Goal: Task Accomplishment & Management: Manage account settings

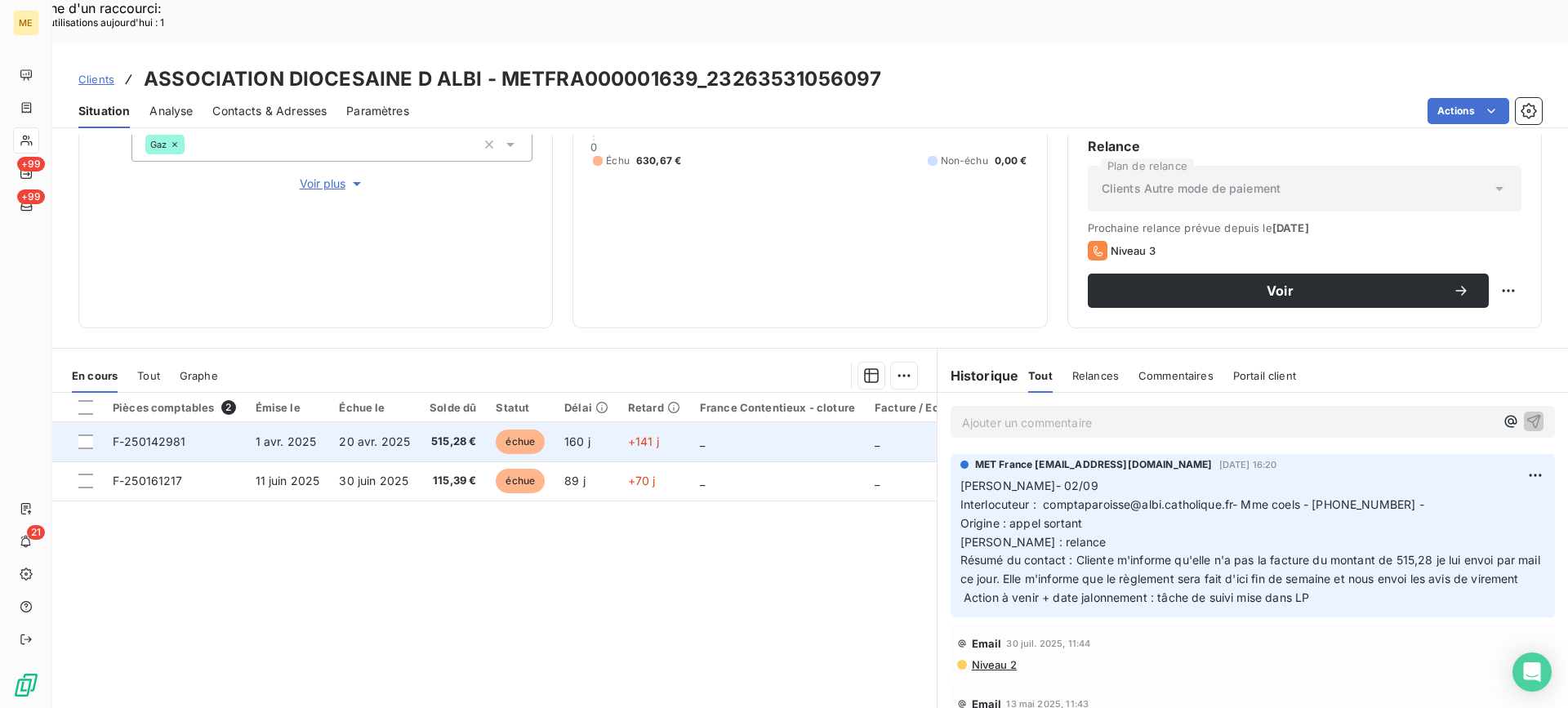
scroll to position [260, 0]
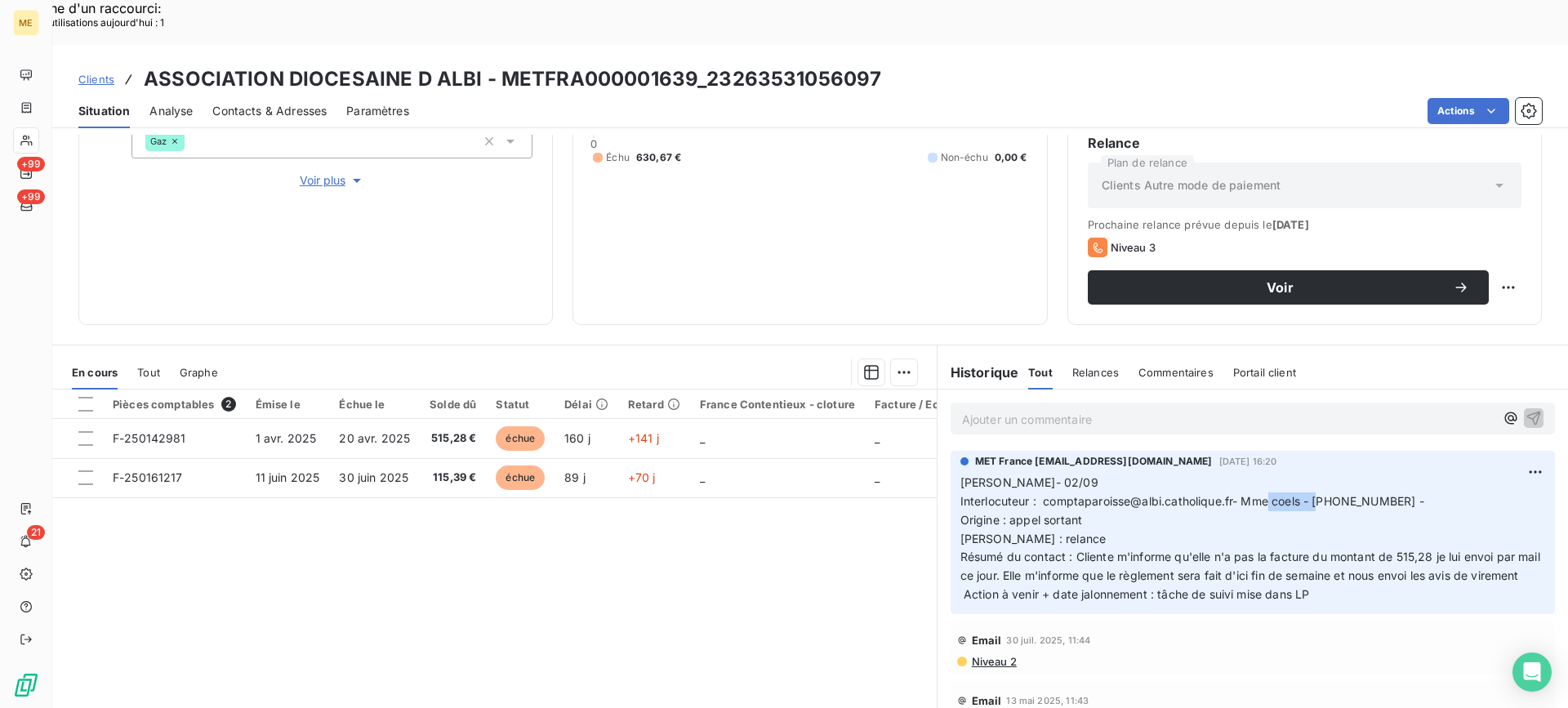
copy span "0563484264"
drag, startPoint x: 1310, startPoint y: 457, endPoint x: 1380, endPoint y: 452, distance: 70.2
click at [1380, 475] on span "[PERSON_NAME]- 02/09 Interlocuteur : comptaparoisse@albi.catholique.fr- Mme coe…" at bounding box center [1253, 538] width 584 height 126
click at [1101, 403] on div "Ajouter un commentaire ﻿" at bounding box center [1253, 418] width 604 height 31
click at [1096, 408] on p "Ajouter un commentaire ﻿" at bounding box center [1228, 418] width 532 height 21
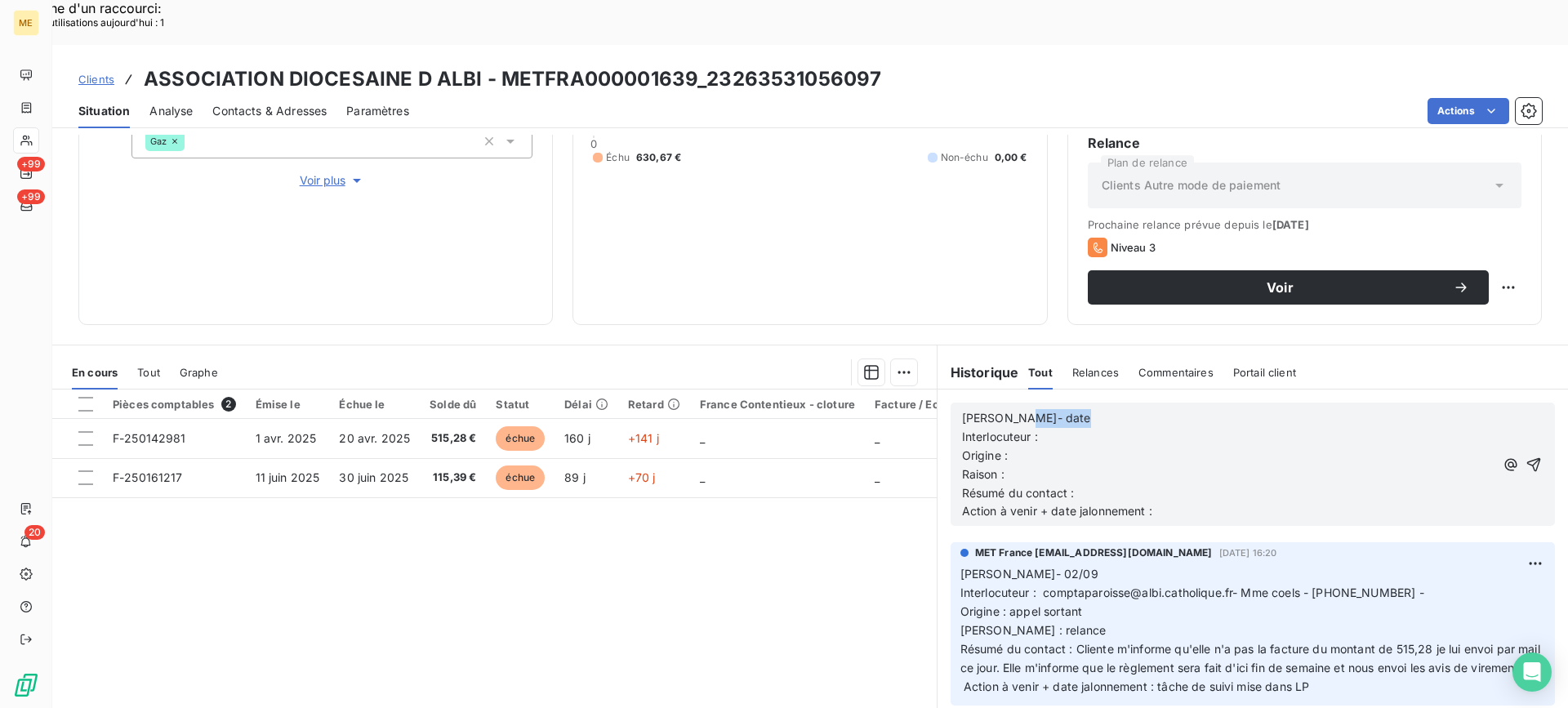
click at [1096, 408] on p "[PERSON_NAME]- date" at bounding box center [1228, 417] width 532 height 19
click at [1084, 408] on p "[PERSON_NAME]- date" at bounding box center [1228, 417] width 532 height 19
click at [1091, 428] on p "Interlocuteur :" at bounding box center [1228, 437] width 532 height 19
copy span "comptaparoisse@albi.catholique.fr- Mme coels - 0563484264 -"
drag, startPoint x: 1039, startPoint y: 548, endPoint x: 1395, endPoint y: 540, distance: 356.1
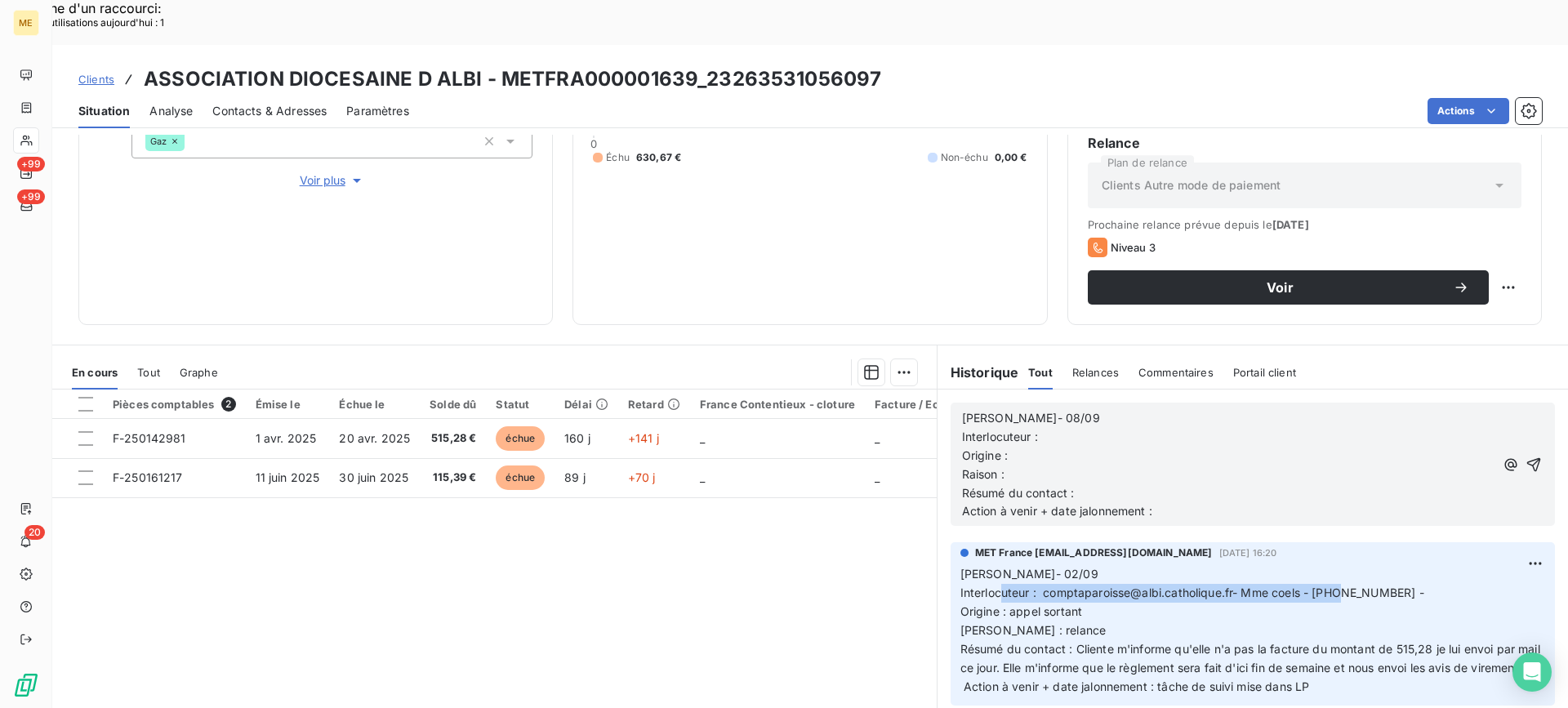
click at [1395, 565] on p "[PERSON_NAME]- 02/09 Interlocuteur : comptaparoisse@albi.catholique.fr- Mme coe…" at bounding box center [1253, 629] width 585 height 131
click at [1115, 447] on p "Origine :" at bounding box center [1228, 456] width 532 height 19
click at [1119, 428] on p "Interlocuteur :" at bounding box center [1228, 437] width 532 height 19
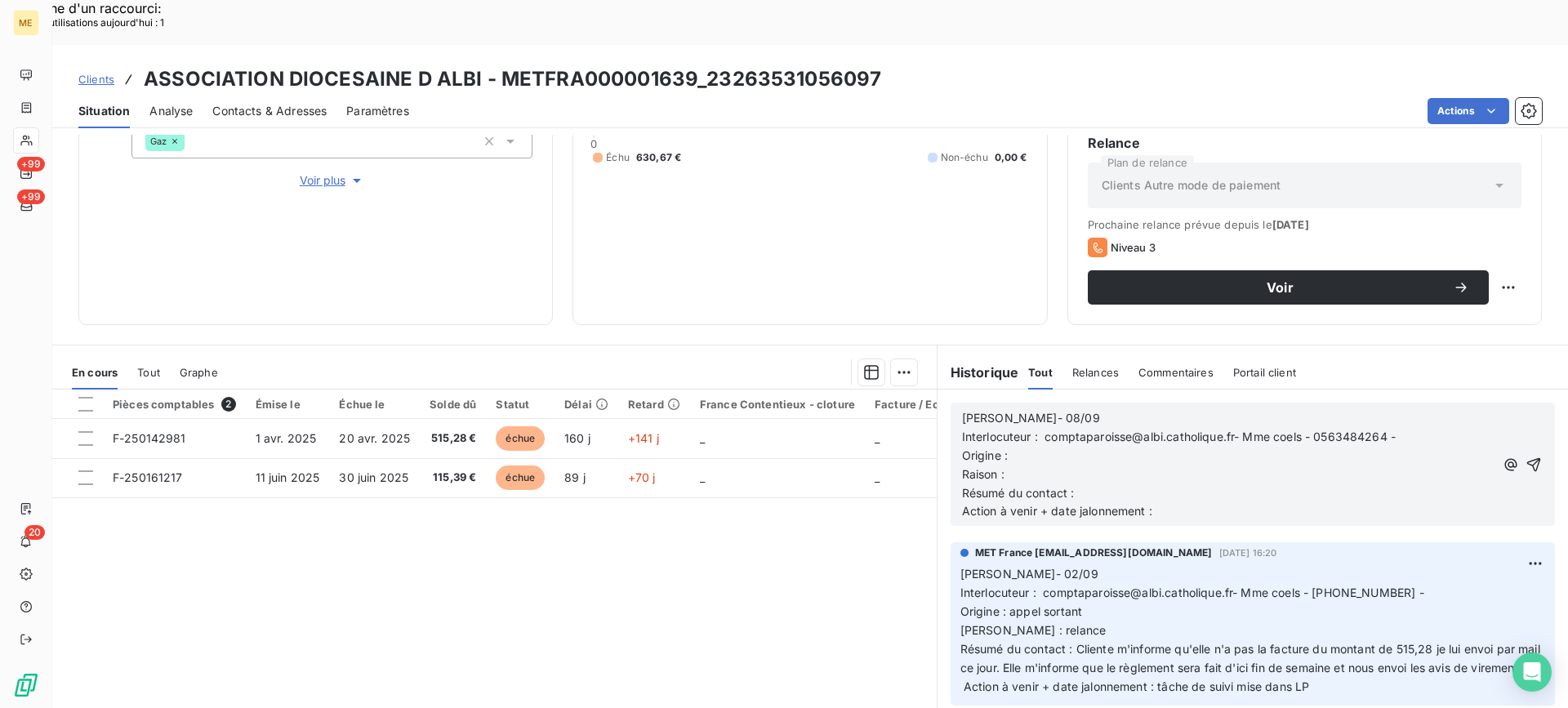
click at [1308, 447] on p "Origine :" at bounding box center [1228, 456] width 532 height 19
click at [1284, 447] on p "Origine : appel sortant" at bounding box center [1228, 456] width 532 height 19
click at [1270, 465] on p "Raison :" at bounding box center [1228, 474] width 532 height 19
click at [1270, 465] on p "Raison : Impayés" at bounding box center [1228, 474] width 532 height 19
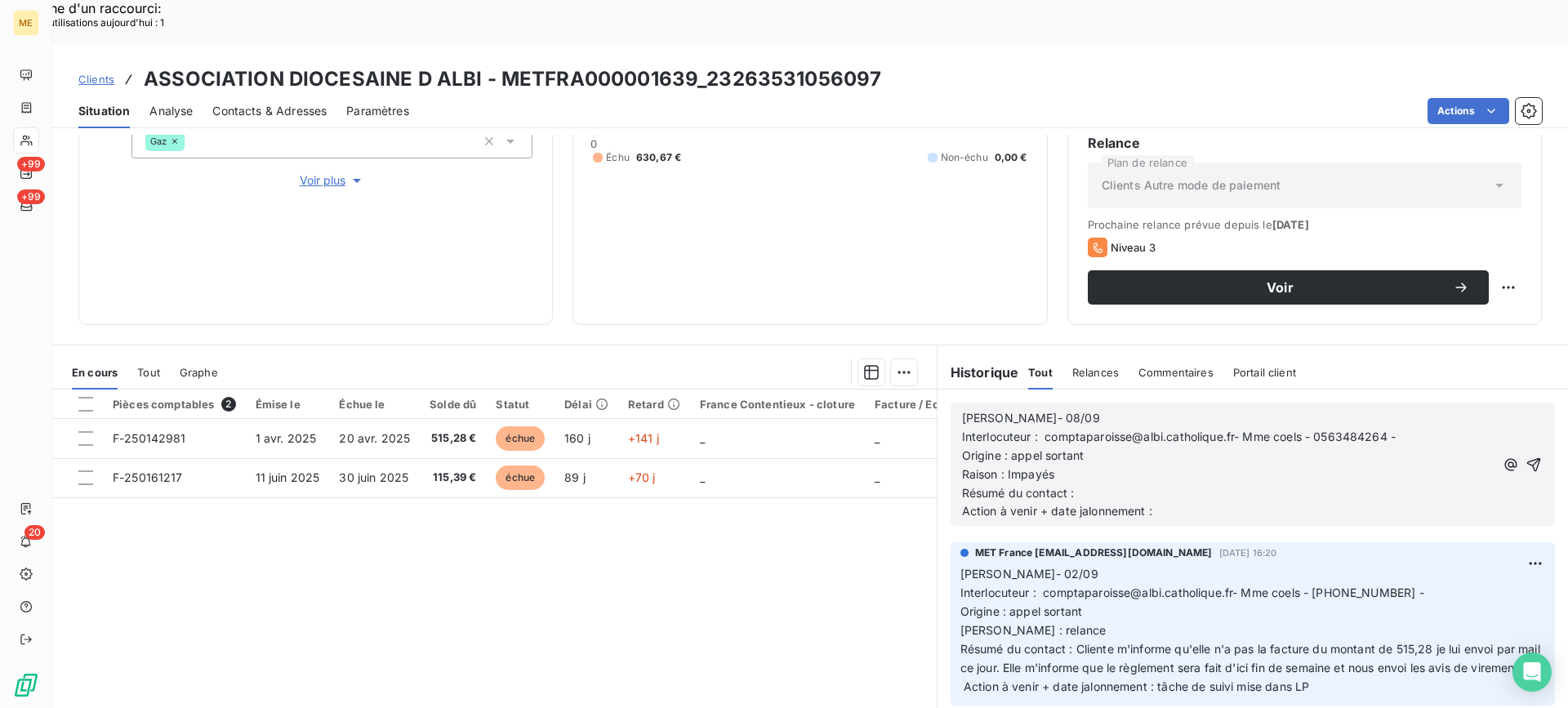
click at [1266, 447] on p "Origine : appel sortant" at bounding box center [1228, 456] width 532 height 19
click at [1234, 484] on p "Résumé du contact :" at bounding box center [1228, 493] width 532 height 19
click at [1185, 502] on p "Action à venir + date jalonnement :" at bounding box center [1228, 511] width 532 height 19
click at [1527, 458] on icon "button" at bounding box center [1534, 464] width 14 height 14
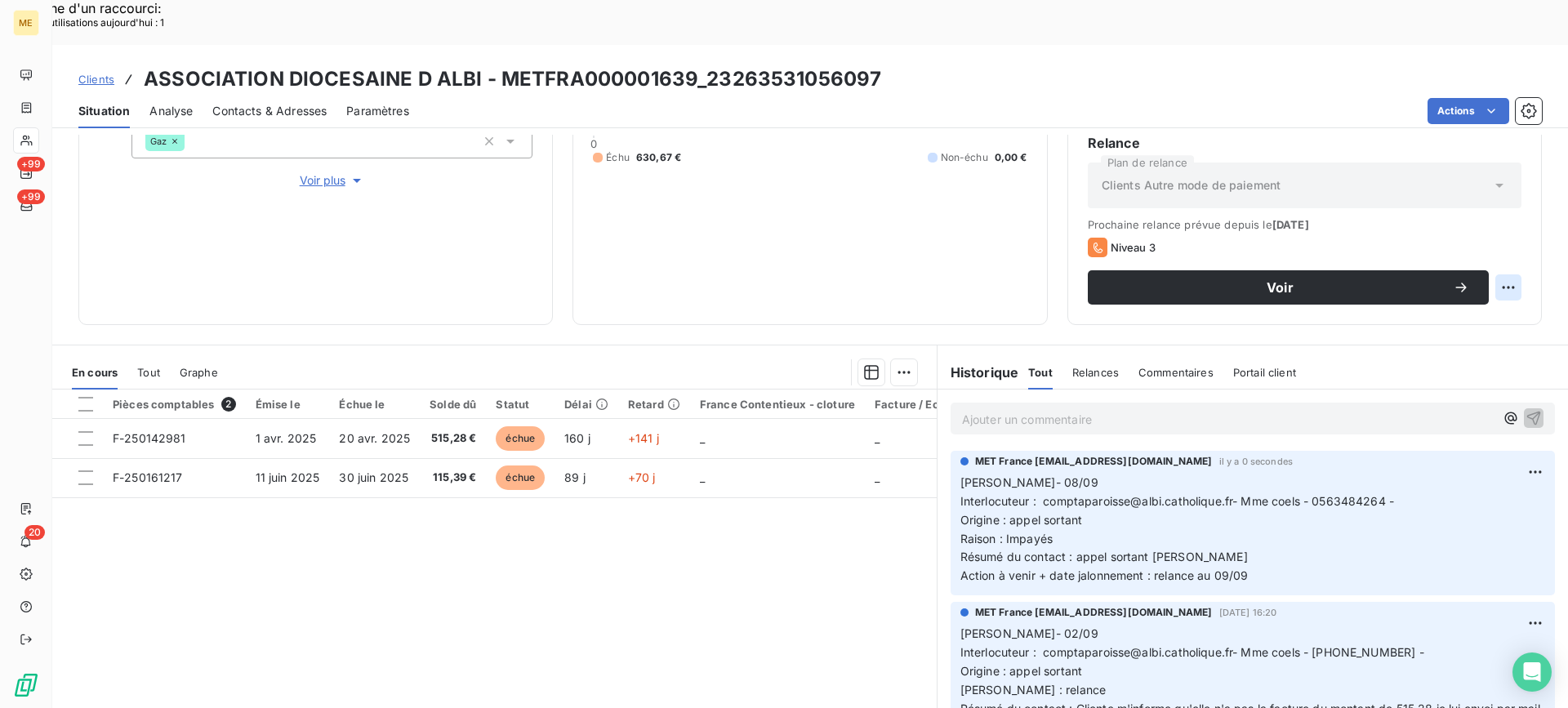
click at [1470, 281] on div "Replanifier cette action" at bounding box center [1428, 278] width 146 height 27
select select "8"
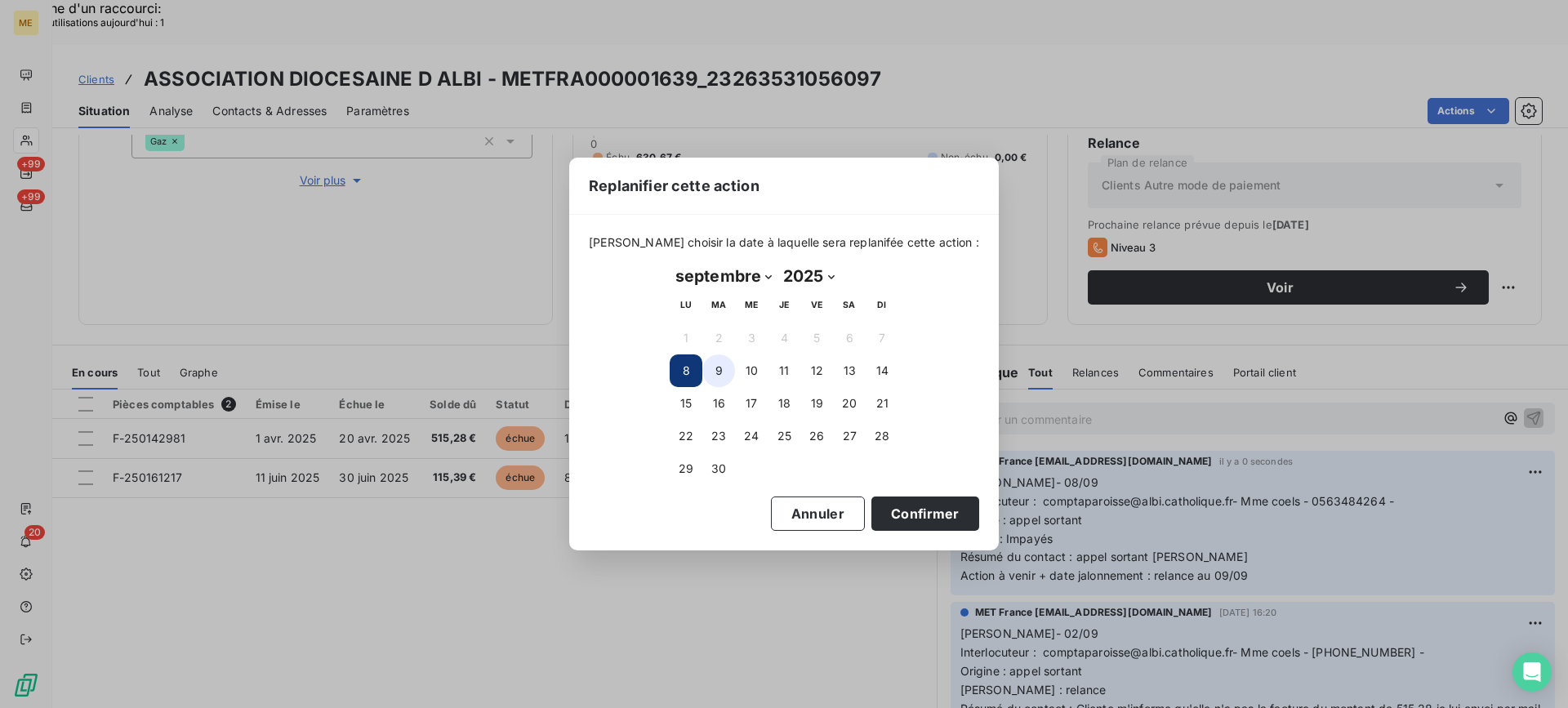
click at [730, 375] on button "9" at bounding box center [718, 370] width 32 height 32
click at [881, 521] on button "Confirmer" at bounding box center [925, 513] width 108 height 34
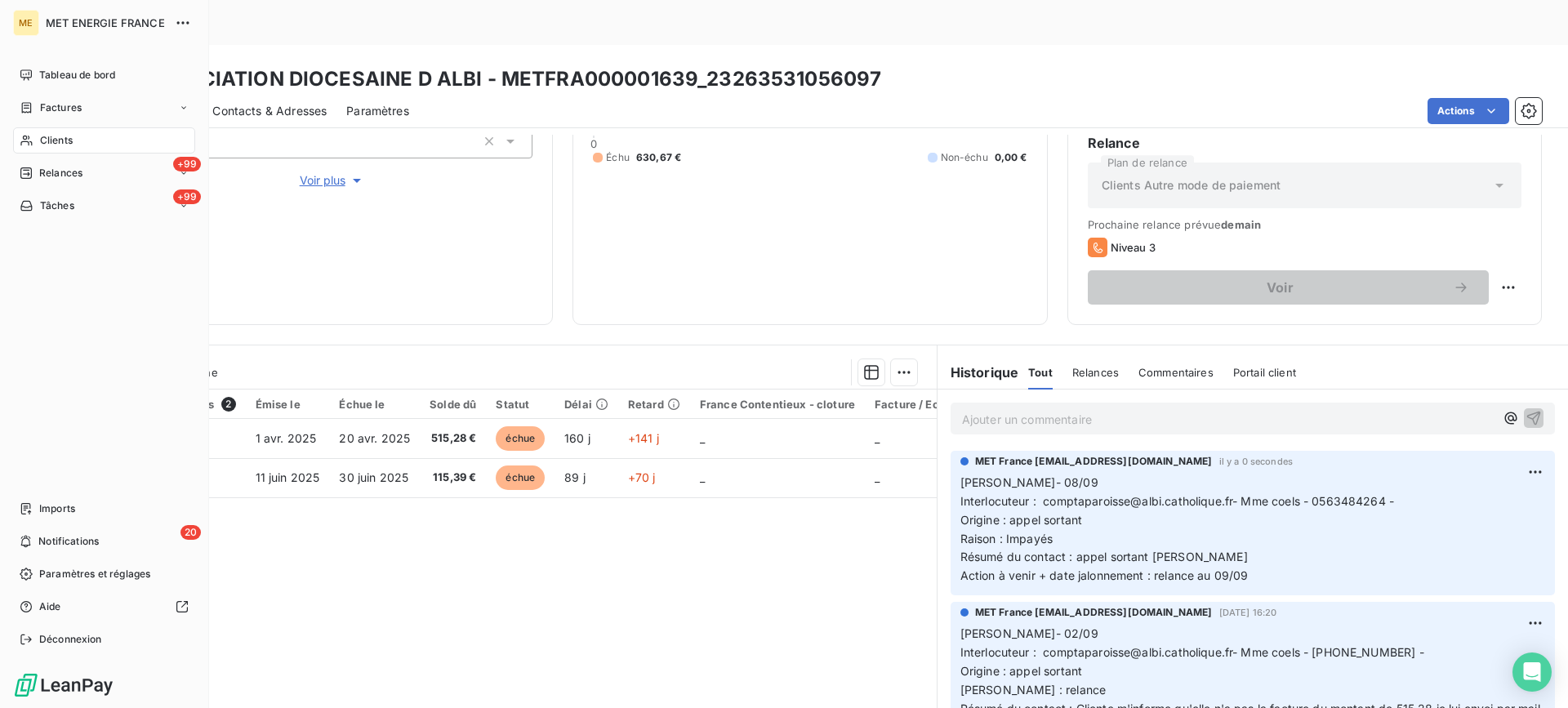
click at [41, 138] on span "Clients" at bounding box center [56, 139] width 32 height 15
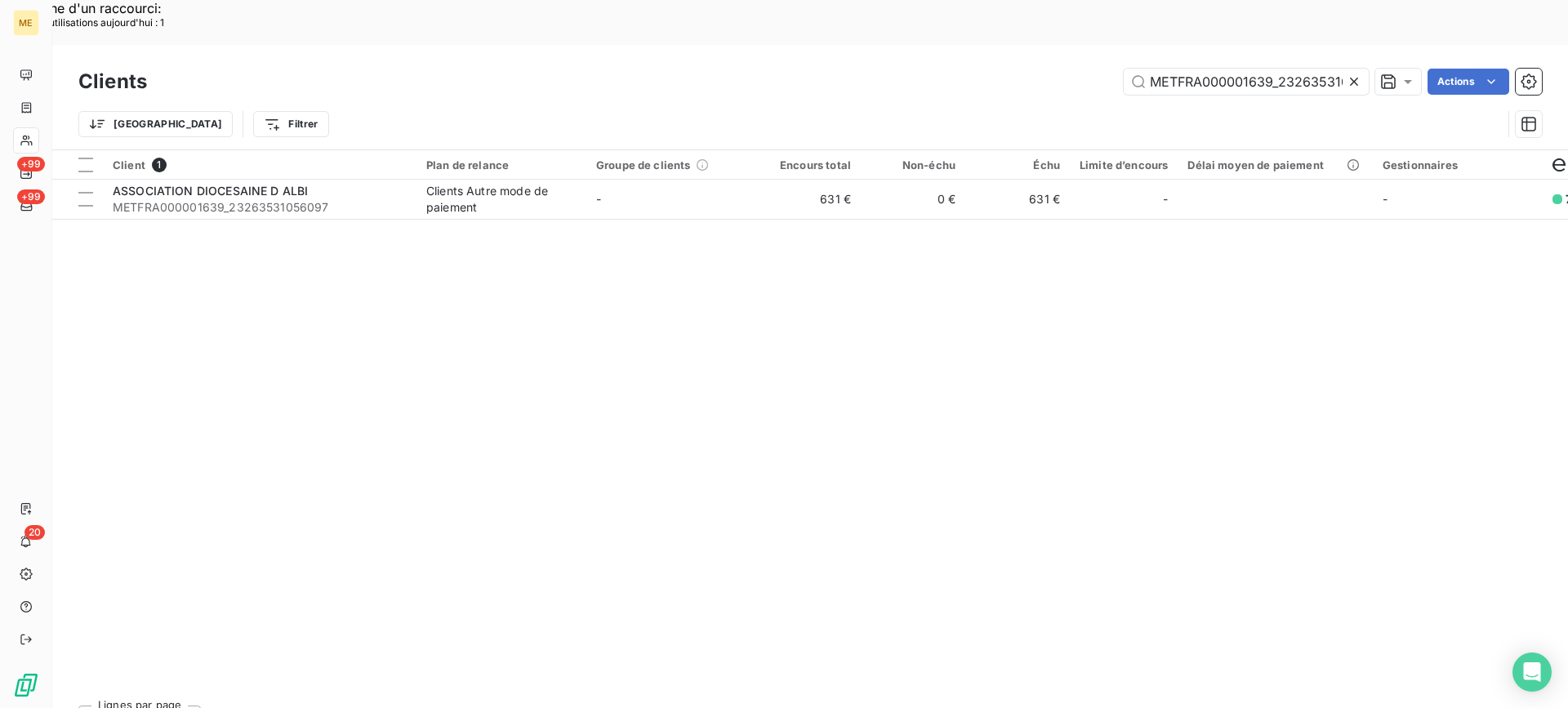
scroll to position [0, 46]
click at [1149, 69] on input "METFRA000001639_23263531056097" at bounding box center [1246, 82] width 245 height 27
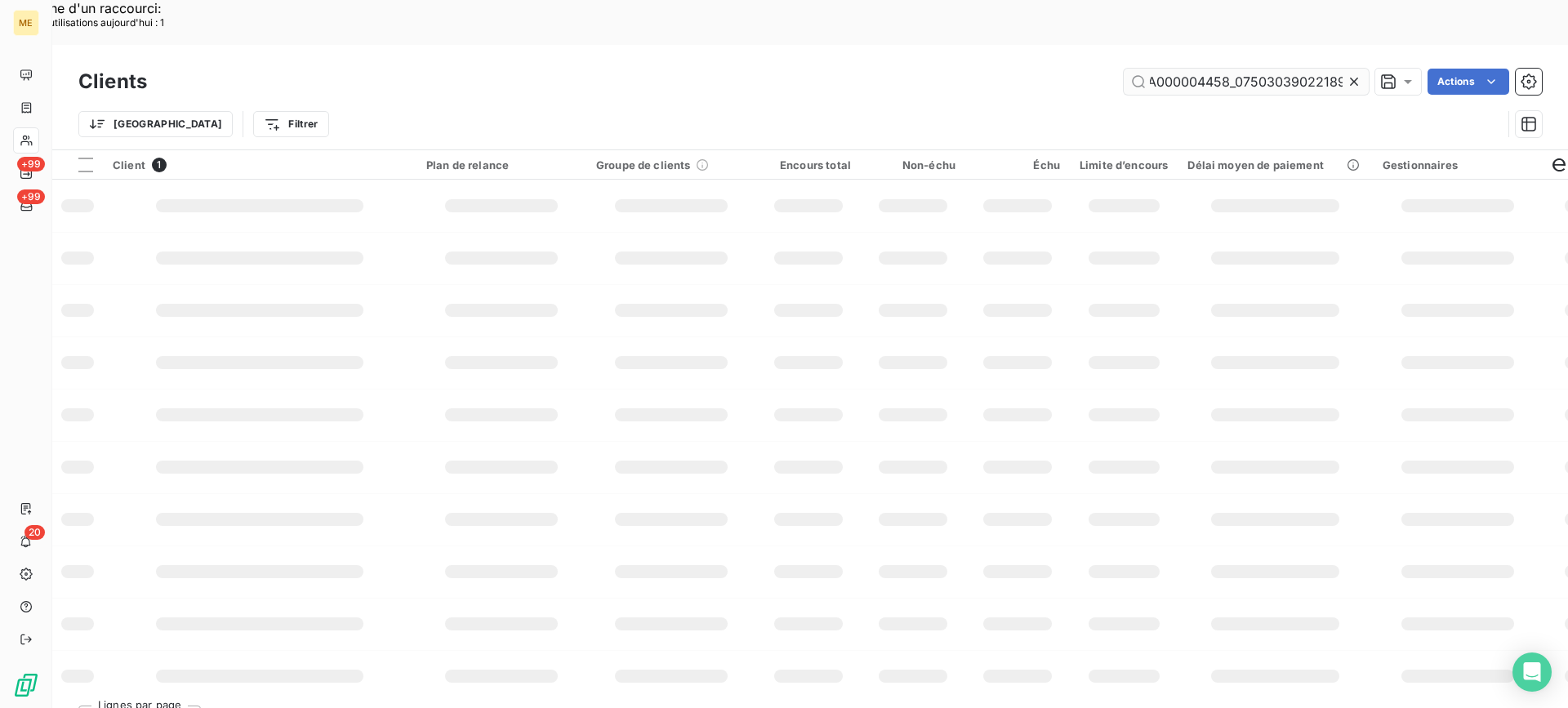
scroll to position [0, 49]
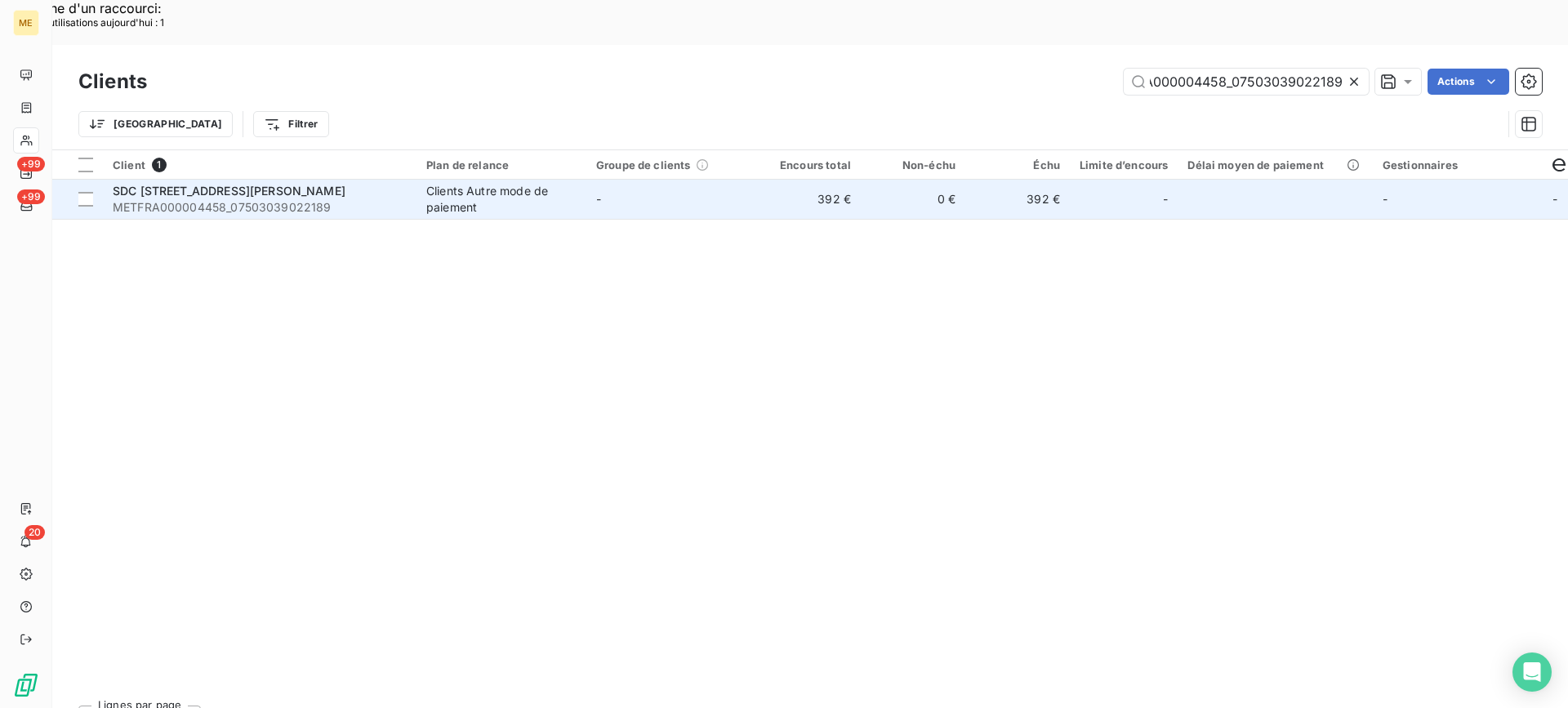
type input "METFRA000004458_07503039022189"
click at [358, 183] on div "SDC [STREET_ADDRESS][PERSON_NAME]" at bounding box center [259, 191] width 294 height 17
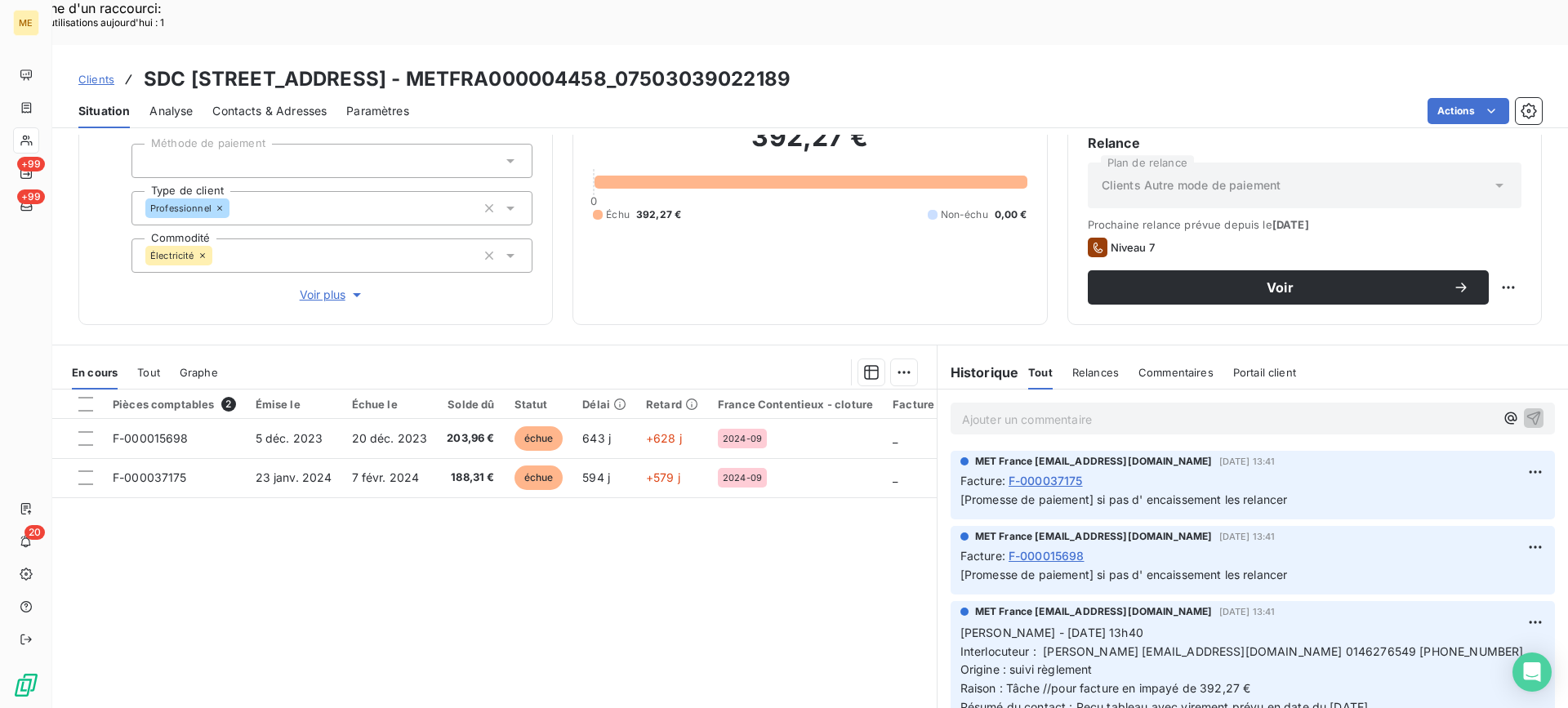
copy h3 "07503039022189"
drag, startPoint x: 700, startPoint y: 41, endPoint x: 905, endPoint y: 44, distance: 205.0
click at [905, 65] on div "Clients SDC [STREET_ADDRESS] - METFRA000004458_07503039022189" at bounding box center [810, 80] width 1516 height 29
click at [687, 494] on div "Pièces comptables 2 Émise le Échue le Solde dû Statut Délai Retard France Conte…" at bounding box center [494, 547] width 884 height 314
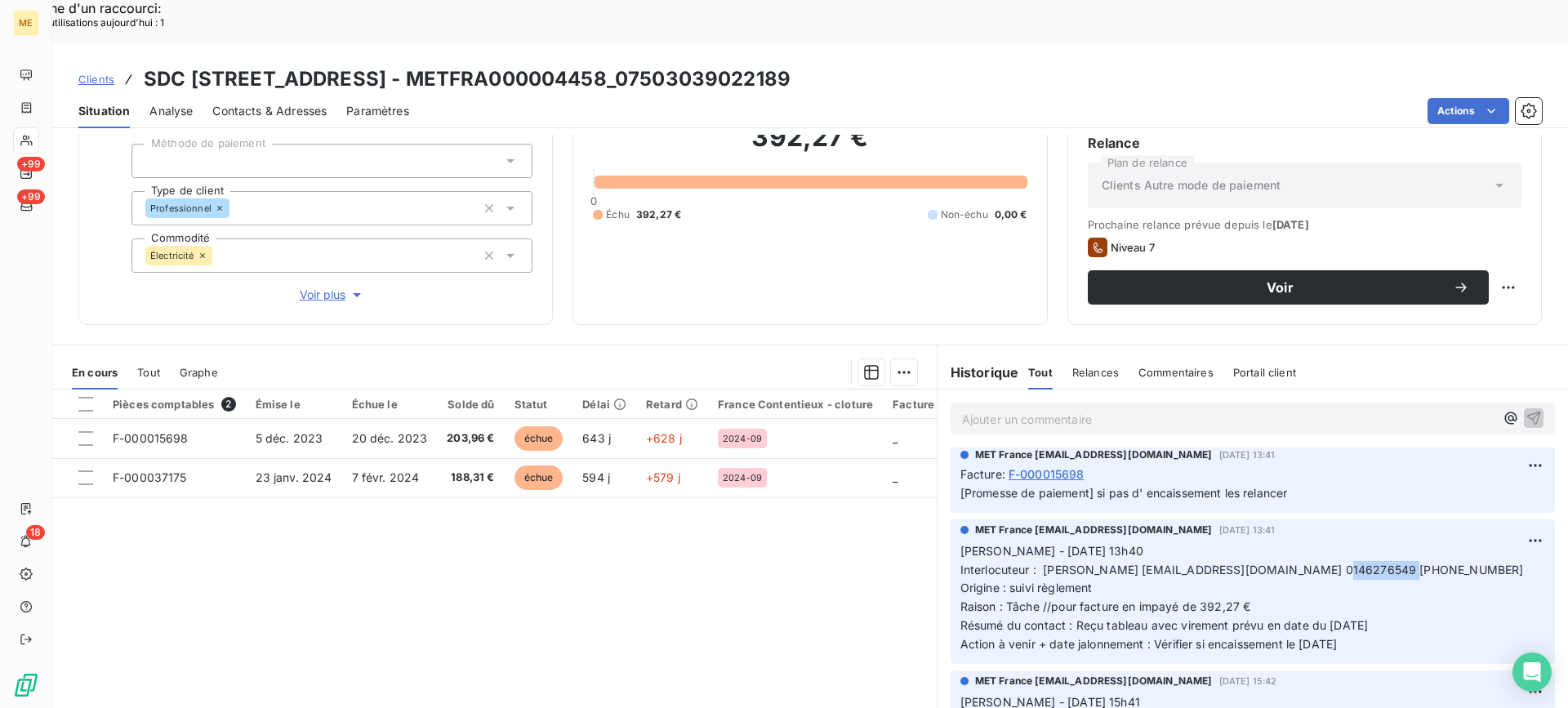
copy span "0146276549"
drag, startPoint x: 1316, startPoint y: 523, endPoint x: 1387, endPoint y: 518, distance: 71.2
click at [1387, 563] on span "Interlocuteur : [PERSON_NAME] [EMAIL_ADDRESS][DOMAIN_NAME] 0146276549 [PHONE_NU…" at bounding box center [1243, 570] width 564 height 14
click at [1388, 560] on p "[PERSON_NAME] - [DATE] 13h40 Interlocuteur : [PERSON_NAME] [EMAIL_ADDRESS][DOMA…" at bounding box center [1253, 598] width 585 height 112
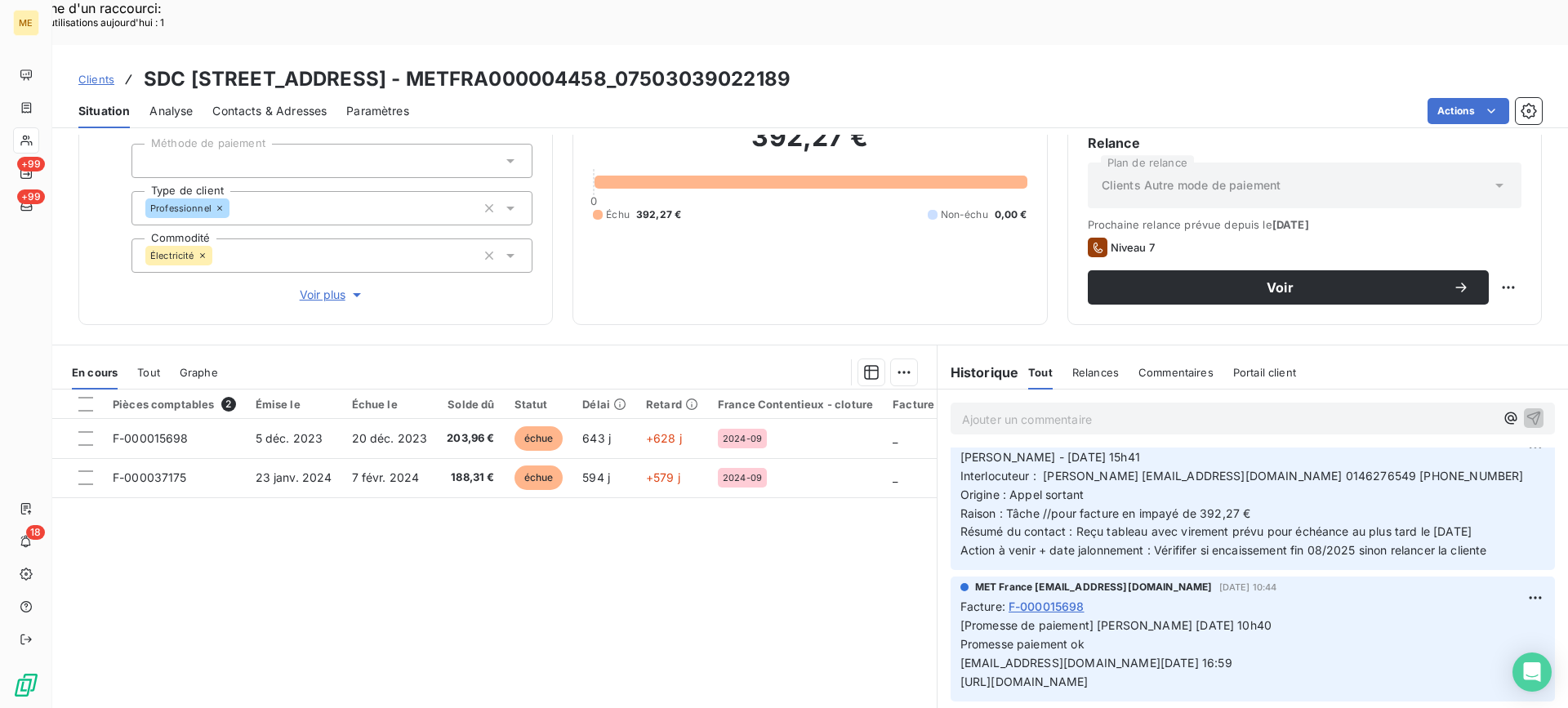
scroll to position [0, 70]
copy span "[URL][DOMAIN_NAME]"
drag, startPoint x: 955, startPoint y: 639, endPoint x: 1568, endPoint y: 633, distance: 613.0
click at [1377, 617] on p "[Promesse de paiement] [PERSON_NAME] [DATE] 10h40 Promesse paiement ok [EMAIL_A…" at bounding box center [1253, 654] width 585 height 75
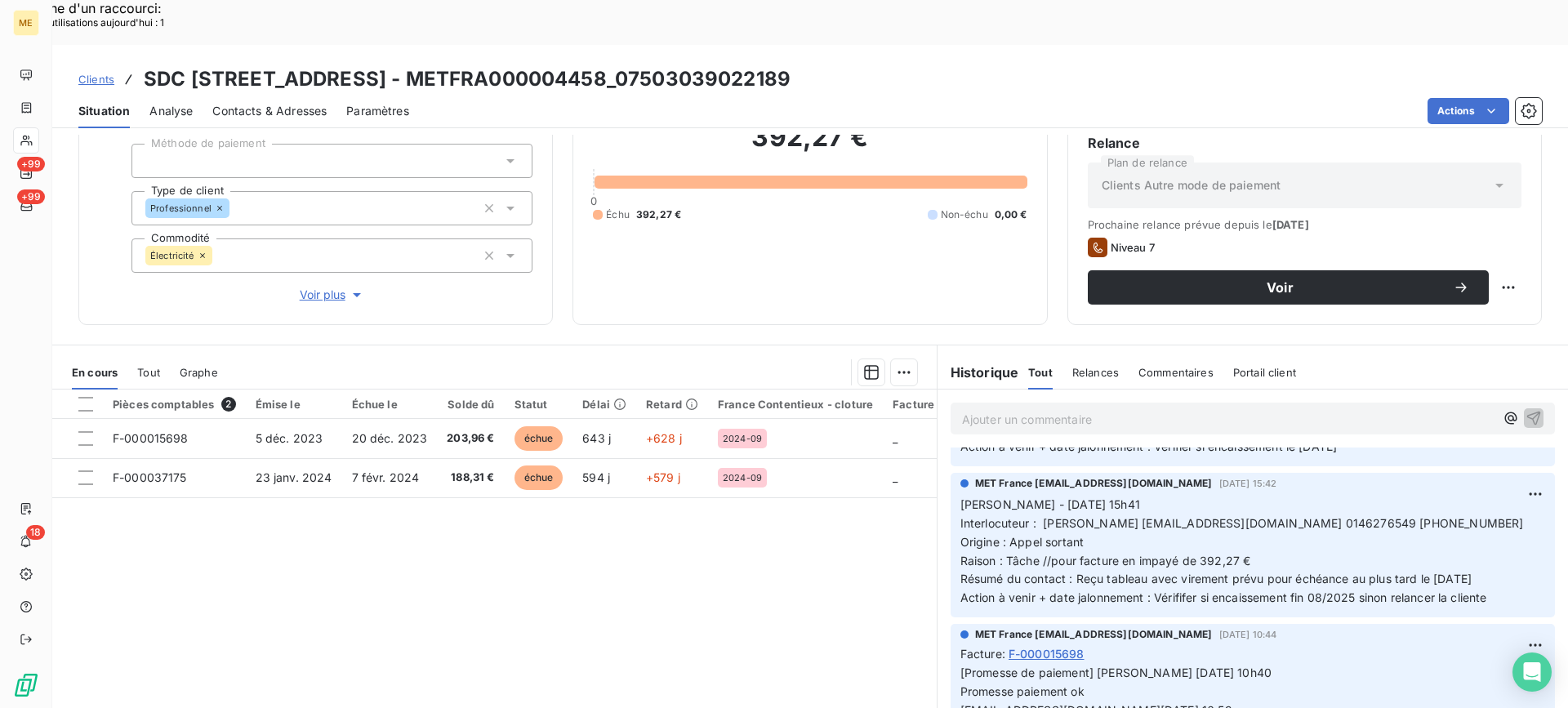
scroll to position [245, 0]
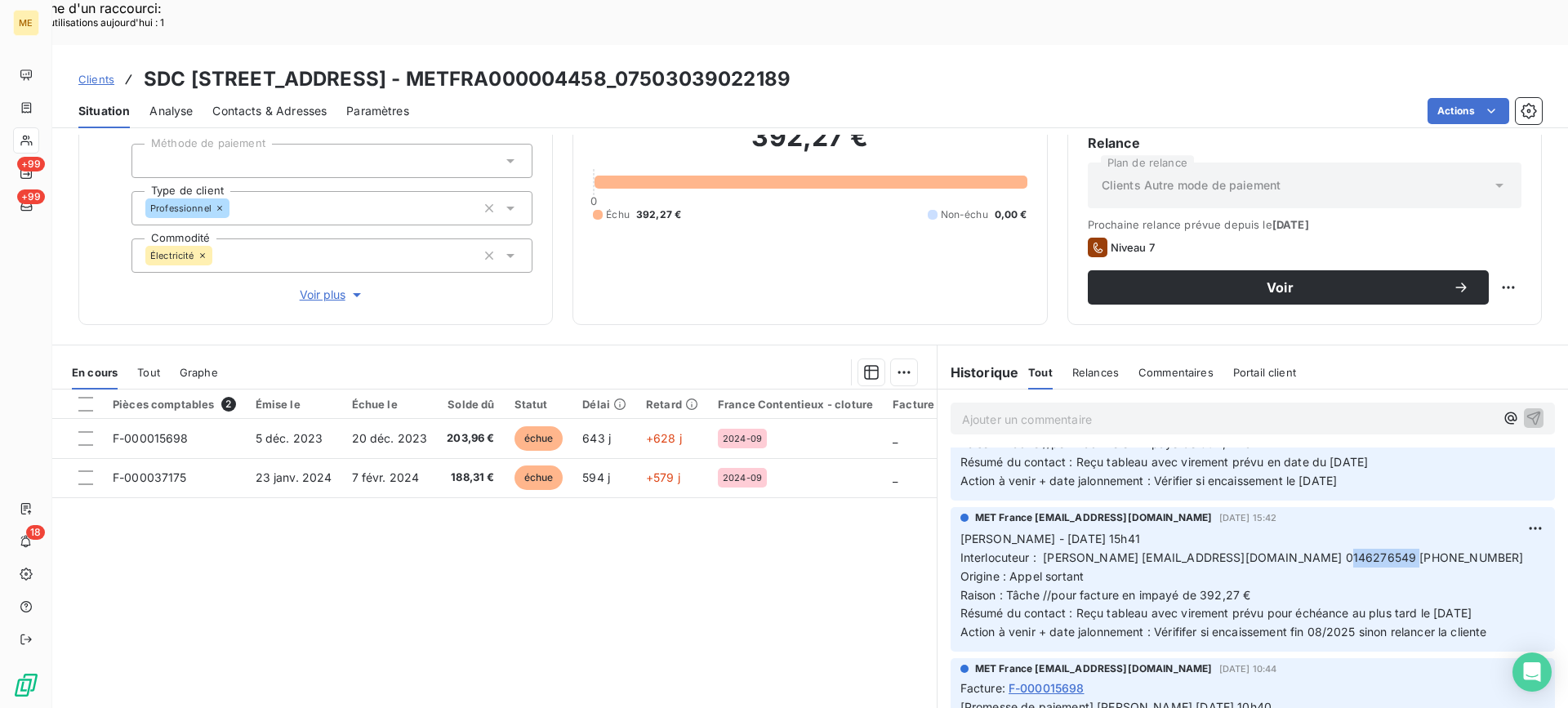
copy span "0146276549"
drag, startPoint x: 1246, startPoint y: 516, endPoint x: 1315, endPoint y: 511, distance: 69.2
click at [1315, 550] on span "Interlocuteur : [PERSON_NAME] [EMAIL_ADDRESS][DOMAIN_NAME] 0146276549 [PHONE_NU…" at bounding box center [1243, 557] width 564 height 14
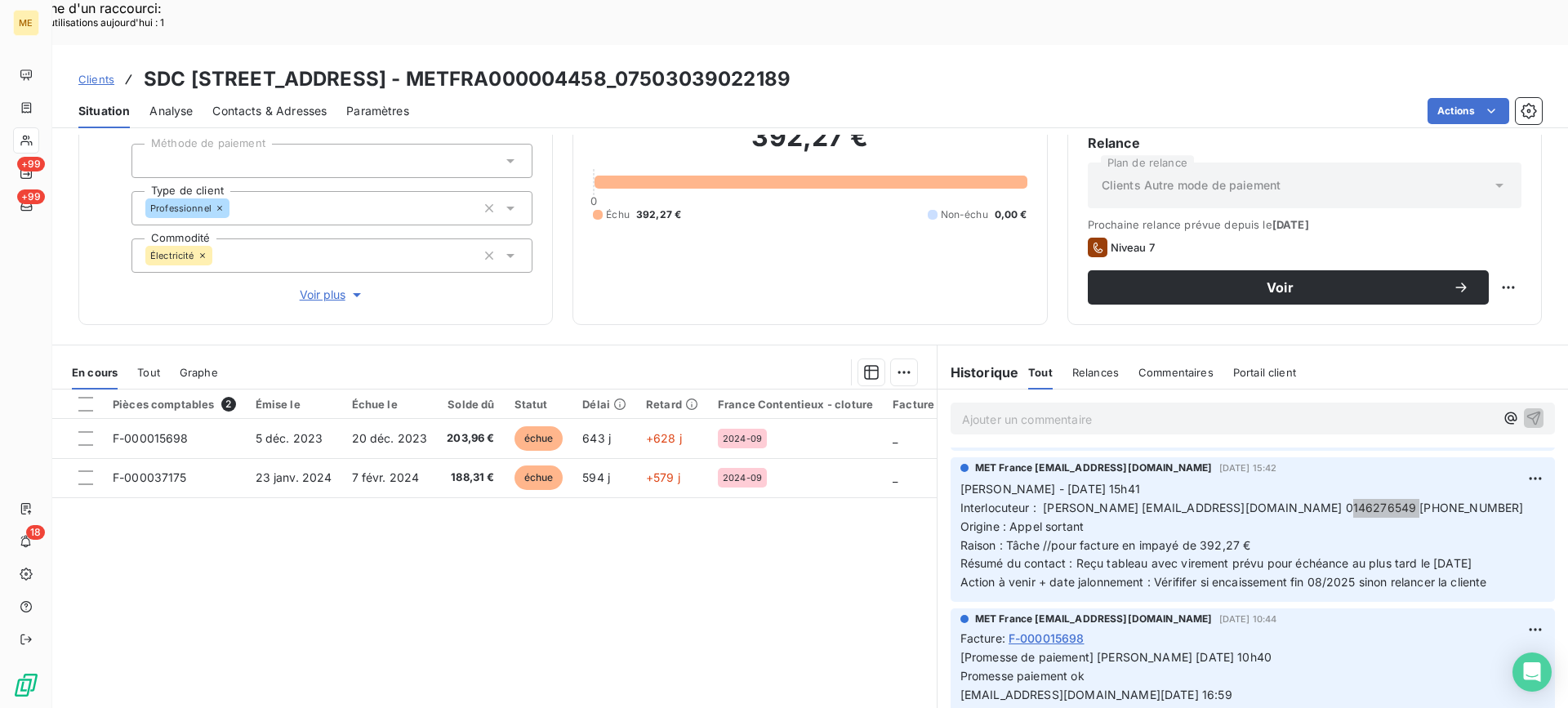
scroll to position [327, 0]
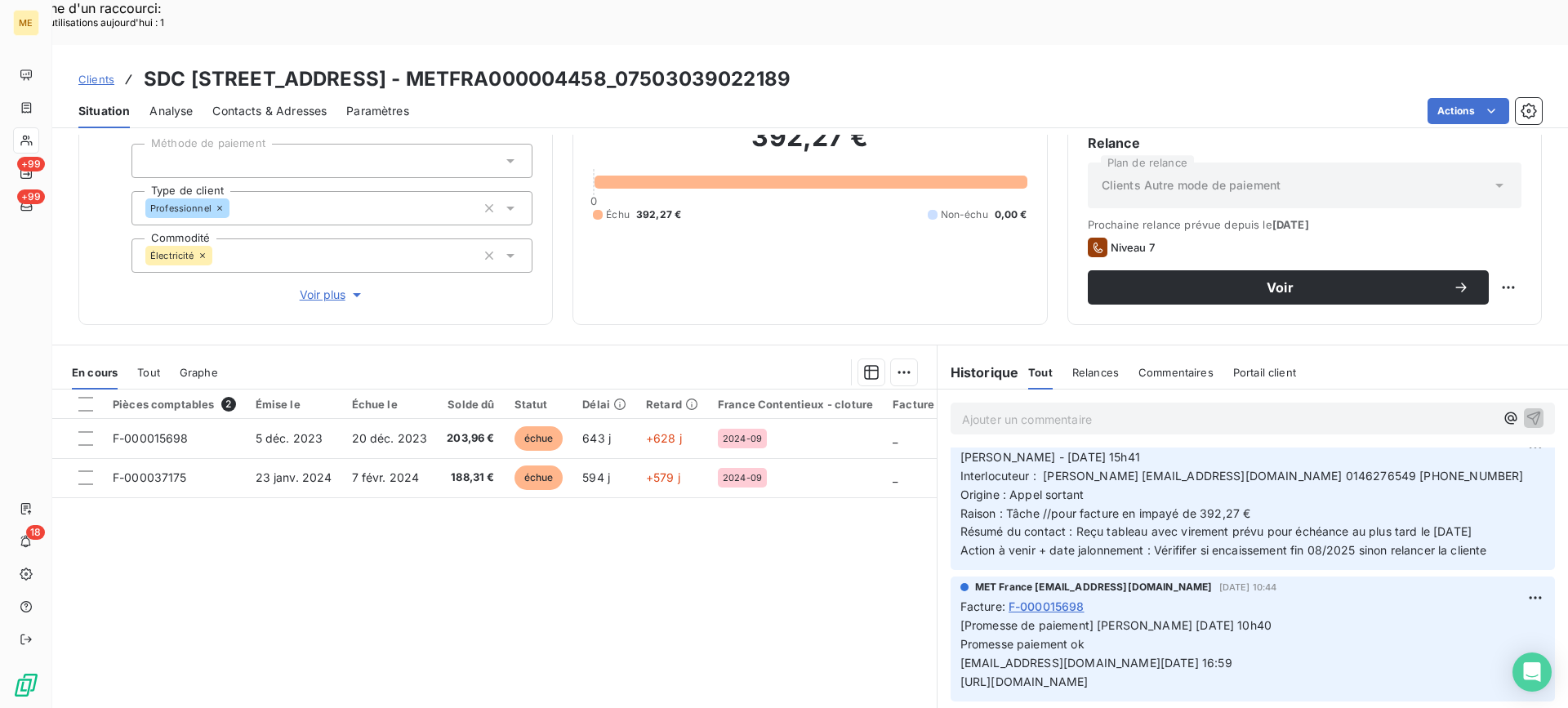
drag, startPoint x: 1315, startPoint y: 583, endPoint x: 1293, endPoint y: 527, distance: 60.2
click at [1428, 617] on p "[Promesse de paiement] [PERSON_NAME] [DATE] 10h40 Promesse paiement ok [EMAIL_A…" at bounding box center [1253, 654] width 585 height 75
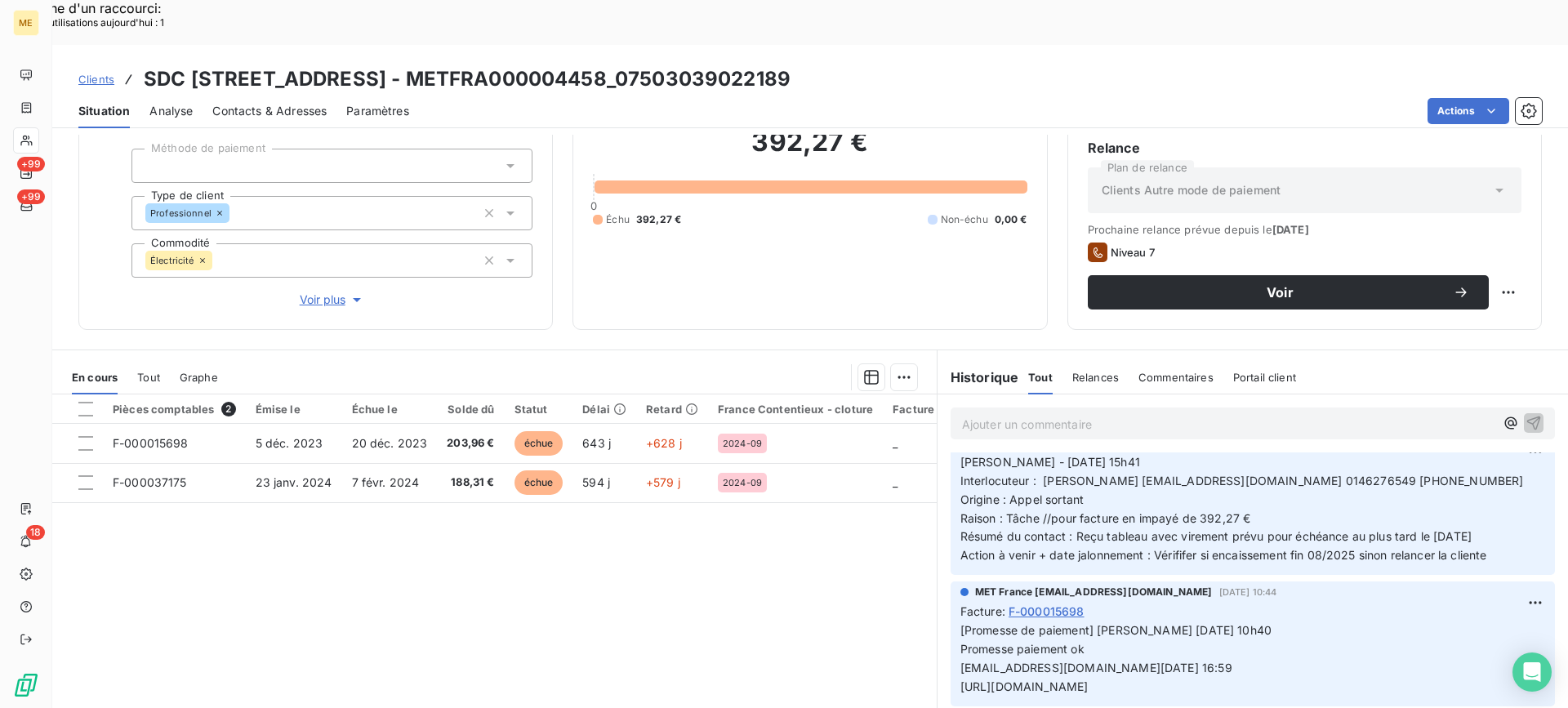
scroll to position [146, 0]
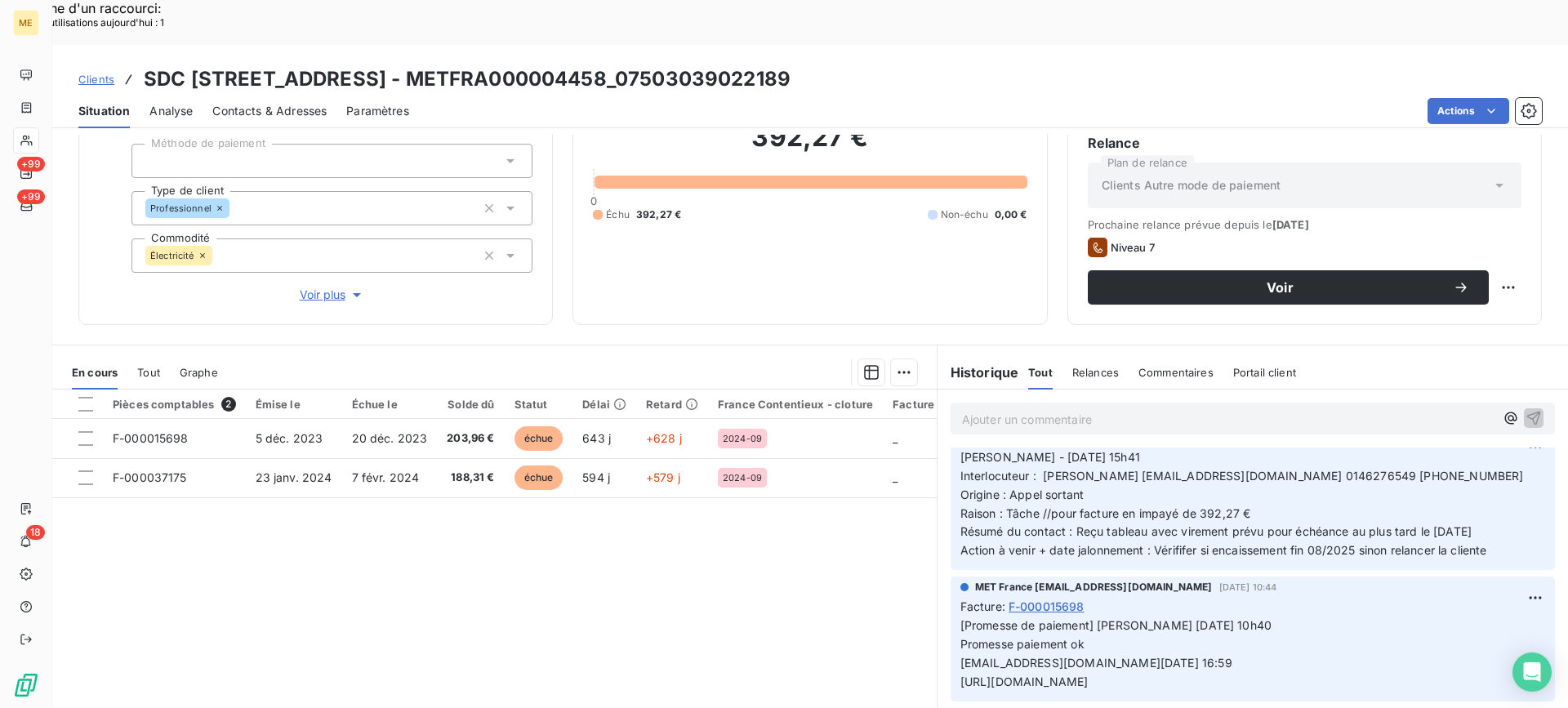
click at [1271, 641] on span "[Promesse de paiement] [PERSON_NAME] [DATE] 10h40 Promesse paiement ok [EMAIL_A…" at bounding box center [1116, 652] width 311 height 70
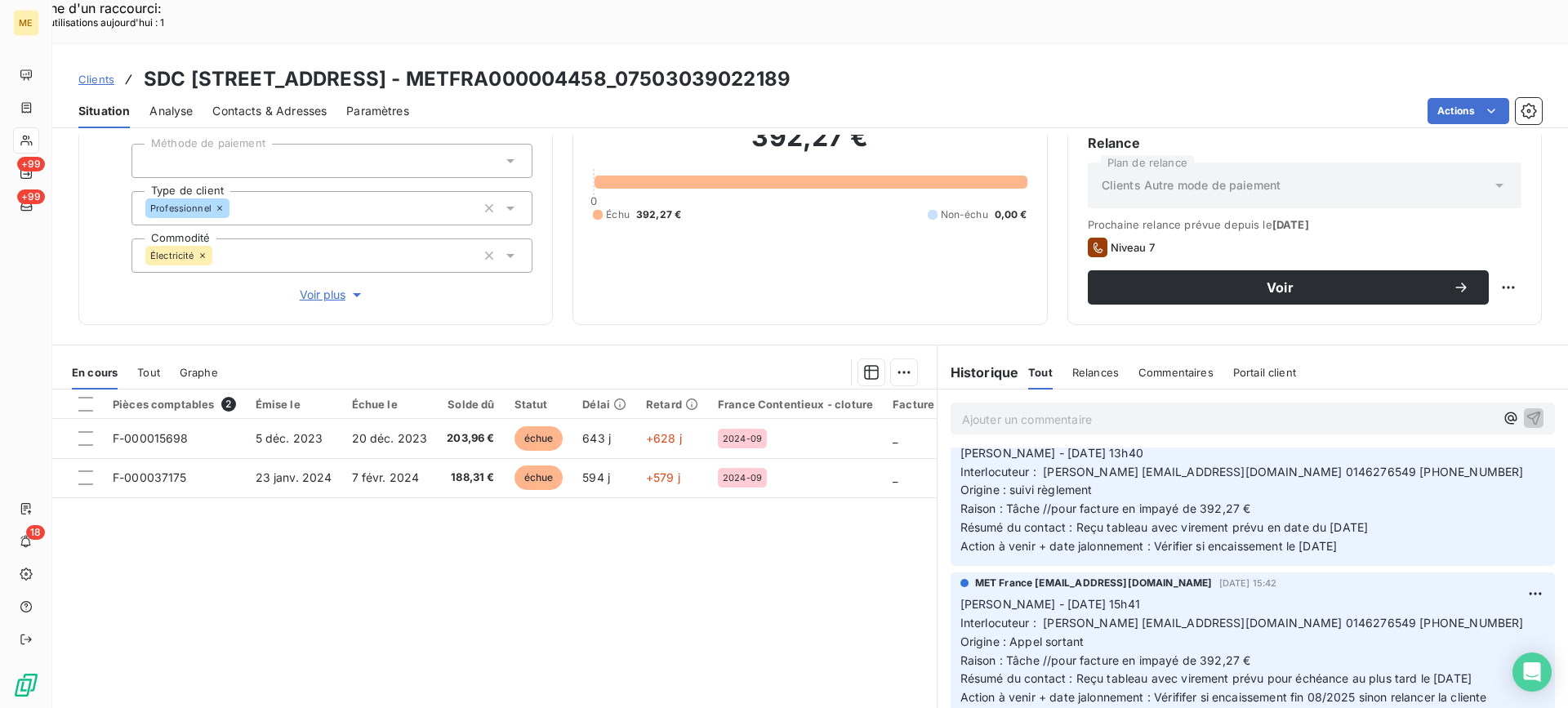
scroll to position [0, 0]
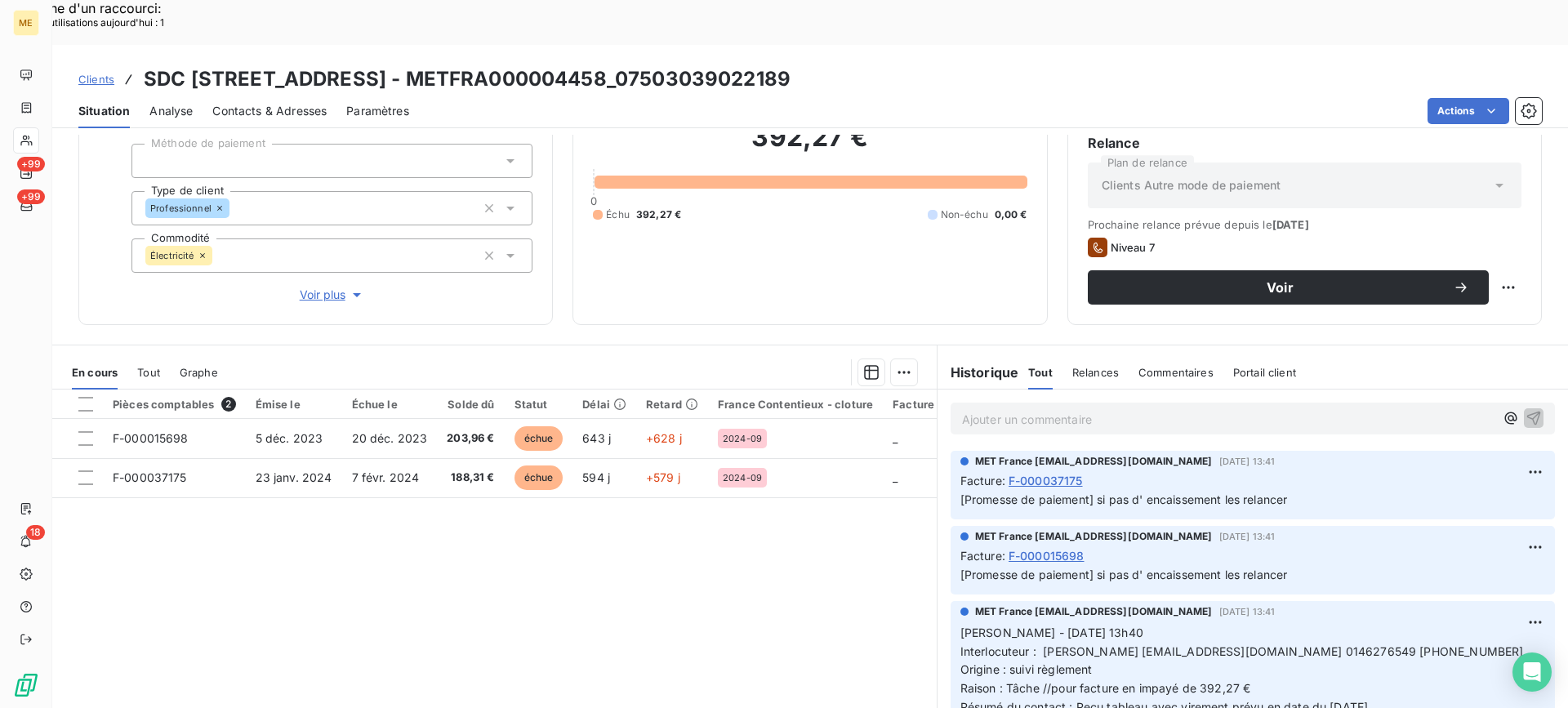
click at [1190, 408] on p "Ajouter un commentaire ﻿" at bounding box center [1228, 418] width 532 height 21
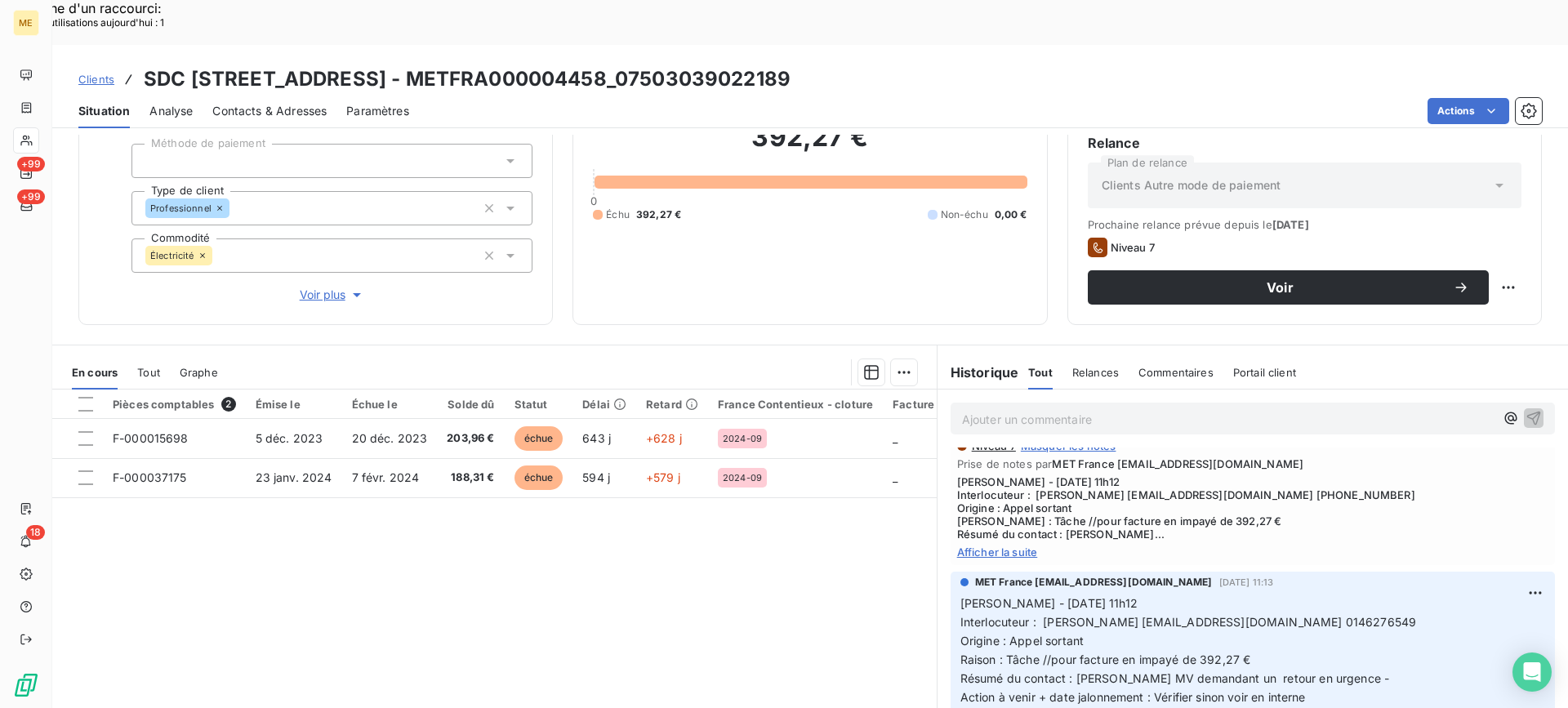
scroll to position [653, 0]
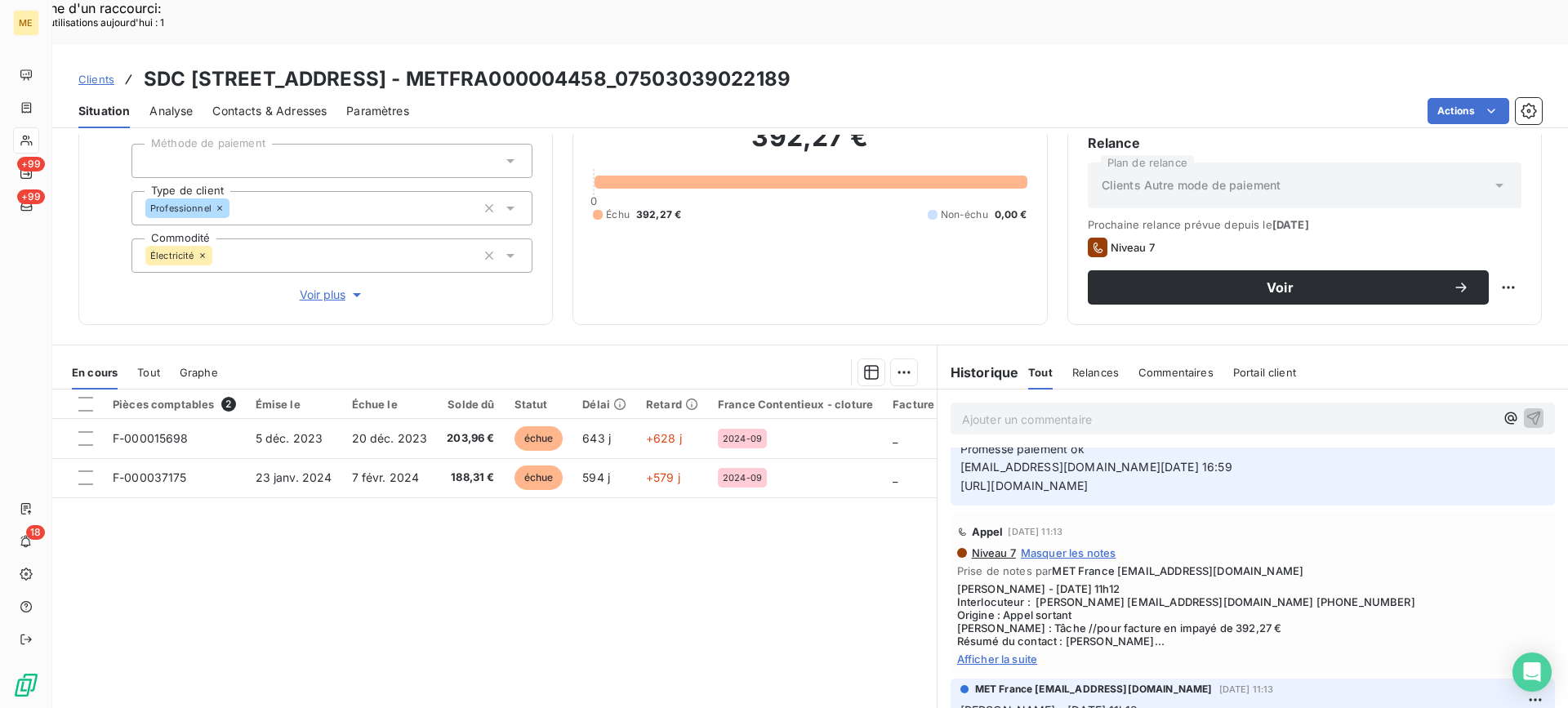
click at [1030, 652] on span "Afficher la suite" at bounding box center [1253, 658] width 591 height 13
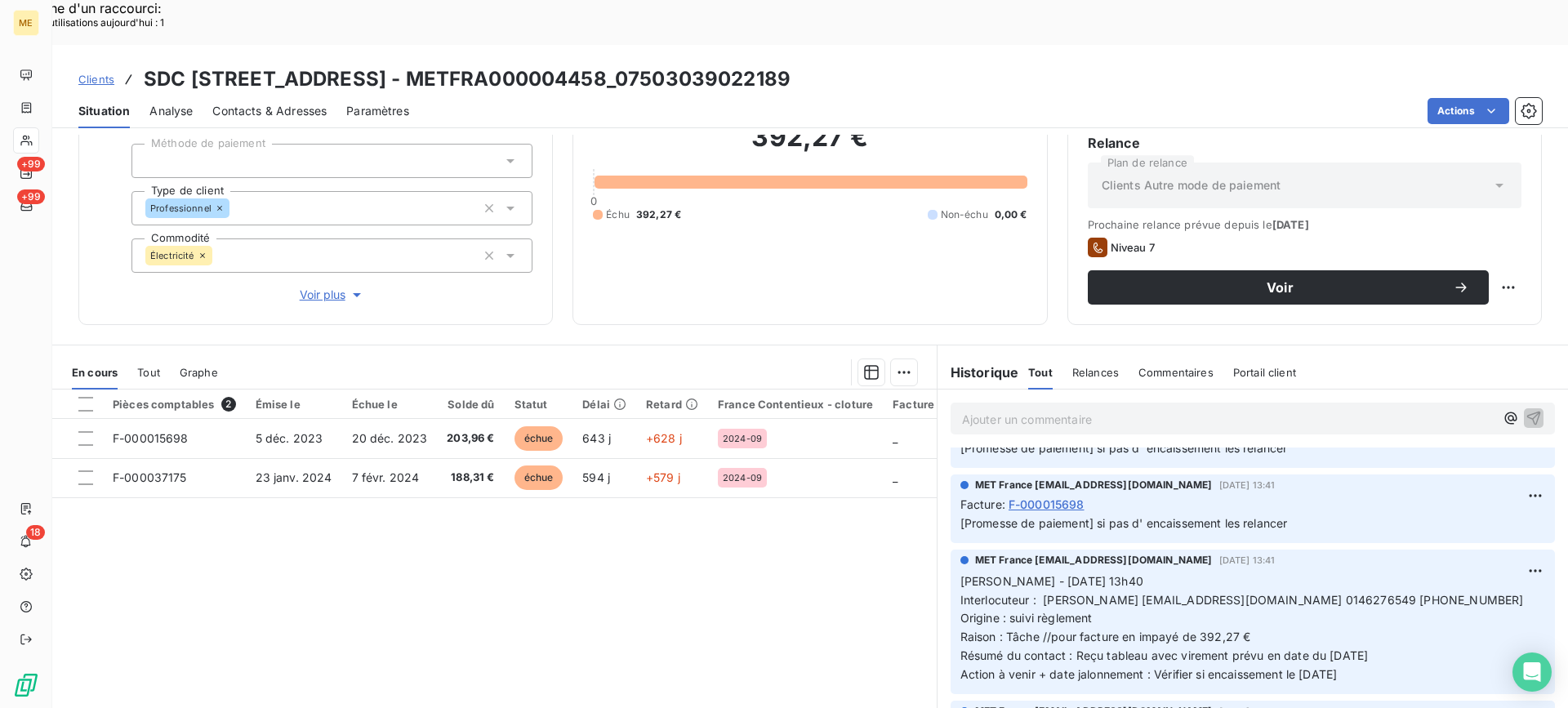
scroll to position [82, 0]
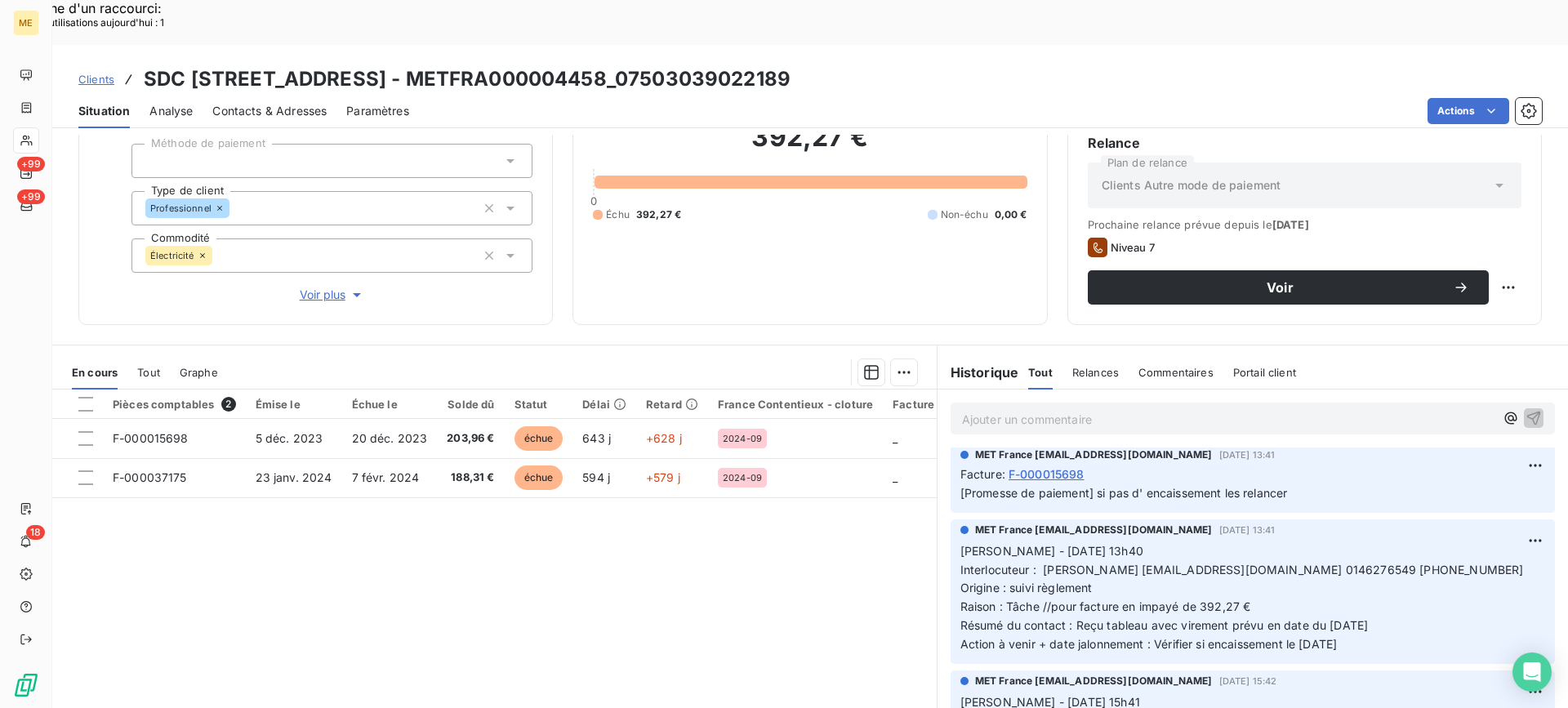
drag, startPoint x: 696, startPoint y: 41, endPoint x: 871, endPoint y: 45, distance: 175.0
click at [871, 65] on div "Clients SDC [STREET_ADDRESS] - METFRA000004458_07503039022189" at bounding box center [810, 80] width 1516 height 29
click at [944, 45] on div "Clients SDC [STREET_ADDRESS] - METFRA000004458_07503039022189 Situation Analyse…" at bounding box center [810, 86] width 1516 height 83
copy p "[PERSON_NAME] - [DATE] 13h40 Interlocuteur : [PERSON_NAME] [EMAIL_ADDRESS][DOMA…"
drag, startPoint x: 1376, startPoint y: 598, endPoint x: 952, endPoint y: 501, distance: 435.0
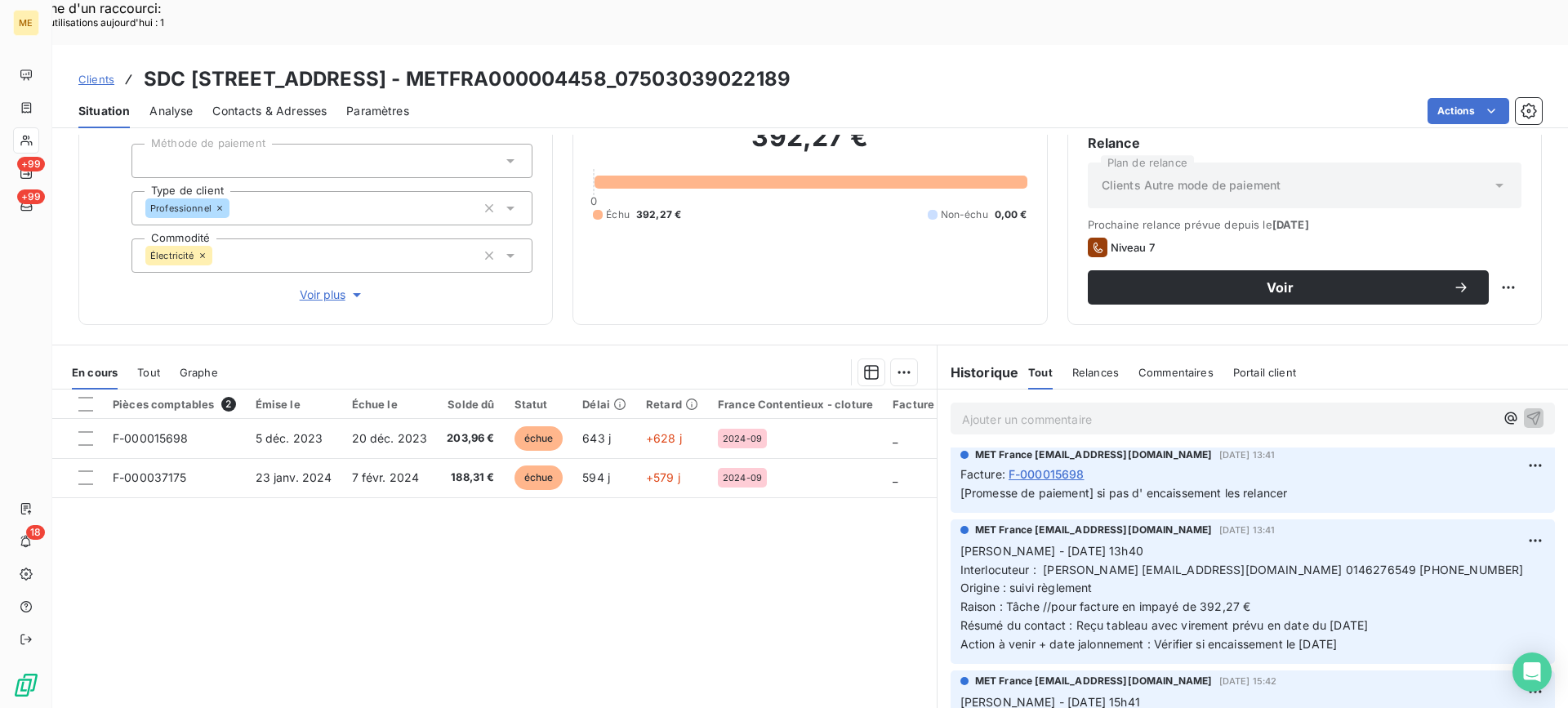
click at [961, 542] on p "[PERSON_NAME] - [DATE] 13h40 Interlocuteur : [PERSON_NAME] [EMAIL_ADDRESS][DOMA…" at bounding box center [1253, 598] width 585 height 112
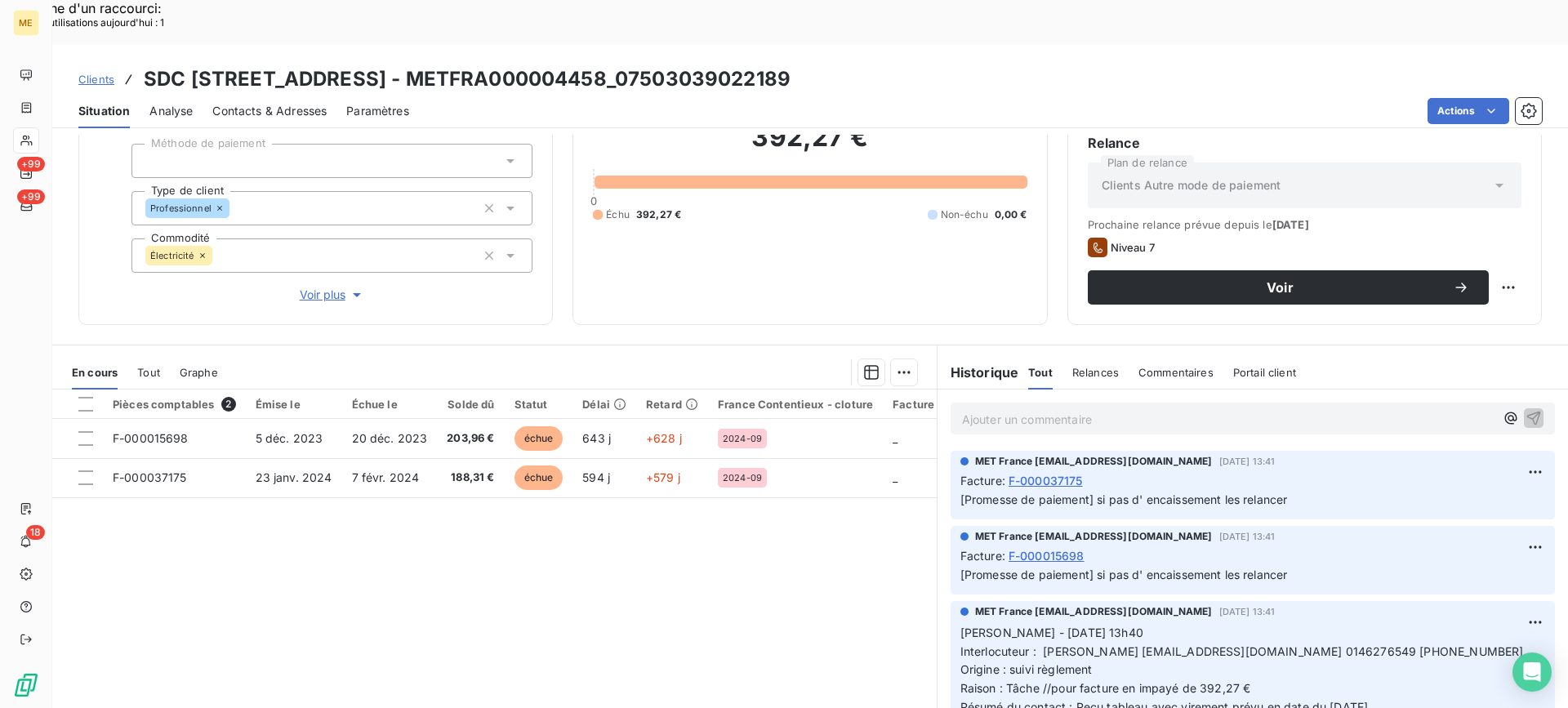
scroll to position [0, 0]
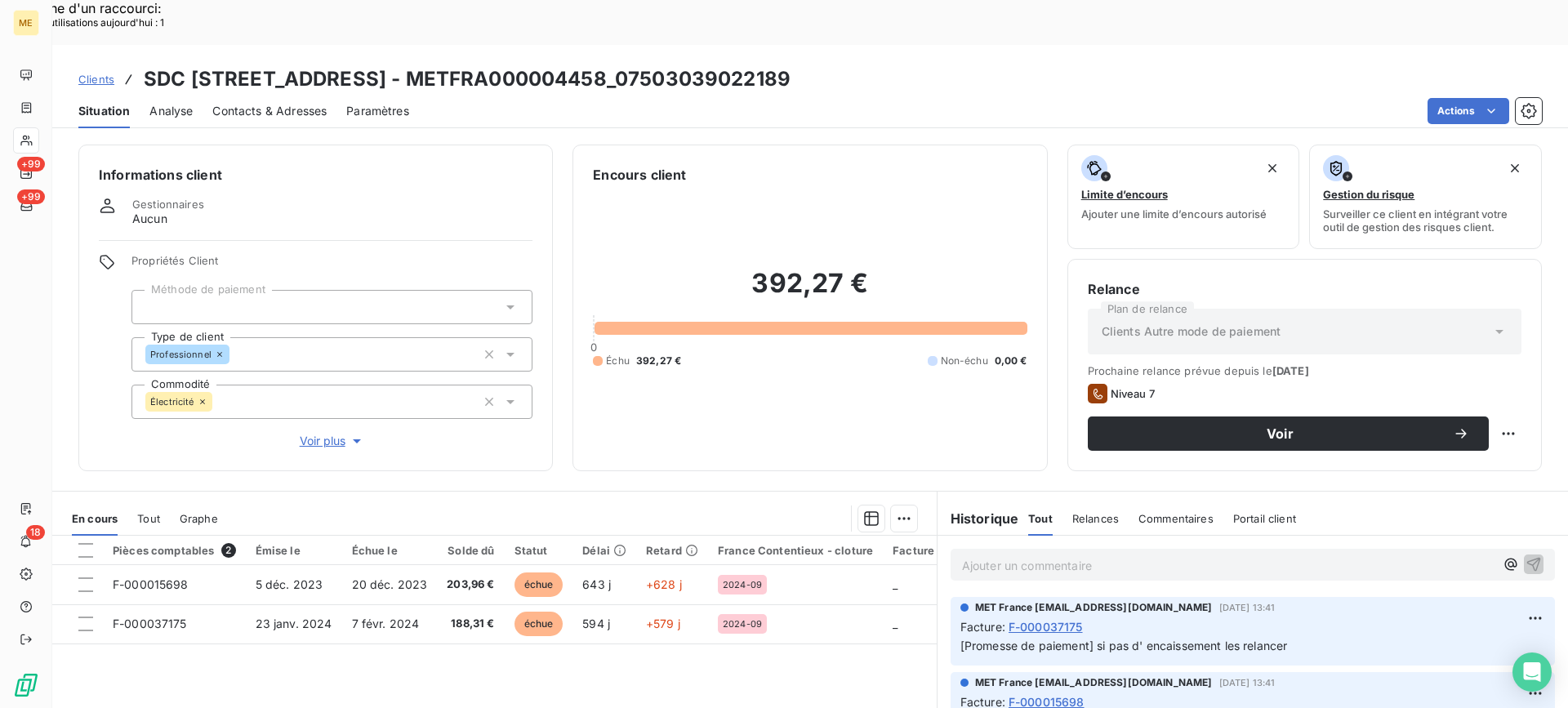
click at [1087, 555] on p "Ajouter un commentaire ﻿" at bounding box center [1228, 565] width 532 height 21
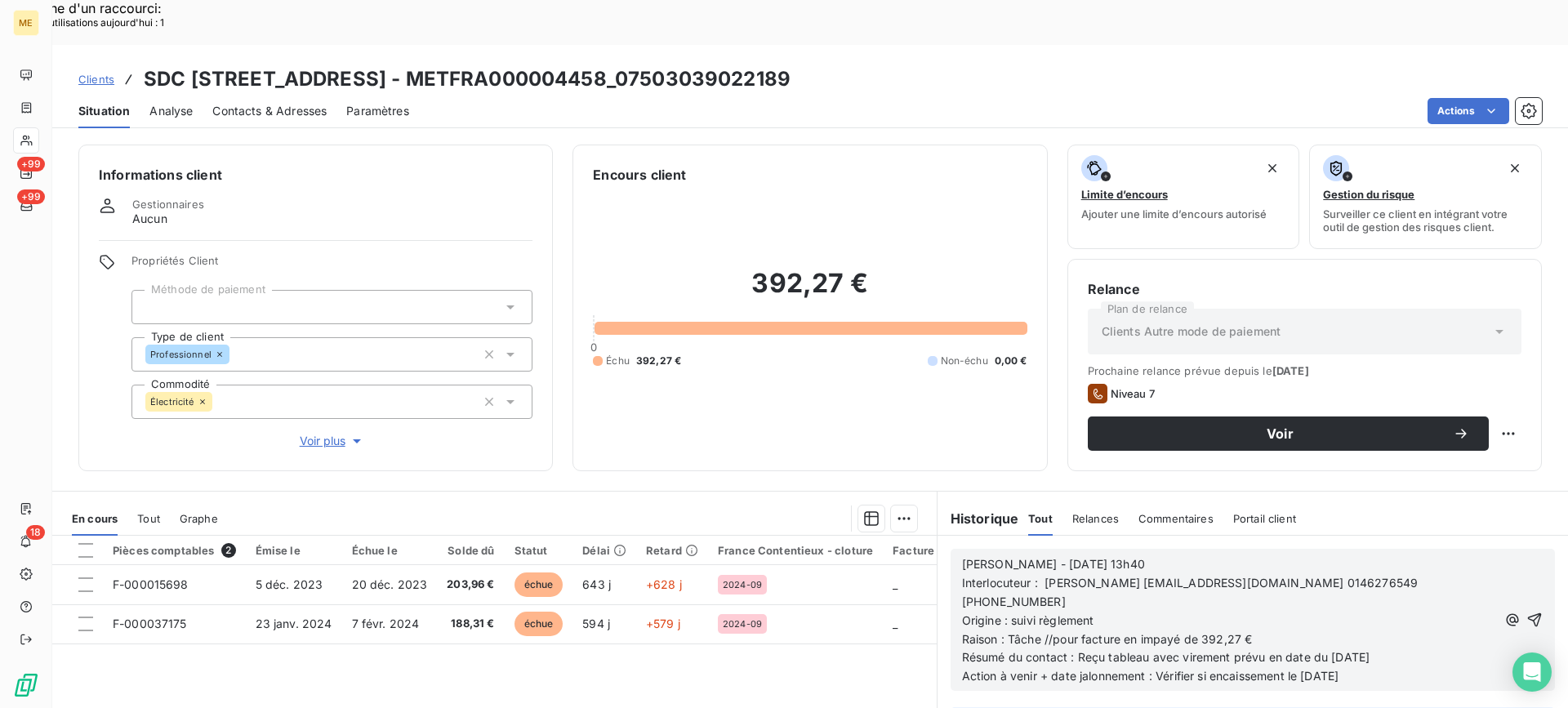
drag, startPoint x: 1087, startPoint y: 506, endPoint x: 1101, endPoint y: 506, distance: 14.0
click at [1089, 549] on div "[PERSON_NAME] - [DATE] 13h40 Interlocuteur : [PERSON_NAME] [EMAIL_ADDRESS][DOMA…" at bounding box center [1253, 620] width 604 height 142
drag, startPoint x: 1123, startPoint y: 512, endPoint x: 941, endPoint y: 516, distance: 182.0
click at [941, 535] on div "[PERSON_NAME] - [DATE] 13h40 Interlocuteur : [PERSON_NAME] [EMAIL_ADDRESS][DOMA…" at bounding box center [1253, 619] width 631 height 168
drag, startPoint x: 1004, startPoint y: 590, endPoint x: 1247, endPoint y: 606, distance: 243.5
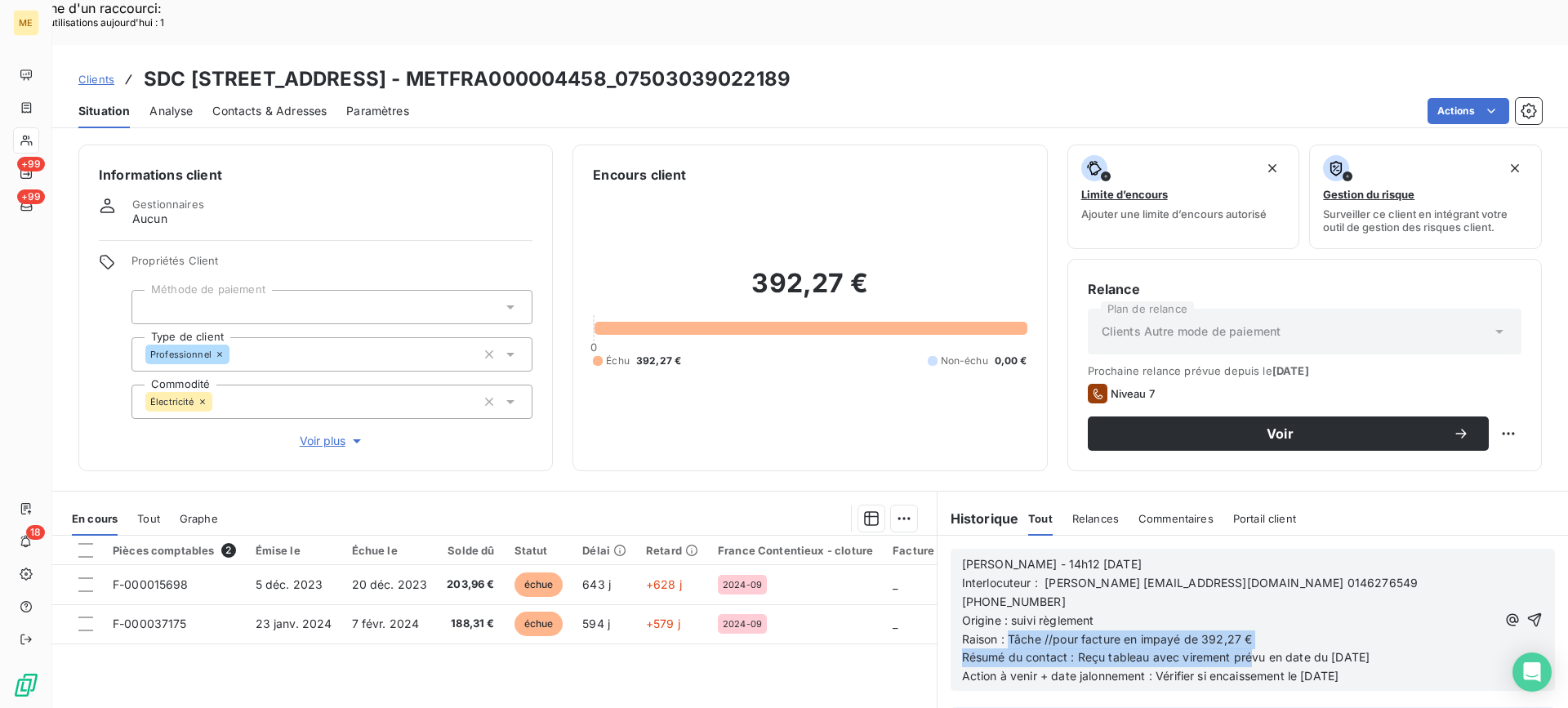
click at [1247, 606] on div "[PERSON_NAME] - 14h12 [DATE] Interlocuteur : [PERSON_NAME] [EMAIL_ADDRESS][DOMA…" at bounding box center [1229, 620] width 534 height 131
drag, startPoint x: 1305, startPoint y: 589, endPoint x: 1338, endPoint y: 598, distance: 34.2
click at [1307, 630] on p "Raison : Tâche //pour facture en impayé de 392,27 €" at bounding box center [1229, 639] width 534 height 19
click at [1380, 667] on p "Action à venir + date jalonnement : Vérifier si encaissement le [DATE]" at bounding box center [1229, 676] width 534 height 19
copy div "[PERSON_NAME] - 14h12 [DATE] Interlocuteur : [PERSON_NAME] [EMAIL_ADDRESS][DOMA…"
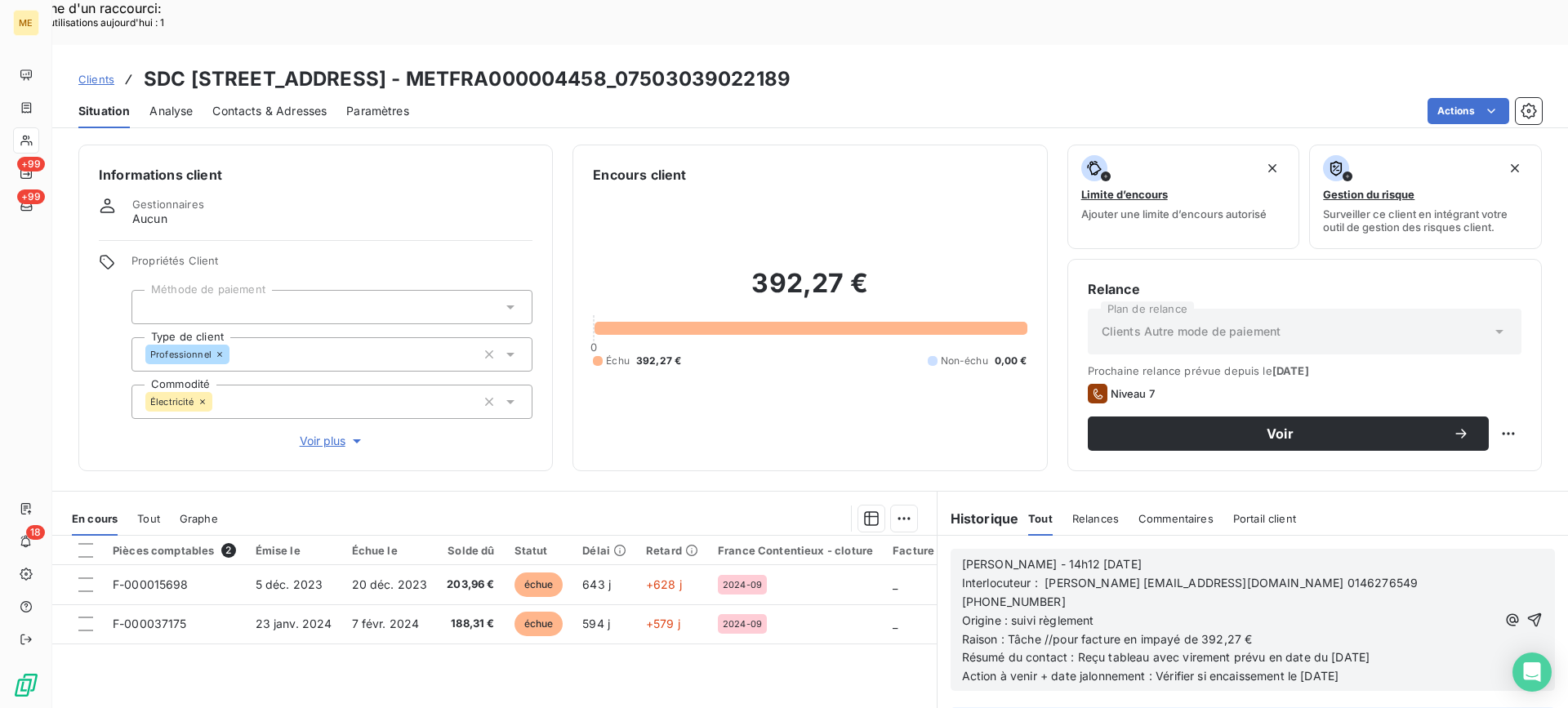
drag, startPoint x: 1380, startPoint y: 638, endPoint x: 1070, endPoint y: 474, distance: 350.7
click at [893, 492] on div "En cours Tout Graphe Pièces comptables 2 Émise le Échue le Solde dû Statut Déla…" at bounding box center [810, 695] width 1516 height 408
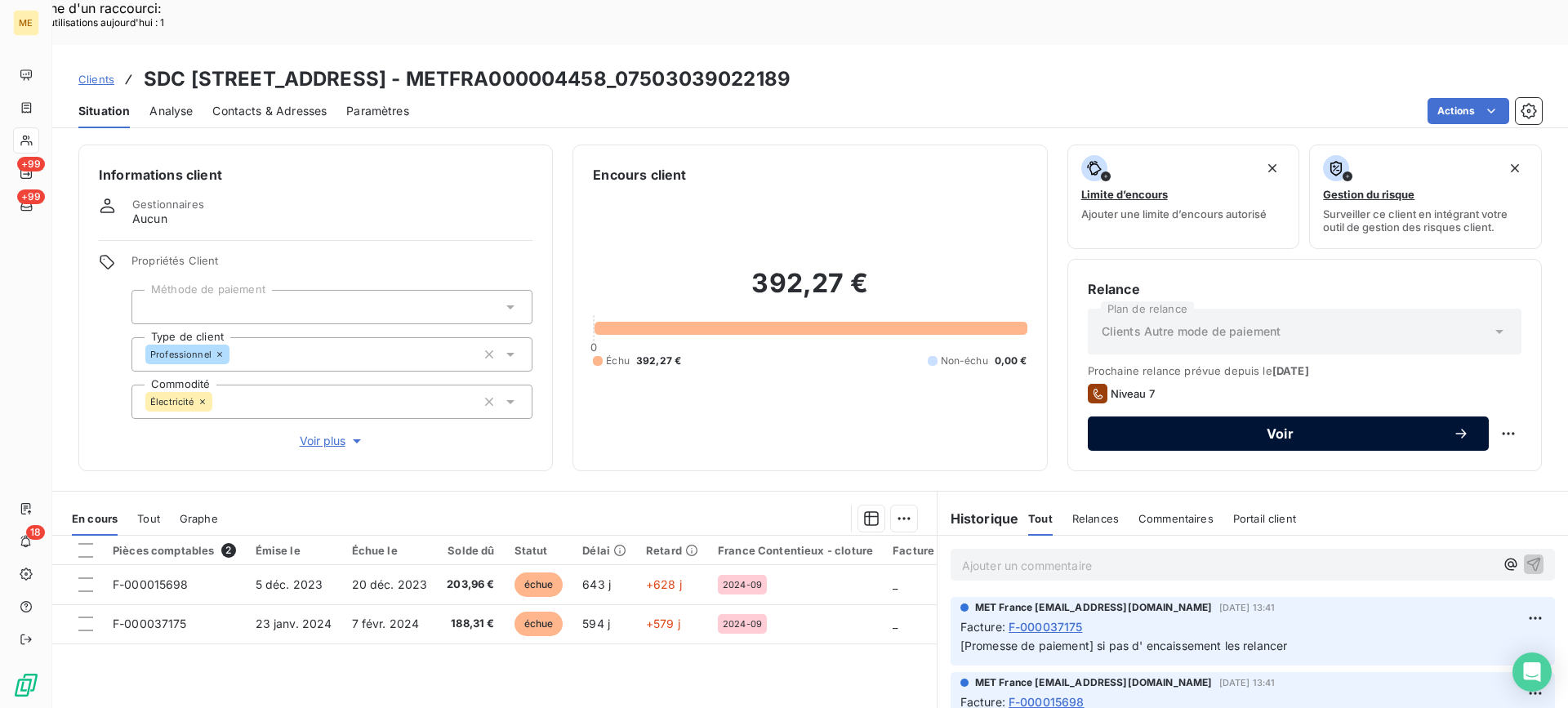
click at [1420, 416] on button "Voir" at bounding box center [1288, 433] width 401 height 34
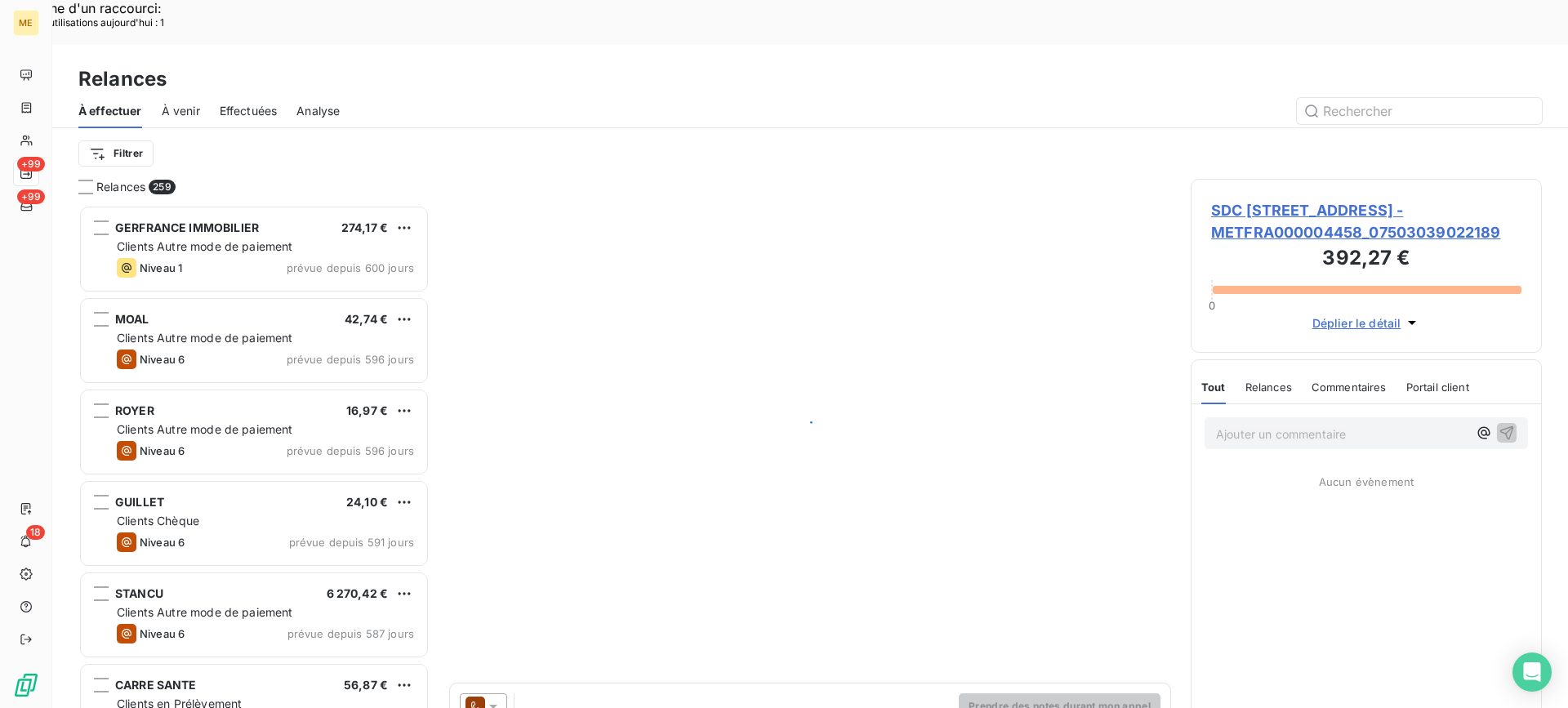
scroll to position [535, 339]
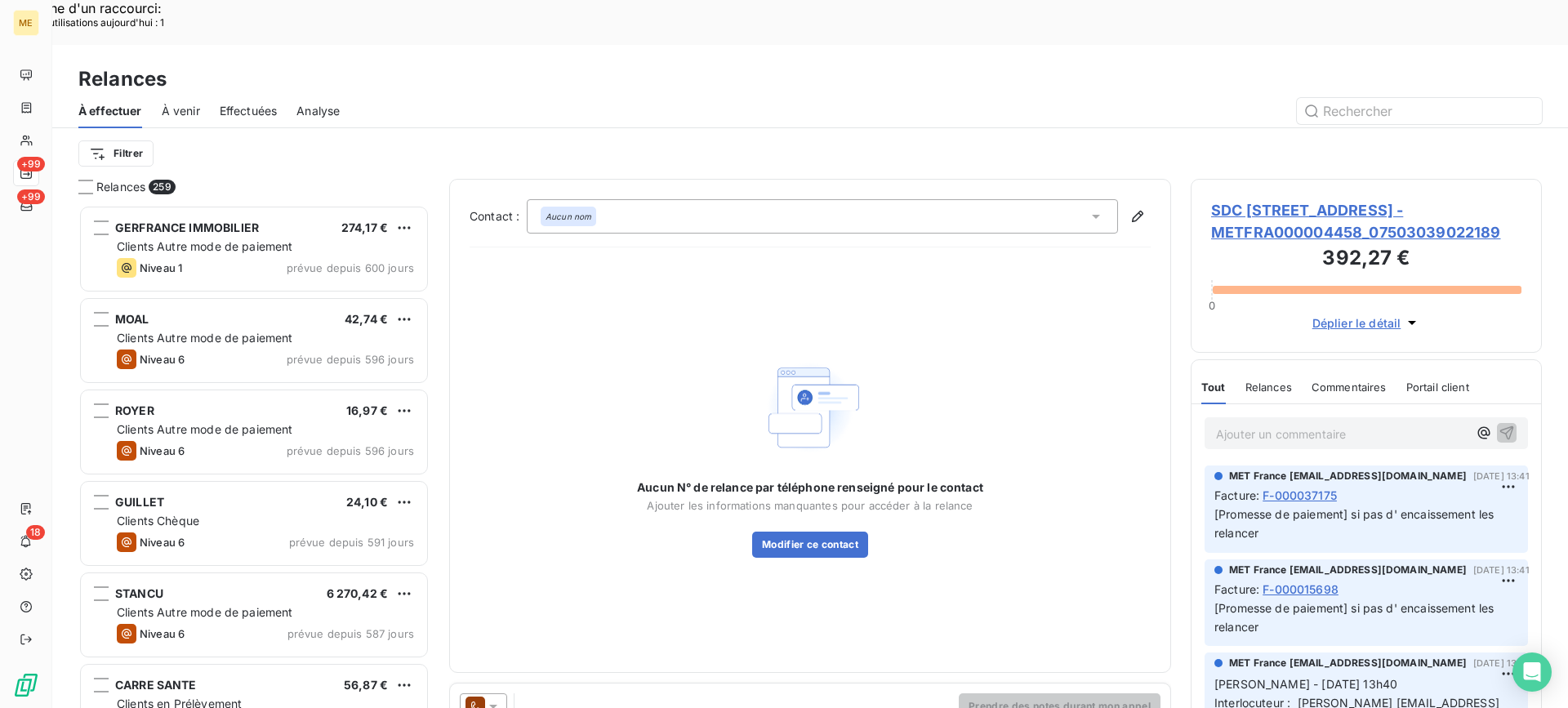
click at [1237, 199] on span "SDC [STREET_ADDRESS] - METFRA000004458_07503039022189" at bounding box center [1367, 221] width 310 height 44
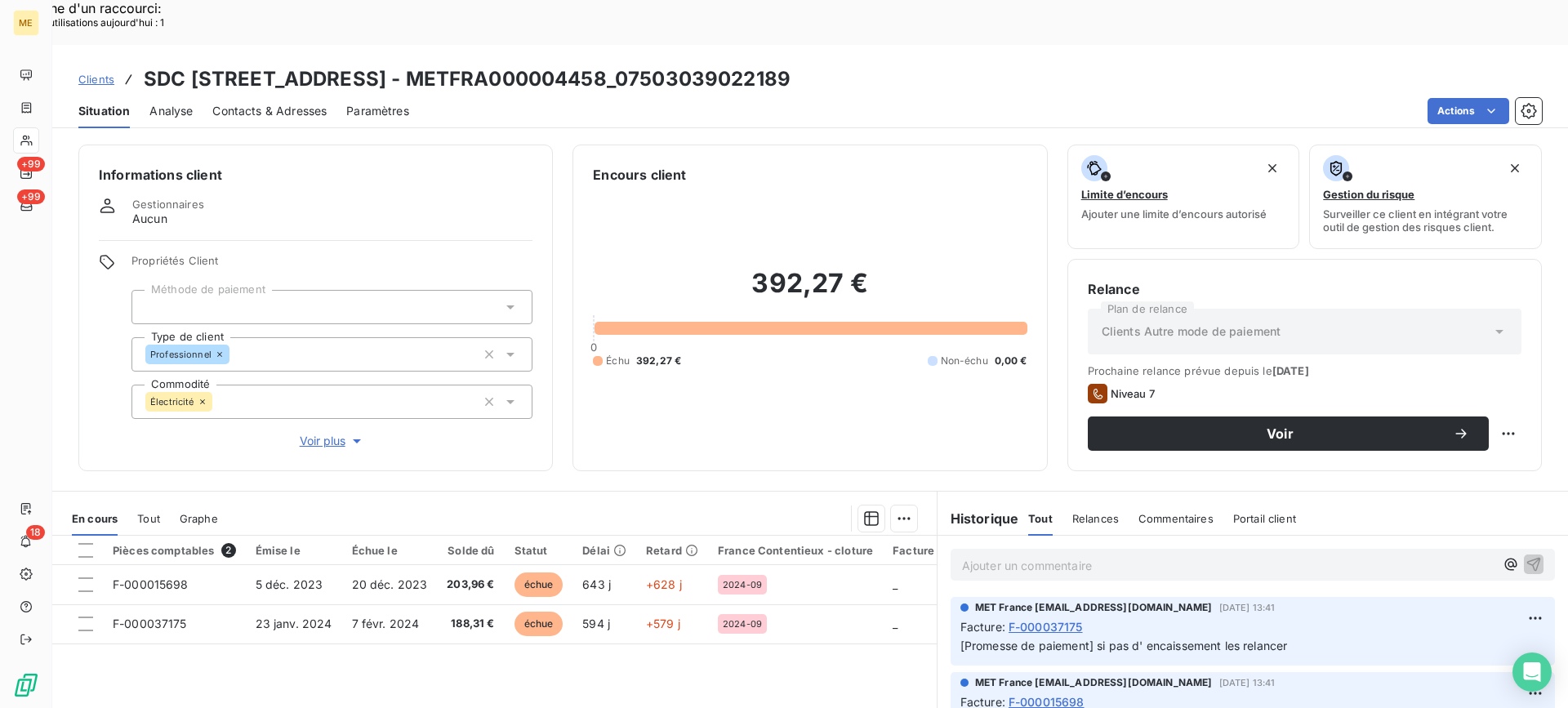
click at [1160, 555] on p "Ajouter un commentaire ﻿" at bounding box center [1228, 565] width 532 height 21
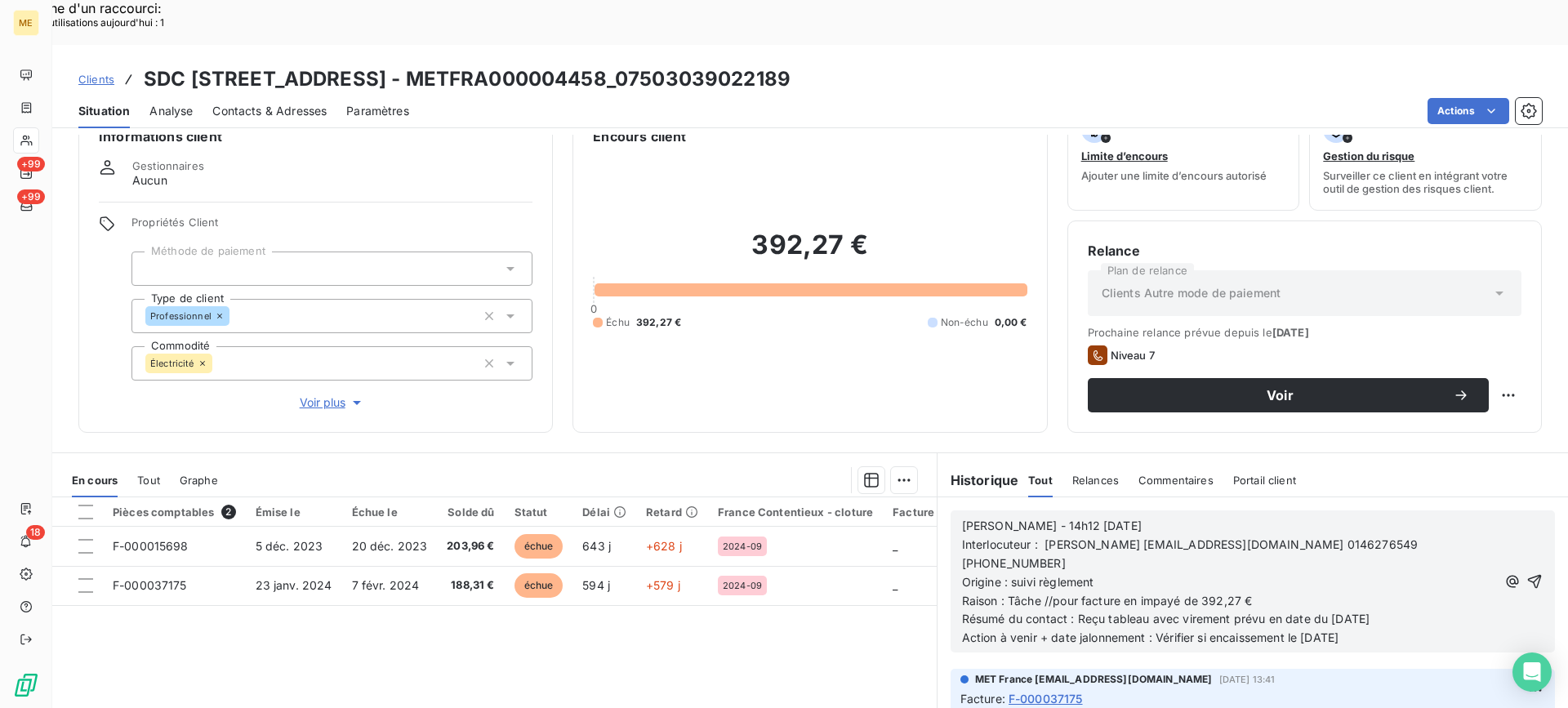
scroll to position [82, 0]
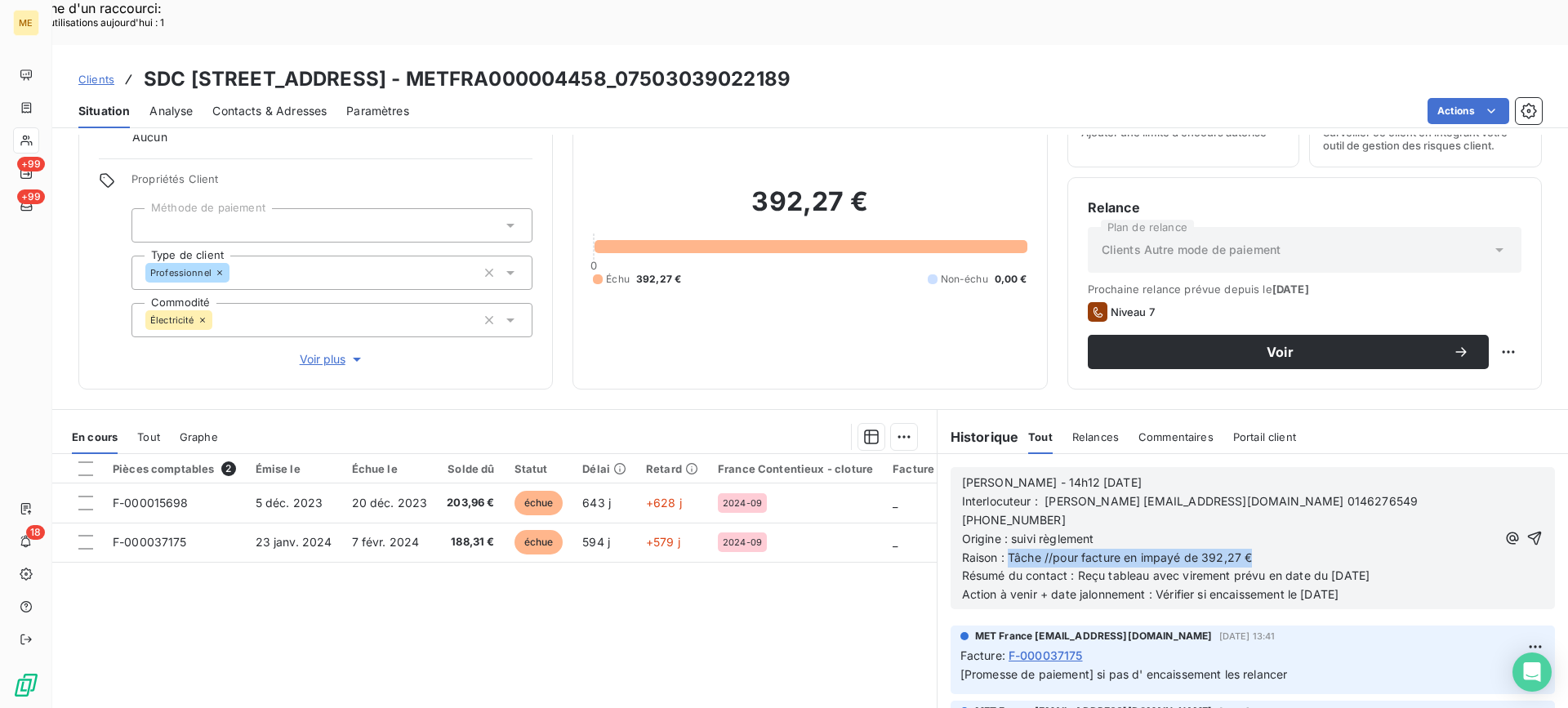
drag, startPoint x: 1001, startPoint y: 508, endPoint x: 1265, endPoint y: 508, distance: 264.0
click at [1265, 549] on p "Raison : Tâche //pour facture en impayé de 392,27 €" at bounding box center [1229, 558] width 534 height 19
drag, startPoint x: 1421, startPoint y: 533, endPoint x: 1070, endPoint y: 521, distance: 351.2
click at [1070, 567] on p "Résumé du contact : Reçu tableau avec virement prévu en date du [DATE]" at bounding box center [1229, 575] width 534 height 19
click at [1411, 585] on p "Action à venir + date jalonnement : Vérifier si encaissement le [DATE]" at bounding box center [1229, 594] width 534 height 19
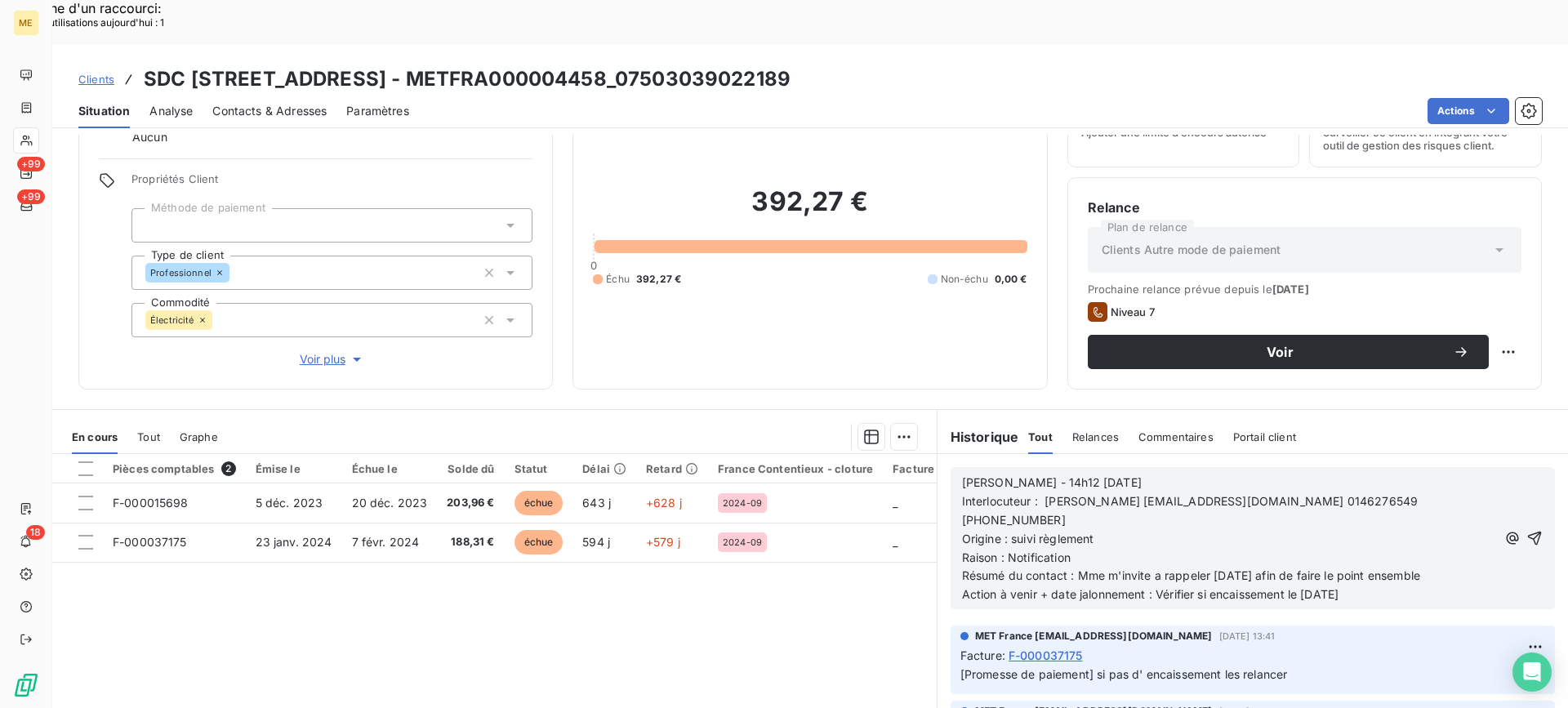
drag, startPoint x: 1394, startPoint y: 547, endPoint x: 1151, endPoint y: 556, distance: 243.2
click at [1151, 585] on p "Action à venir + date jalonnement : Vérifier si encaissement le [DATE]" at bounding box center [1229, 594] width 534 height 19
click at [1180, 569] on span "Résumé du contact : Mme m'invite a rappeler [DATE] afin de faire le point ensem…" at bounding box center [1191, 575] width 458 height 14
click at [0, 0] on lt-span "à rappeler" at bounding box center [0, 0] width 0 height 0
click at [1527, 531] on icon "button" at bounding box center [1534, 538] width 14 height 14
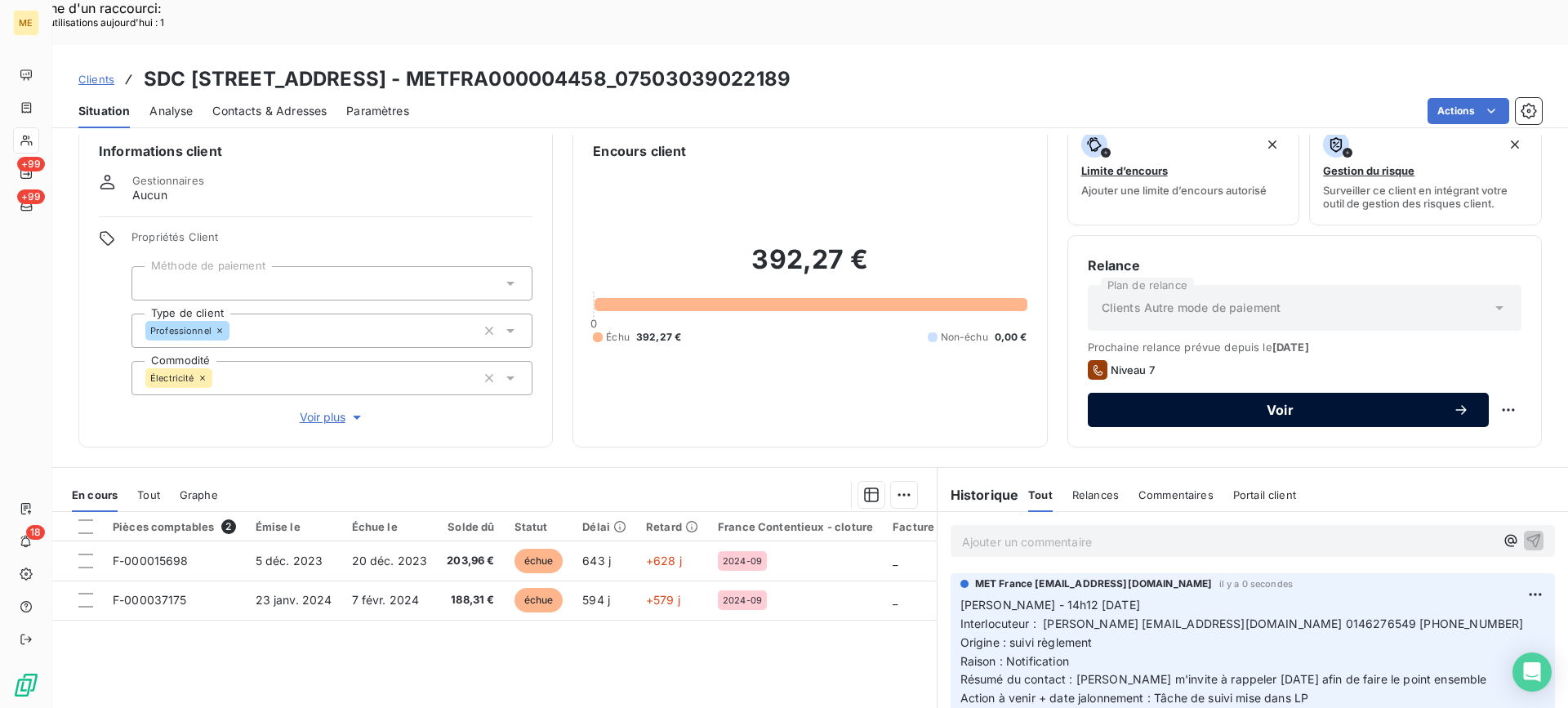
scroll to position [0, 0]
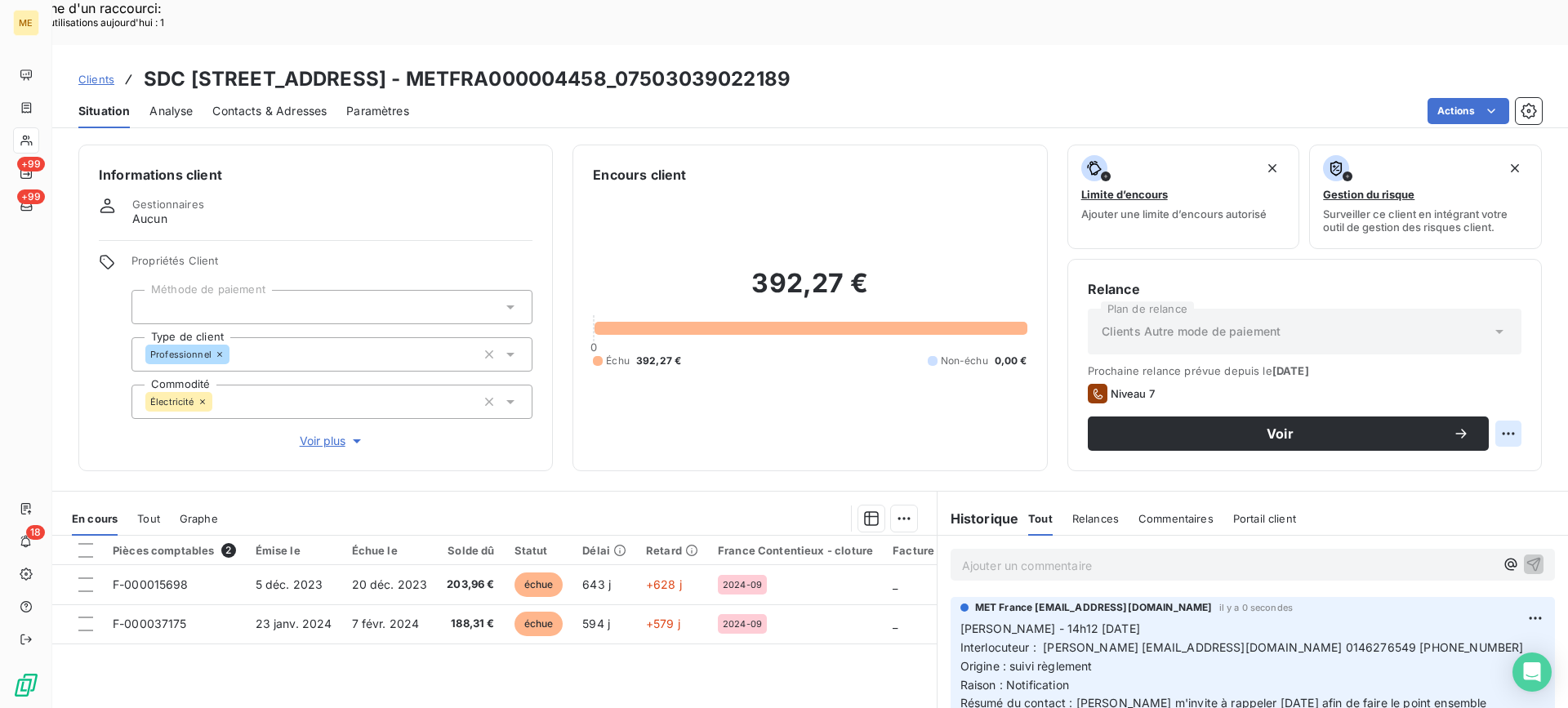
click at [1449, 421] on div "Replanifier cette action" at bounding box center [1428, 424] width 146 height 27
select select "8"
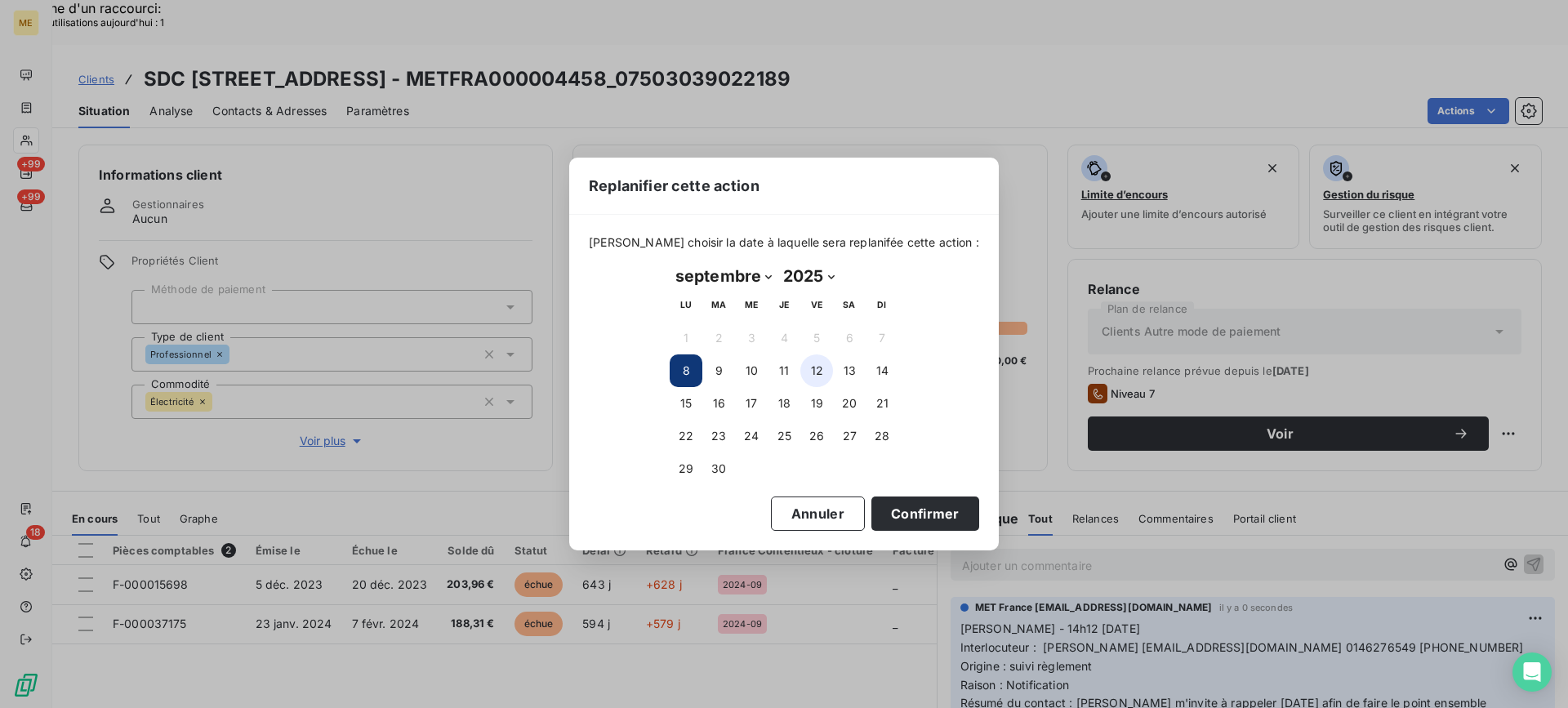
click at [802, 375] on button "12" at bounding box center [816, 370] width 32 height 32
click at [898, 505] on button "Confirmer" at bounding box center [925, 513] width 108 height 34
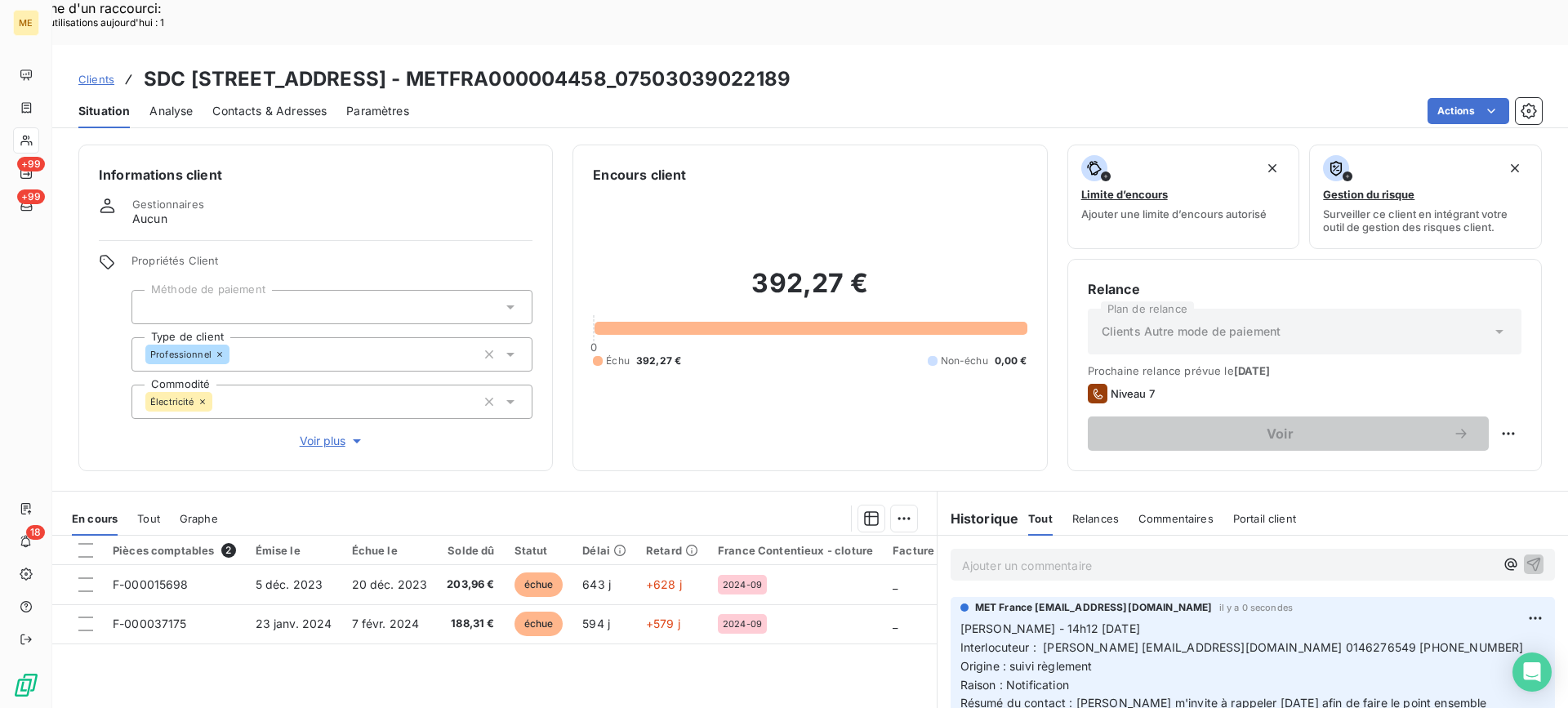
click at [1444, 94] on div "Situation Analyse Contacts & Adresses Paramètres Actions" at bounding box center [810, 111] width 1516 height 34
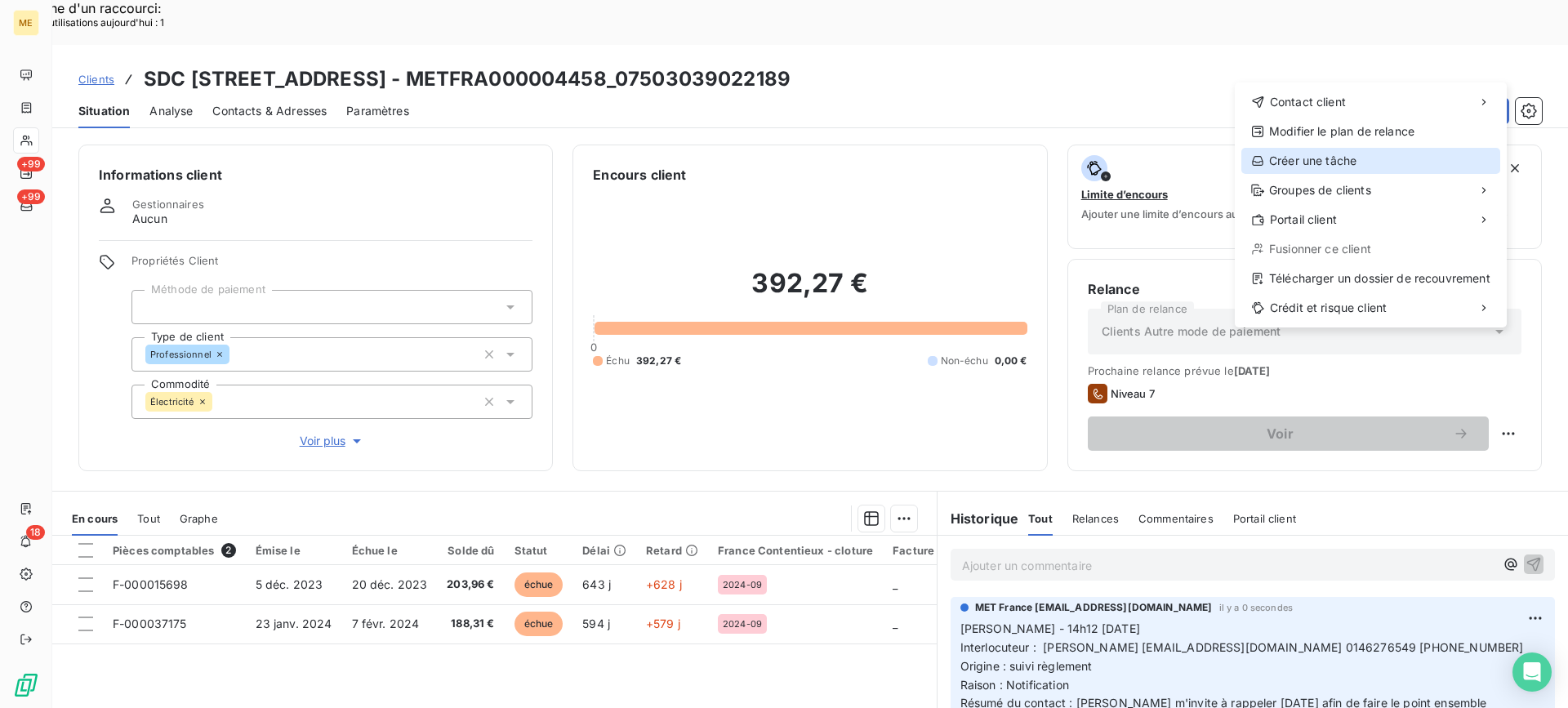
click at [1387, 169] on div "Créer une tâche" at bounding box center [1372, 160] width 259 height 27
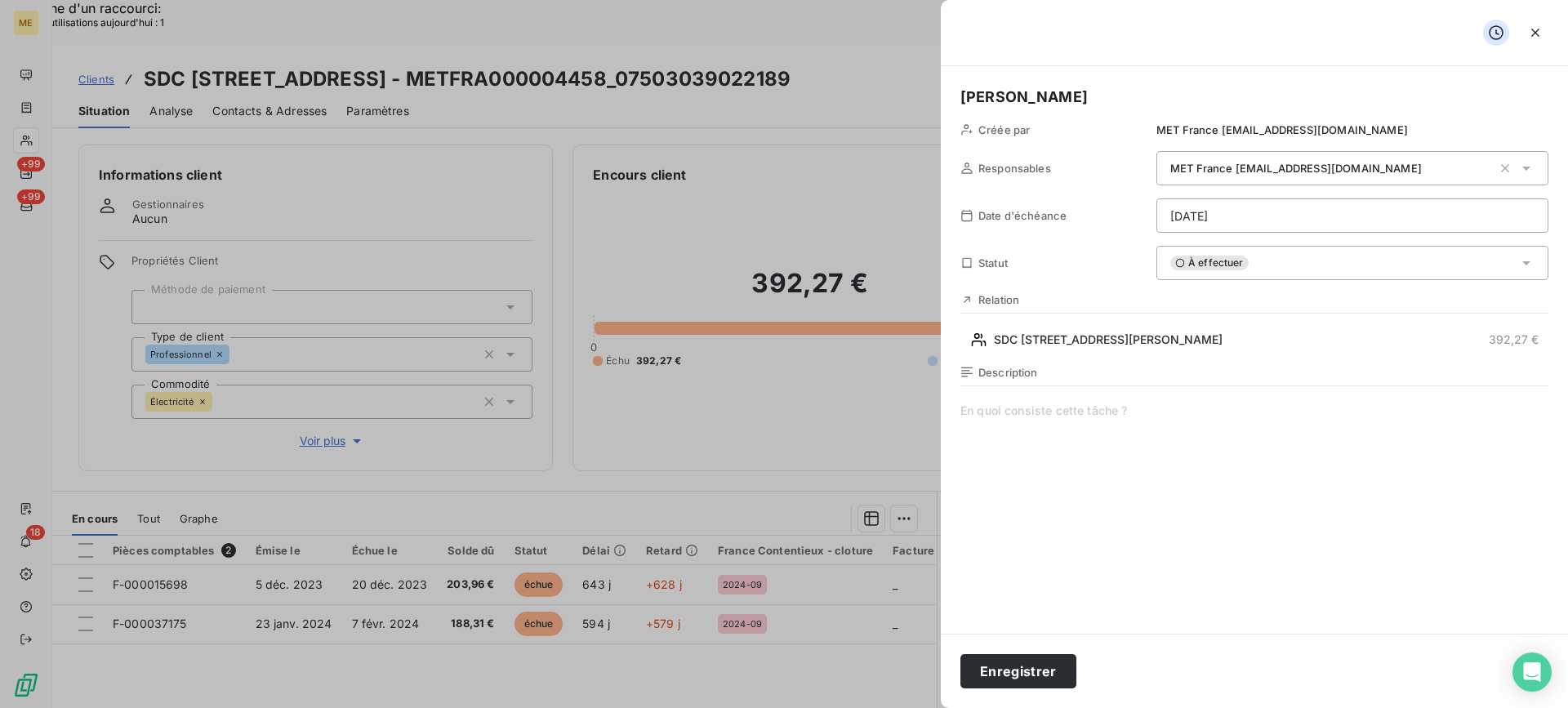
click at [1043, 461] on span at bounding box center [1255, 559] width 588 height 313
click at [1123, 87] on h5 "[PERSON_NAME]" at bounding box center [1255, 96] width 588 height 23
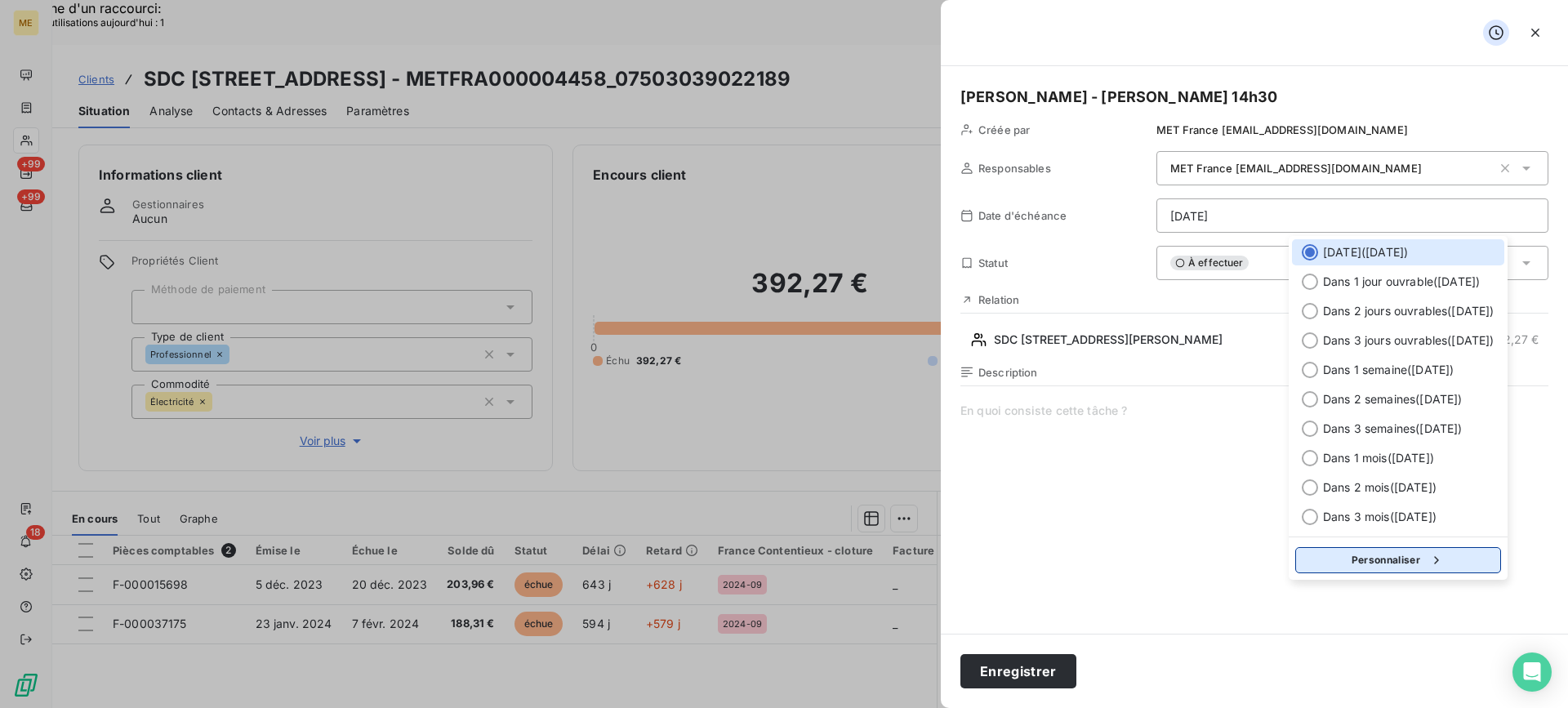
click at [1427, 554] on button "Personnaliser" at bounding box center [1397, 560] width 205 height 27
select select "8"
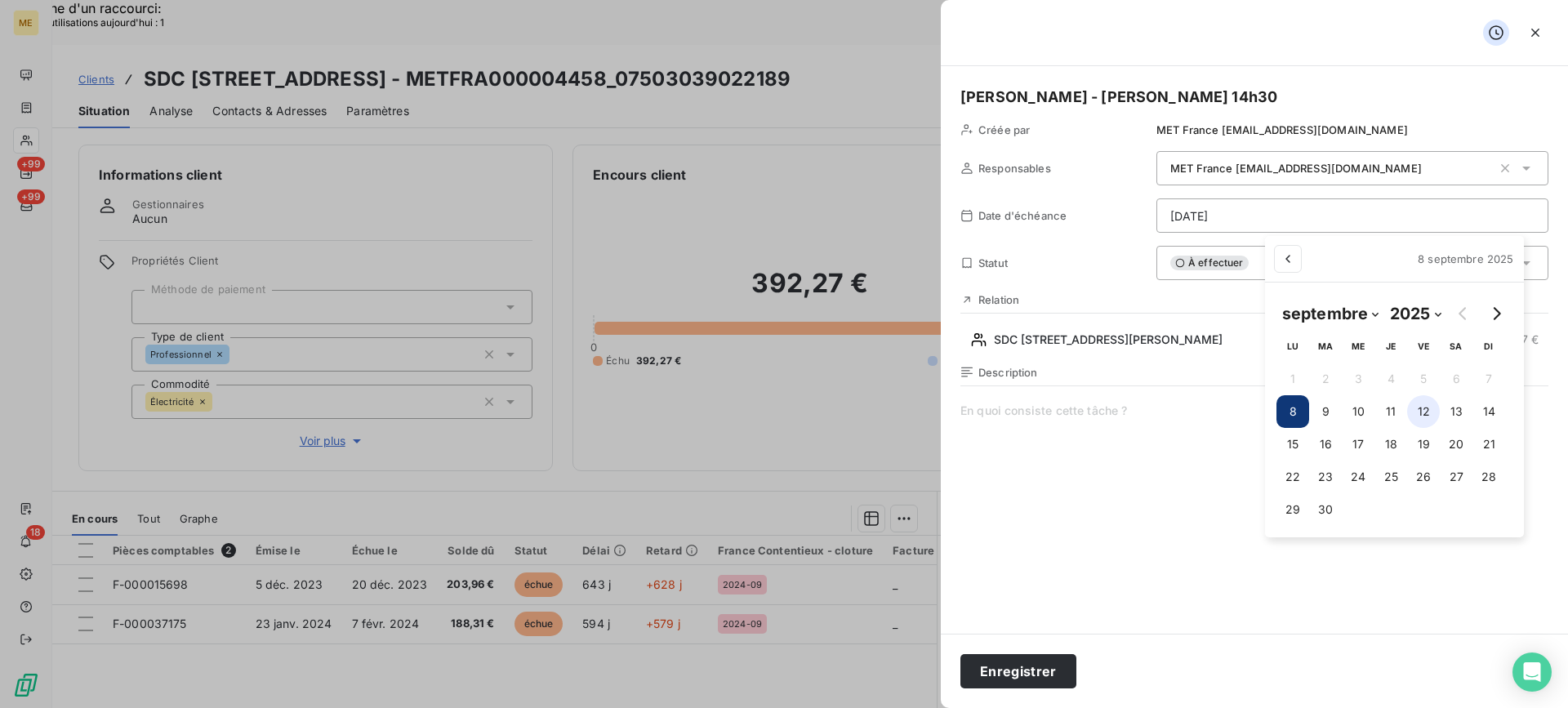
click at [1421, 422] on button "12" at bounding box center [1423, 410] width 32 height 32
type input "[DATE]"
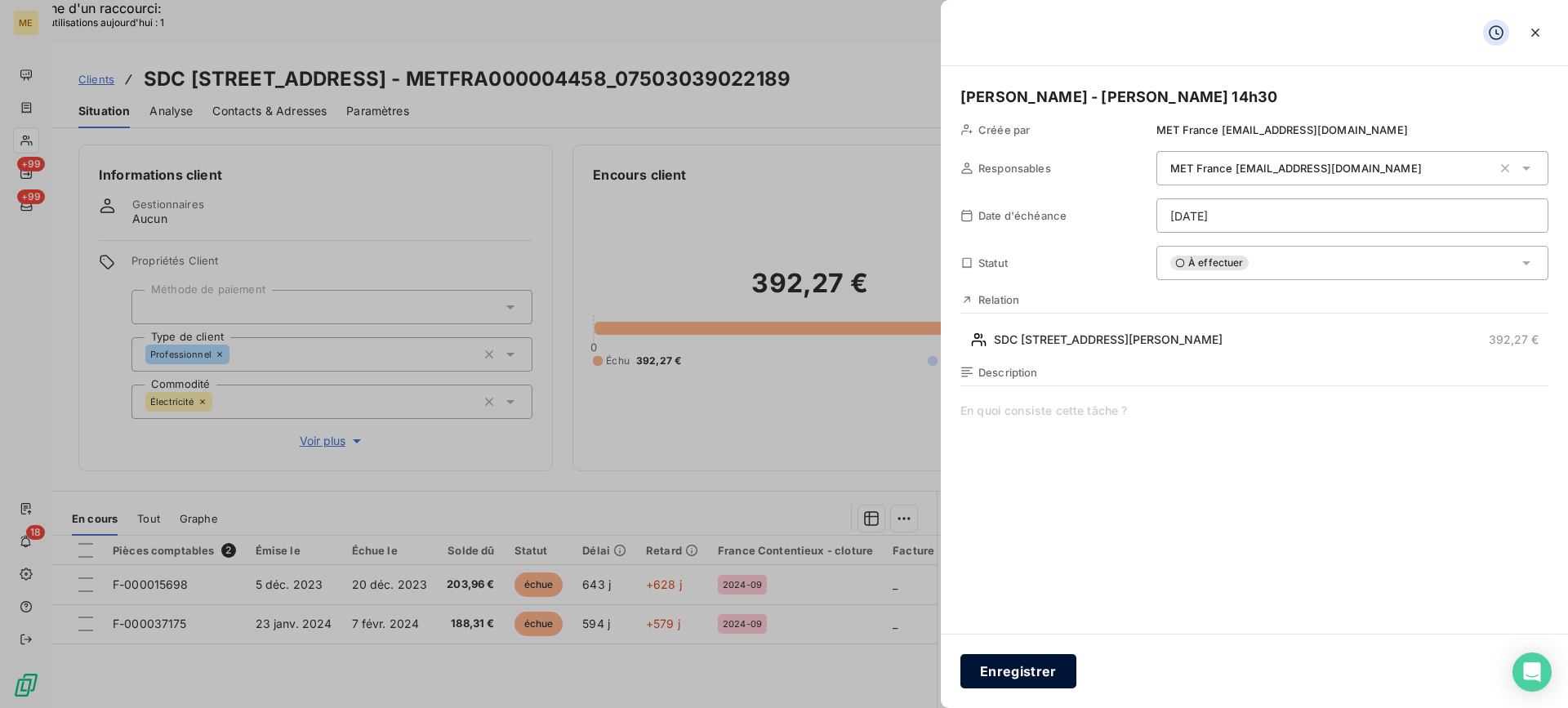
click at [1056, 657] on button "Enregistrer" at bounding box center [1019, 671] width 116 height 34
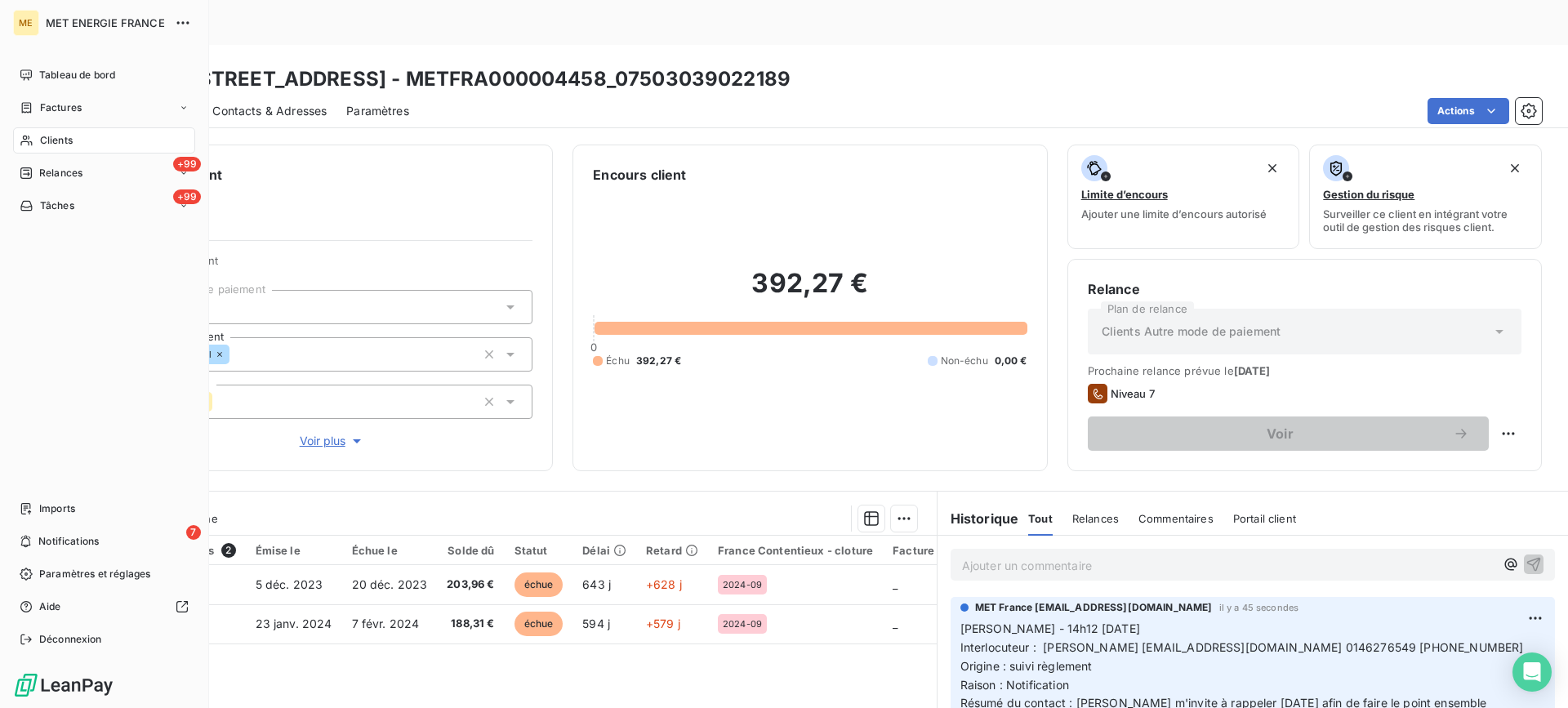
click at [51, 148] on div "Clients" at bounding box center [103, 140] width 182 height 27
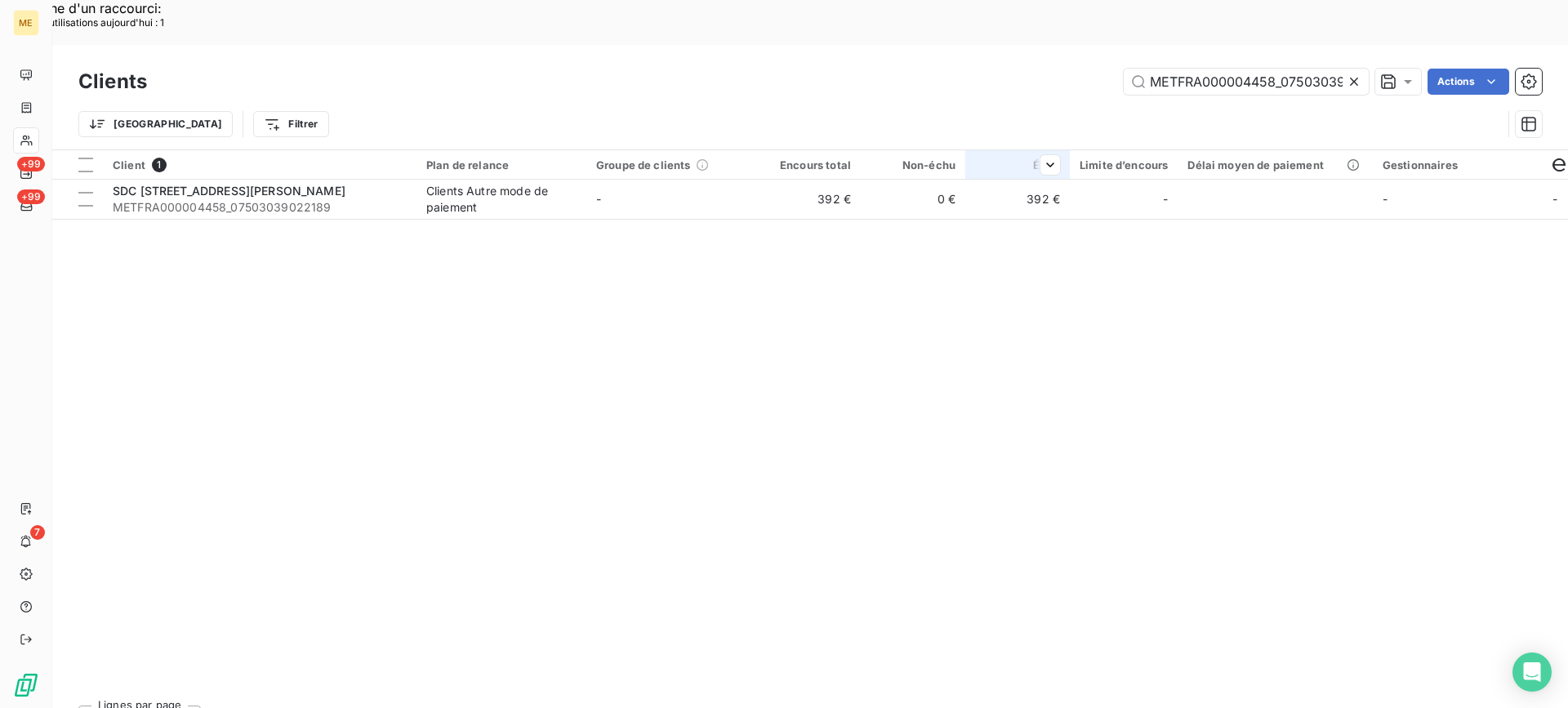
scroll to position [0, 49]
click at [1214, 99] on div "Trier Filtrer" at bounding box center [811, 125] width 1464 height 51
click at [1217, 65] on div "Clients METFRA000004458_07503039022189 Actions" at bounding box center [811, 82] width 1464 height 34
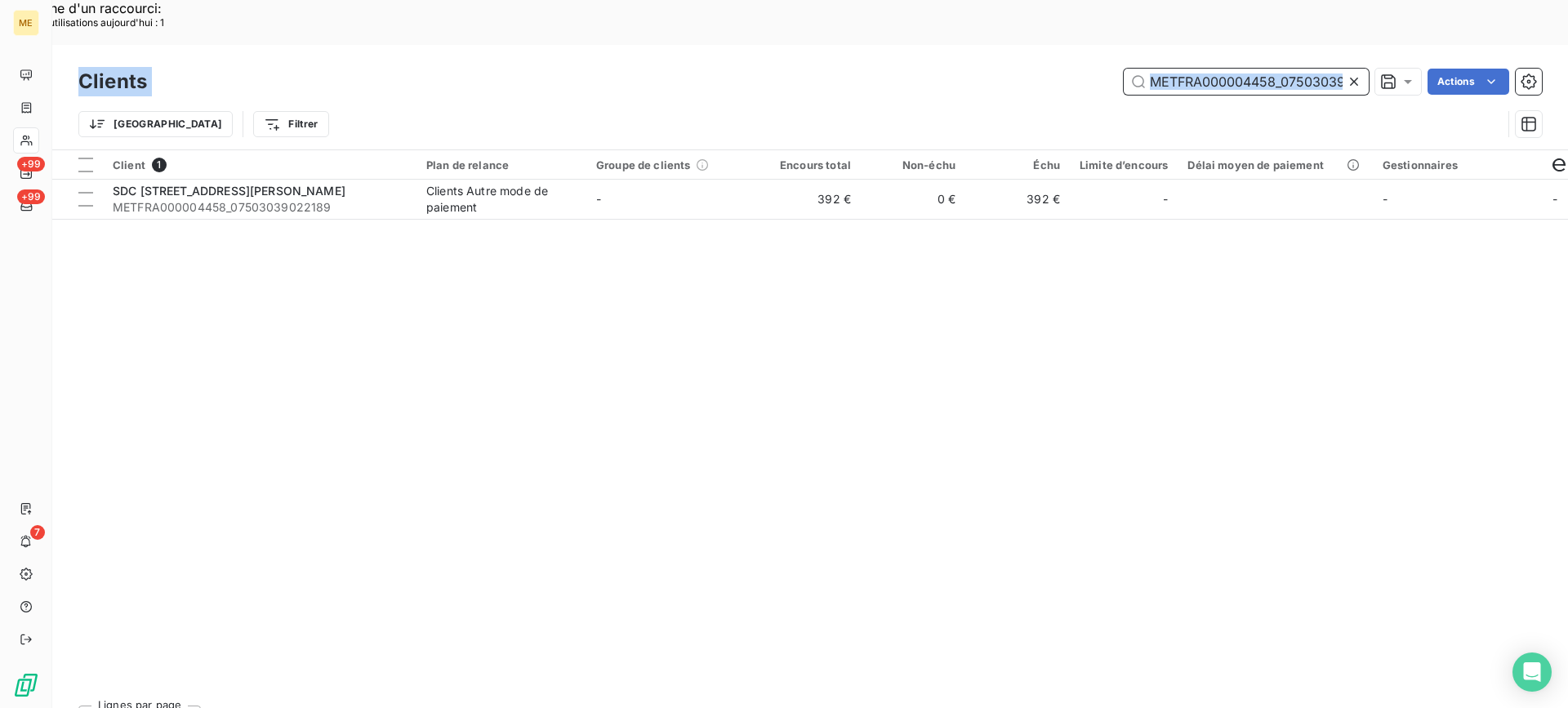
click at [1218, 69] on input "METFRA000004458_07503039022189" at bounding box center [1246, 82] width 245 height 27
paste input "6360_22483646752434"
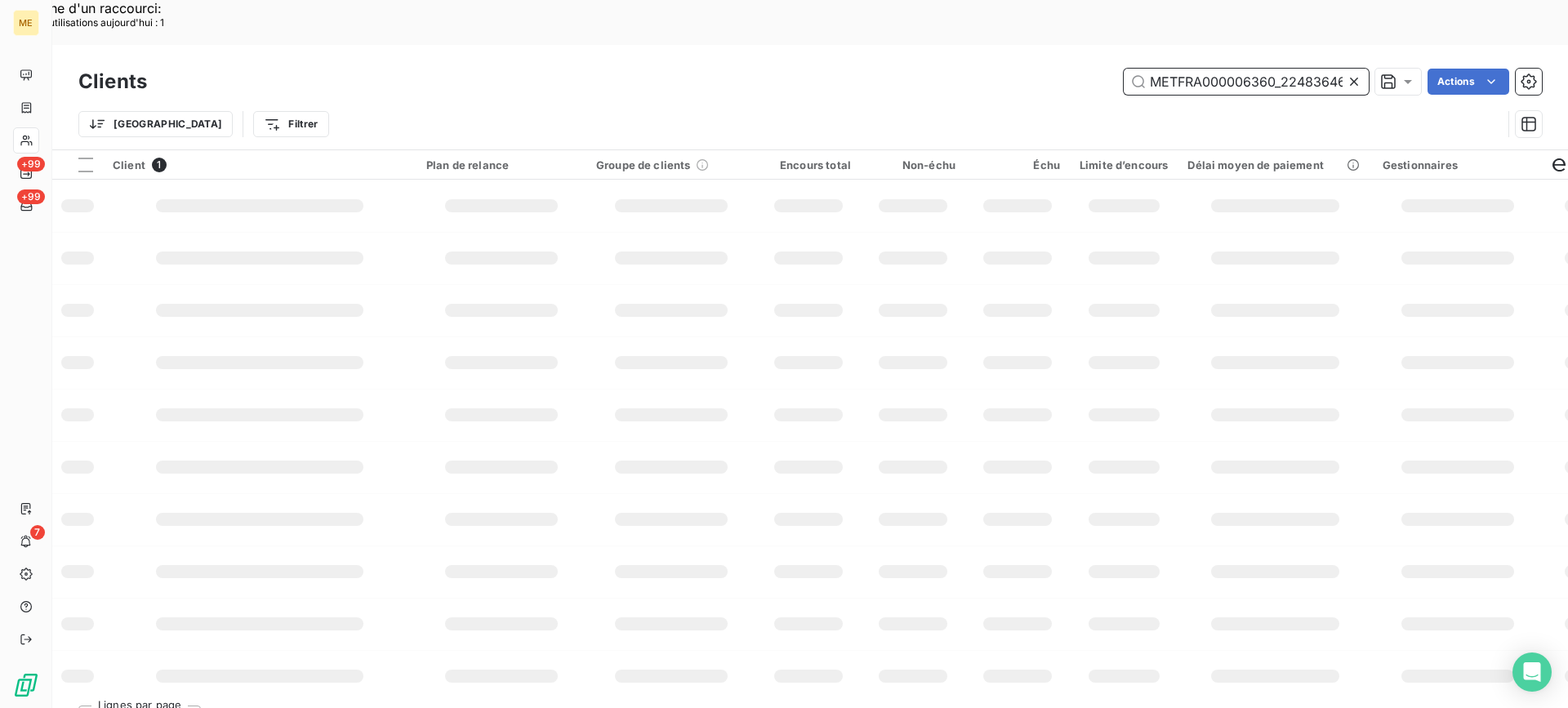
scroll to position [0, 52]
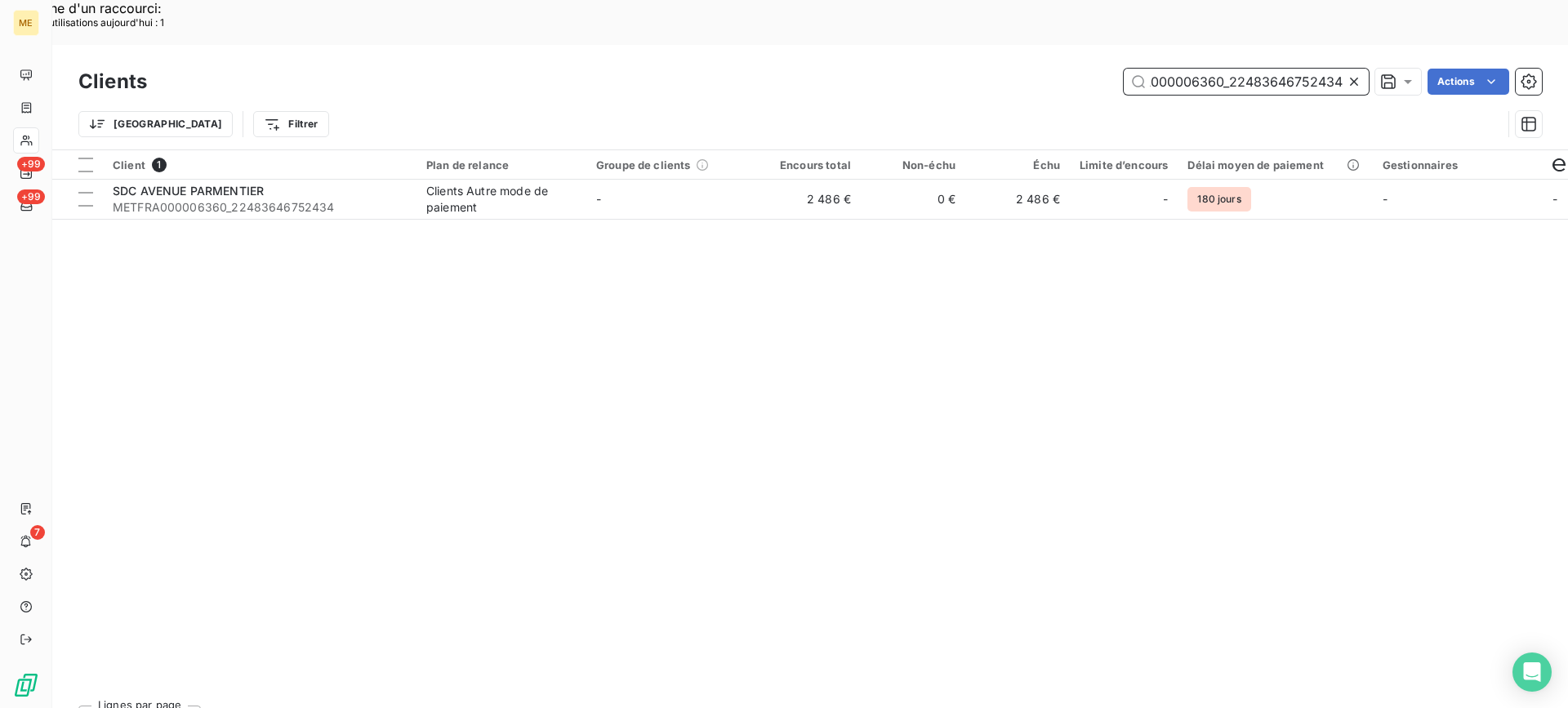
type input "METFRA000006360_22483646752434"
click at [249, 175] on div "Client 1 Plan de relance Groupe de clients Encours total Non-échu Échu Limite d…" at bounding box center [810, 421] width 1516 height 542
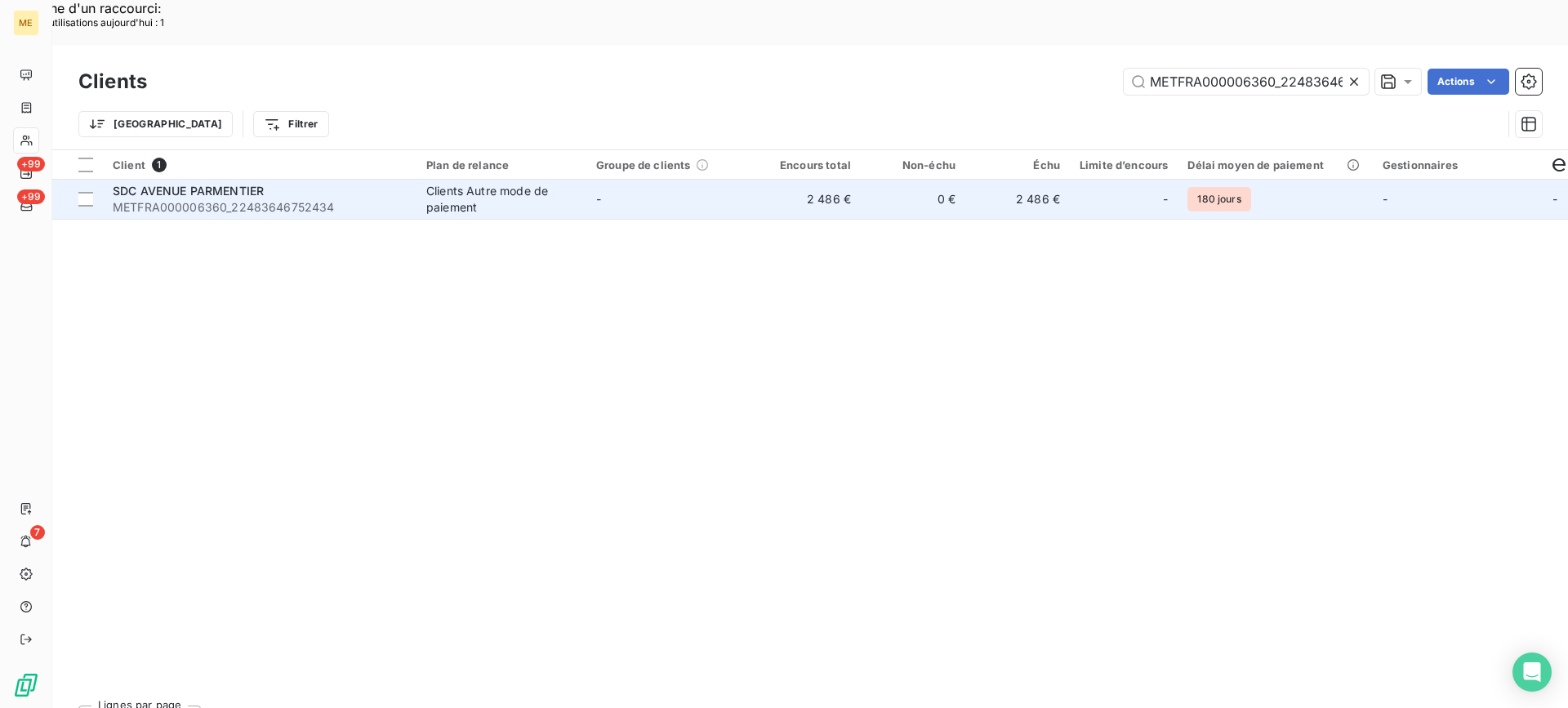
click at [256, 199] on span "METFRA000006360_22483646752434" at bounding box center [259, 207] width 294 height 17
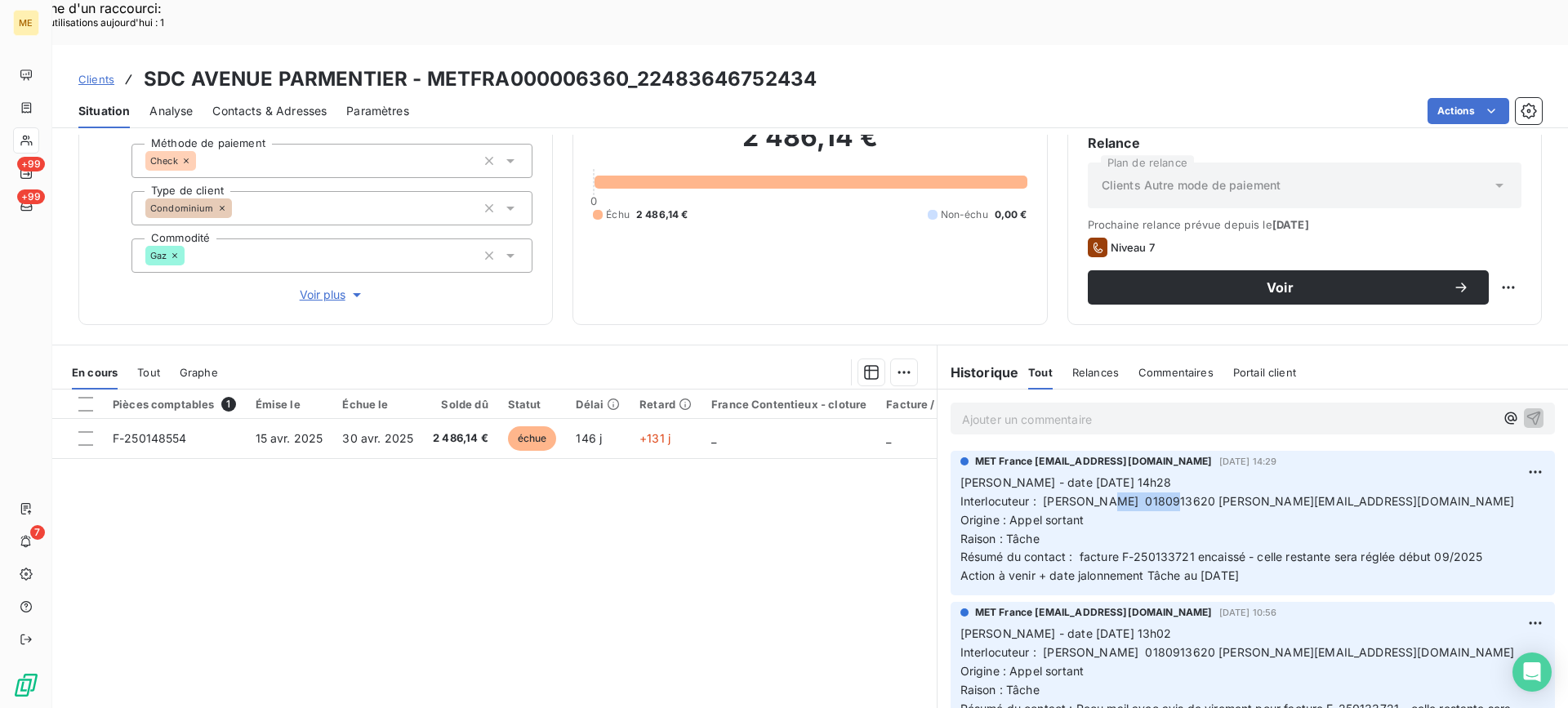
drag, startPoint x: 1093, startPoint y: 458, endPoint x: 1158, endPoint y: 463, distance: 65.2
click at [1158, 494] on span "Interlocuteur : [PERSON_NAME] 0180913620 [PERSON_NAME][EMAIL_ADDRESS][DOMAIN_NA…" at bounding box center [1238, 501] width 554 height 14
copy span "0180913620"
drag, startPoint x: 638, startPoint y: 33, endPoint x: 809, endPoint y: 42, distance: 171.2
click at [809, 65] on h3 "SDC AVENUE PARMENTIER - METFRA000006360_22483646752434" at bounding box center [479, 80] width 673 height 29
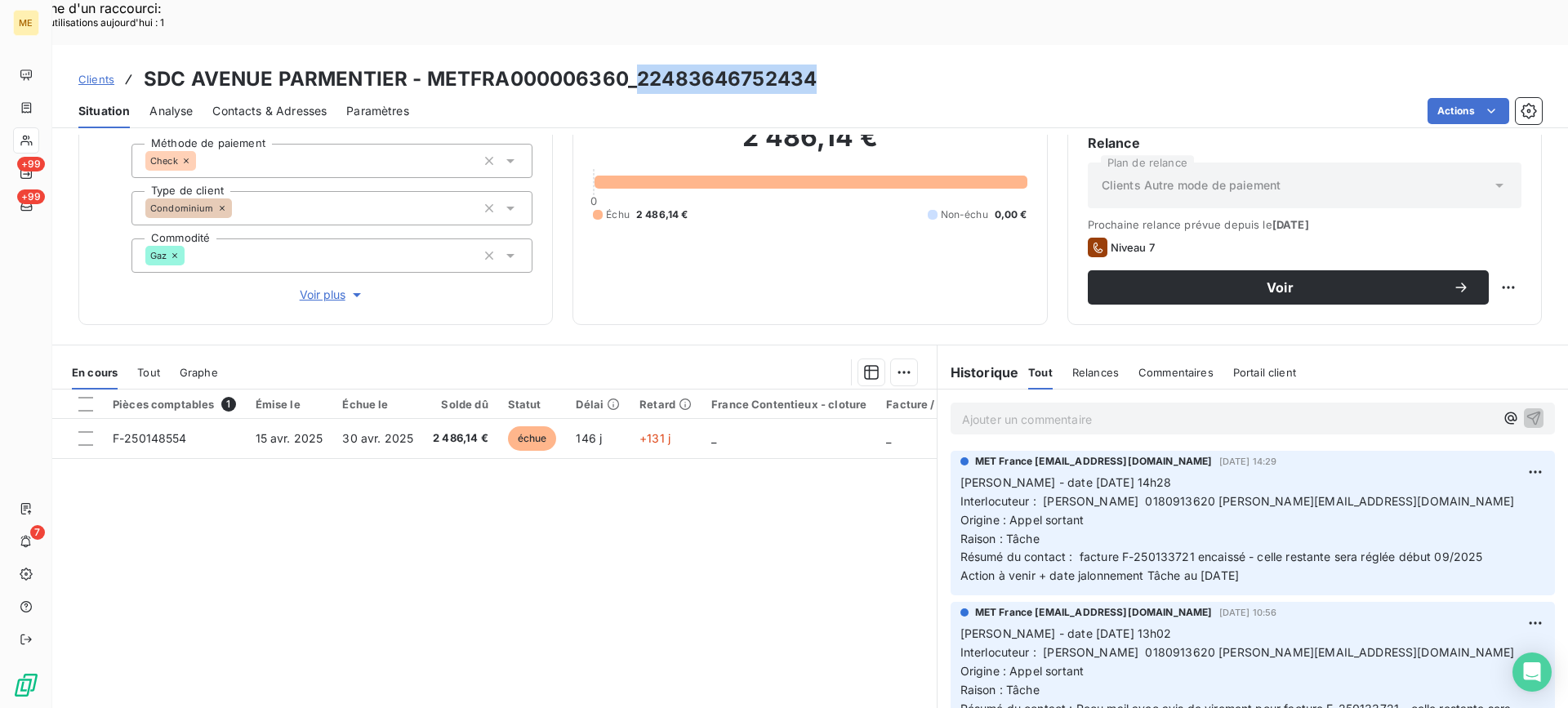
copy h3 "22483646752434"
drag, startPoint x: 1092, startPoint y: 459, endPoint x: 1160, endPoint y: 458, distance: 68.0
click at [1160, 494] on span "Interlocuteur : [PERSON_NAME] 0180913620 [PERSON_NAME][EMAIL_ADDRESS][DOMAIN_NA…" at bounding box center [1238, 501] width 554 height 14
drag, startPoint x: 1271, startPoint y: 530, endPoint x: 942, endPoint y: 432, distance: 343.3
click at [951, 451] on div "MET France [EMAIL_ADDRESS][DOMAIN_NAME] [DATE] 14:29 [PERSON_NAME] - date [DATE…" at bounding box center [1253, 522] width 604 height 144
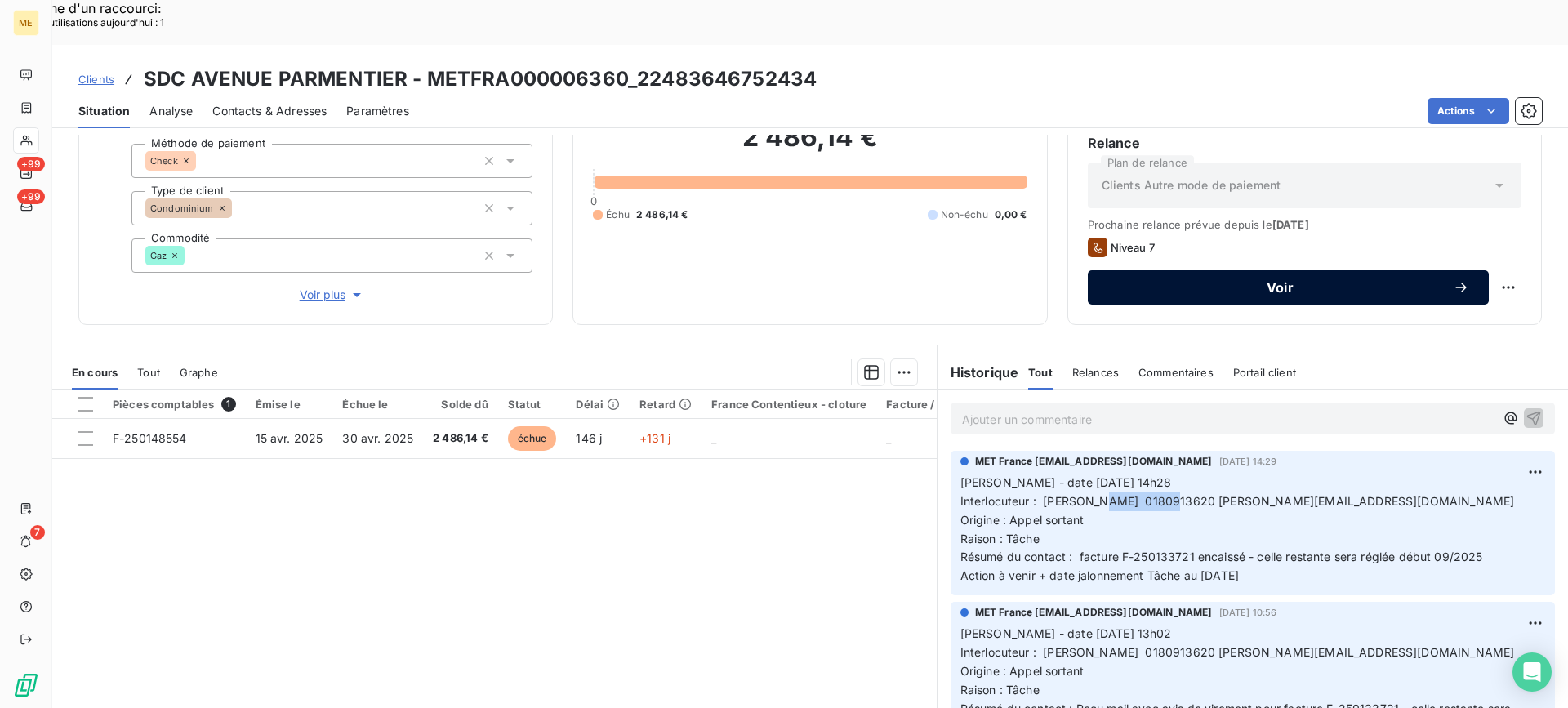
click at [1315, 281] on span "Voir" at bounding box center [1280, 287] width 346 height 13
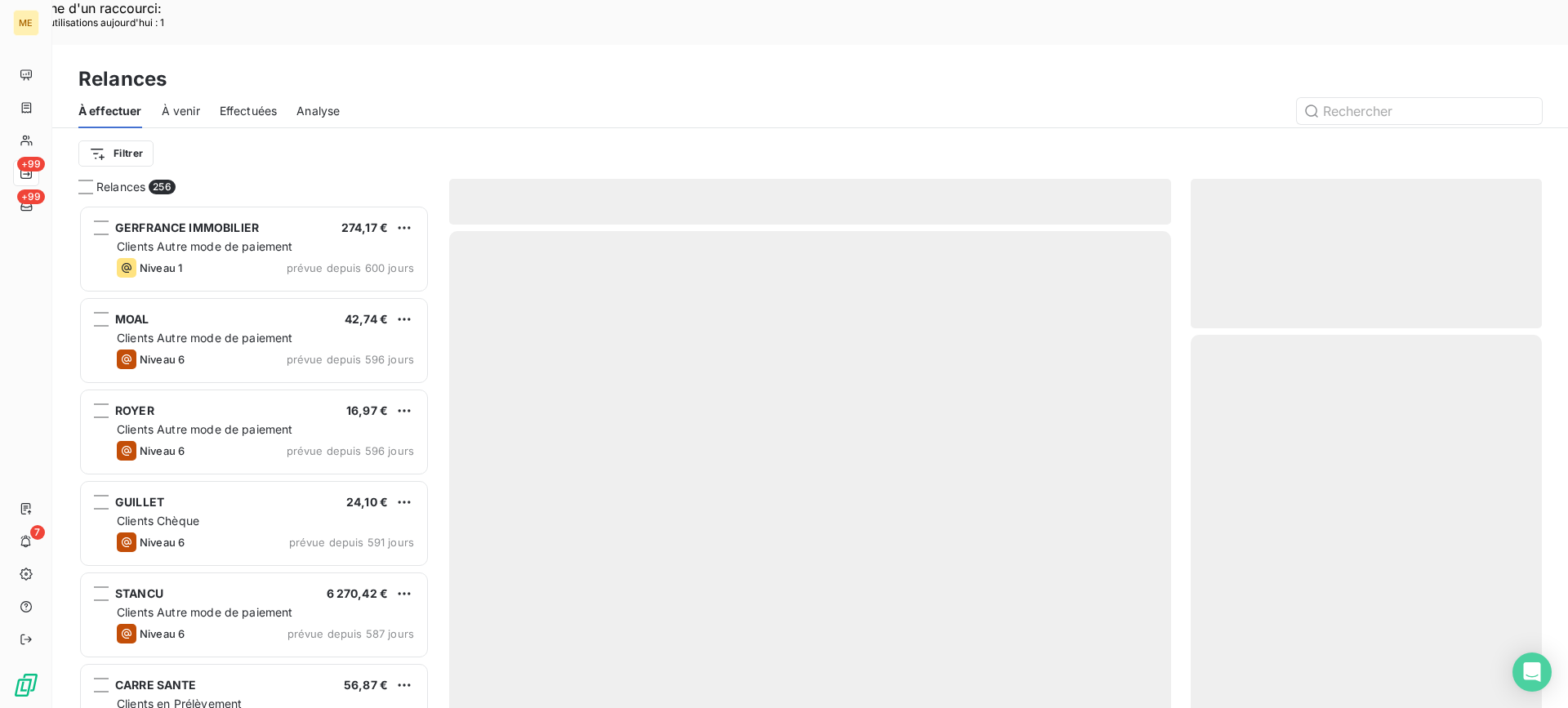
scroll to position [535, 339]
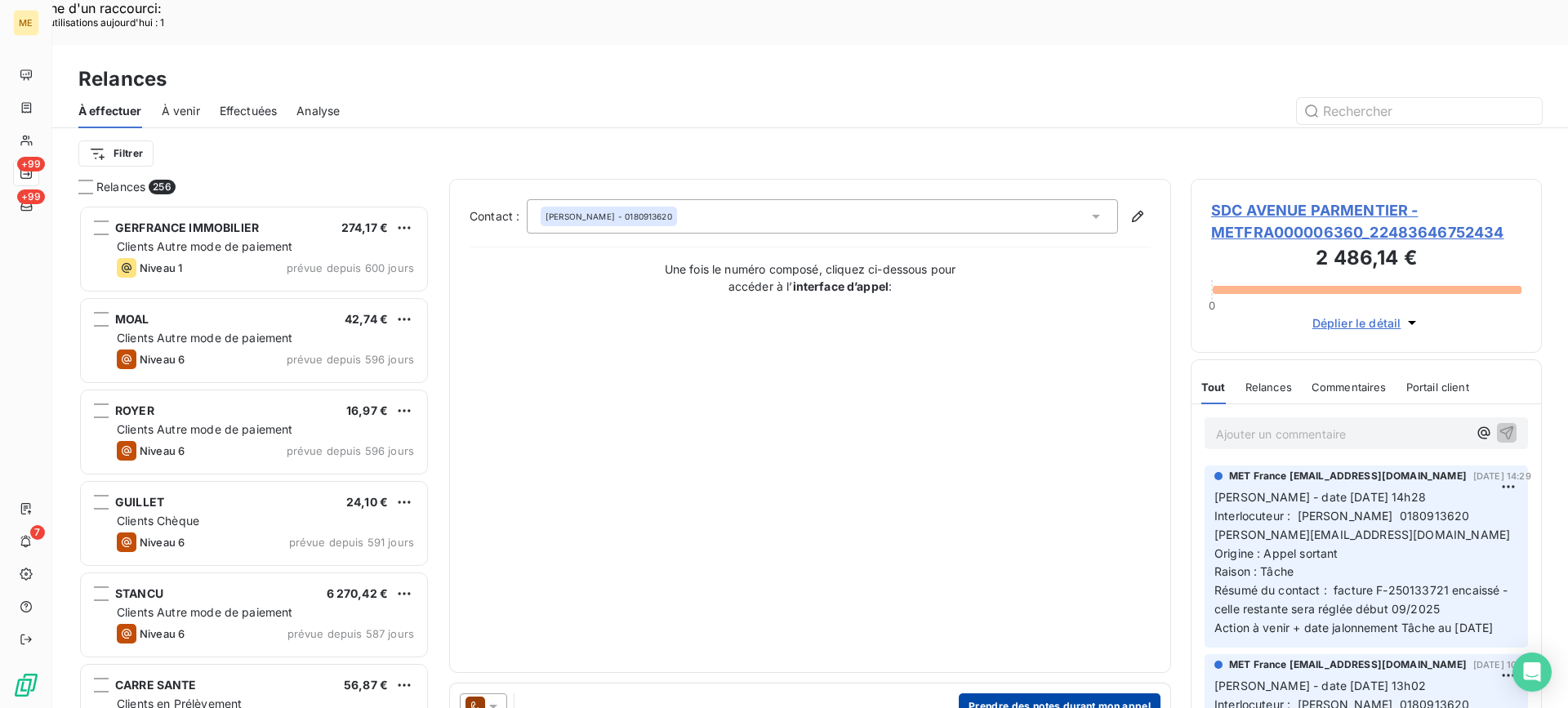
click at [1079, 693] on button "Prendre des notes durant mon appel" at bounding box center [1059, 706] width 201 height 27
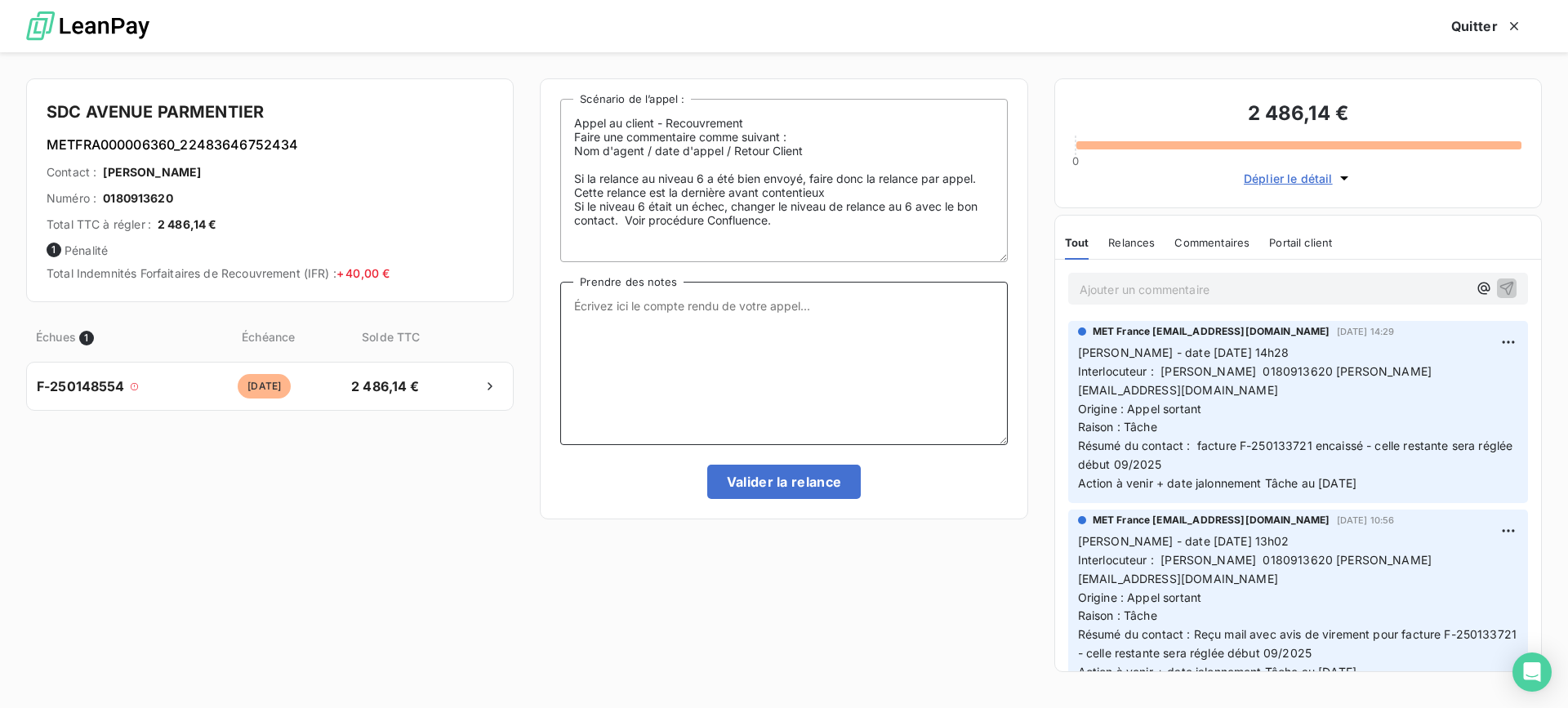
paste textarea "[PERSON_NAME] - date [DATE] 14h28 Interlocuteur : [PERSON_NAME] 0180913620 [PER…"
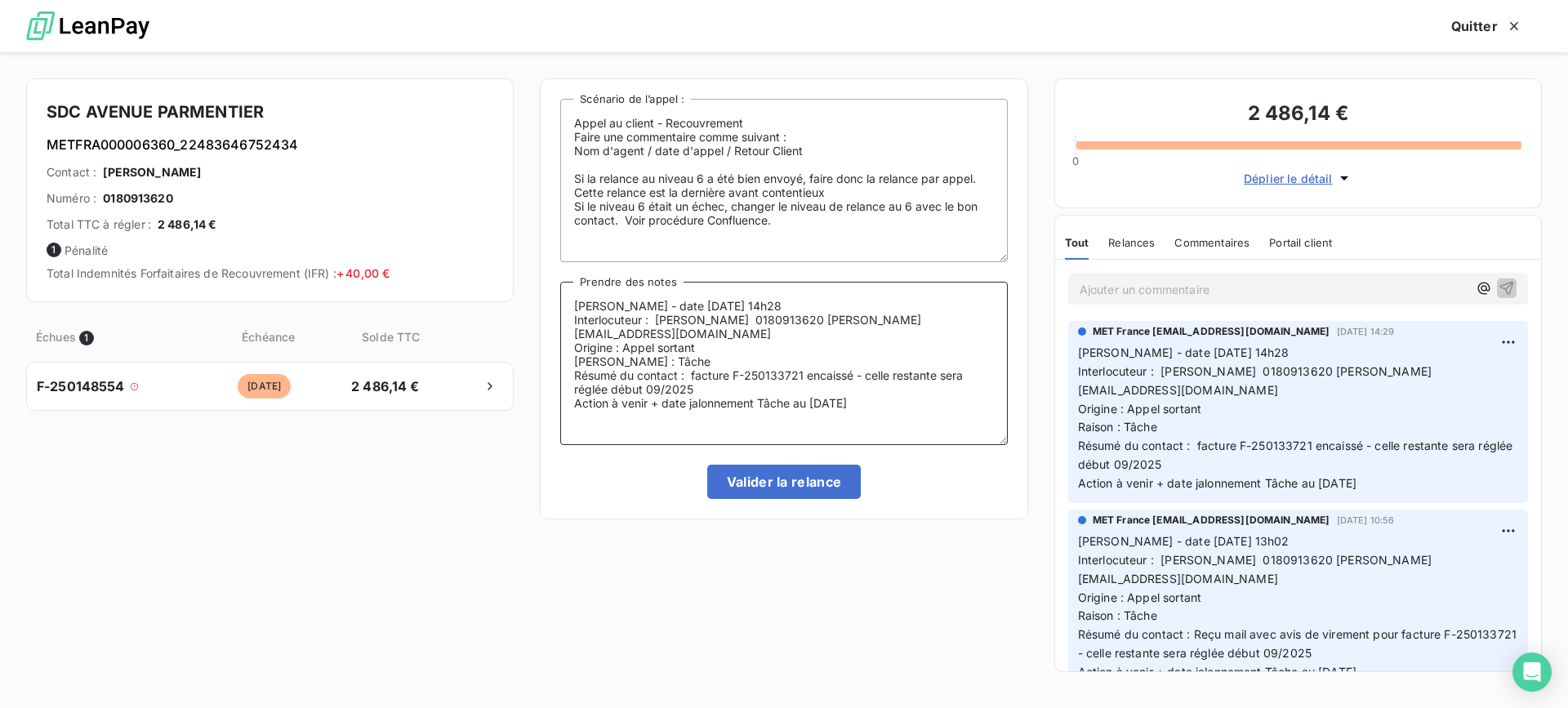
click at [737, 354] on textarea "[PERSON_NAME] - date [DATE] 14h28 Interlocuteur : [PERSON_NAME] 0180913620 [PER…" at bounding box center [783, 363] width 447 height 163
drag, startPoint x: 762, startPoint y: 293, endPoint x: 576, endPoint y: 294, distance: 186.0
click at [576, 294] on textarea "[PERSON_NAME] - date [DATE] 14h28 Interlocuteur : [PERSON_NAME] 0180913620 [PER…" at bounding box center [783, 363] width 447 height 163
click at [649, 350] on textarea "[PERSON_NAME] - 08/09 Interlocuteur : [PERSON_NAME] 0180913620 [PERSON_NAME][EM…" at bounding box center [783, 363] width 447 height 163
drag, startPoint x: 688, startPoint y: 359, endPoint x: 694, endPoint y: 380, distance: 21.8
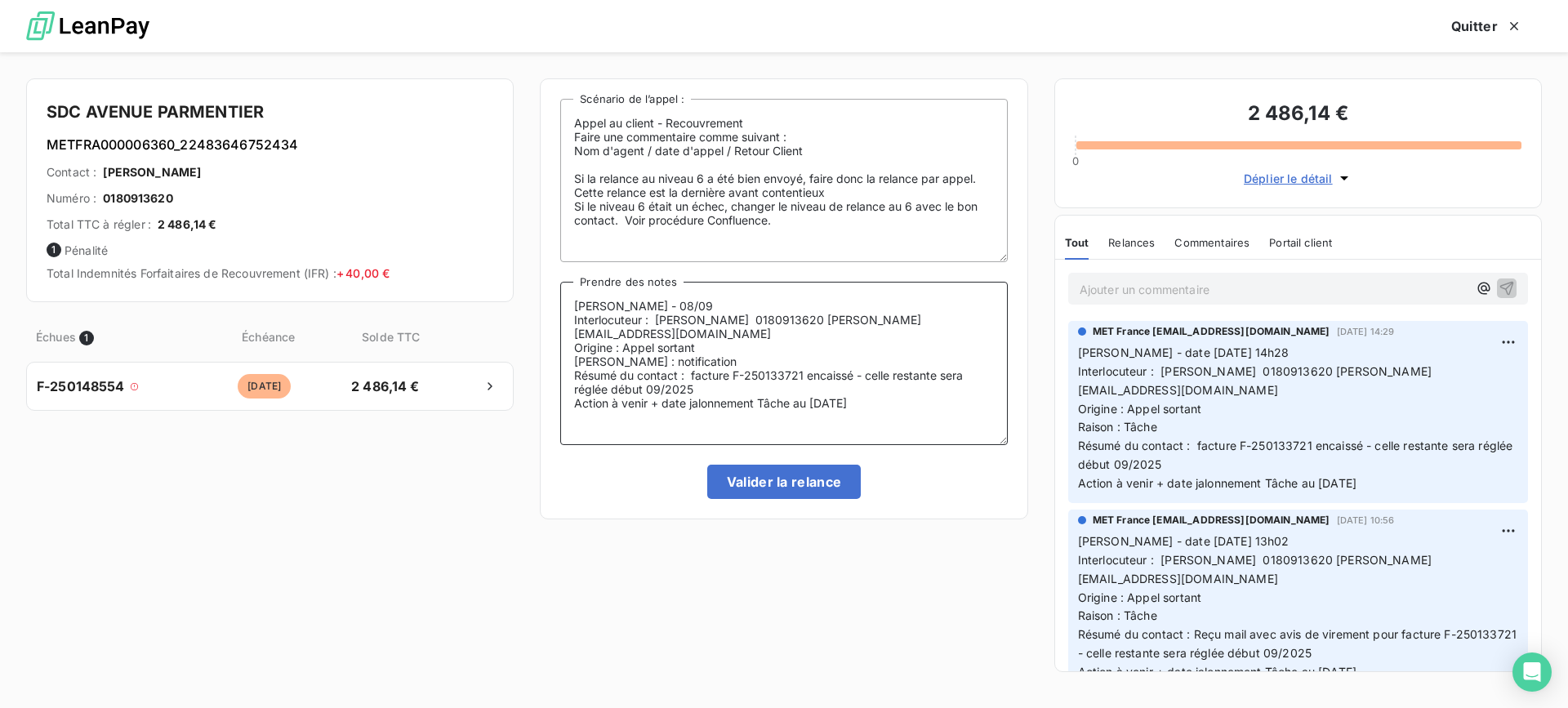
click at [694, 380] on textarea "[PERSON_NAME] - 08/09 Interlocuteur : [PERSON_NAME] 0180913620 [PERSON_NAME][EM…" at bounding box center [783, 363] width 447 height 163
click at [853, 360] on textarea "[PERSON_NAME] - 08/09 Interlocuteur : [PERSON_NAME] 0180913620 [PERSON_NAME][EM…" at bounding box center [783, 363] width 447 height 163
click at [0, 0] on lt-span "invite" at bounding box center [0, 0] width 0 height 0
click at [910, 367] on textarea "[PERSON_NAME] - 08/09 Interlocuteur : [PERSON_NAME] 0180913620 [PERSON_NAME][EM…" at bounding box center [783, 363] width 447 height 163
click at [0, 0] on lt-div "La préposition « à » est généralement placée avant un verbe à l’infinitif. à ra…" at bounding box center [0, 0] width 0 height 0
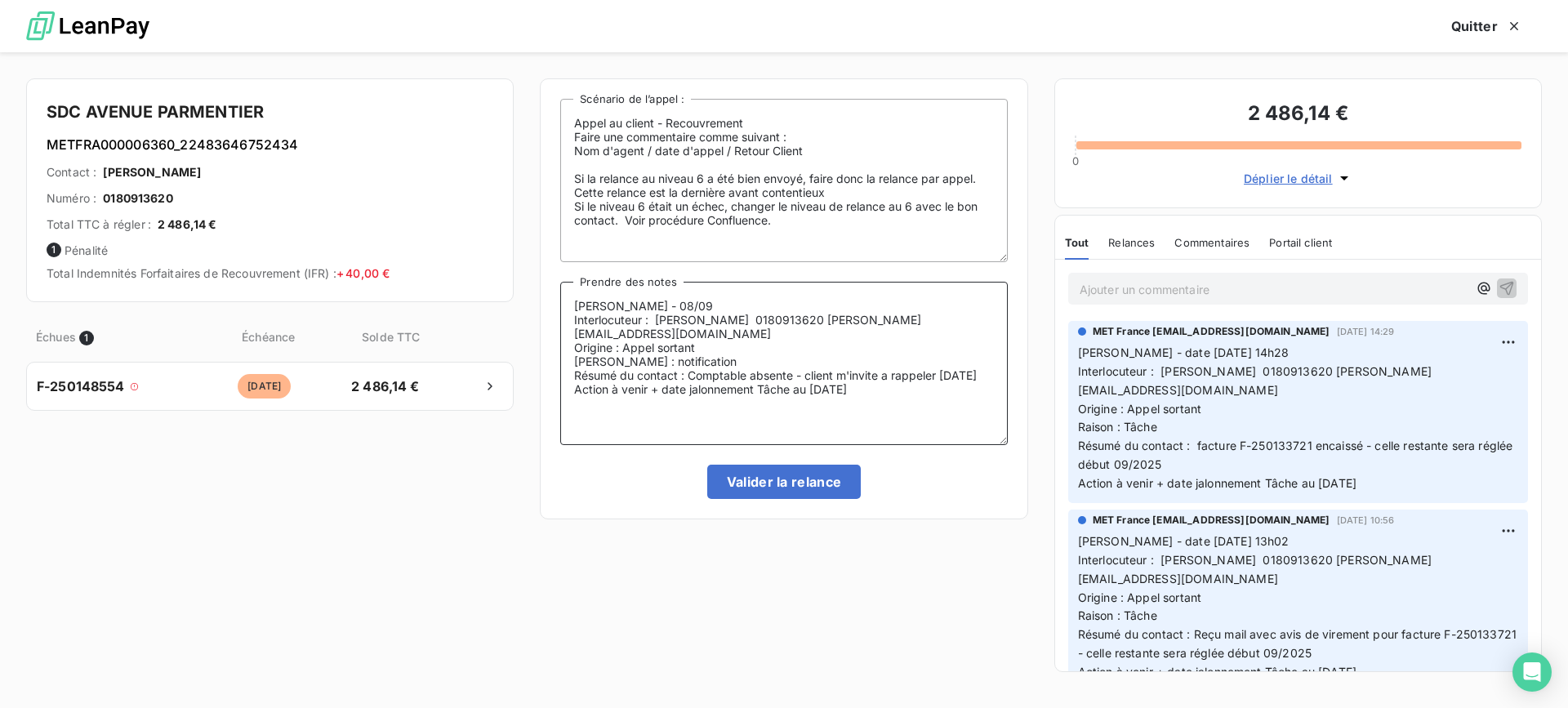
click at [0, 0] on lt-span "à rappeler" at bounding box center [0, 0] width 0 height 0
click at [914, 375] on textarea "[PERSON_NAME] - 08/09 Interlocuteur : [PERSON_NAME] 0180913620 [PERSON_NAME][EM…" at bounding box center [783, 363] width 447 height 163
type textarea "[PERSON_NAME] - 08/09 Interlocuteur : [PERSON_NAME] 0180913620 [PERSON_NAME][EM…"
click at [783, 481] on button "Valider la relance" at bounding box center [784, 481] width 154 height 34
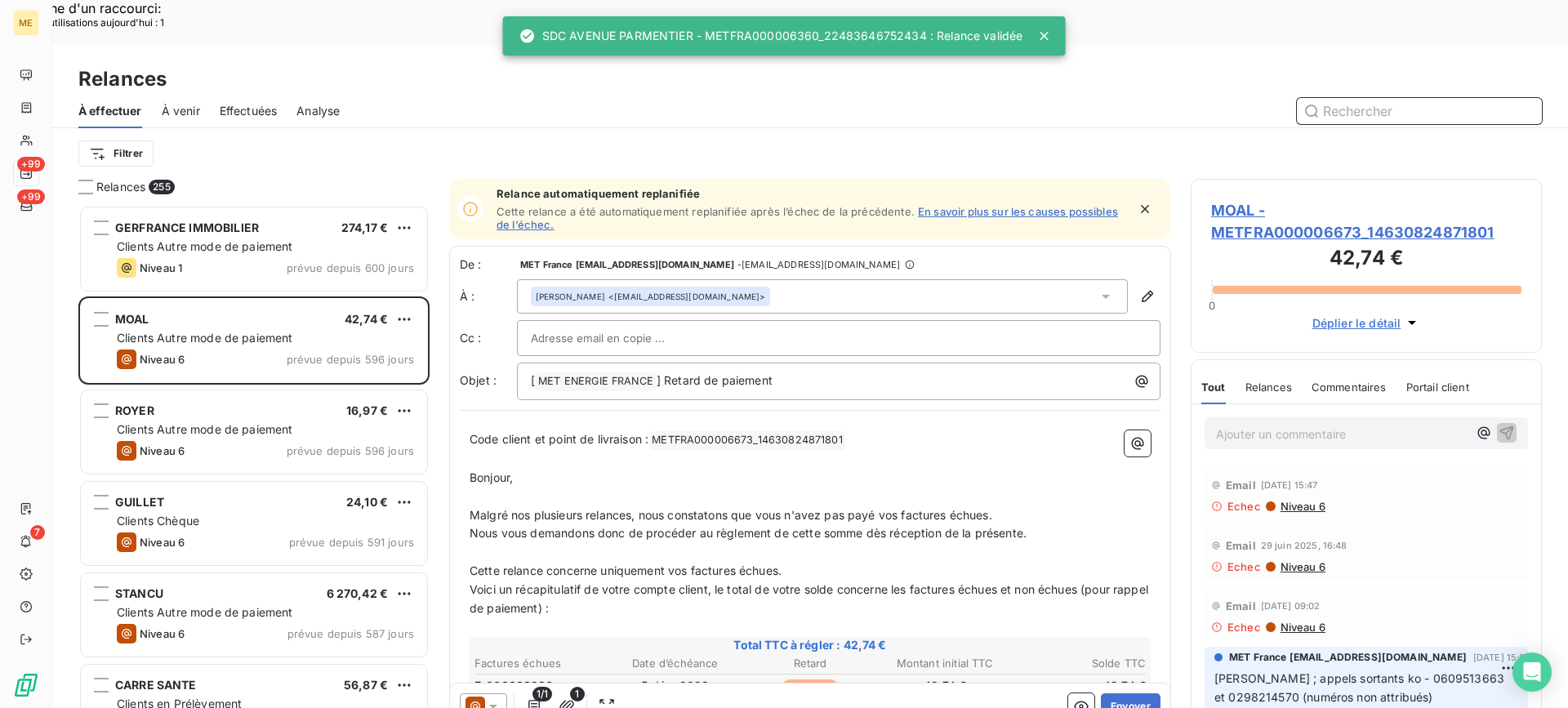
click at [278, 103] on span "Effectuées" at bounding box center [249, 111] width 58 height 17
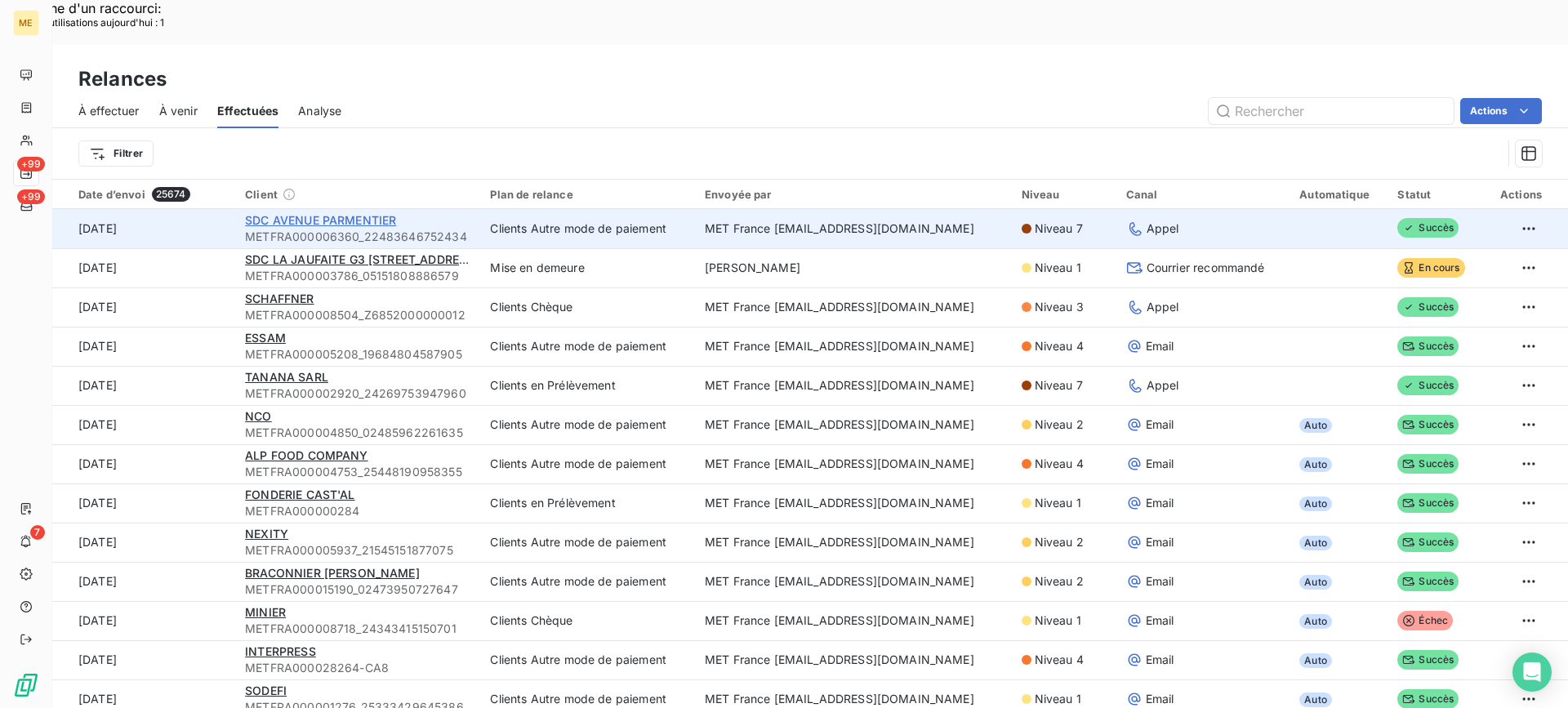
click at [347, 213] on span "SDC AVENUE PARMENTIER" at bounding box center [320, 220] width 151 height 14
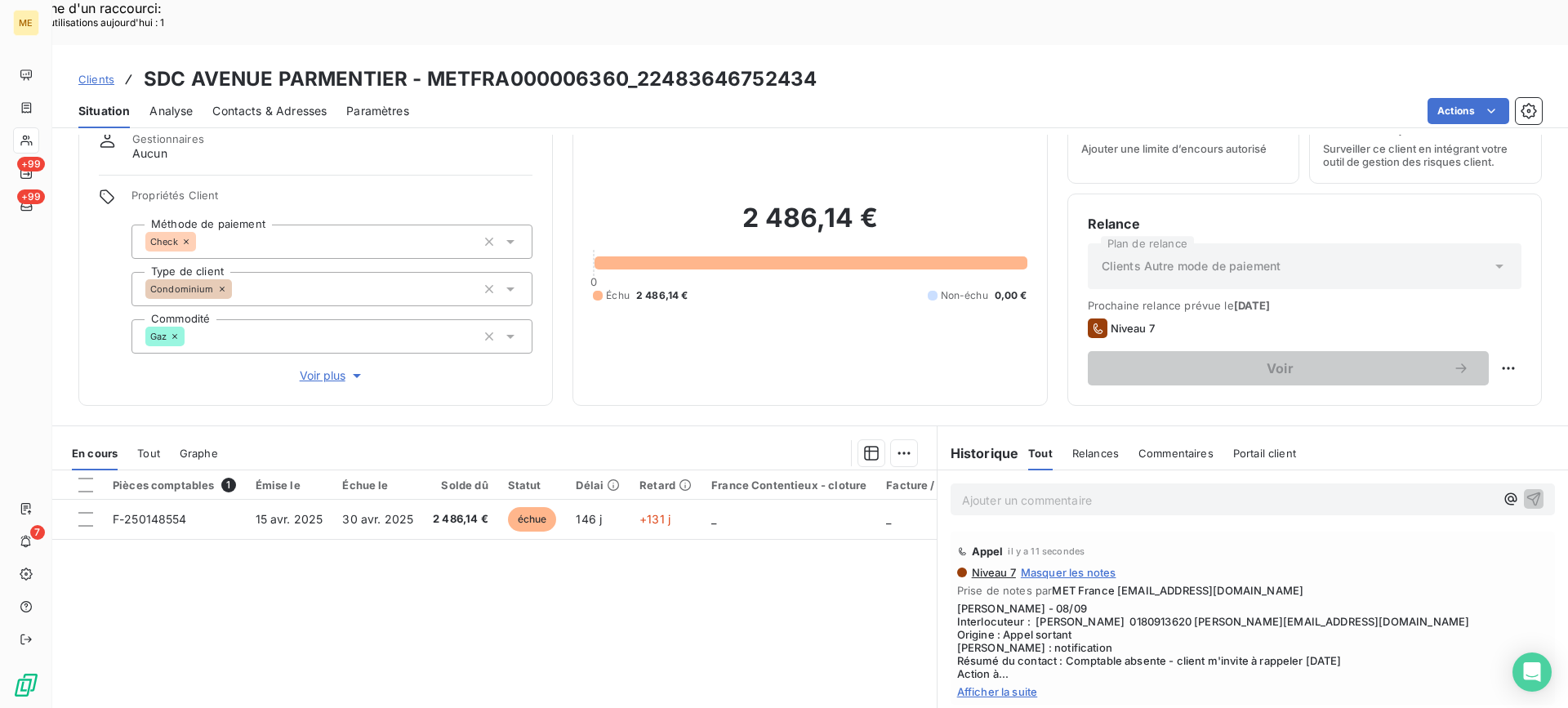
scroll to position [146, 0]
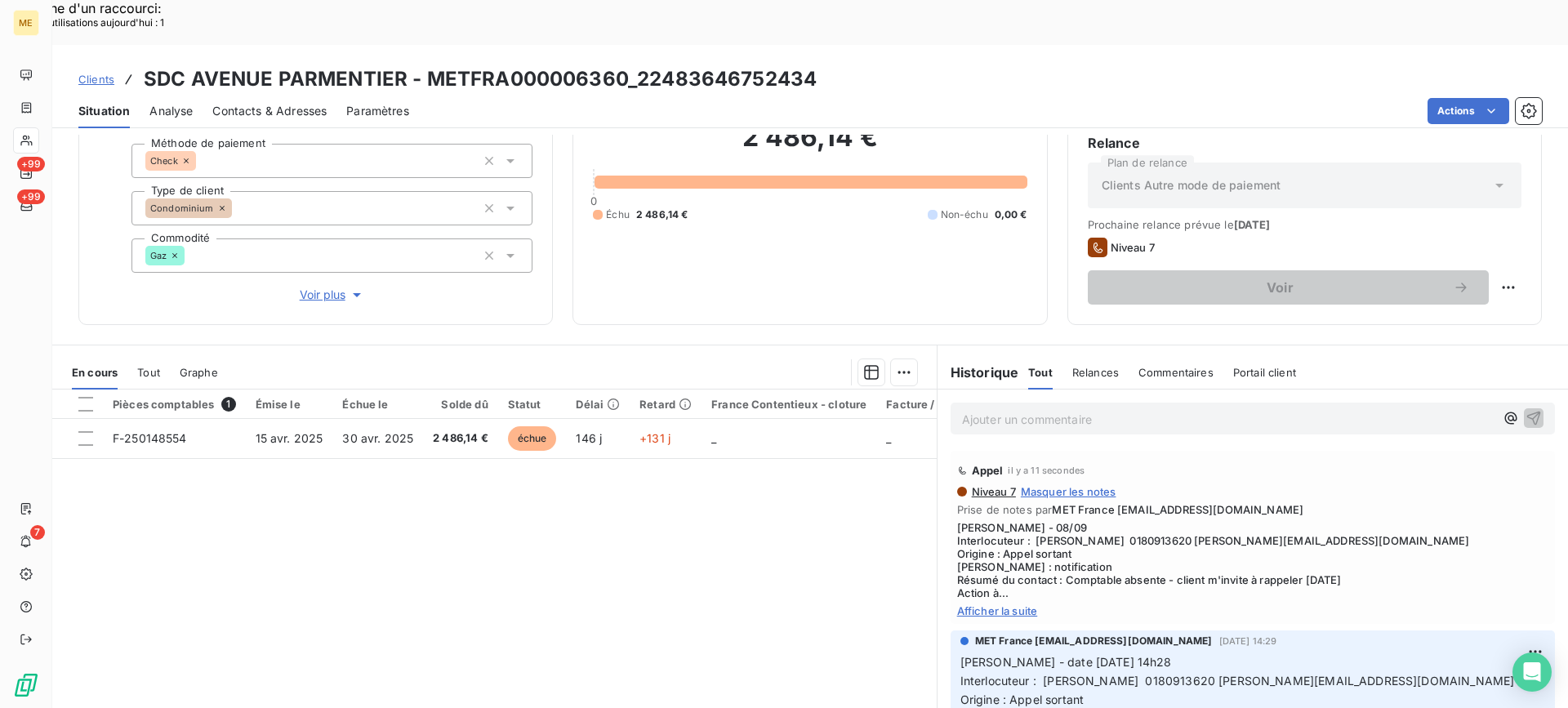
click at [1004, 604] on span "Afficher la suite" at bounding box center [1253, 610] width 591 height 13
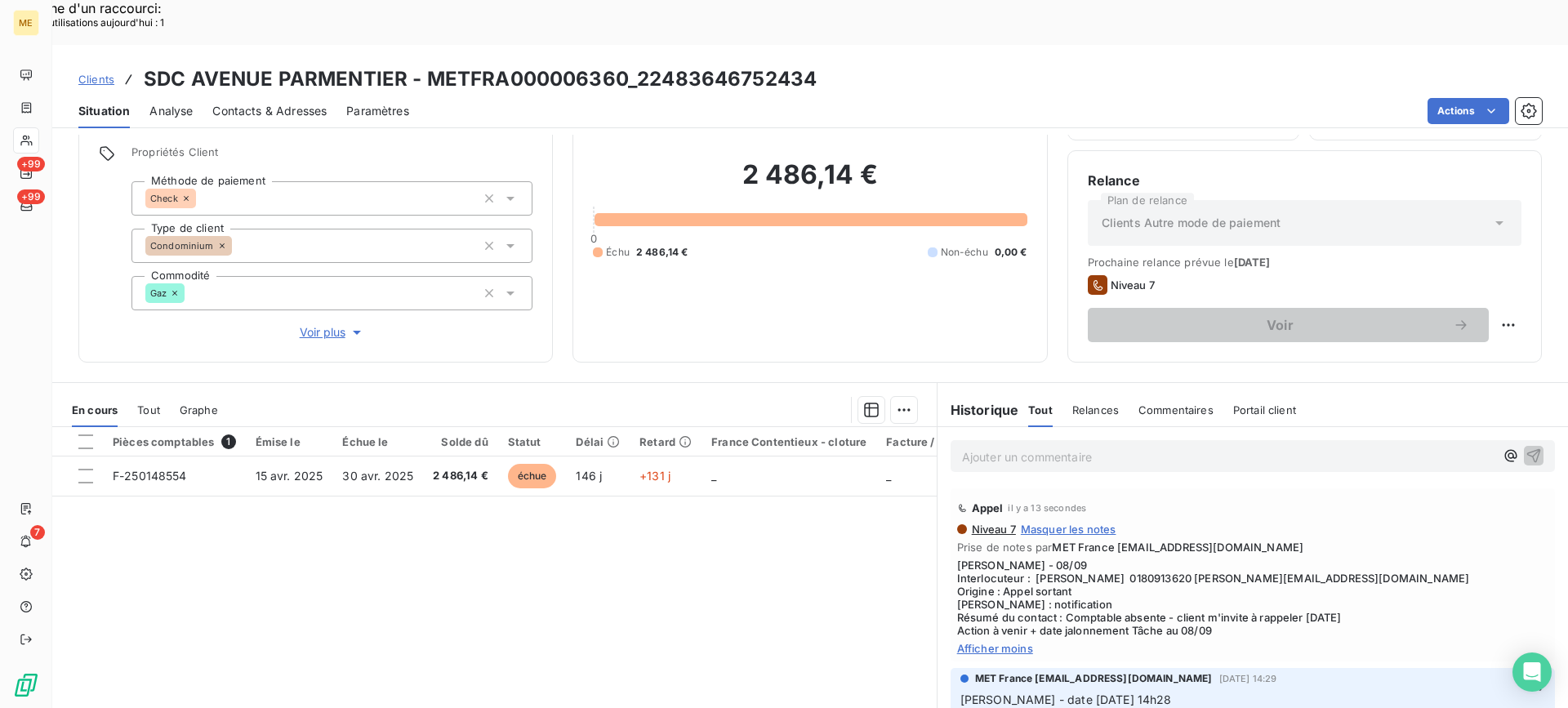
scroll to position [65, 0]
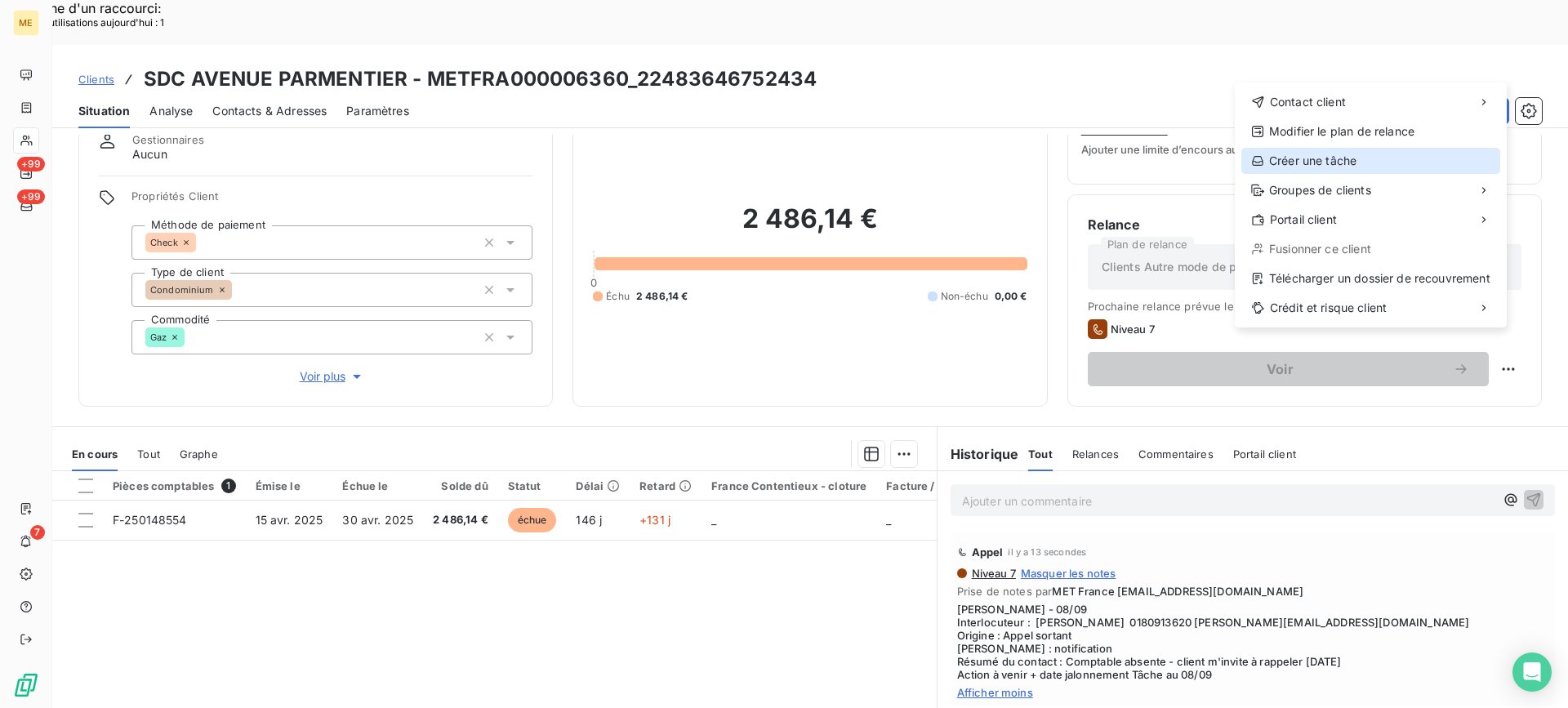
click at [1392, 149] on div "Créer une tâche" at bounding box center [1372, 160] width 259 height 27
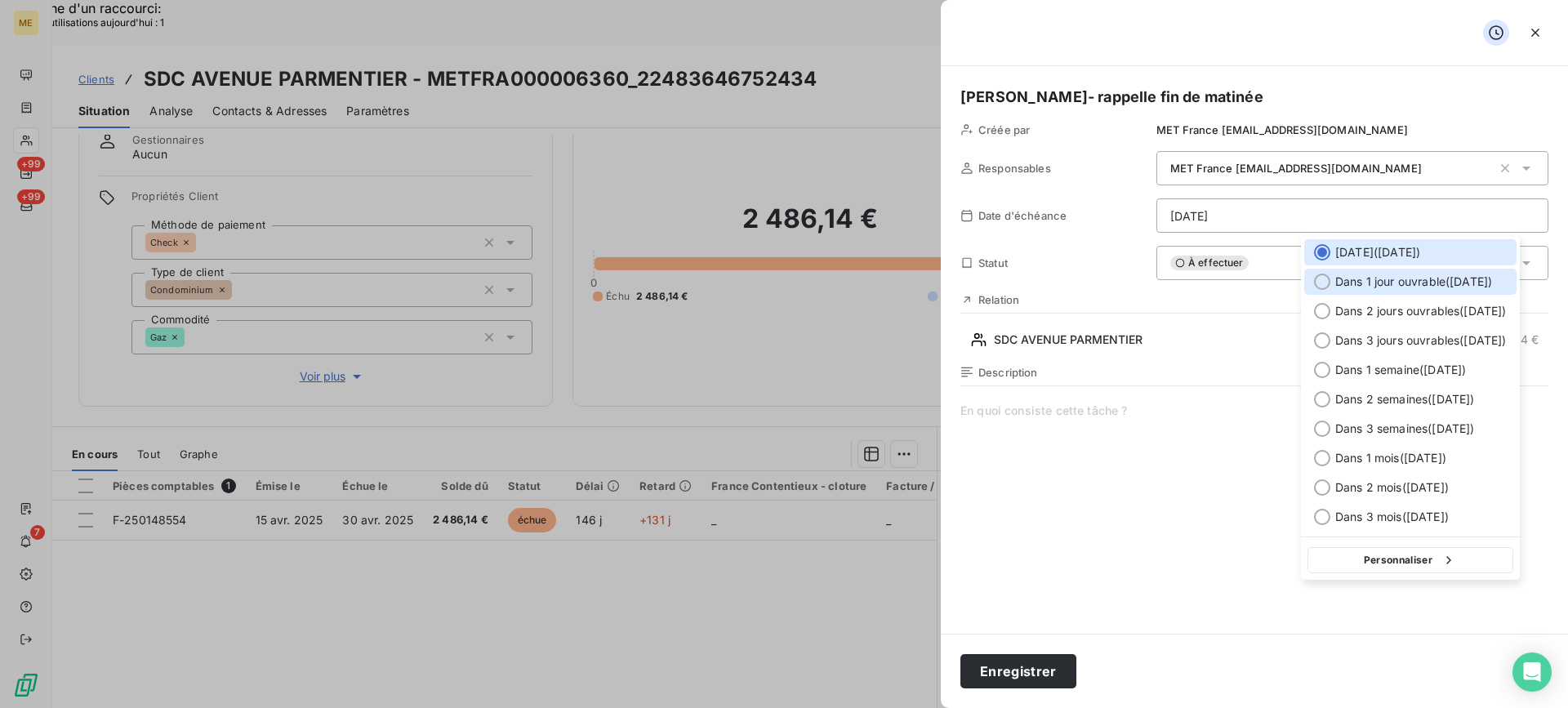
click at [1339, 281] on span "Dans 1 jour ouvrable ( [DATE] )" at bounding box center [1414, 281] width 157 height 17
type input "[DATE]"
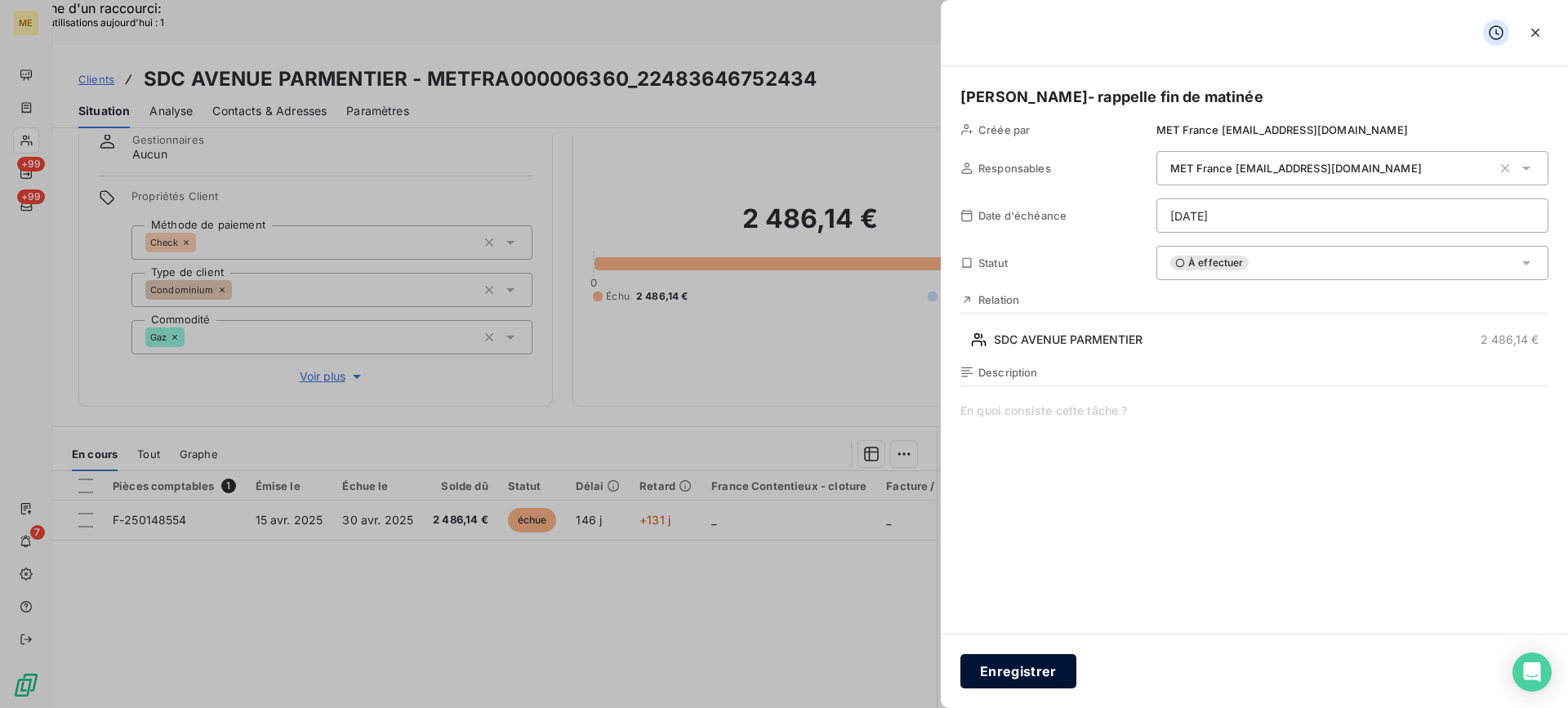
click at [1041, 663] on button "Enregistrer" at bounding box center [1019, 671] width 116 height 34
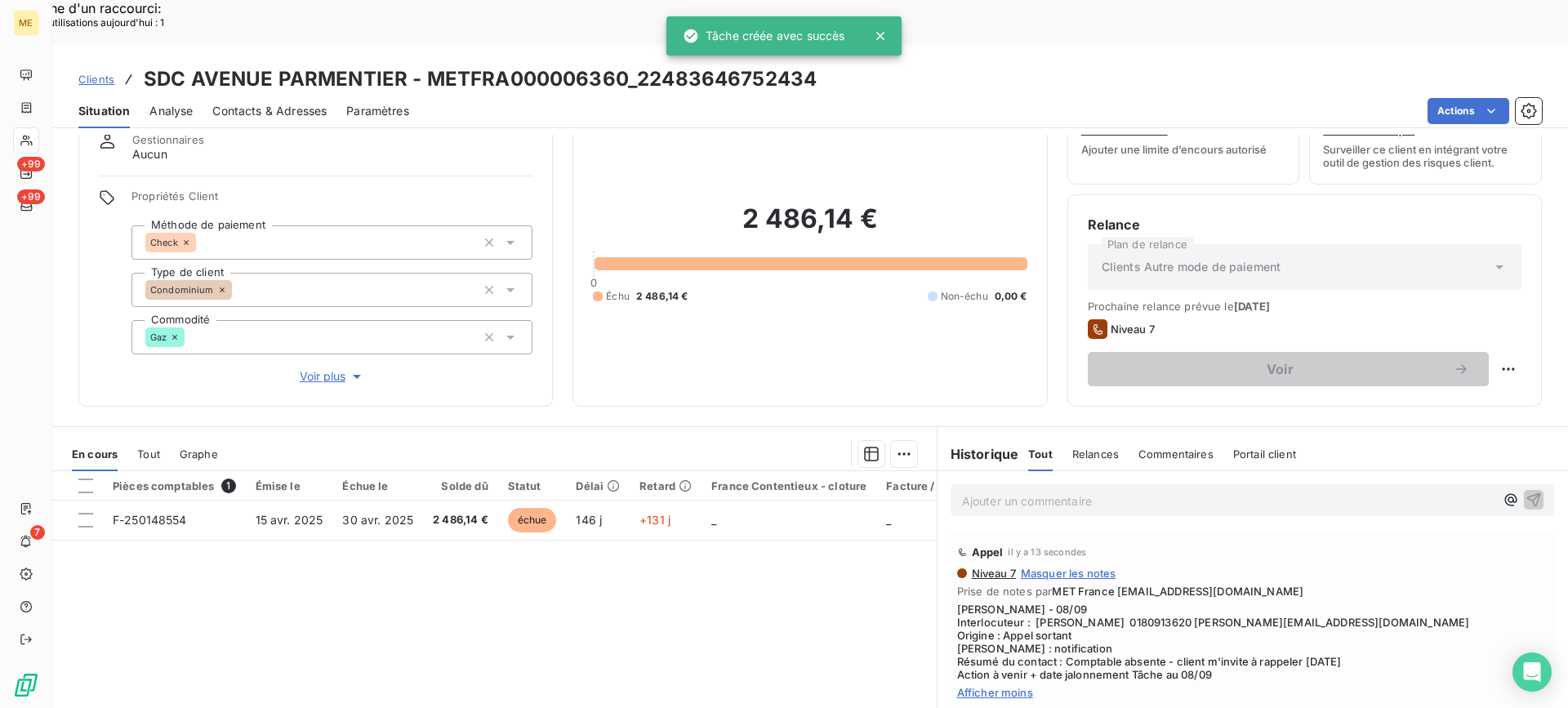
click at [1000, 685] on span "Afficher moins" at bounding box center [1253, 691] width 591 height 13
click at [34, 131] on div at bounding box center [26, 140] width 27 height 27
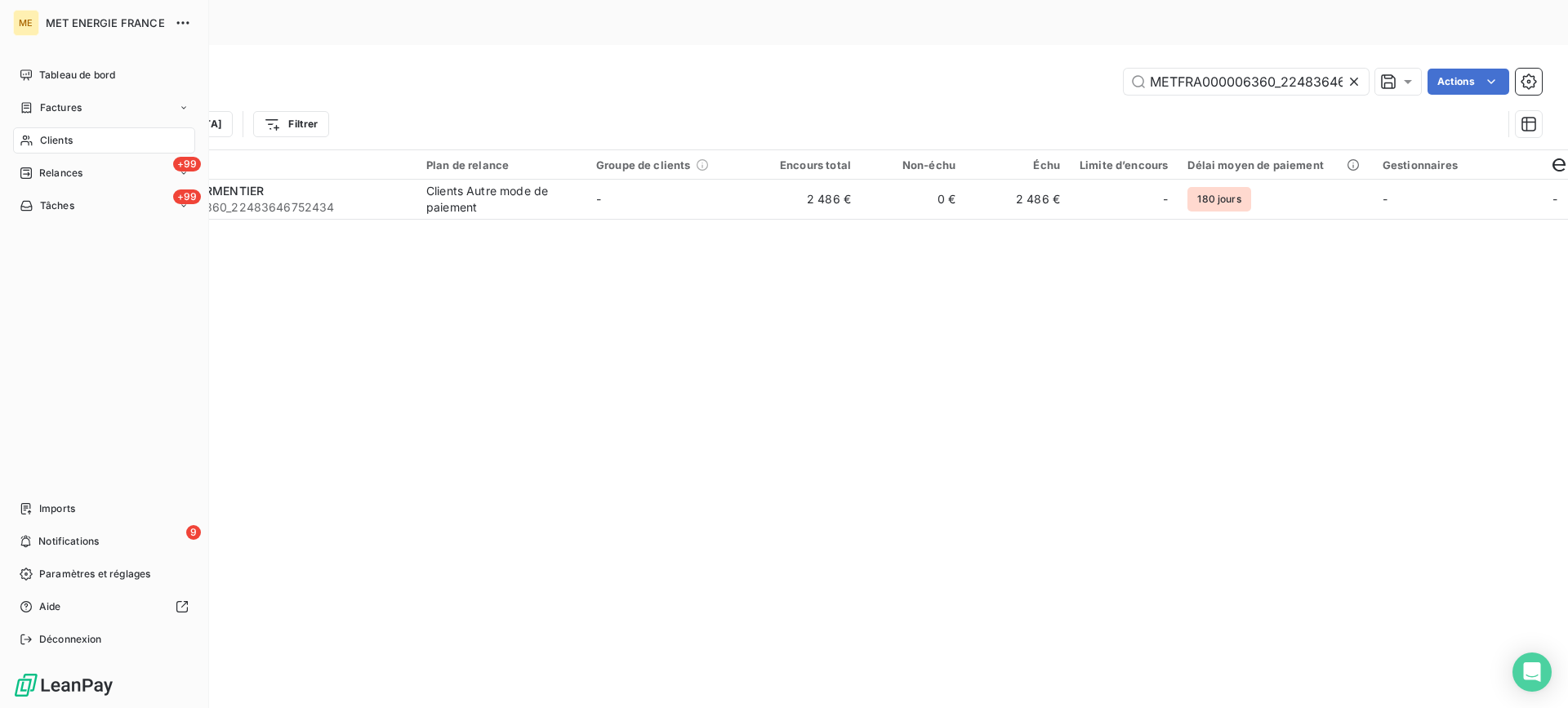
click at [25, 147] on div "Clients" at bounding box center [103, 140] width 182 height 27
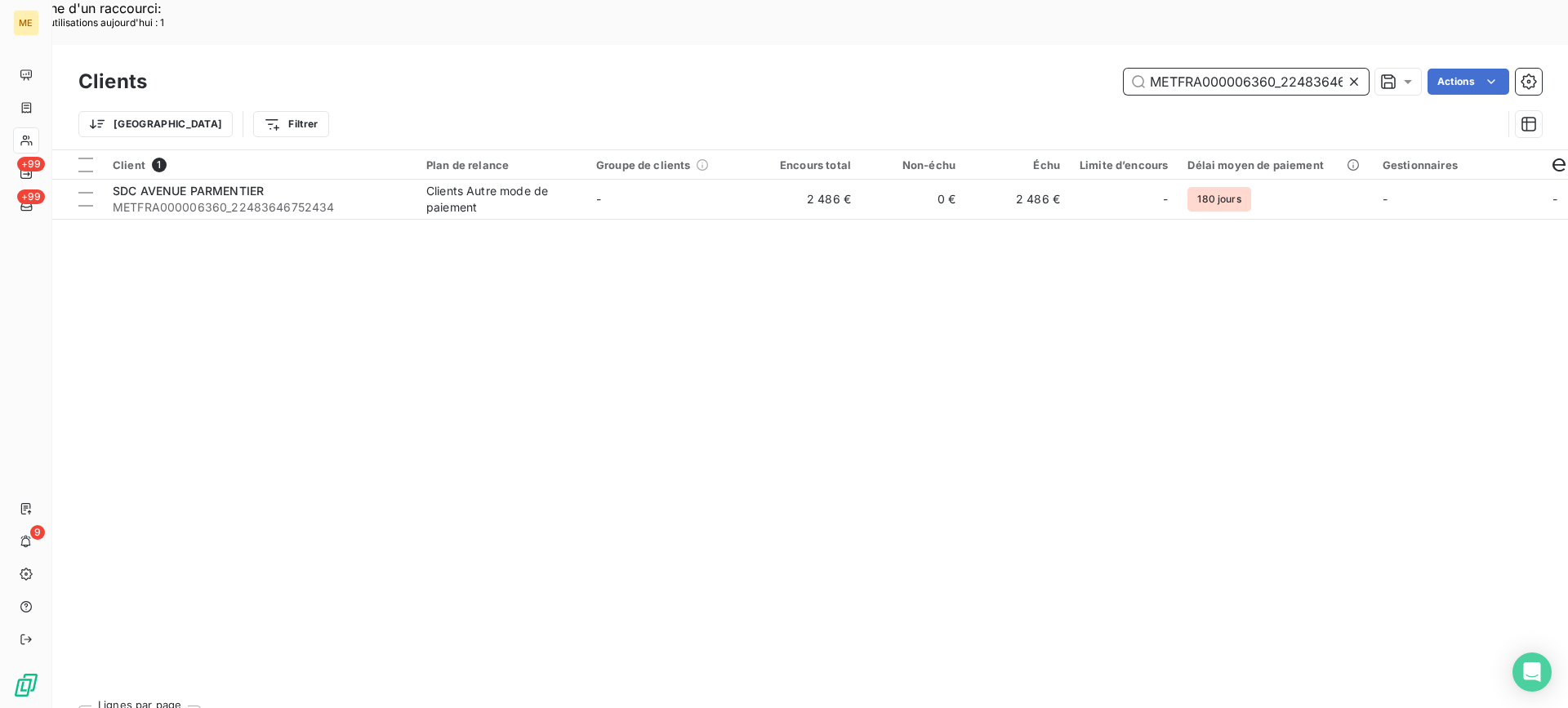
click at [1237, 69] on input "METFRA000006360_22483646752434" at bounding box center [1246, 82] width 245 height 27
paste input "4322_25363820451205"
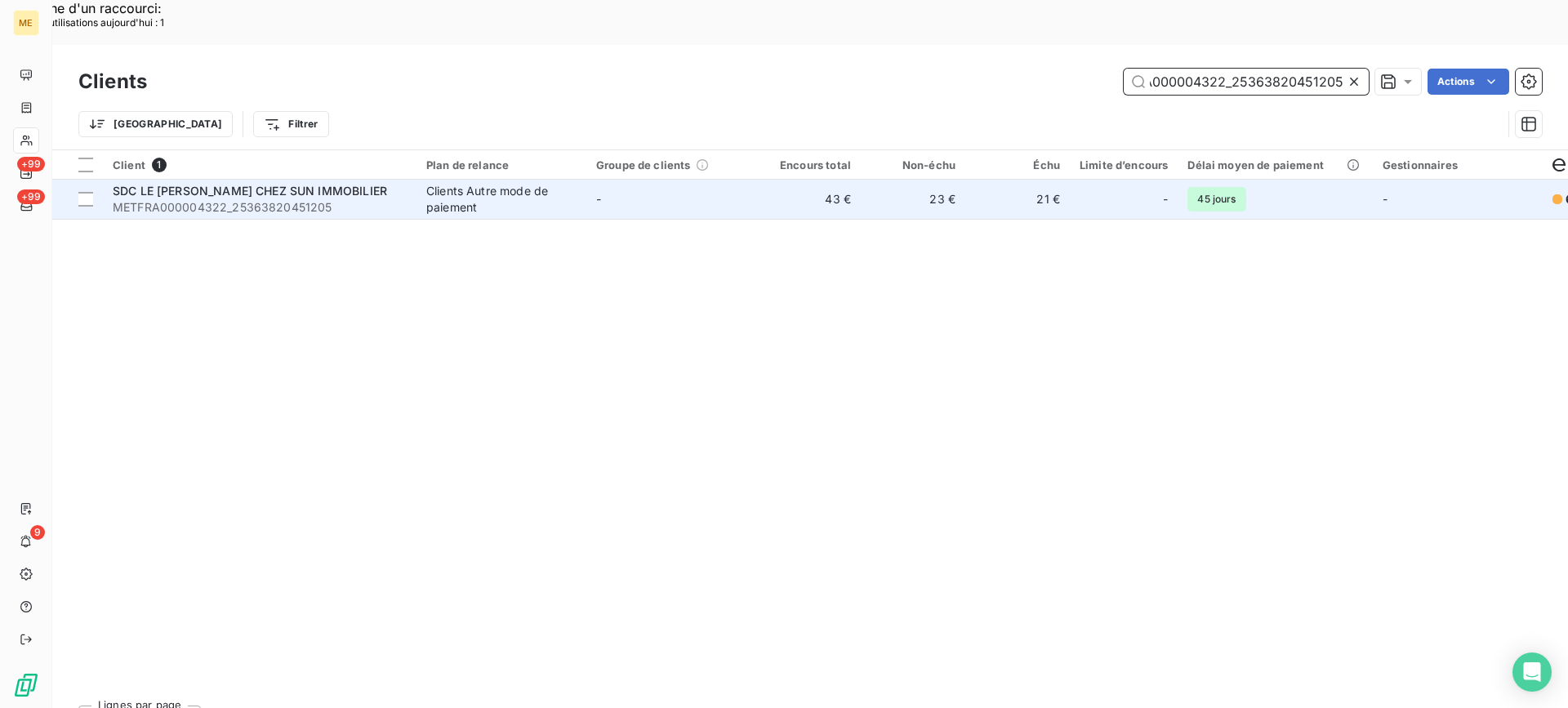
type input "METFRA000004322_25363820451205"
click at [210, 199] on span "METFRA000004322_25363820451205" at bounding box center [259, 207] width 294 height 17
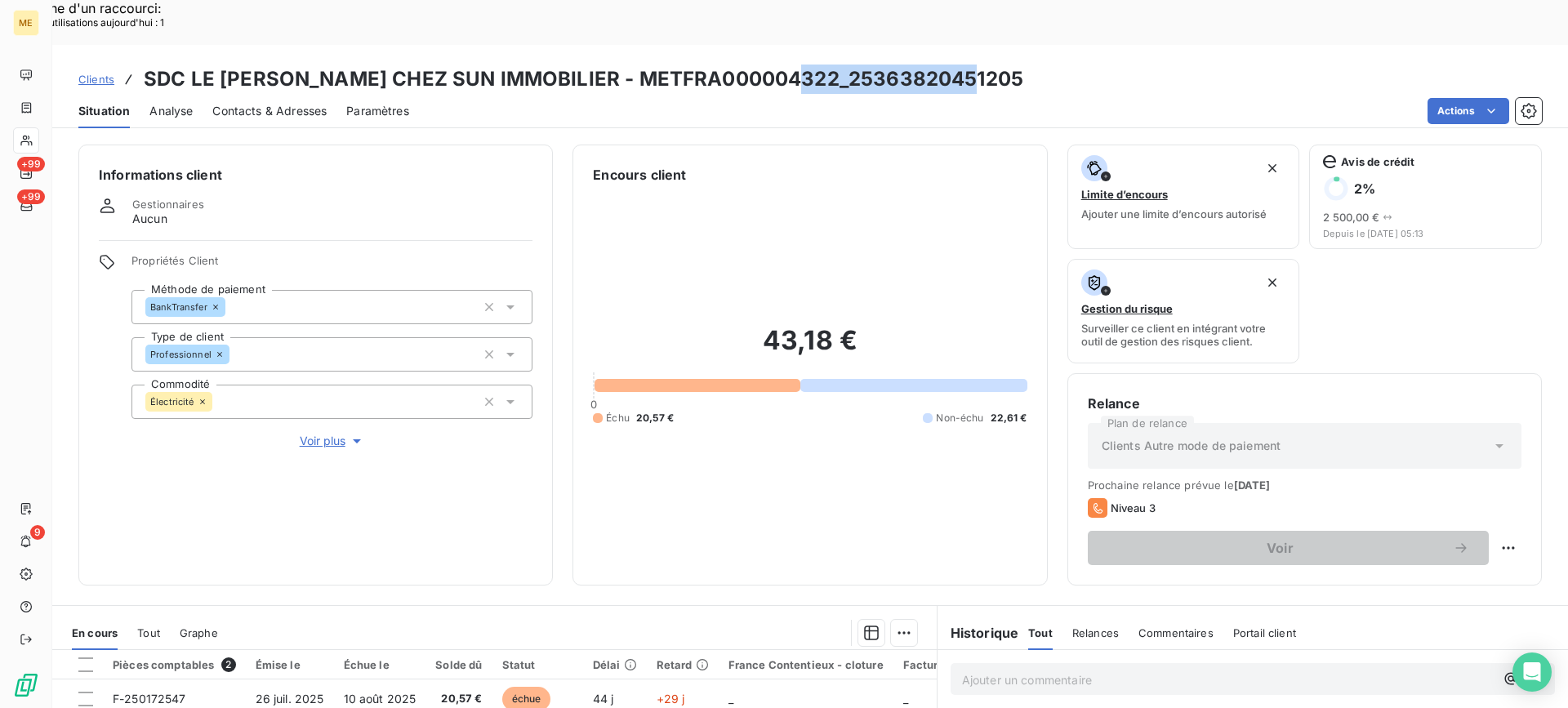
drag, startPoint x: 788, startPoint y: 31, endPoint x: 960, endPoint y: 28, distance: 172.0
click at [960, 65] on h3 "SDC LE [PERSON_NAME] CHEZ SUN IMMOBILIER - METFRA000004322_25363820451205" at bounding box center [583, 80] width 879 height 29
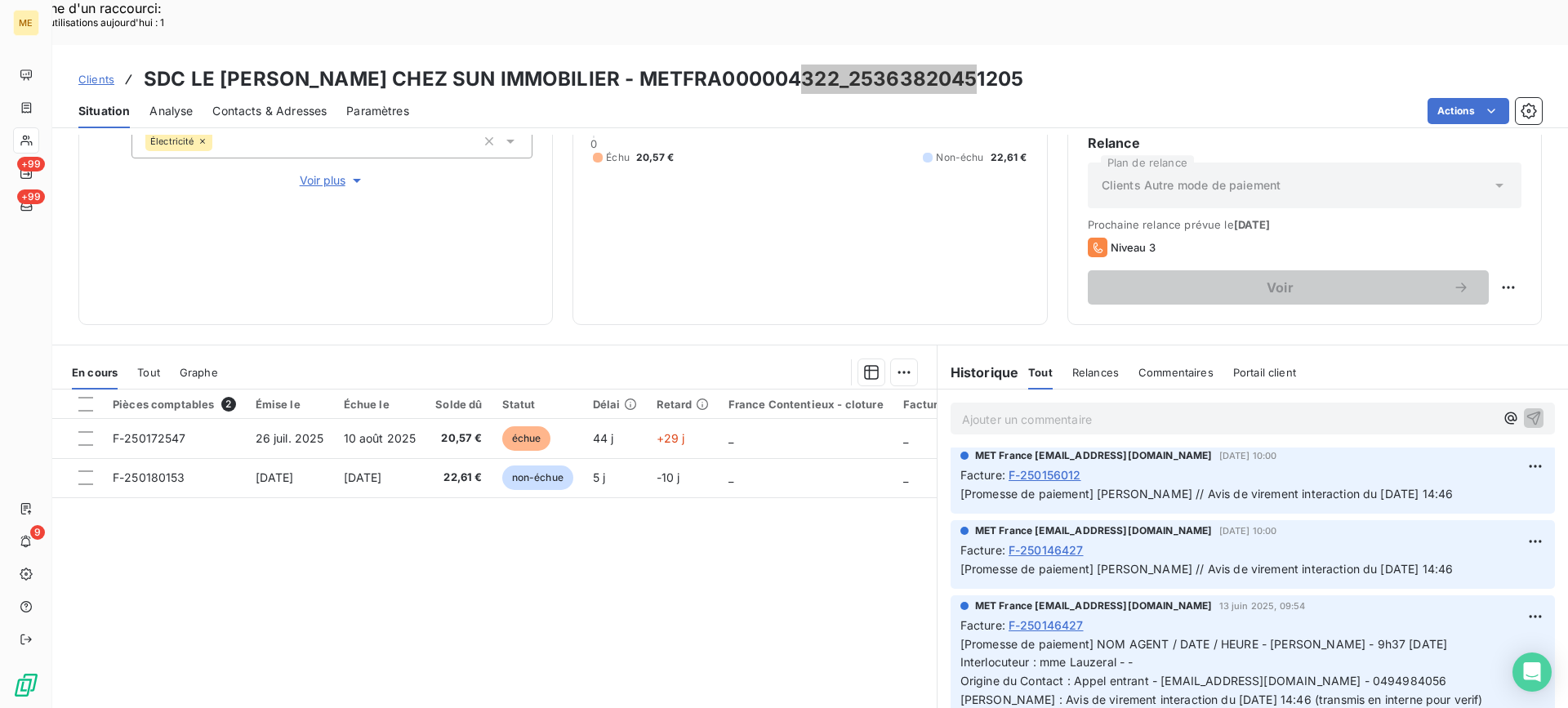
scroll to position [490, 0]
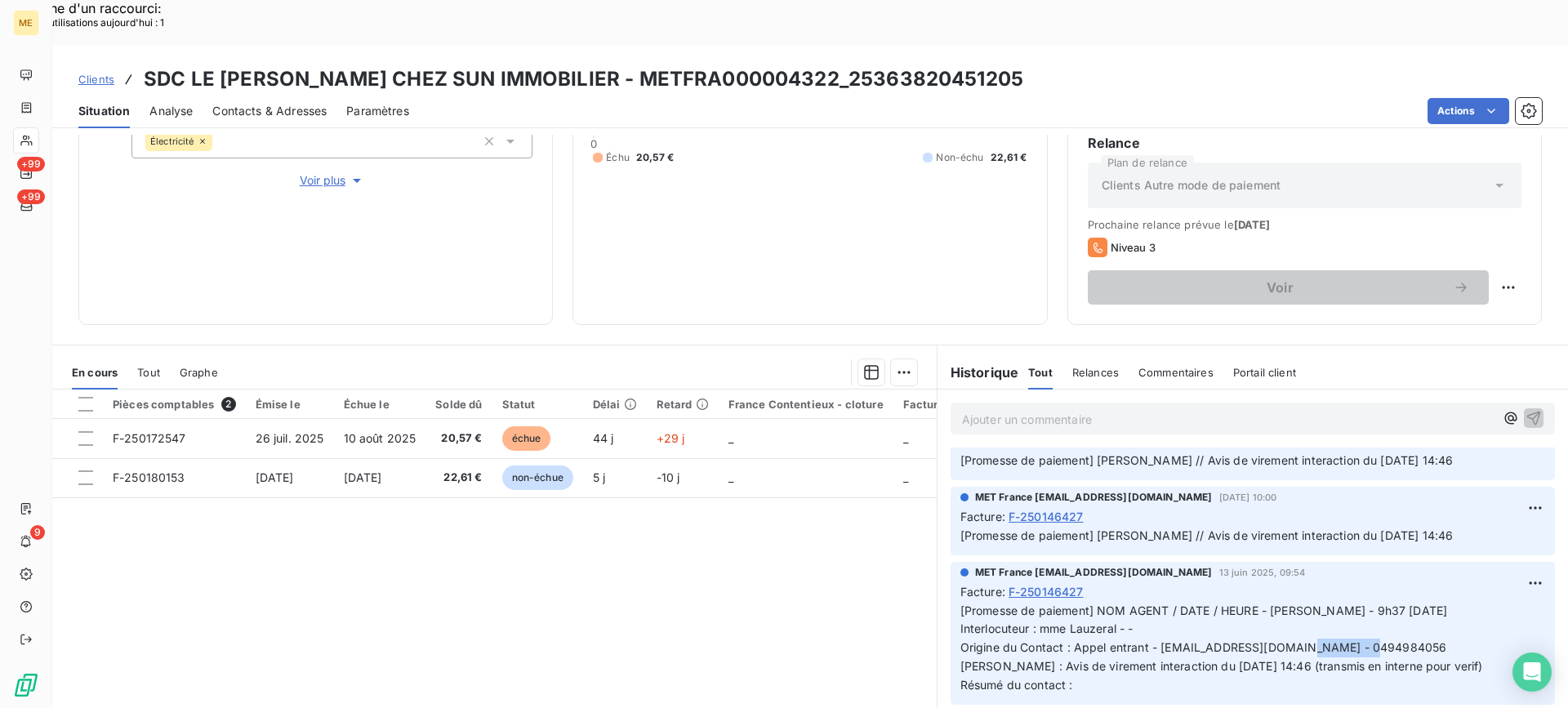
drag, startPoint x: 1335, startPoint y: 602, endPoint x: 1411, endPoint y: 597, distance: 76.2
click at [1411, 602] on p "[Promesse de paiement] NOM AGENT / DATE / HEURE - [PERSON_NAME] - 9h37 [DATE] I…" at bounding box center [1253, 648] width 585 height 93
click at [845, 549] on div "Pièces comptables 2 Émise le Échue le Solde dû Statut Délai Retard France Conte…" at bounding box center [494, 547] width 884 height 314
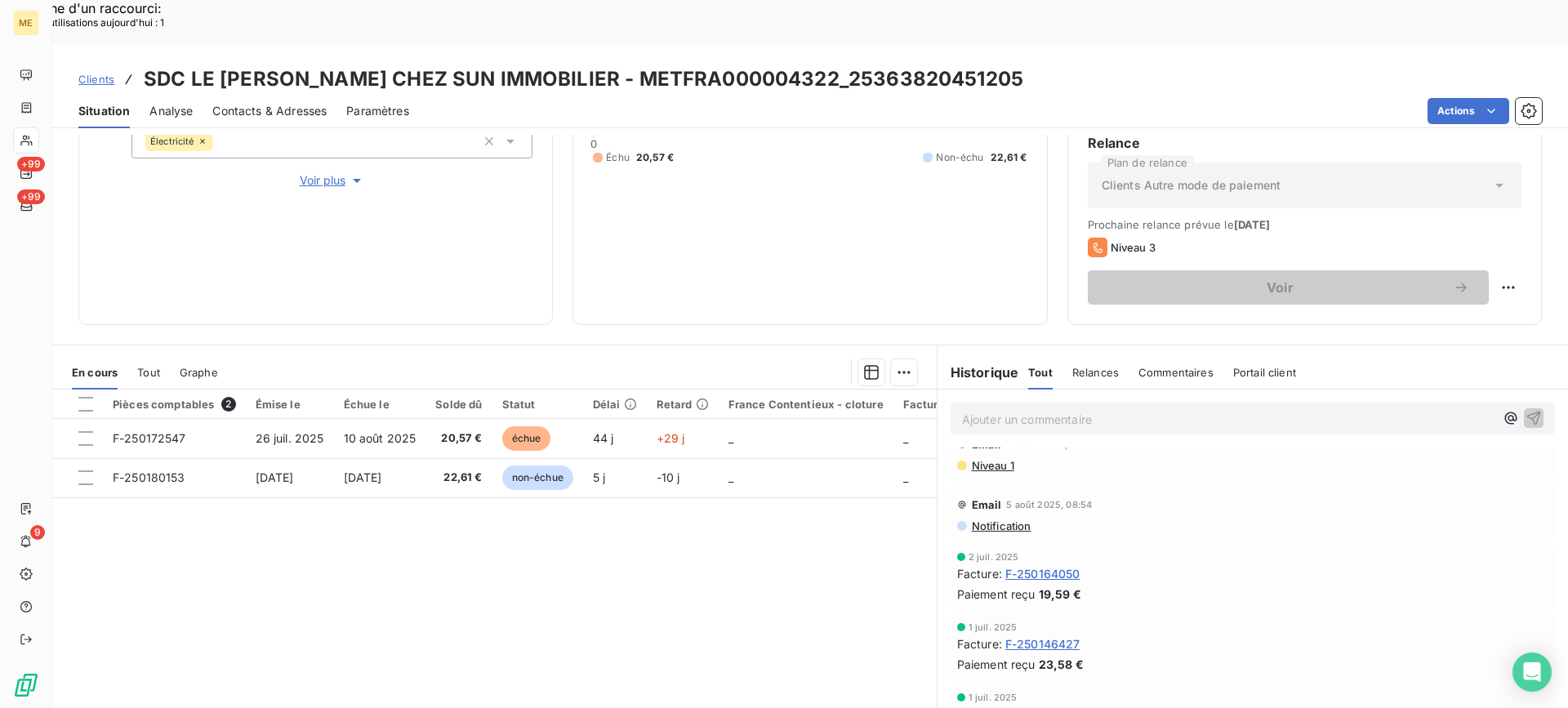
scroll to position [0, 0]
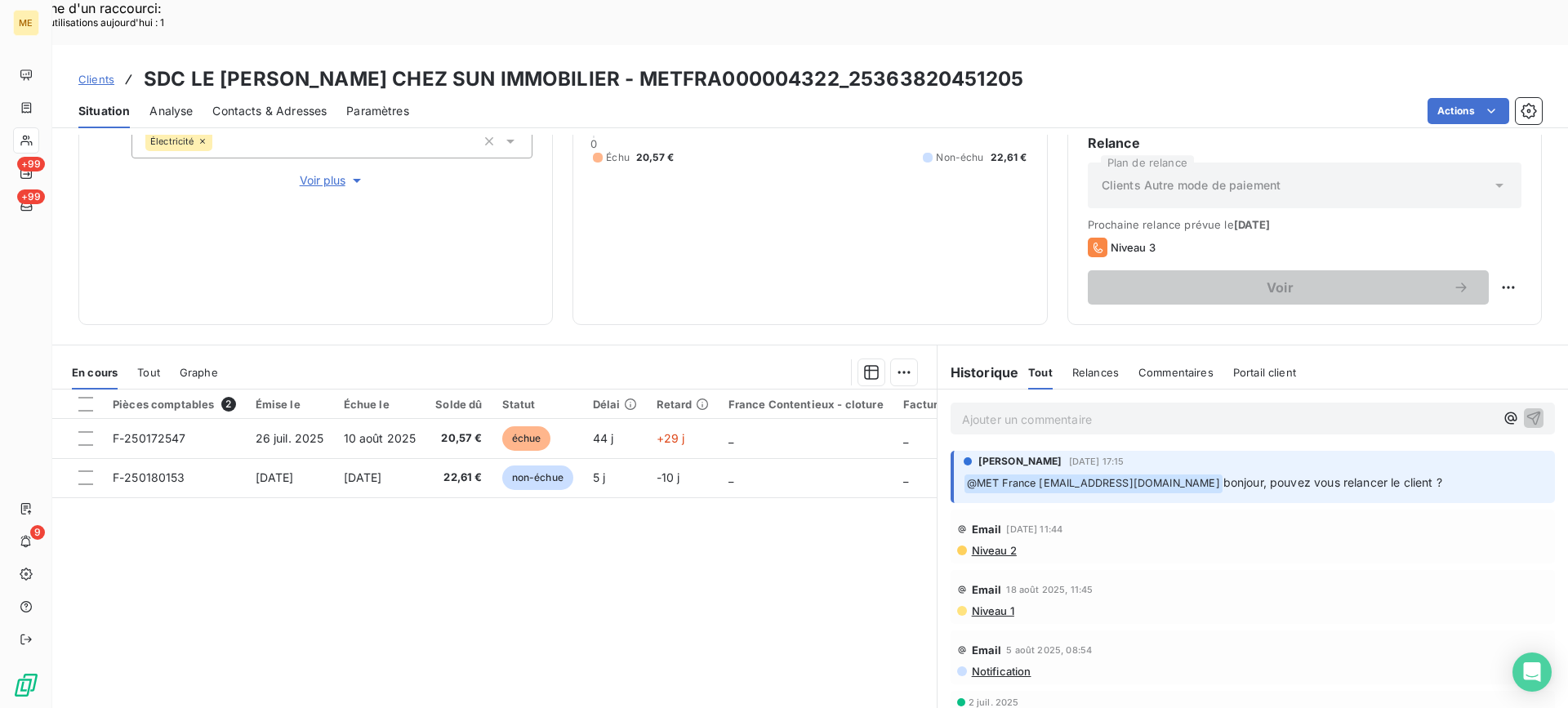
drag, startPoint x: 1121, startPoint y: 386, endPoint x: 1122, endPoint y: 370, distance: 16.0
click at [1122, 403] on div "Ajouter un commentaire ﻿" at bounding box center [1253, 418] width 604 height 31
click at [1122, 408] on p "Ajouter un commentaire ﻿" at bounding box center [1228, 418] width 532 height 21
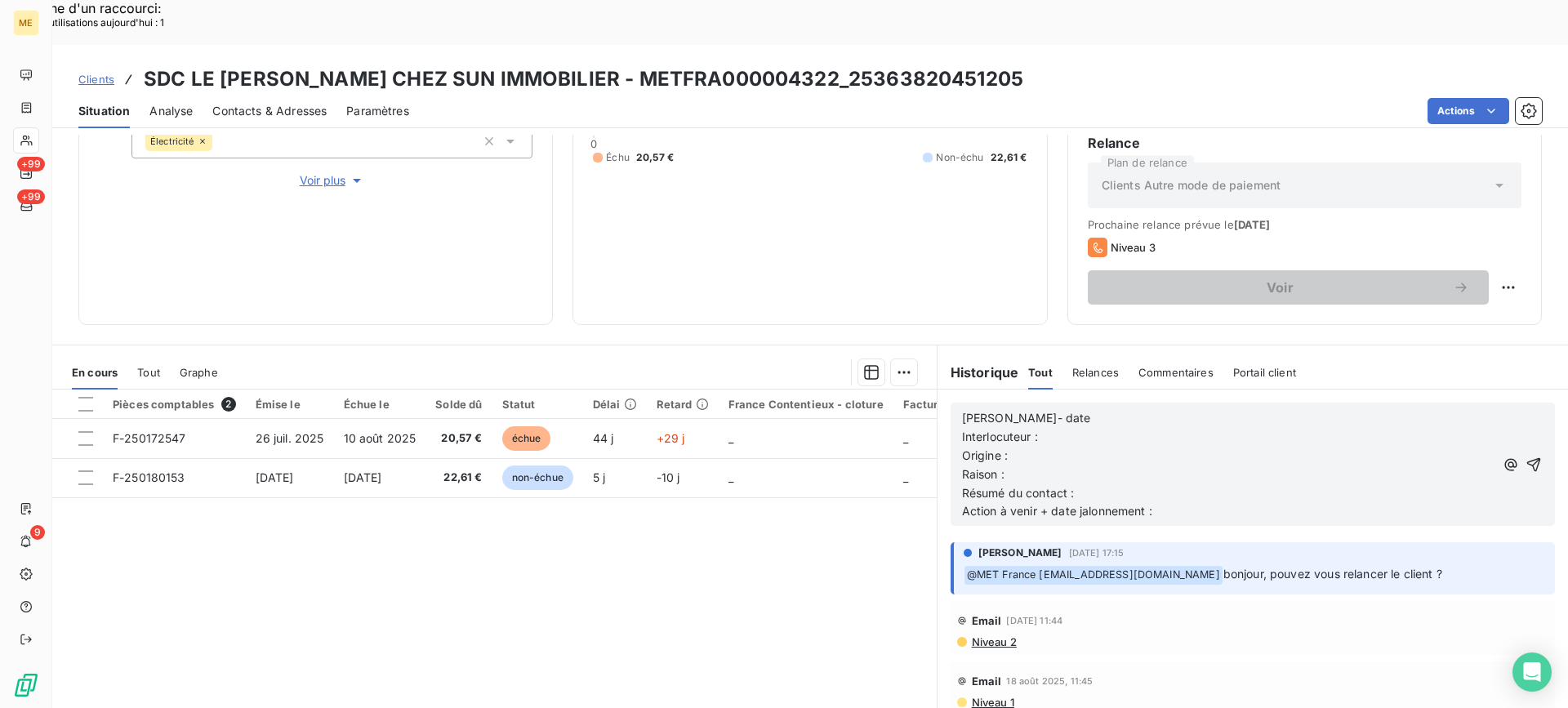
click at [1116, 408] on p "[PERSON_NAME]- date" at bounding box center [1228, 417] width 532 height 19
click at [1104, 428] on p "Interlocuteur :" at bounding box center [1228, 437] width 532 height 19
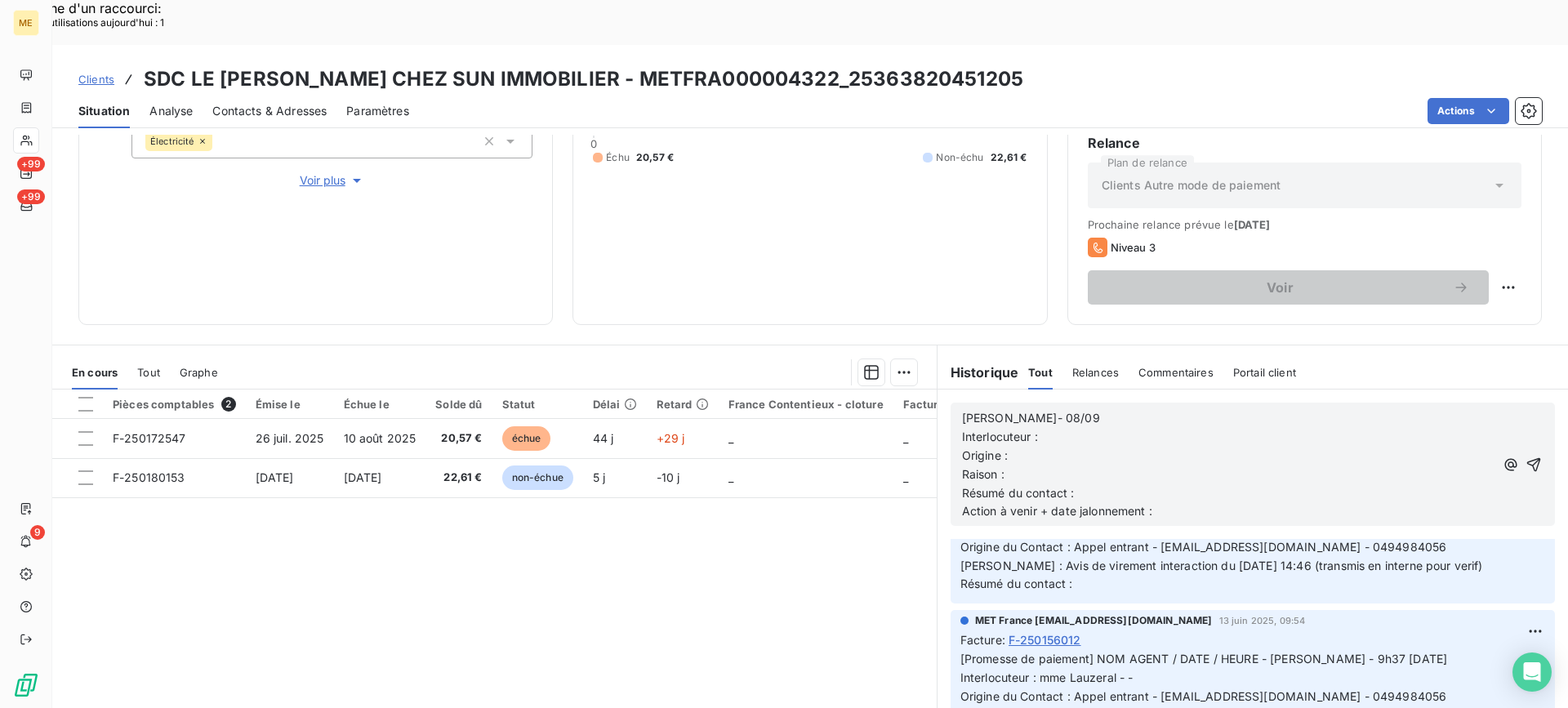
scroll to position [653, 0]
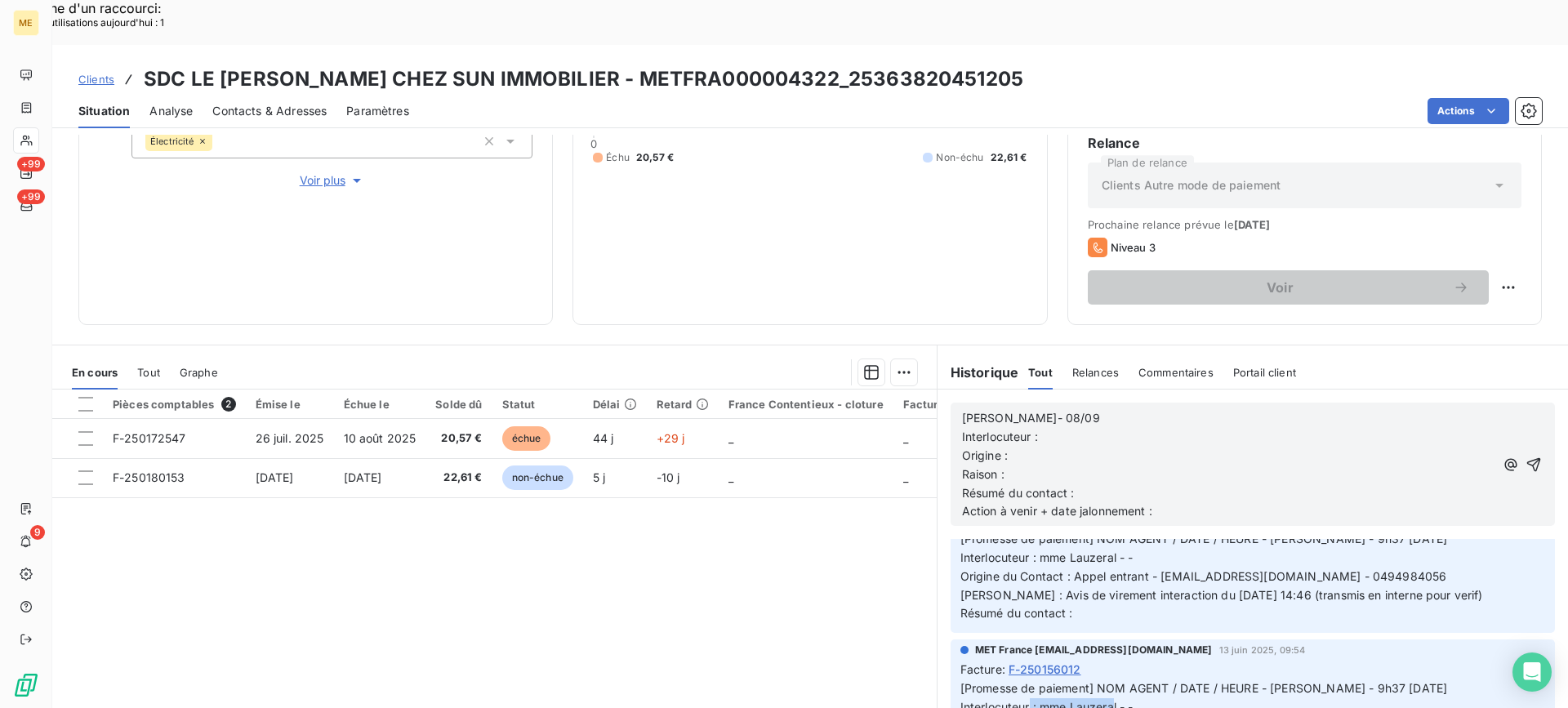
drag, startPoint x: 1034, startPoint y: 659, endPoint x: 1119, endPoint y: 663, distance: 85.1
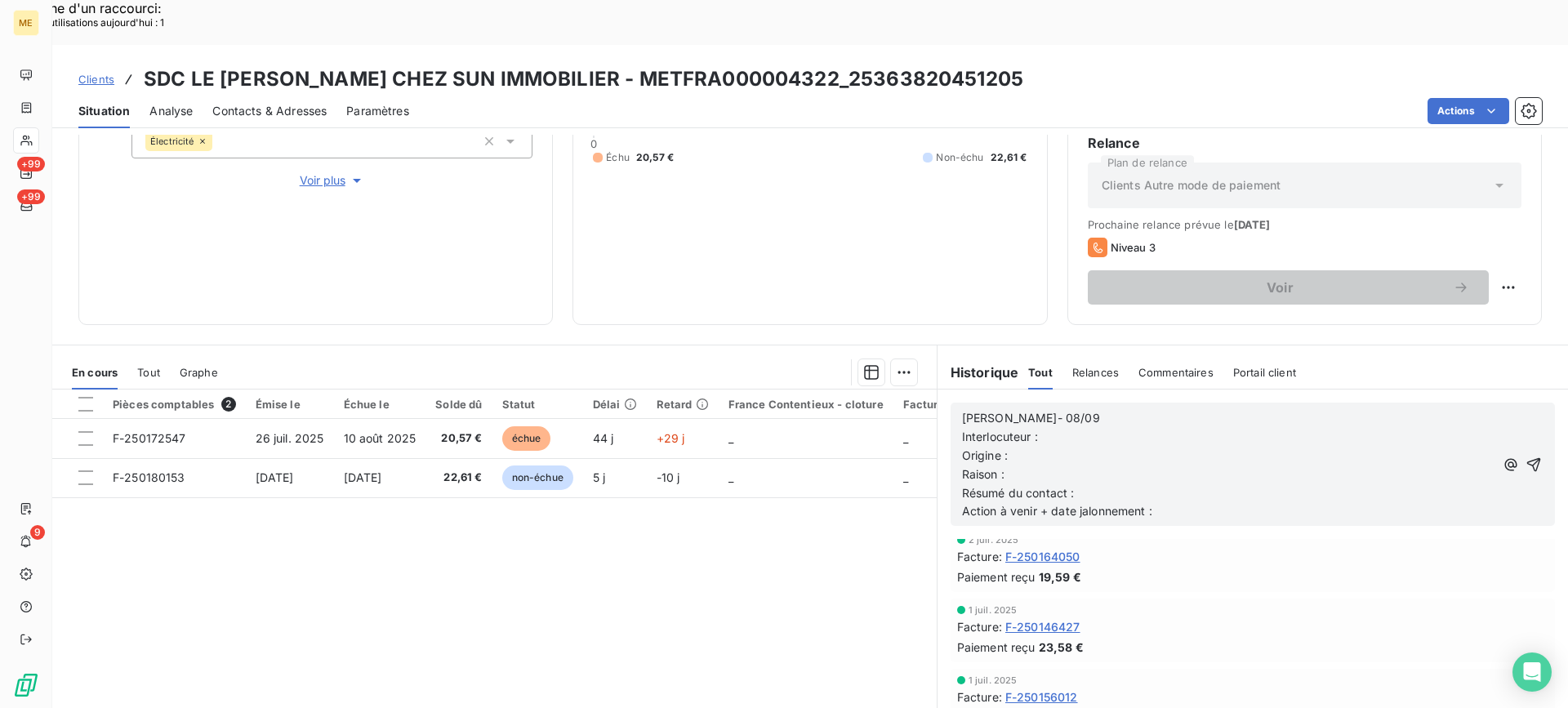
scroll to position [0, 0]
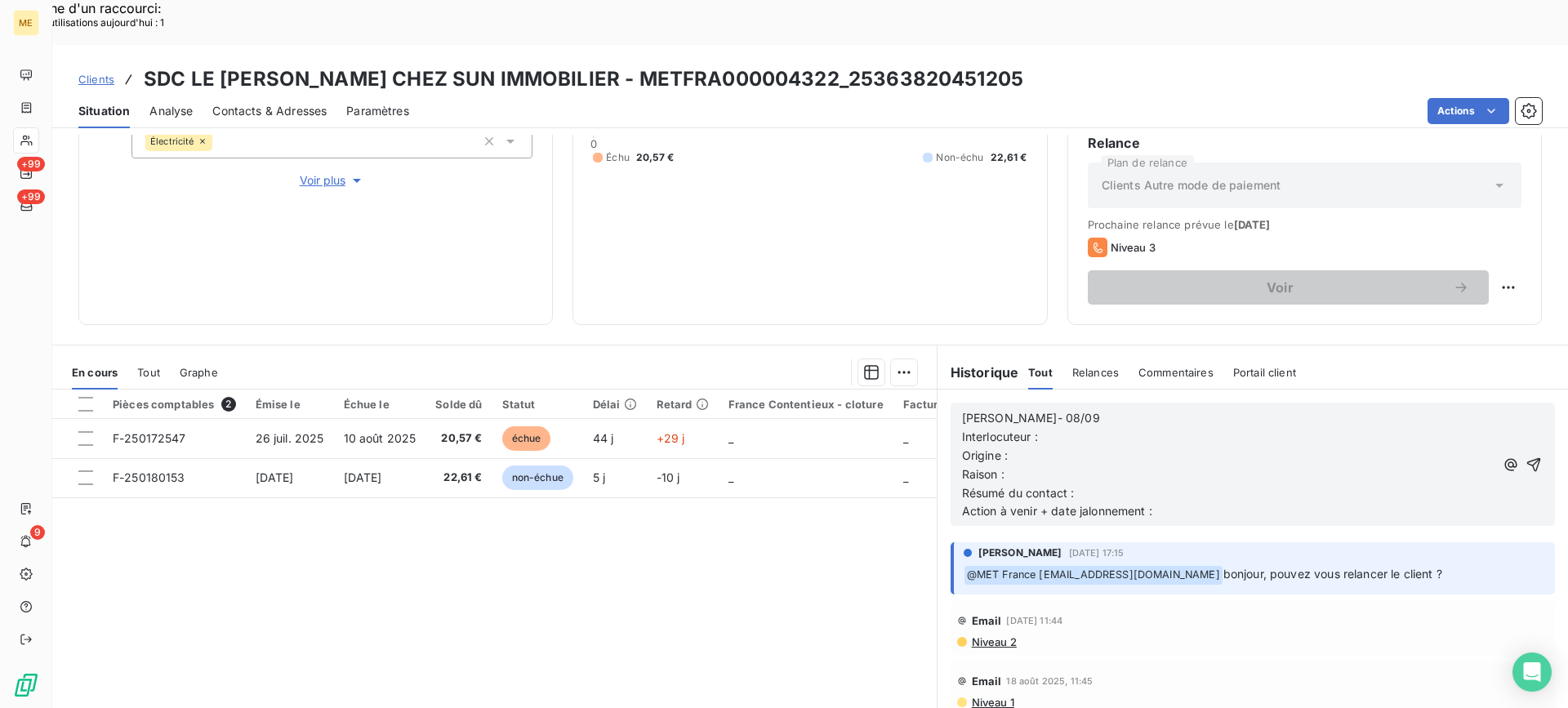
click at [1108, 428] on p "Interlocuteur :" at bounding box center [1228, 437] width 532 height 19
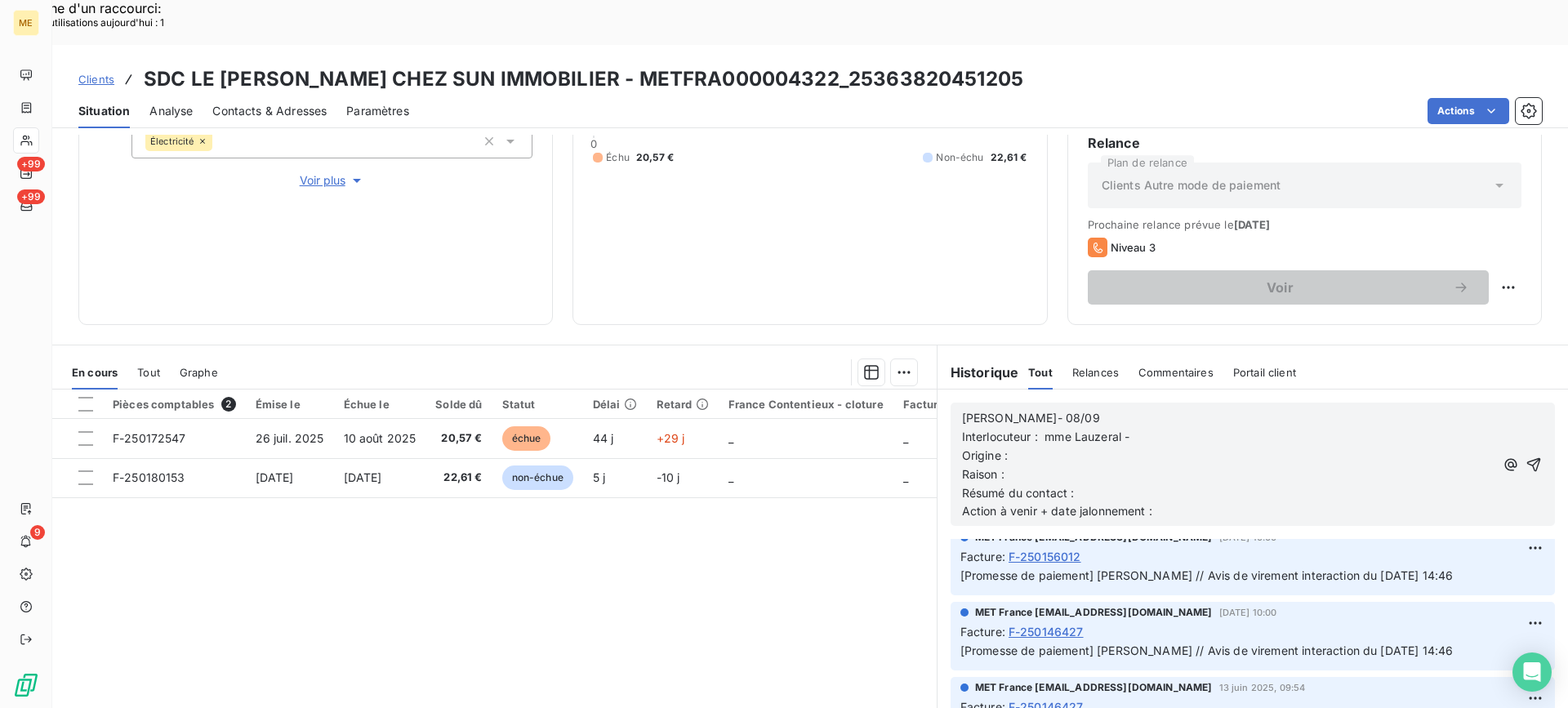
scroll to position [653, 0]
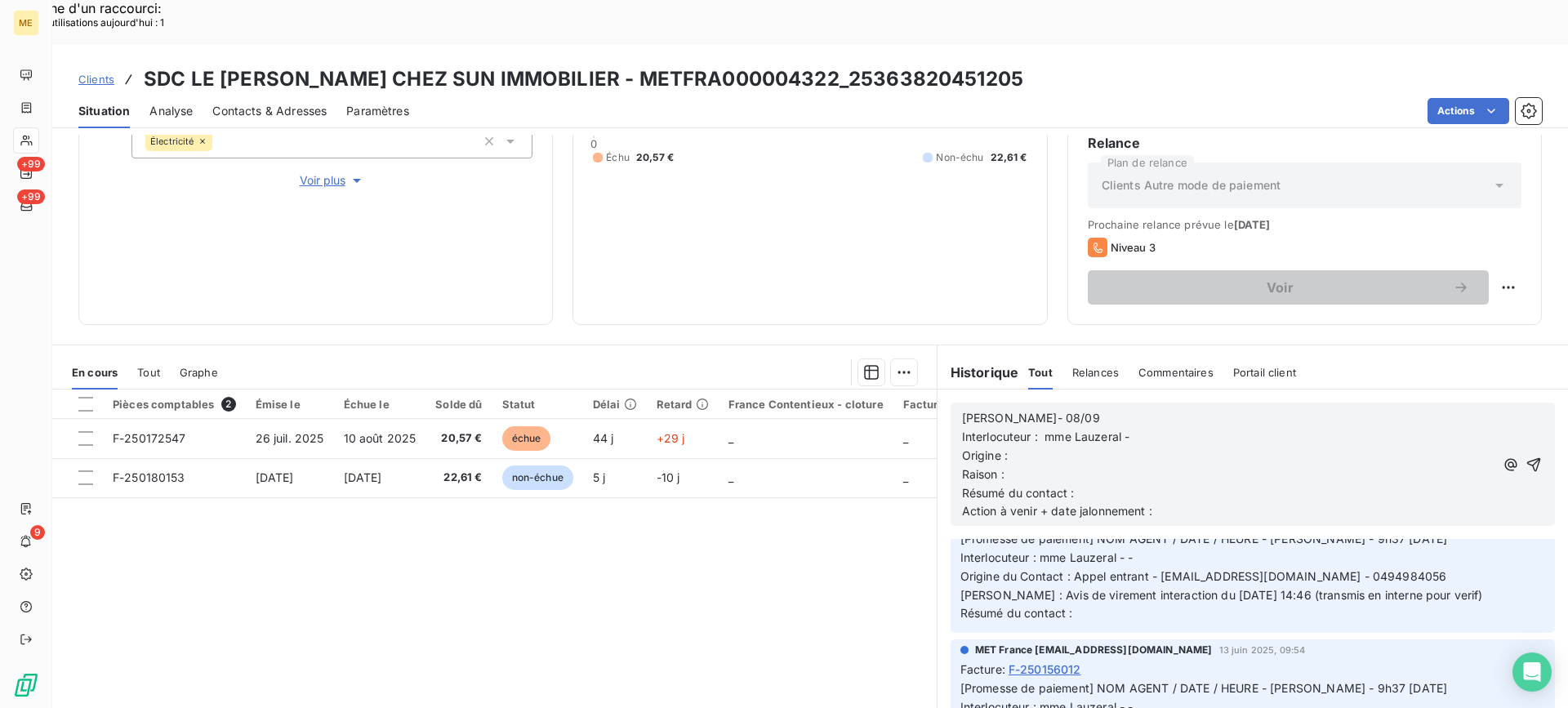
drag, startPoint x: 1154, startPoint y: 677, endPoint x: 1419, endPoint y: 685, distance: 265.1
click at [1256, 447] on p "Origine :" at bounding box center [1228, 456] width 532 height 19
drag, startPoint x: 1256, startPoint y: 395, endPoint x: 1241, endPoint y: 398, distance: 15.3
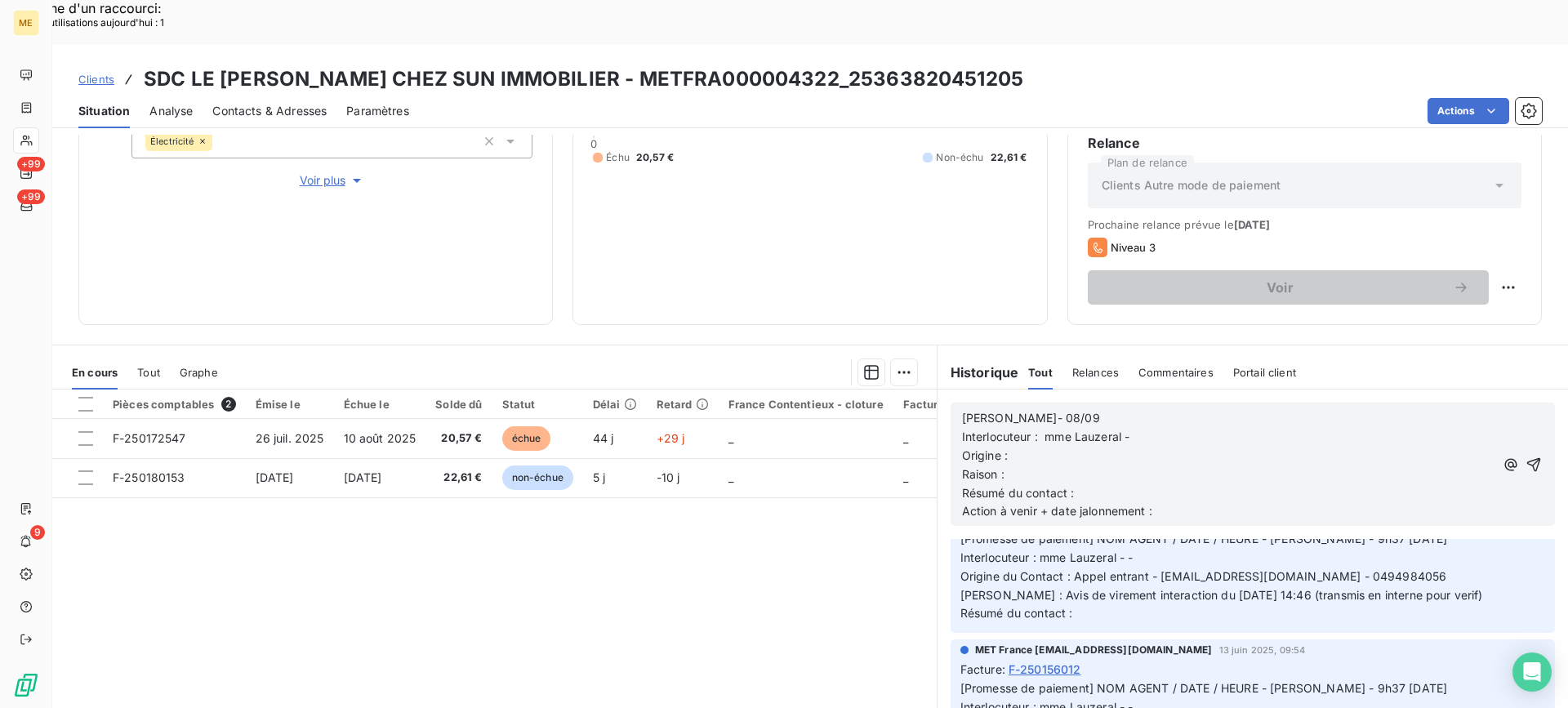
click at [1251, 428] on p "Interlocuteur : mme Lauzeral -" at bounding box center [1228, 437] width 532 height 19
click at [1207, 447] on p "Origine :" at bounding box center [1228, 456] width 532 height 19
click at [1192, 465] on p "Raison :" at bounding box center [1228, 474] width 532 height 19
click at [1192, 484] on p "Résumé du contact :" at bounding box center [1228, 493] width 532 height 19
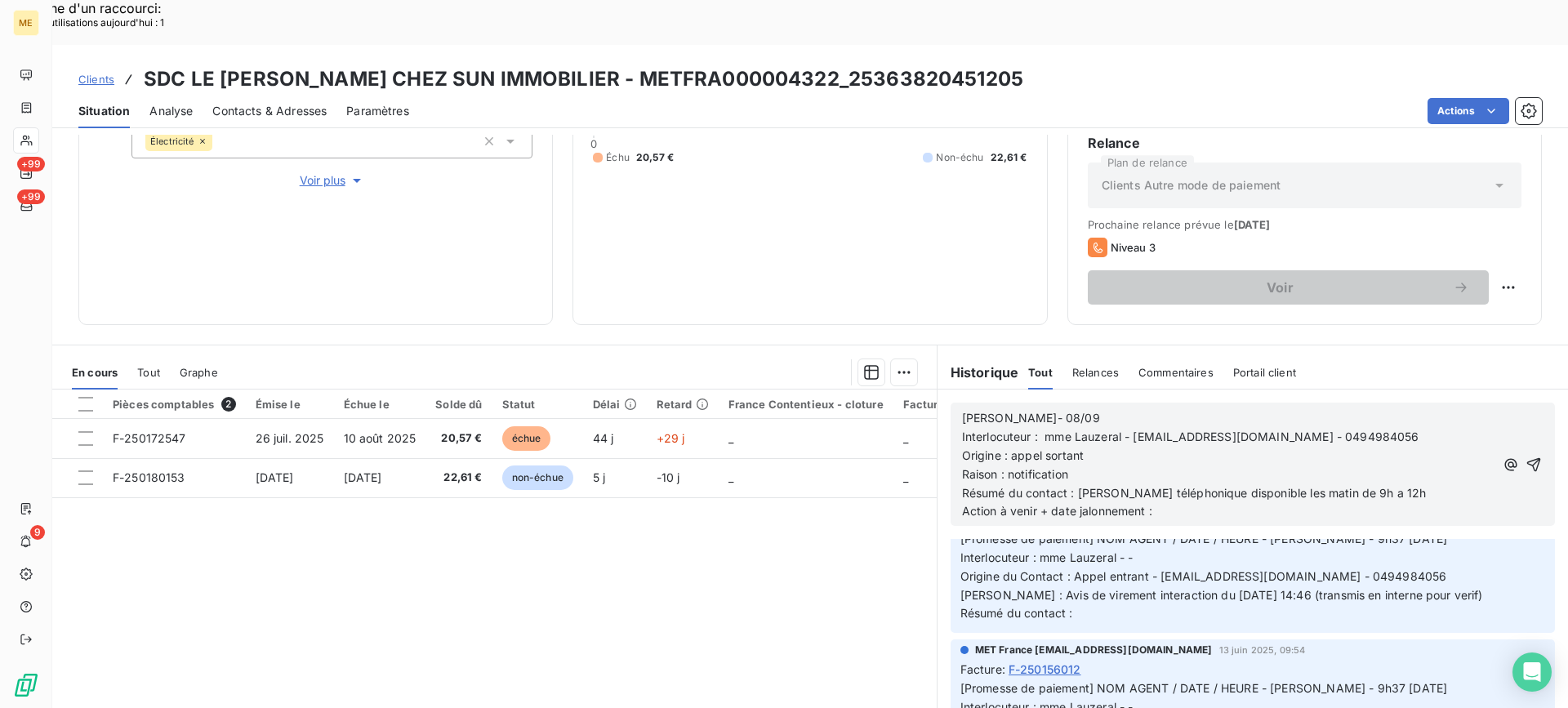
click at [1285, 486] on span "Résumé du contact : [PERSON_NAME] téléphonique disponible les matin de 9h a 12h" at bounding box center [1194, 493] width 465 height 14
click at [0, 0] on lt-span "les matin s" at bounding box center [0, 0] width 0 height 0
click at [1369, 486] on span "Résumé du contact : Standars téléphonique disponible les matins de 9h a 12h" at bounding box center [1173, 493] width 423 height 14
click at [0, 0] on lt-span "12 h" at bounding box center [0, 0] width 0 height 0
click at [1352, 486] on span "Résumé du contact : Standars téléphonique disponible les matins de 9h a 12 h" at bounding box center [1175, 493] width 427 height 14
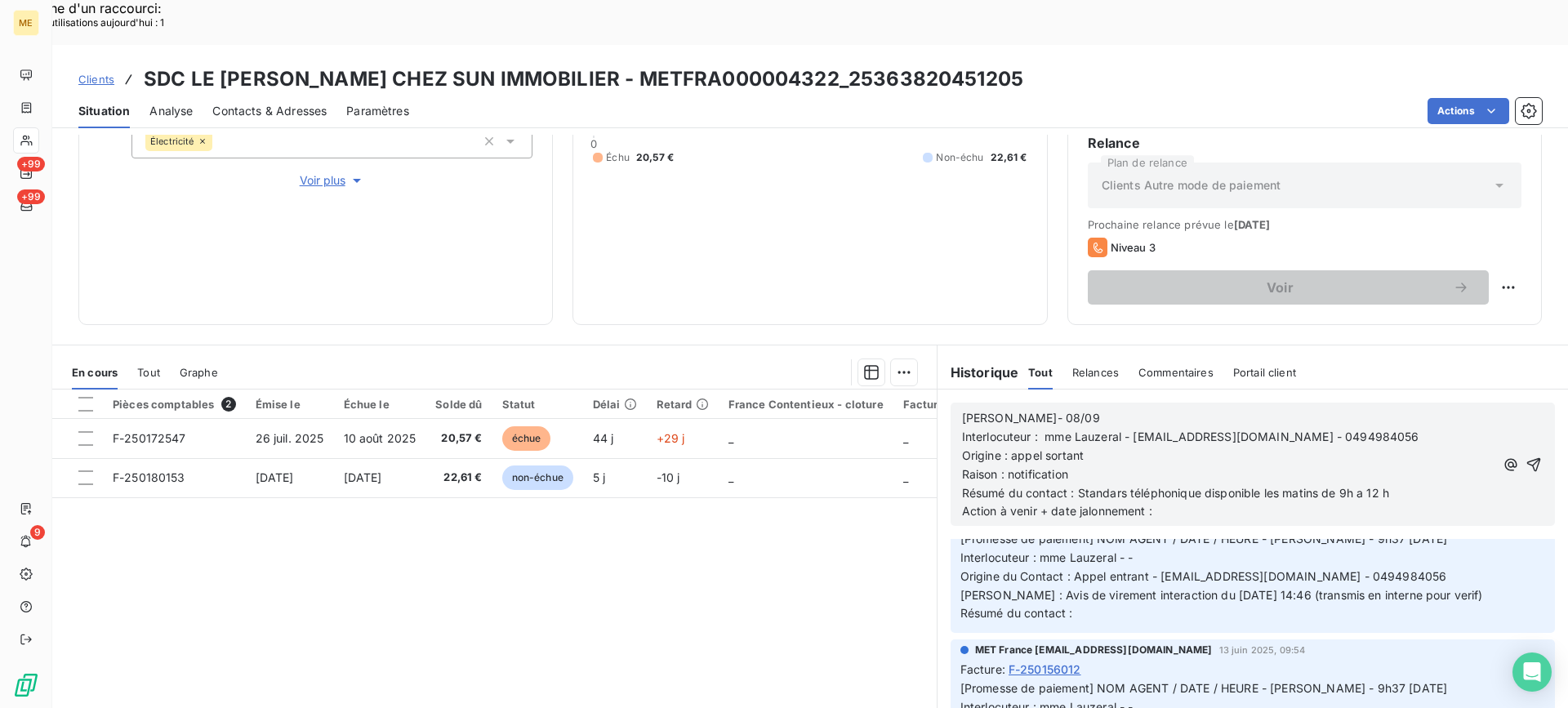
click at [1342, 486] on span "Résumé du contact : Standars téléphonique disponible les matins de 9h a 12 h" at bounding box center [1175, 493] width 427 height 14
click at [0, 0] on lt-em "9 h" at bounding box center [0, 0] width 0 height 0
click at [1266, 531] on span "[Promesse de paiement] NOM AGENT / DATE / HEURE - [PERSON_NAME] - 9h37 [DATE] I…" at bounding box center [1223, 575] width 526 height 89
drag, startPoint x: 1234, startPoint y: 482, endPoint x: 1202, endPoint y: 468, distance: 34.9
click at [1232, 481] on div "[PERSON_NAME]- 08/09 Interlocuteur : mme Lauzeral - [EMAIL_ADDRESS][DOMAIN_NAME…" at bounding box center [1253, 464] width 631 height 149
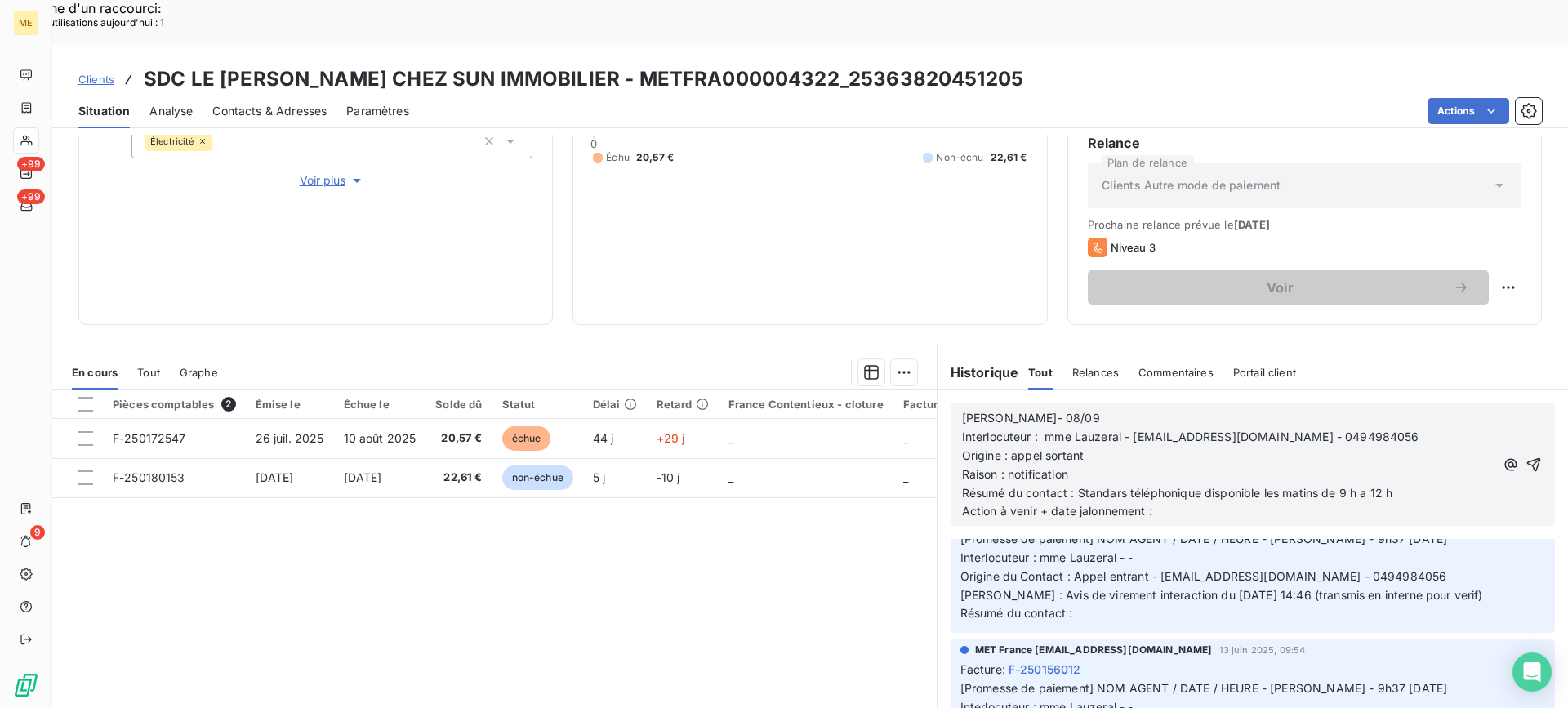
click at [1101, 486] on span "Résumé du contact : Standars téléphonique disponible les matins de 9 h a 12 h" at bounding box center [1177, 493] width 431 height 14
click at [0, 0] on lt-strong "d" at bounding box center [0, 0] width 0 height 0
click at [1168, 502] on p "Action à venir + date jalonnement :" at bounding box center [1228, 511] width 532 height 19
click at [1527, 458] on icon "button" at bounding box center [1534, 464] width 14 height 14
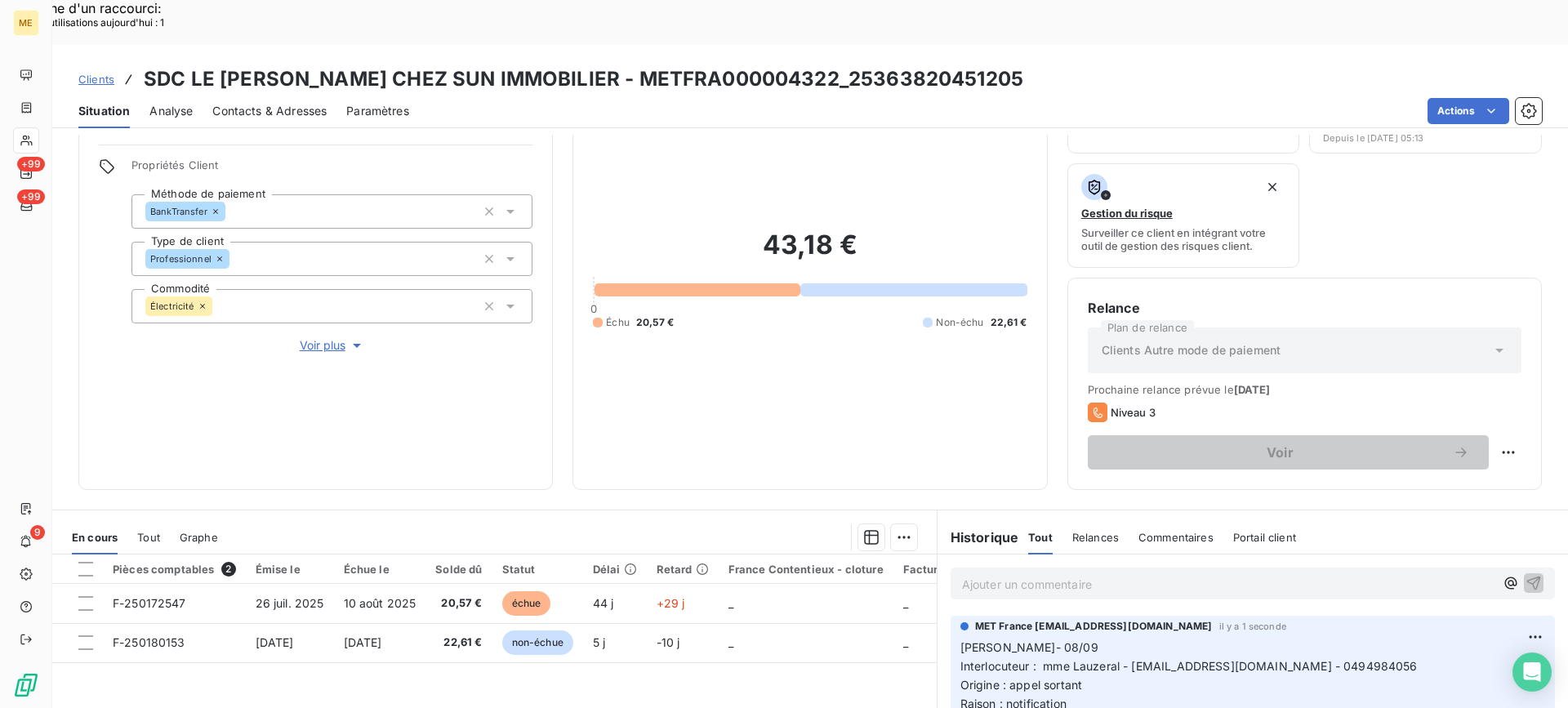
scroll to position [260, 0]
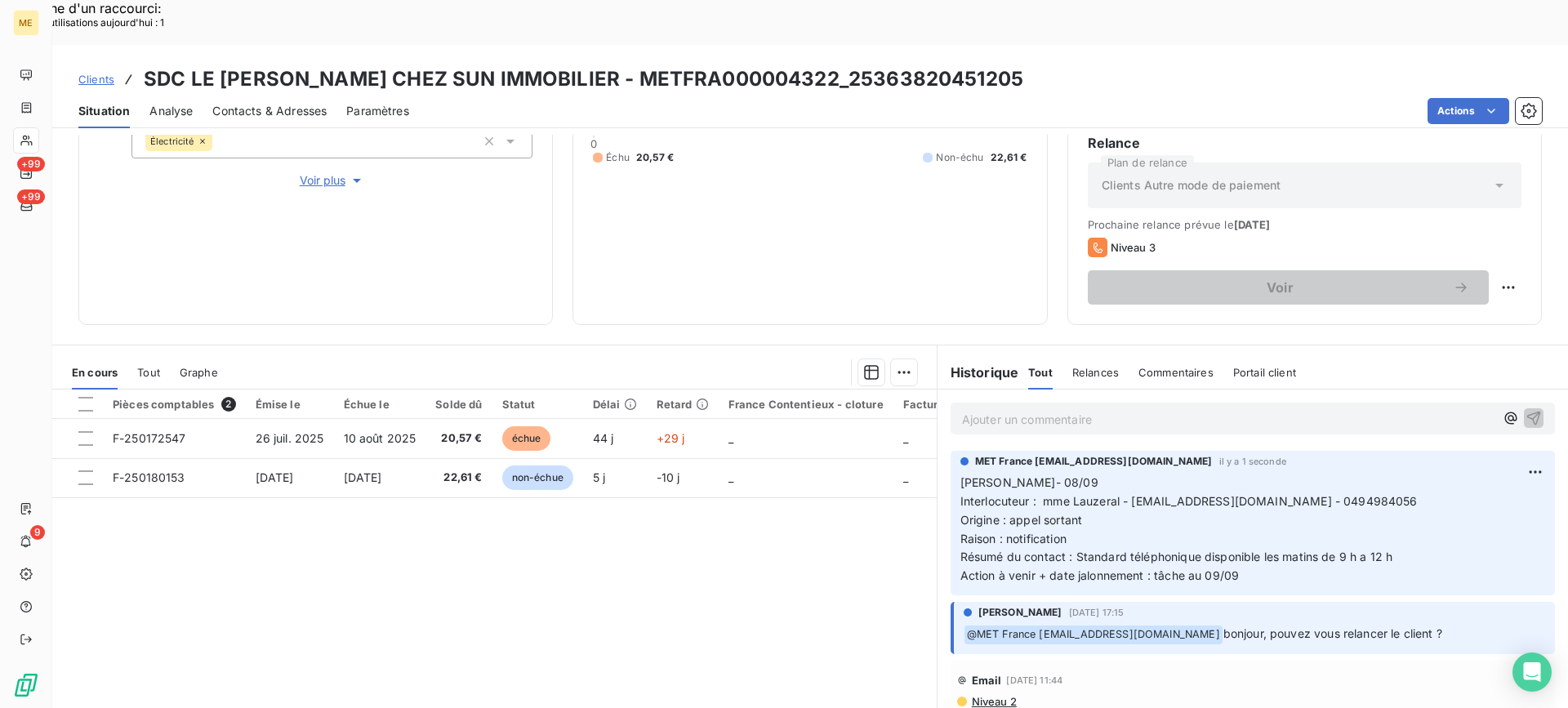
click at [1341, 408] on p "Ajouter un commentaire ﻿" at bounding box center [1228, 418] width 532 height 21
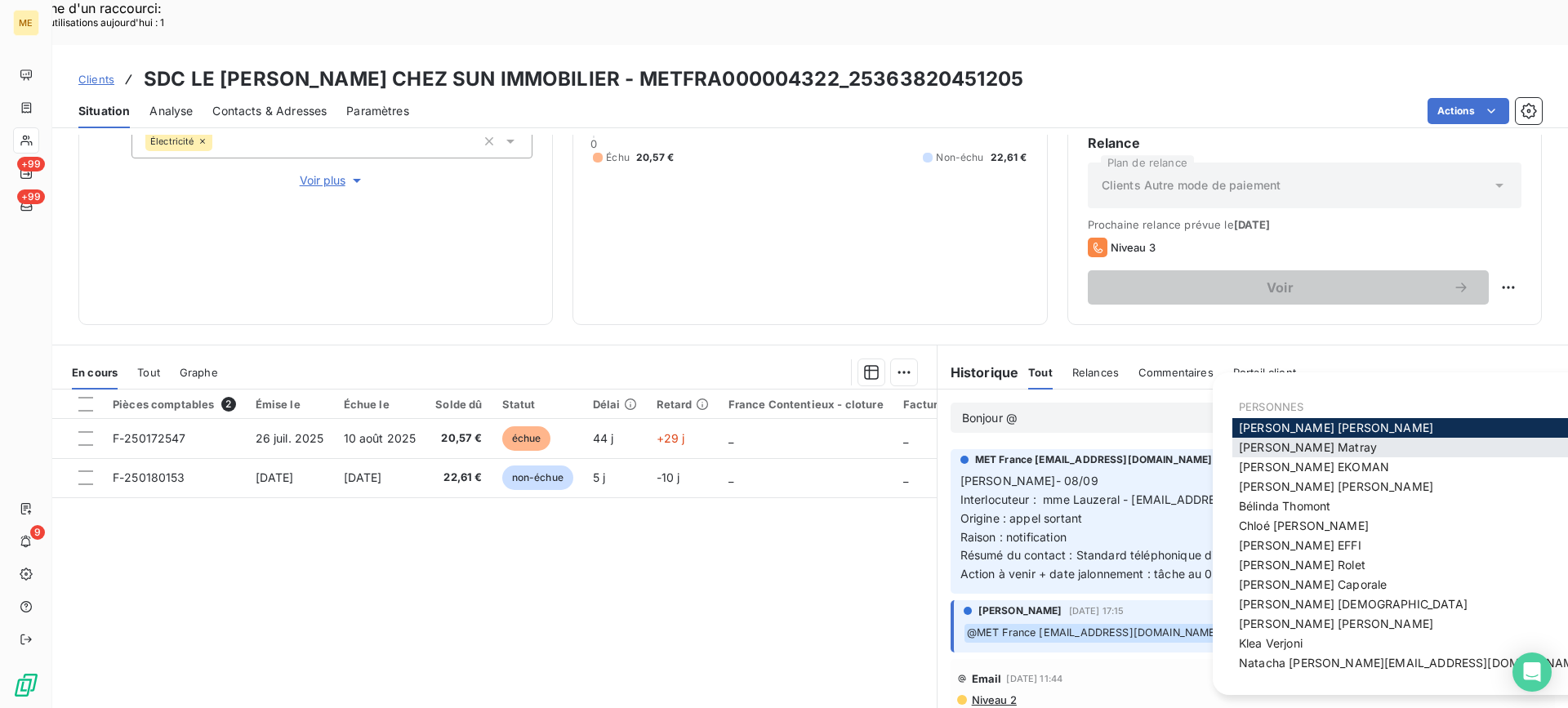
click at [1301, 453] on span "[PERSON_NAME]" at bounding box center [1308, 447] width 138 height 14
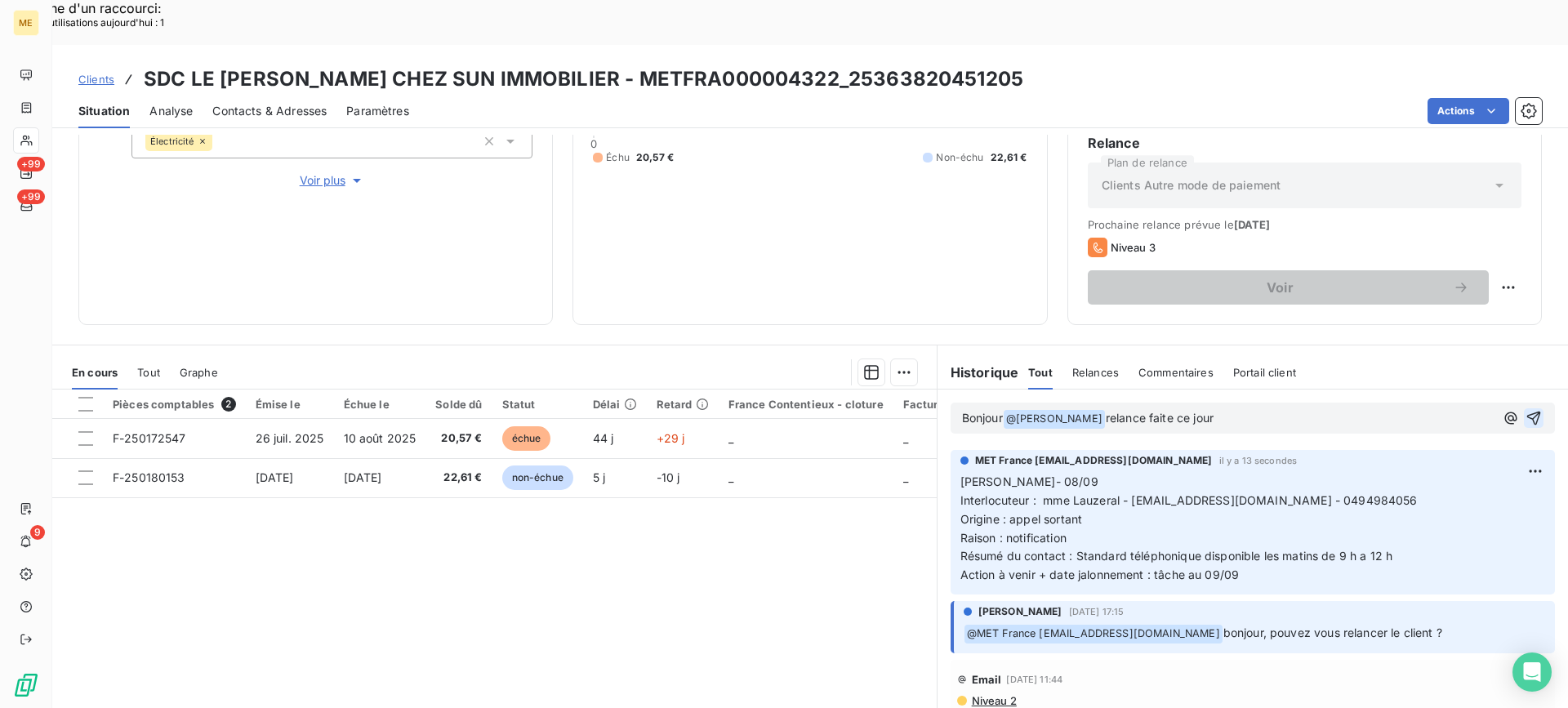
click at [1526, 409] on icon "button" at bounding box center [1534, 417] width 17 height 17
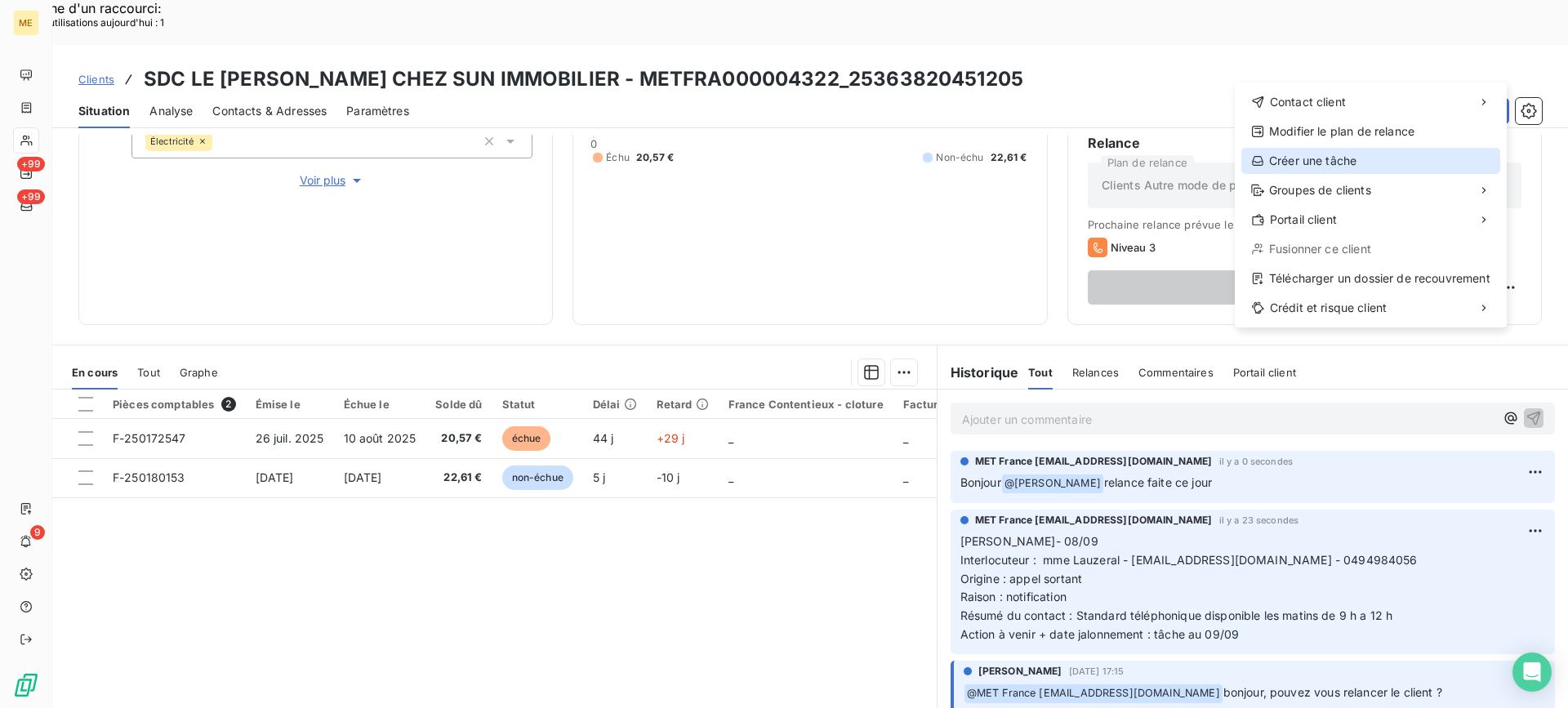
click at [1425, 155] on div "Créer une tâche" at bounding box center [1372, 160] width 259 height 27
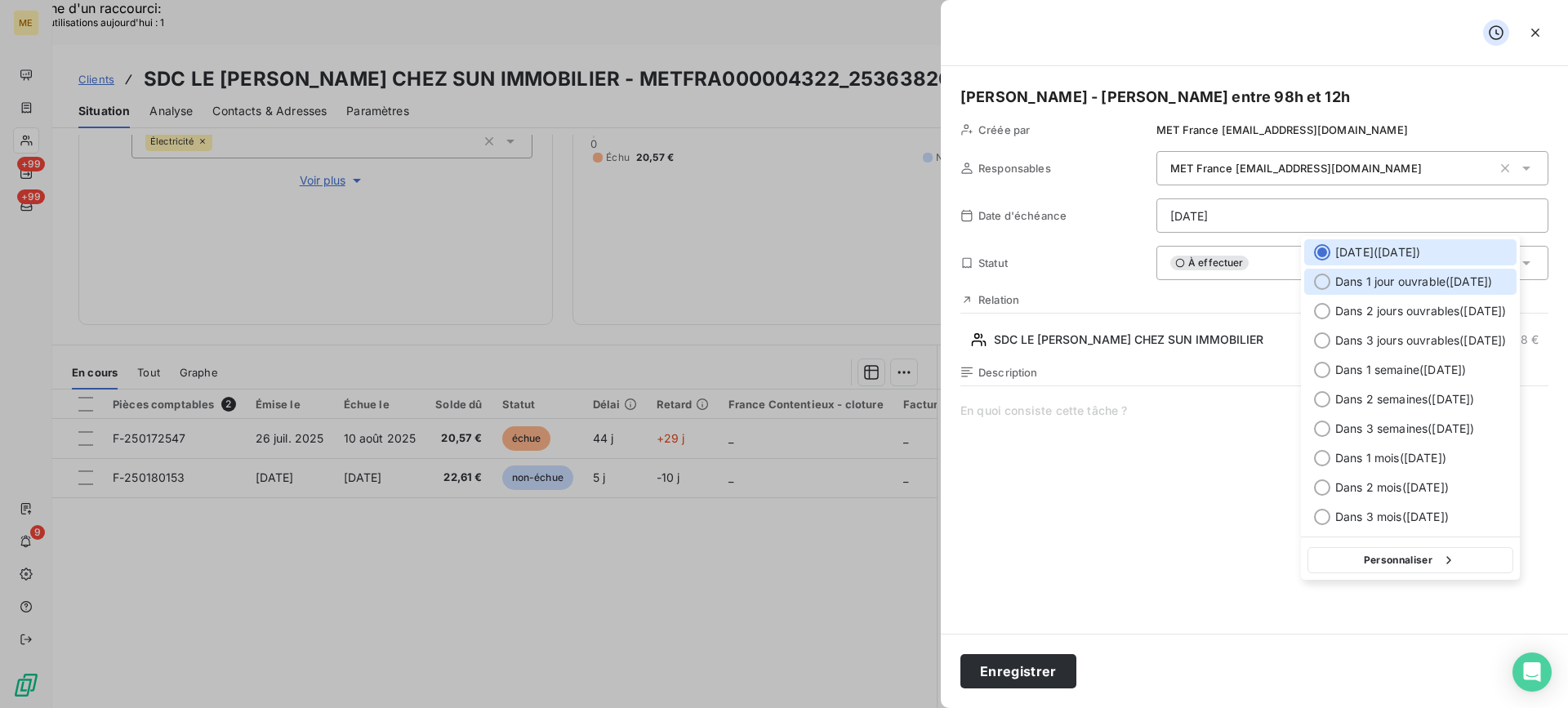
click at [1337, 278] on span "Dans 1 jour ouvrable ( [DATE] )" at bounding box center [1414, 281] width 157 height 17
type input "[DATE]"
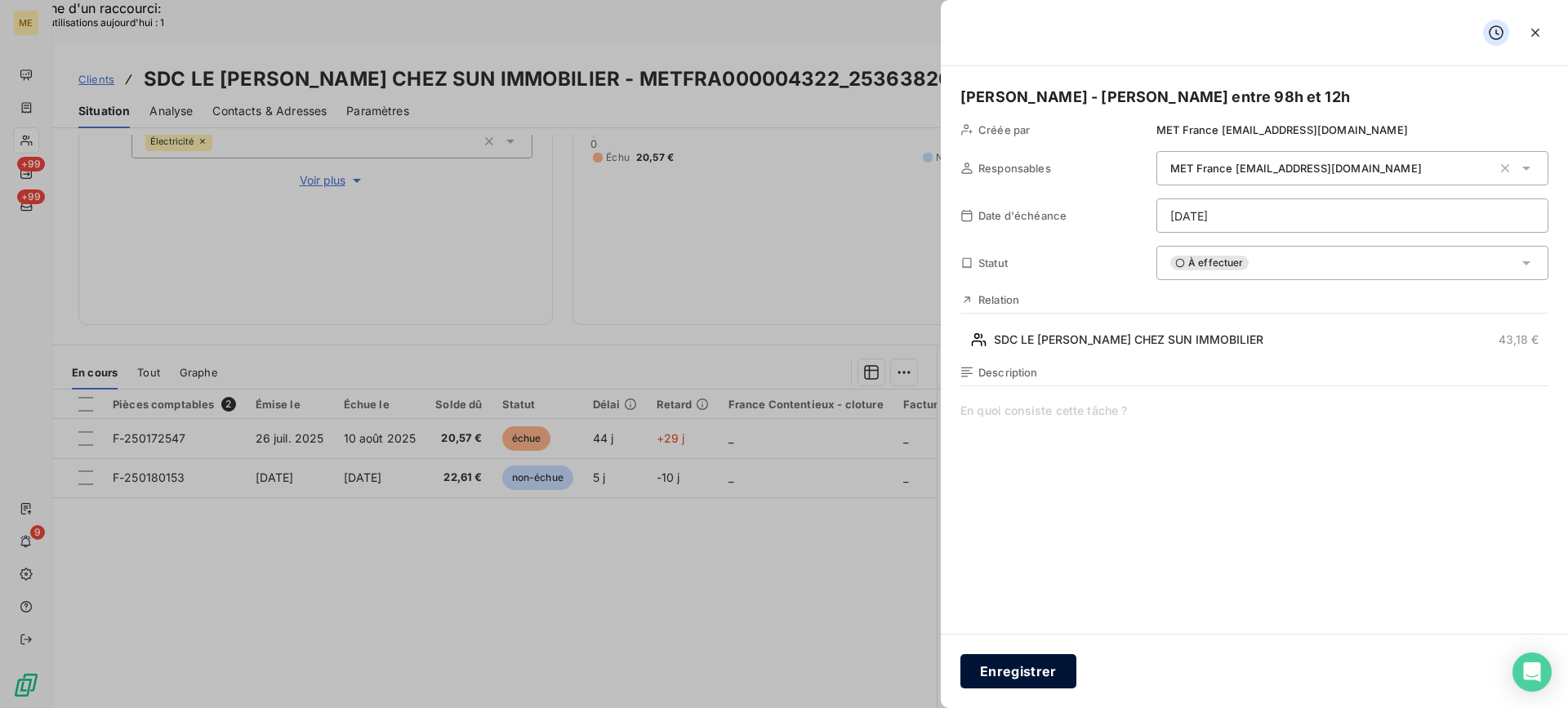
click at [1029, 669] on button "Enregistrer" at bounding box center [1019, 671] width 116 height 34
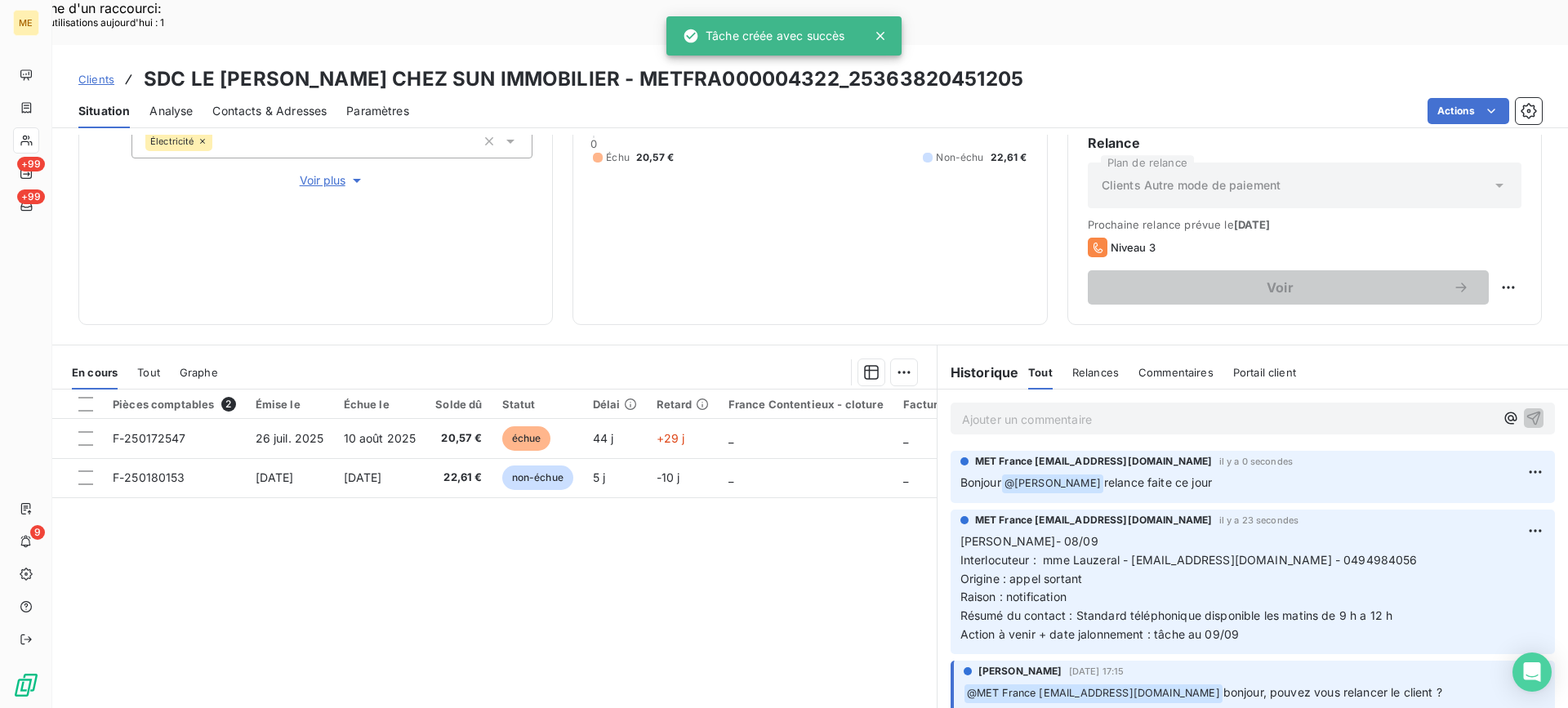
click at [31, 137] on icon at bounding box center [27, 139] width 14 height 13
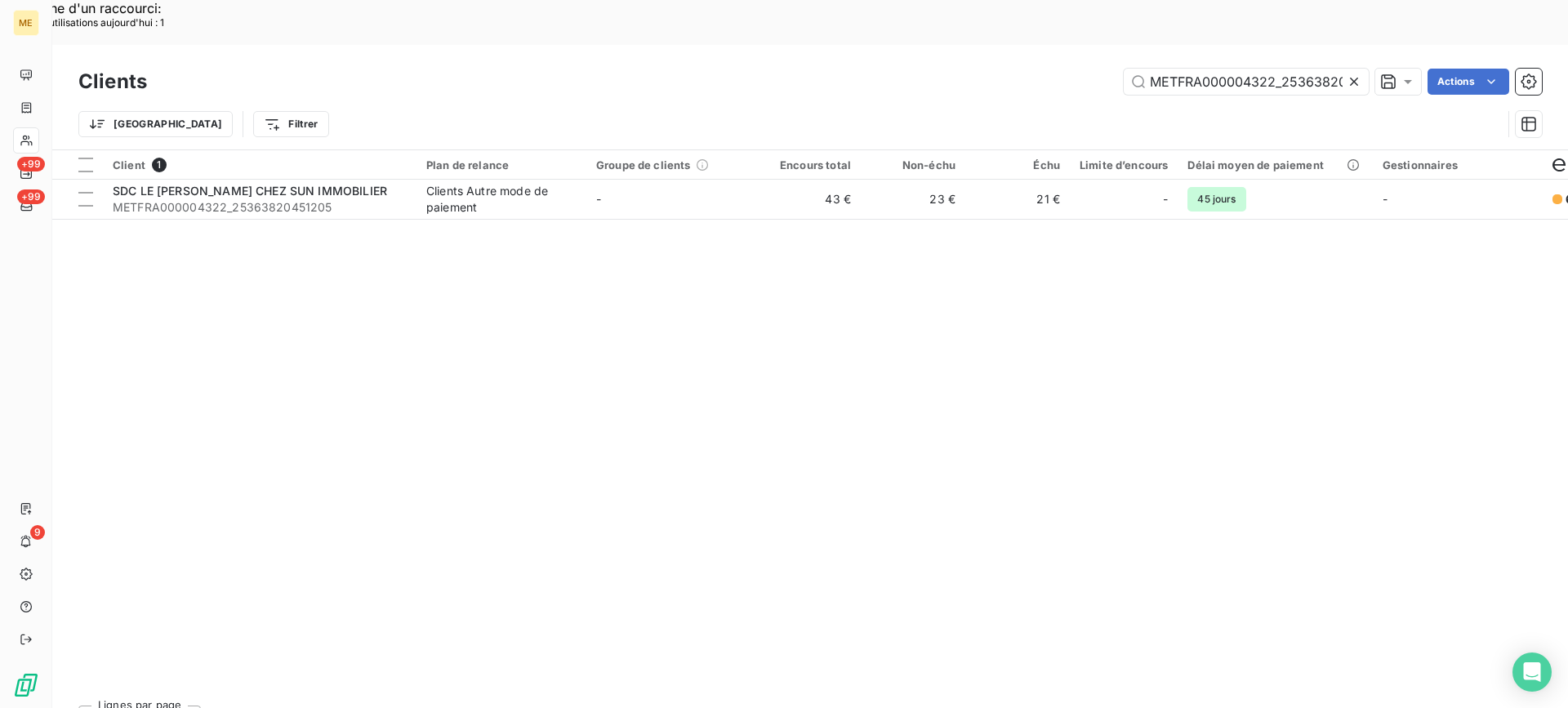
scroll to position [0, 50]
click at [1294, 69] on input "METFRA000004322_25363820451205" at bounding box center [1246, 82] width 245 height 27
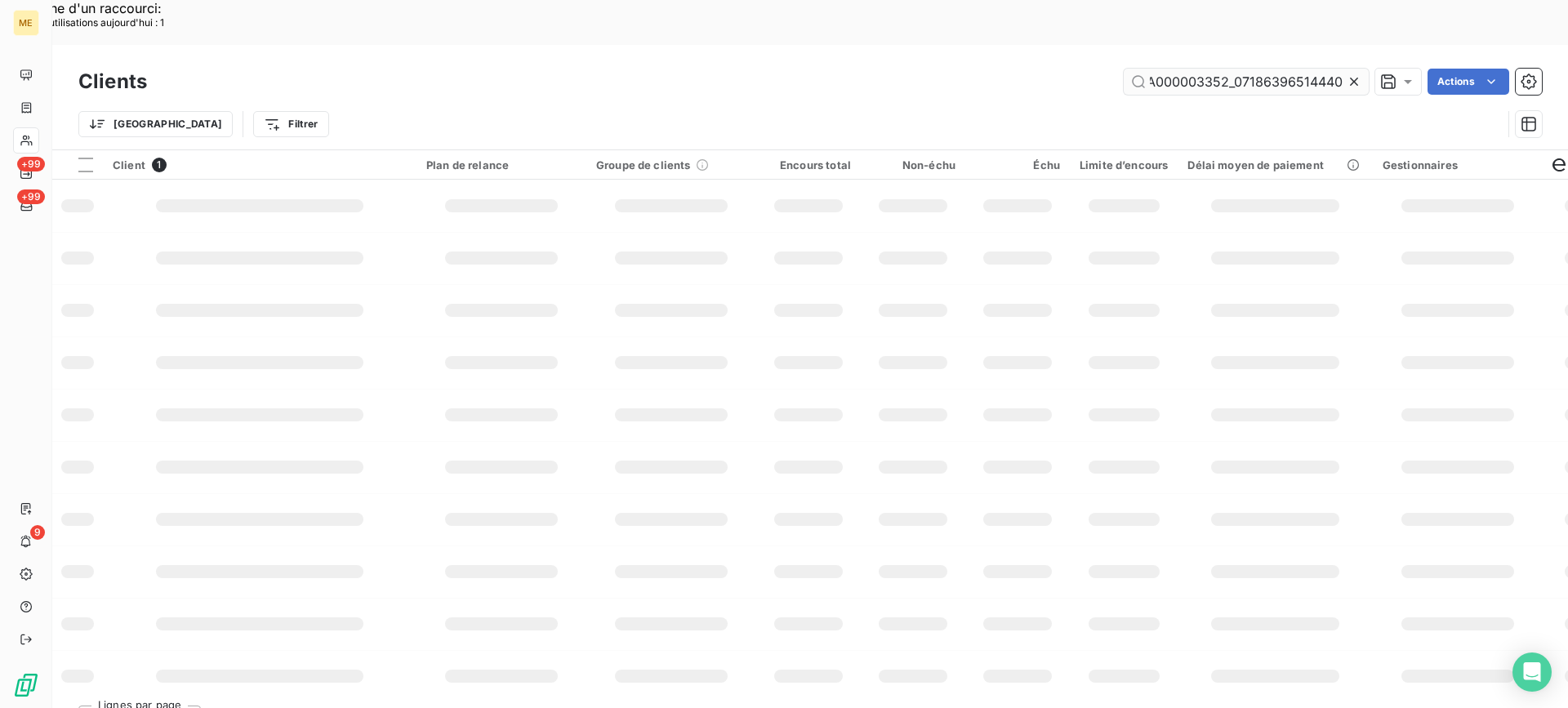
scroll to position [0, 46]
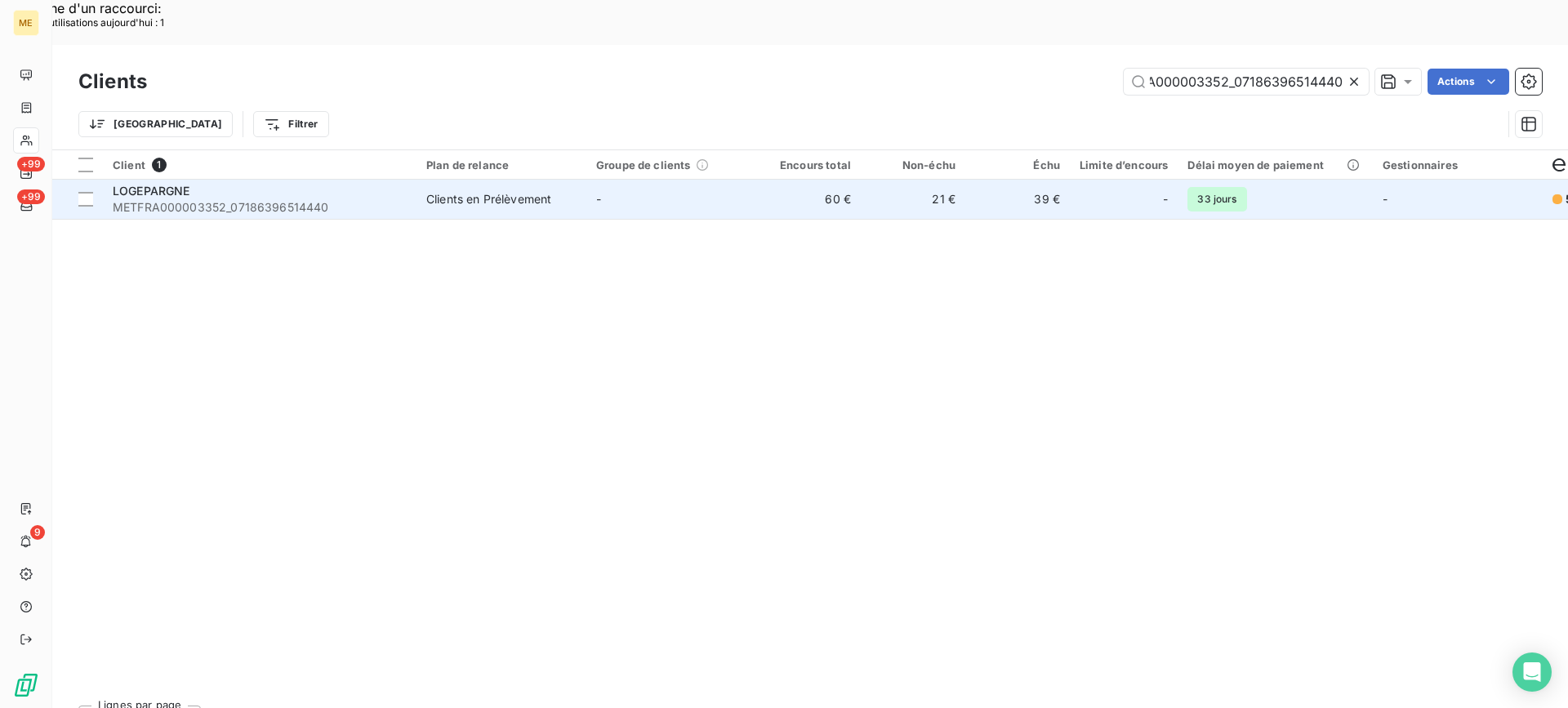
type input "METFRA000003352_07186396514440"
click at [307, 199] on span "METFRA000003352_07186396514440" at bounding box center [259, 207] width 294 height 17
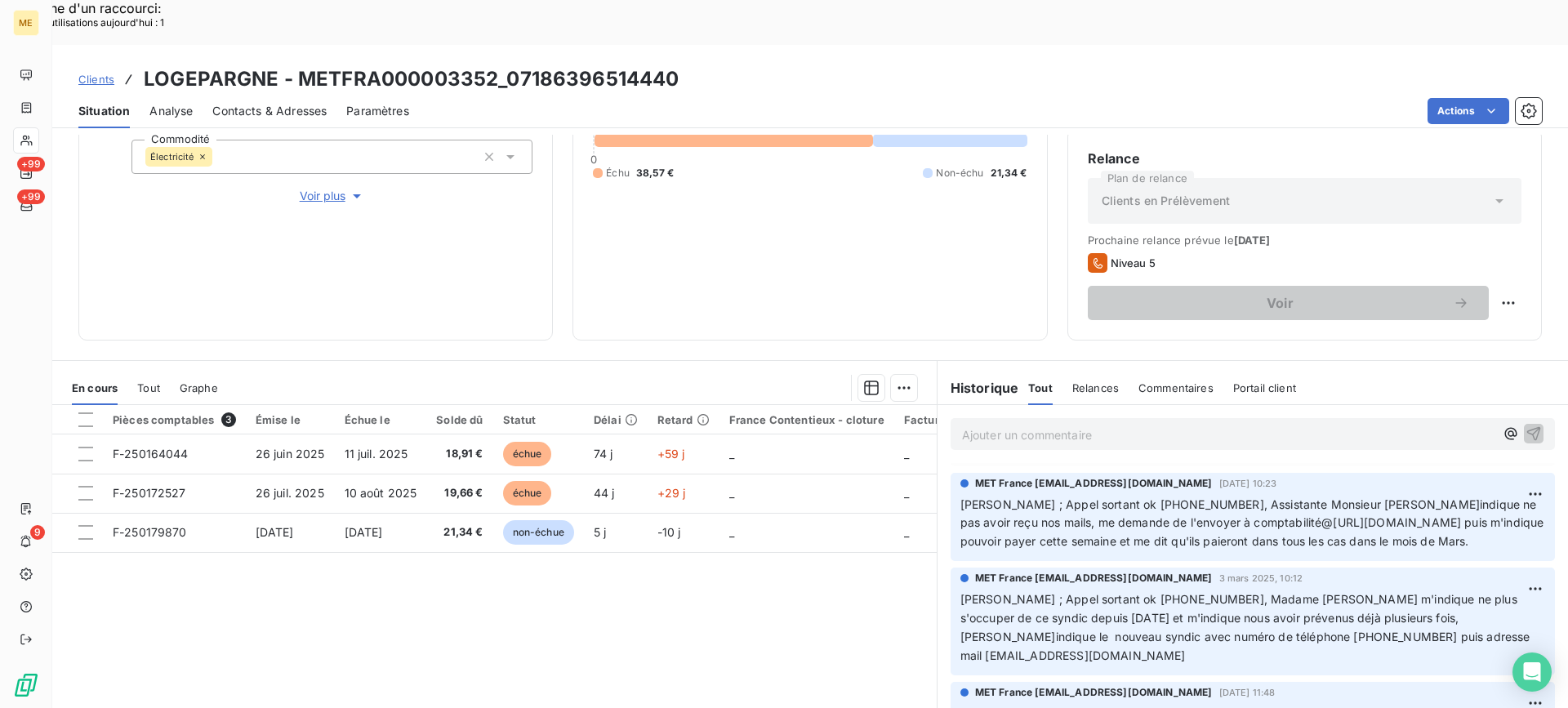
scroll to position [2204, 0]
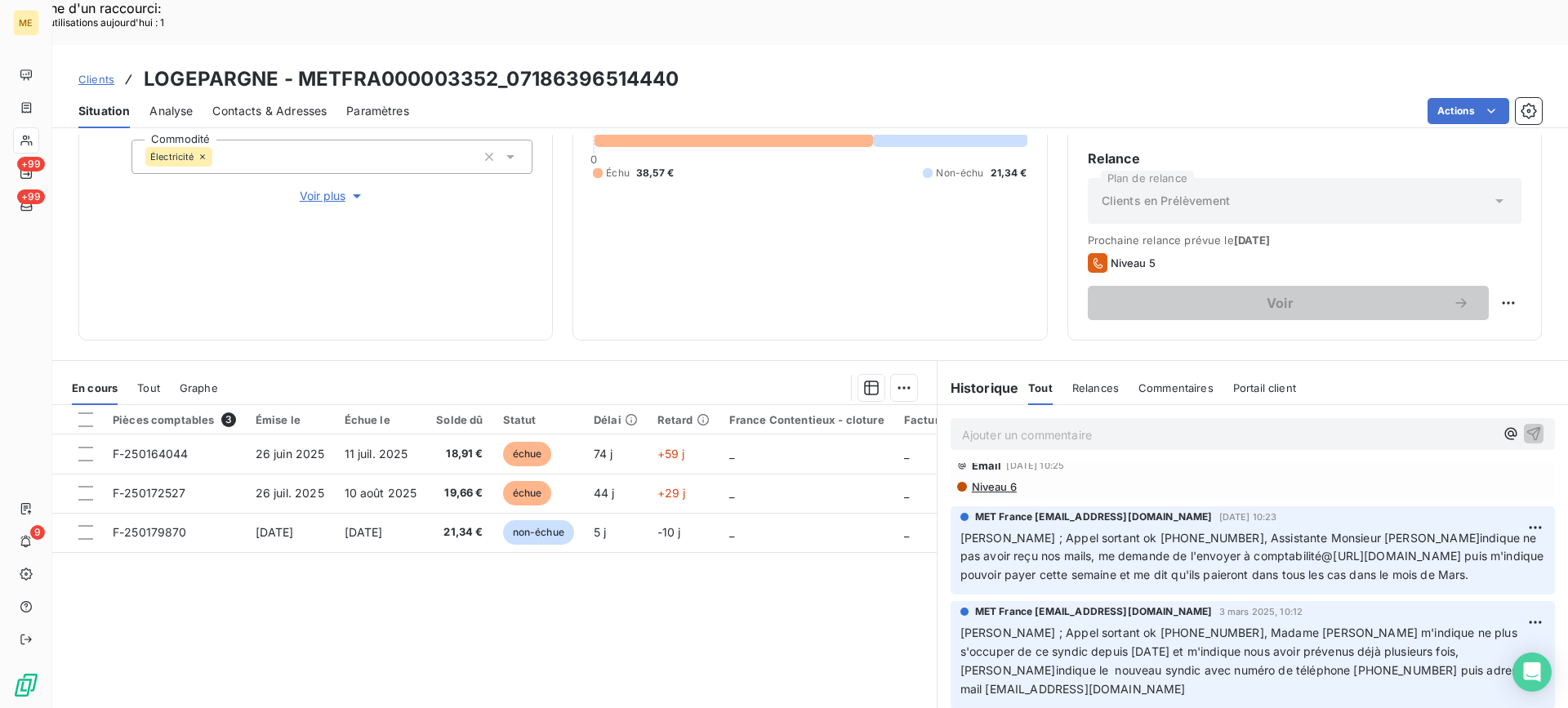
click at [349, 158] on div "Informations client Gestionnaires Aucun Propriétés Client Méthode de paiement D…" at bounding box center [315, 120] width 475 height 441
click at [335, 188] on span "Voir plus" at bounding box center [332, 195] width 66 height 17
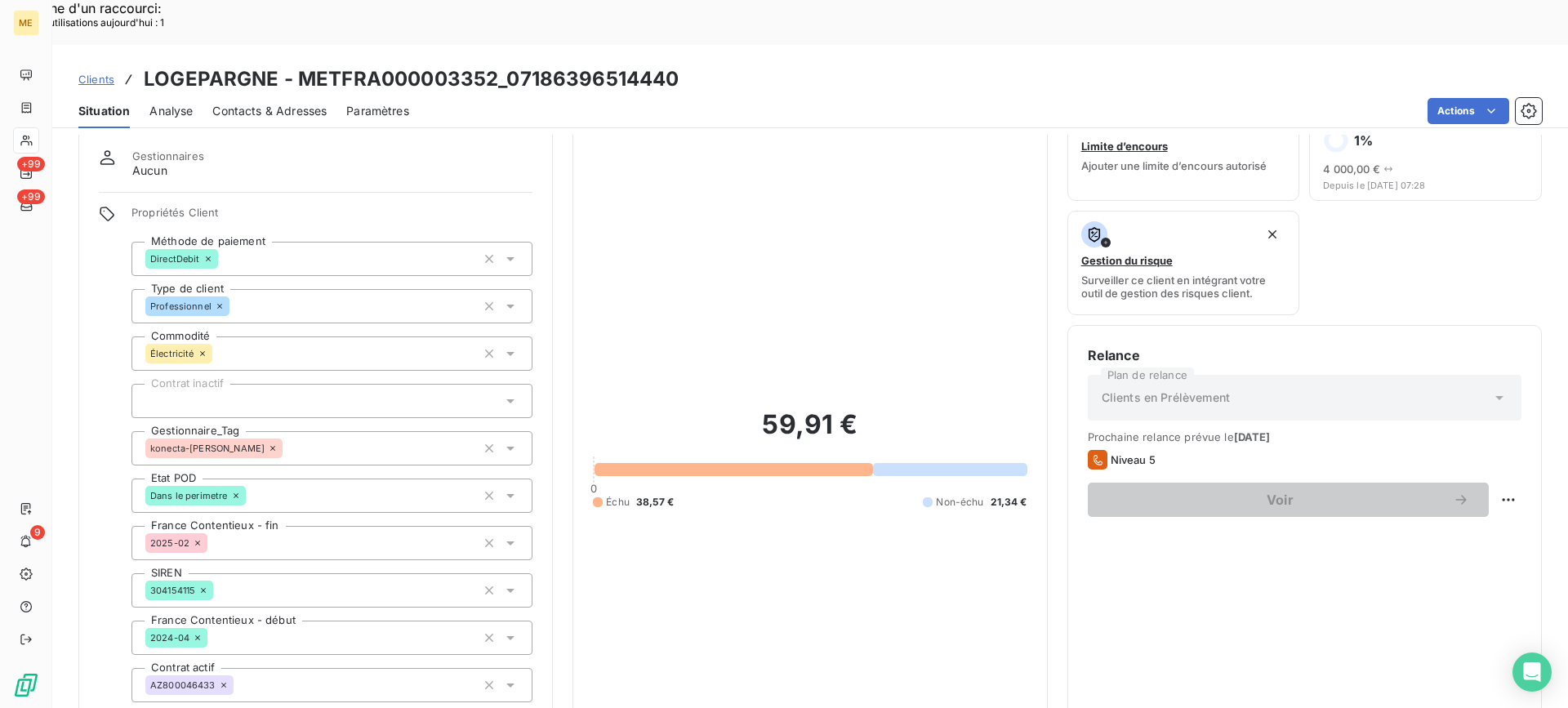
scroll to position [82, 0]
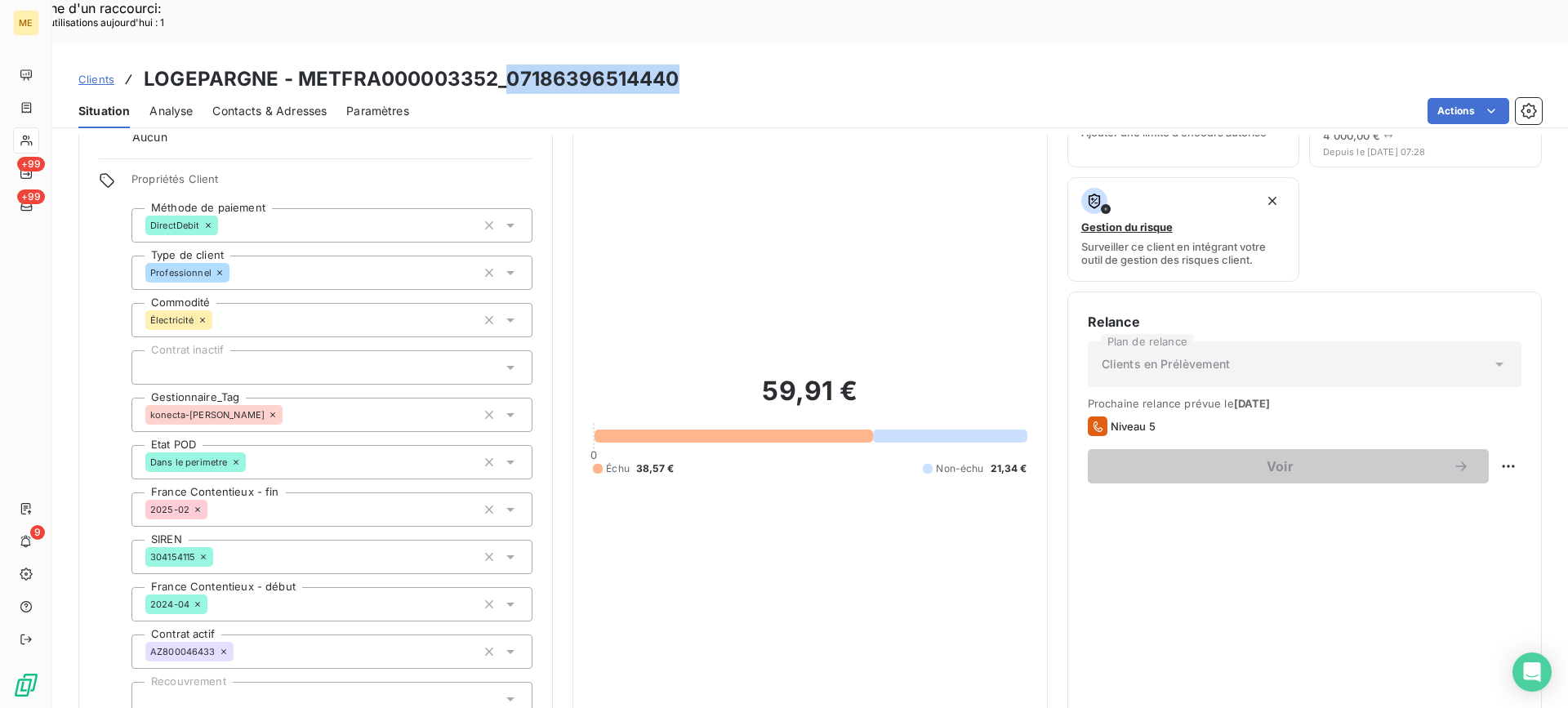
drag, startPoint x: 506, startPoint y: 36, endPoint x: 681, endPoint y: 41, distance: 175.1
click at [681, 65] on div "Clients LOGEPARGNE - METFRA000003352_07186396514440" at bounding box center [810, 80] width 1516 height 29
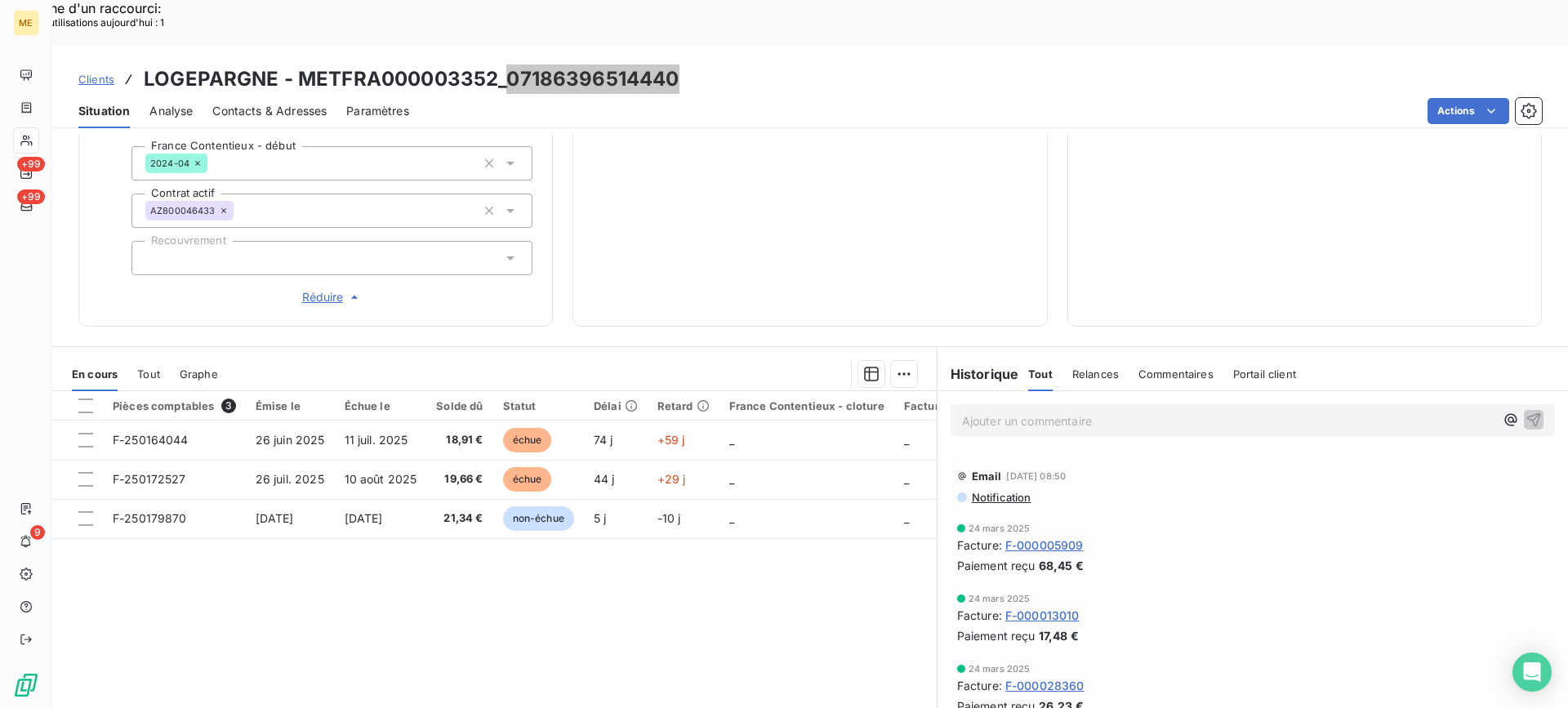
scroll to position [572, 0]
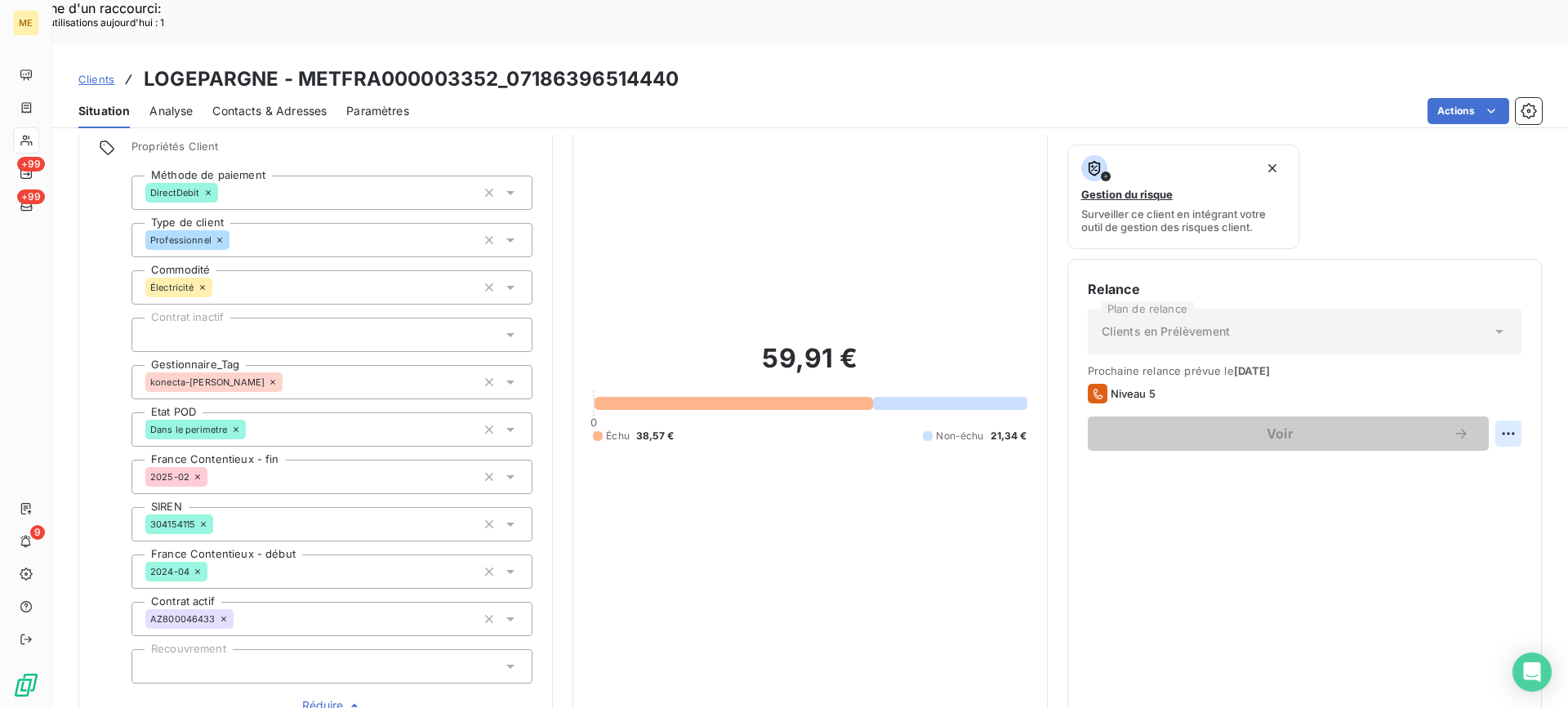
click at [1413, 441] on div "Replanifier cette action" at bounding box center [1428, 424] width 159 height 39
click at [1406, 430] on div "Replanifier cette action" at bounding box center [1428, 424] width 146 height 27
select select "8"
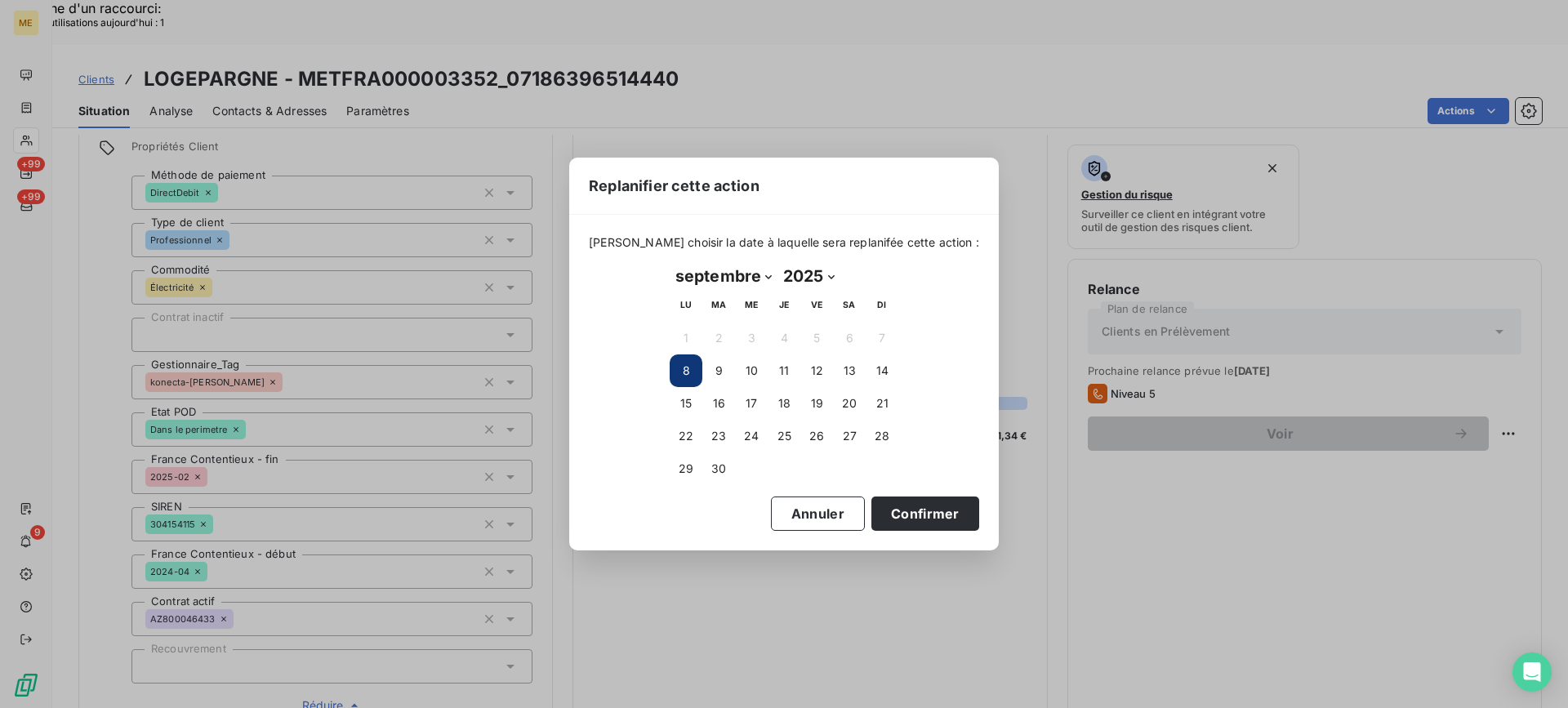
click at [675, 367] on button "8" at bounding box center [686, 370] width 32 height 32
click at [900, 523] on button "Confirmer" at bounding box center [925, 513] width 108 height 34
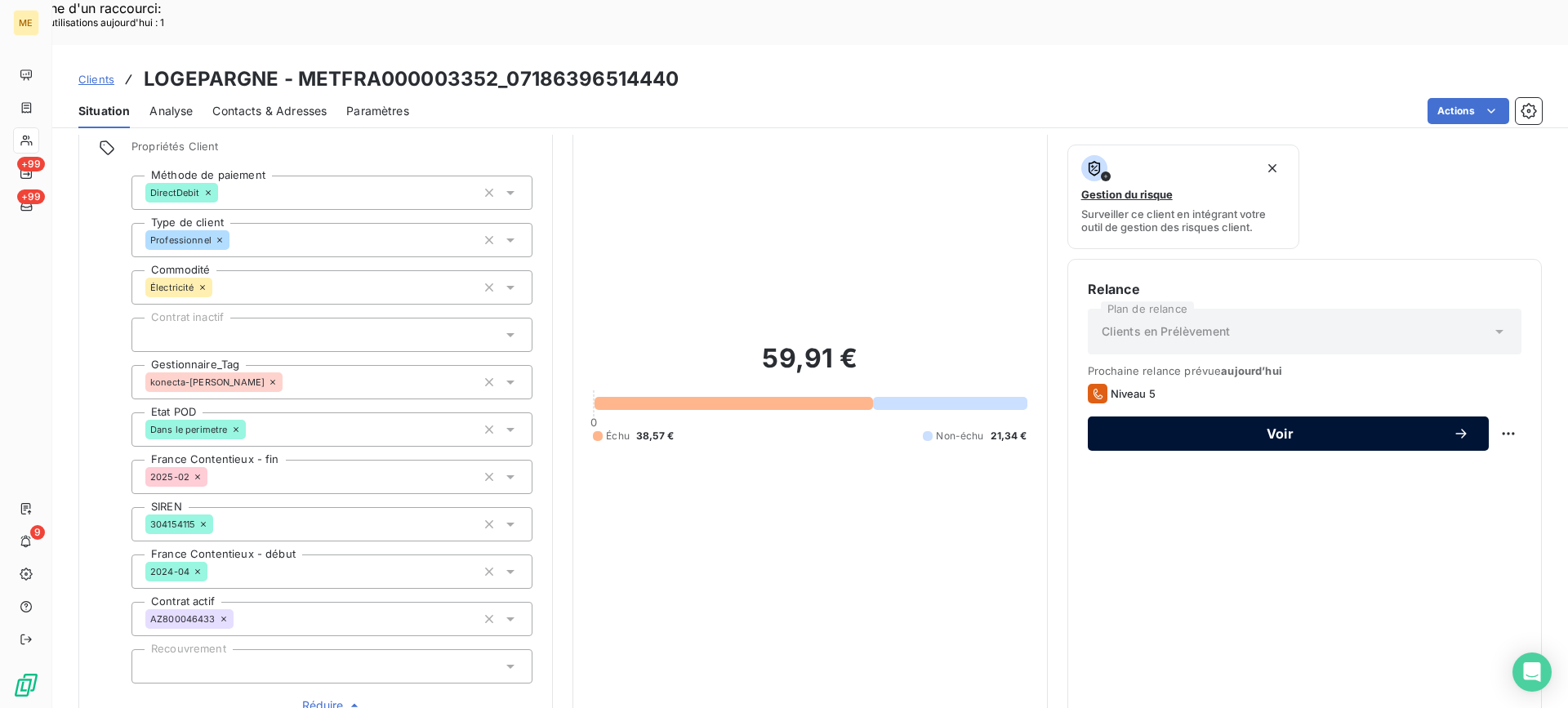
click at [1232, 427] on span "Voir" at bounding box center [1280, 433] width 346 height 13
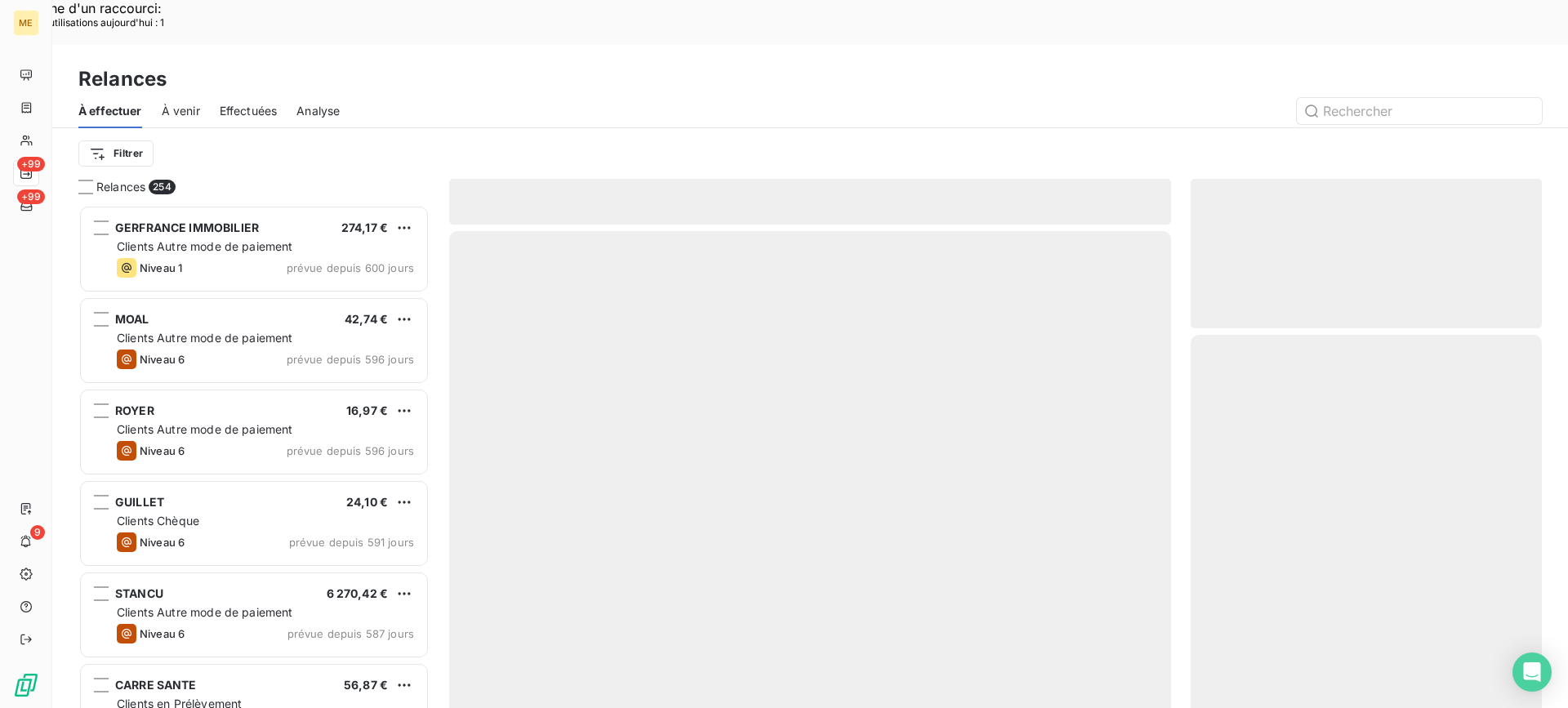
scroll to position [535, 339]
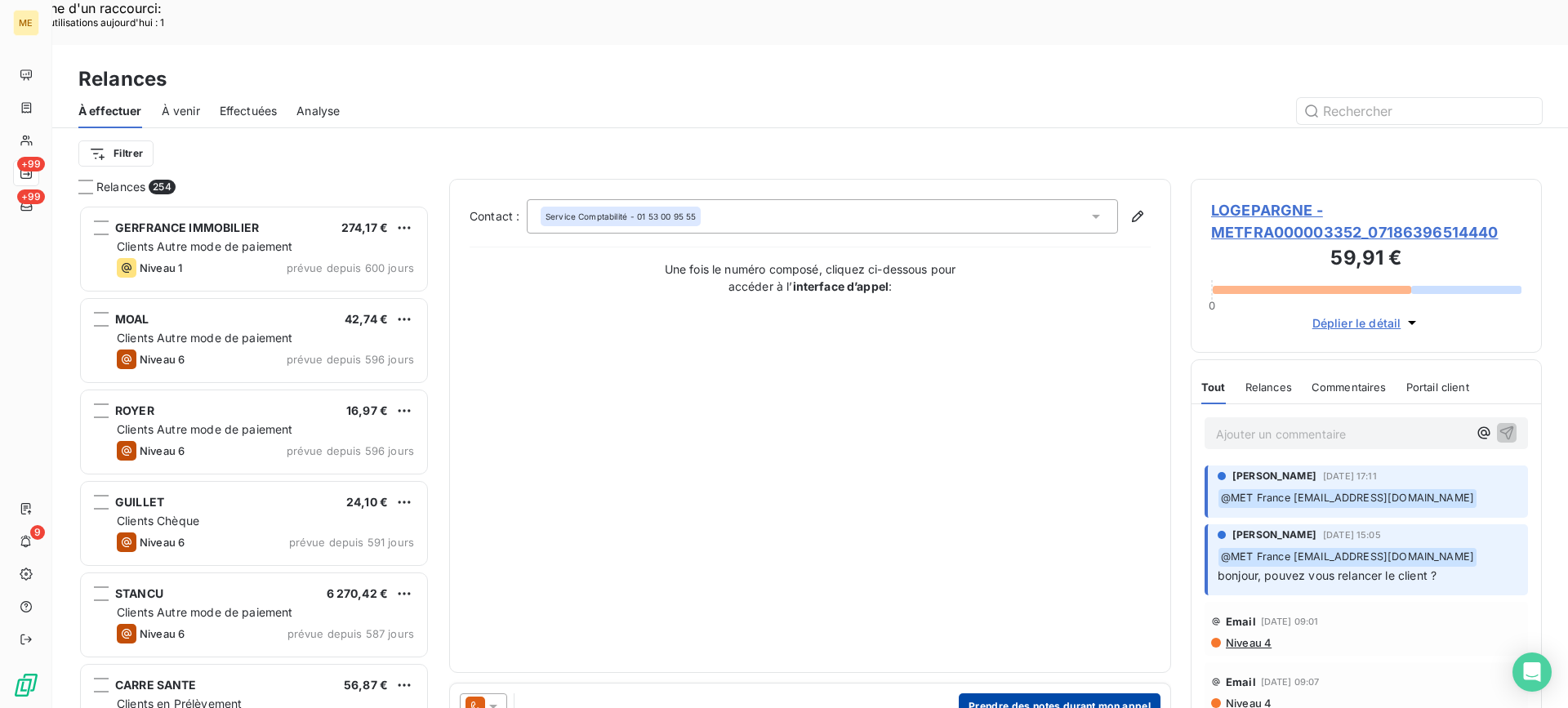
click at [1008, 693] on button "Prendre des notes durant mon appel" at bounding box center [1059, 706] width 201 height 27
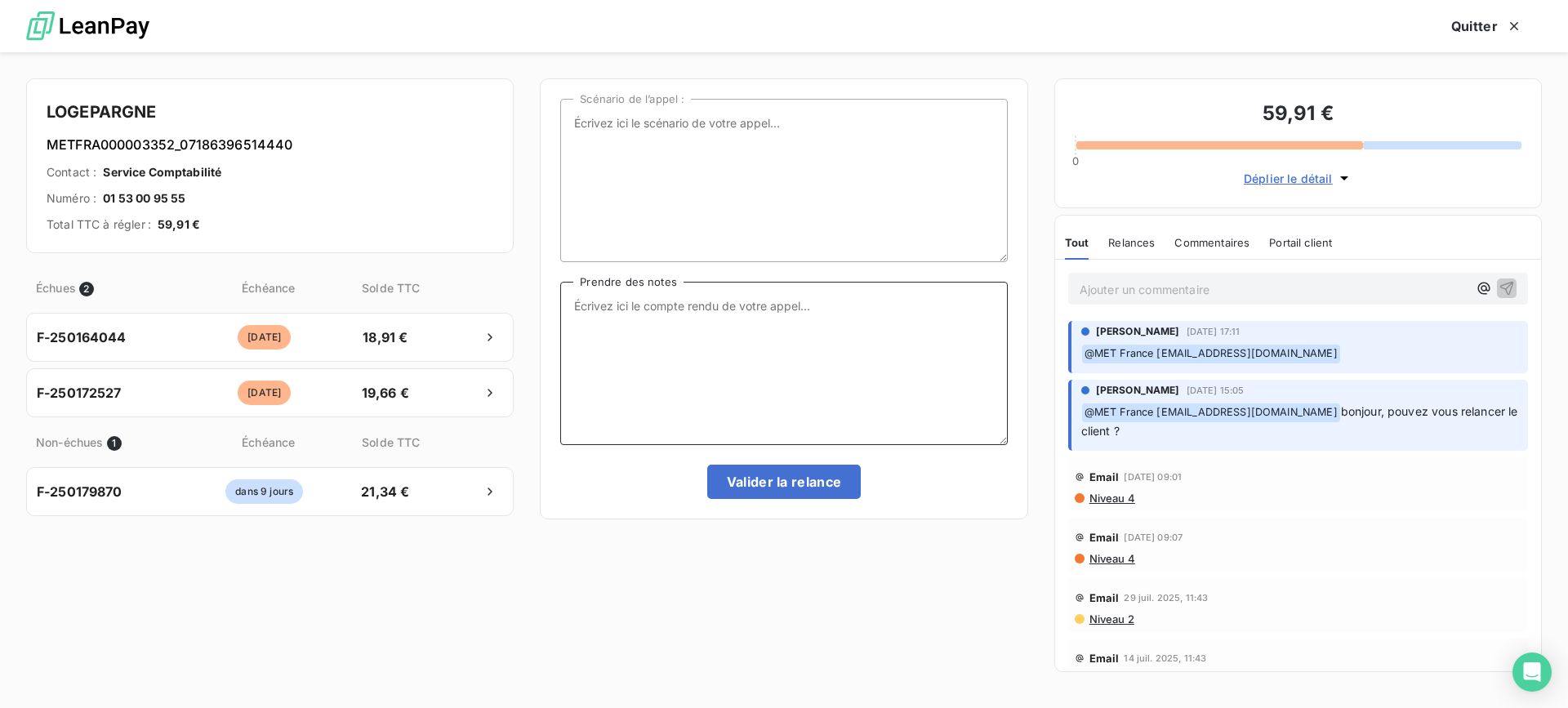
click at [765, 348] on textarea "Prendre des notes" at bounding box center [783, 363] width 447 height 163
paste textarea "[PERSON_NAME]- date Interlocuteur : Origine : [PERSON_NAME] : Résumé du contact…"
click at [788, 310] on textarea "[PERSON_NAME]- date Interlocuteur : Origine : [PERSON_NAME] : Résumé du contact…" at bounding box center [783, 363] width 447 height 163
click at [788, 319] on textarea "[PERSON_NAME]- 08/09 Interlocuteur : Origine : [PERSON_NAME] : Résumé du contac…" at bounding box center [783, 363] width 447 height 163
click at [797, 313] on textarea "[PERSON_NAME]- 08/09 Interlocuteur : Origine : [PERSON_NAME] : Résumé du contac…" at bounding box center [783, 363] width 447 height 163
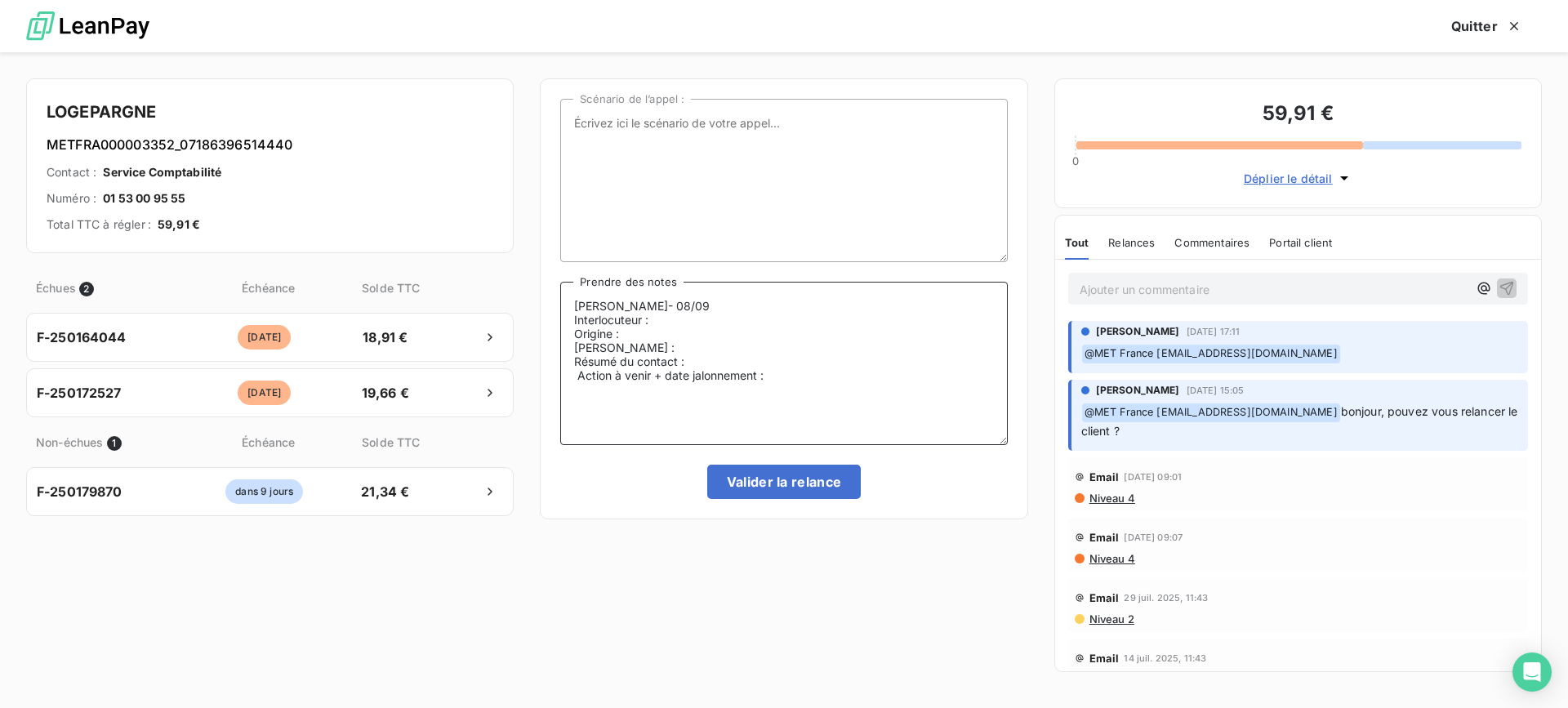
paste textarea "0143180280"
click at [846, 341] on textarea "[PERSON_NAME]- 08/09 Interlocuteur : 0143180280 - secretariat Origine : [PERSON…" at bounding box center [783, 363] width 447 height 163
click at [853, 332] on textarea "[PERSON_NAME]- 08/09 Interlocuteur : 0143180280 - secretariat Origine : [PERSON…" at bounding box center [783, 363] width 447 height 163
click at [858, 327] on textarea "[PERSON_NAME]- 08/09 Interlocuteur : 0143180280 - secretariat Origine : appel s…" at bounding box center [783, 363] width 447 height 163
click at [860, 325] on textarea "[PERSON_NAME]- 08/09 Interlocuteur : 0143180280 - secretariat Origine : appel s…" at bounding box center [783, 363] width 447 height 163
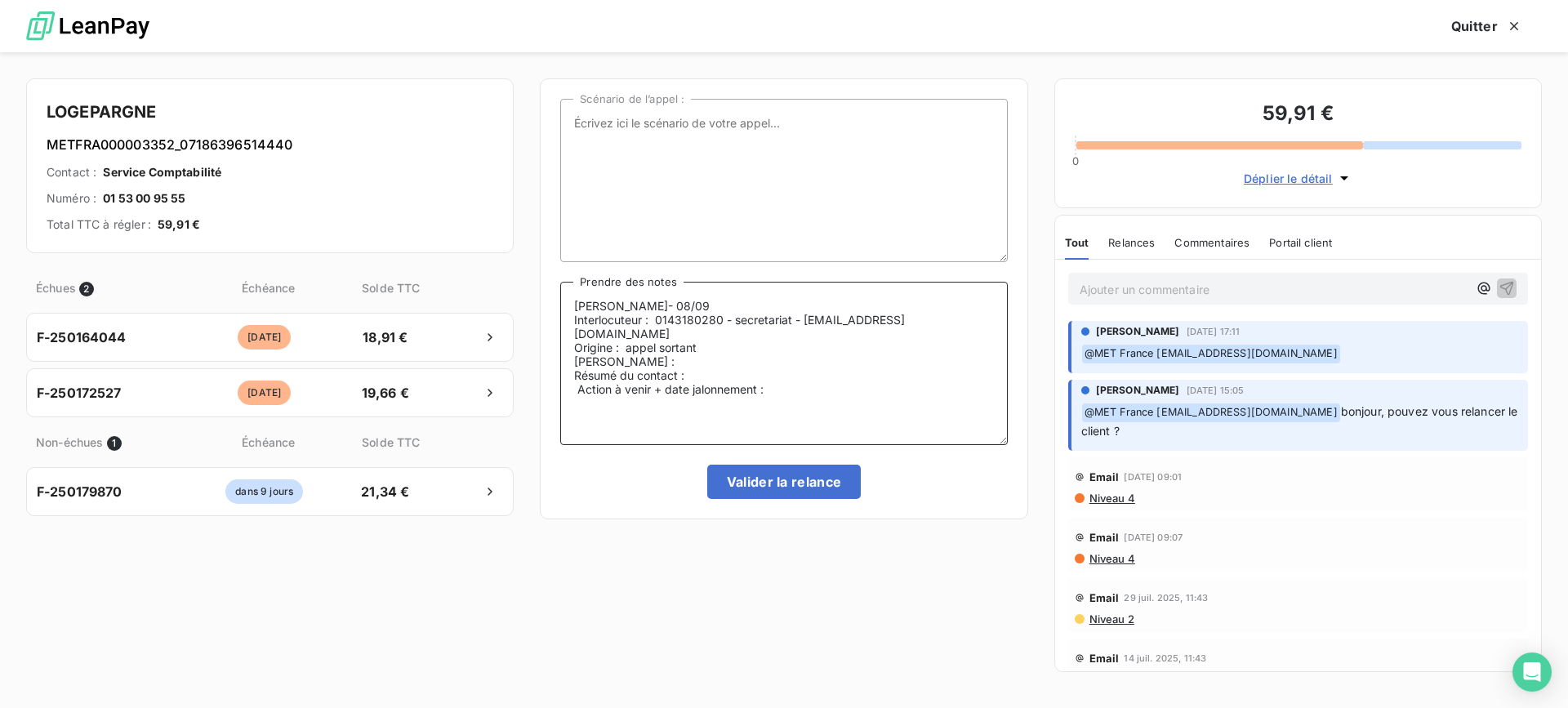
click at [893, 355] on textarea "[PERSON_NAME]- 08/09 Interlocuteur : 0143180280 - secretariat - [EMAIL_ADDRESS]…" at bounding box center [783, 363] width 447 height 163
click at [897, 365] on textarea "[PERSON_NAME]- 08/09 Interlocuteur : 0143180280 - secretariat - [EMAIL_ADDRESS]…" at bounding box center [783, 363] width 447 height 163
click at [893, 390] on textarea "[PERSON_NAME]- 08/09 Interlocuteur : 0143180280 - secretariat - [EMAIL_ADDRESS]…" at bounding box center [783, 363] width 447 height 163
click at [930, 375] on textarea "[PERSON_NAME]- 08/09 Interlocuteur : 0143180280 - secretariat - [EMAIL_ADDRESS]…" at bounding box center [783, 363] width 447 height 163
click at [863, 406] on textarea "Lisa- 08/09 Interlocuteur : 0143180280 - secretariat - [EMAIL_ADDRESS][DOMAIN_N…" at bounding box center [783, 363] width 447 height 163
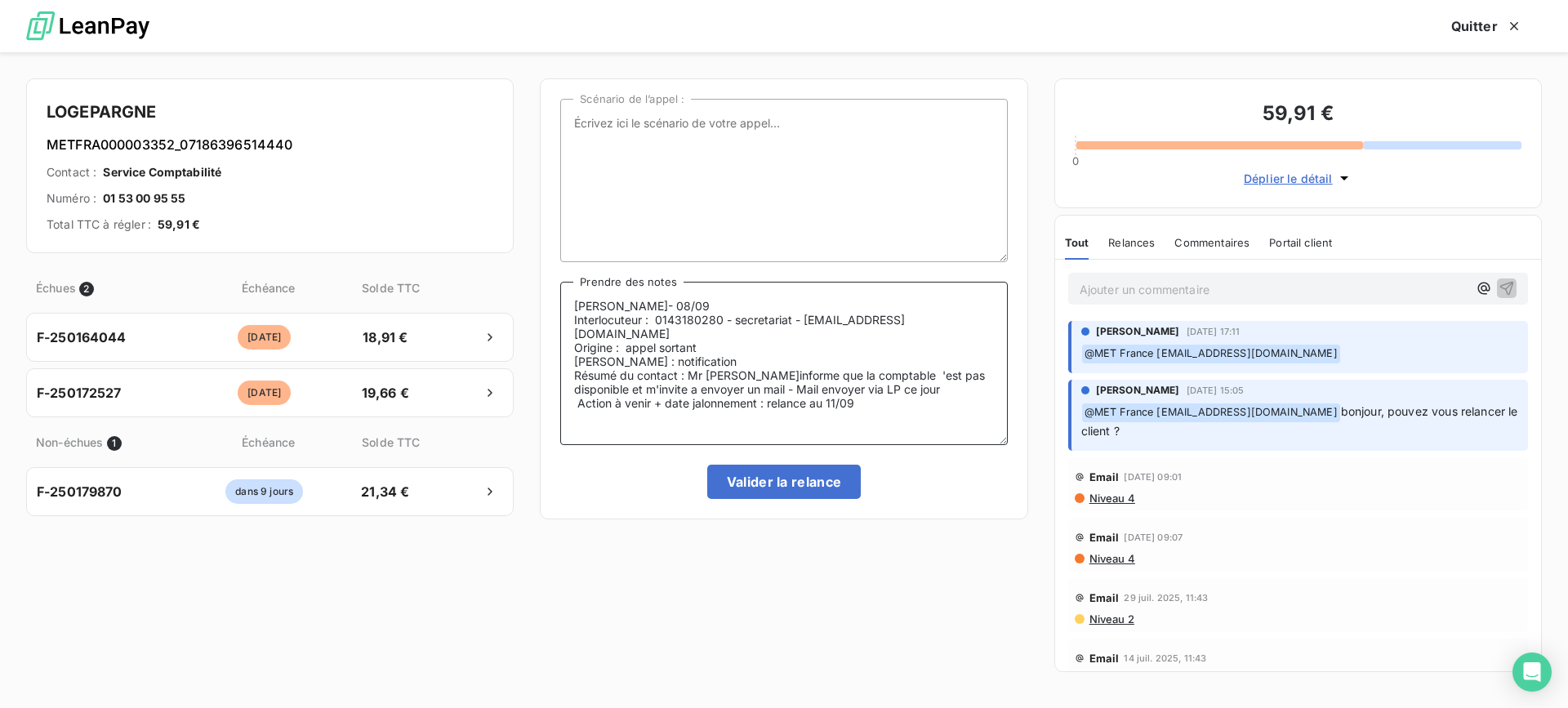
click at [625, 393] on textarea "[PERSON_NAME]- 08/09 Interlocuteur : 0143180280 - secretariat - [EMAIL_ADDRESS]…" at bounding box center [783, 363] width 447 height 163
click at [0, 0] on lt-span "à envoyer" at bounding box center [0, 0] width 0 height 0
type textarea "[PERSON_NAME]- 08/09 Interlocuteur : 0143180280 - secretariat - [EMAIL_ADDRESS]…"
click at [760, 502] on div "Scénario de l’appel : [PERSON_NAME]- 08/09 Interlocuteur : 0143180280 - secreta…" at bounding box center [783, 299] width 487 height 441
click at [766, 496] on button "Valider la relance" at bounding box center [784, 481] width 154 height 34
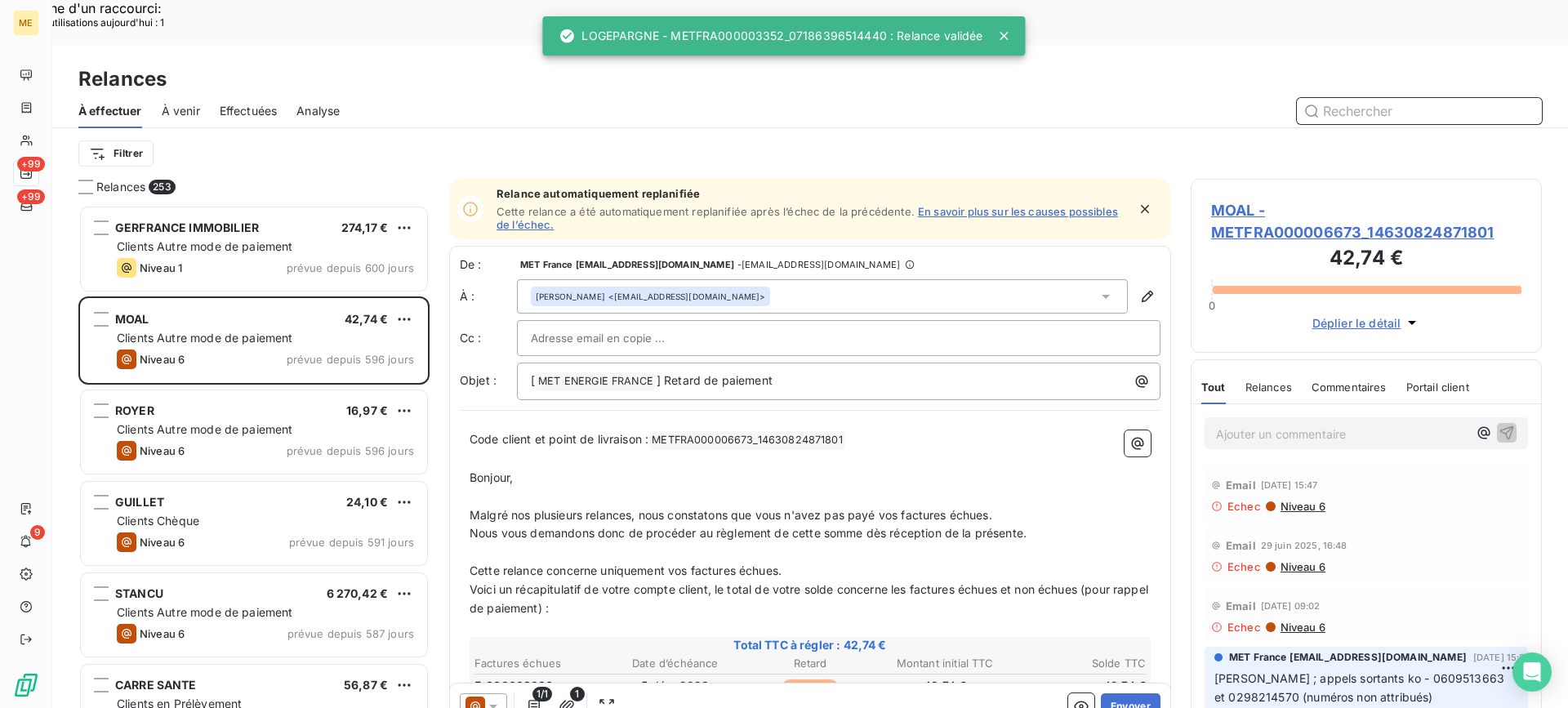
click at [248, 103] on span "Effectuées" at bounding box center [249, 111] width 58 height 17
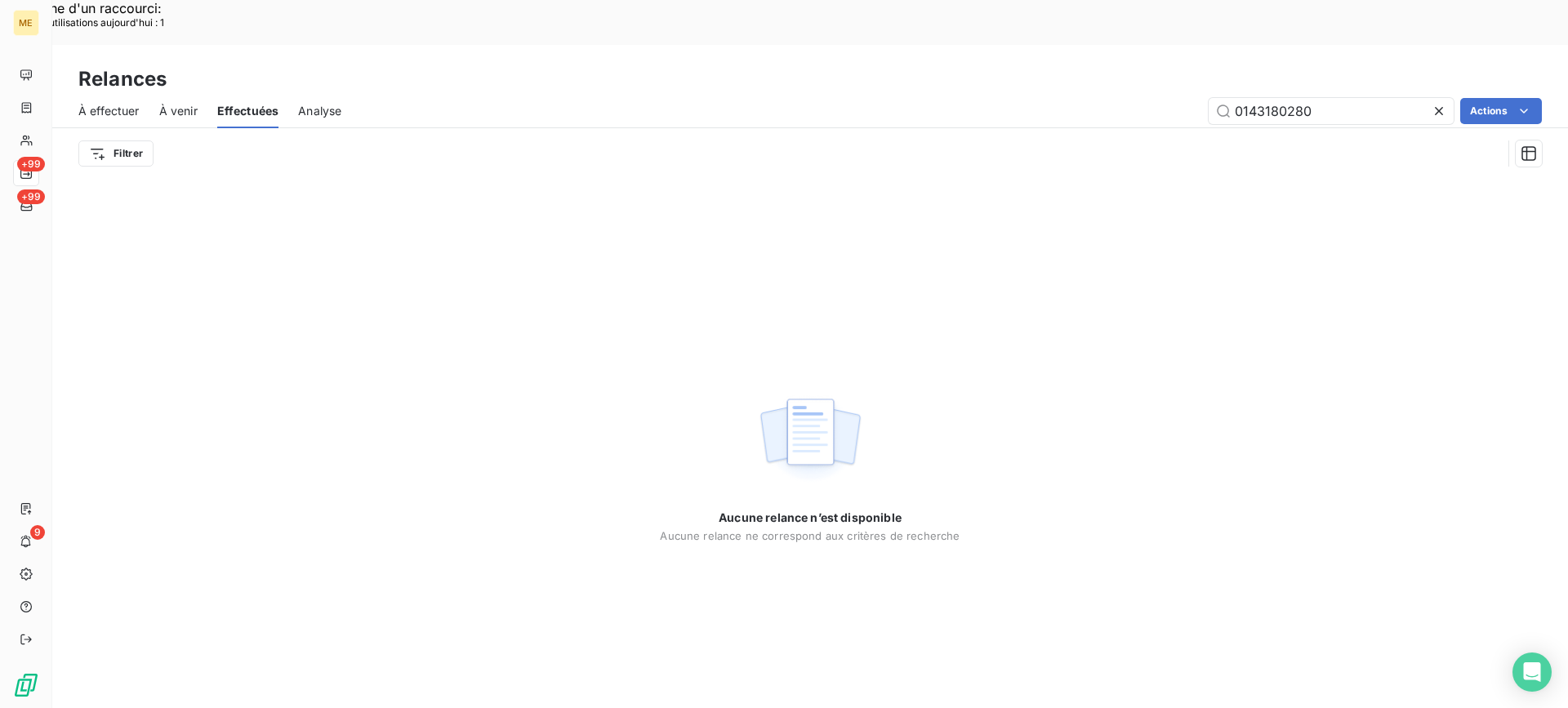
type input "0143180280"
click at [1433, 103] on icon at bounding box center [1438, 111] width 17 height 17
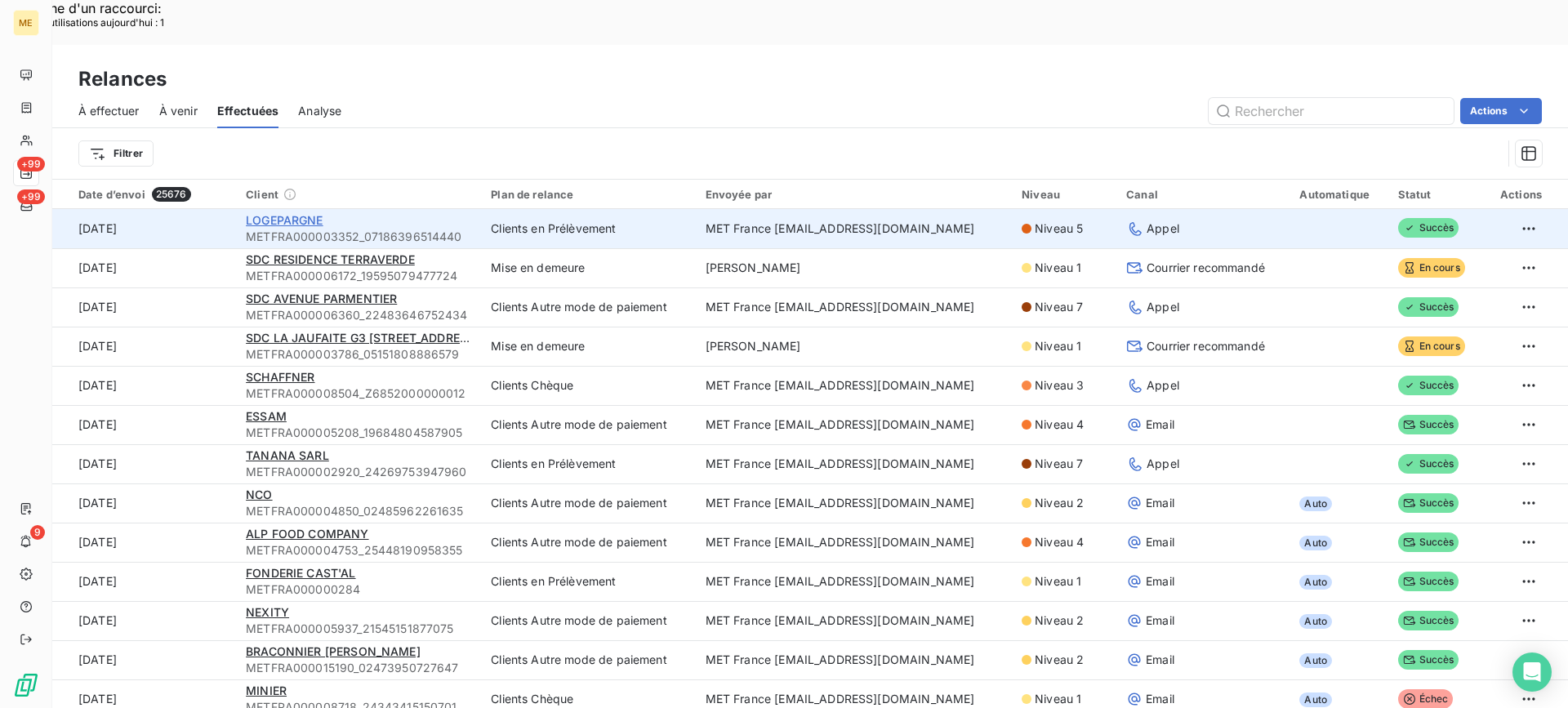
click at [281, 213] on span "LOGEPARGNE" at bounding box center [284, 220] width 78 height 14
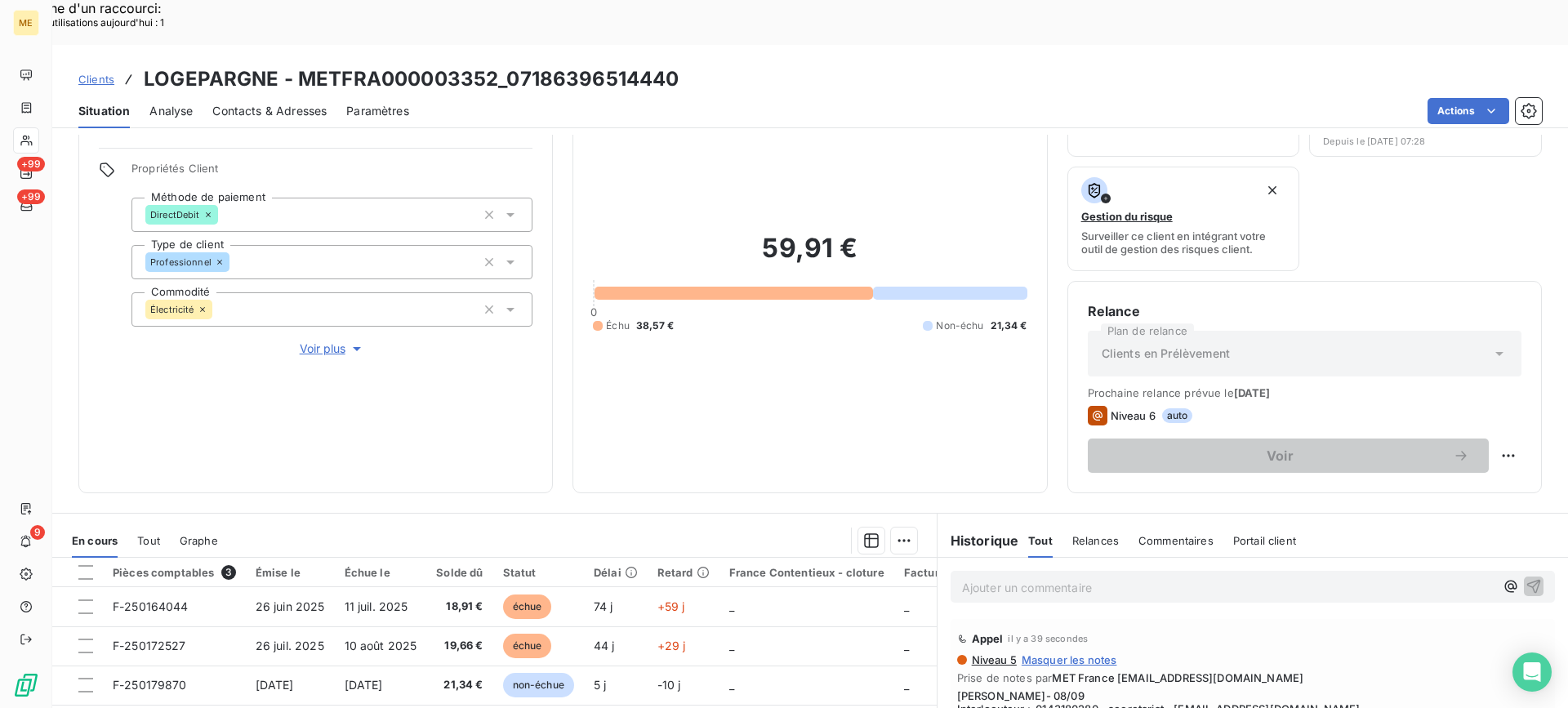
scroll to position [245, 0]
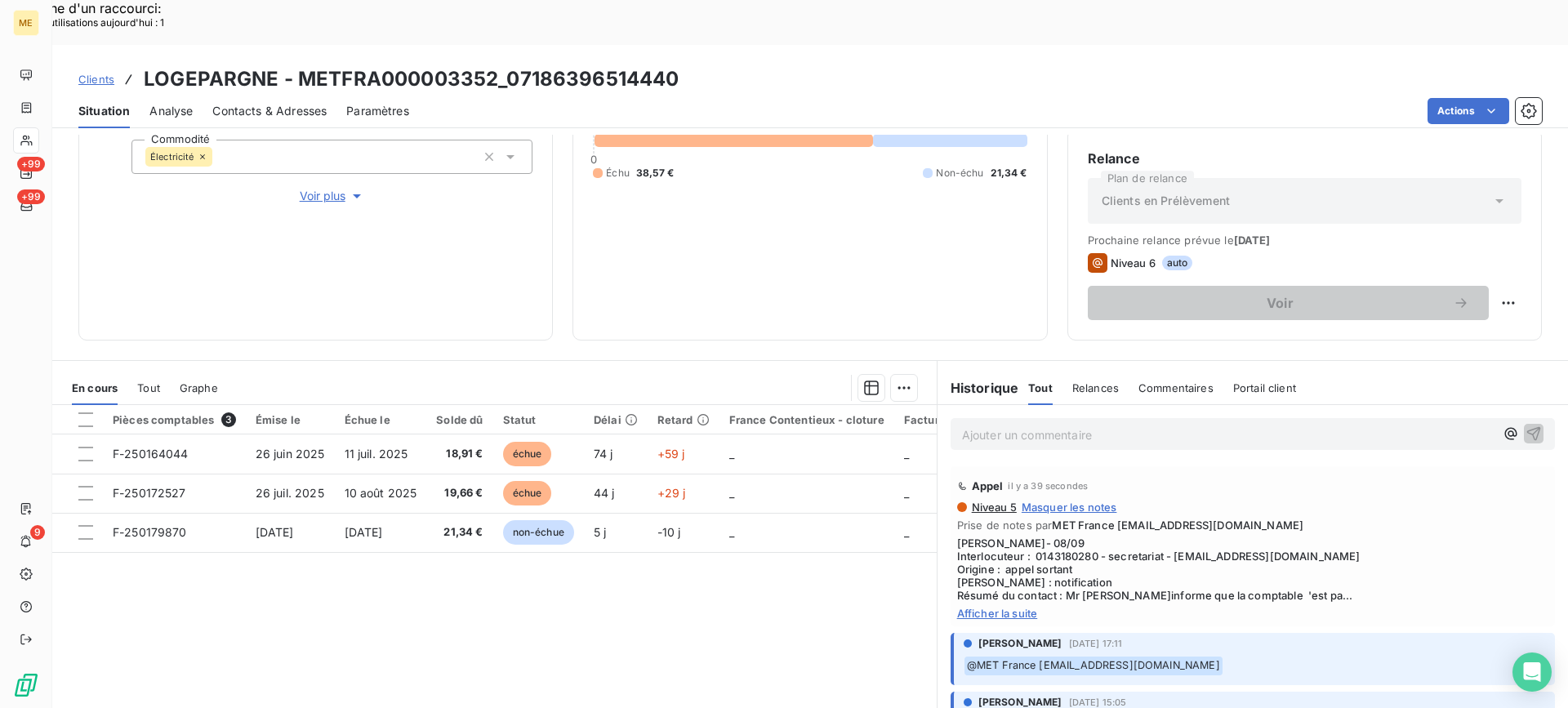
click at [995, 607] on span "Afficher la suite" at bounding box center [1253, 613] width 591 height 13
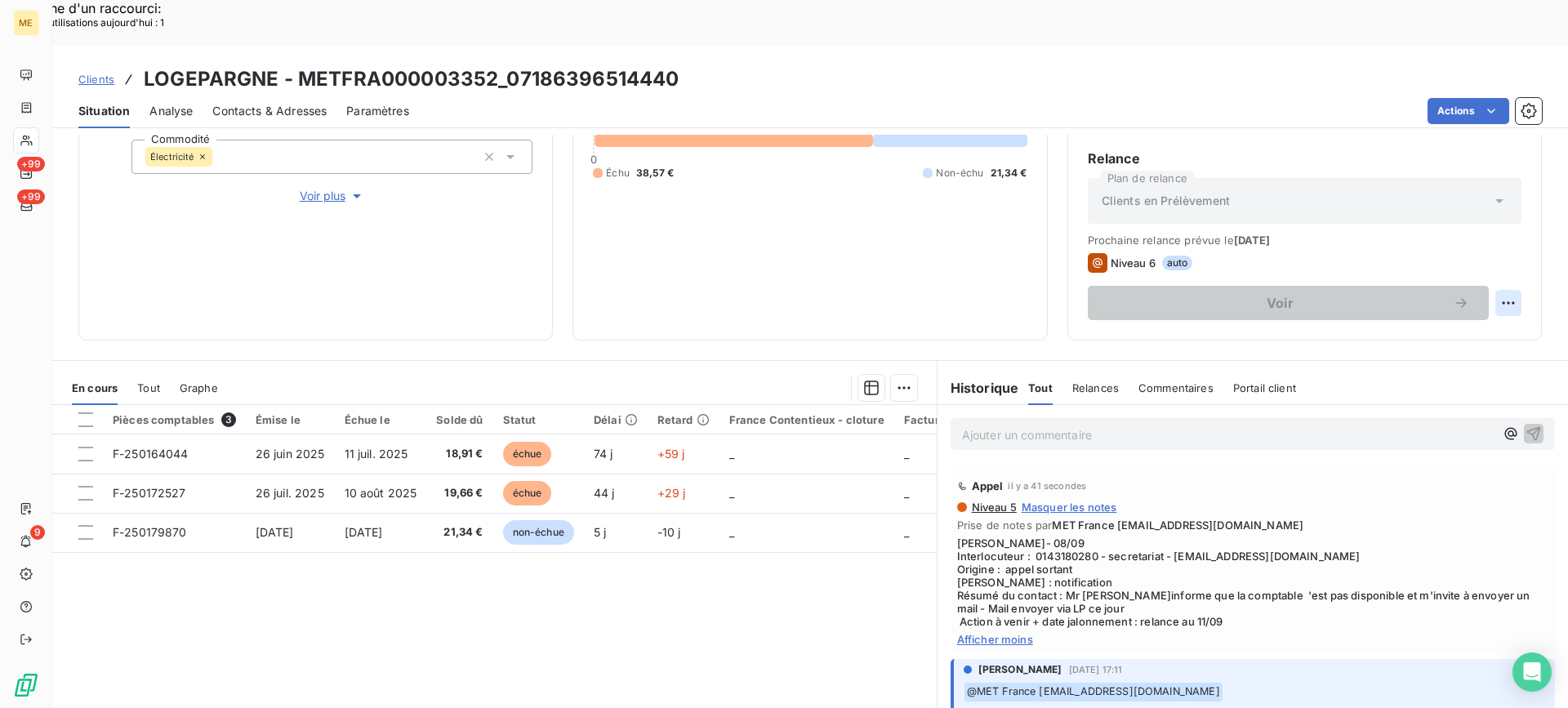
click at [1473, 300] on div "Replanifier cette action" at bounding box center [1428, 294] width 146 height 27
select select "8"
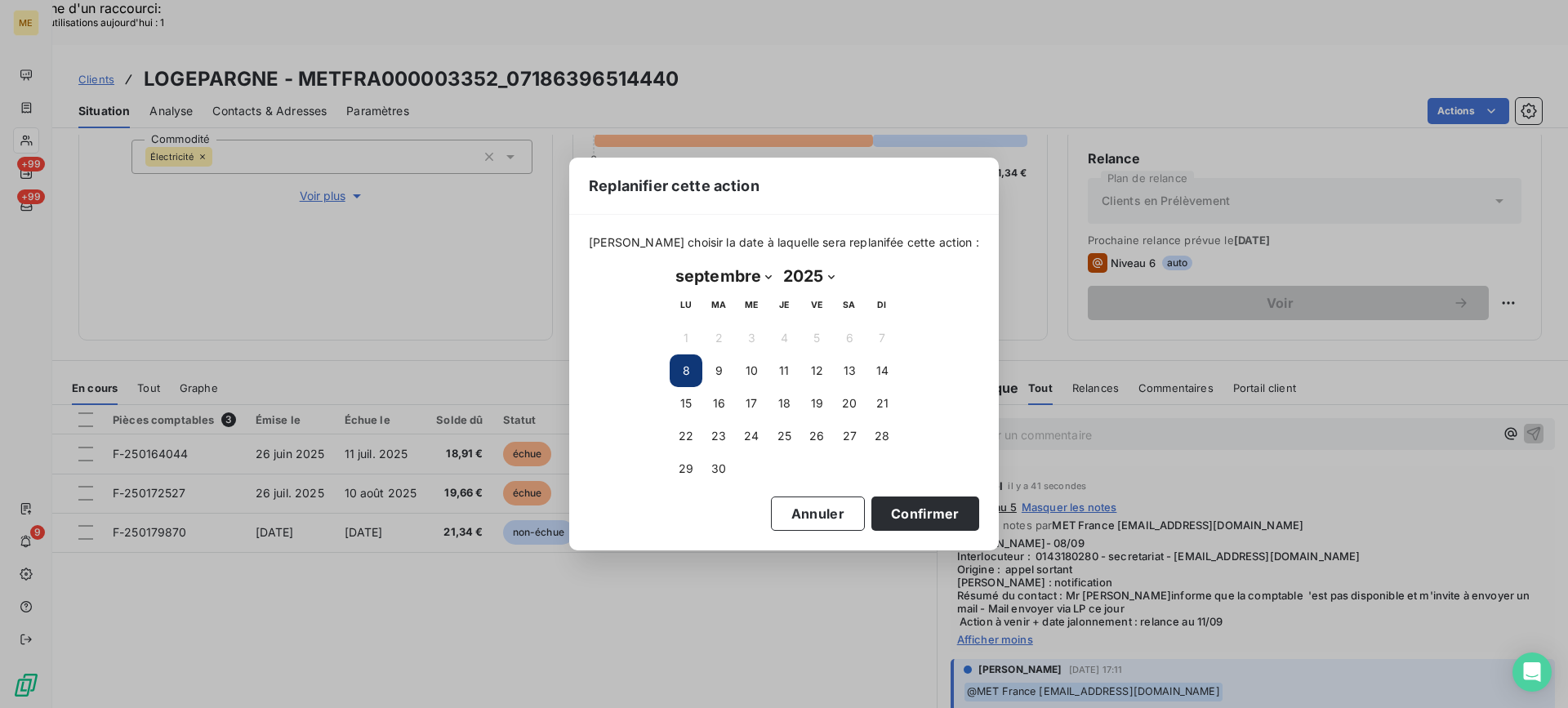
drag, startPoint x: 801, startPoint y: 514, endPoint x: 936, endPoint y: 492, distance: 136.8
click at [801, 515] on button "Annuler" at bounding box center [818, 513] width 94 height 34
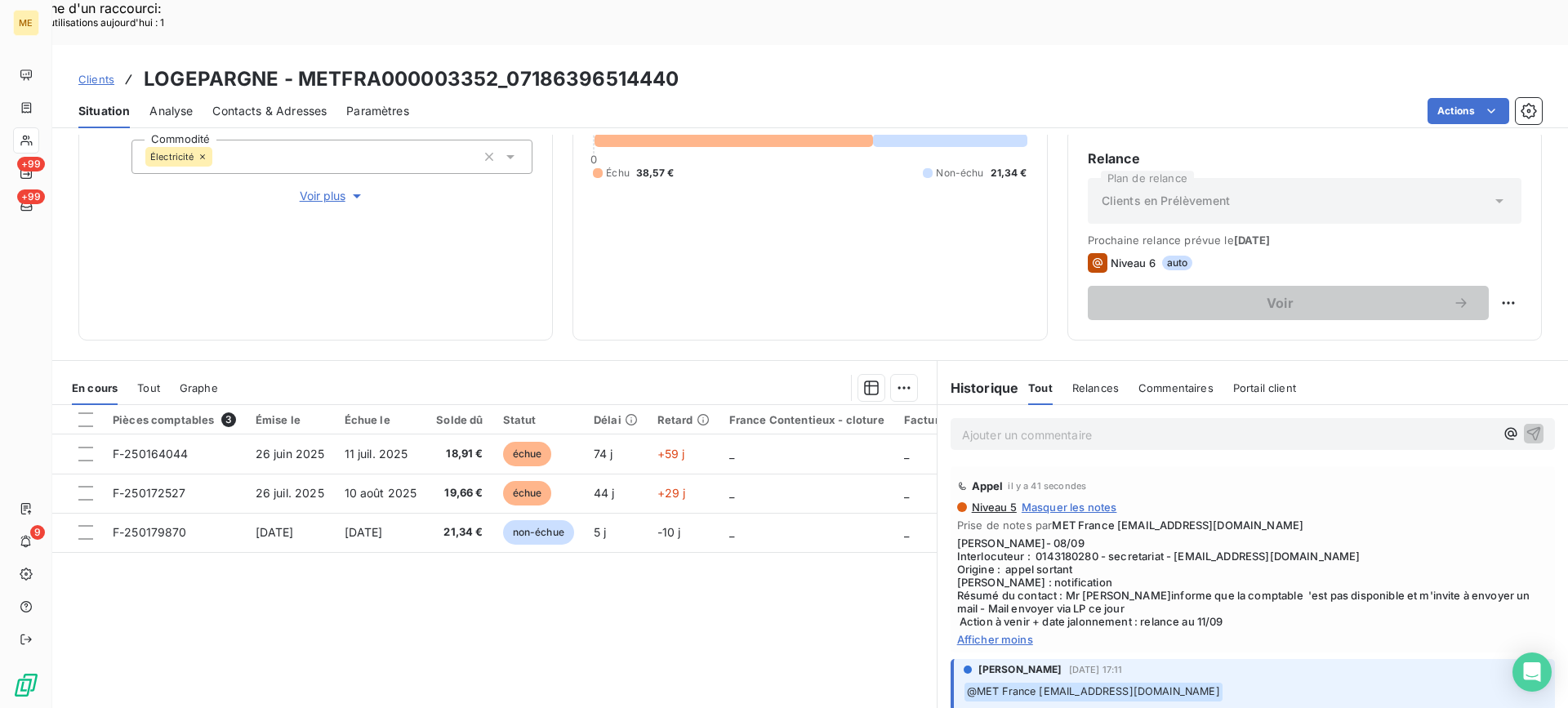
click at [306, 103] on span "Contacts & Adresses" at bounding box center [269, 111] width 114 height 17
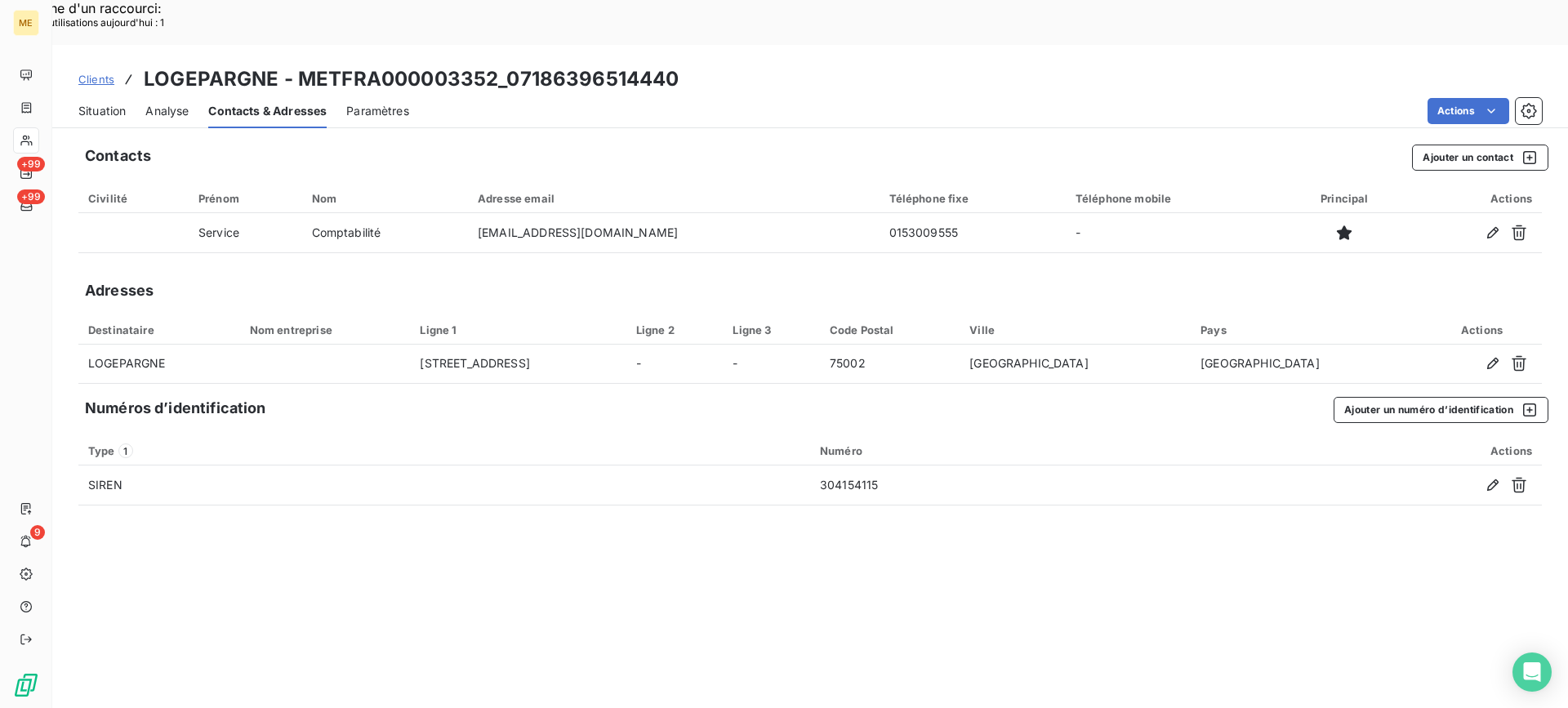
click at [84, 103] on span "Situation" at bounding box center [102, 111] width 47 height 17
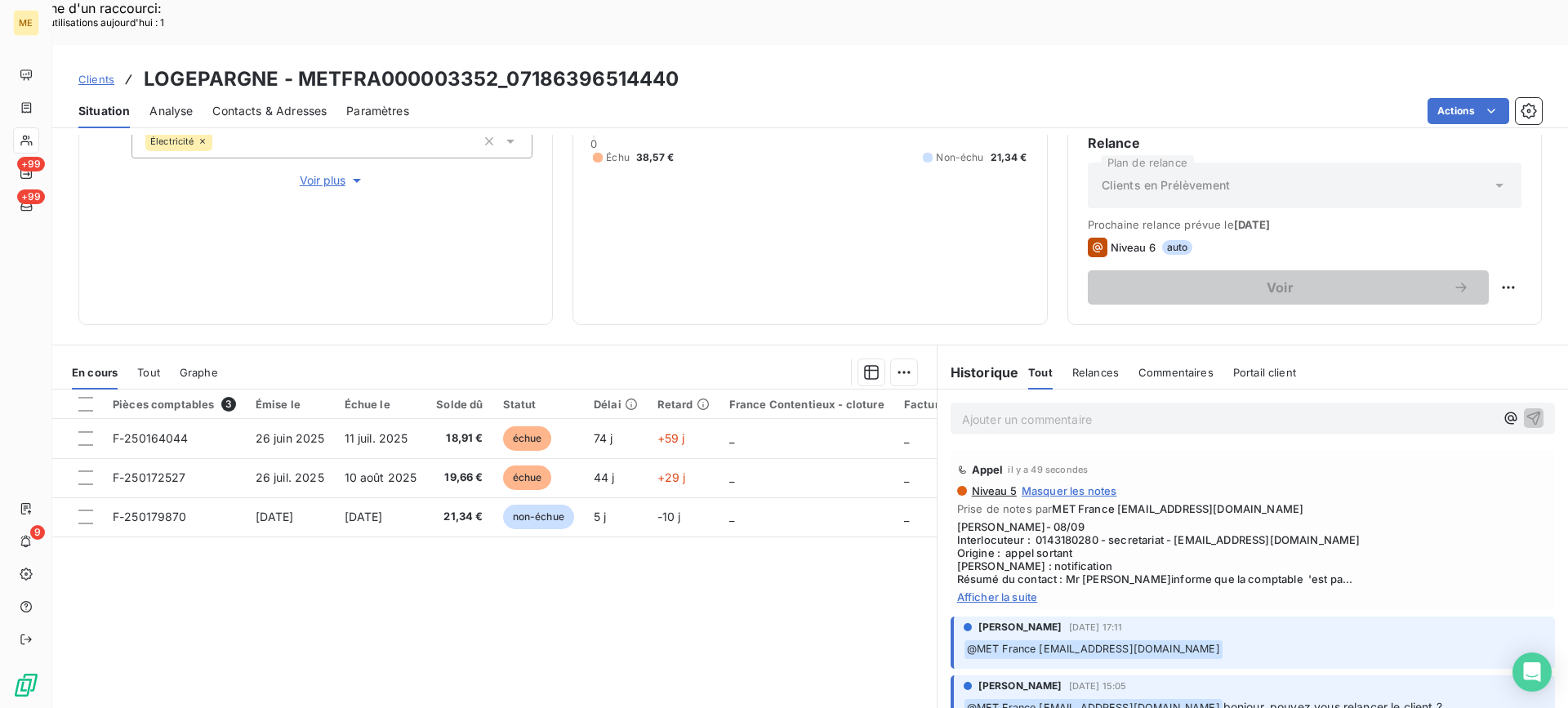
scroll to position [0, 0]
drag, startPoint x: 1169, startPoint y: 496, endPoint x: 1385, endPoint y: 496, distance: 216.0
click at [1385, 520] on span "[PERSON_NAME]- 08/09 Interlocuteur : 0143180280 - secretariat - [EMAIL_ADDRESS]…" at bounding box center [1253, 553] width 591 height 66
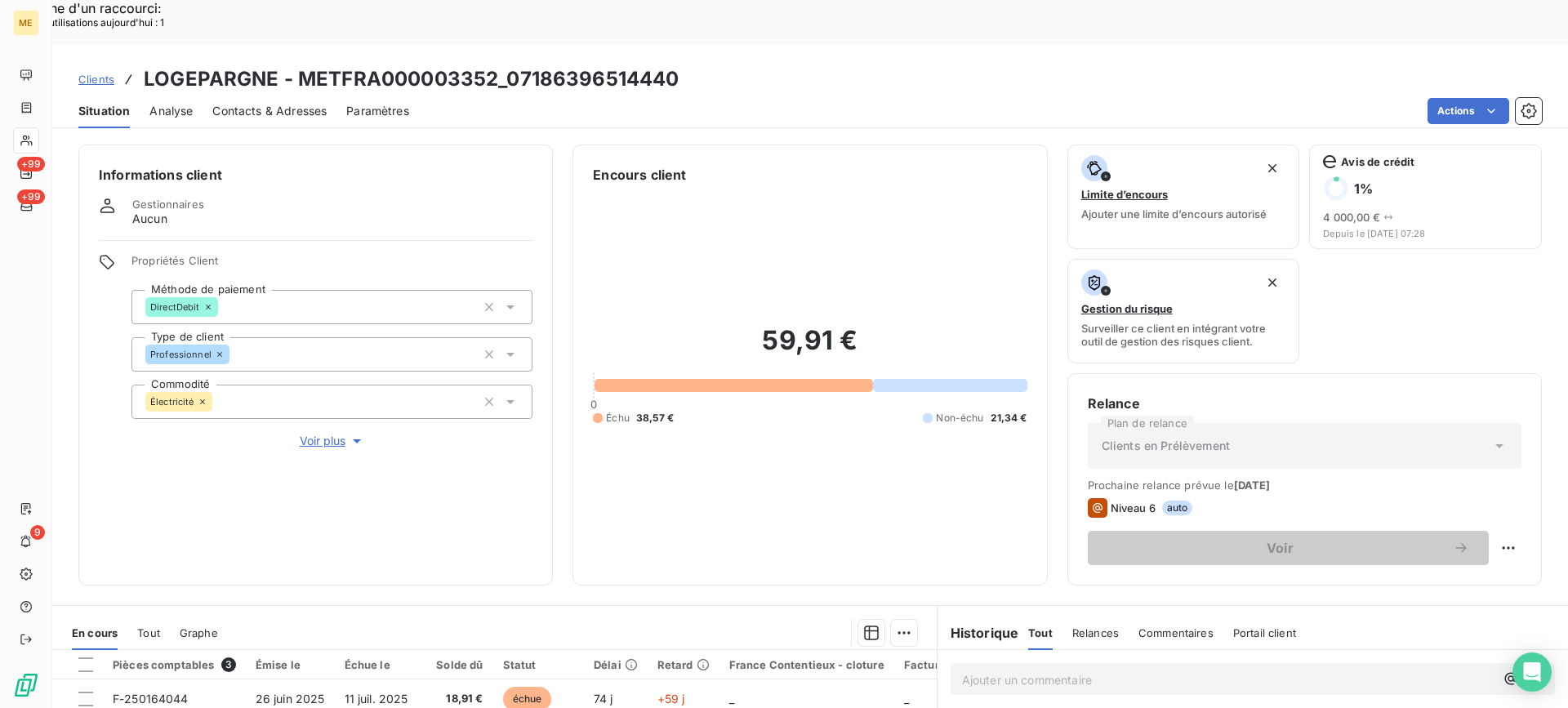
click at [283, 94] on div "Contacts & Adresses" at bounding box center [269, 111] width 114 height 34
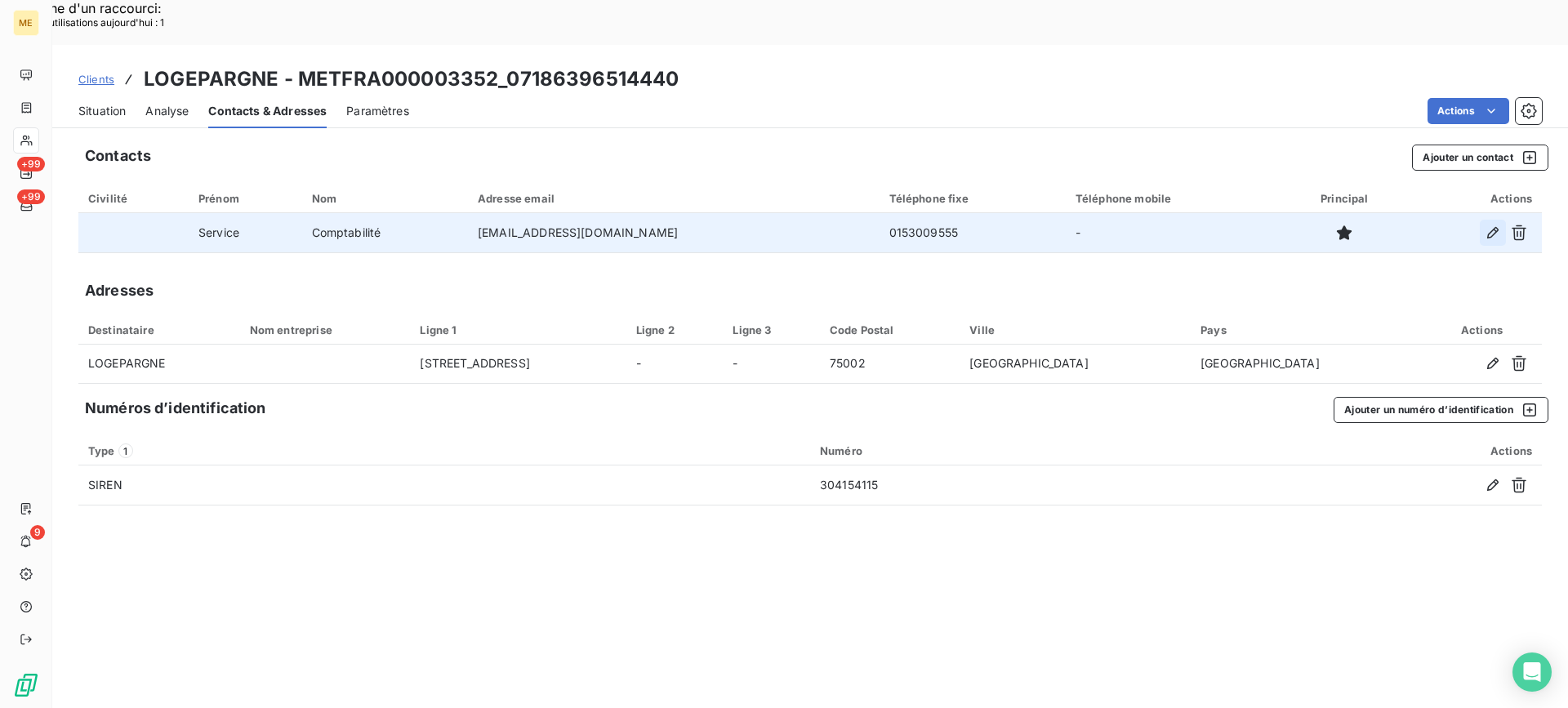
click at [1497, 225] on icon "button" at bounding box center [1492, 233] width 17 height 17
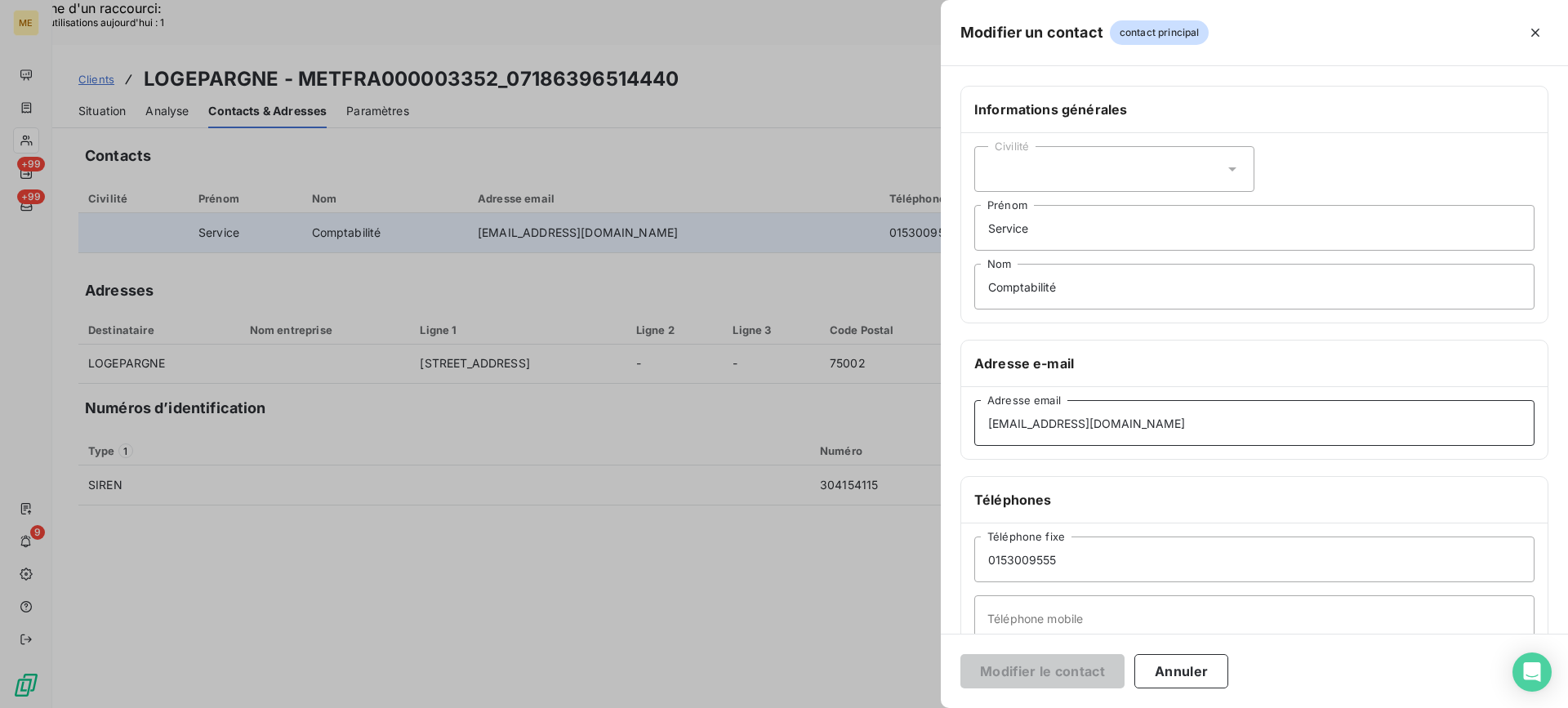
click at [1072, 429] on input "[EMAIL_ADDRESS][DOMAIN_NAME]" at bounding box center [1255, 422] width 560 height 46
paste input "bilite@cabinet-delavaissiere"
type input "[EMAIL_ADDRESS][DOMAIN_NAME]"
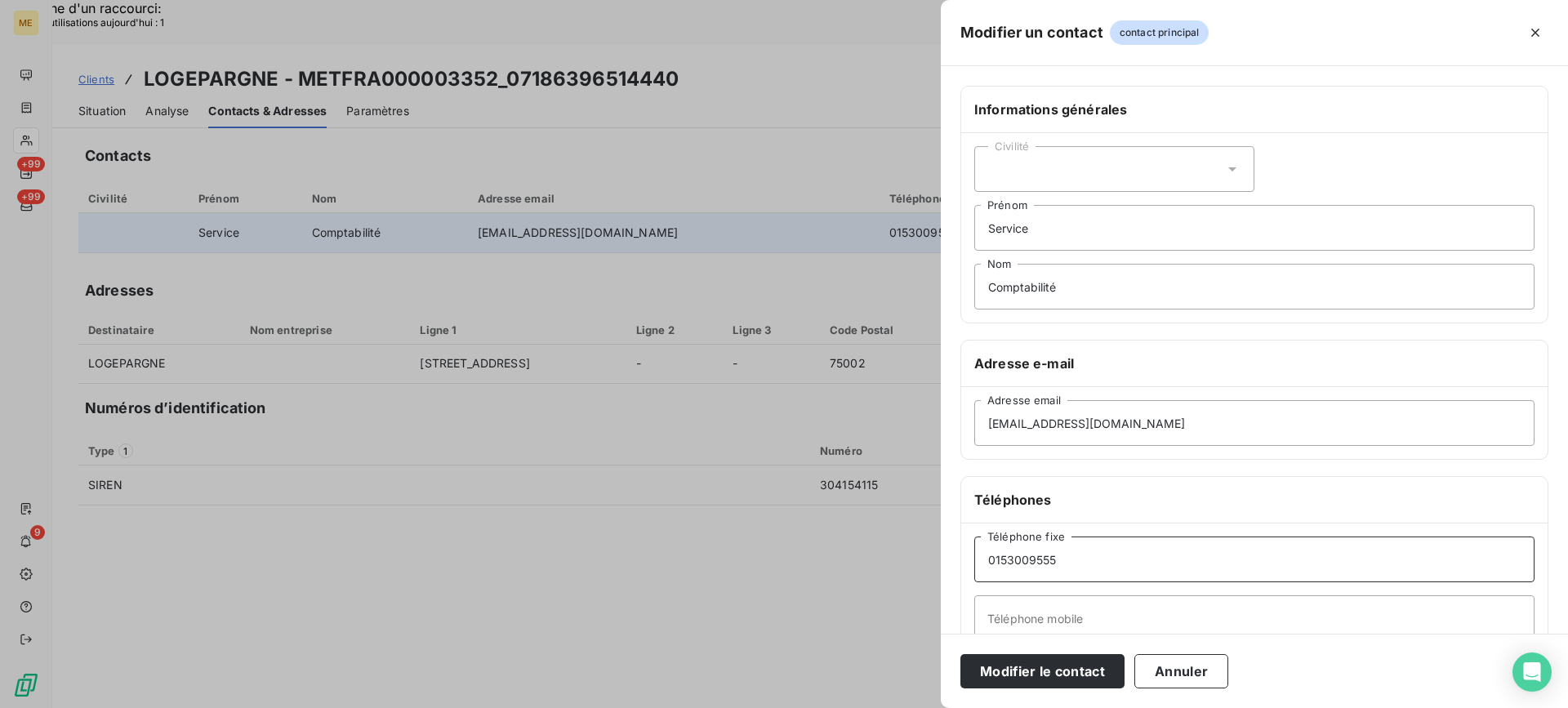
click at [1077, 555] on input "0153009555" at bounding box center [1255, 559] width 560 height 46
paste input "43180280"
type input "0143180280"
click at [1041, 680] on button "Modifier le contact" at bounding box center [1042, 671] width 164 height 34
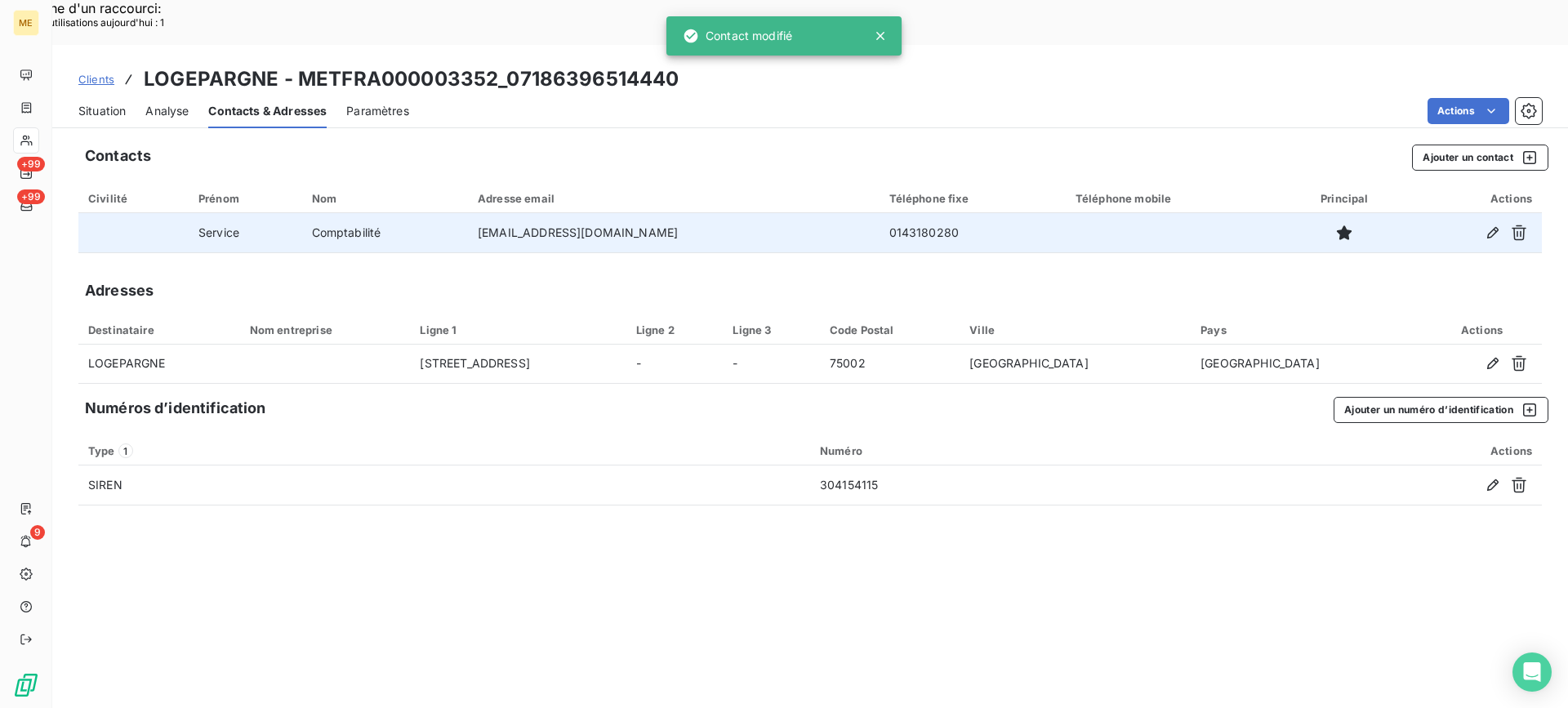
click at [121, 103] on span "Situation" at bounding box center [102, 111] width 47 height 17
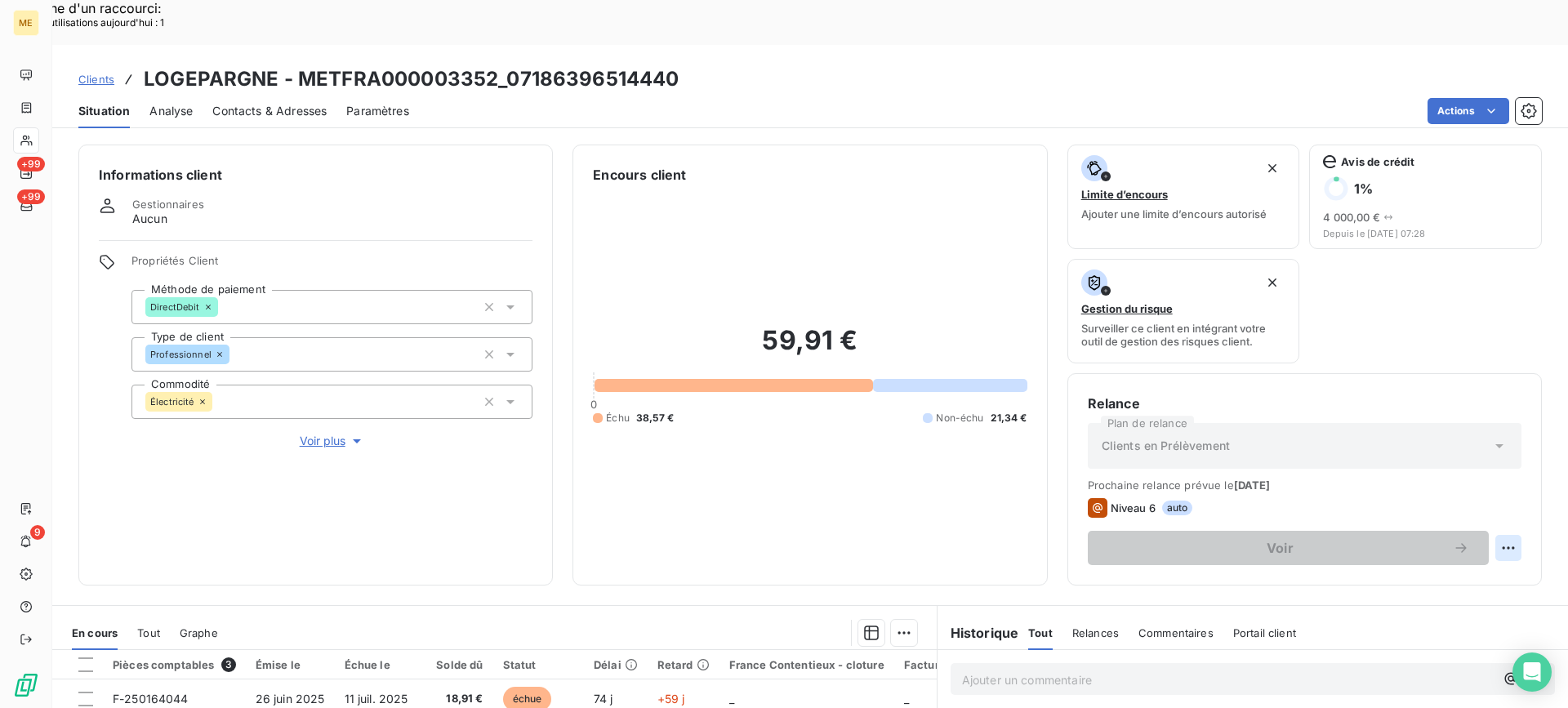
click at [1464, 533] on div "Replanifier cette action" at bounding box center [1428, 538] width 146 height 27
select select "8"
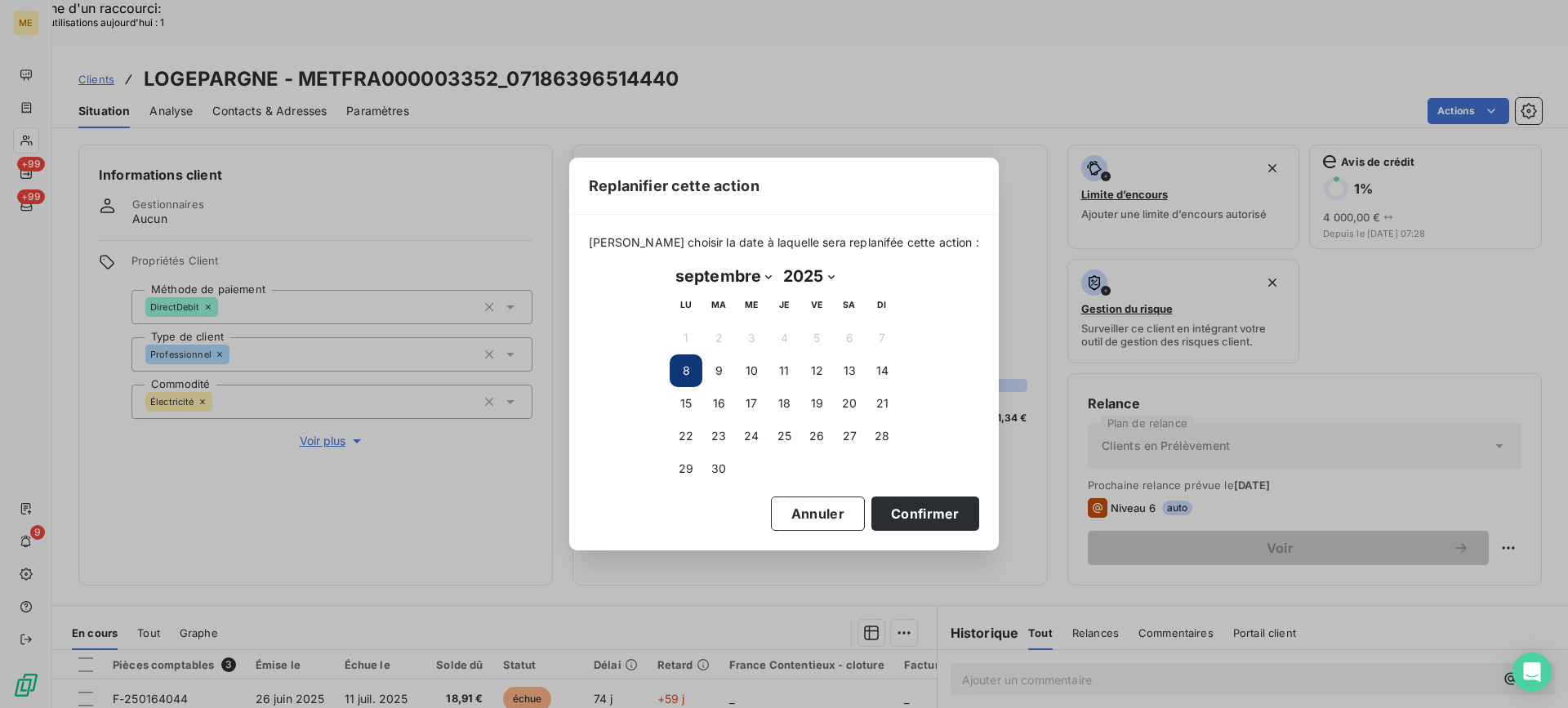
click at [694, 376] on button "8" at bounding box center [686, 370] width 32 height 32
click at [695, 376] on button "8" at bounding box center [686, 370] width 32 height 32
click at [892, 510] on button "Confirmer" at bounding box center [925, 513] width 108 height 34
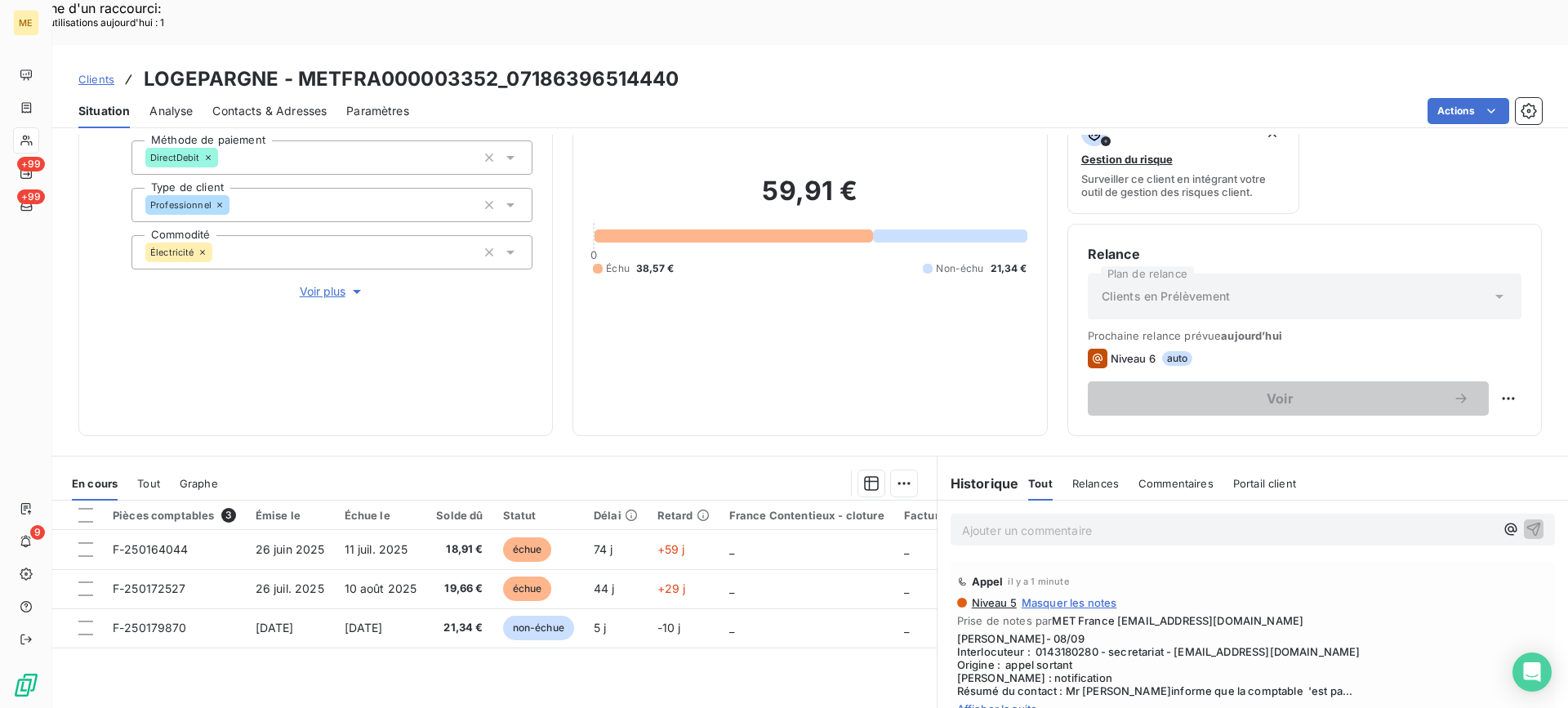
scroll to position [163, 0]
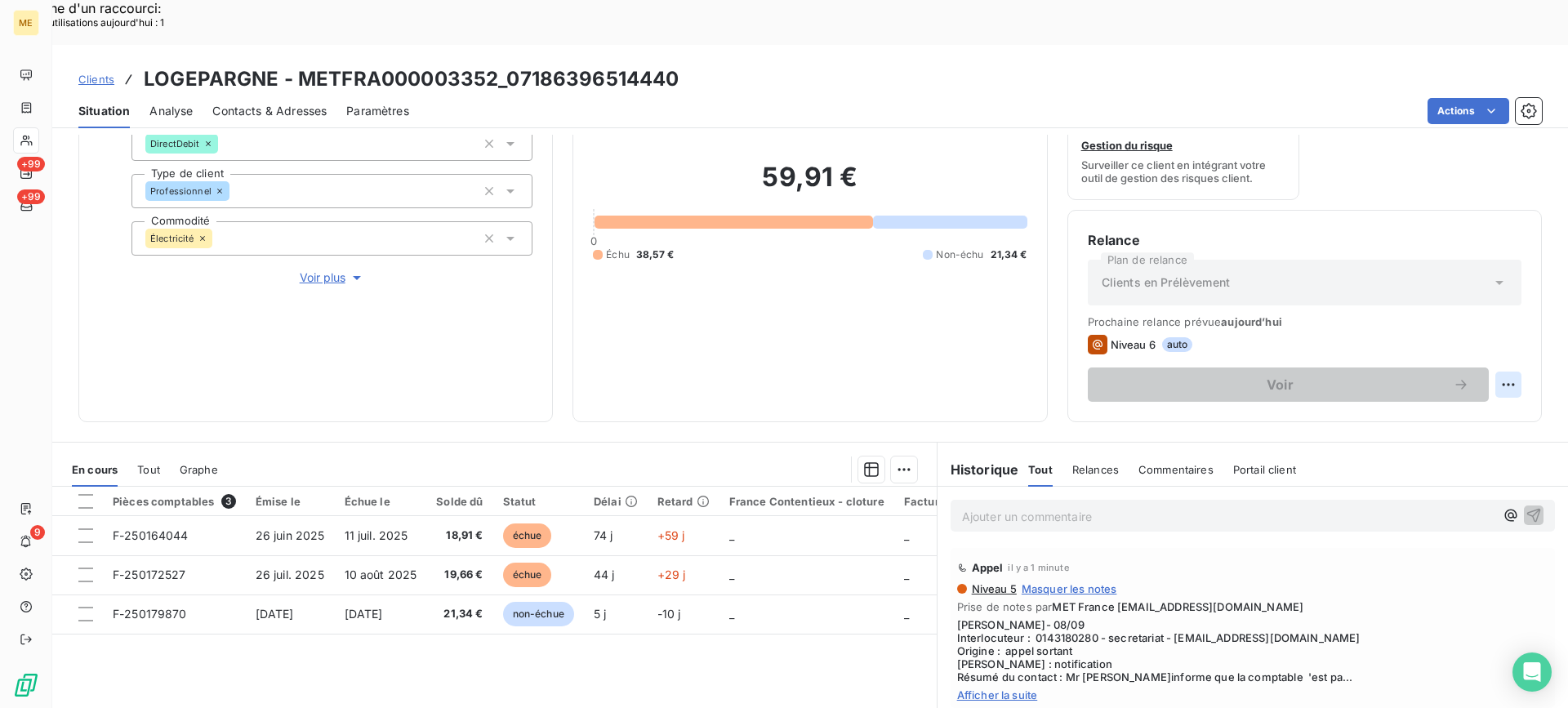
click at [1494, 376] on div "Replanifier cette action" at bounding box center [1428, 375] width 146 height 27
select select "8"
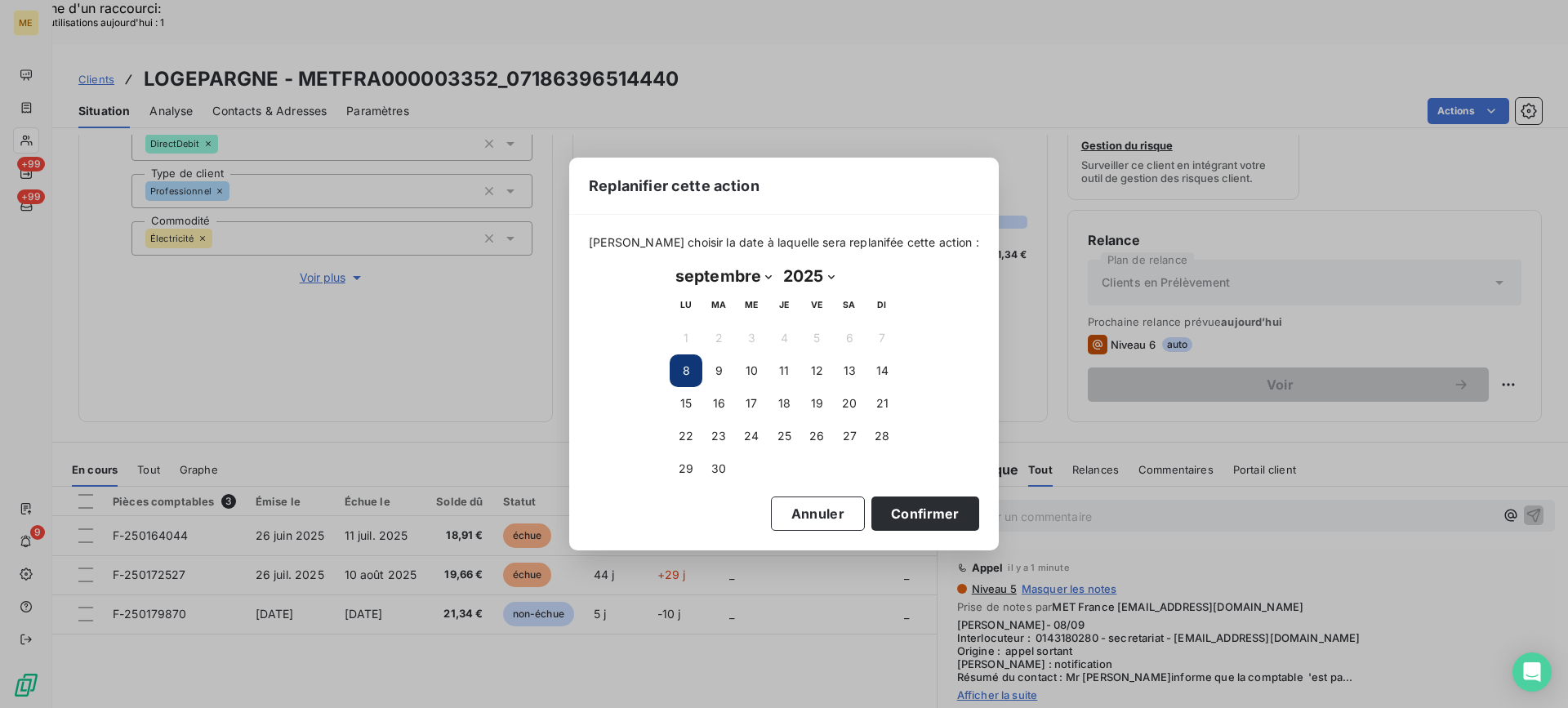
click at [689, 370] on button "8" at bounding box center [686, 370] width 32 height 32
click at [690, 370] on button "8" at bounding box center [686, 370] width 32 height 32
click at [942, 519] on button "Confirmer" at bounding box center [925, 513] width 108 height 34
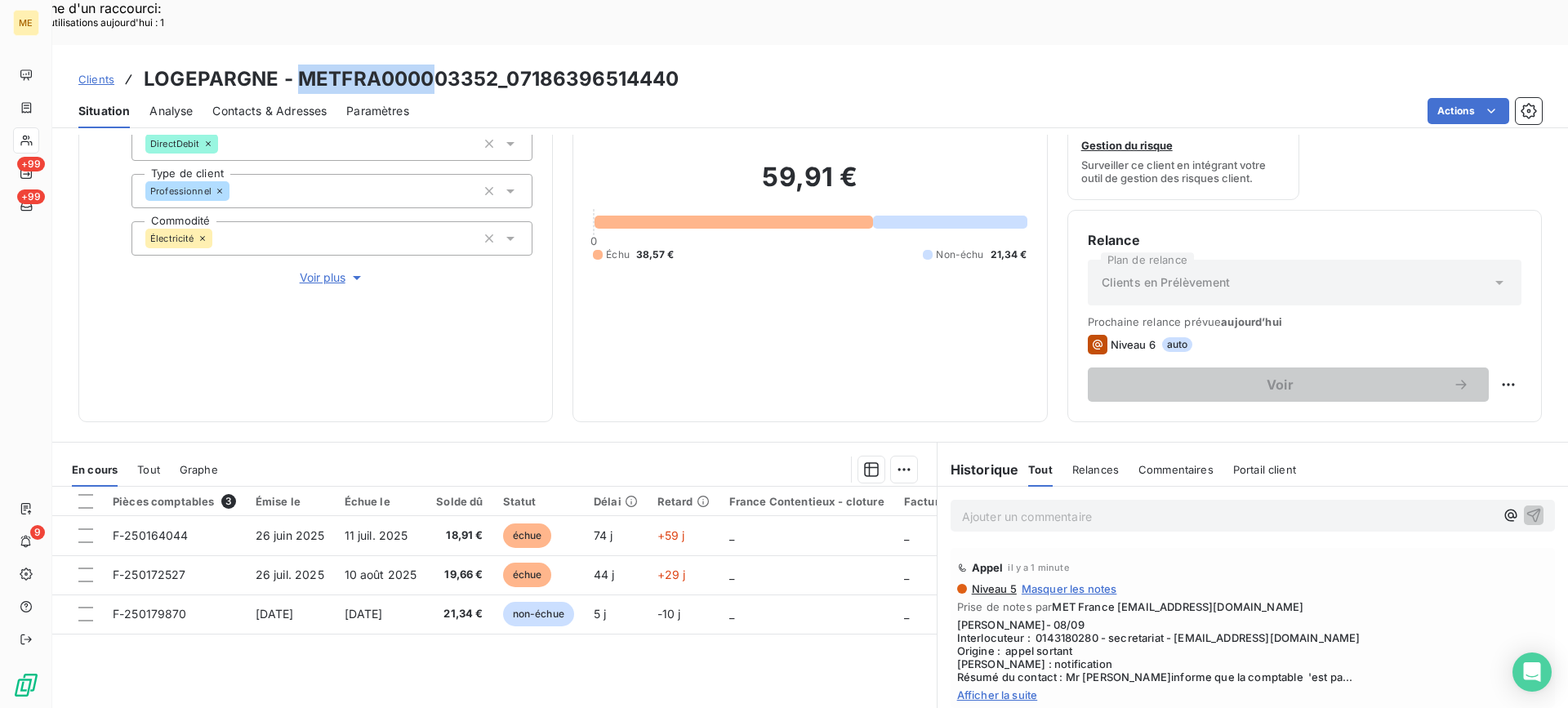
drag, startPoint x: 300, startPoint y: 31, endPoint x: 437, endPoint y: 41, distance: 137.4
click at [437, 65] on h3 "LOGEPARGNE - METFRA000003352_07186396514440" at bounding box center [411, 80] width 534 height 29
drag, startPoint x: 463, startPoint y: 42, endPoint x: 380, endPoint y: 55, distance: 84.0
click at [480, 49] on div "Clients LOGEPARGNE - METFRA000003352_07186396514440 Situation Analyse Contacts …" at bounding box center [810, 86] width 1516 height 83
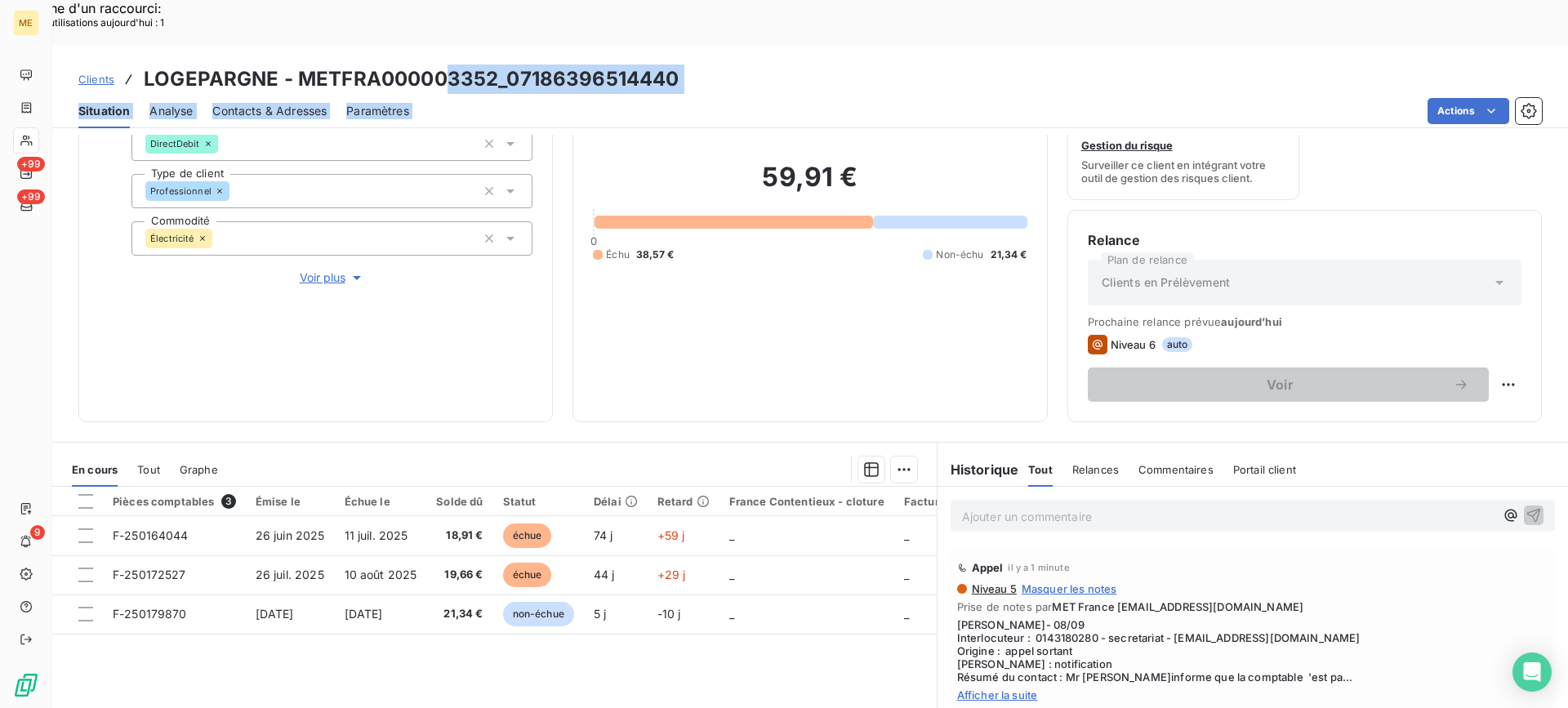
click at [378, 94] on div "Paramètres" at bounding box center [377, 111] width 63 height 34
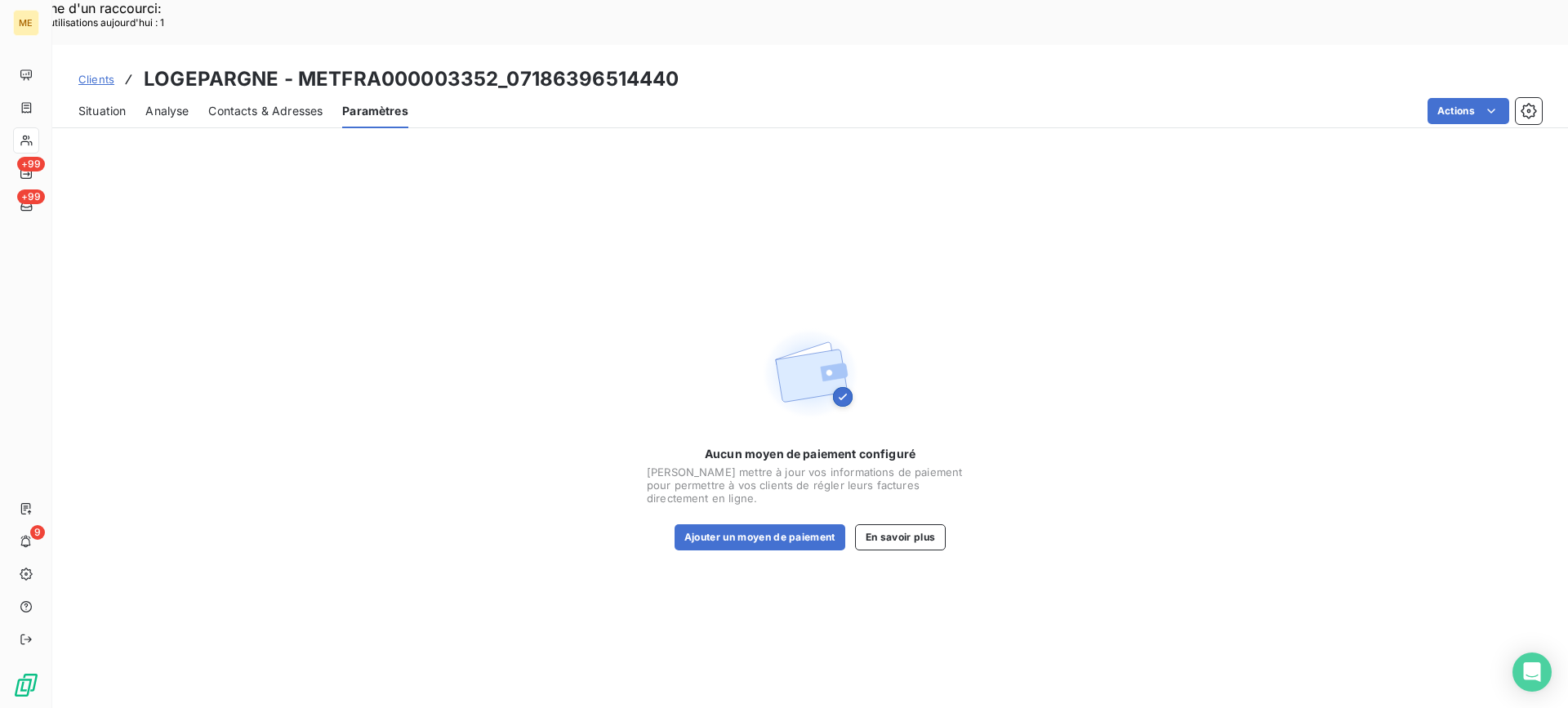
click at [309, 65] on h3 "LOGEPARGNE - METFRA000003352_07186396514440" at bounding box center [411, 80] width 534 height 29
drag, startPoint x: 298, startPoint y: 33, endPoint x: 491, endPoint y: 41, distance: 193.2
click at [491, 65] on h3 "LOGEPARGNE - METFRA000003352_07186396514440" at bounding box center [411, 80] width 534 height 29
click at [138, 94] on div "Situation Analyse Contacts & Adresses Paramètres Actions" at bounding box center [810, 111] width 1516 height 34
click at [136, 94] on div "Situation Analyse Contacts & Adresses Paramètres Actions" at bounding box center [810, 111] width 1516 height 34
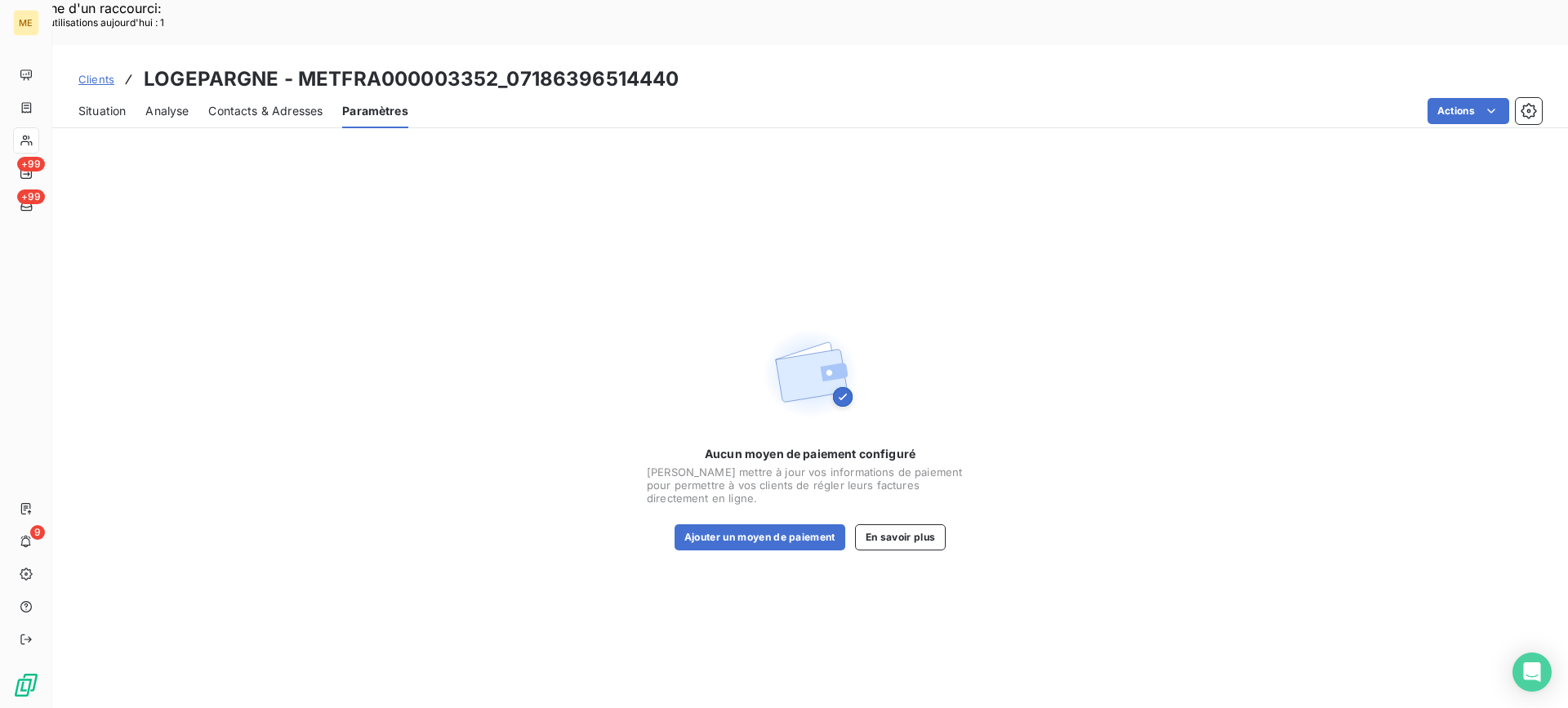
click at [121, 103] on span "Situation" at bounding box center [102, 111] width 47 height 17
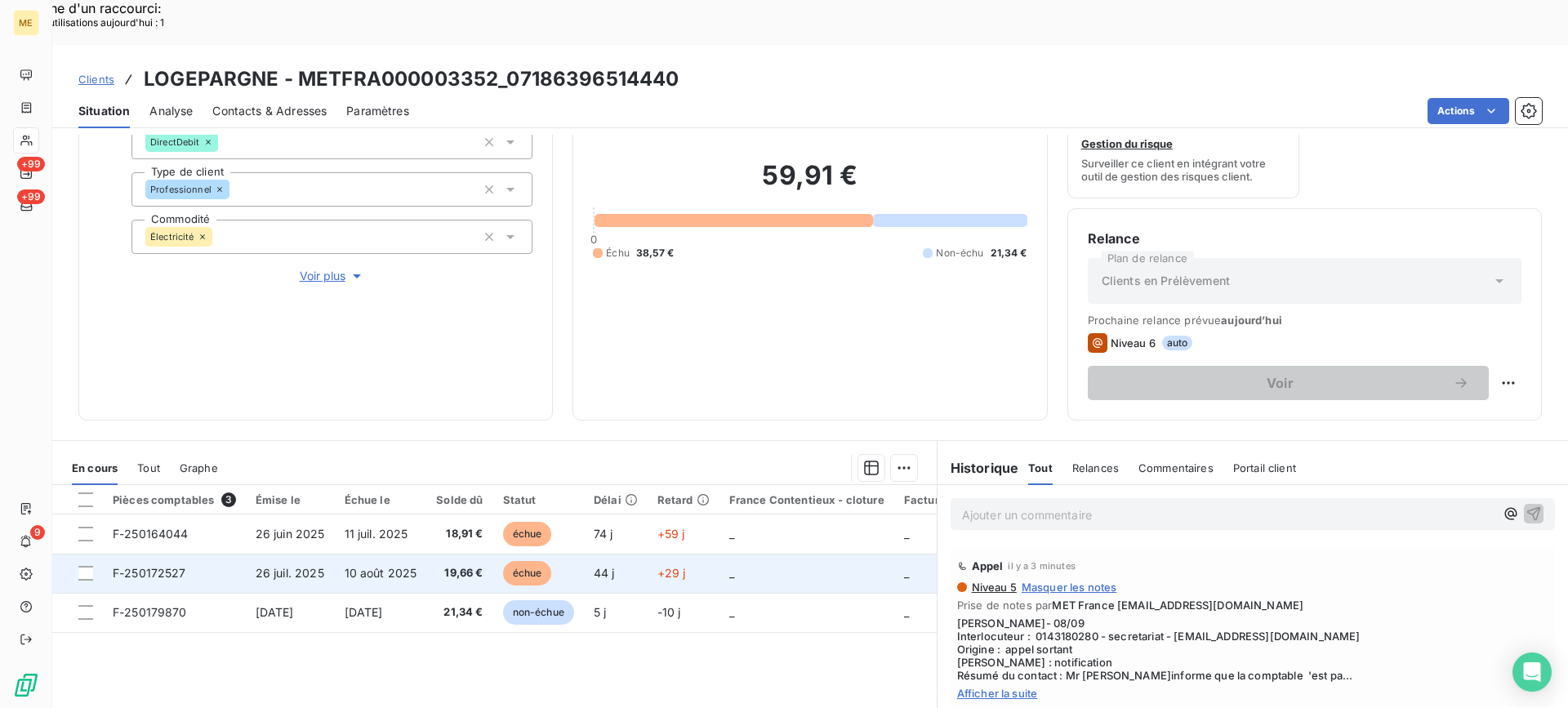
scroll to position [260, 0]
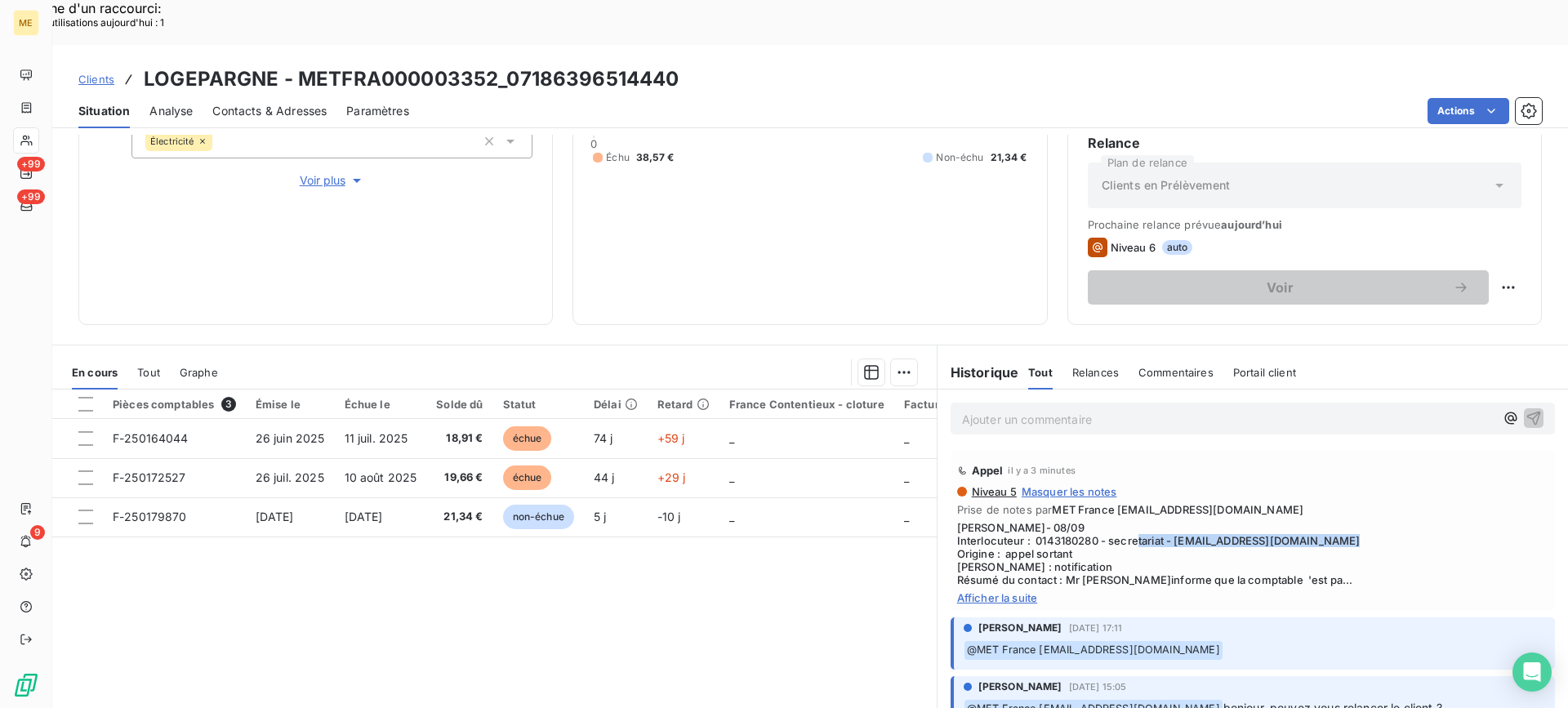
drag, startPoint x: 1171, startPoint y: 491, endPoint x: 1379, endPoint y: 498, distance: 208.1
click at [1379, 520] on span "[PERSON_NAME]- 08/09 Interlocuteur : 0143180280 - secretariat - [EMAIL_ADDRESS]…" at bounding box center [1253, 553] width 591 height 66
drag, startPoint x: 1159, startPoint y: 500, endPoint x: 1096, endPoint y: 501, distance: 63.0
click at [1149, 520] on span "[PERSON_NAME]- 08/09 Interlocuteur : 0143180280 - secretariat - [EMAIL_ADDRESS]…" at bounding box center [1253, 553] width 591 height 66
drag, startPoint x: 1030, startPoint y: 495, endPoint x: 1087, endPoint y: 495, distance: 57.0
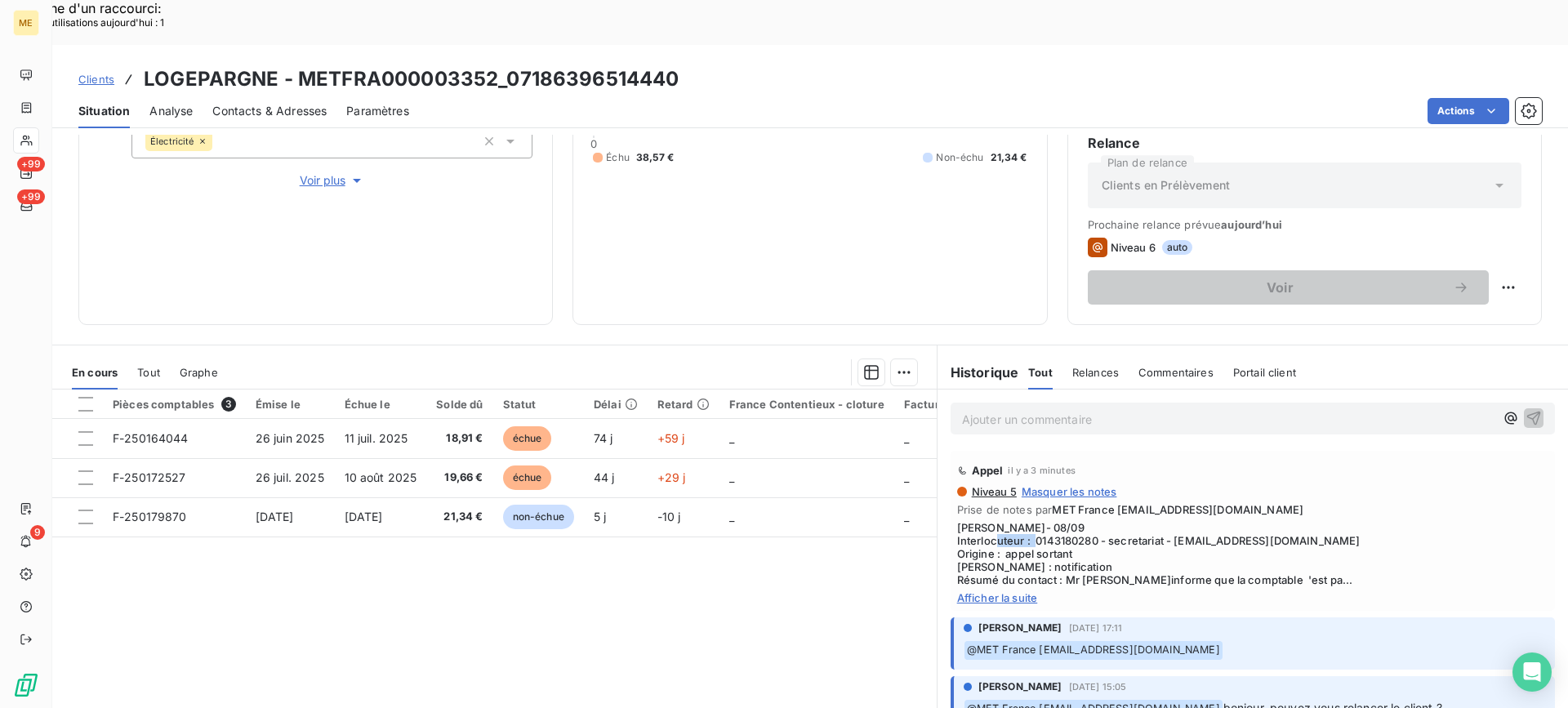
click at [1087, 520] on span "[PERSON_NAME]- 08/09 Interlocuteur : 0143180280 - secretariat - [EMAIL_ADDRESS]…" at bounding box center [1253, 553] width 591 height 66
click at [1071, 520] on span "[PERSON_NAME]- 08/09 Interlocuteur : 0143180280 - secretariat - [EMAIL_ADDRESS]…" at bounding box center [1253, 553] width 591 height 66
drag, startPoint x: 1034, startPoint y: 491, endPoint x: 1092, endPoint y: 491, distance: 58.0
click at [1092, 520] on span "[PERSON_NAME]- 08/09 Interlocuteur : 0143180280 - secretariat - [EMAIL_ADDRESS]…" at bounding box center [1253, 553] width 591 height 66
drag, startPoint x: 293, startPoint y: 28, endPoint x: 495, endPoint y: 43, distance: 202.6
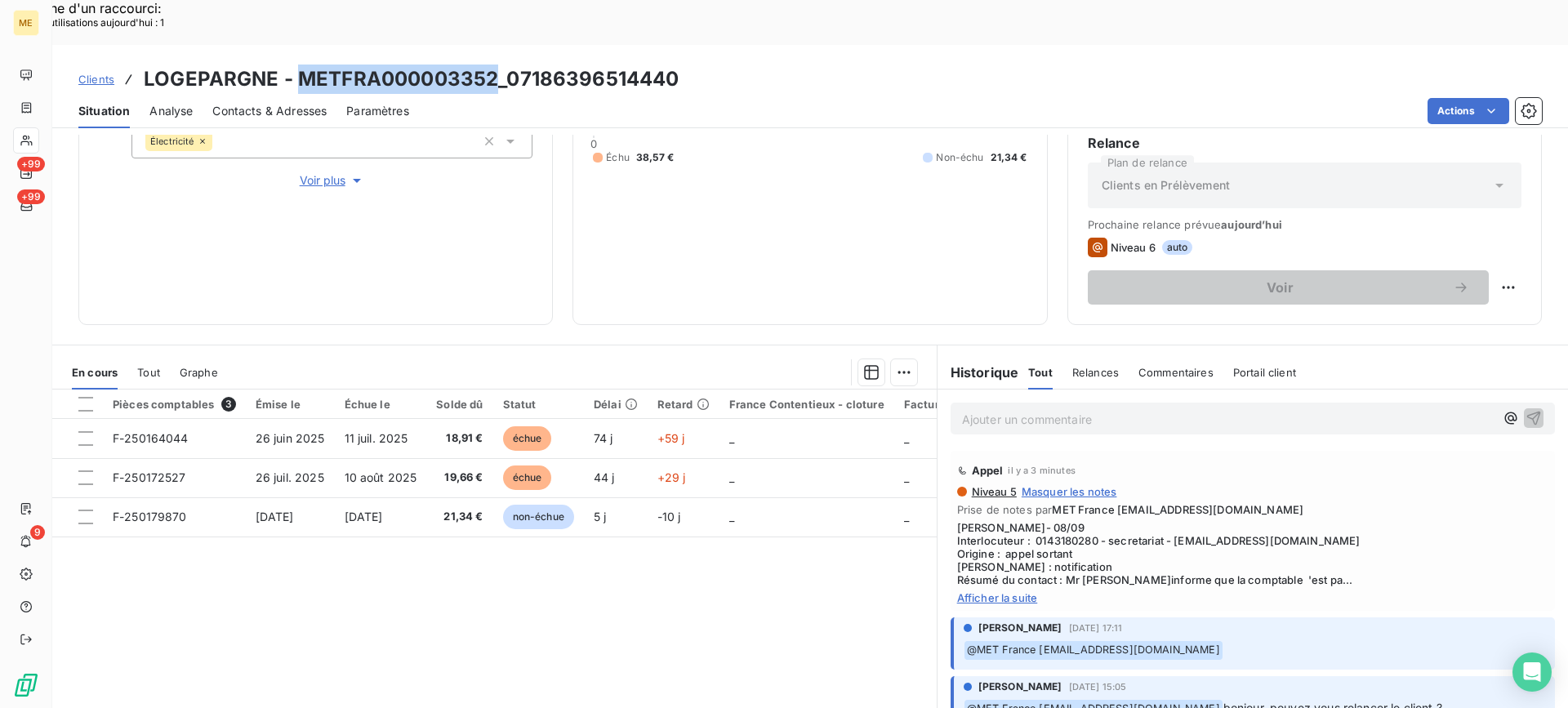
click at [495, 65] on h3 "LOGEPARGNE - METFRA000003352_07186396514440" at bounding box center [411, 80] width 534 height 29
click at [1033, 591] on span "Afficher la suite" at bounding box center [1253, 597] width 591 height 13
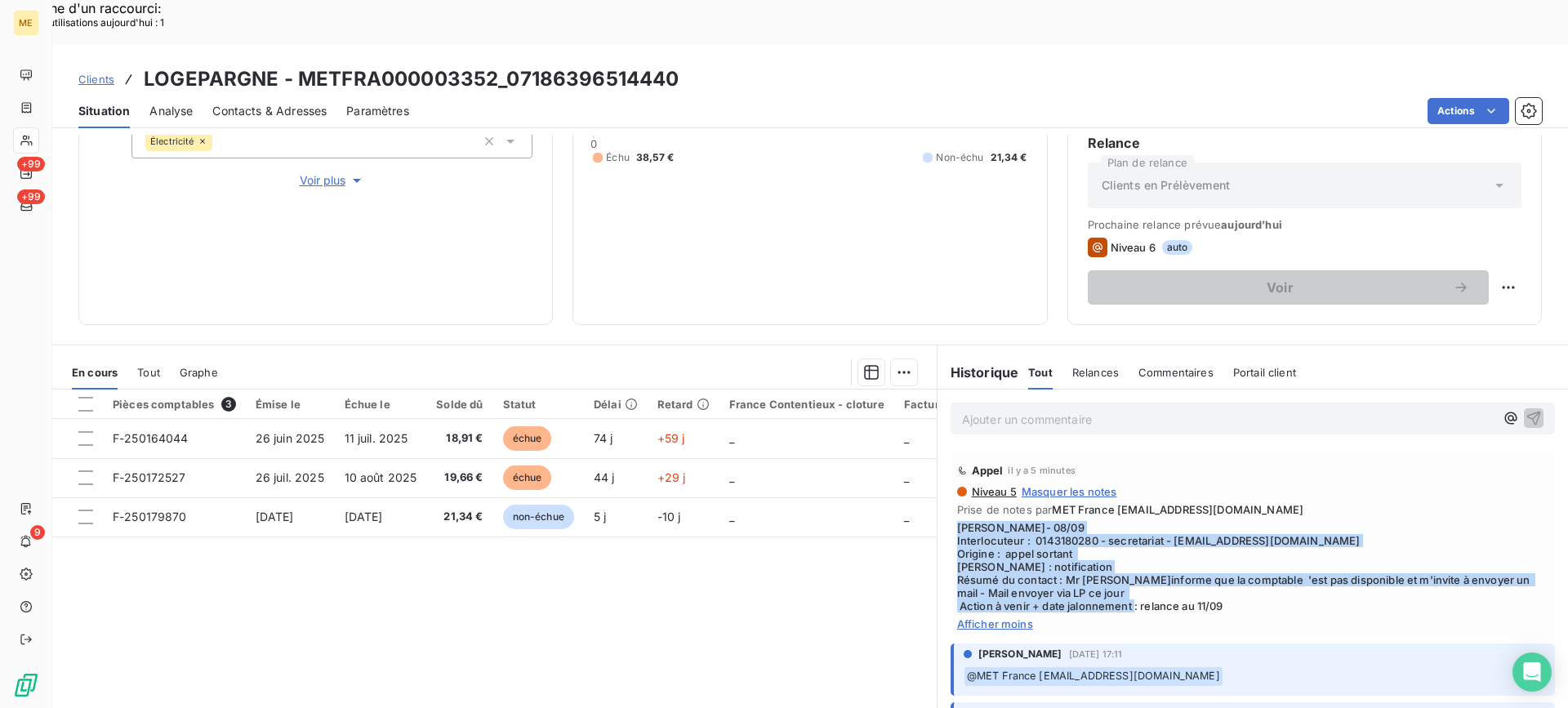
drag, startPoint x: 1263, startPoint y: 561, endPoint x: 945, endPoint y: 476, distance: 329.2
click at [951, 476] on div "Appel il y a 5 minutes Niveau 5 Masquer les notes Prise de notes par MET France…" at bounding box center [1253, 544] width 604 height 187
click at [1169, 520] on span "[PERSON_NAME]- 08/09 Interlocuteur : 0143180280 - secretariat - [EMAIL_ADDRESS]…" at bounding box center [1253, 566] width 591 height 91
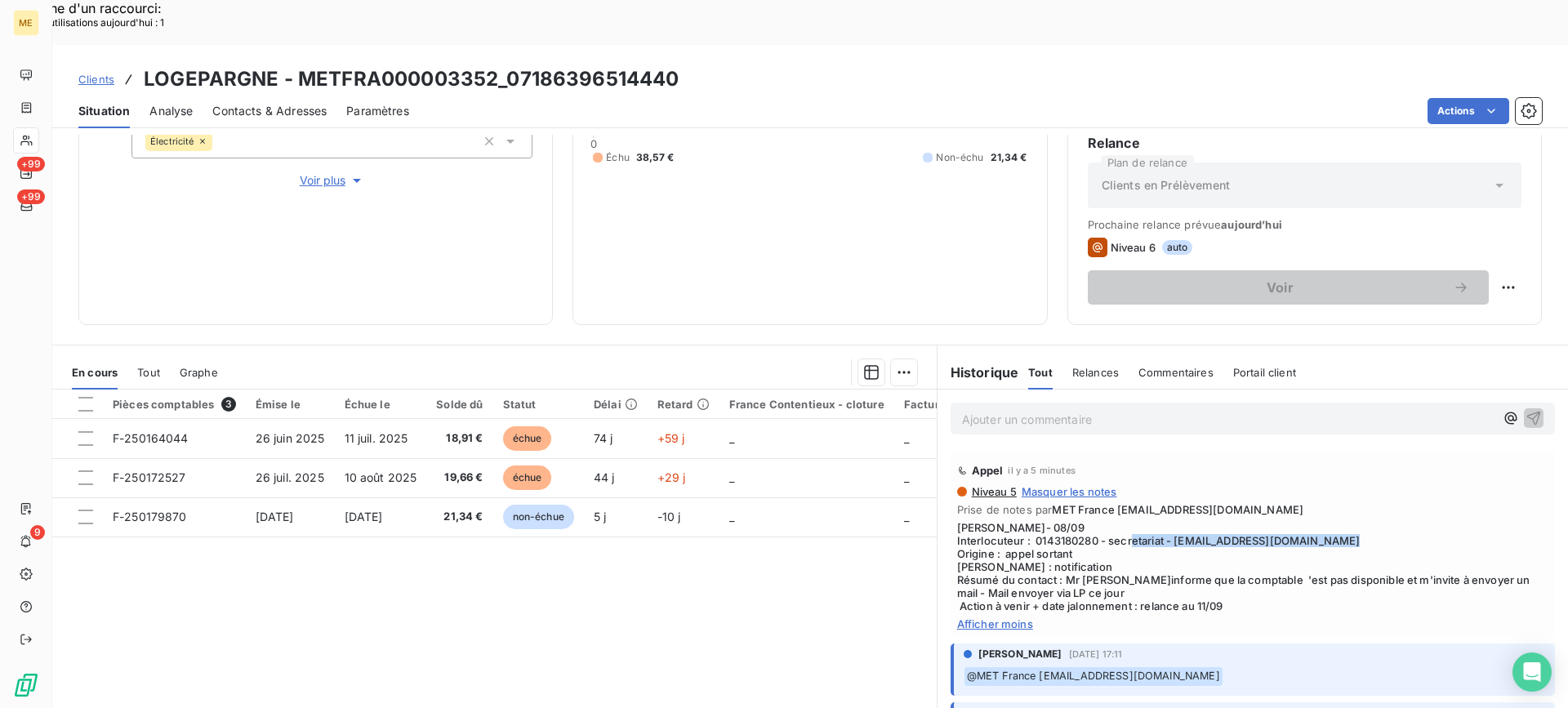
drag, startPoint x: 1174, startPoint y: 499, endPoint x: 1444, endPoint y: 481, distance: 270.6
click at [1385, 520] on span "[PERSON_NAME]- 08/09 Interlocuteur : 0143180280 - secretariat - [EMAIL_ADDRESS]…" at bounding box center [1253, 566] width 591 height 91
drag, startPoint x: 509, startPoint y: 36, endPoint x: 708, endPoint y: 36, distance: 199.0
click at [708, 65] on div "Clients LOGEPARGNE - METFRA000003352_07186396514440" at bounding box center [810, 80] width 1516 height 29
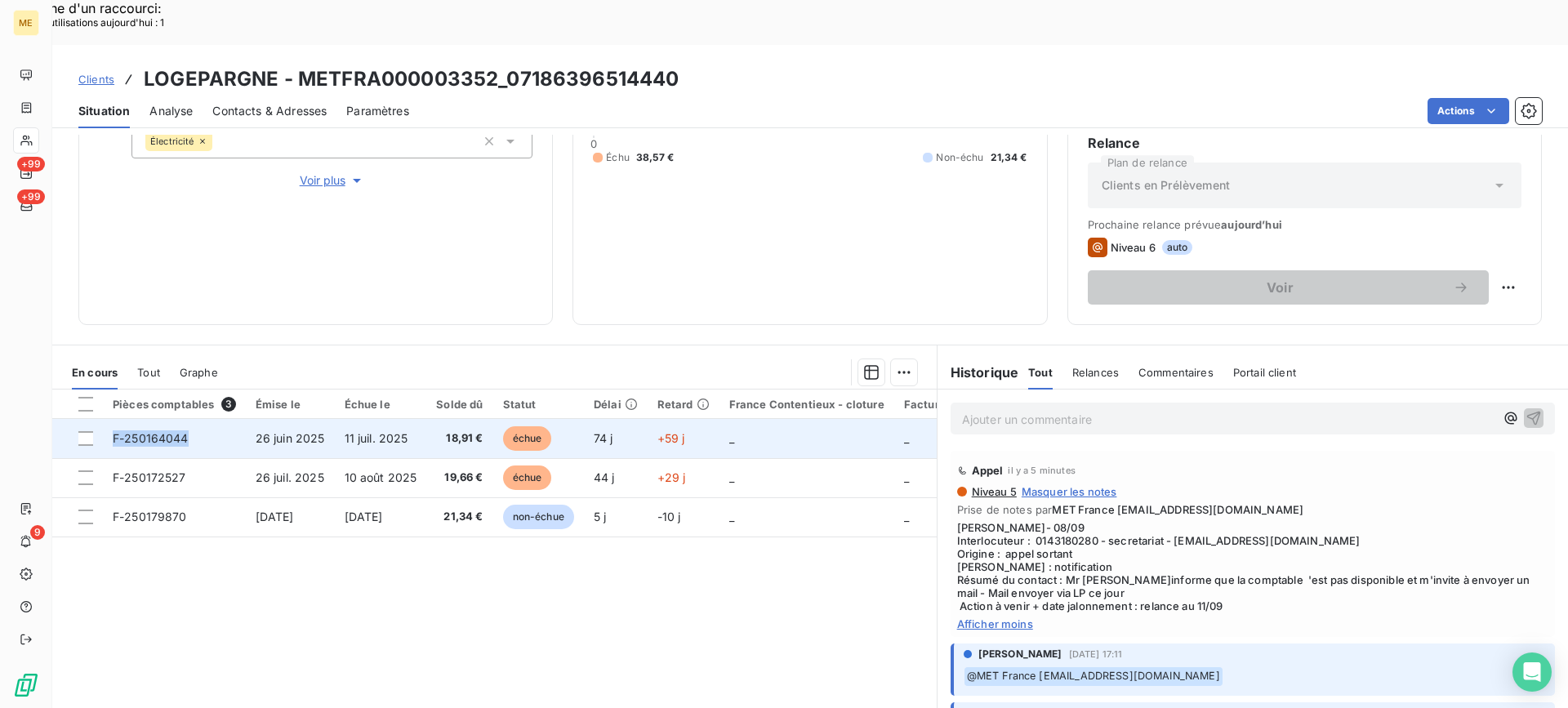
drag, startPoint x: 196, startPoint y: 397, endPoint x: 114, endPoint y: 396, distance: 82.0
click at [114, 418] on td "F-250164044" at bounding box center [174, 438] width 142 height 39
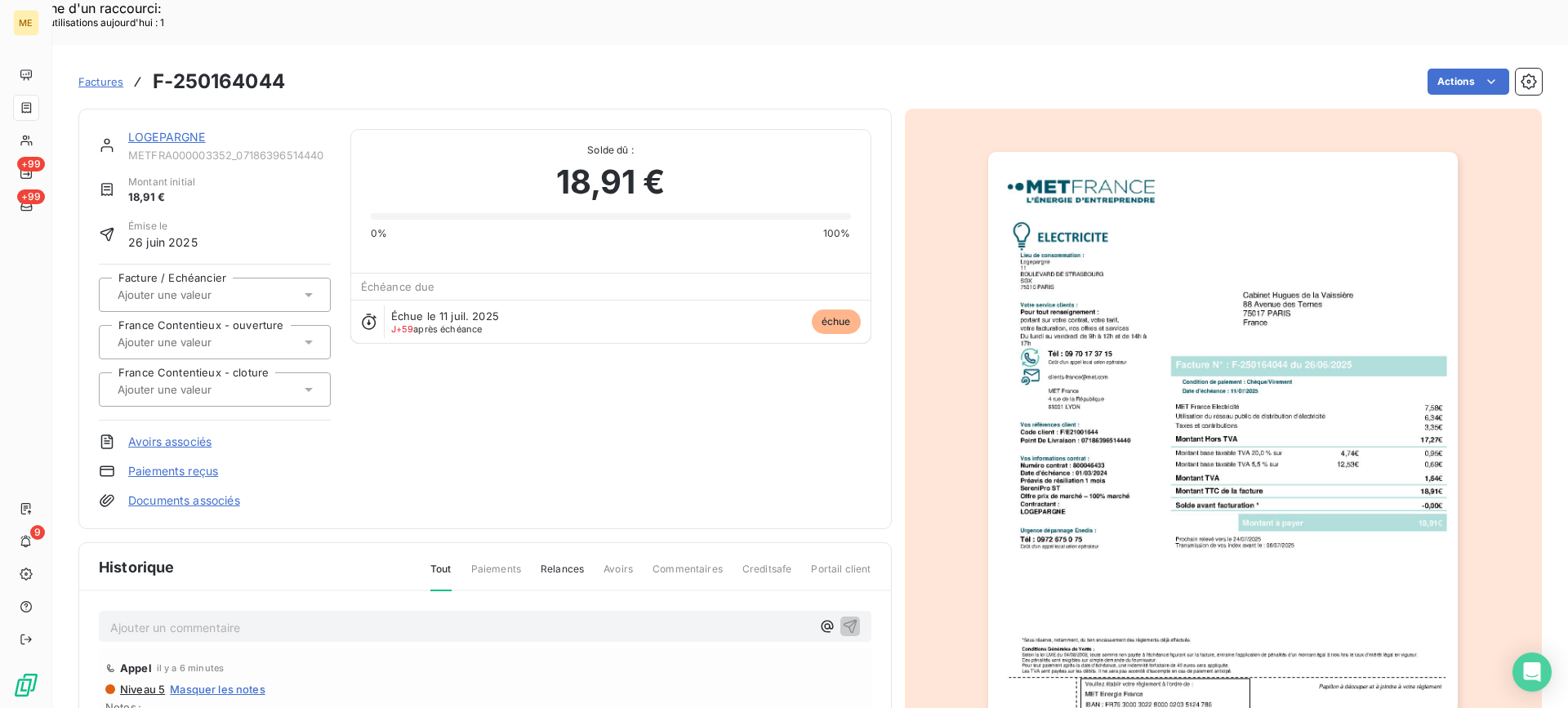
click at [200, 130] on link "LOGEPARGNE" at bounding box center [167, 136] width 78 height 14
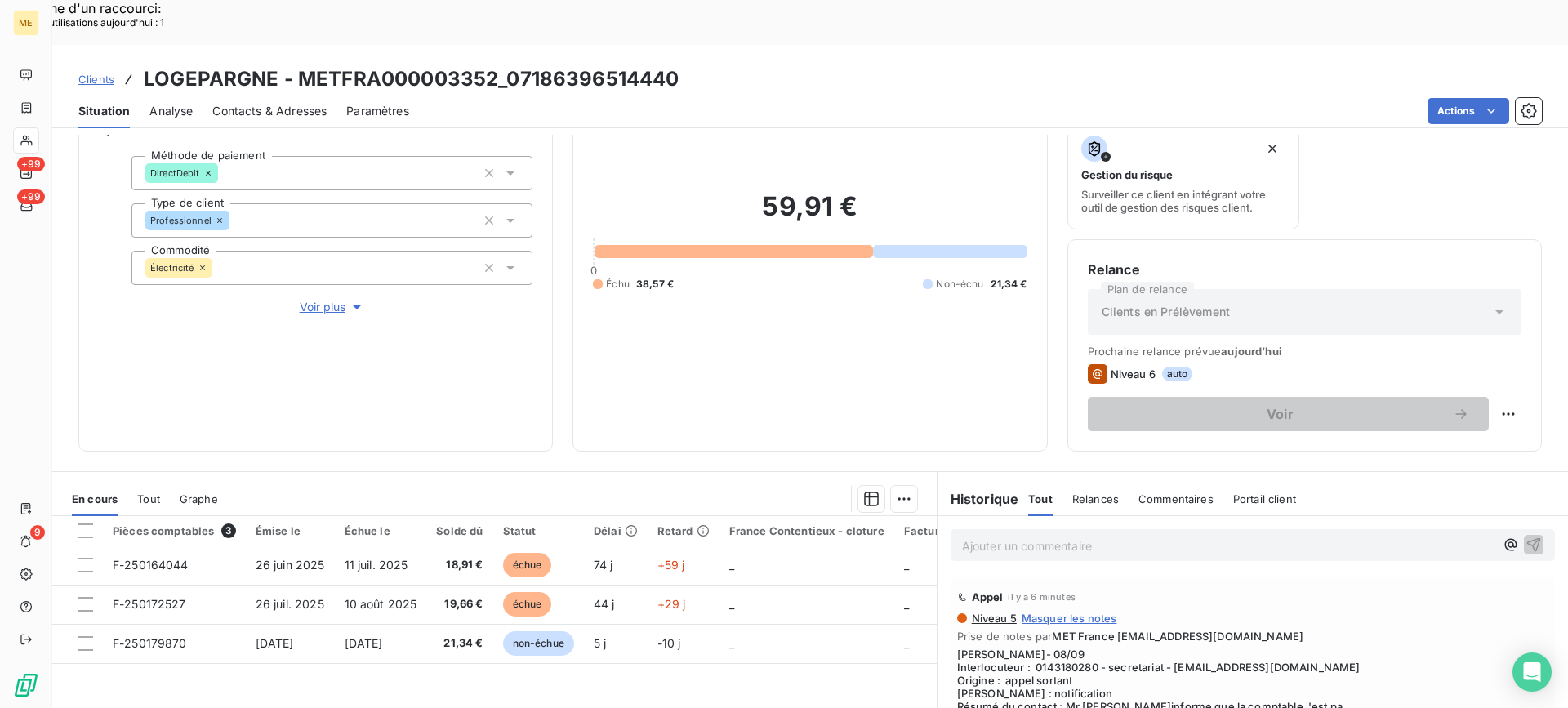
scroll to position [245, 0]
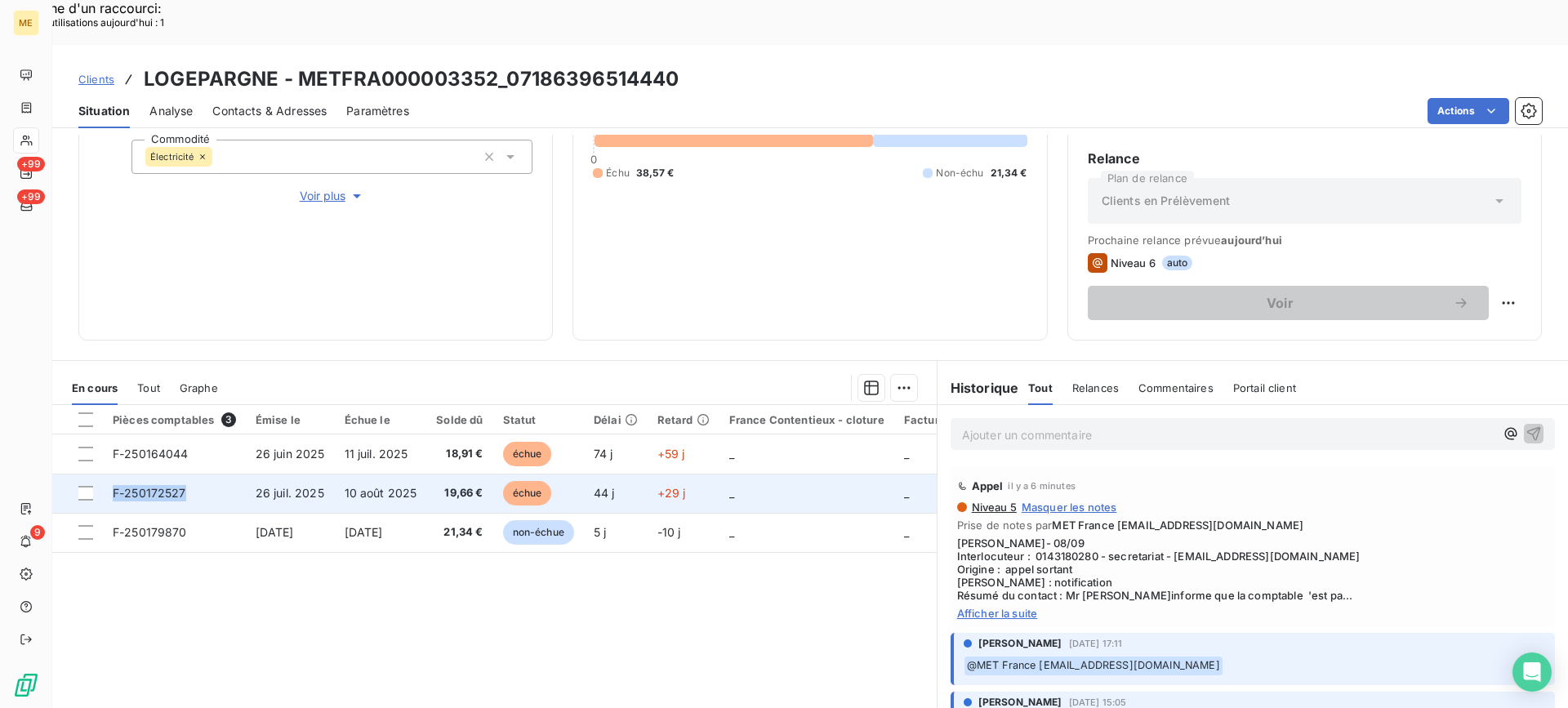
drag, startPoint x: 209, startPoint y: 448, endPoint x: 115, endPoint y: 443, distance: 94.1
click at [115, 473] on td "F-250172527" at bounding box center [174, 493] width 142 height 39
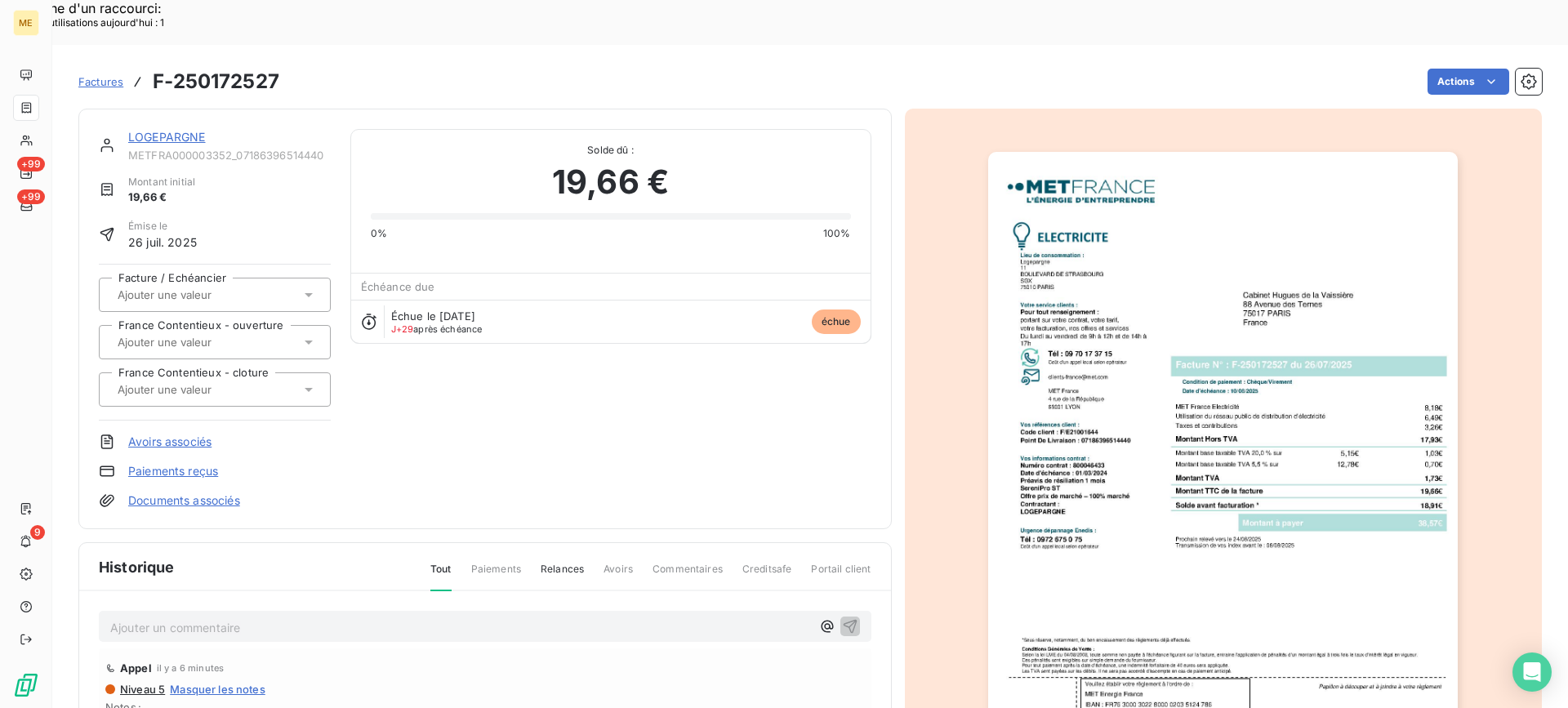
click at [201, 130] on link "LOGEPARGNE" at bounding box center [167, 136] width 78 height 14
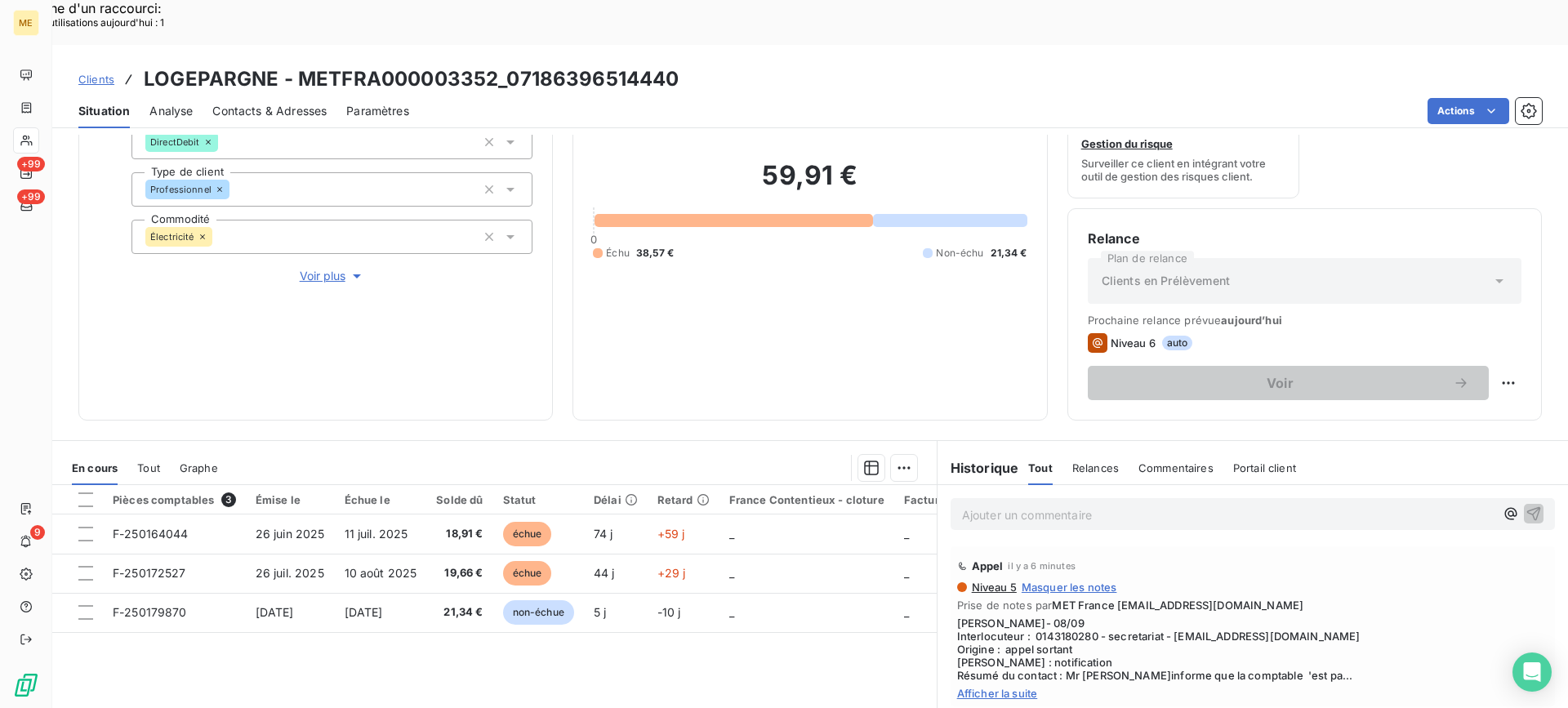
scroll to position [260, 0]
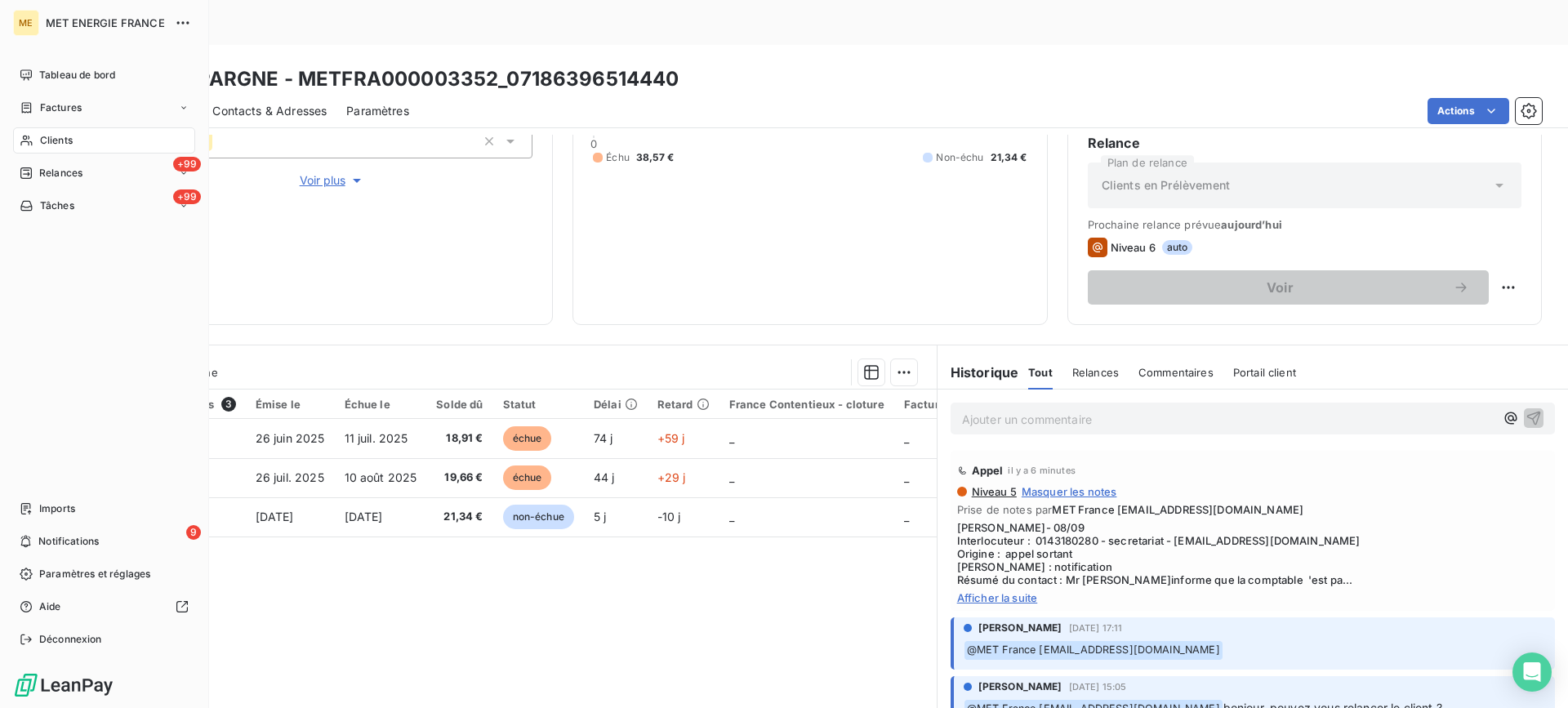
click at [41, 151] on div "Clients" at bounding box center [103, 140] width 182 height 27
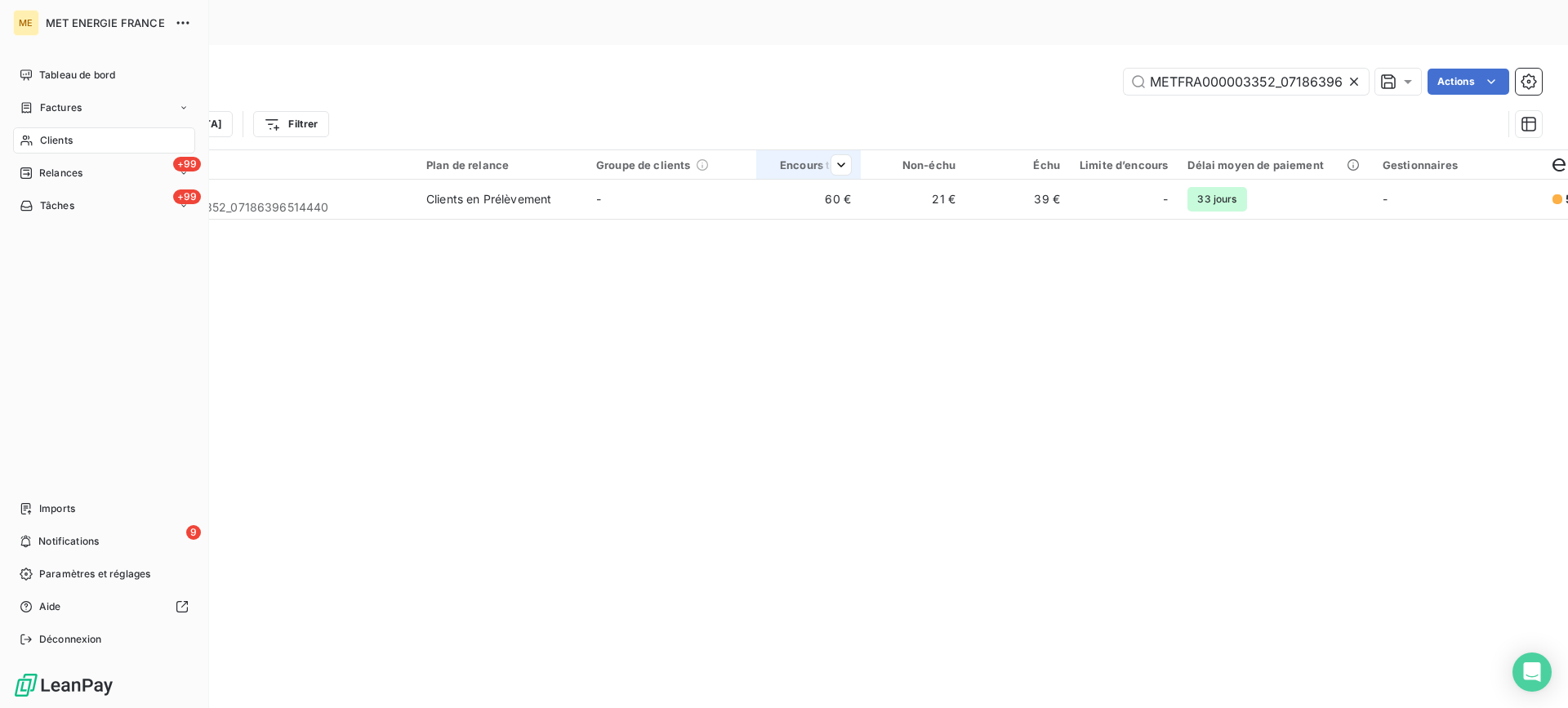
scroll to position [0, 46]
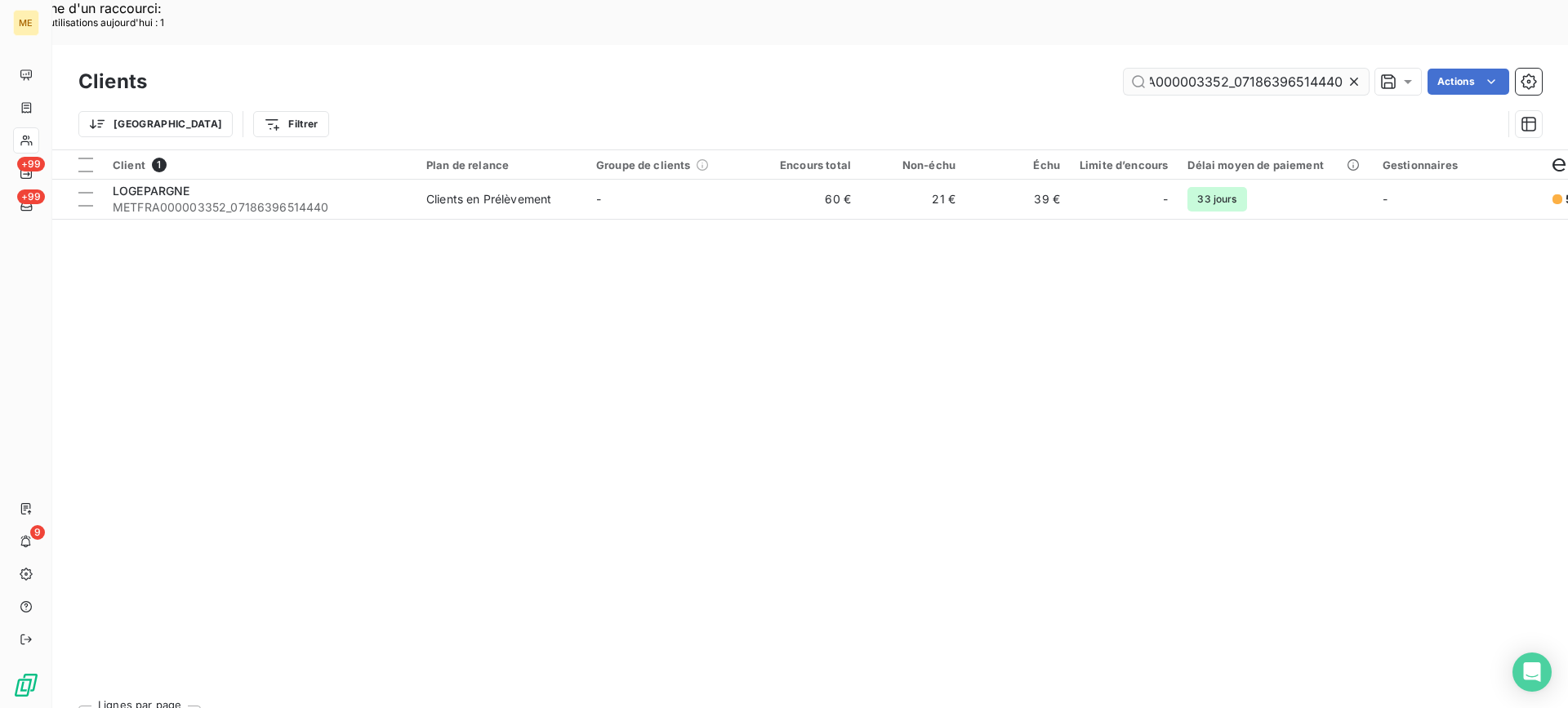
click at [1185, 69] on input "METFRA000003352_07186396514440" at bounding box center [1246, 82] width 245 height 27
type input "METFRA000002041_19613892862299"
click at [220, 199] on span "METFRA000002041_19613892862299" at bounding box center [259, 207] width 294 height 17
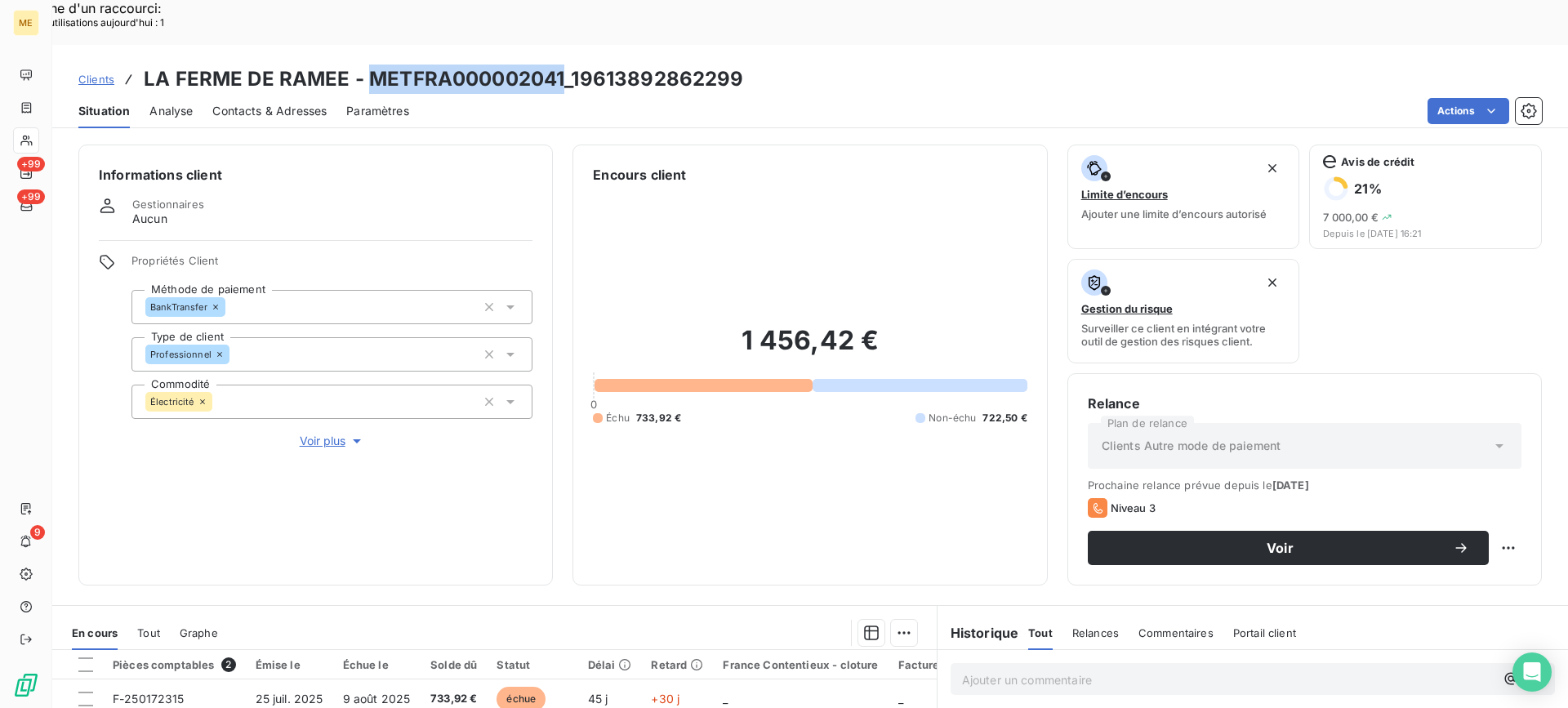
drag, startPoint x: 371, startPoint y: 31, endPoint x: 561, endPoint y: 27, distance: 190.0
click at [561, 65] on h3 "LA FERME DE RAMEE - METFRA000002041_19613892862299" at bounding box center [443, 80] width 600 height 29
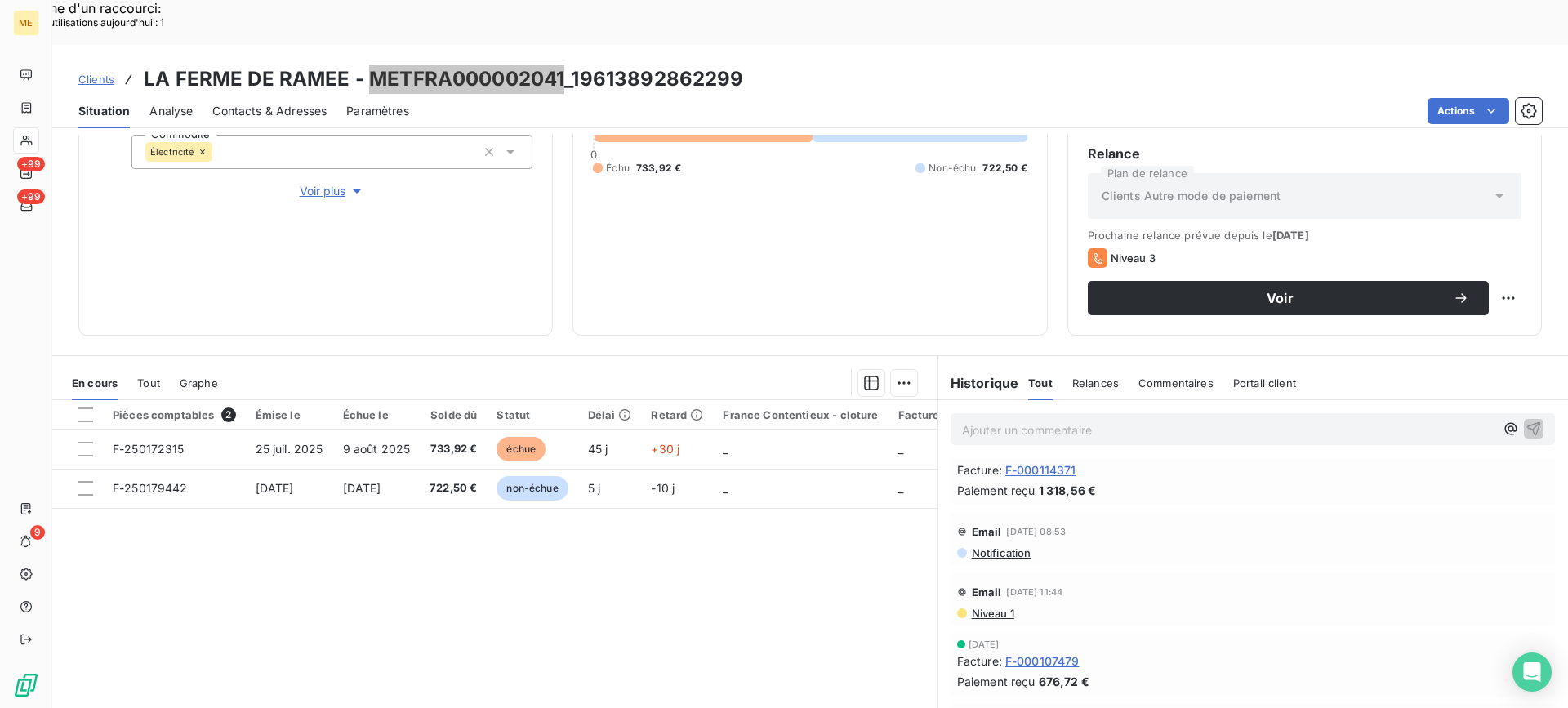
scroll to position [260, 0]
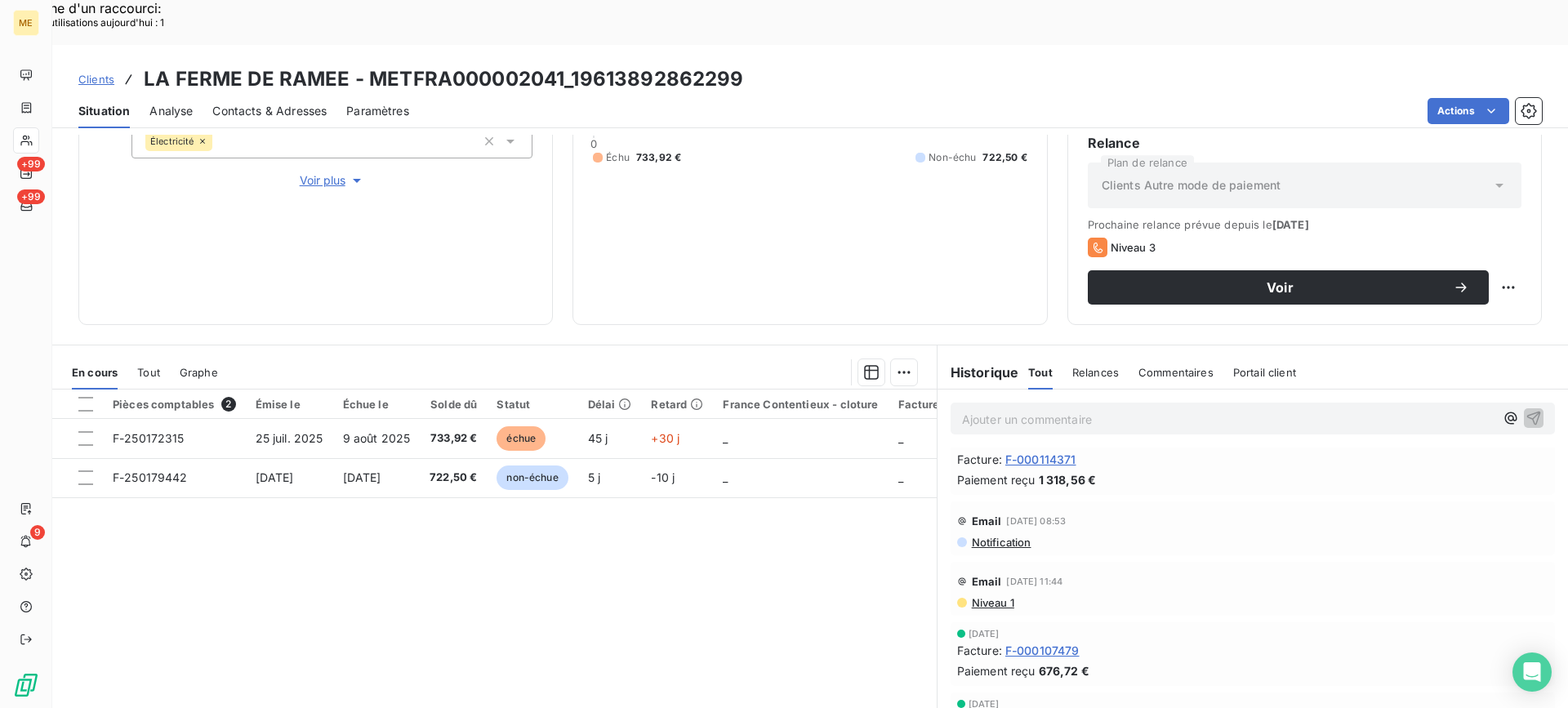
click at [1115, 408] on p "Ajouter un commentaire ﻿" at bounding box center [1228, 418] width 532 height 21
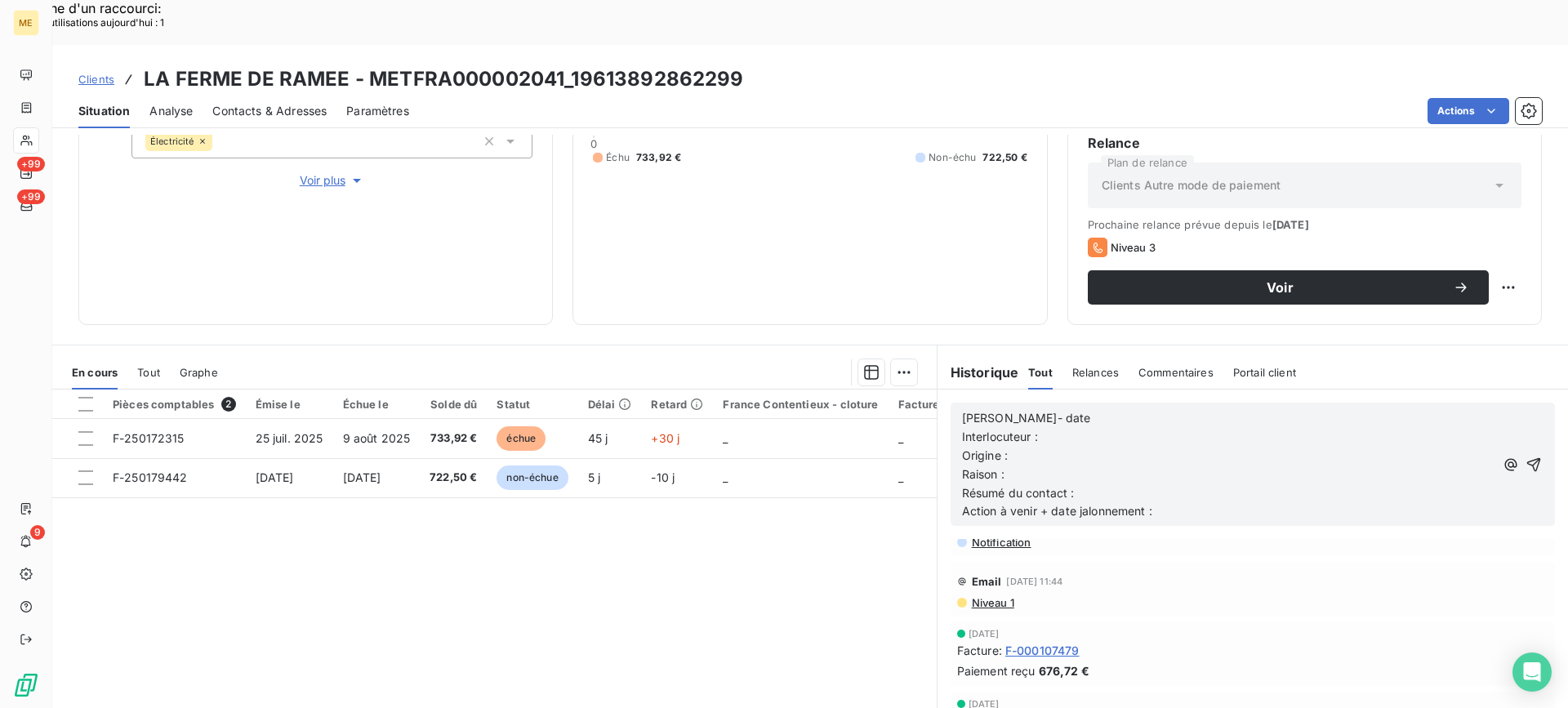
click at [1115, 408] on p "[PERSON_NAME]- date" at bounding box center [1228, 417] width 532 height 19
click at [1115, 408] on p "[PERSON_NAME]- 08/09" at bounding box center [1228, 417] width 532 height 19
click at [1115, 428] on p "Interlocuteur :" at bounding box center [1228, 437] width 532 height 19
click at [1219, 428] on p "Interlocuteur :" at bounding box center [1228, 437] width 532 height 19
click at [1168, 465] on p "Raison :" at bounding box center [1228, 474] width 532 height 19
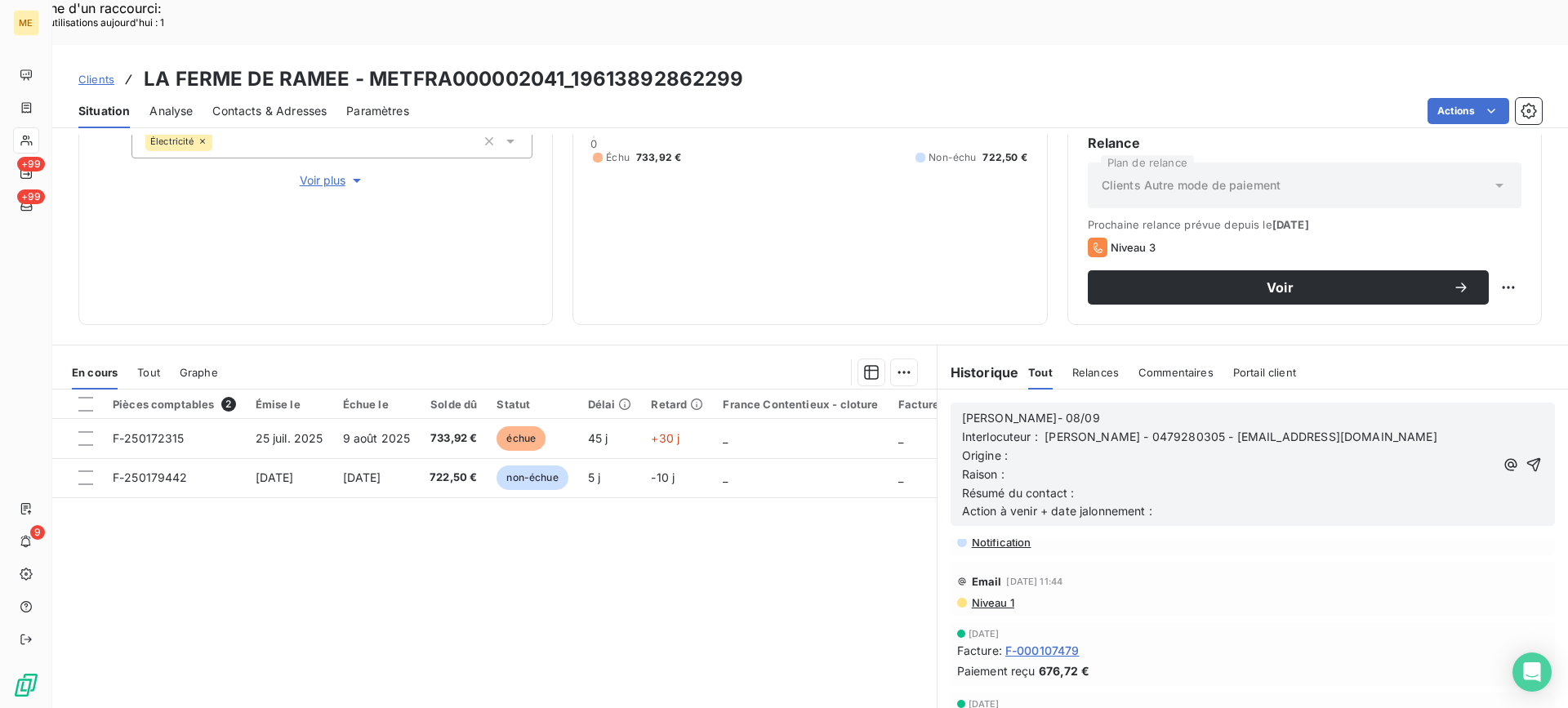
click at [1175, 447] on p "Origine :" at bounding box center [1228, 456] width 532 height 19
click at [1308, 484] on p "Résumé du contact :" at bounding box center [1228, 493] width 532 height 19
click at [1309, 465] on p "Raison :" at bounding box center [1228, 474] width 532 height 19
click at [1323, 484] on p "Résumé du contact :" at bounding box center [1228, 493] width 532 height 19
click at [1189, 486] on span "Résumé du contact : Appel sortant ko - acueil téléphonique disponible du [DATE]…" at bounding box center [1212, 493] width 501 height 14
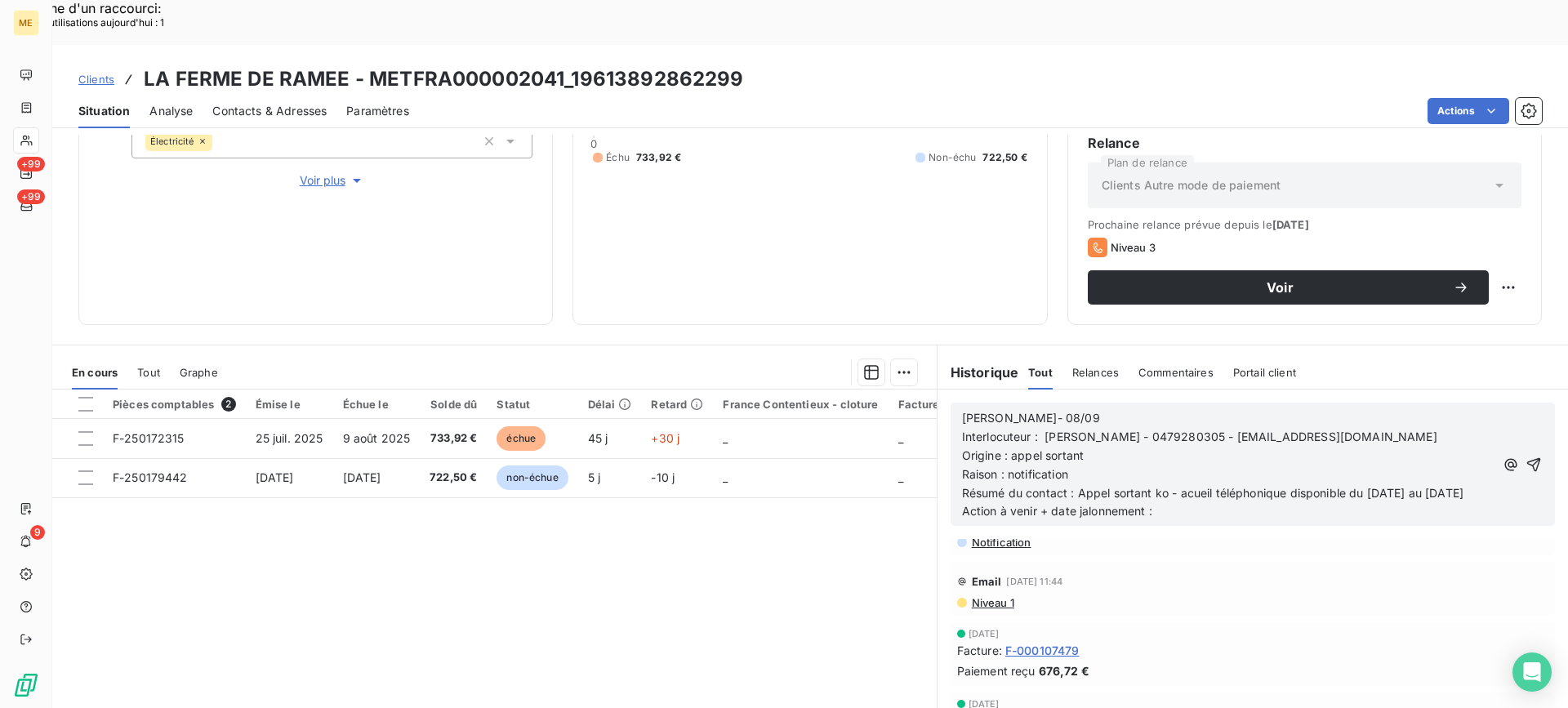
click at [0, 0] on lt-span "accueil" at bounding box center [0, 0] width 0 height 0
click at [1205, 502] on p "Action à venir + date jalonnement :" at bounding box center [1228, 511] width 532 height 19
click at [1527, 458] on icon "button" at bounding box center [1534, 464] width 14 height 14
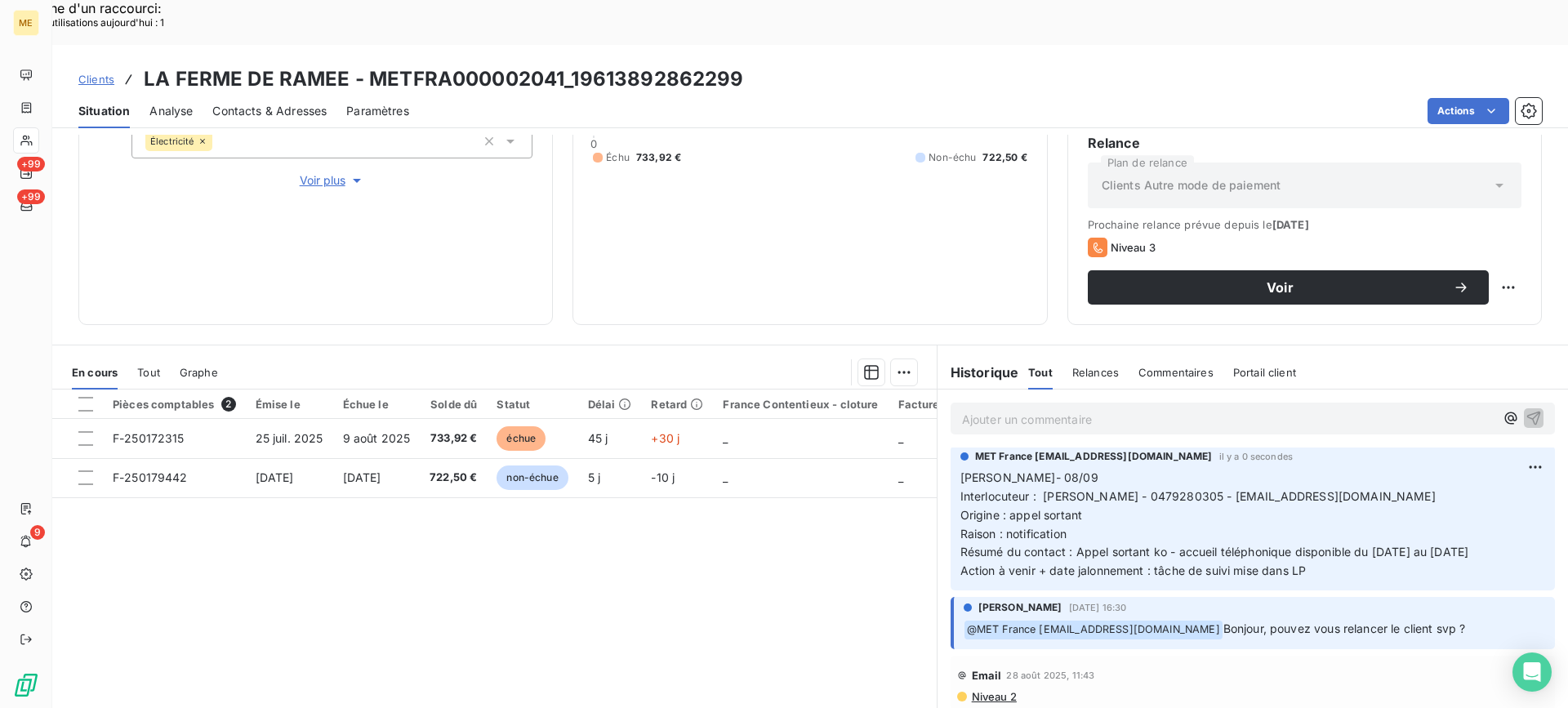
scroll to position [0, 0]
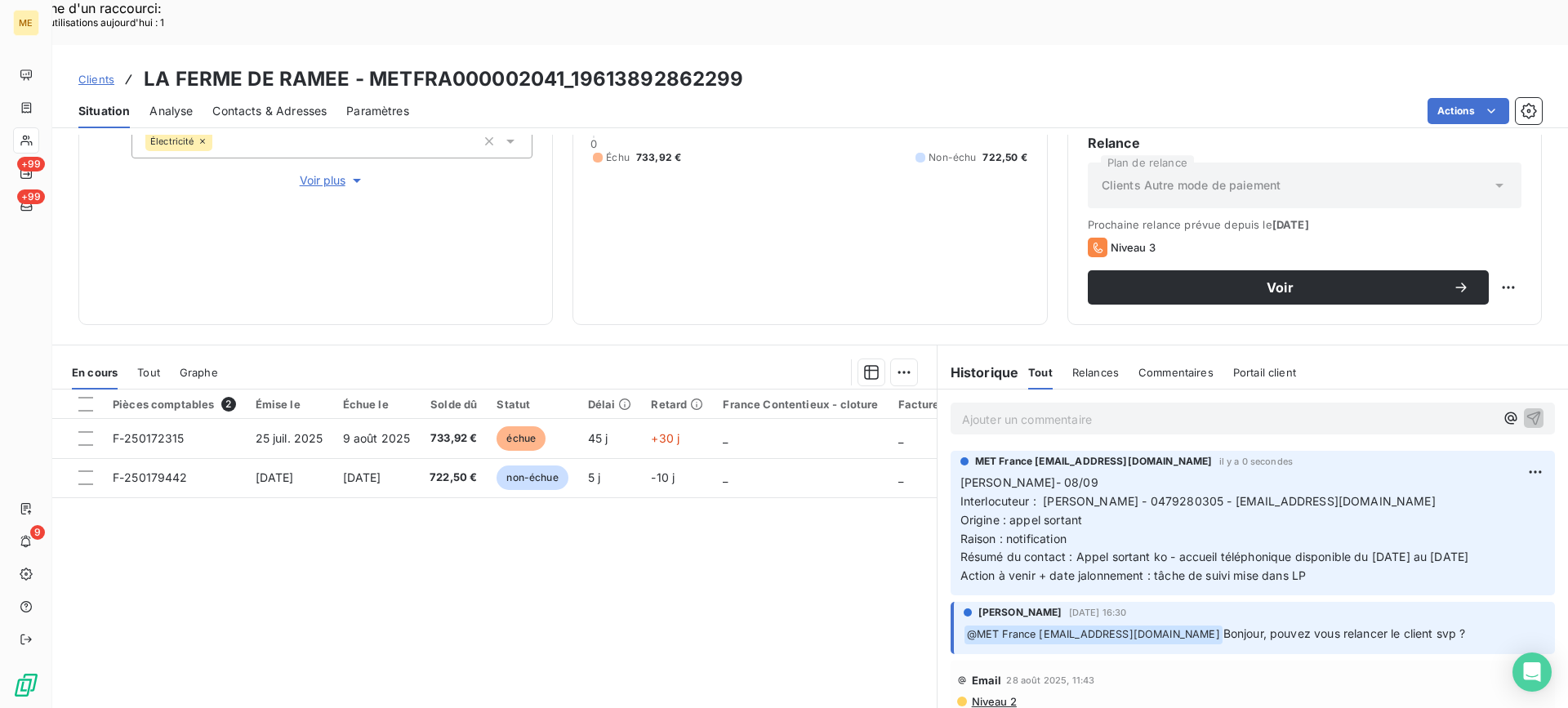
click at [1108, 390] on div "Ajouter un commentaire ﻿" at bounding box center [1253, 418] width 631 height 58
click at [1109, 403] on div "Ajouter un commentaire ﻿" at bounding box center [1253, 418] width 604 height 31
click at [1108, 408] on p "Ajouter un commentaire ﻿" at bounding box center [1228, 418] width 532 height 21
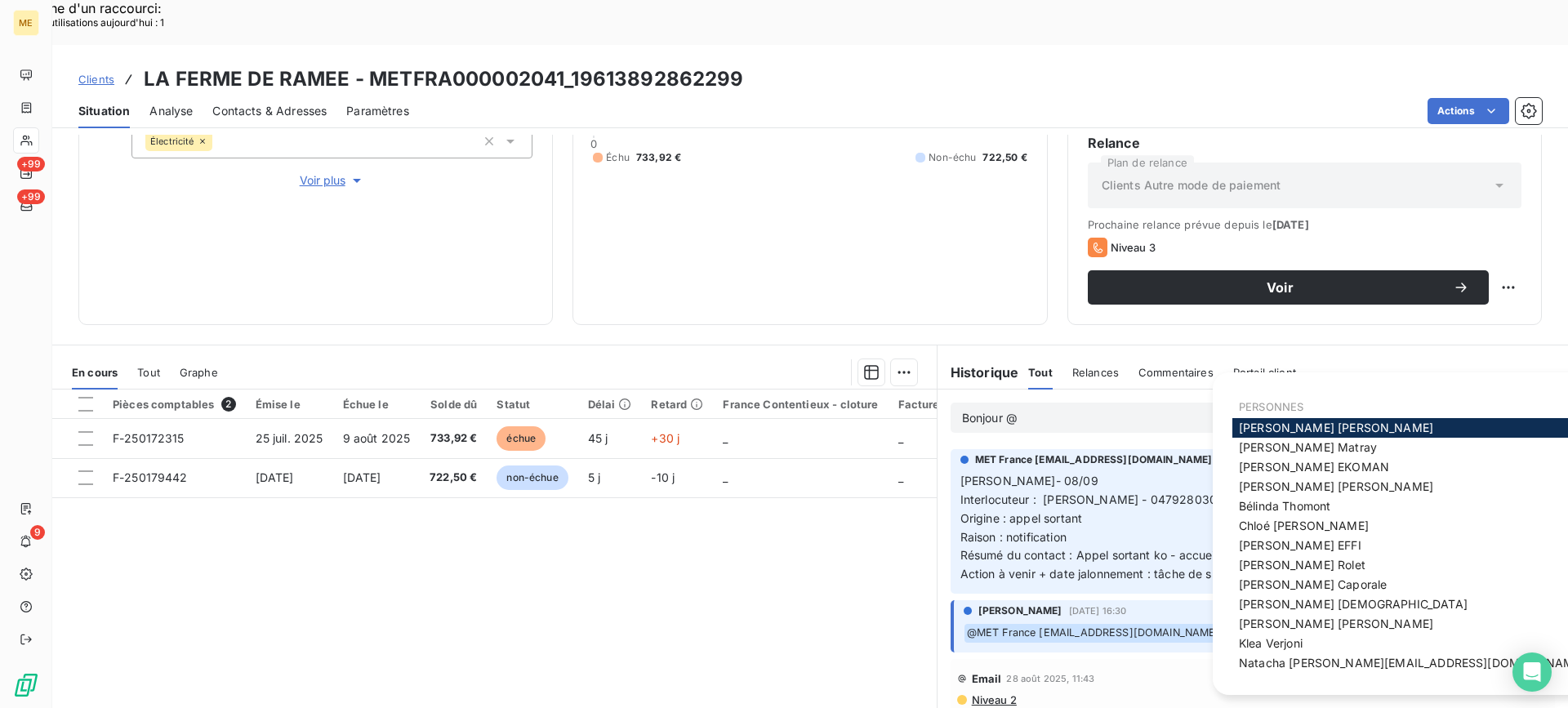
click at [1331, 432] on span "[PERSON_NAME]" at bounding box center [1336, 427] width 195 height 14
click at [1264, 453] on span "[PERSON_NAME]" at bounding box center [1308, 447] width 138 height 14
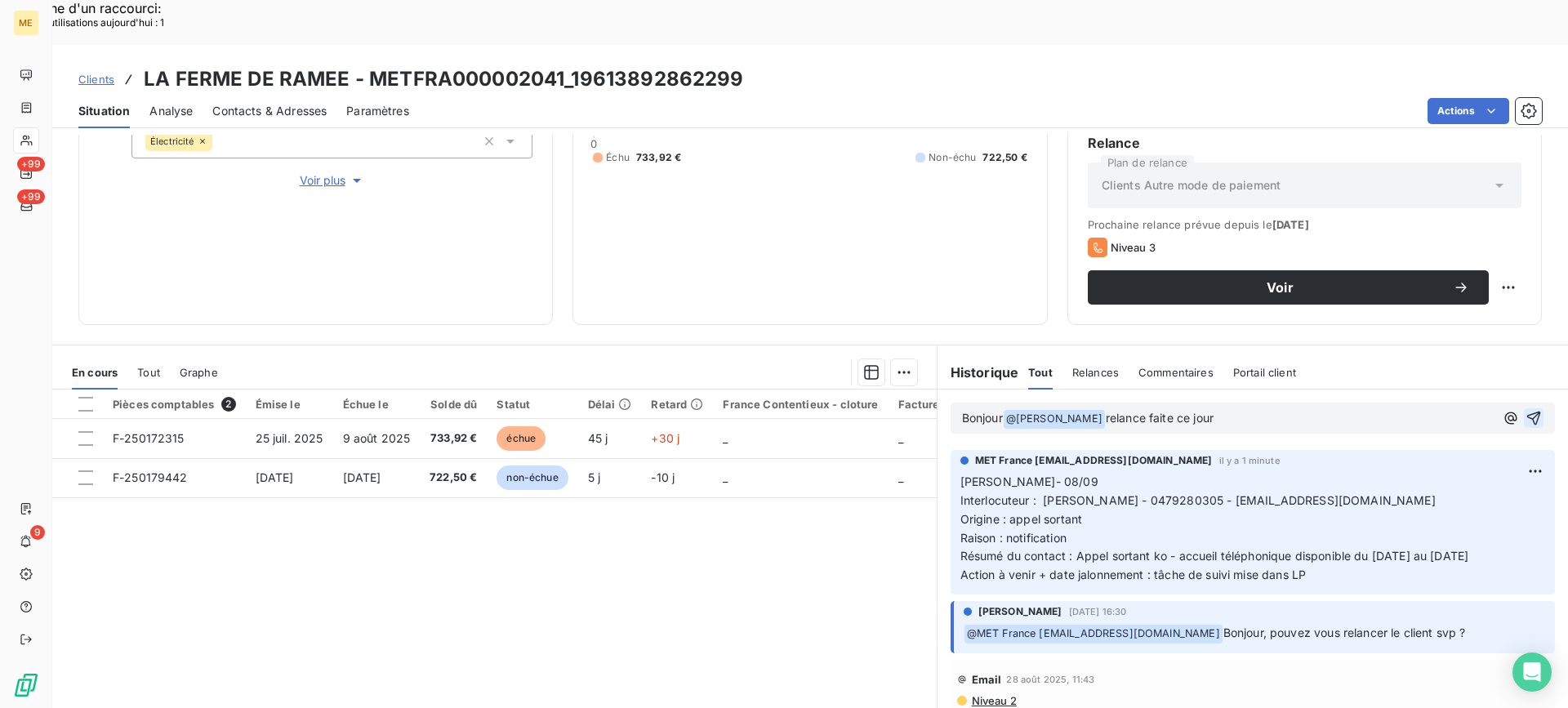
click at [1526, 409] on icon "button" at bounding box center [1534, 417] width 17 height 17
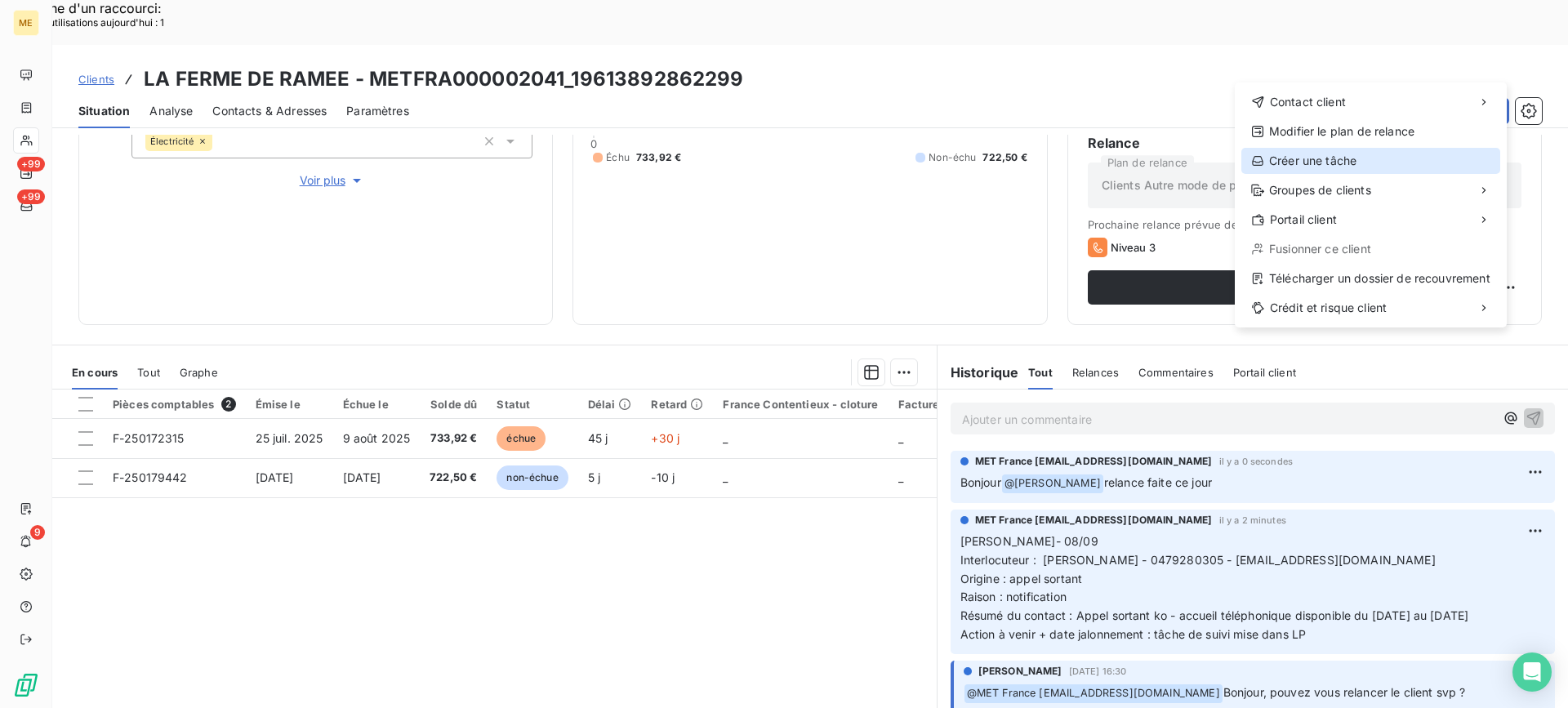
click at [1380, 151] on div "Créer une tâche" at bounding box center [1372, 160] width 259 height 27
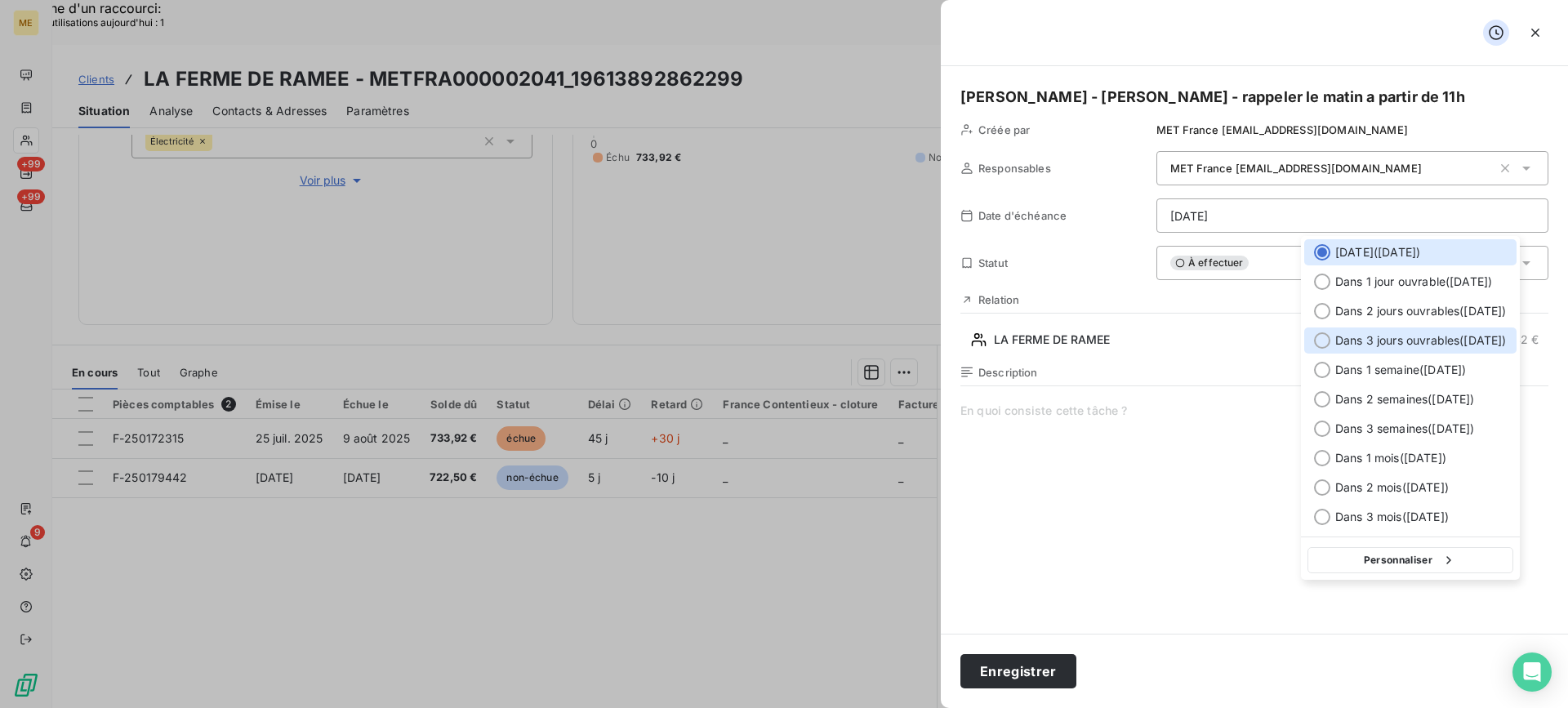
click at [1354, 337] on span "Dans 3 jours ouvrables ( [DATE] )" at bounding box center [1421, 340] width 172 height 17
type input "[DATE]"
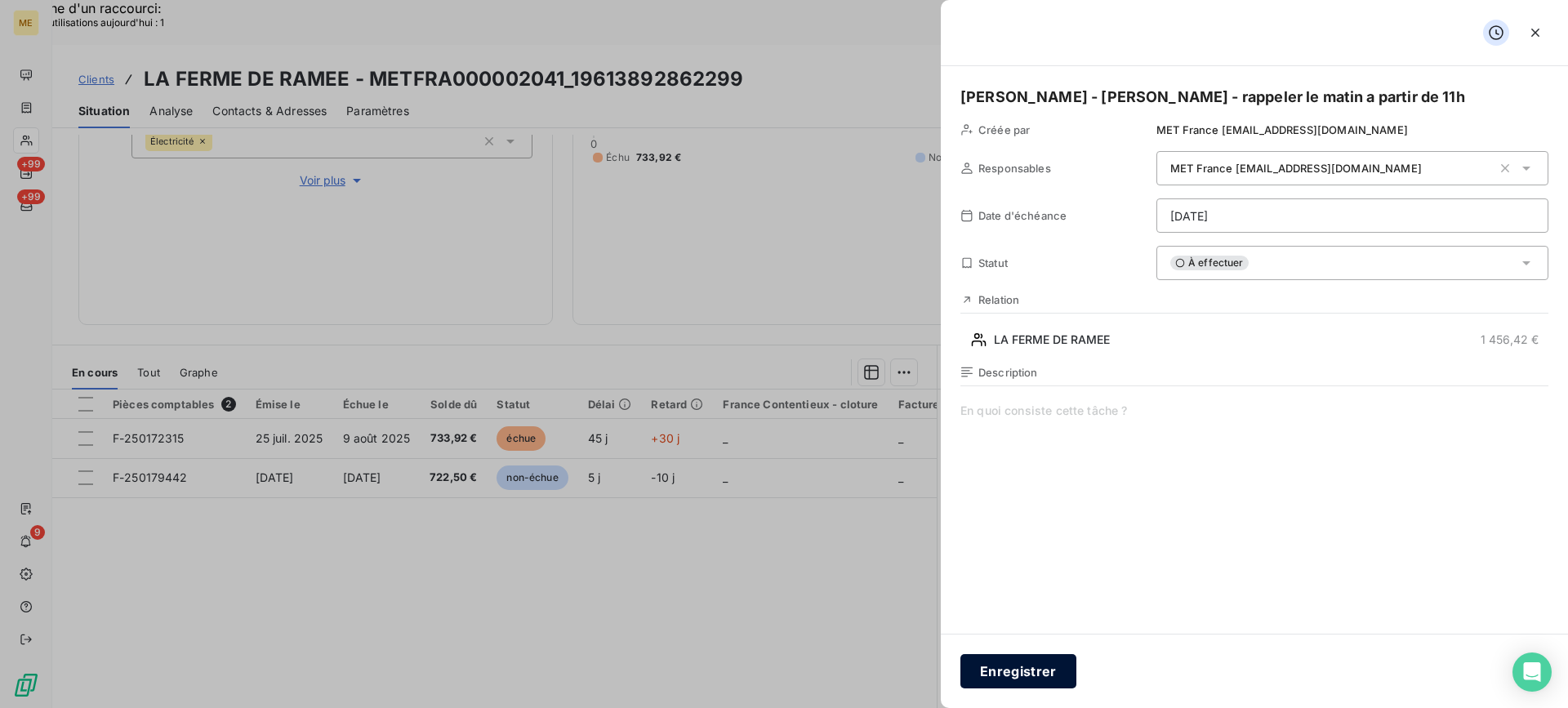
click at [980, 668] on button "Enregistrer" at bounding box center [1019, 671] width 116 height 34
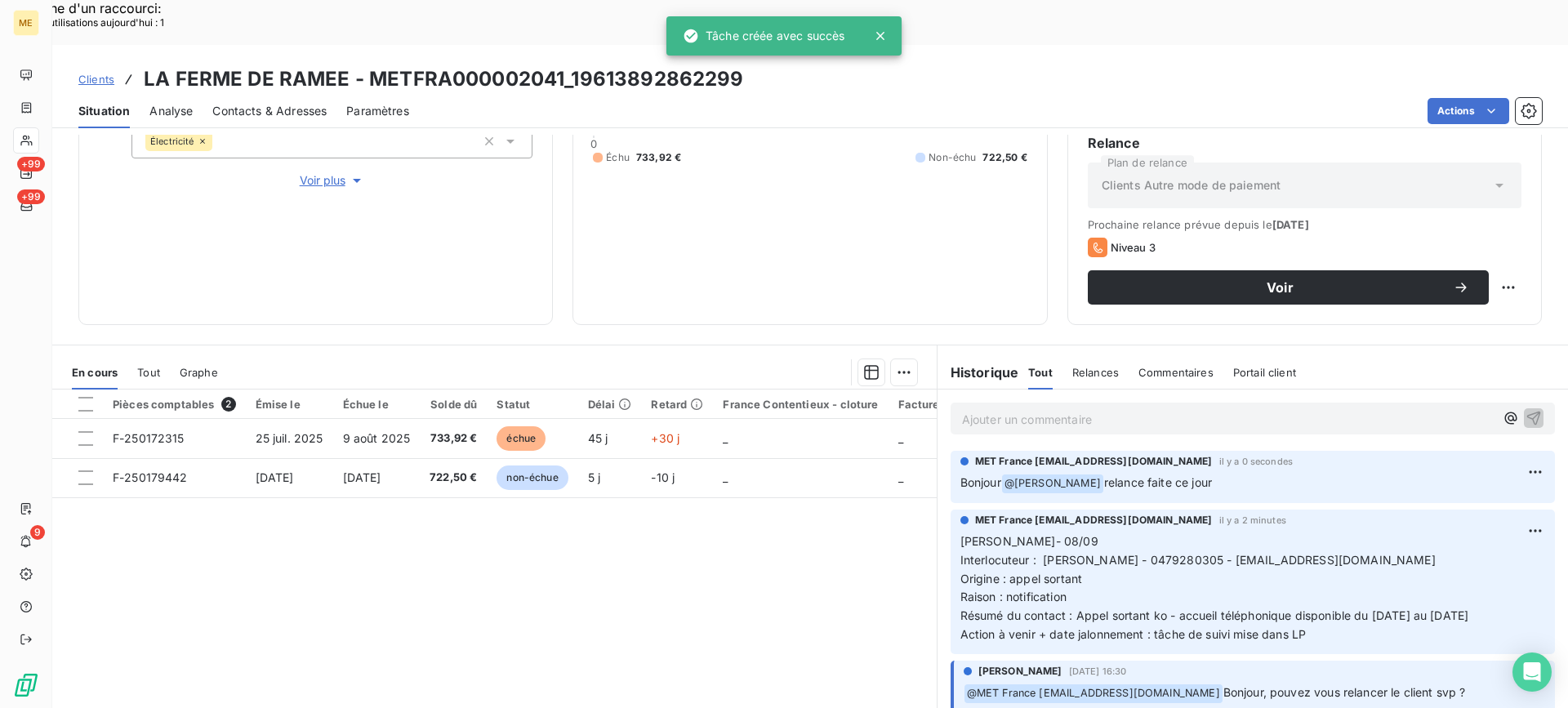
click at [622, 174] on div "1 456,42 € 0 Échu 733,92 € Non-échu 722,50 €" at bounding box center [810, 114] width 433 height 380
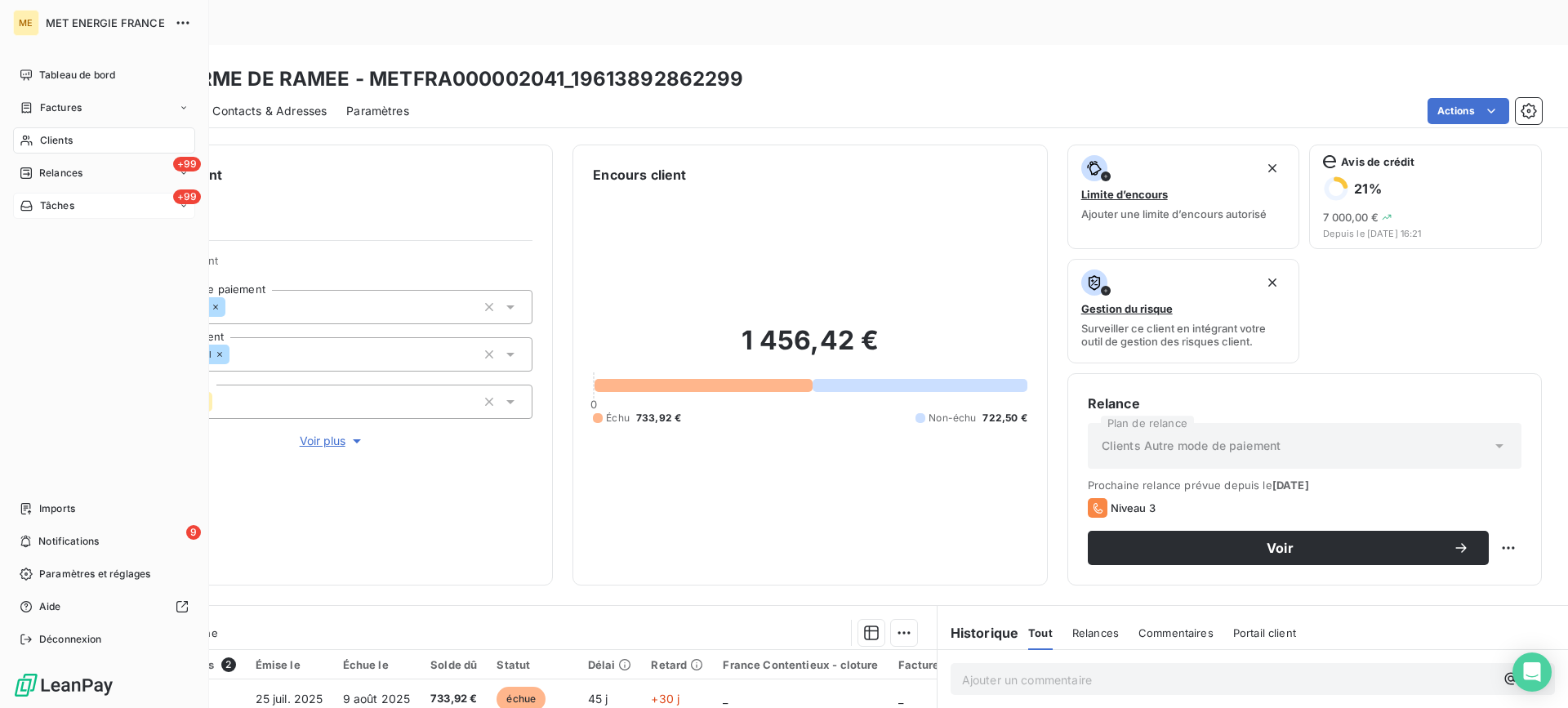
click at [62, 208] on span "Tâches" at bounding box center [57, 205] width 34 height 15
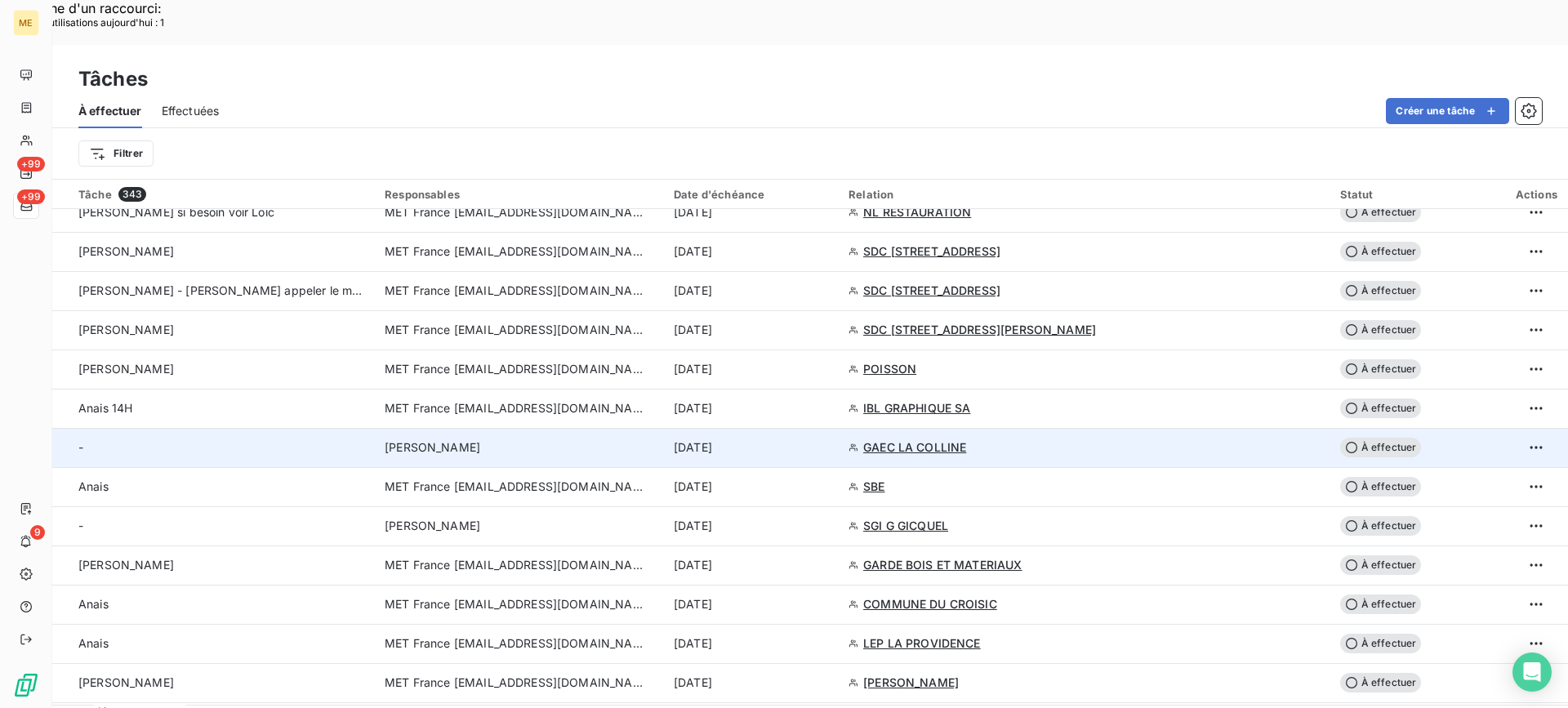
scroll to position [1306, 0]
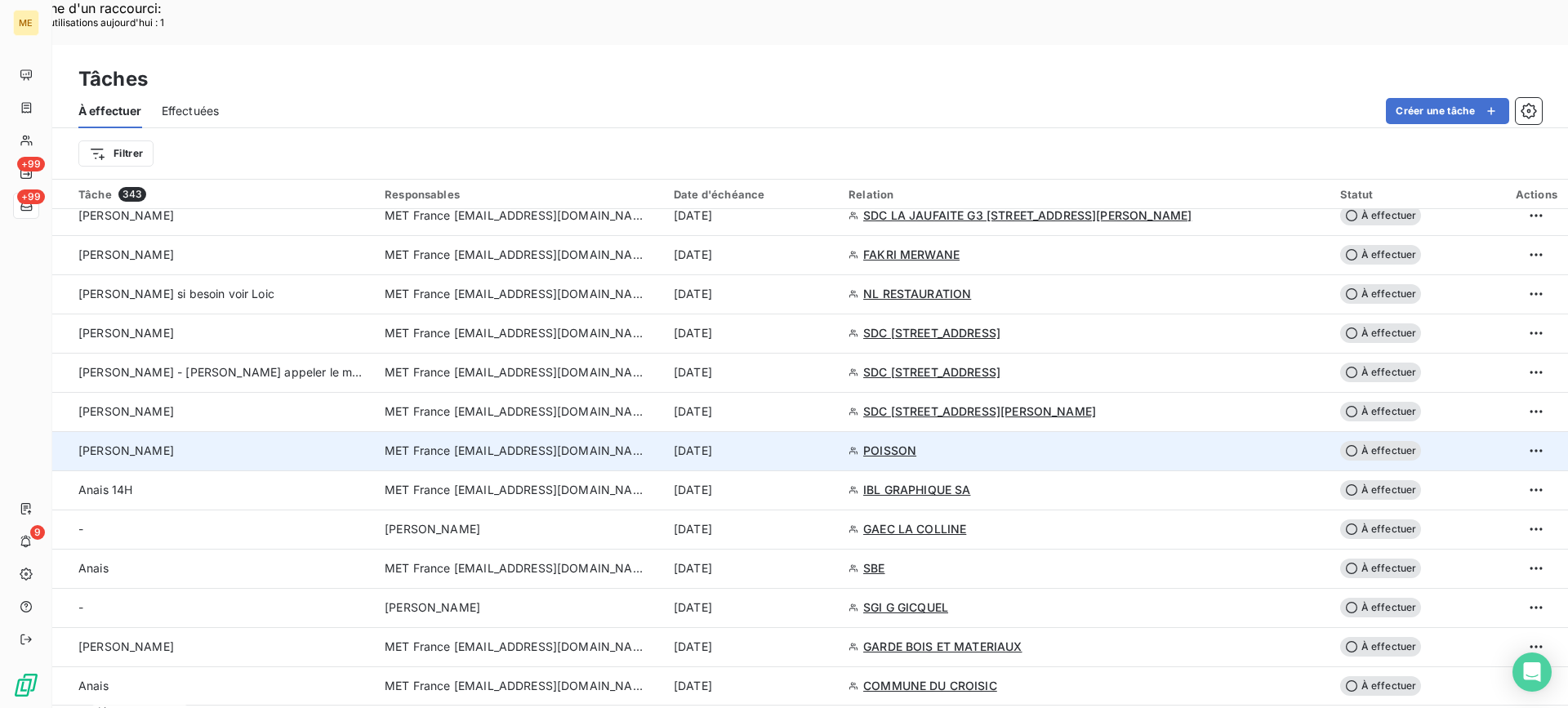
click at [293, 443] on div "[PERSON_NAME]" at bounding box center [222, 451] width 287 height 17
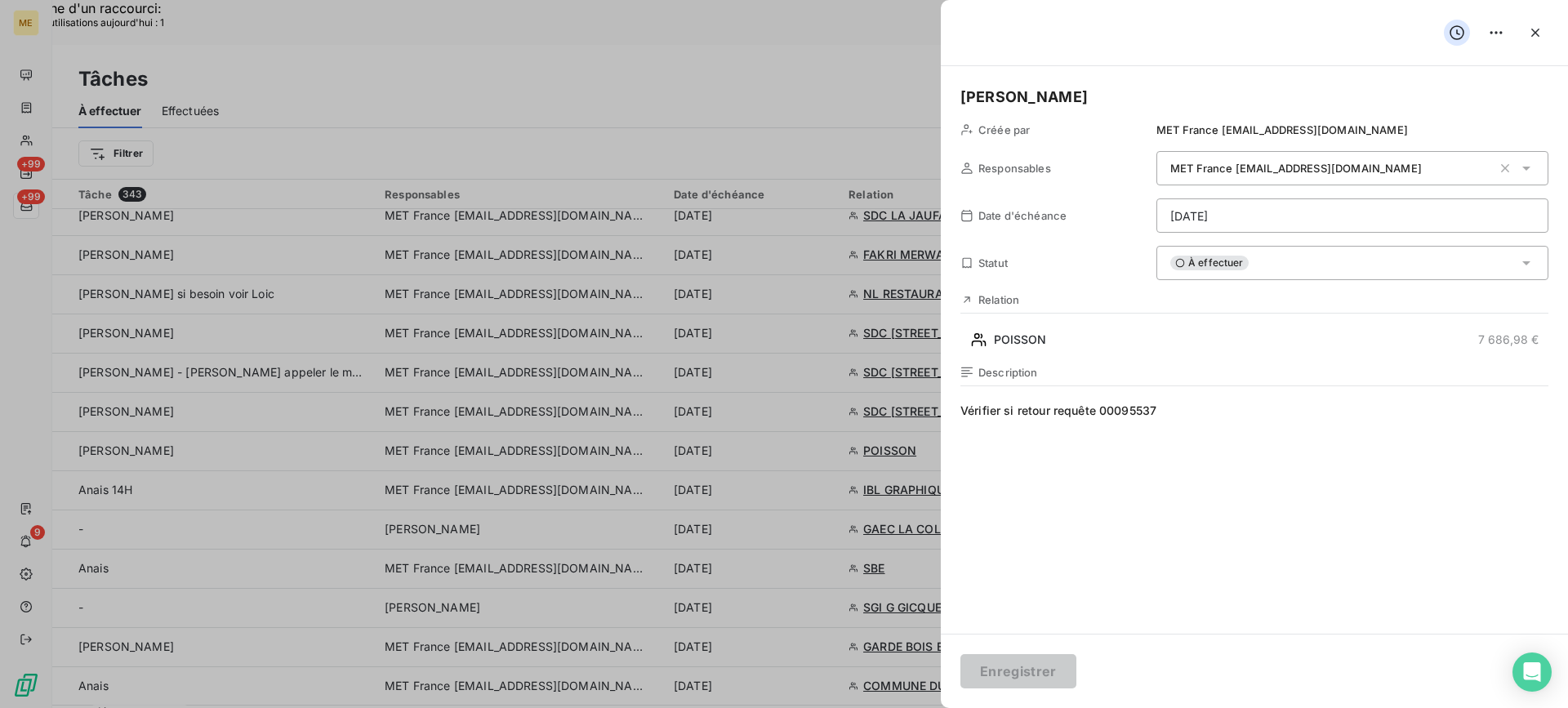
drag, startPoint x: 1140, startPoint y: 412, endPoint x: 1099, endPoint y: 413, distance: 41.0
click at [1099, 413] on span "Vérifier si retour requête 00095537" at bounding box center [1255, 559] width 588 height 313
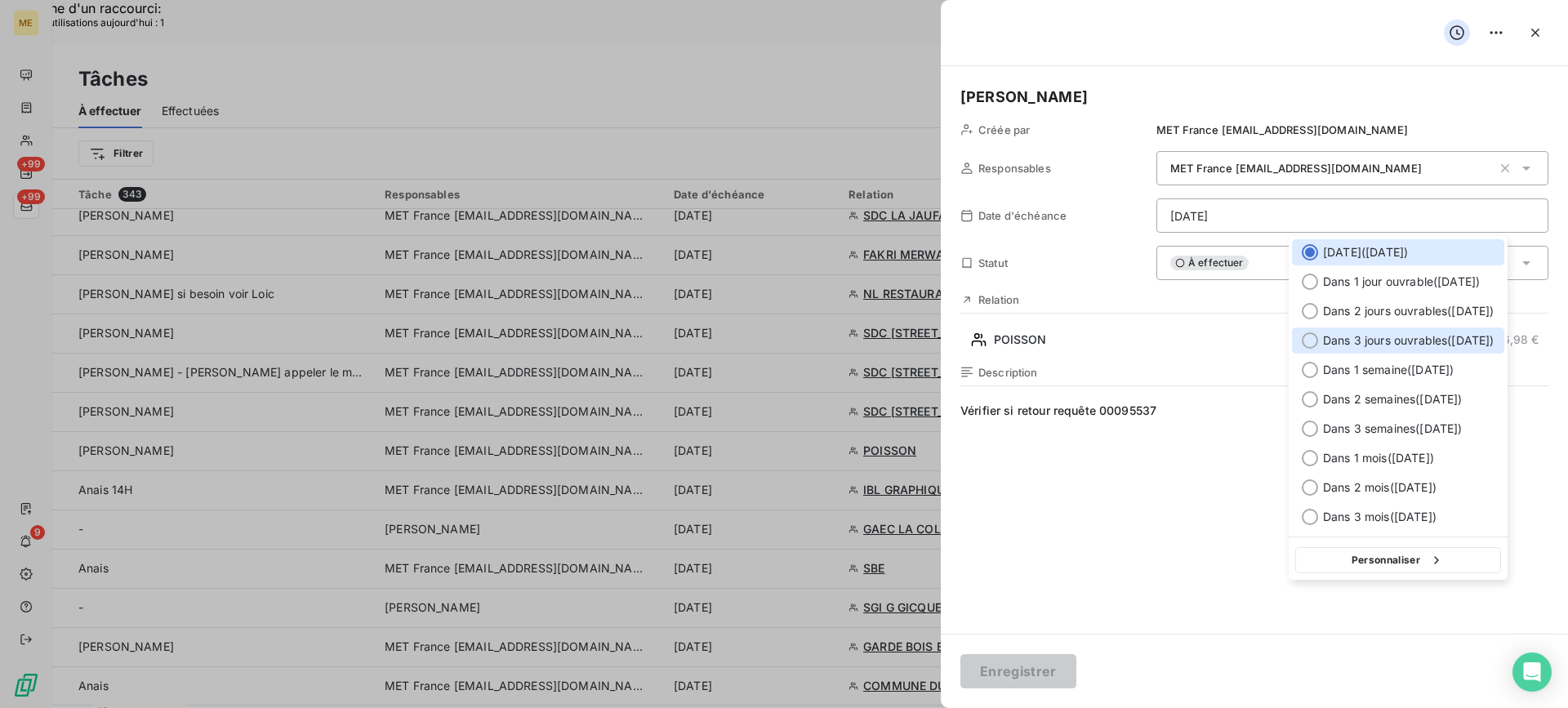
click at [1416, 333] on span "Dans 3 jours ouvrables ( [DATE] )" at bounding box center [1409, 340] width 172 height 17
type input "[DATE]"
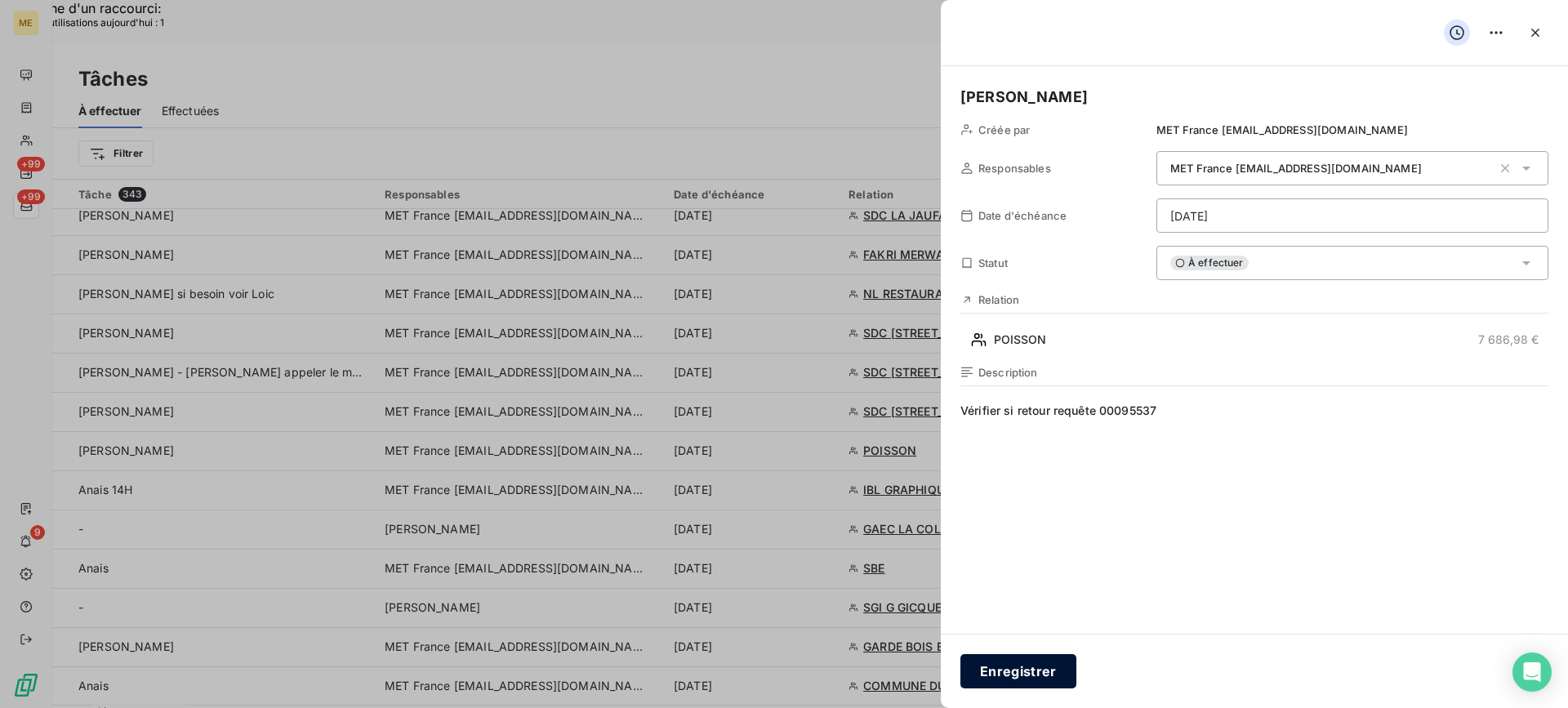
click at [1026, 655] on button "Enregistrer" at bounding box center [1019, 671] width 116 height 34
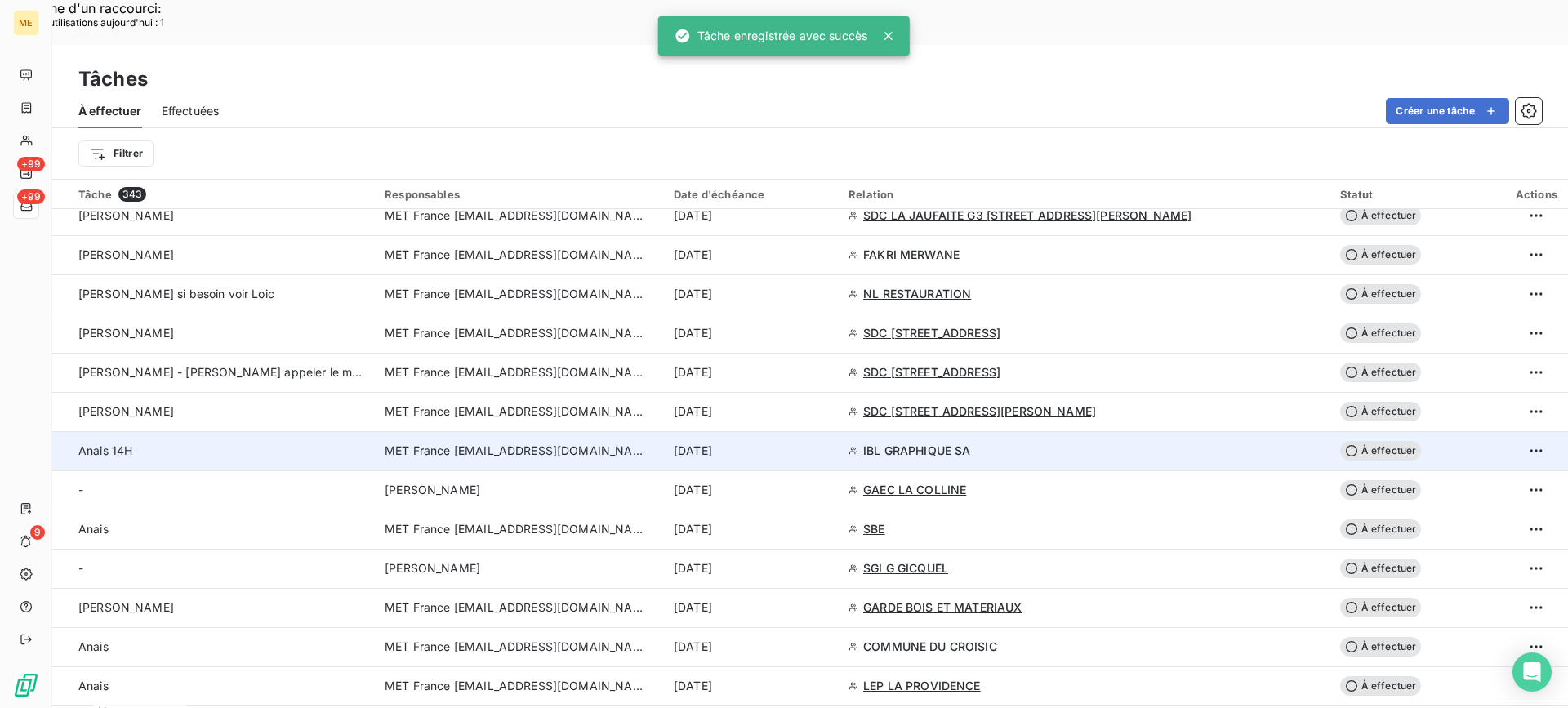
scroll to position [1225, 0]
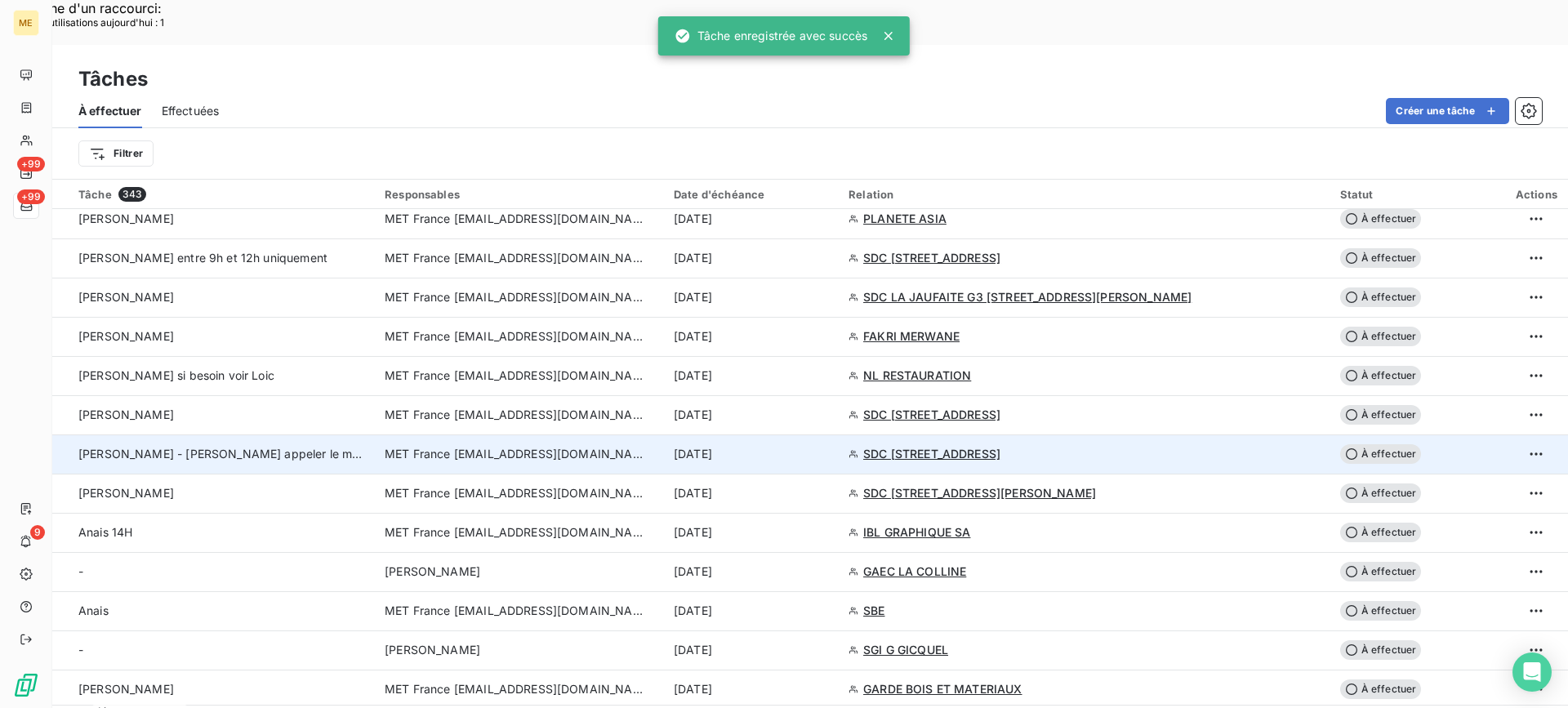
click at [256, 446] on div "[PERSON_NAME] - [PERSON_NAME] appeler le matin" at bounding box center [222, 454] width 287 height 17
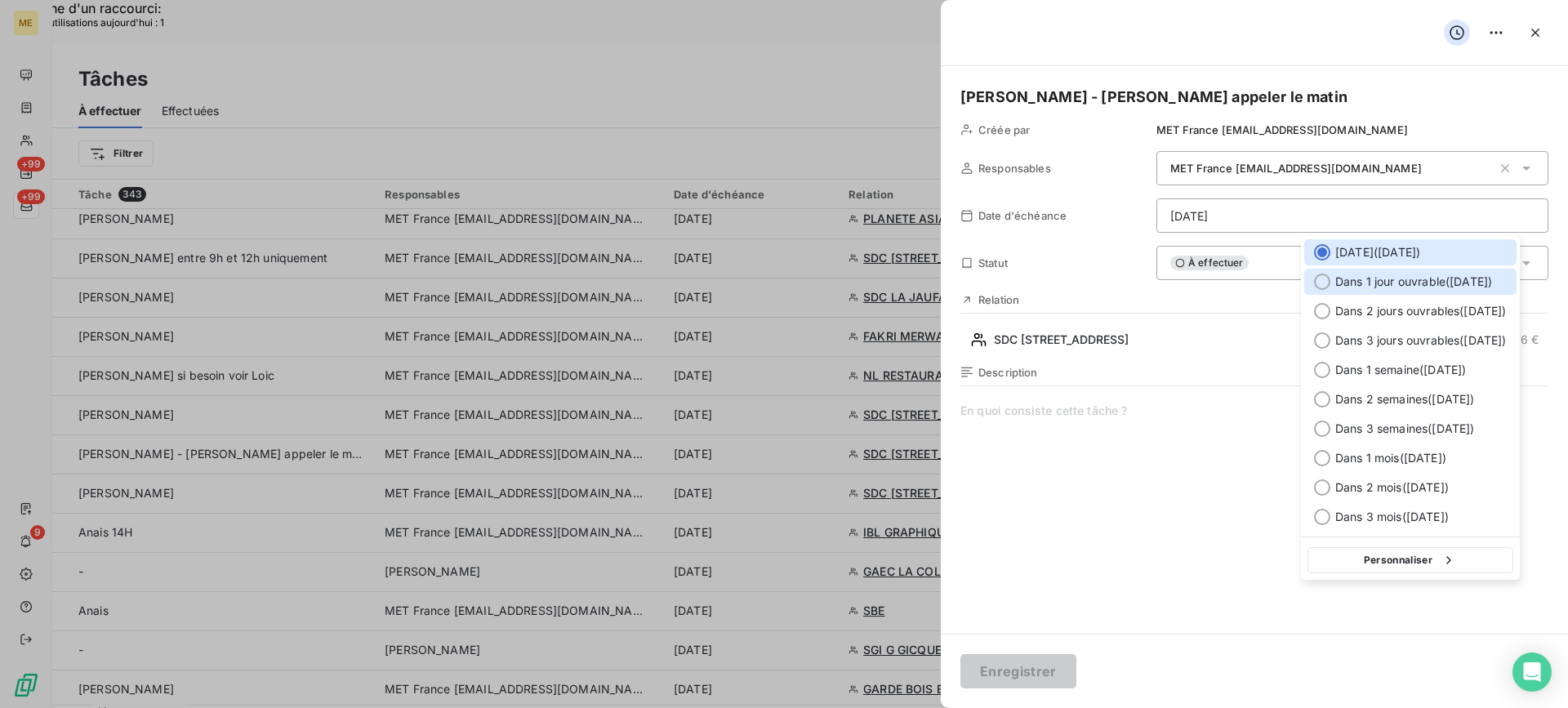
click at [1356, 279] on span "Dans 1 jour ouvrable ( [DATE] )" at bounding box center [1414, 281] width 157 height 17
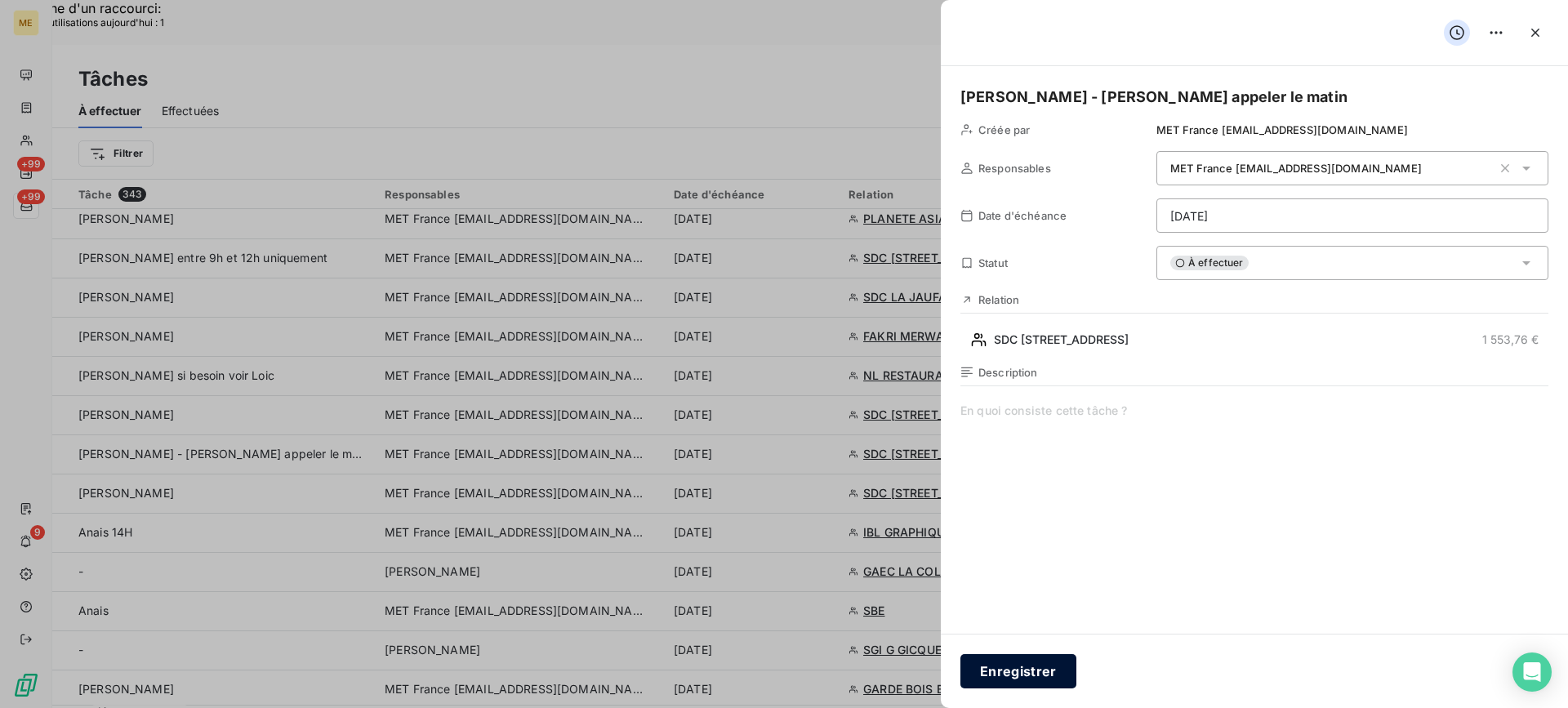
click at [1049, 661] on button "Enregistrer" at bounding box center [1019, 671] width 116 height 34
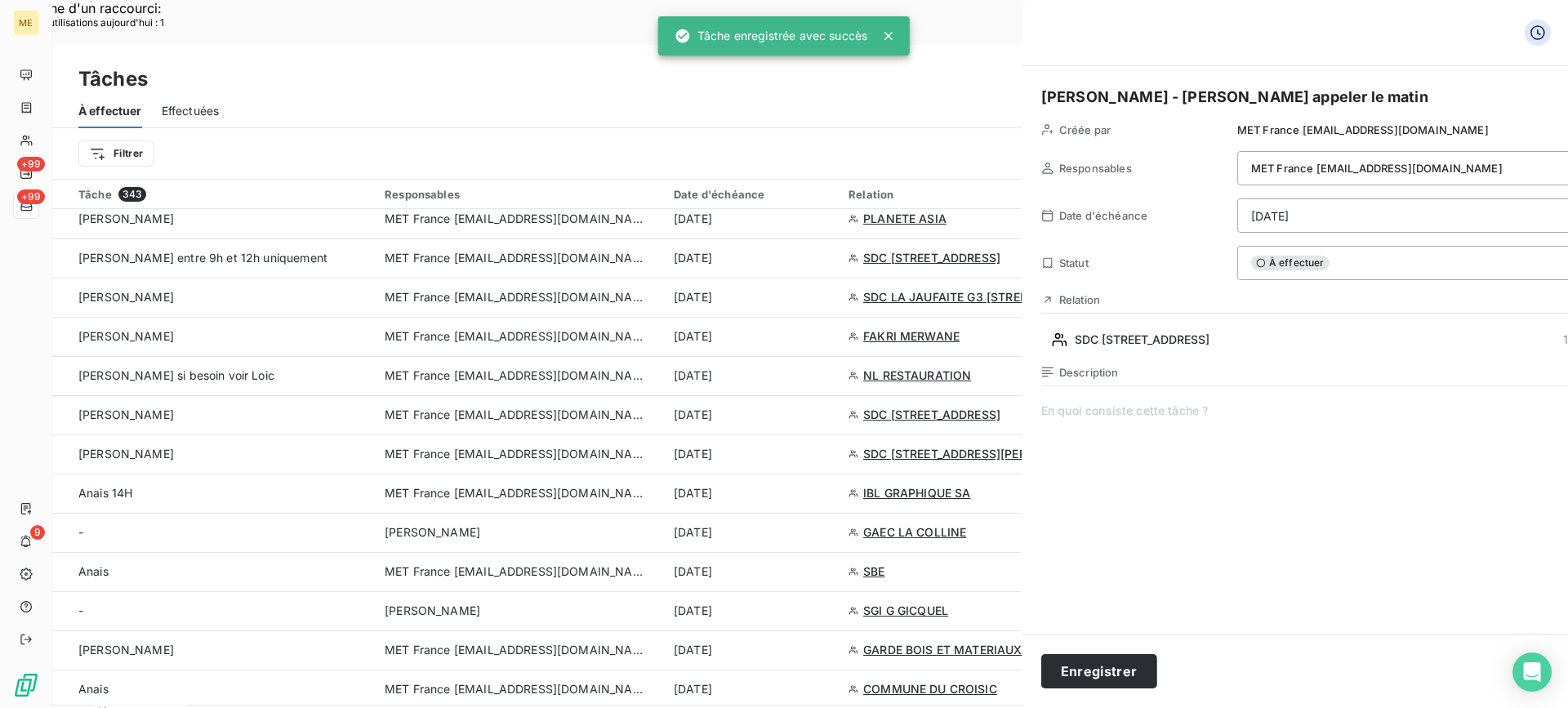
type input "[DATE]"
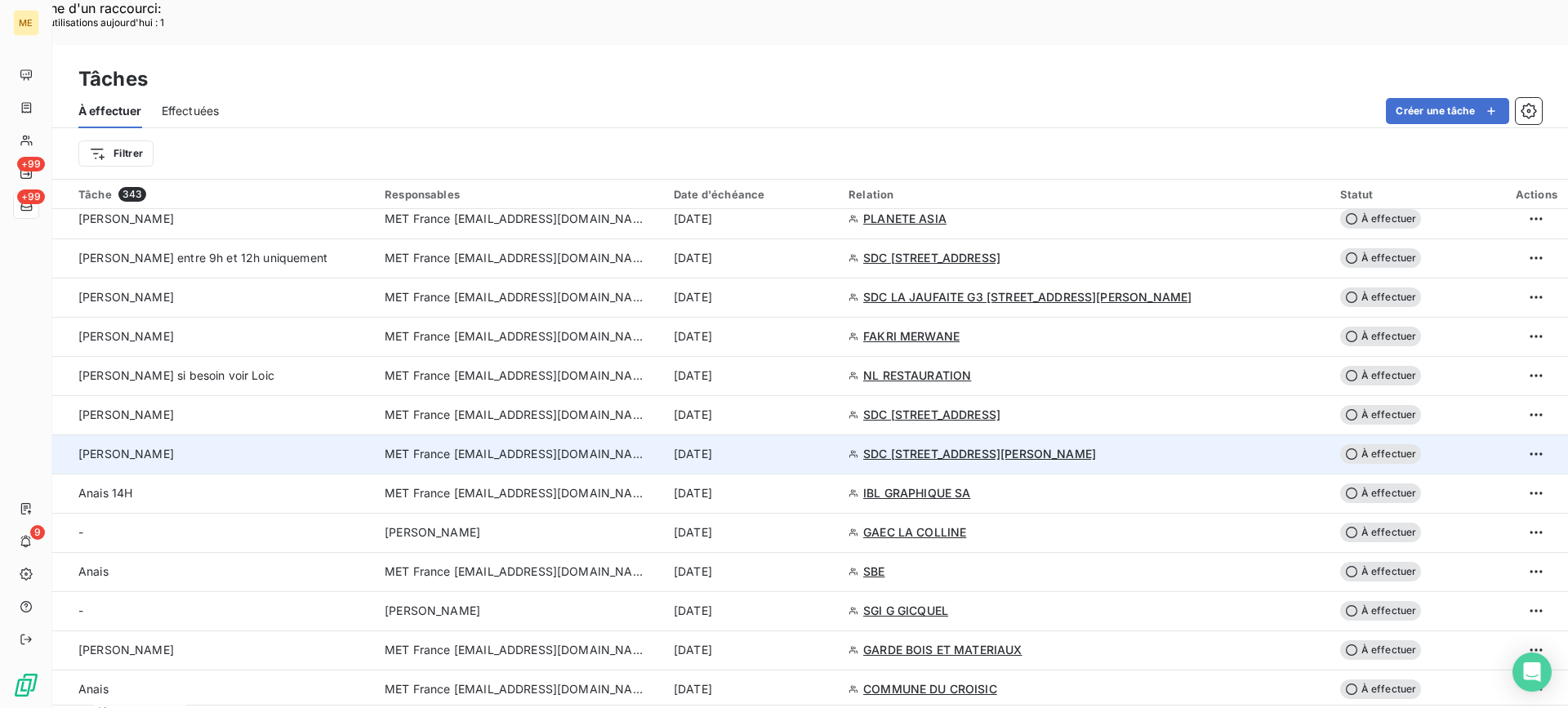
click at [254, 434] on td "[PERSON_NAME]" at bounding box center [213, 454] width 322 height 39
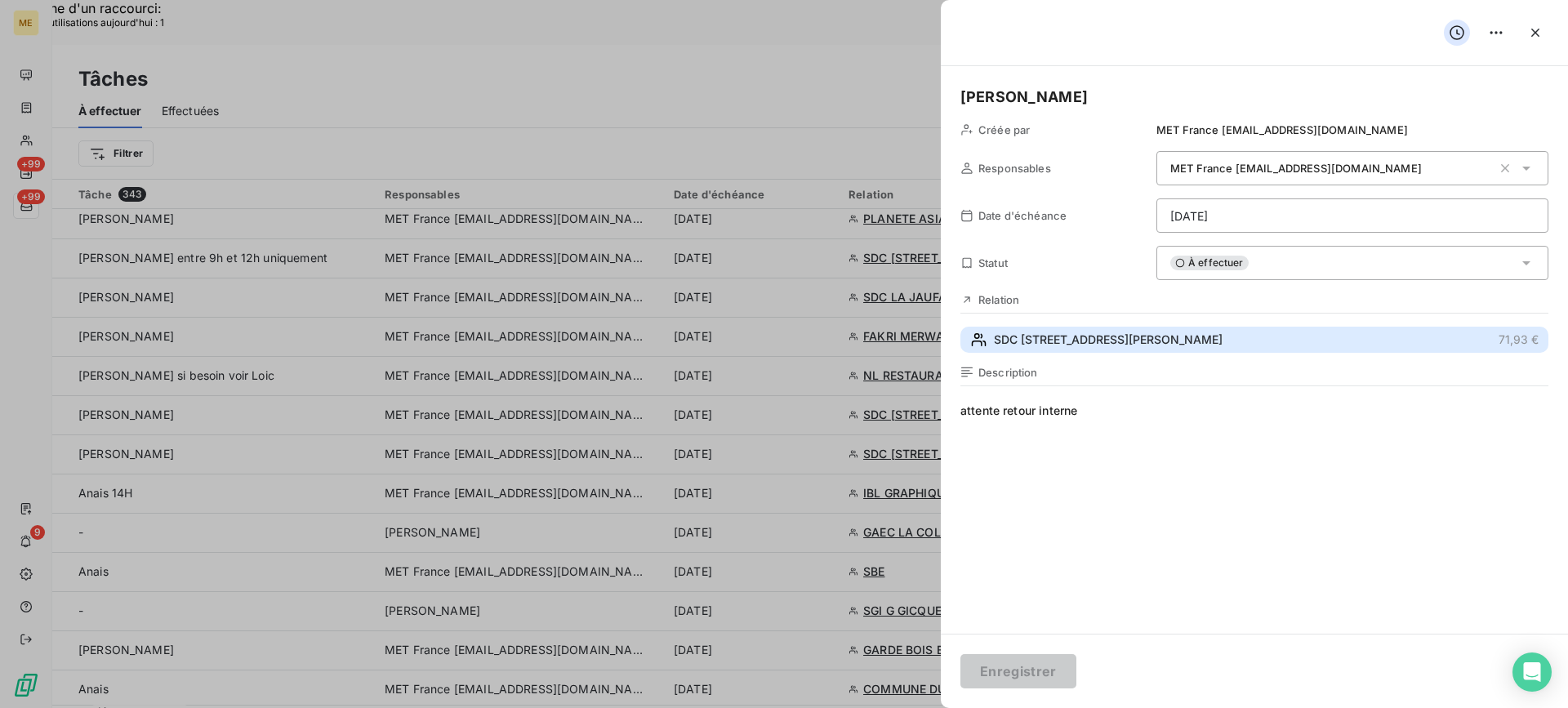
click at [1172, 347] on button "SDC [STREET_ADDRESS][PERSON_NAME] 71,93 €" at bounding box center [1255, 340] width 588 height 27
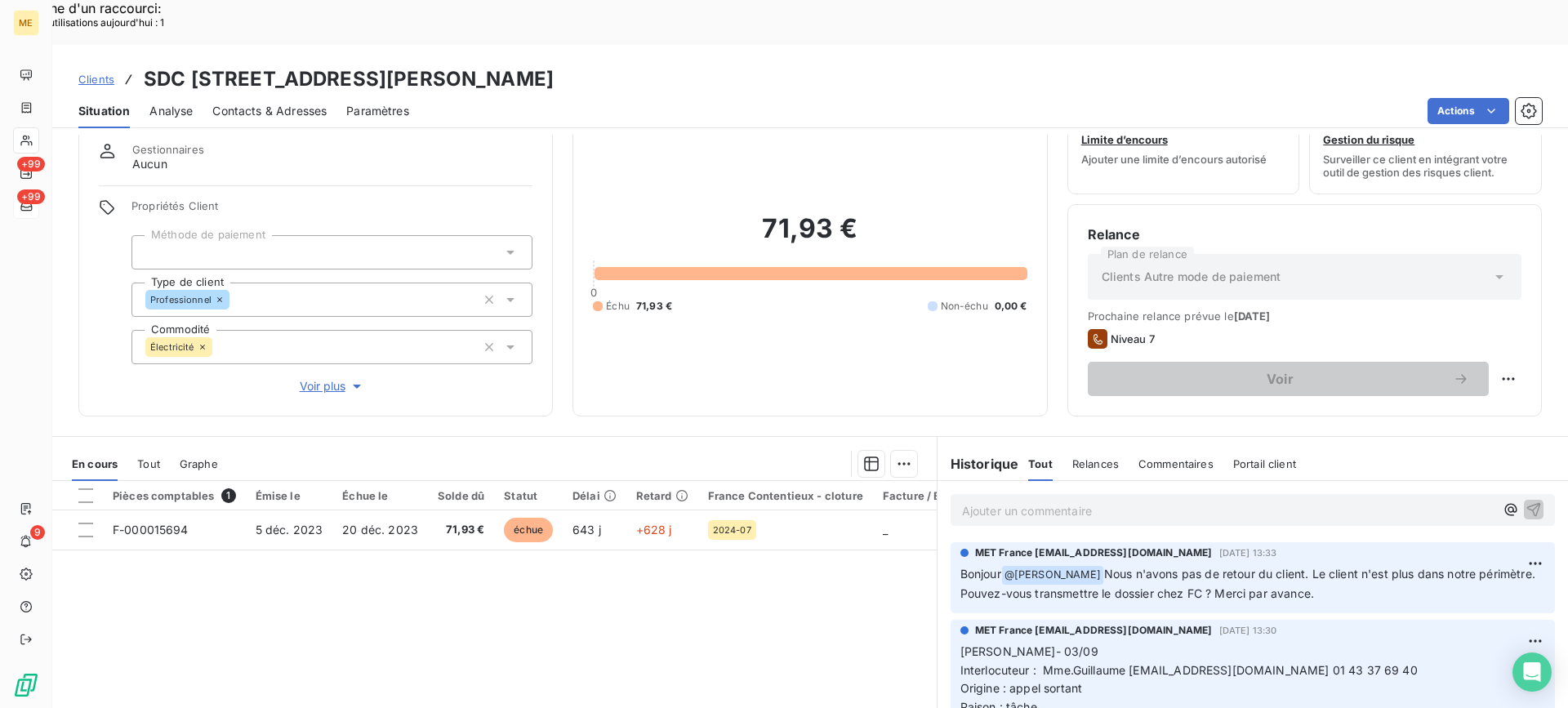
scroll to position [146, 0]
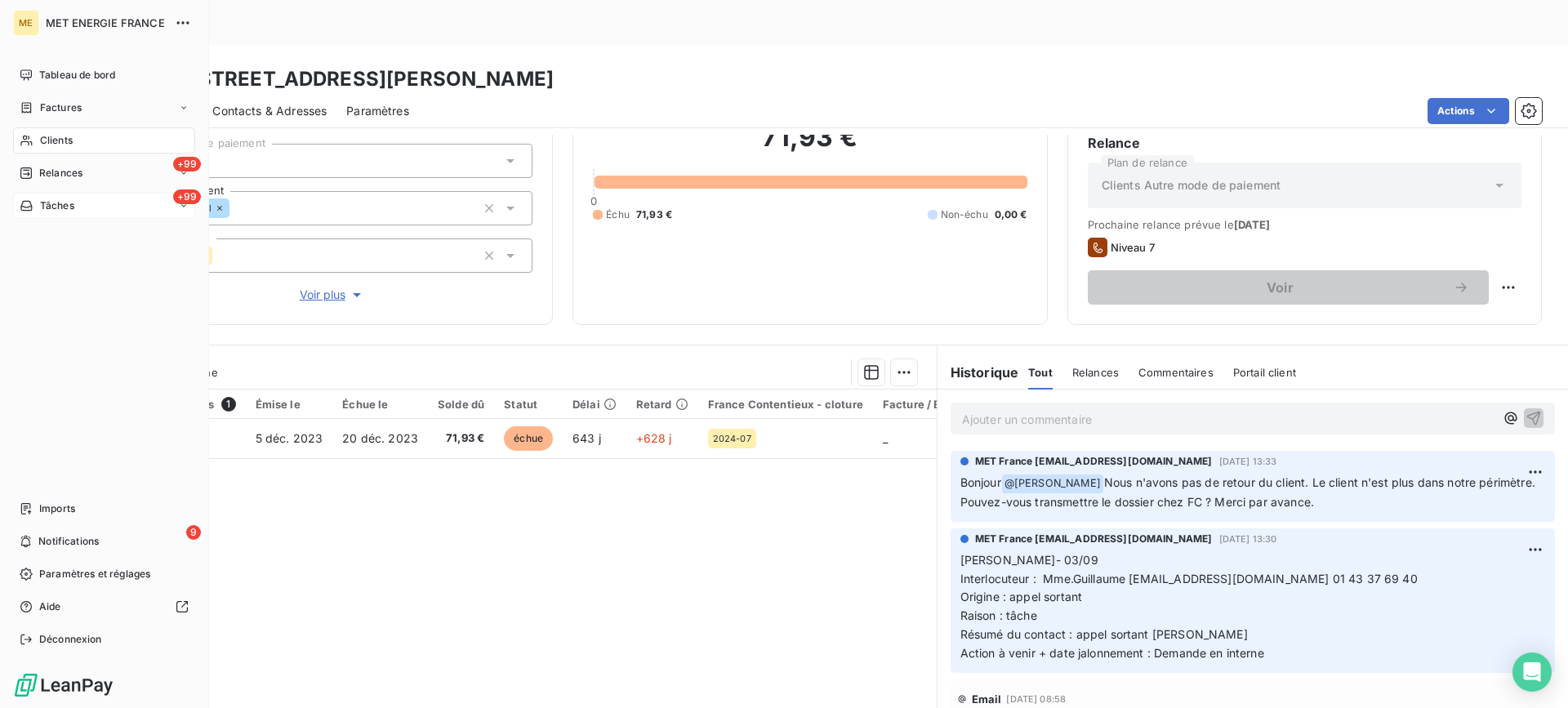
click at [103, 209] on div "+99 Tâches" at bounding box center [103, 205] width 182 height 27
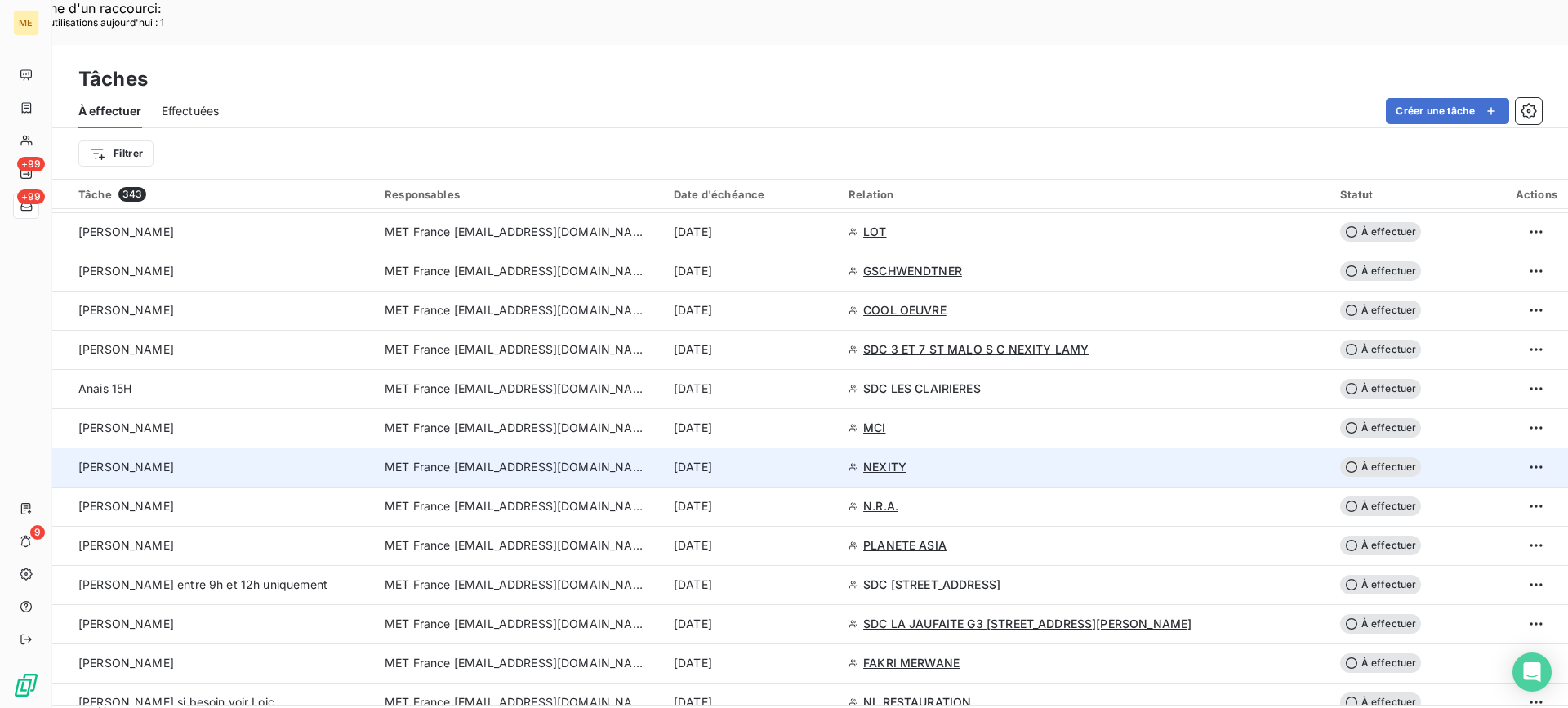
scroll to position [1062, 0]
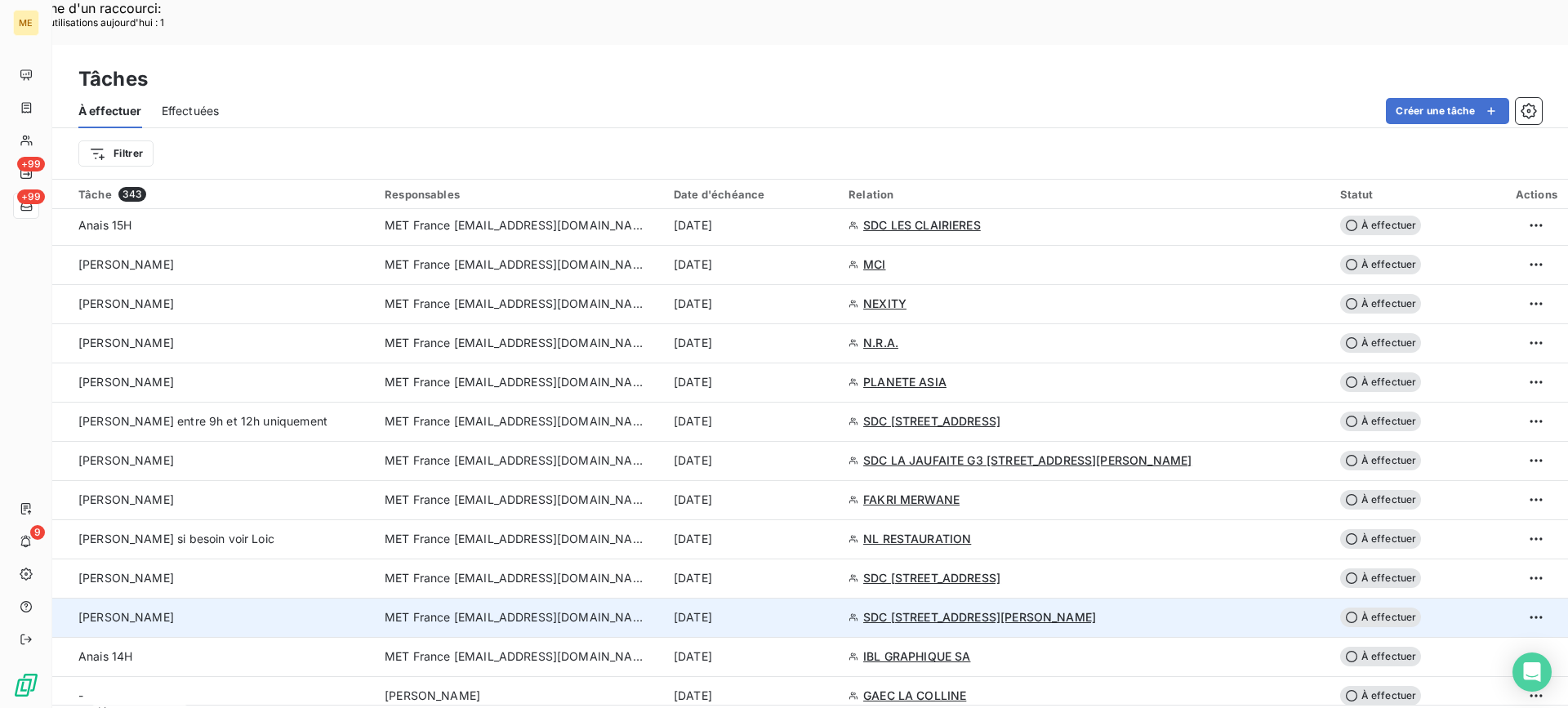
click at [712, 609] on span "[DATE]" at bounding box center [693, 617] width 38 height 17
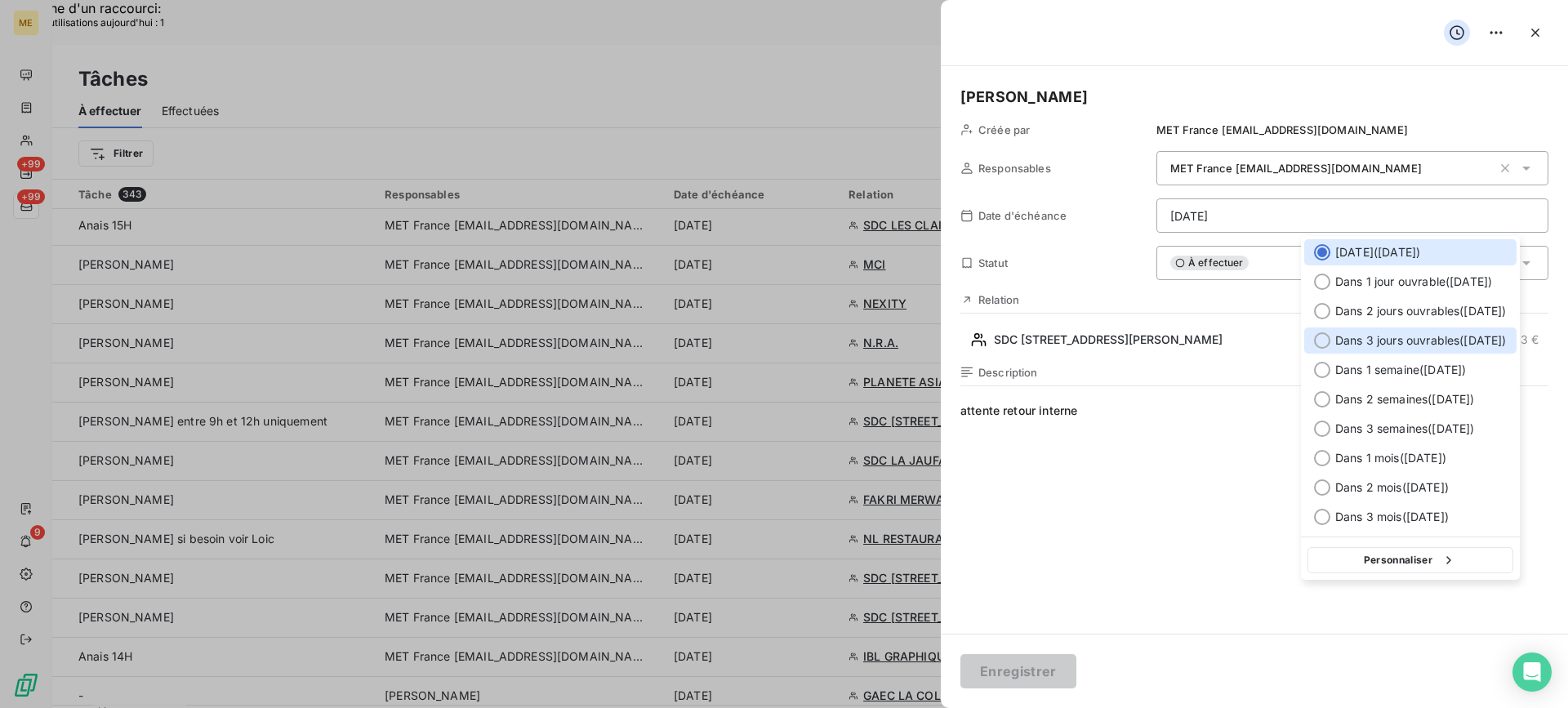
click at [1413, 332] on div "Dans 3 jours ouvrables ( [DATE] )" at bounding box center [1411, 340] width 212 height 27
type input "[DATE]"
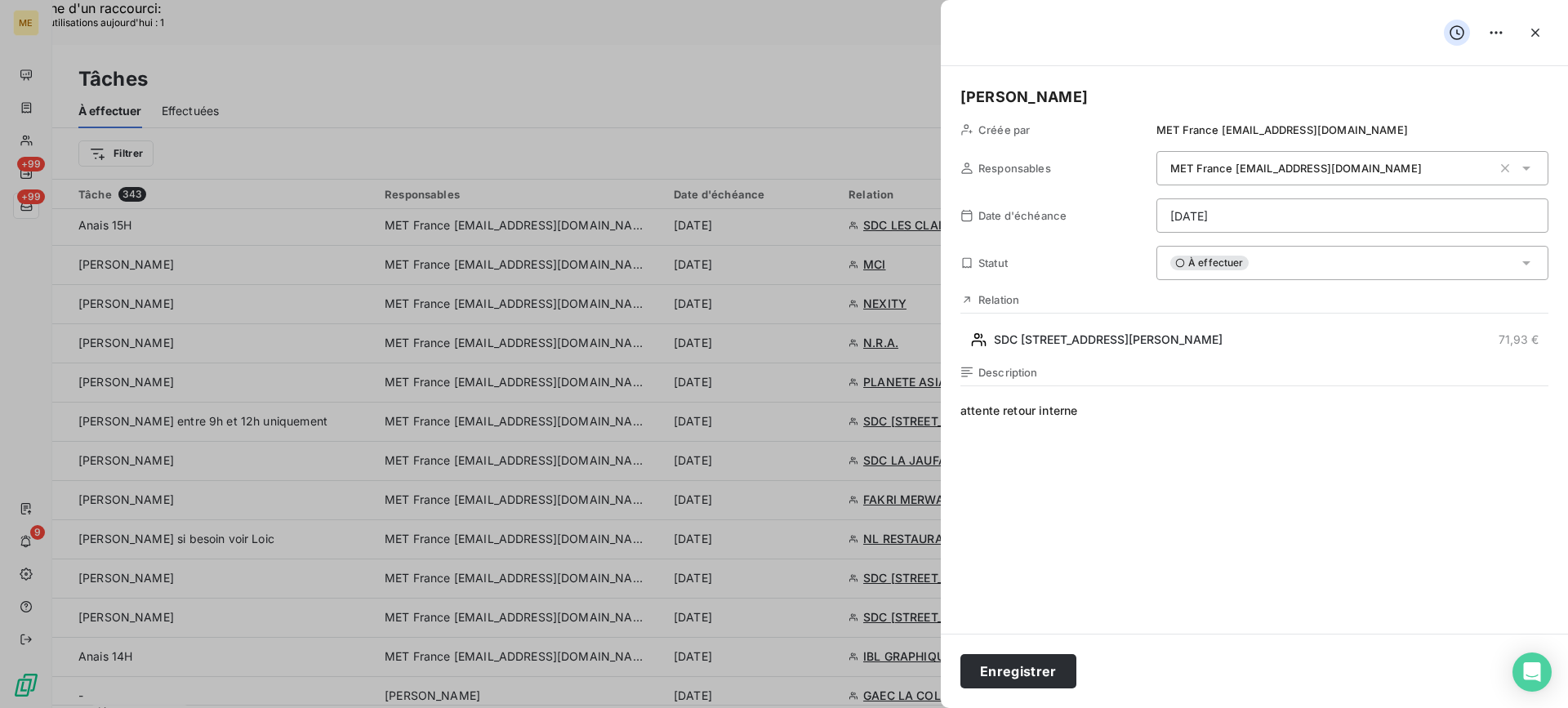
click at [1045, 649] on div "Enregistrer" at bounding box center [1255, 671] width 627 height 75
click at [1038, 661] on button "Enregistrer" at bounding box center [1019, 671] width 116 height 34
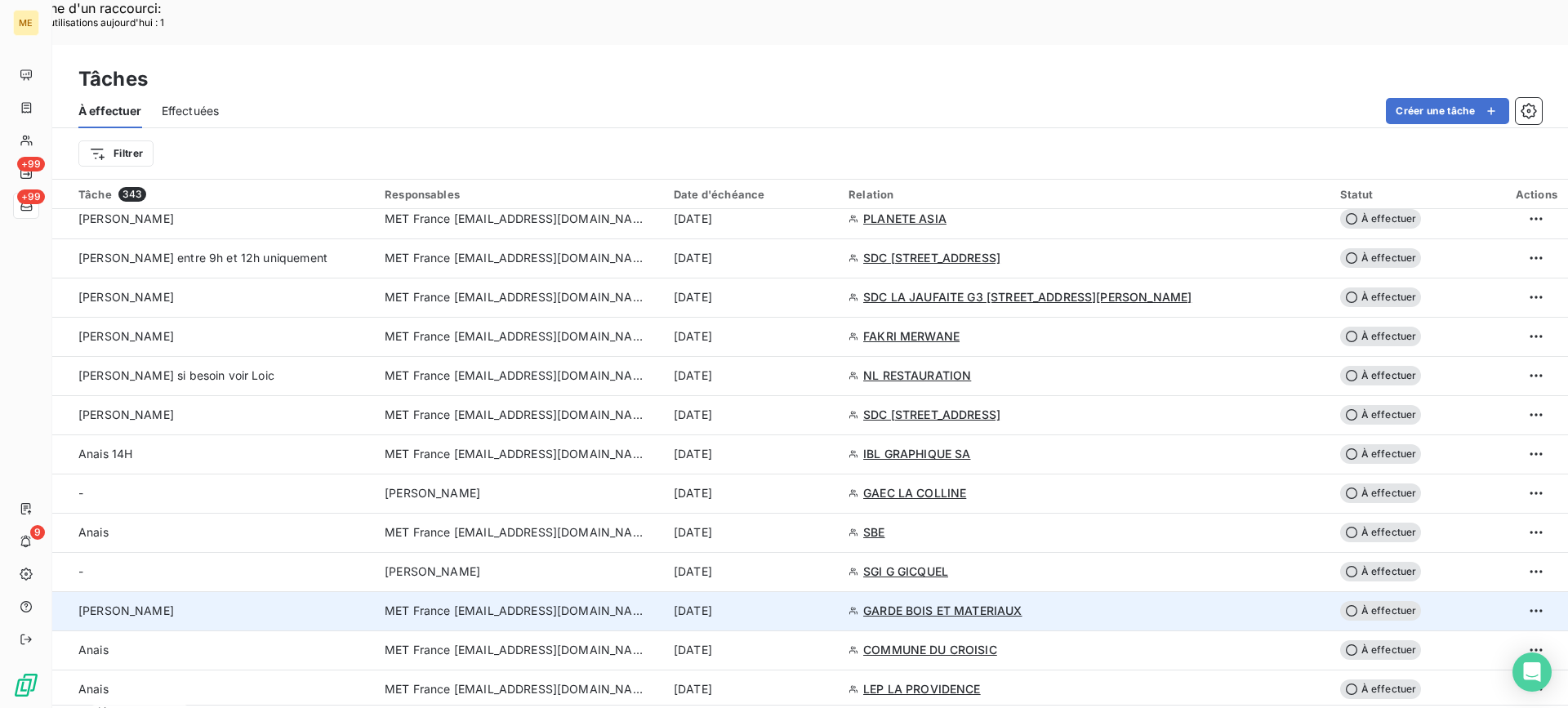
scroll to position [1143, 0]
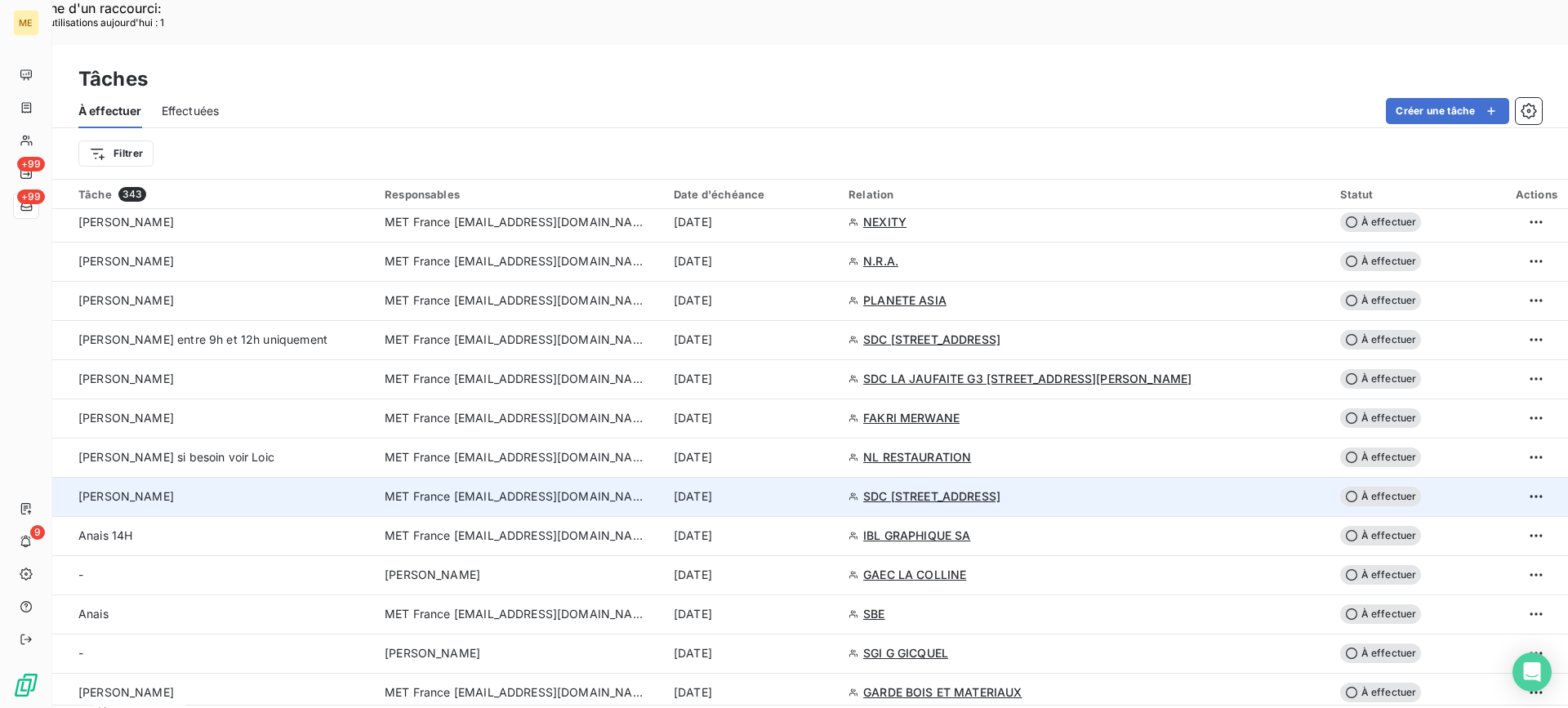
click at [293, 488] on div "[PERSON_NAME]" at bounding box center [222, 496] width 287 height 17
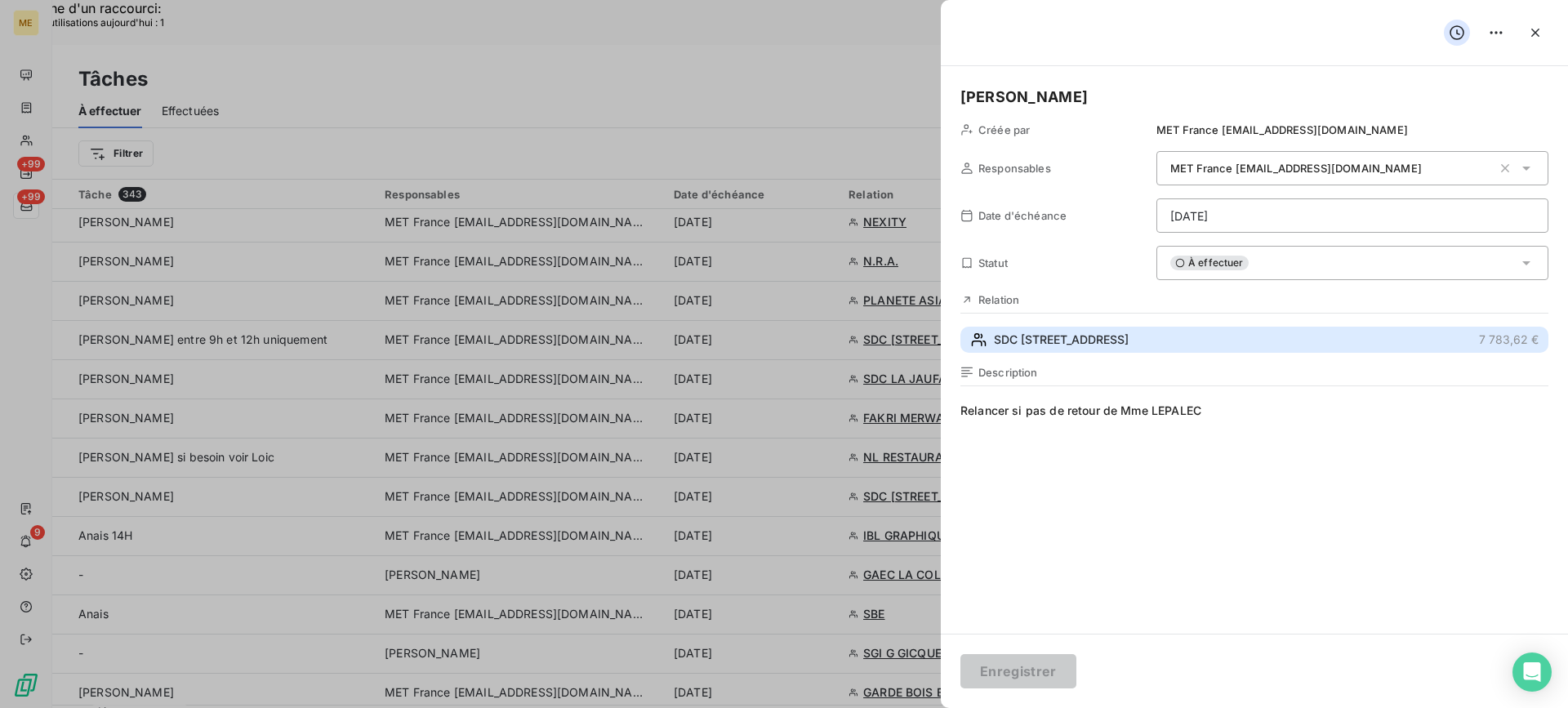
click at [1129, 346] on span "SDC [STREET_ADDRESS]" at bounding box center [1061, 340] width 135 height 17
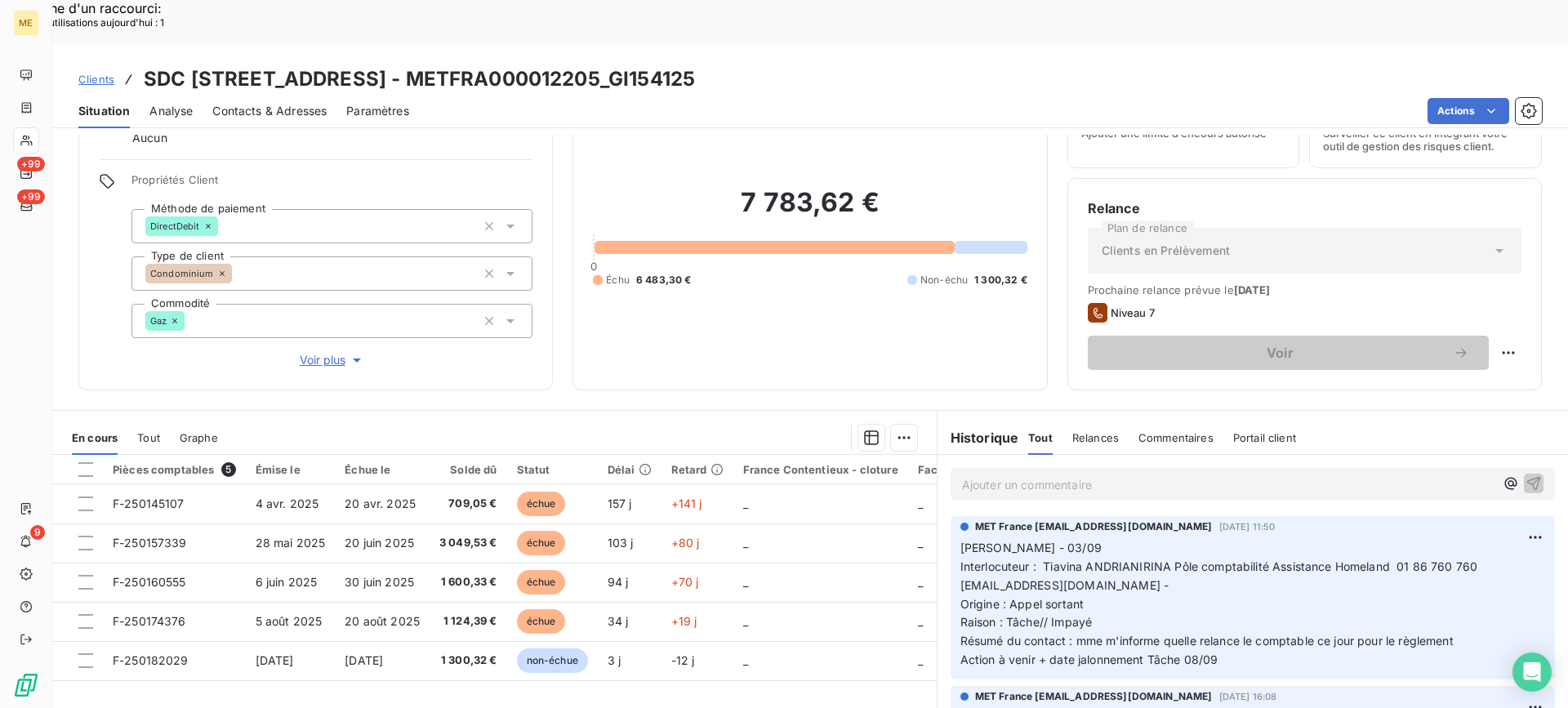
scroll to position [82, 0]
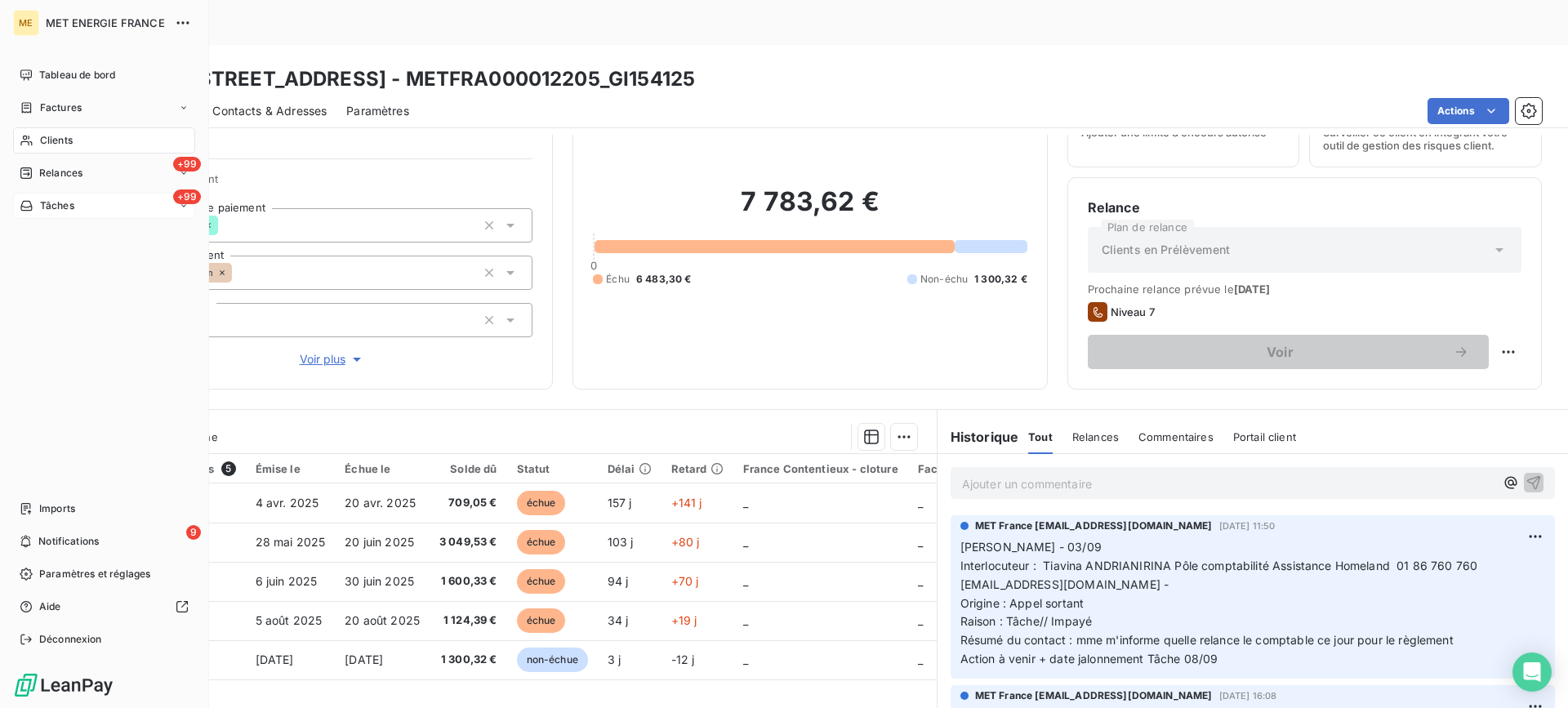
click at [124, 208] on div "+99 Tâches" at bounding box center [103, 205] width 182 height 27
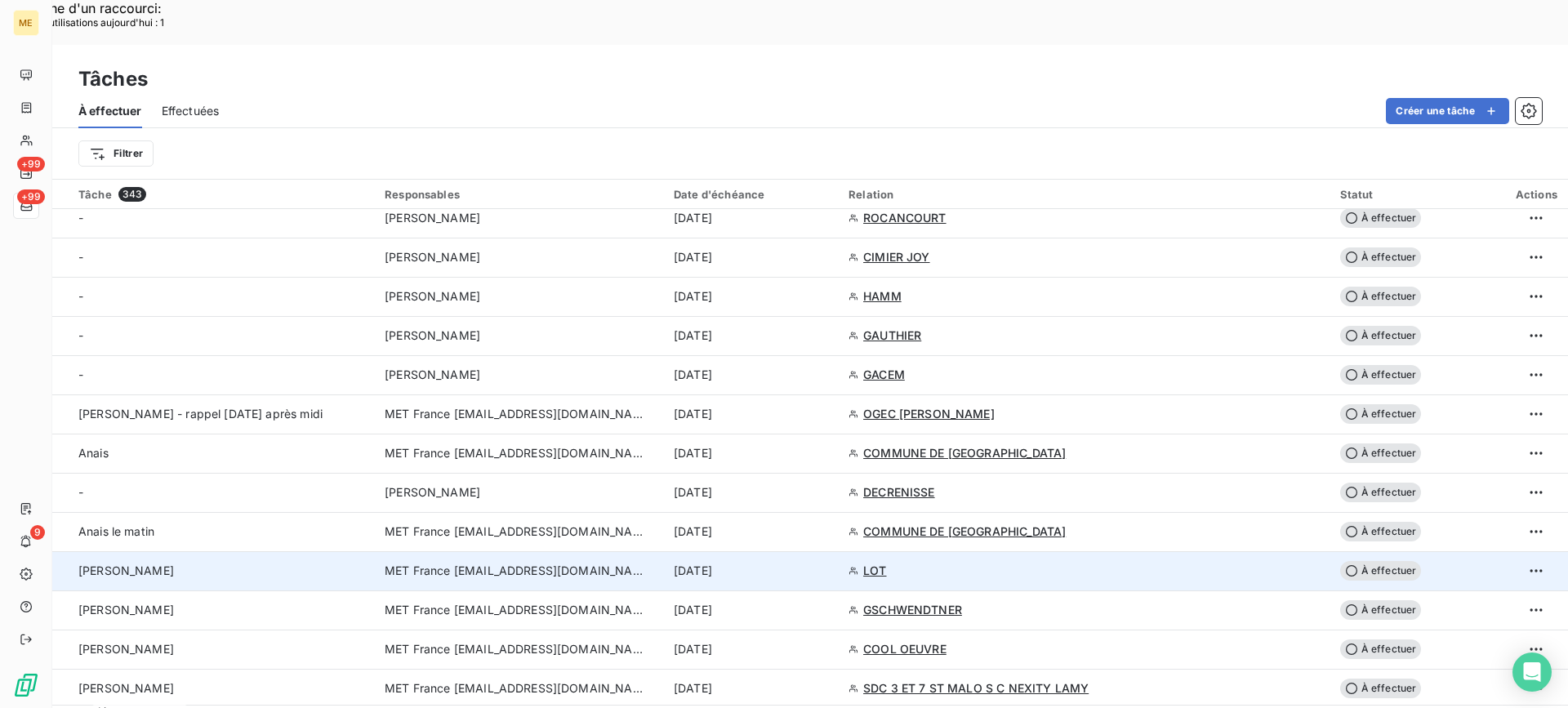
scroll to position [653, 0]
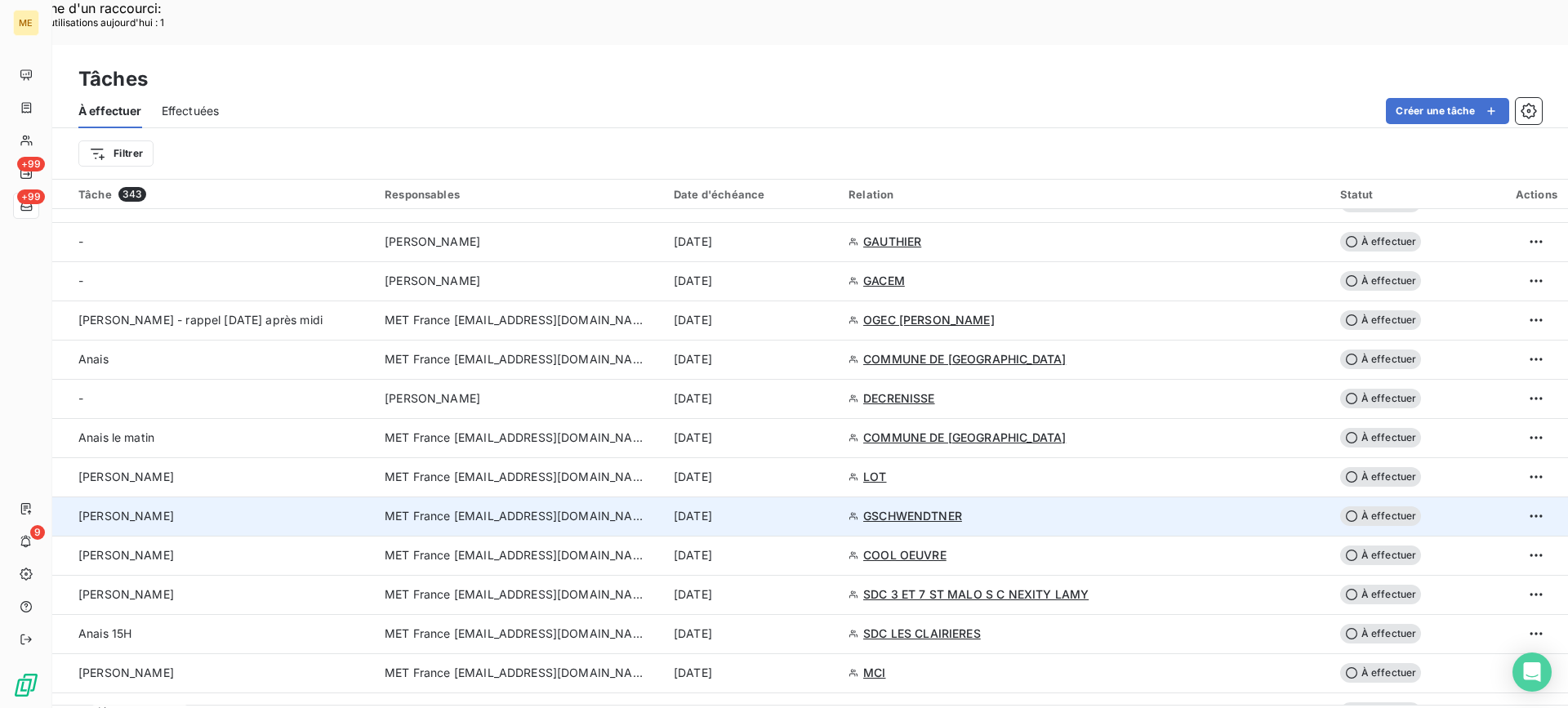
click at [361, 496] on td "[PERSON_NAME]" at bounding box center [213, 516] width 322 height 39
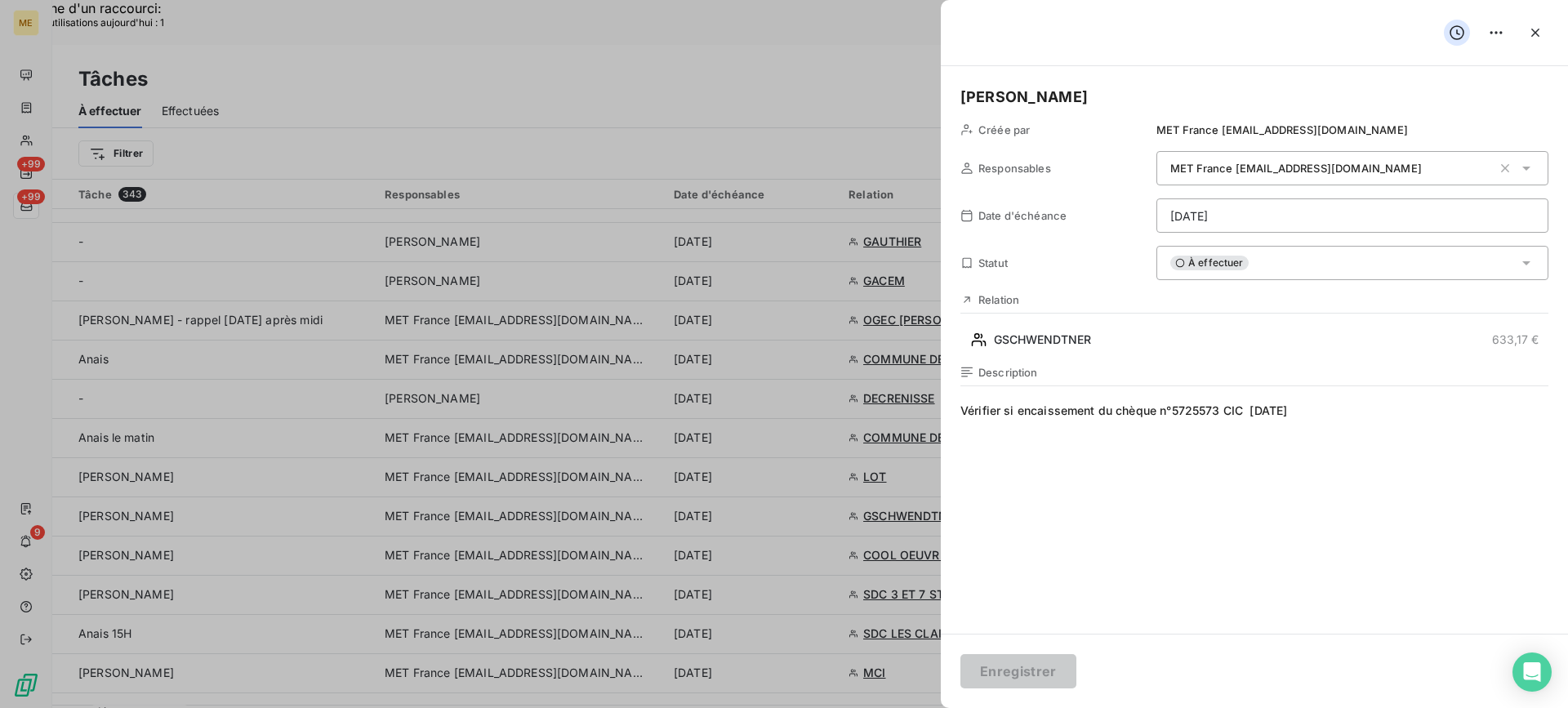
click at [1293, 259] on div "À effectuer" at bounding box center [1352, 262] width 392 height 34
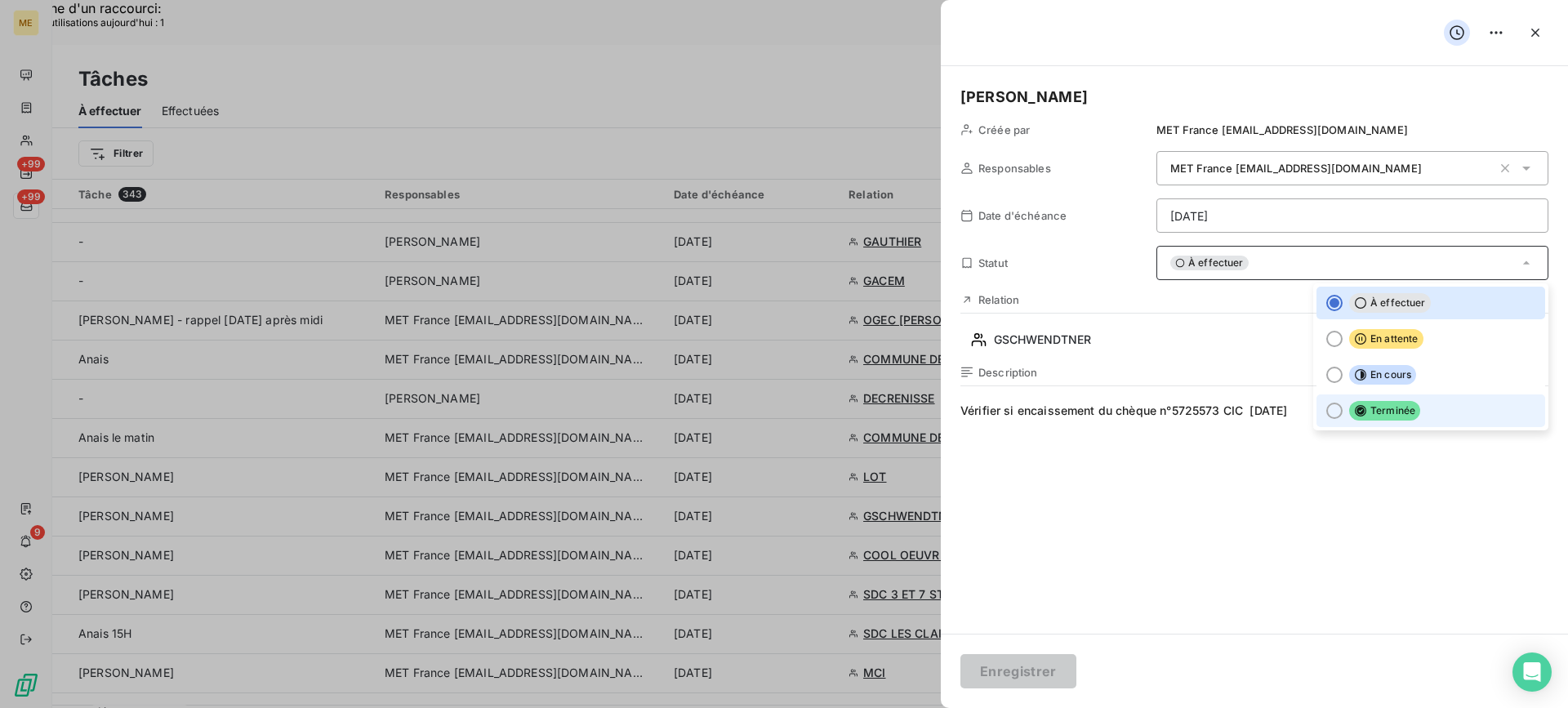
click at [1354, 400] on li "Terminée" at bounding box center [1430, 410] width 229 height 32
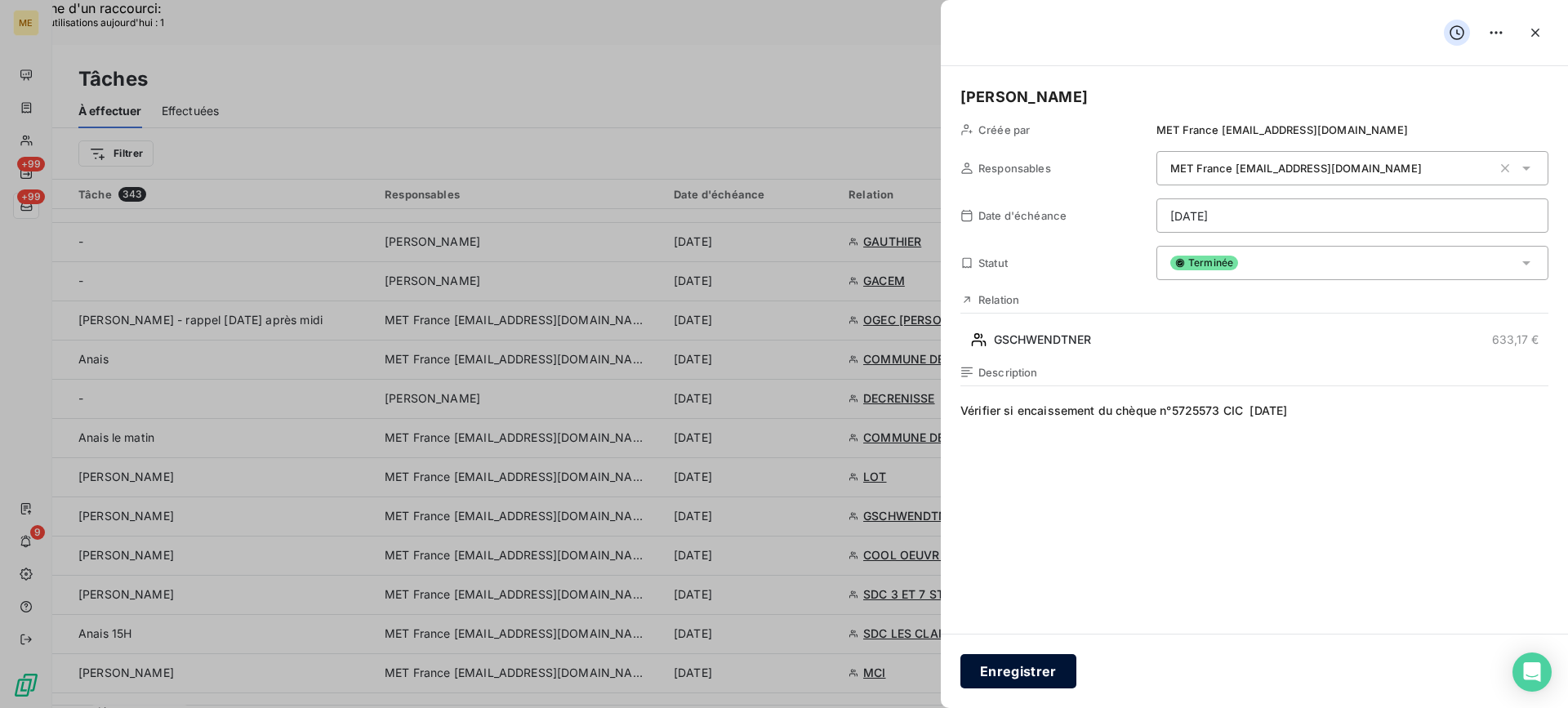
click at [1004, 686] on button "Enregistrer" at bounding box center [1019, 671] width 116 height 34
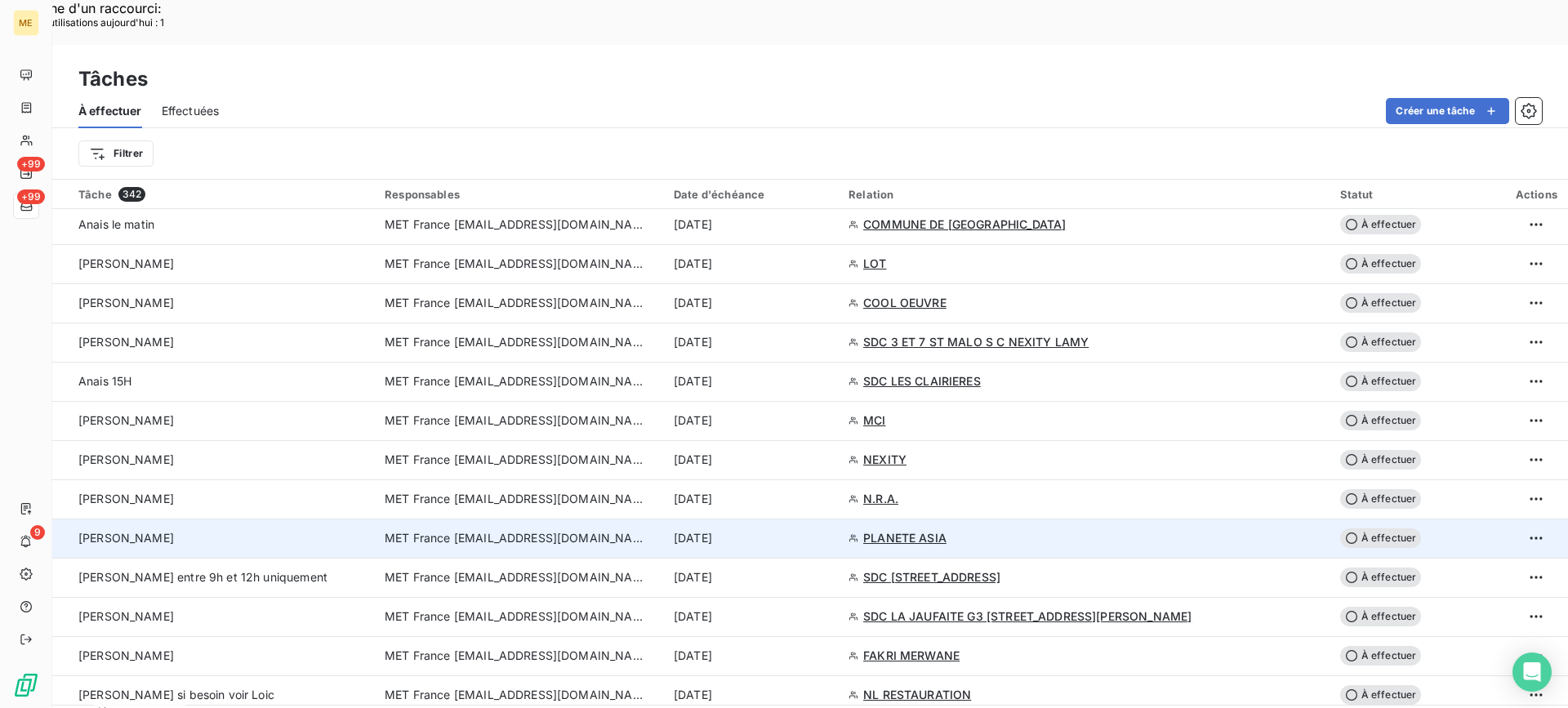
scroll to position [898, 0]
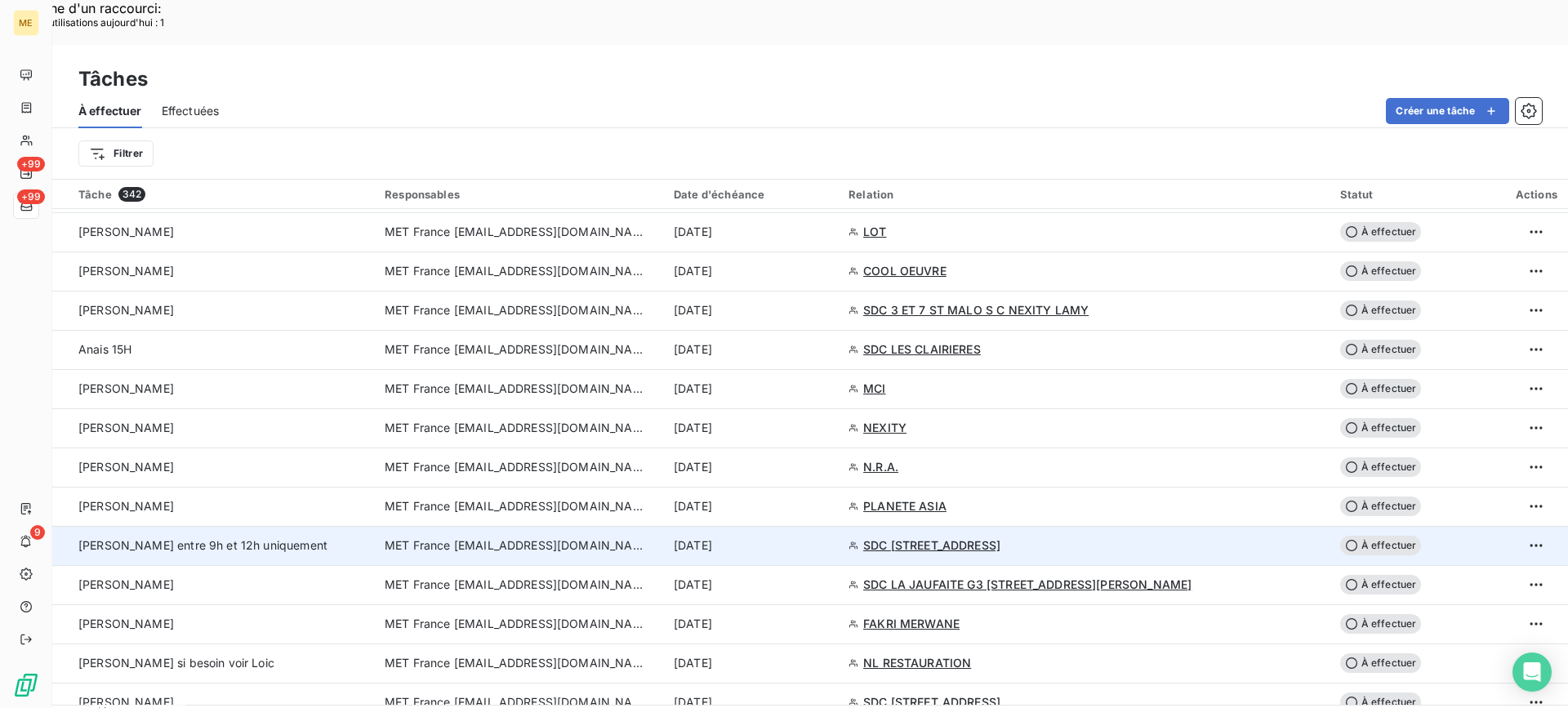
click at [284, 537] on div "[PERSON_NAME] entre 9h et 12h uniquement" at bounding box center [222, 545] width 287 height 17
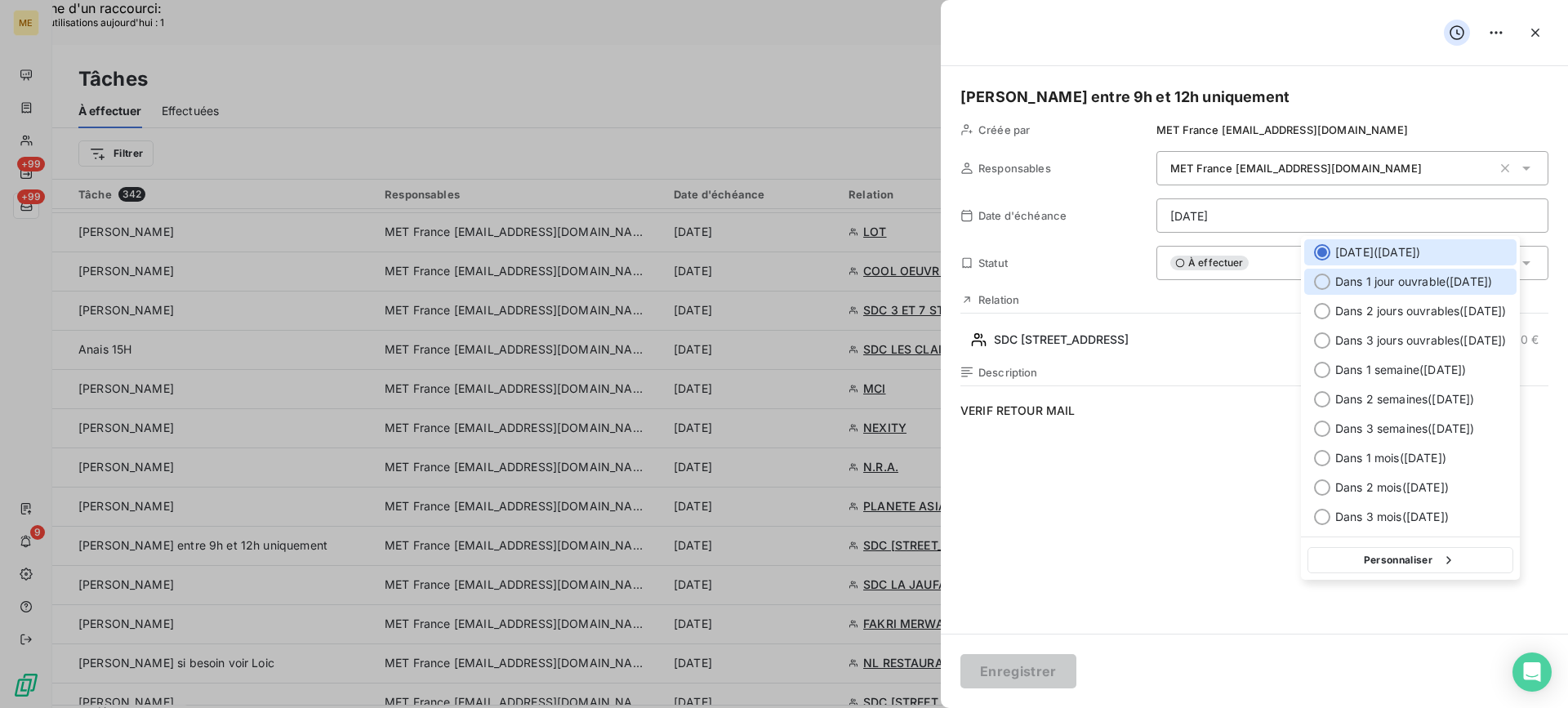
click at [1371, 287] on span "Dans 1 jour ouvrable ( [DATE] )" at bounding box center [1414, 281] width 157 height 17
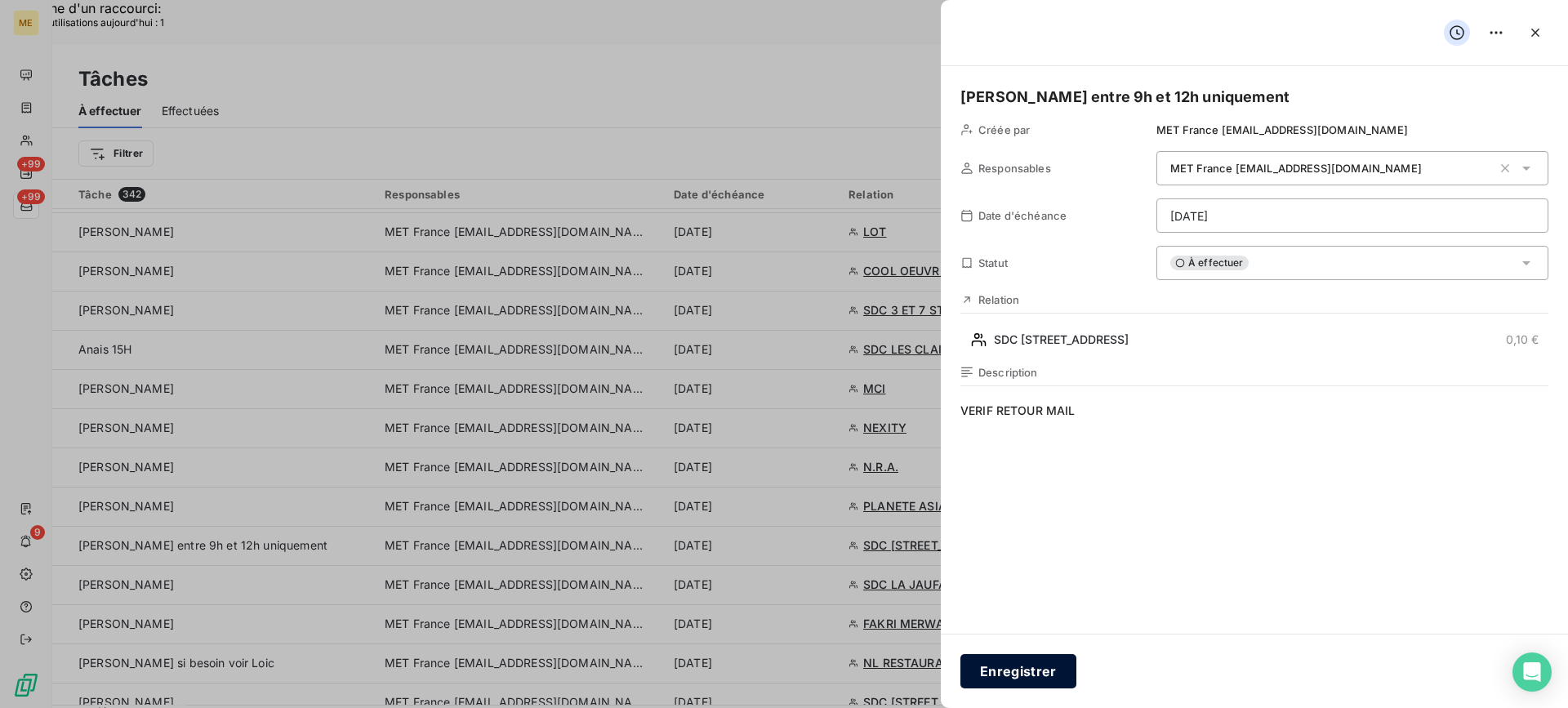
click at [1043, 667] on button "Enregistrer" at bounding box center [1019, 671] width 116 height 34
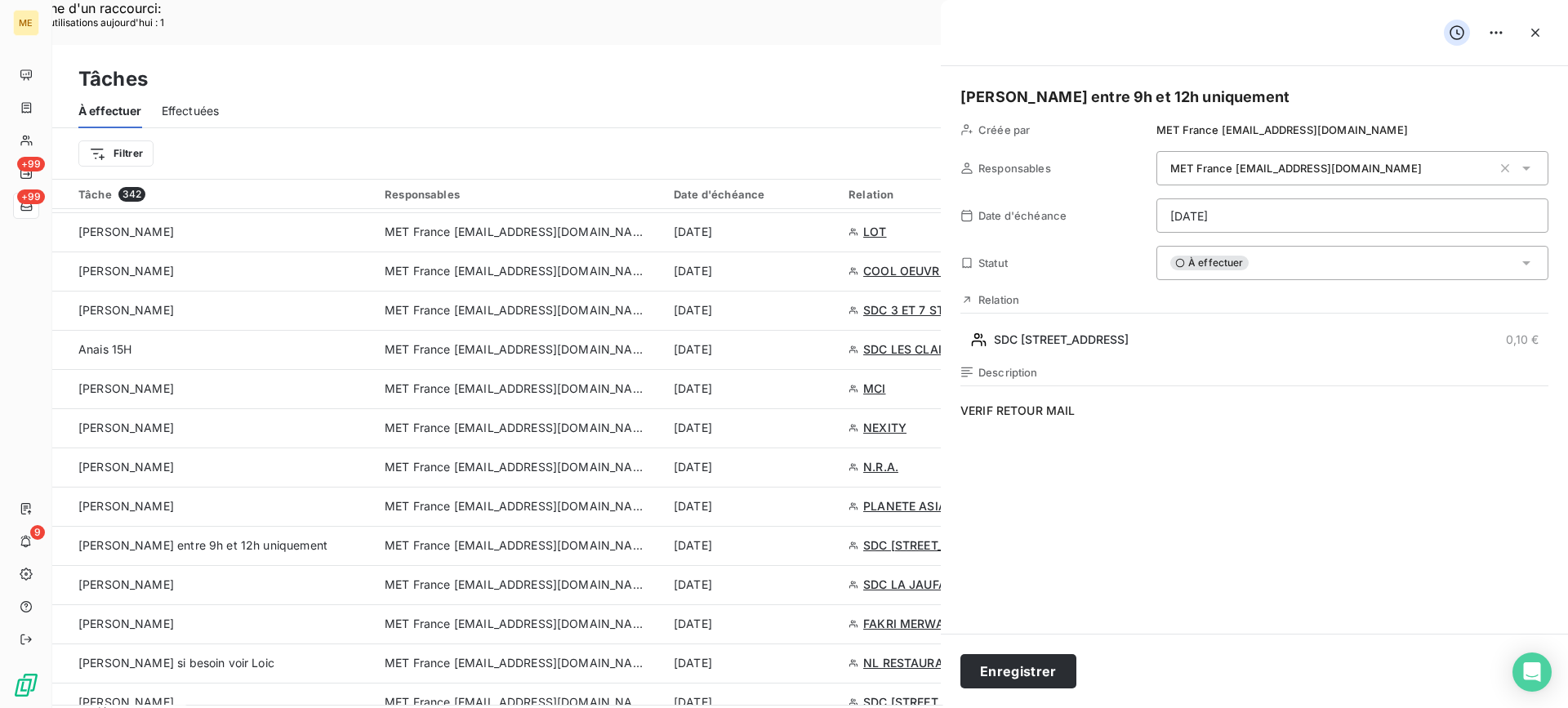
type input "[DATE]"
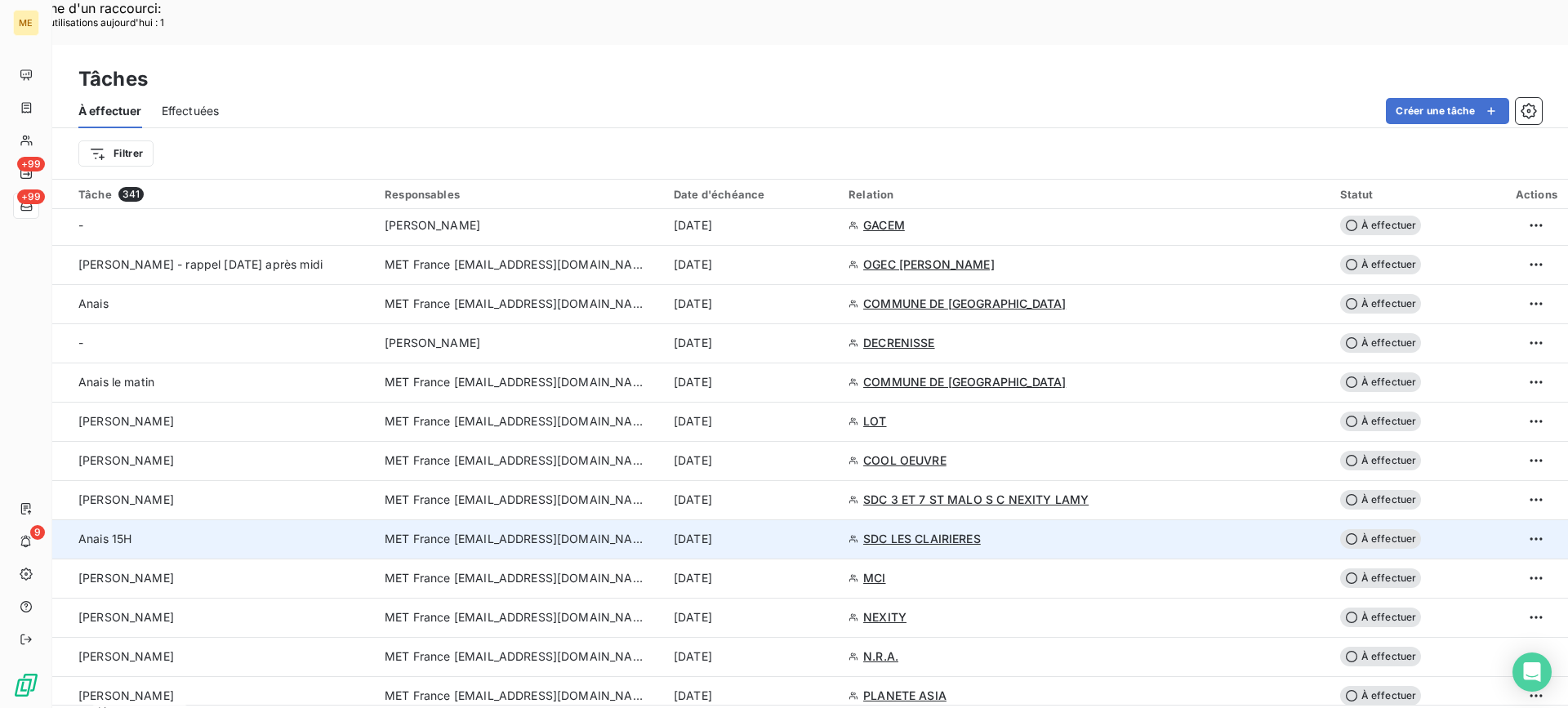
scroll to position [572, 0]
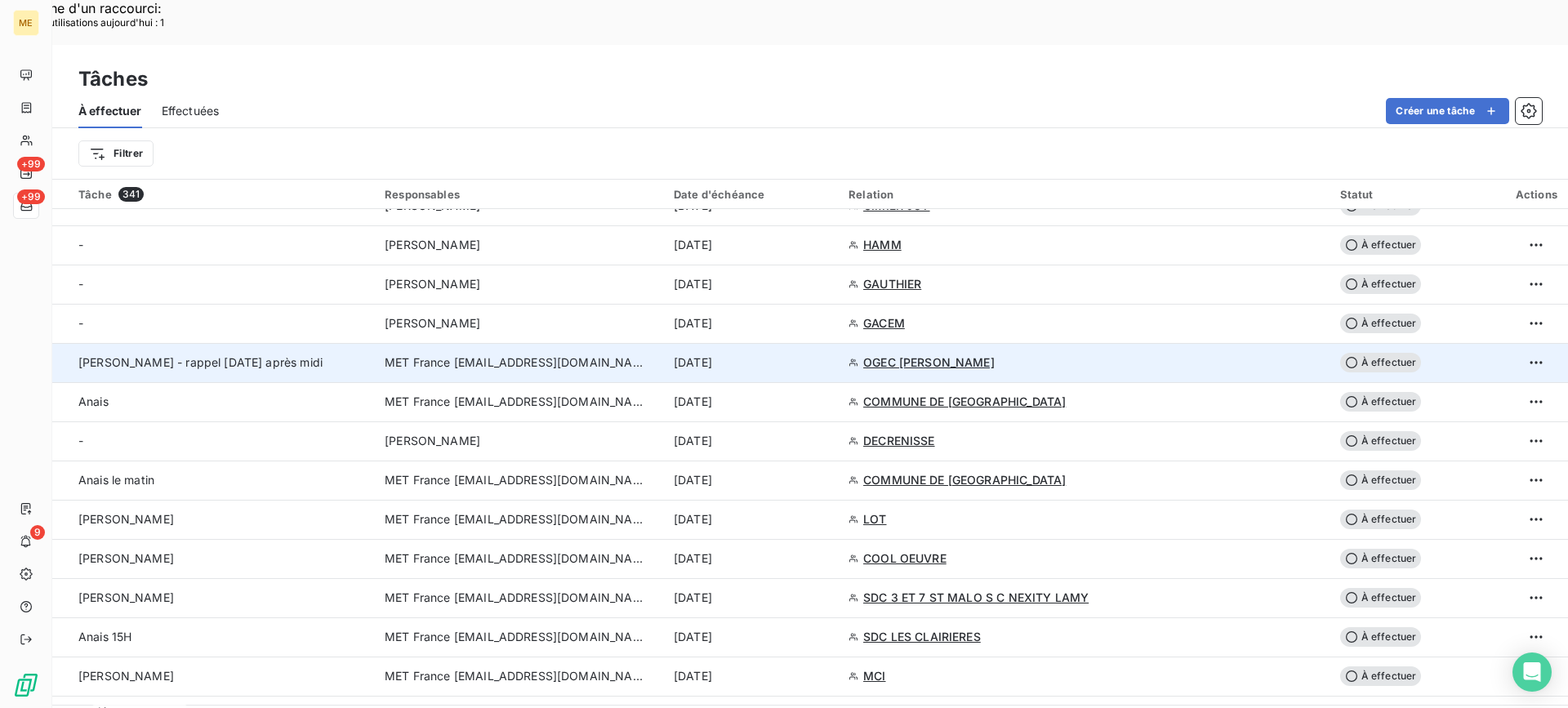
click at [341, 343] on td "[PERSON_NAME] - rappel [DATE] après midi" at bounding box center [213, 362] width 322 height 39
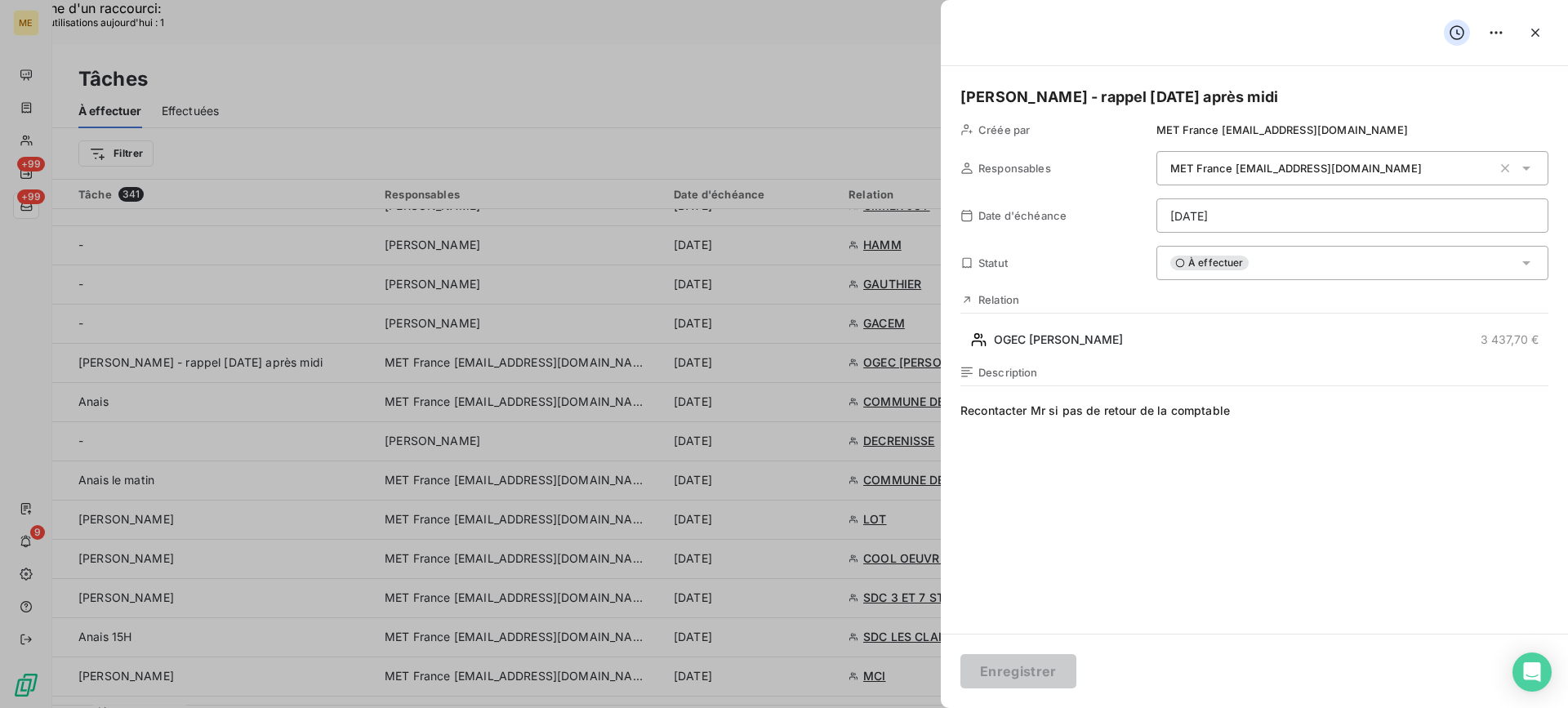
click at [1237, 362] on div "[PERSON_NAME] - rappel [DATE] après midi Créée par MET France [EMAIL_ADDRESS][D…" at bounding box center [1255, 350] width 627 height 568
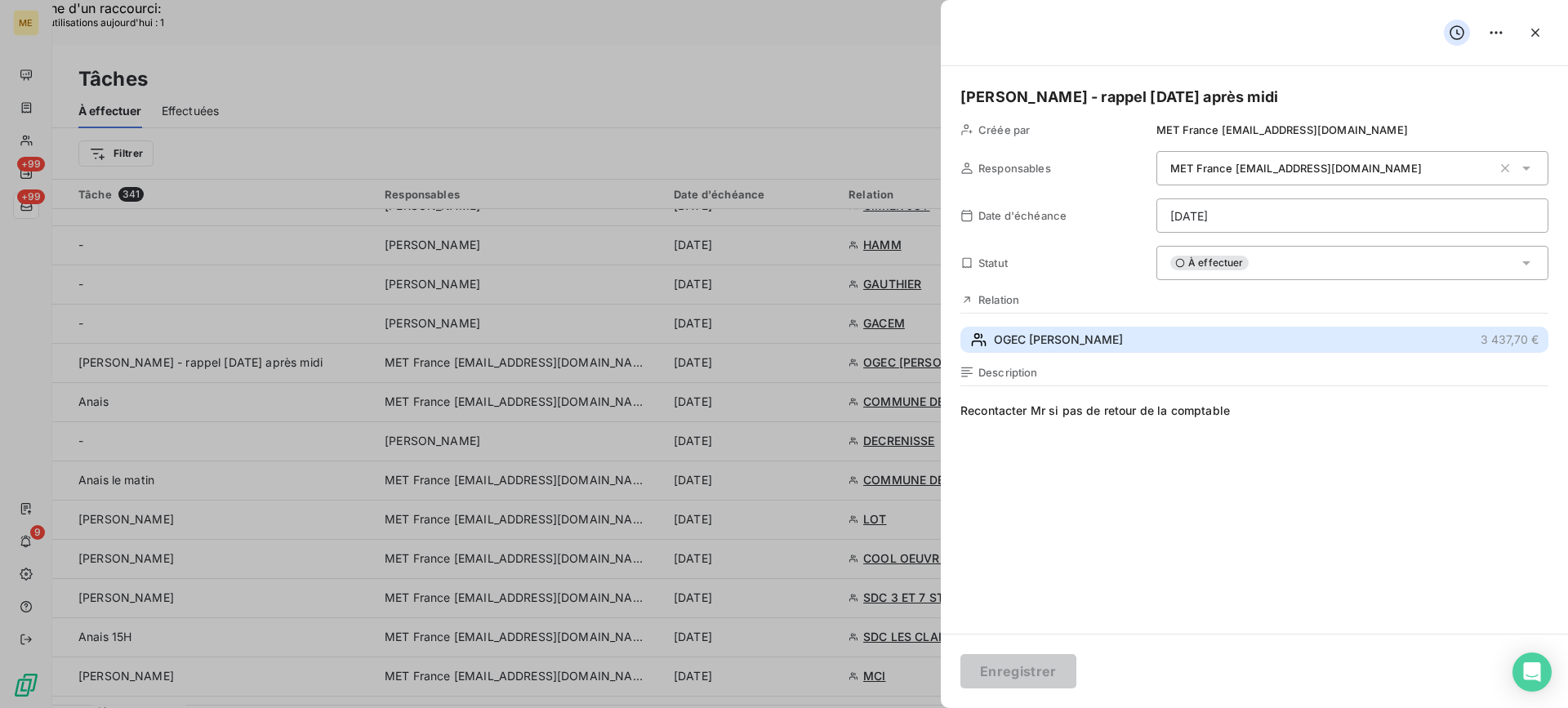
click at [1237, 347] on button "OGEC [PERSON_NAME] 3 437,70 €" at bounding box center [1255, 340] width 588 height 27
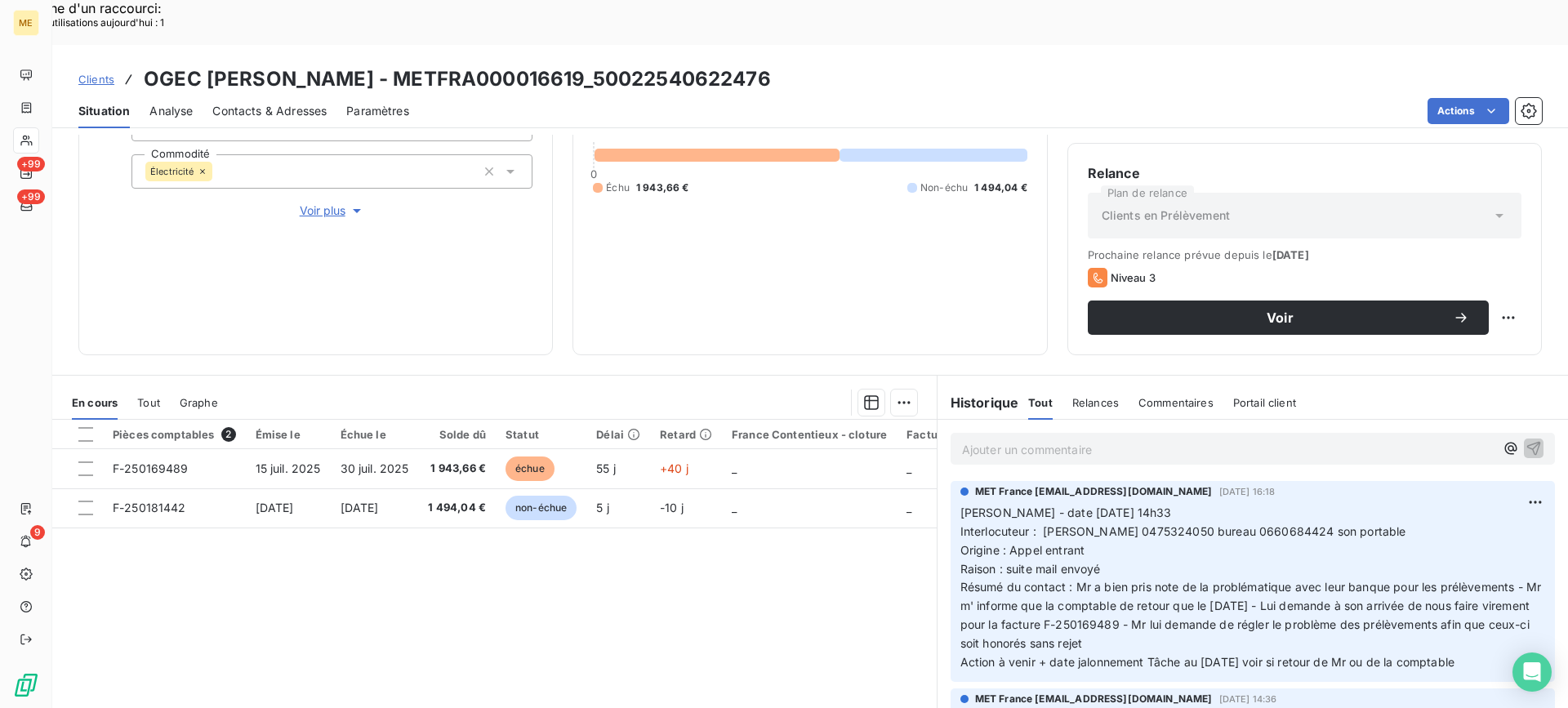
scroll to position [245, 0]
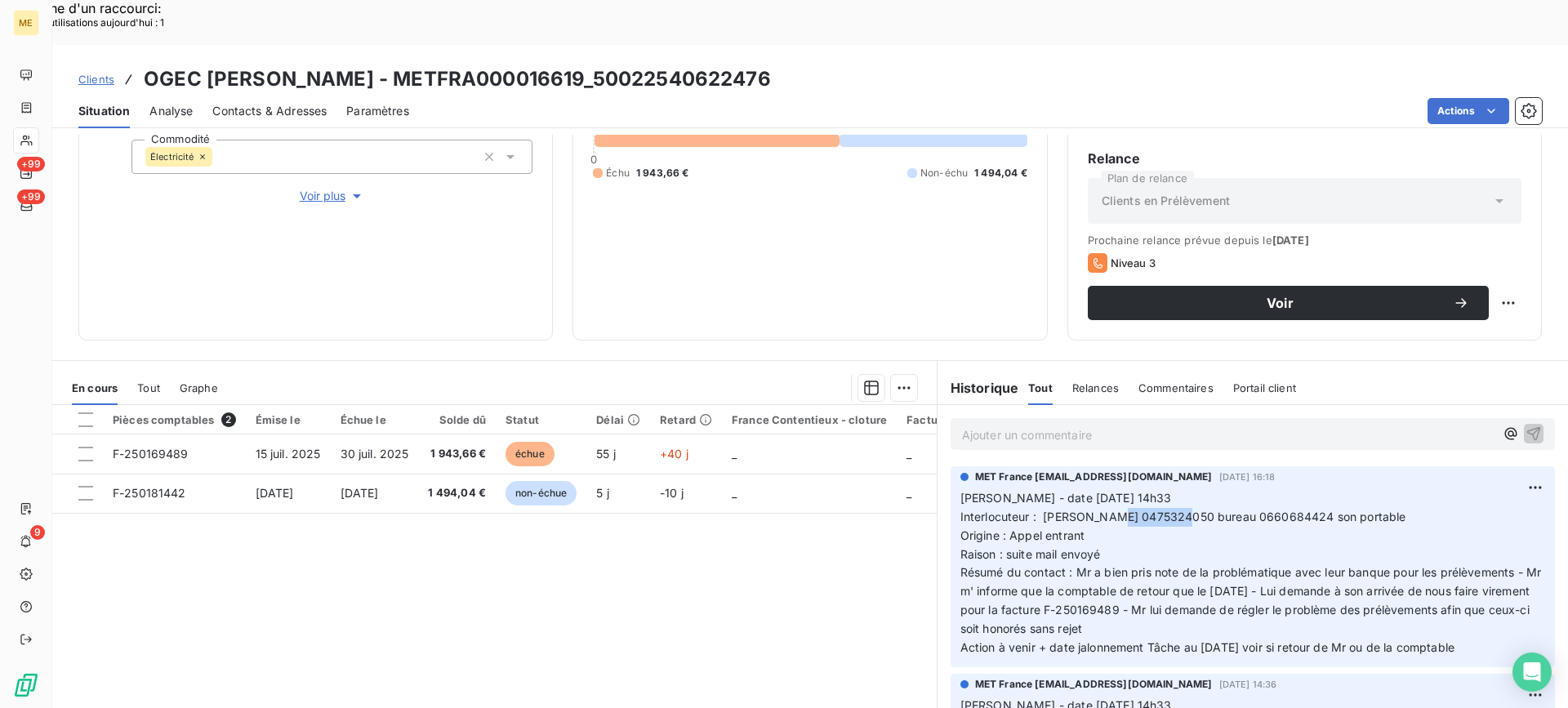
drag, startPoint x: 1101, startPoint y: 475, endPoint x: 1171, endPoint y: 477, distance: 70.0
click at [1171, 510] on span "Interlocuteur : [PERSON_NAME] 0475324050 bureau 0660684424 son portable" at bounding box center [1184, 517] width 446 height 14
drag, startPoint x: 570, startPoint y: 25, endPoint x: 603, endPoint y: 29, distance: 33.2
click at [603, 65] on h3 "OGEC [PERSON_NAME] - METFRA000016619_50022540622476" at bounding box center [457, 80] width 627 height 29
click at [582, 98] on div "Actions" at bounding box center [984, 111] width 1113 height 27
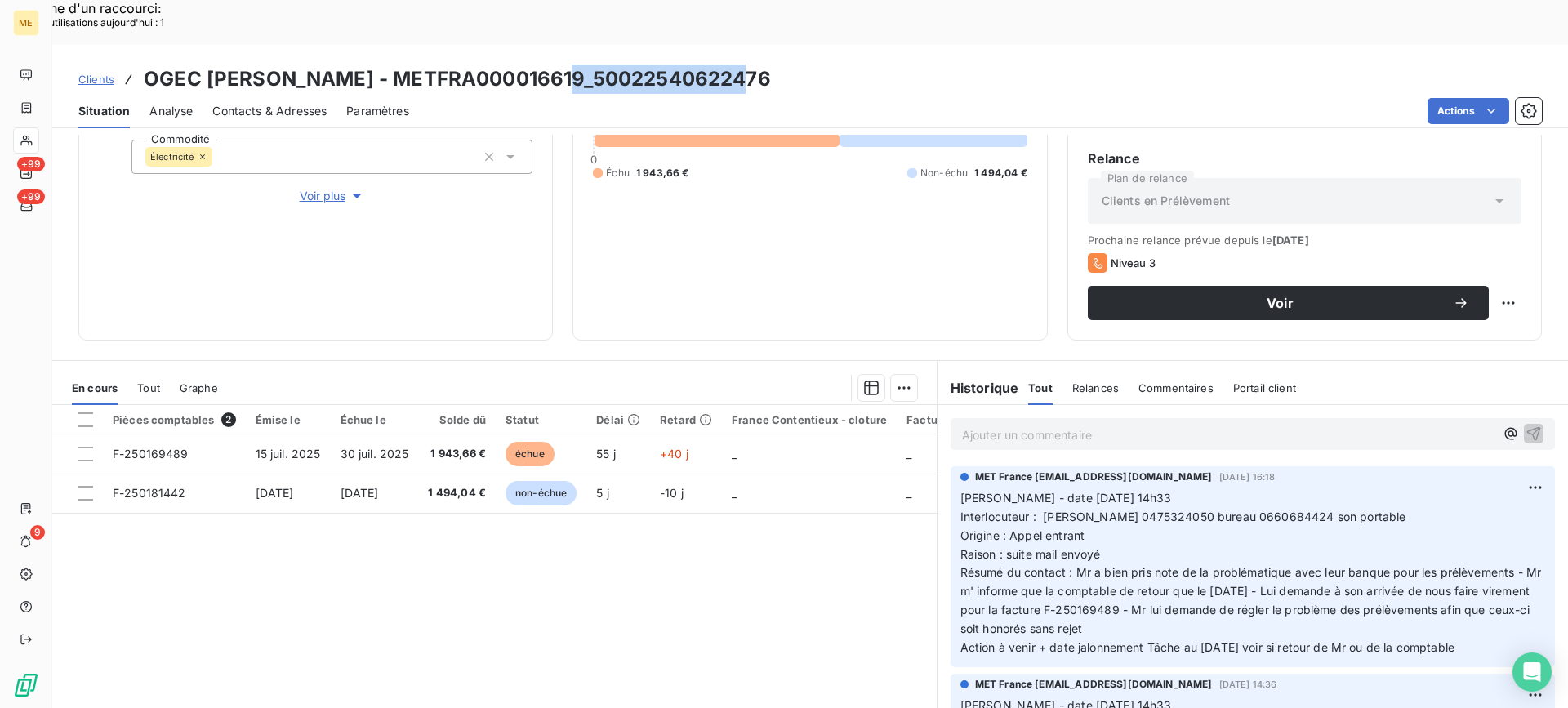
drag, startPoint x: 564, startPoint y: 28, endPoint x: 737, endPoint y: 33, distance: 173.1
click at [737, 65] on h3 "OGEC [PERSON_NAME] - METFRA000016619_50022540622476" at bounding box center [457, 80] width 627 height 29
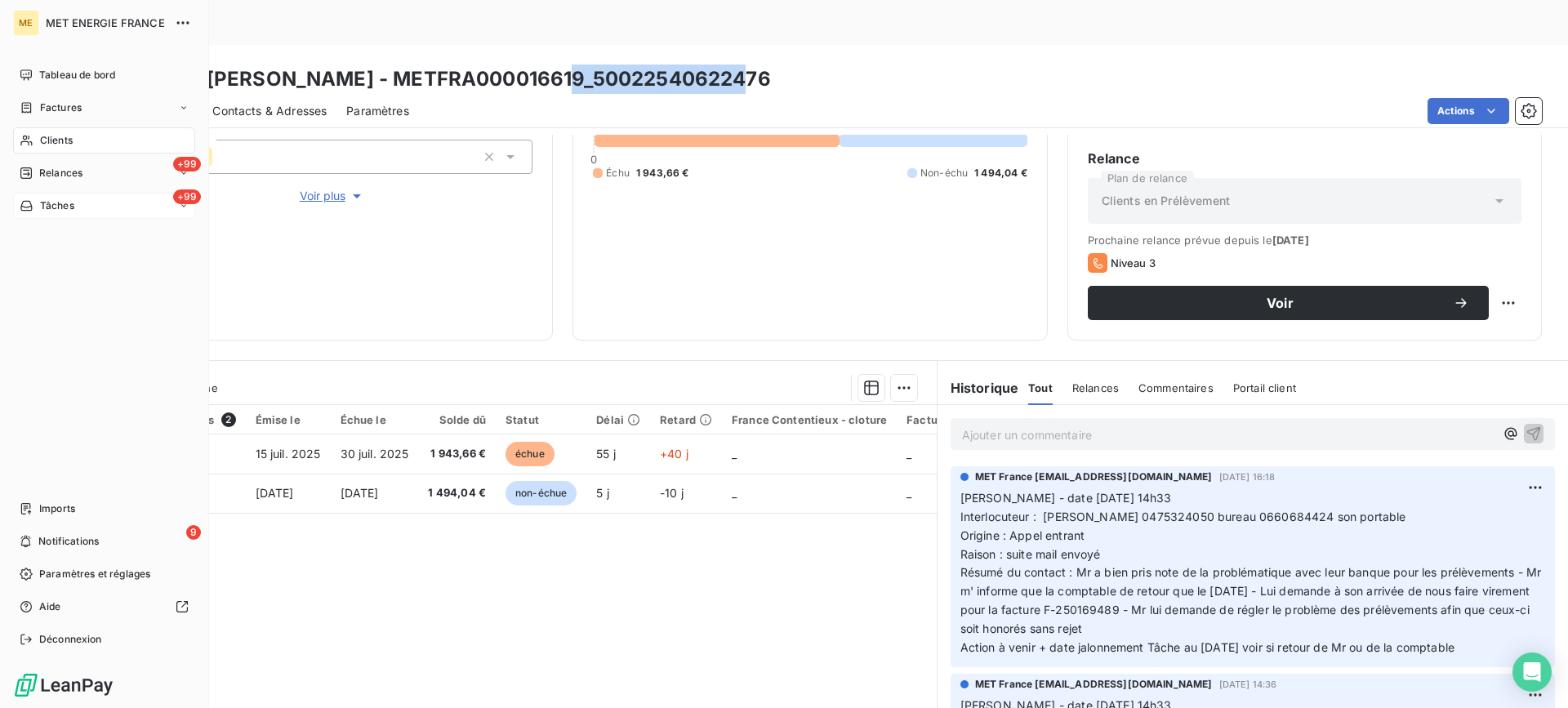
click at [105, 200] on div "+99 Tâches" at bounding box center [103, 205] width 182 height 27
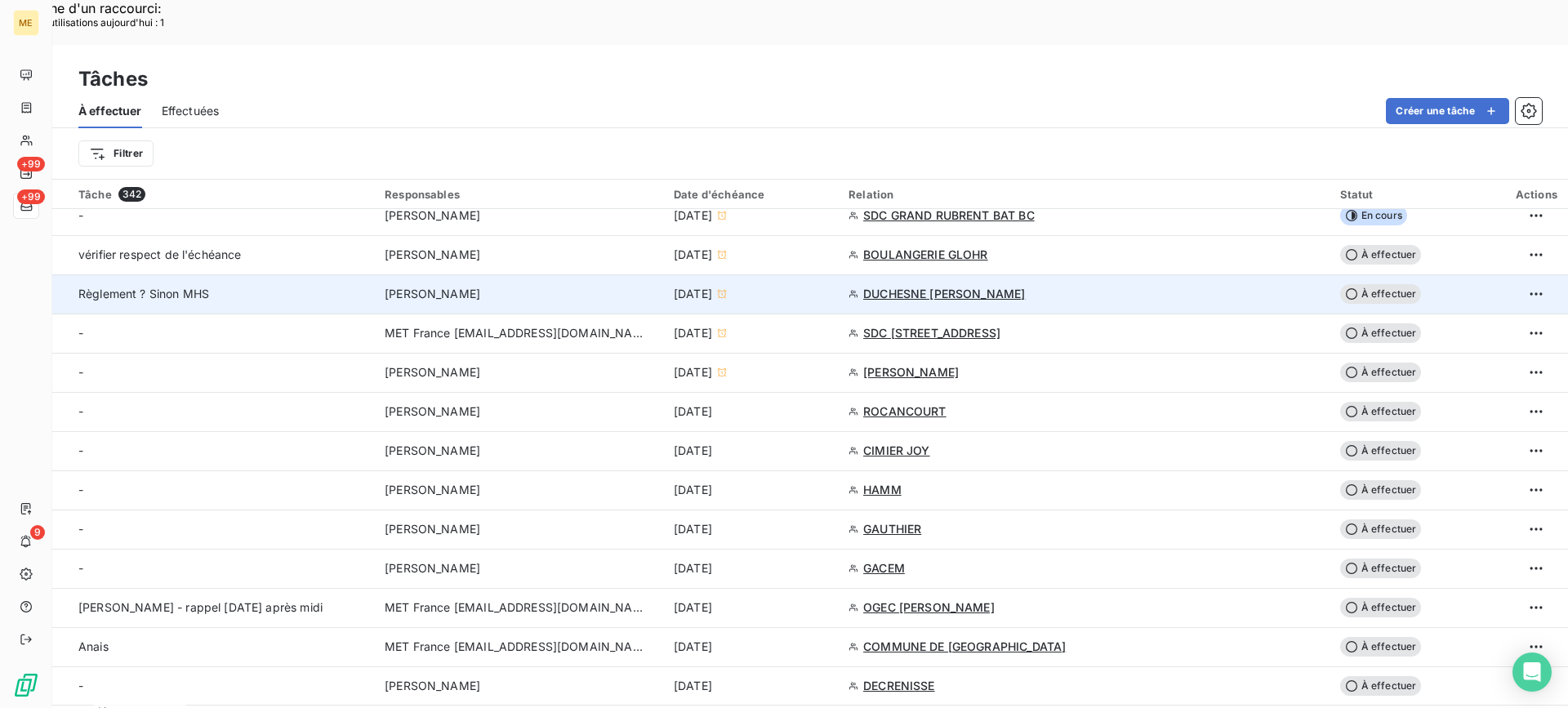
scroll to position [408, 0]
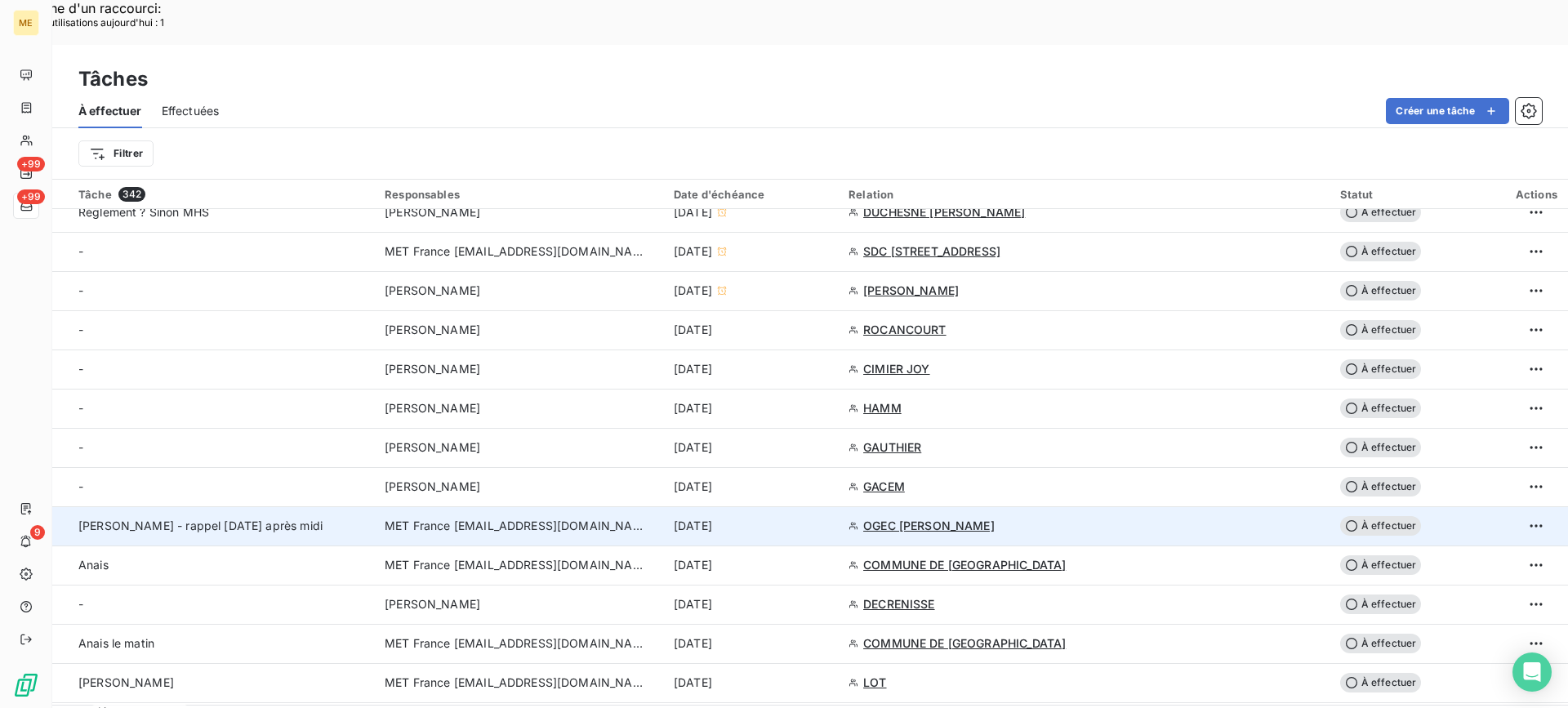
click at [305, 506] on td "[PERSON_NAME] - rappel [DATE] après midi" at bounding box center [213, 525] width 322 height 39
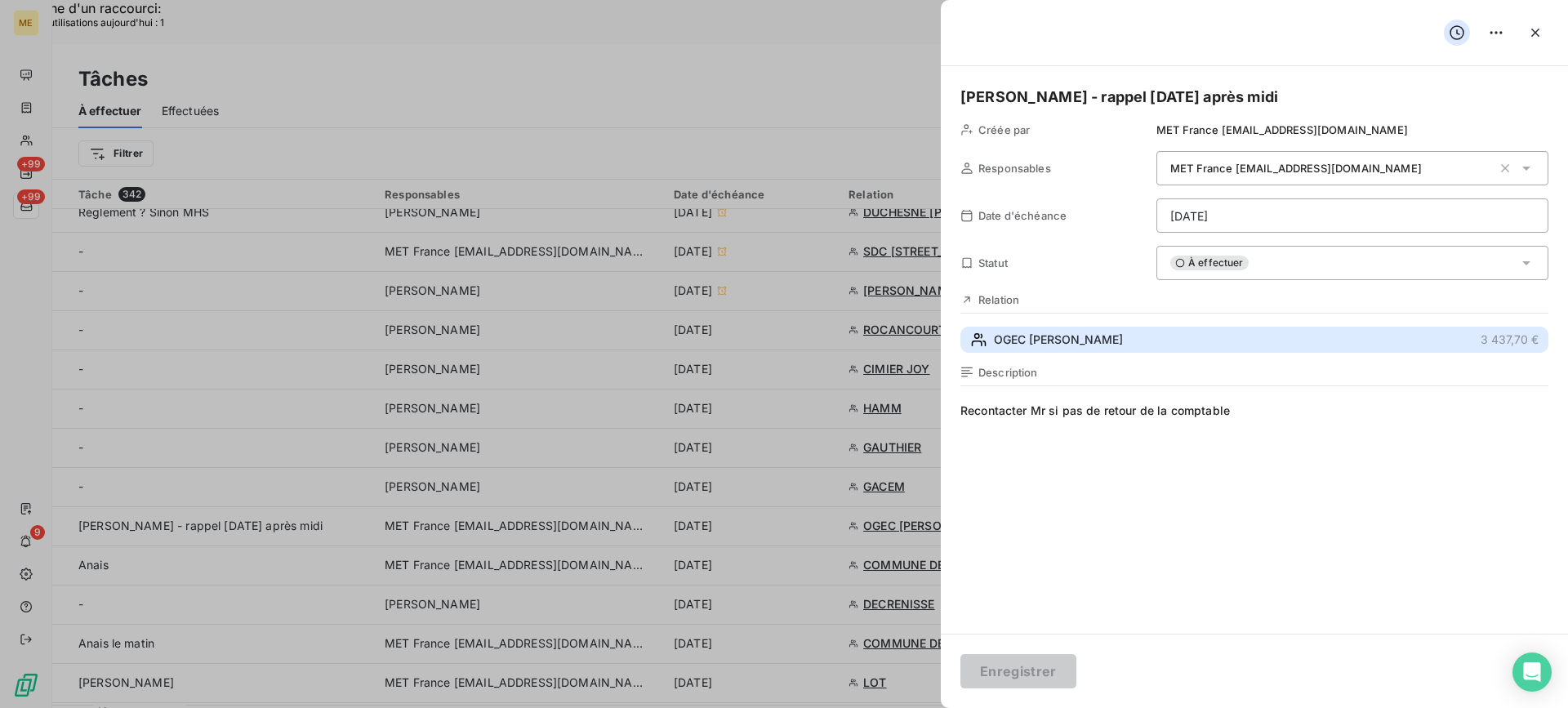
click at [1117, 348] on button "OGEC [PERSON_NAME] 3 437,70 €" at bounding box center [1255, 340] width 588 height 27
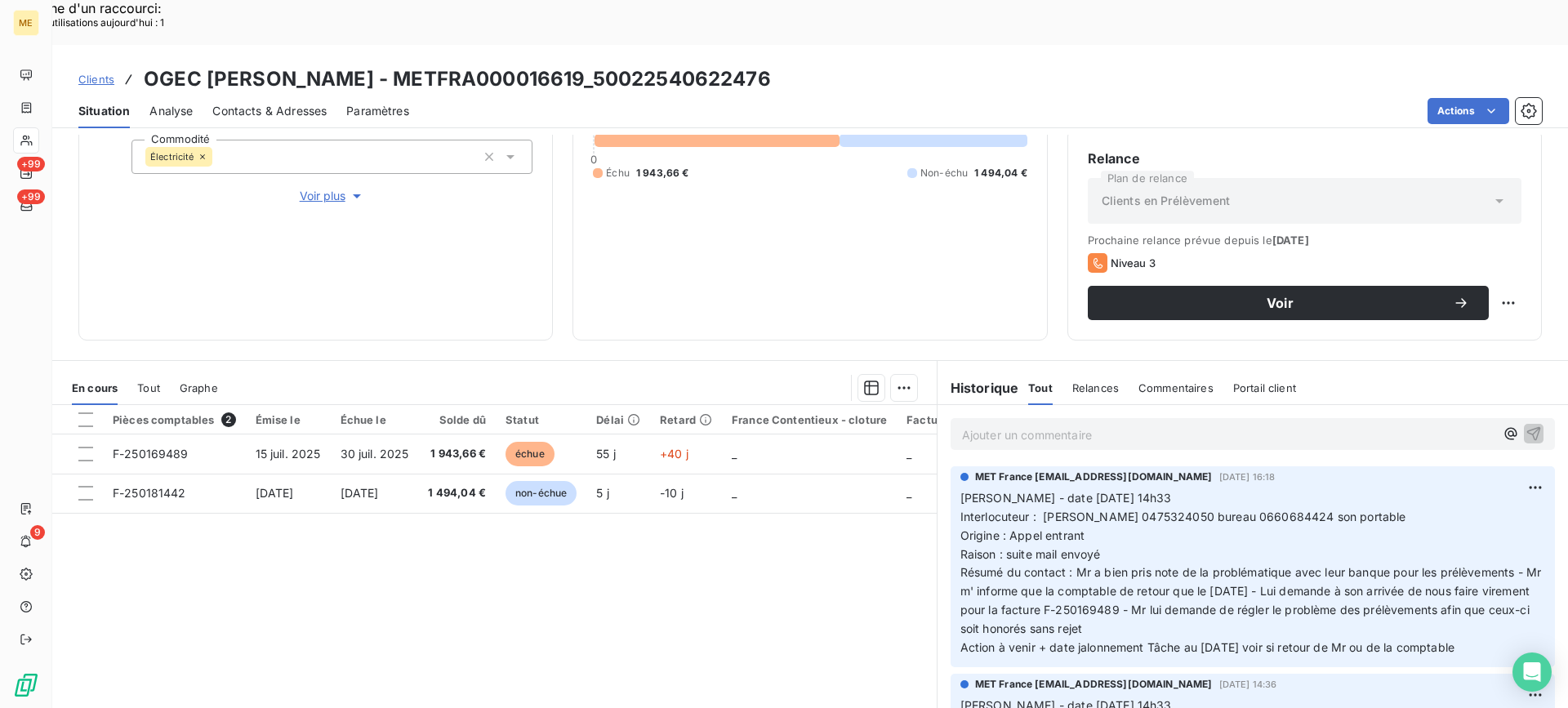
scroll to position [260, 0]
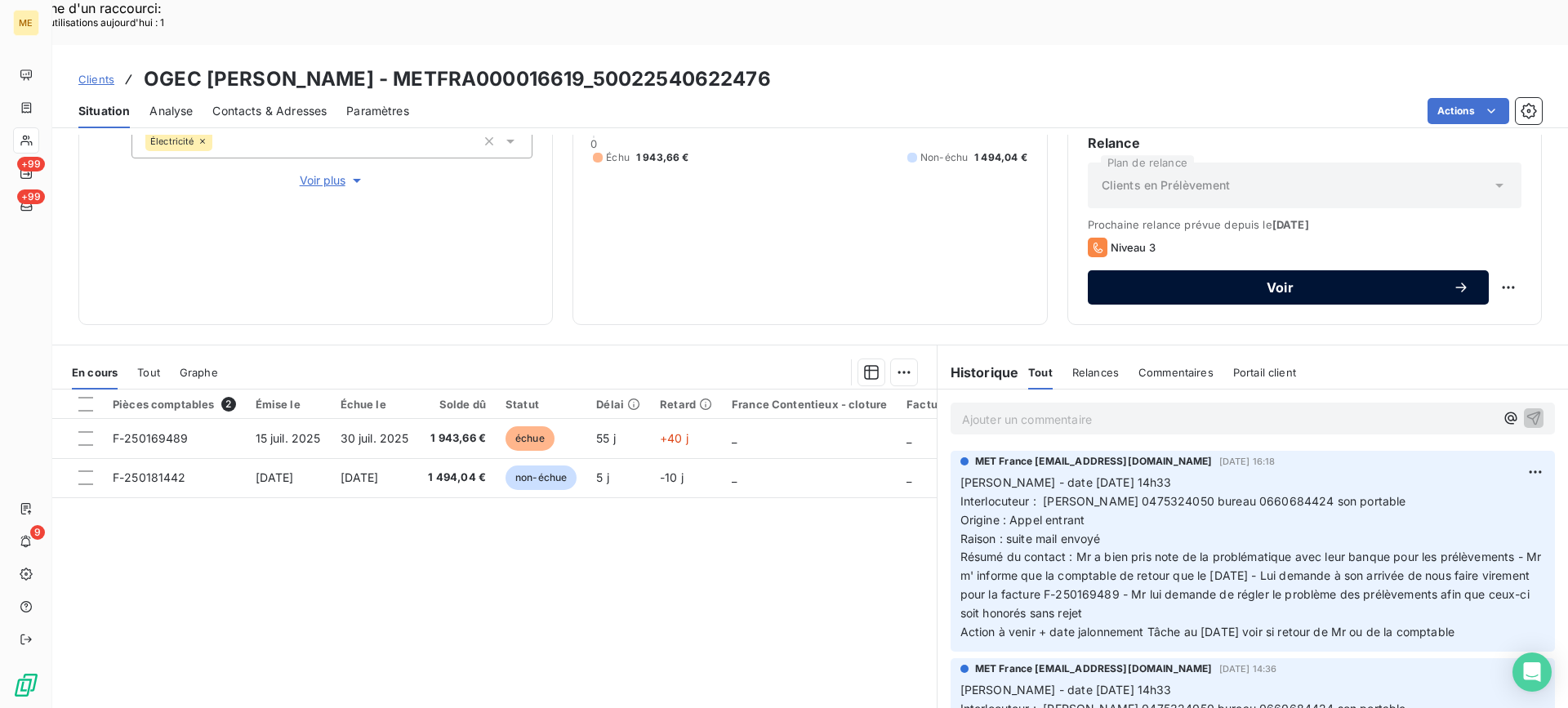
click at [1284, 281] on span "Voir" at bounding box center [1280, 287] width 346 height 13
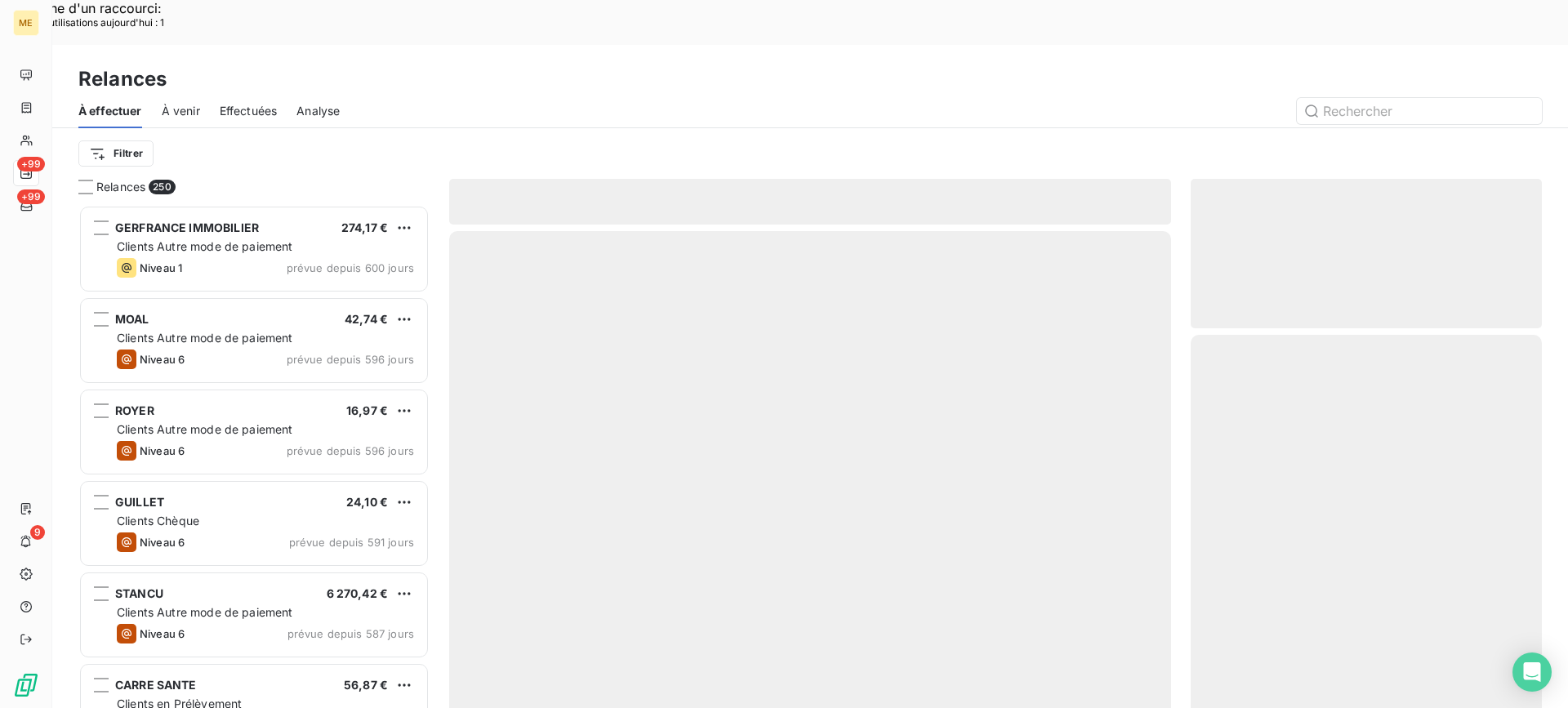
scroll to position [535, 339]
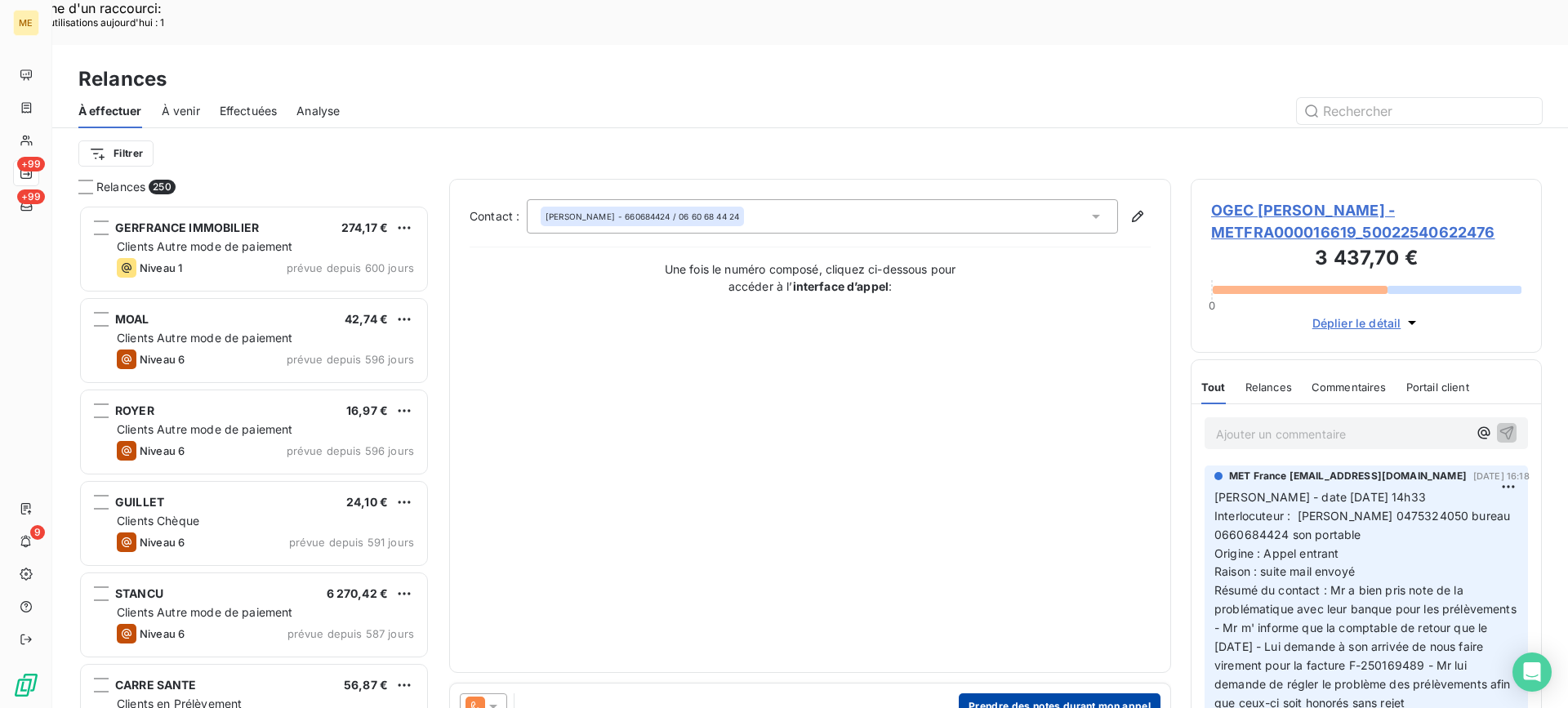
click at [974, 693] on button "Prendre des notes durant mon appel" at bounding box center [1059, 706] width 201 height 27
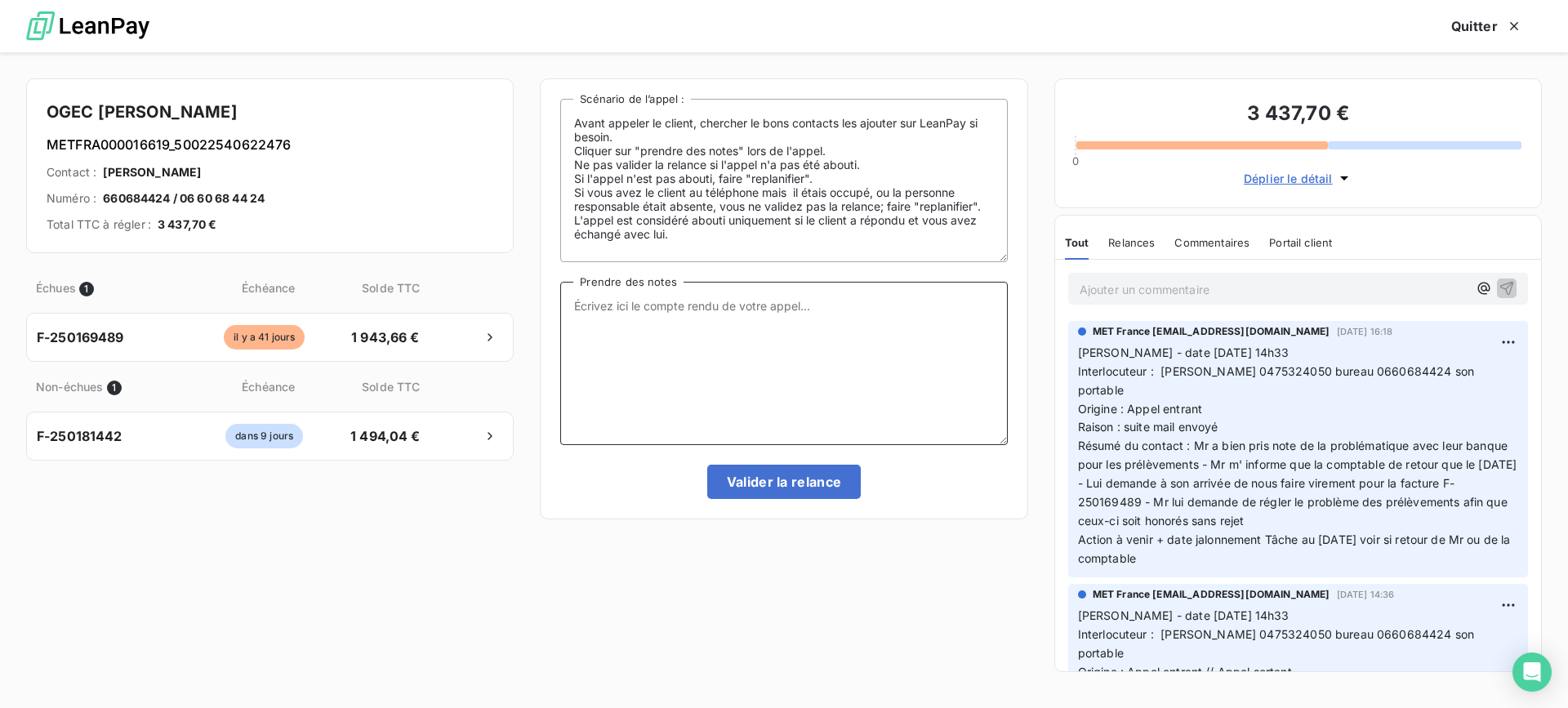
click at [850, 311] on textarea "Prendre des notes" at bounding box center [783, 363] width 447 height 163
paste textarea "[PERSON_NAME]- date Interlocuteur : Origine : [PERSON_NAME] : Résumé du contact…"
click at [838, 305] on textarea "[PERSON_NAME]- date Interlocuteur : Origine : [PERSON_NAME] : Résumé du contact…" at bounding box center [783, 363] width 447 height 163
click at [868, 268] on div "Avant appeler le client, chercher le bons contacts les ajouter sur LeanPay si b…" at bounding box center [783, 299] width 447 height 400
click at [792, 322] on textarea "[PERSON_NAME]- 08/09 Interlocuteur : Origine : [PERSON_NAME] : Résumé du contac…" at bounding box center [783, 363] width 447 height 163
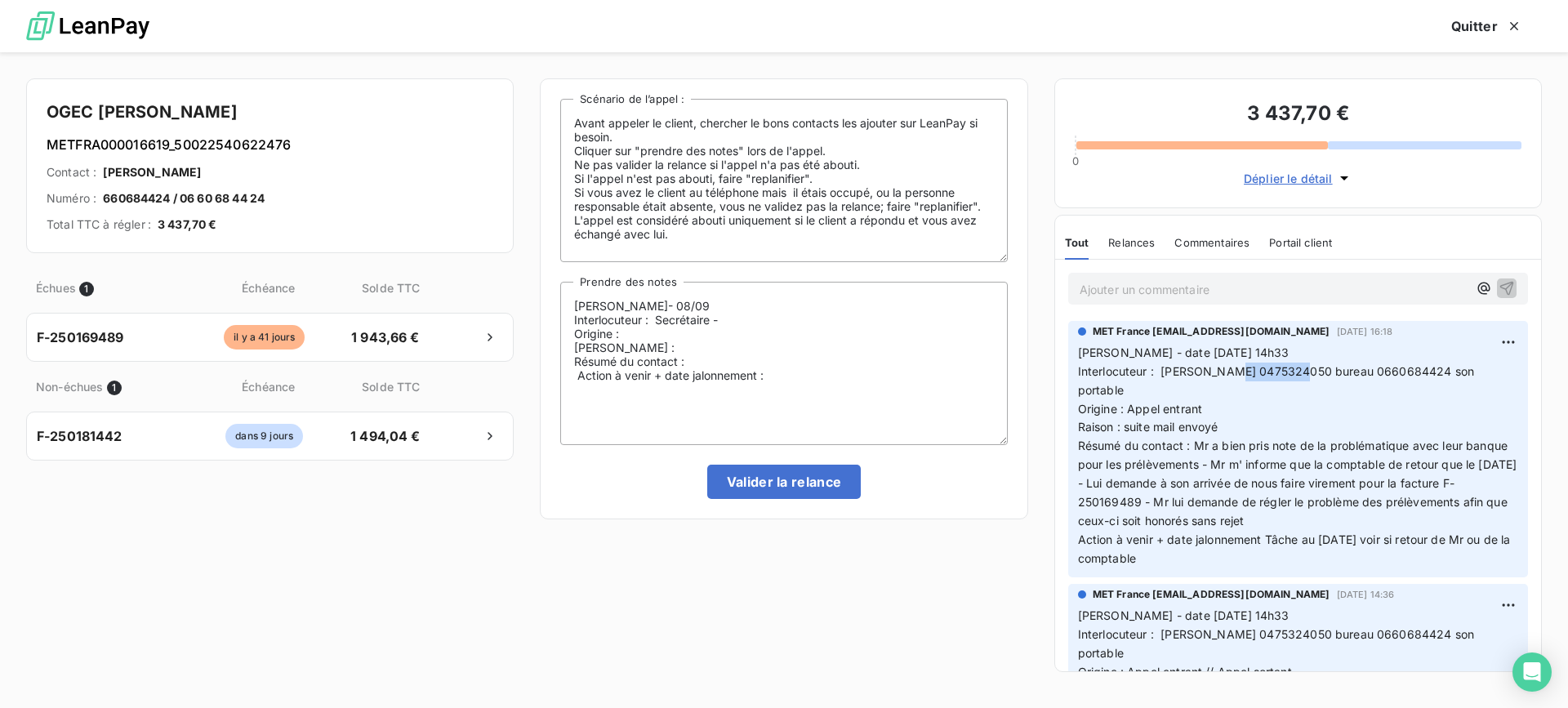
drag, startPoint x: 1227, startPoint y: 370, endPoint x: 1293, endPoint y: 375, distance: 66.2
click at [1293, 375] on span "Interlocuteur : [PERSON_NAME] 0475324050 bureau 0660684424 son portable" at bounding box center [1277, 380] width 400 height 32
click at [716, 304] on textarea "[PERSON_NAME]- 08/09 Interlocuteur : Secrétaire - Origine : [PERSON_NAME] : Rés…" at bounding box center [783, 363] width 447 height 163
click at [734, 317] on textarea "[PERSON_NAME]- 08/09 Interlocuteur : Secrétaire - Origine : [PERSON_NAME] : Rés…" at bounding box center [783, 363] width 447 height 163
paste textarea "0475324050"
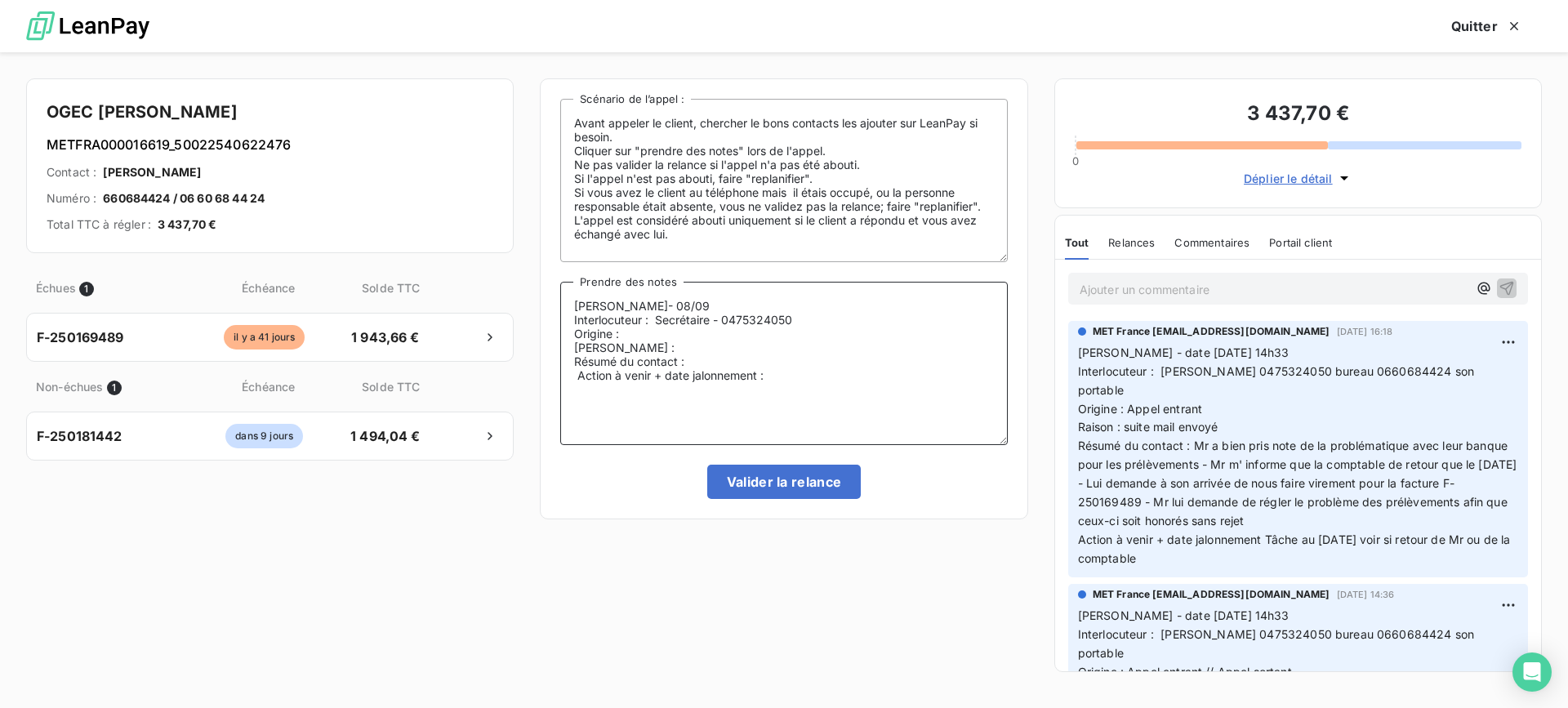
click at [759, 348] on textarea "[PERSON_NAME]- 08/09 Interlocuteur : Secrétaire - 0475324050 Origine : [PERSON_…" at bounding box center [783, 363] width 447 height 163
click at [772, 336] on textarea "[PERSON_NAME]- 08/09 Interlocuteur : Secrétaire - 0475324050 Origine : [PERSON_…" at bounding box center [783, 363] width 447 height 163
click at [804, 346] on textarea "[PERSON_NAME]- 08/09 Interlocuteur : Secrétaire - [PHONE_NUMBER] Origine : appe…" at bounding box center [783, 363] width 447 height 163
click at [583, 376] on textarea "[PERSON_NAME]- 08/09 Interlocuteur : Secrétaire - [PHONE_NUMBER] Origine : appe…" at bounding box center [783, 363] width 447 height 163
click at [798, 357] on textarea "[PERSON_NAME]- 08/09 Interlocuteur : Secrétaire - [PHONE_NUMBER] Origine : appe…" at bounding box center [783, 363] width 447 height 163
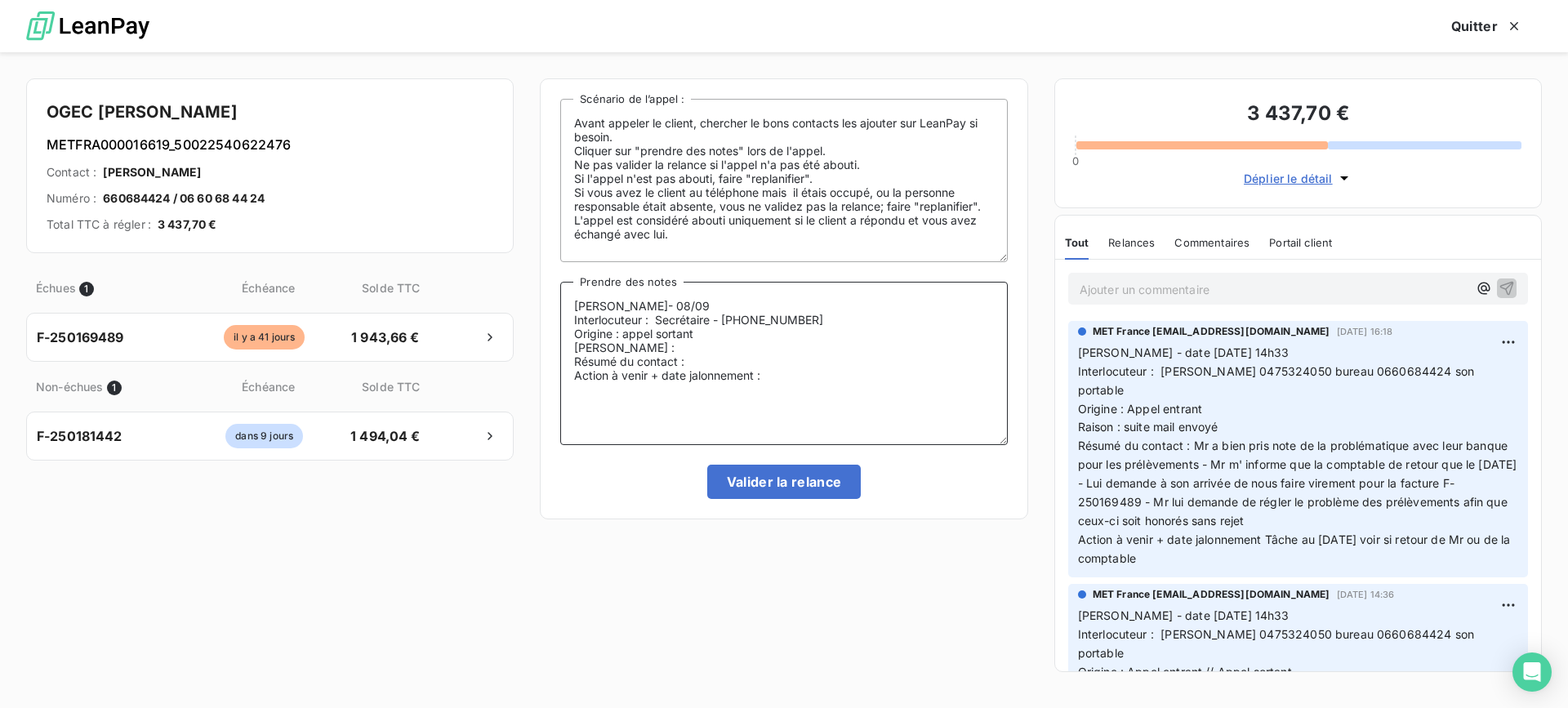
click at [801, 343] on textarea "[PERSON_NAME]- 08/09 Interlocuteur : Secrétaire - [PHONE_NUMBER] Origine : appe…" at bounding box center [783, 363] width 447 height 163
click at [860, 360] on textarea "[PERSON_NAME]- 08/09 Interlocuteur : Secrétaire - [PHONE_NUMBER] Origine : appe…" at bounding box center [783, 363] width 447 height 163
click at [798, 366] on textarea "[PERSON_NAME]- 08/09 Interlocuteur : Secrétaire - [PHONE_NUMBER] Origine : appe…" at bounding box center [783, 363] width 447 height 163
click at [0, 0] on lt-span "à rappeler" at bounding box center [0, 0] width 0 height 0
click at [934, 360] on textarea "[PERSON_NAME]- 08/09 Interlocuteur : Secrétaire - [PHONE_NUMBER] Origine : appe…" at bounding box center [783, 363] width 447 height 163
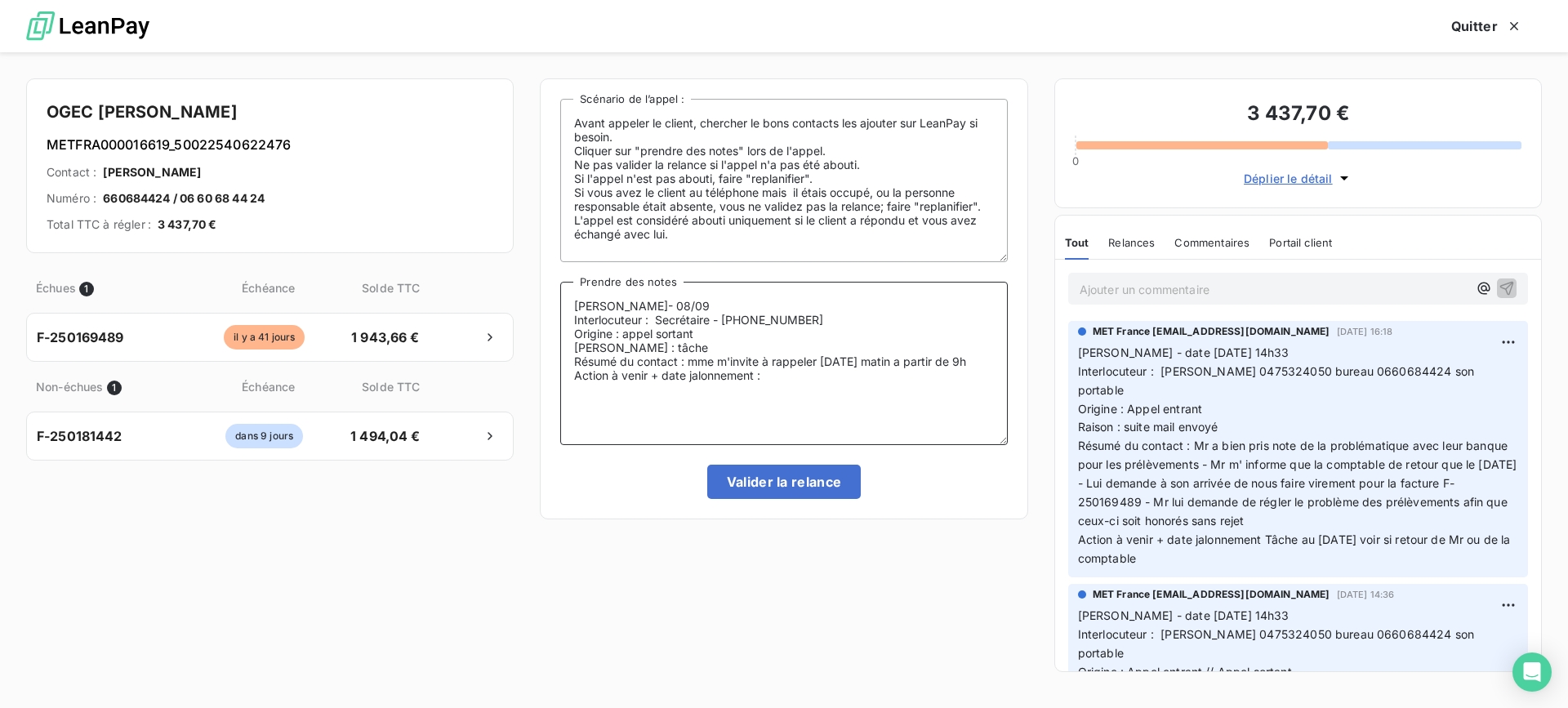
click at [0, 0] on lt-span "à partir" at bounding box center [0, 0] width 0 height 0
click at [769, 374] on textarea "[PERSON_NAME]- 08/09 Interlocuteur : Secrétaire - [PHONE_NUMBER] Origine : appe…" at bounding box center [783, 363] width 447 height 163
type textarea "[PERSON_NAME]- 08/09 Interlocuteur : Secrétaire - [PHONE_NUMBER] Origine : appe…"
click at [834, 476] on button "Valider la relance" at bounding box center [784, 481] width 154 height 34
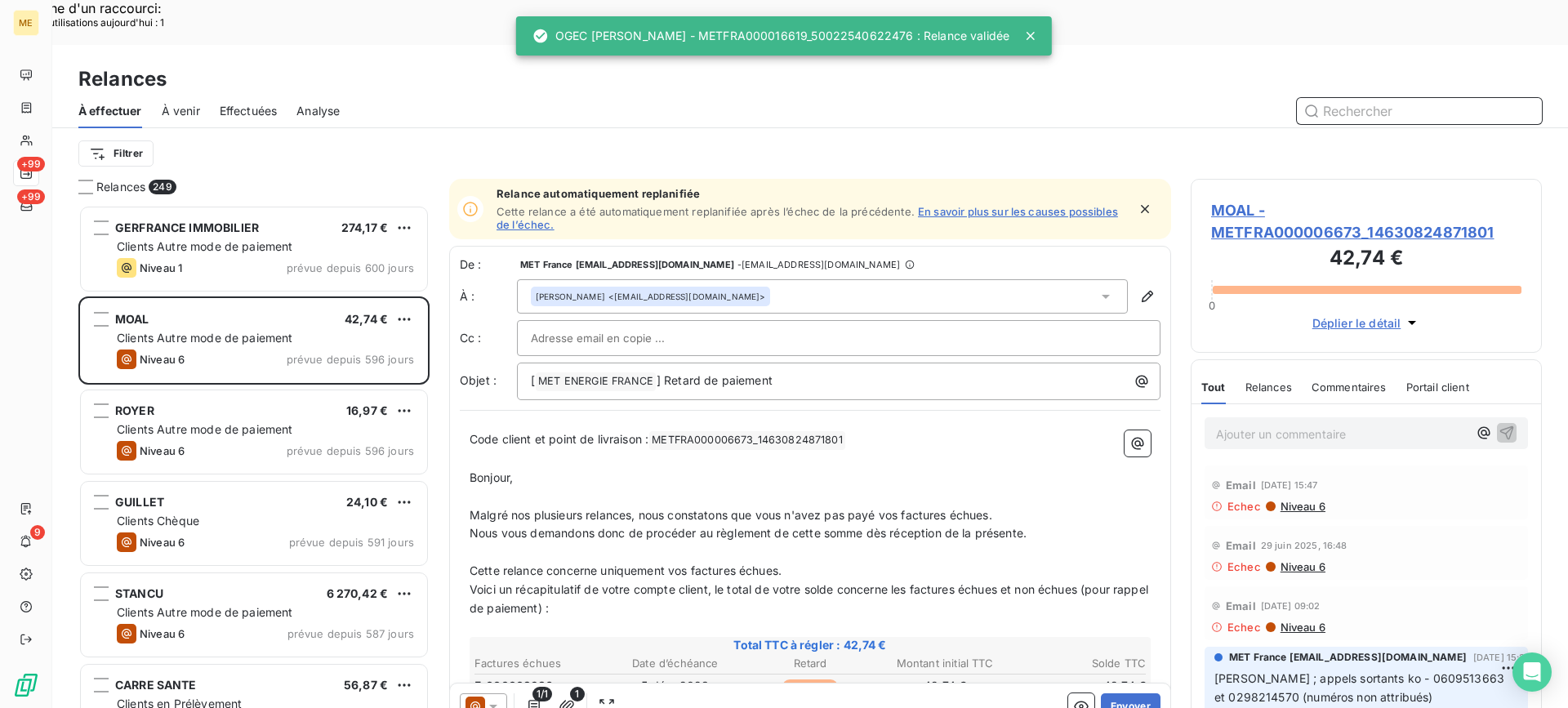
click at [249, 103] on span "Effectuées" at bounding box center [249, 111] width 58 height 17
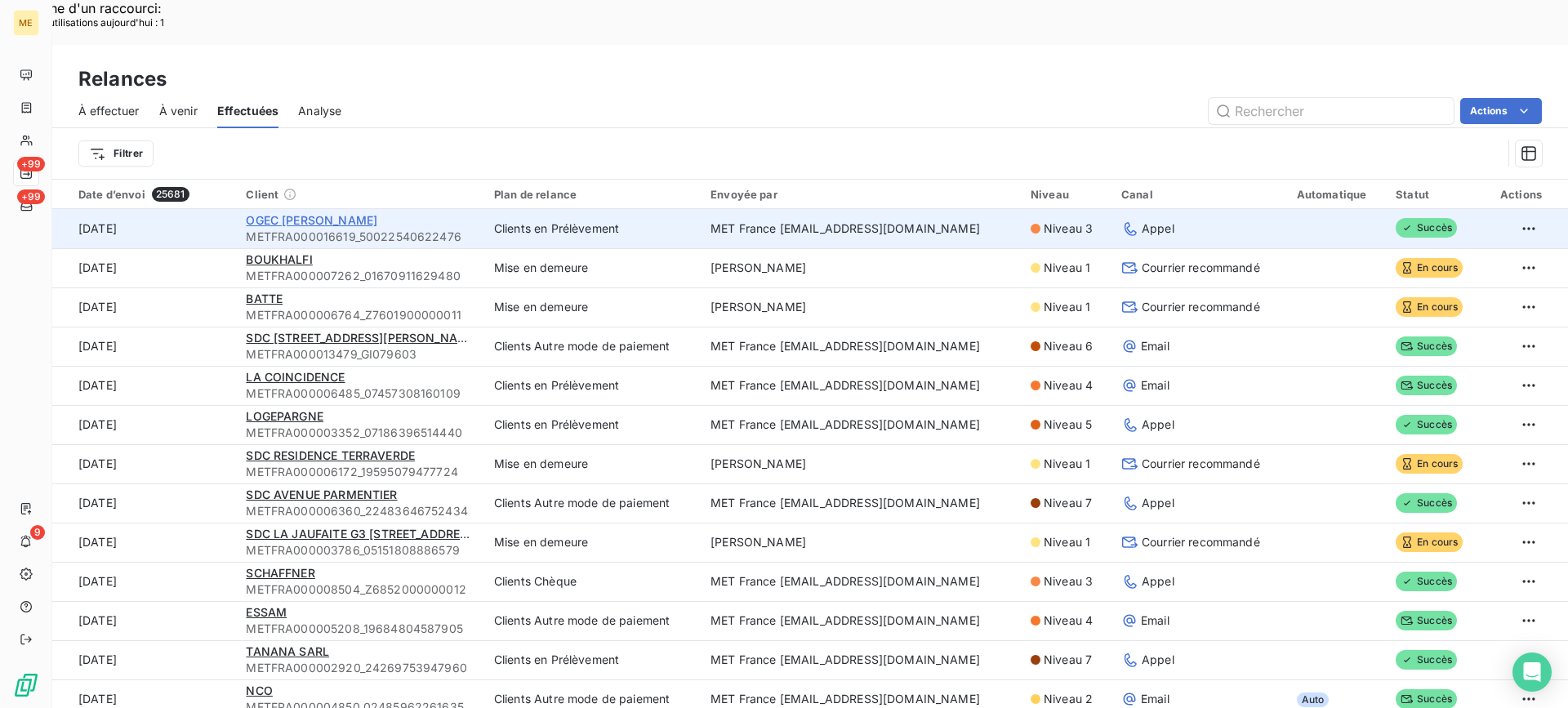
click at [348, 213] on span "OGEC [PERSON_NAME]" at bounding box center [311, 220] width 132 height 14
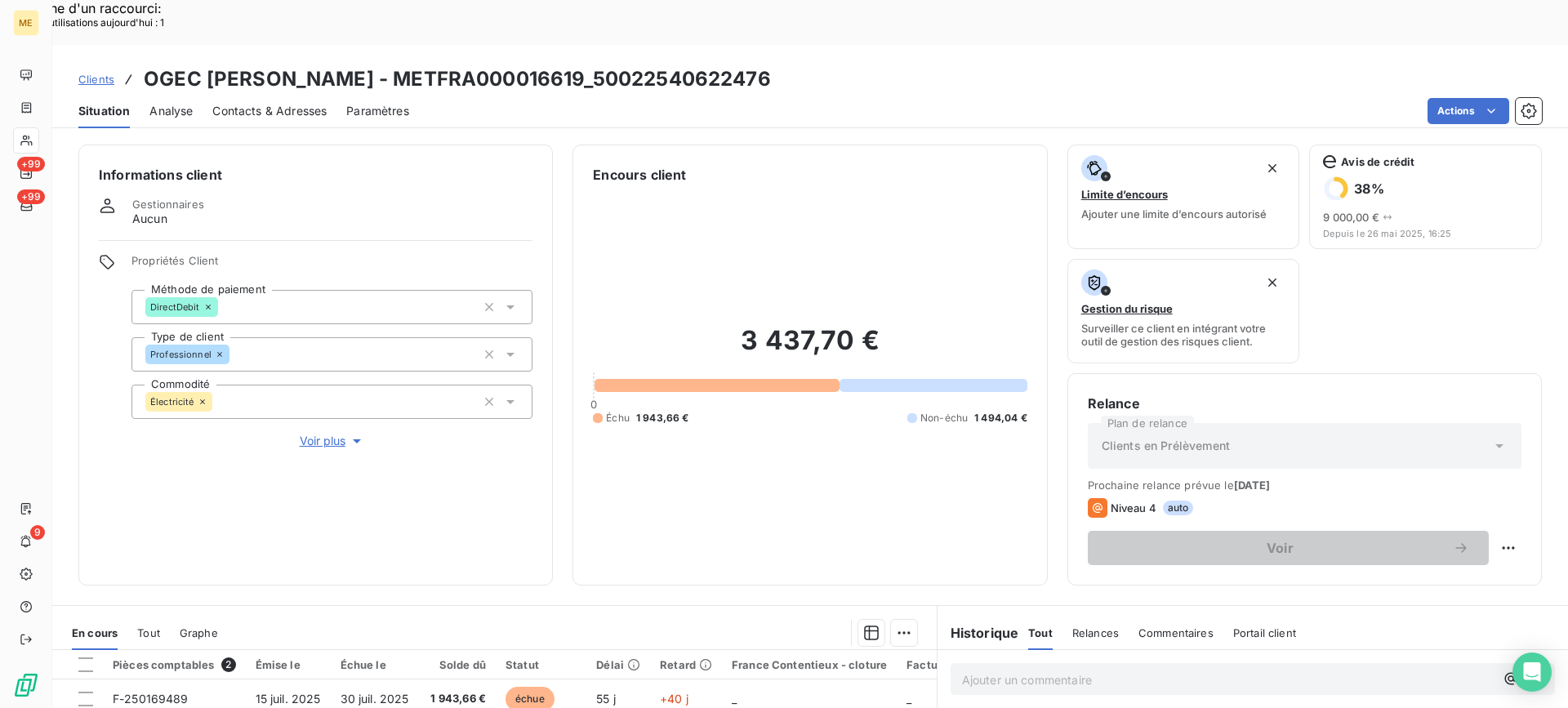
click at [1451, 94] on div "Situation Analyse Contacts & Adresses Paramètres Actions" at bounding box center [810, 111] width 1516 height 34
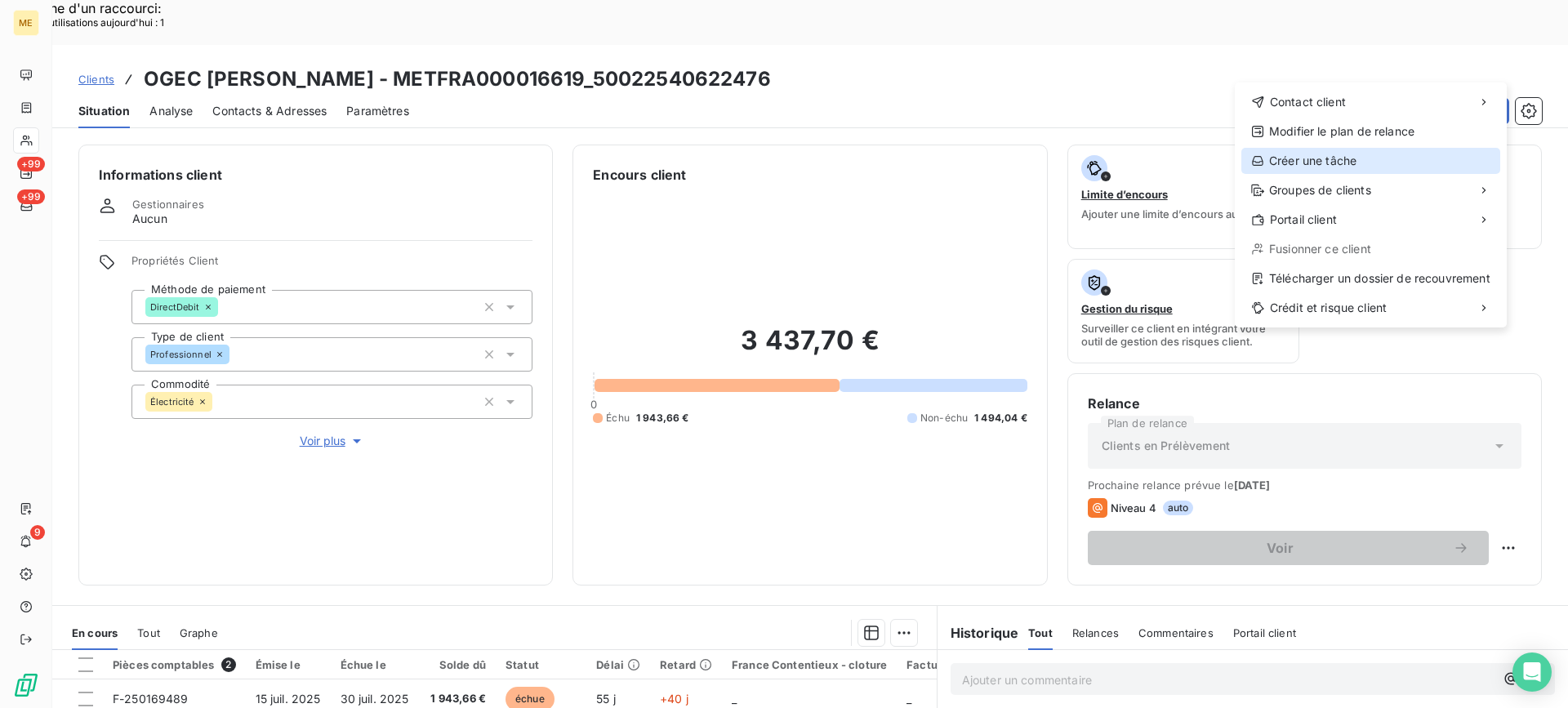
click at [1430, 151] on div "Créer une tâche" at bounding box center [1372, 160] width 259 height 27
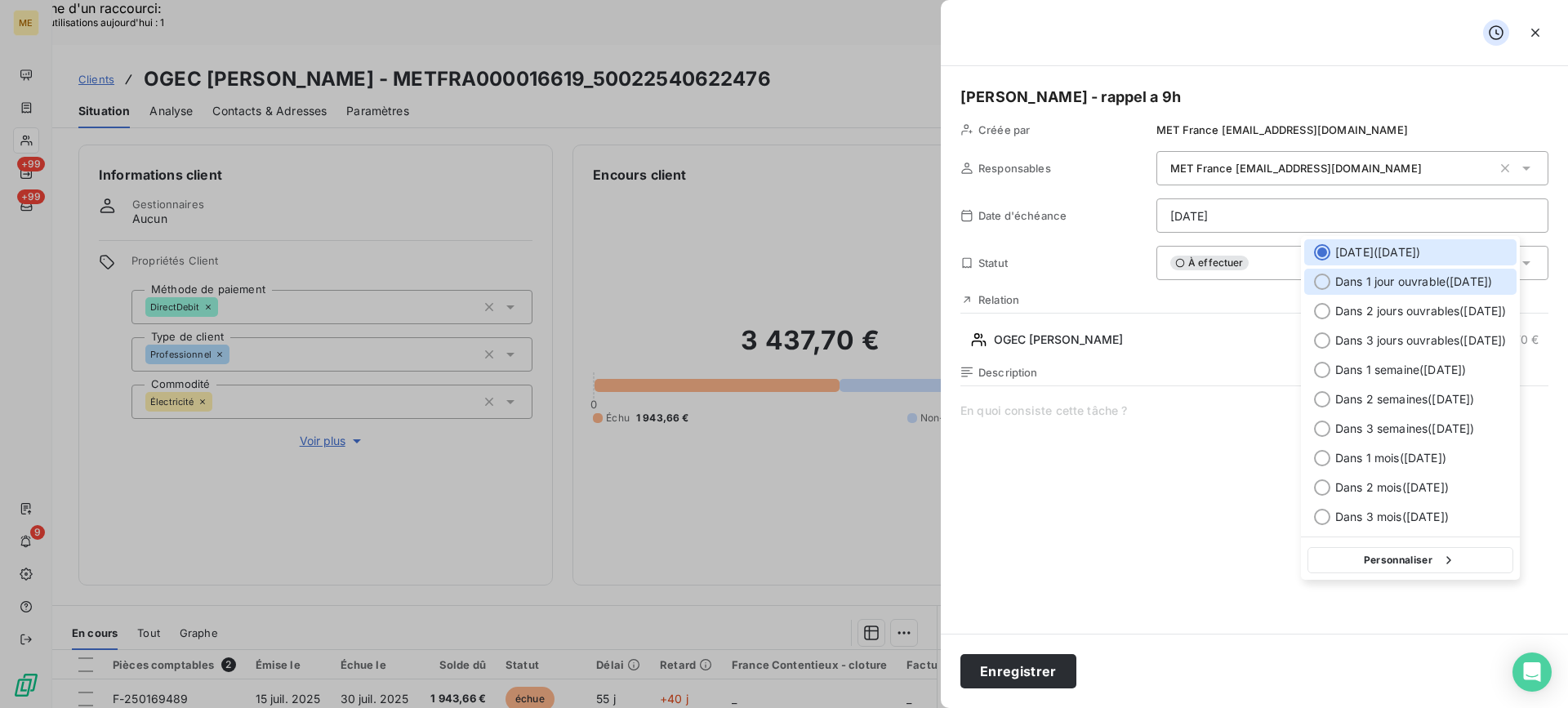
click at [1359, 287] on span "Dans 1 jour ouvrable ( [DATE] )" at bounding box center [1414, 281] width 157 height 17
type input "[DATE]"
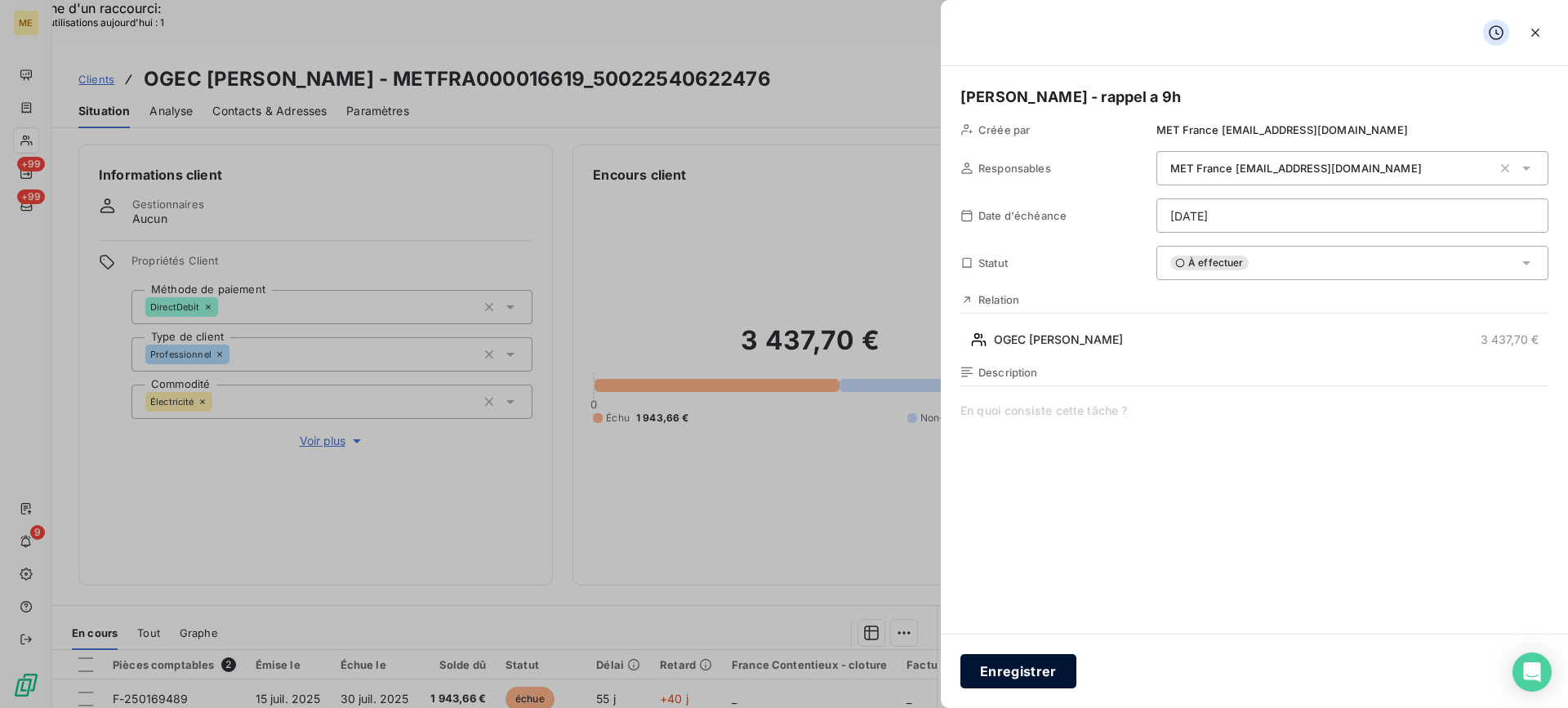
click at [1032, 678] on button "Enregistrer" at bounding box center [1019, 671] width 116 height 34
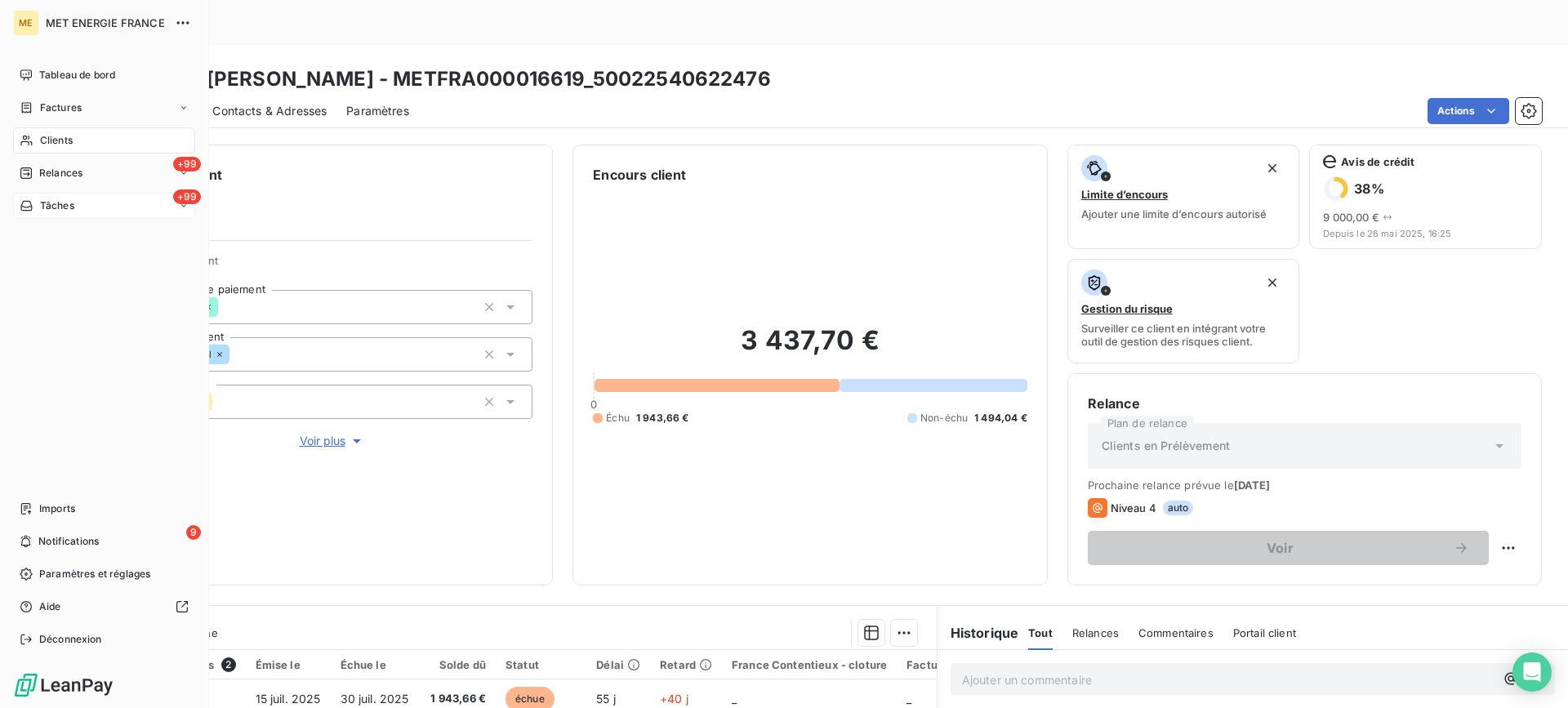
click at [106, 208] on div "+99 Tâches" at bounding box center [103, 205] width 182 height 27
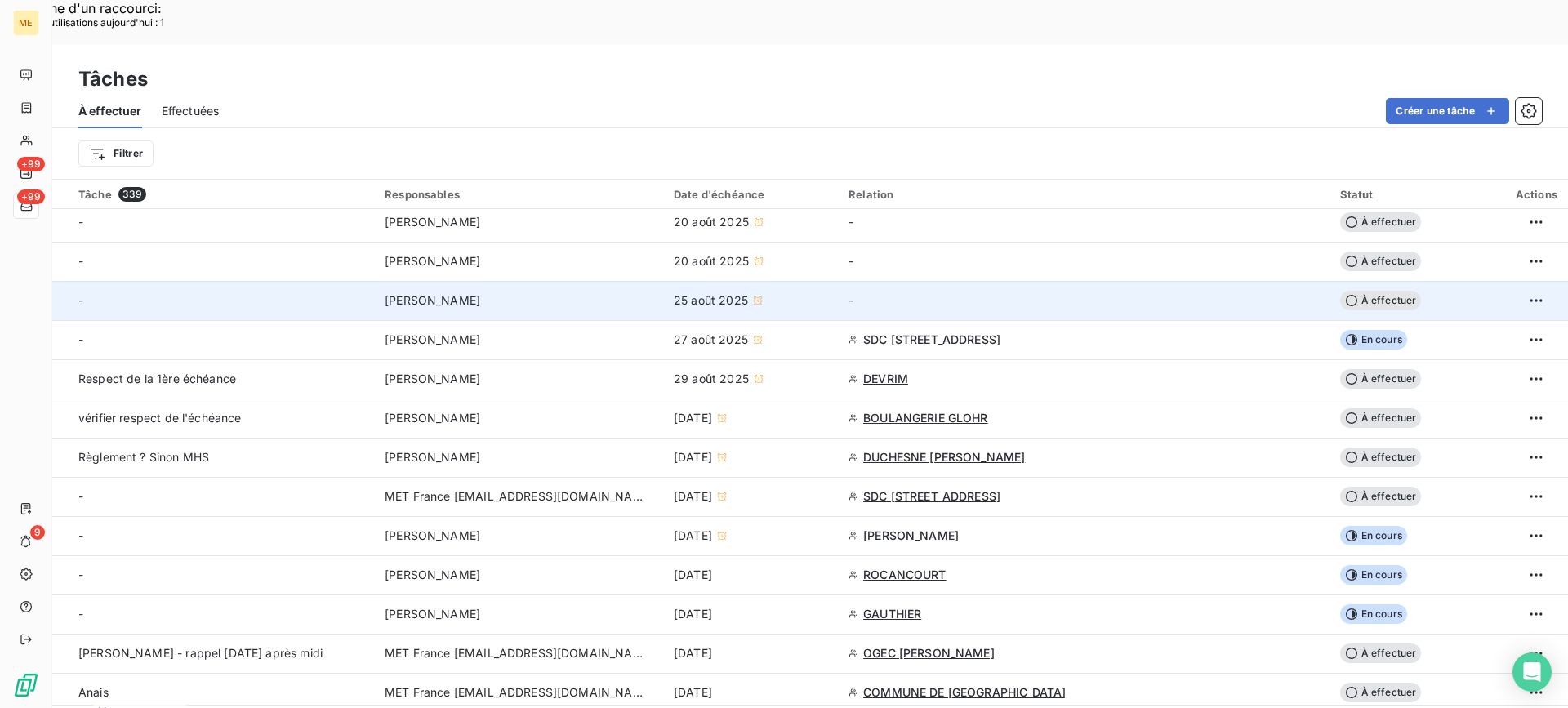
scroll to position [245, 0]
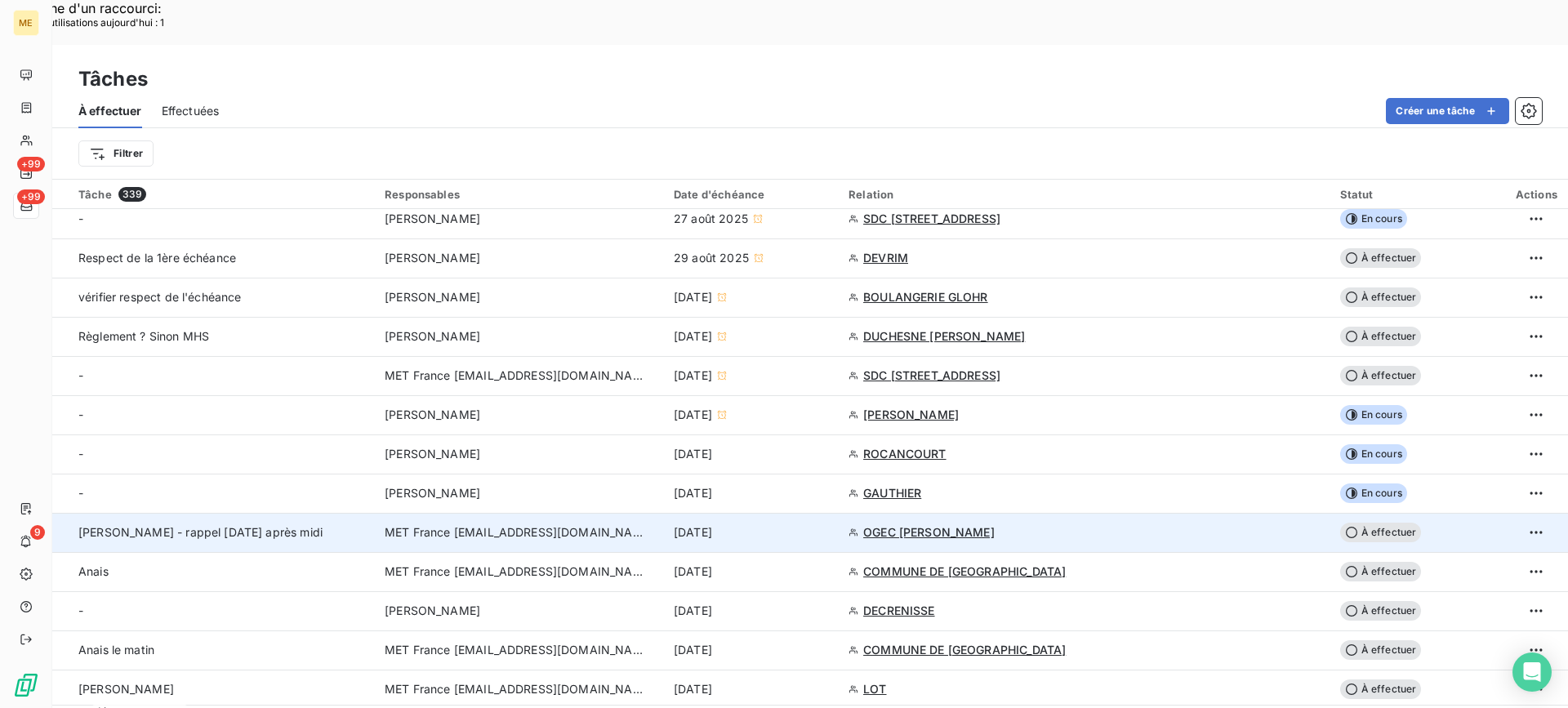
click at [319, 513] on td "[PERSON_NAME] - rappel [DATE] après midi" at bounding box center [213, 532] width 322 height 39
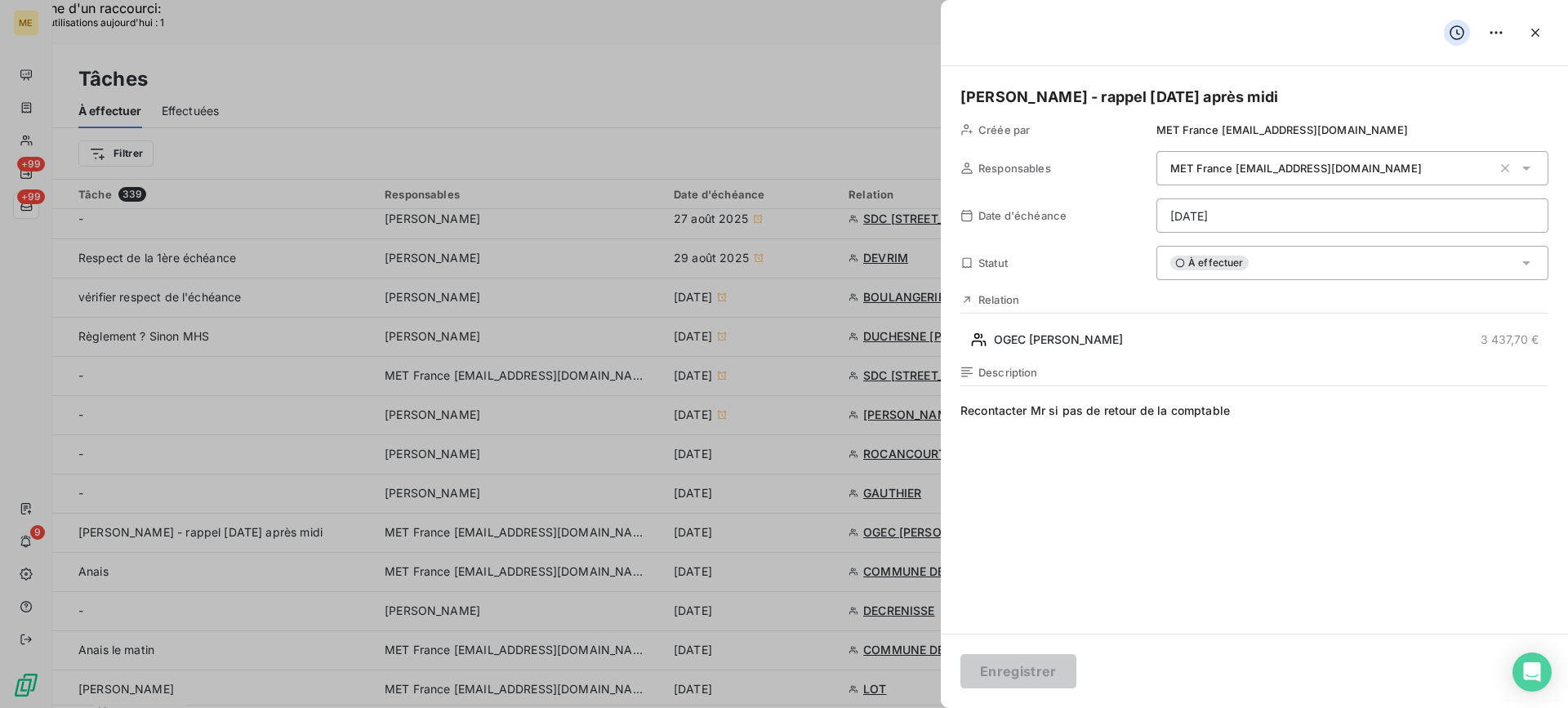
click at [1289, 261] on div "À effectuer" at bounding box center [1352, 262] width 392 height 34
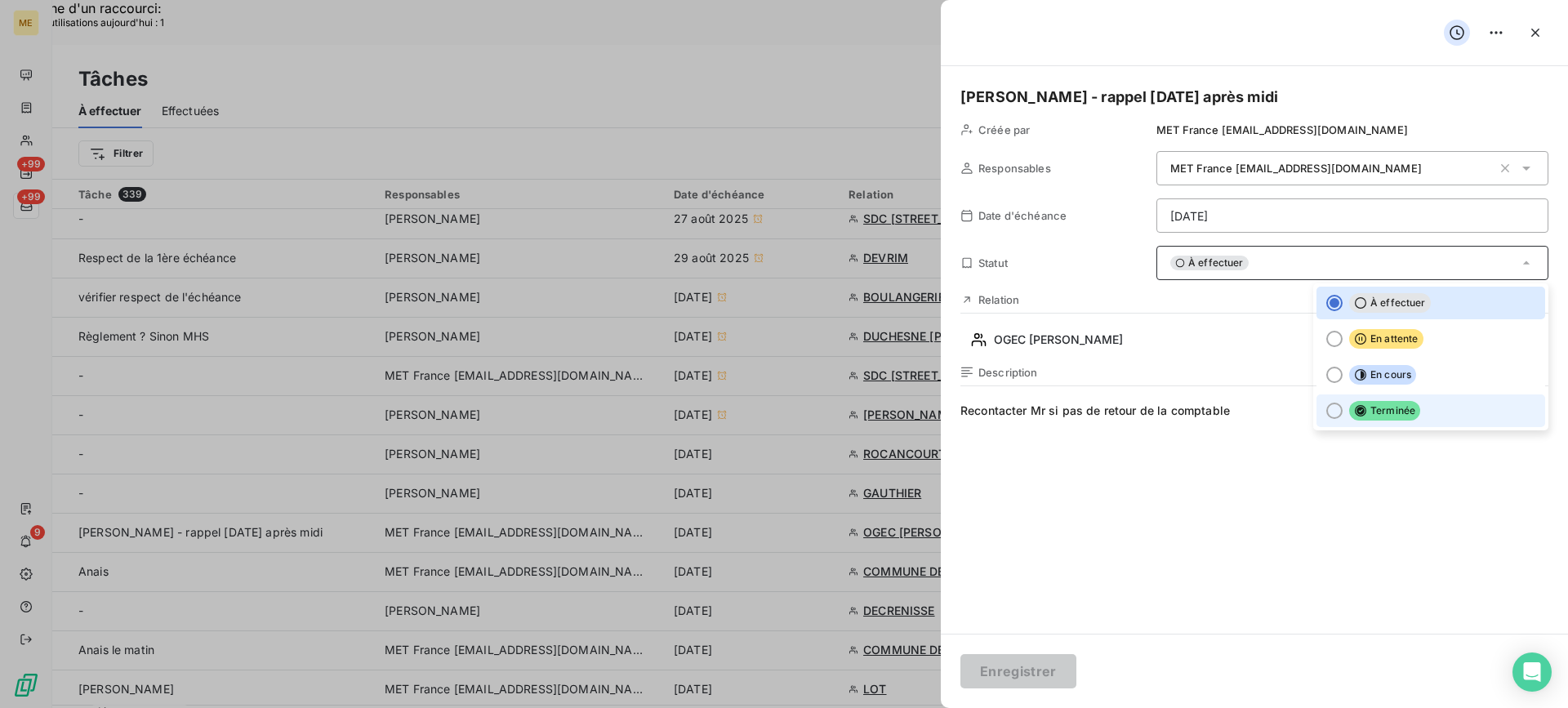
click at [1384, 422] on li "Terminée" at bounding box center [1430, 410] width 229 height 32
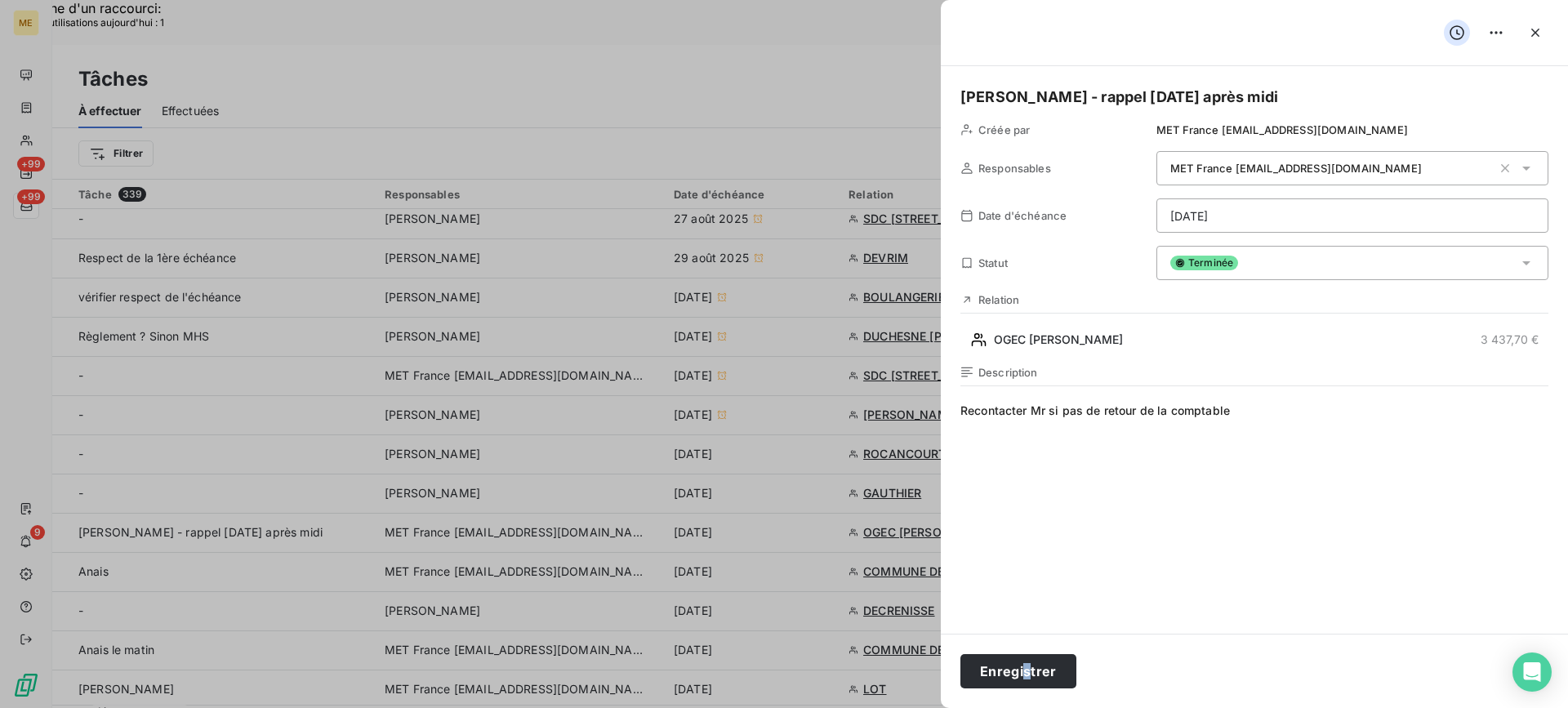
click at [1028, 689] on div "Enregistrer" at bounding box center [1255, 671] width 627 height 75
click at [1029, 681] on button "Enregistrer" at bounding box center [1019, 671] width 116 height 34
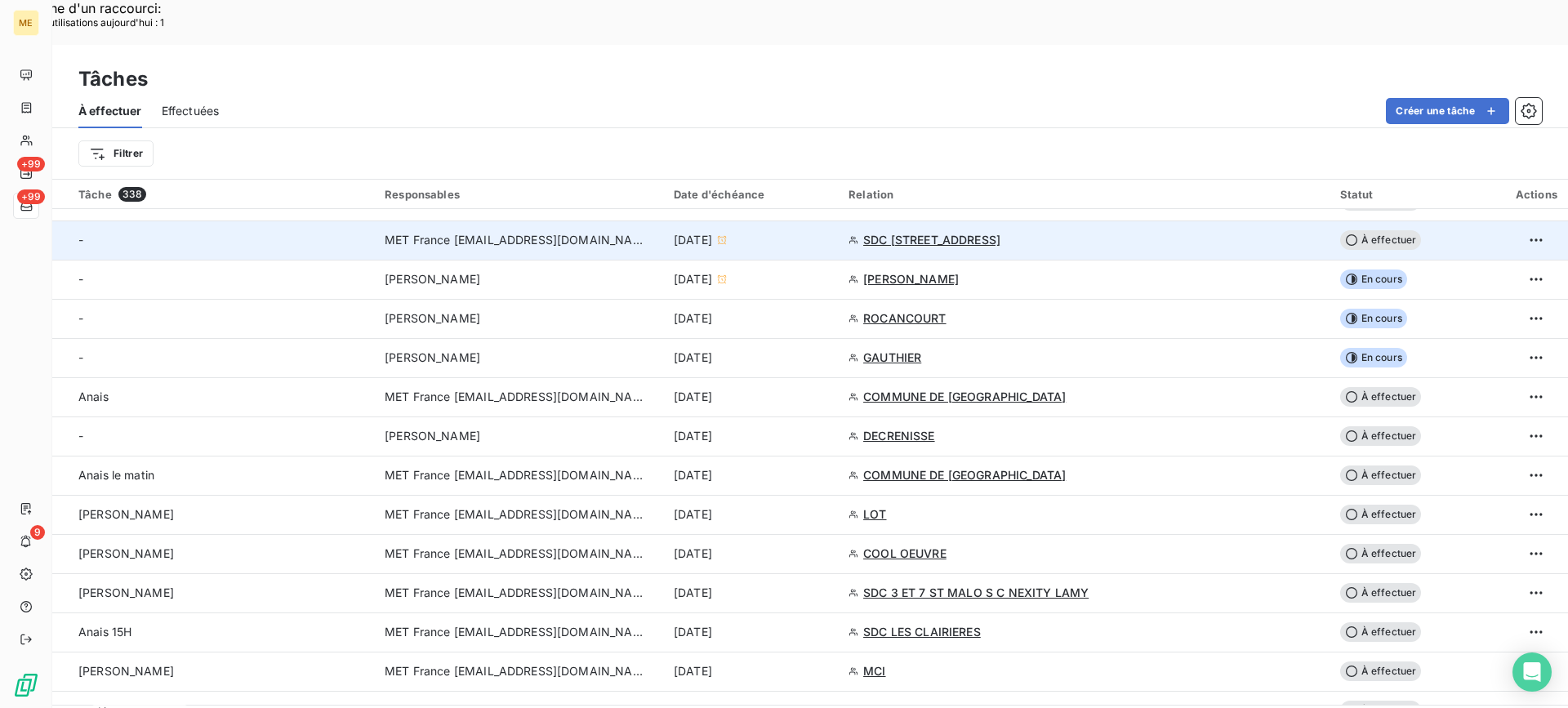
scroll to position [490, 0]
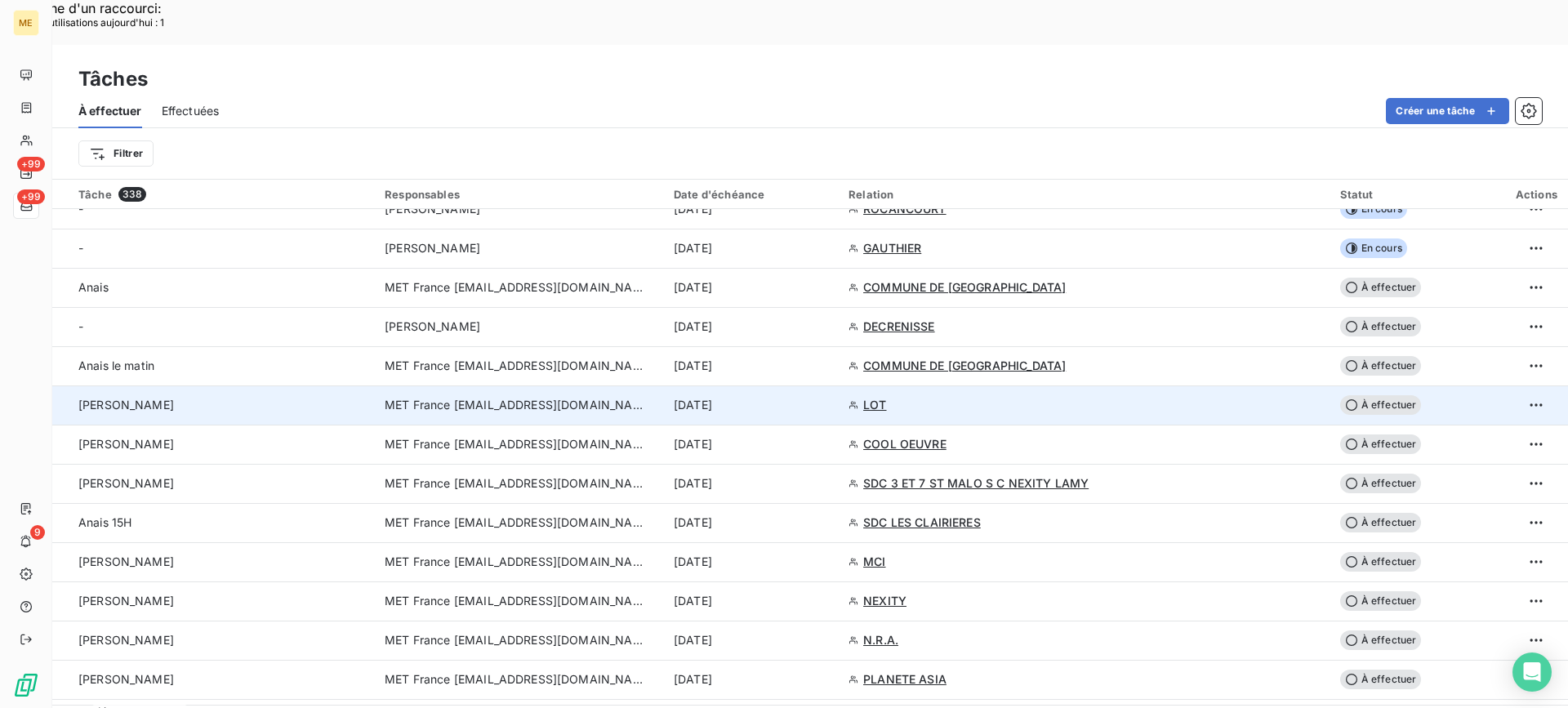
click at [283, 397] on div "[PERSON_NAME]" at bounding box center [222, 405] width 287 height 17
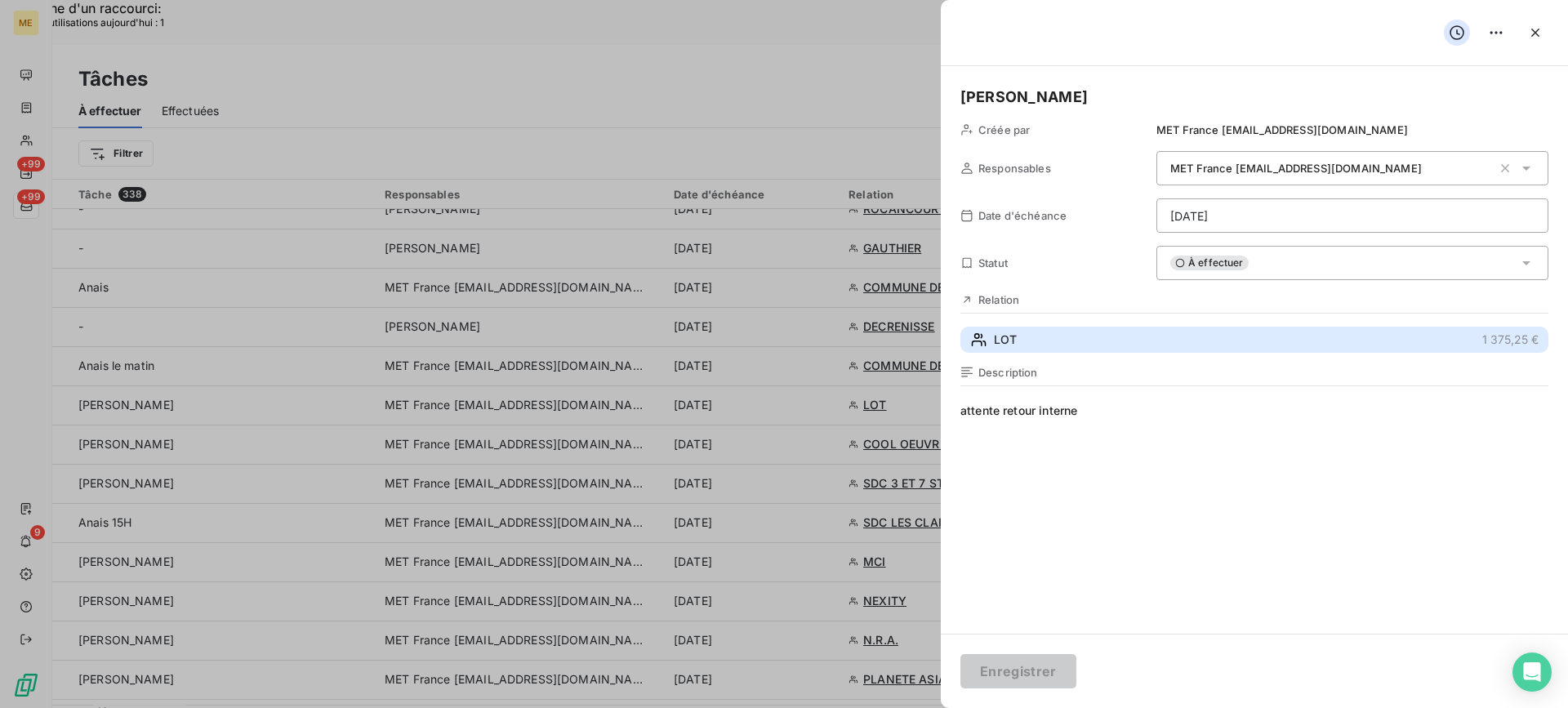
click at [1169, 341] on button "LOT 1 375,25 €" at bounding box center [1255, 340] width 588 height 27
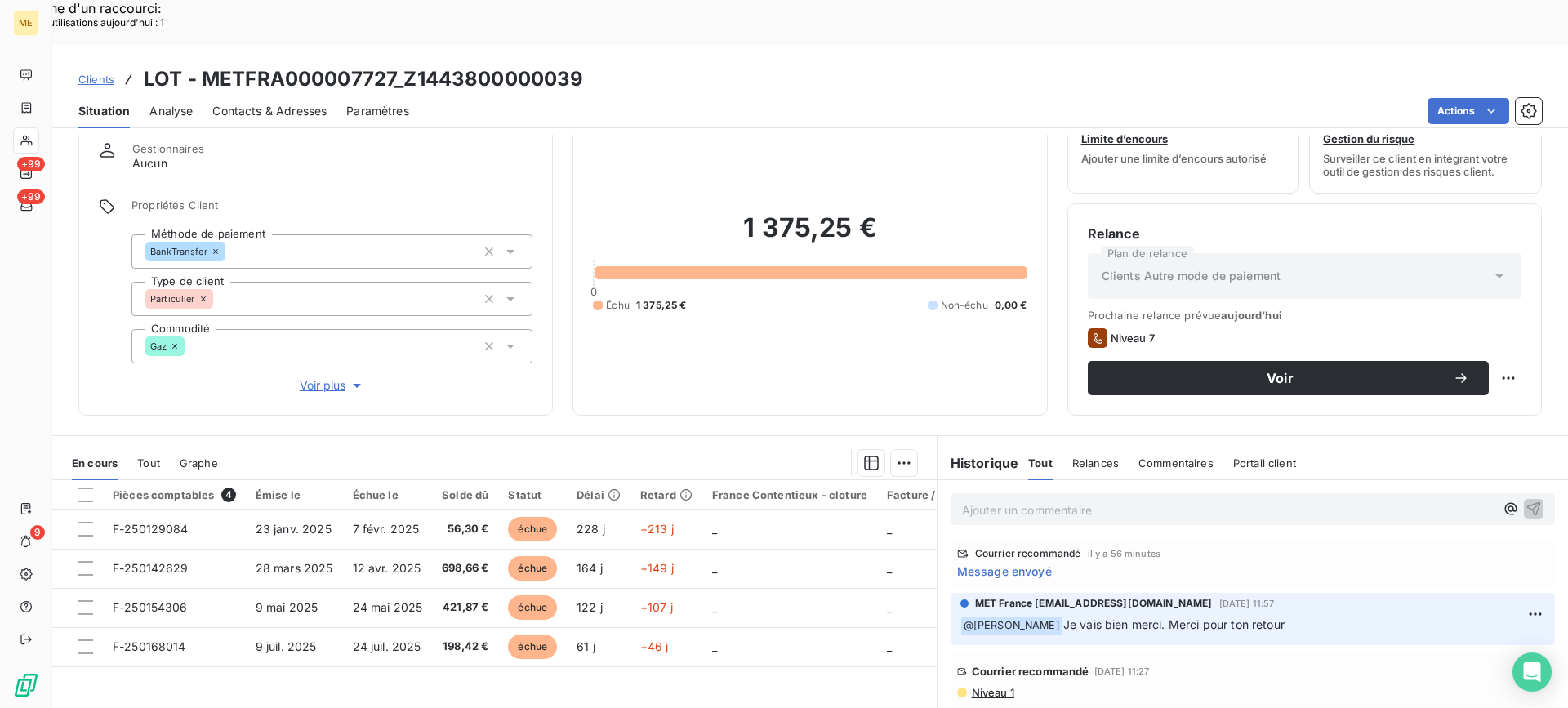
scroll to position [146, 0]
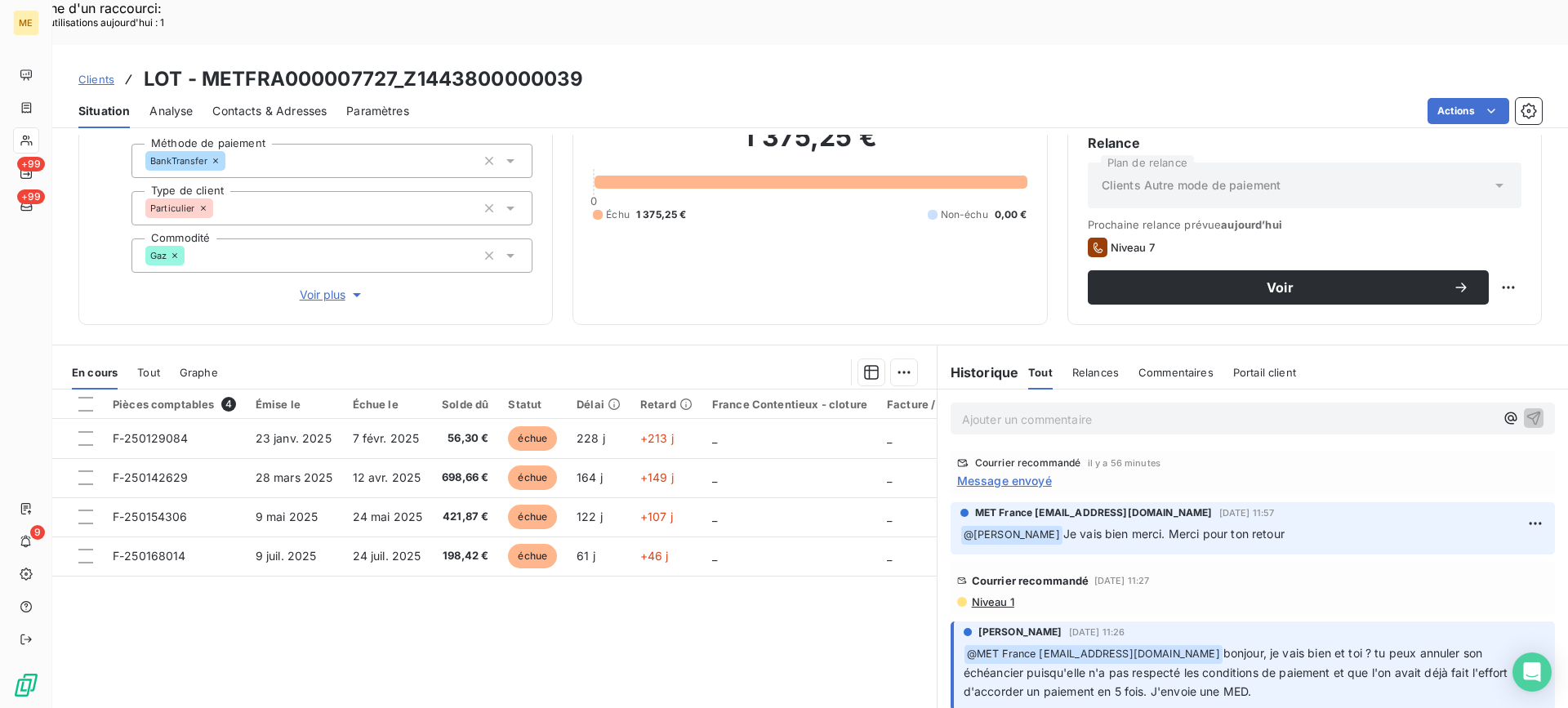
click at [1019, 471] on span "Message envoyé" at bounding box center [1004, 479] width 94 height 17
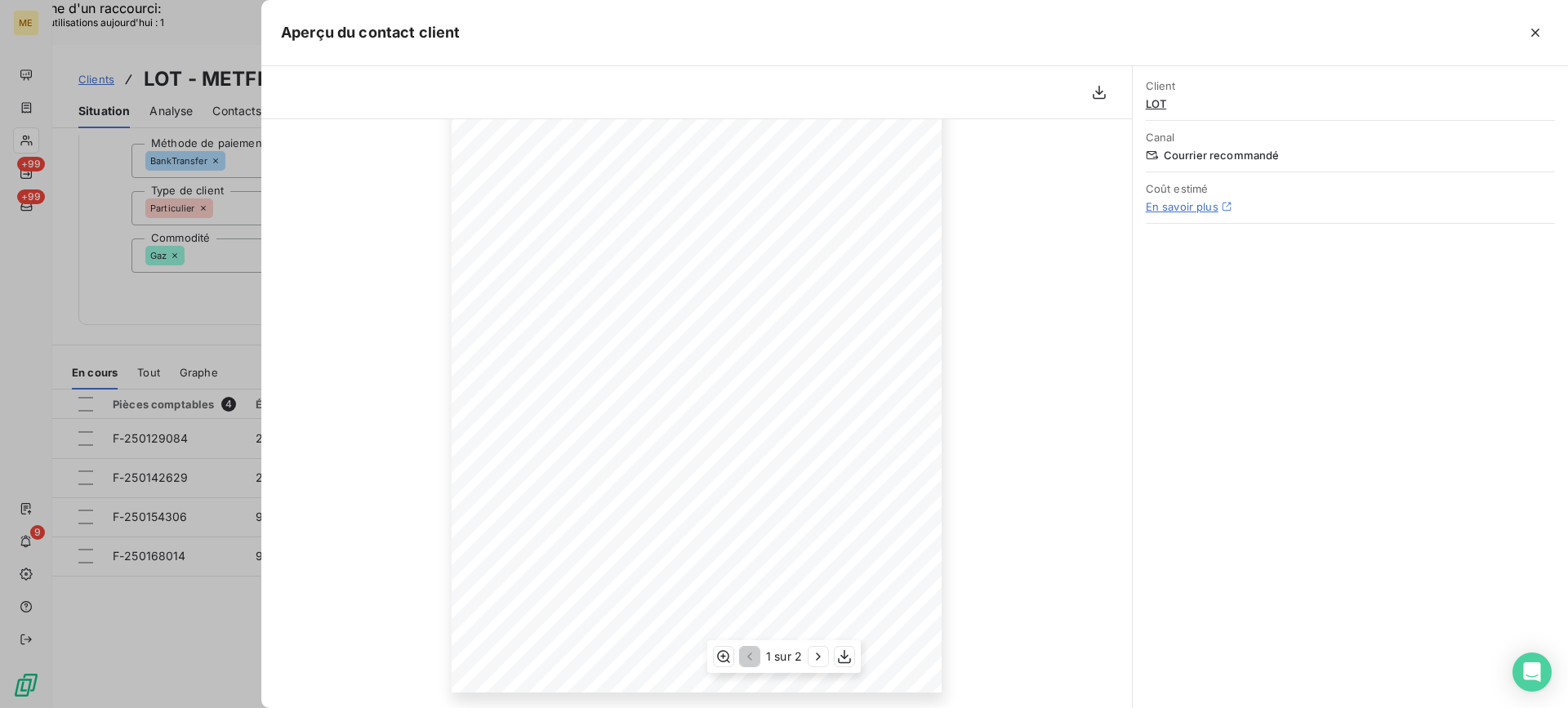
scroll to position [200, 0]
click at [1540, 23] on button "button" at bounding box center [1536, 32] width 27 height 27
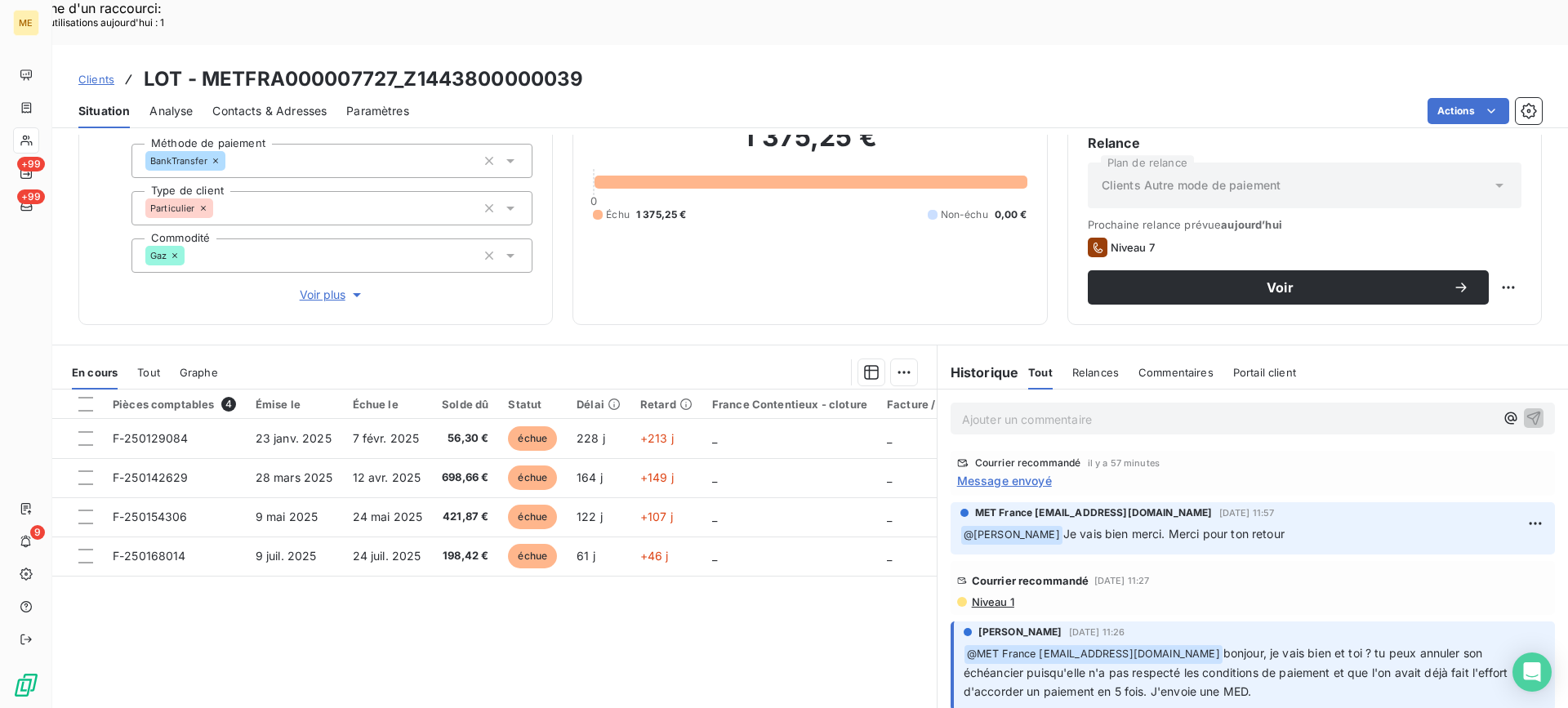
scroll to position [163, 0]
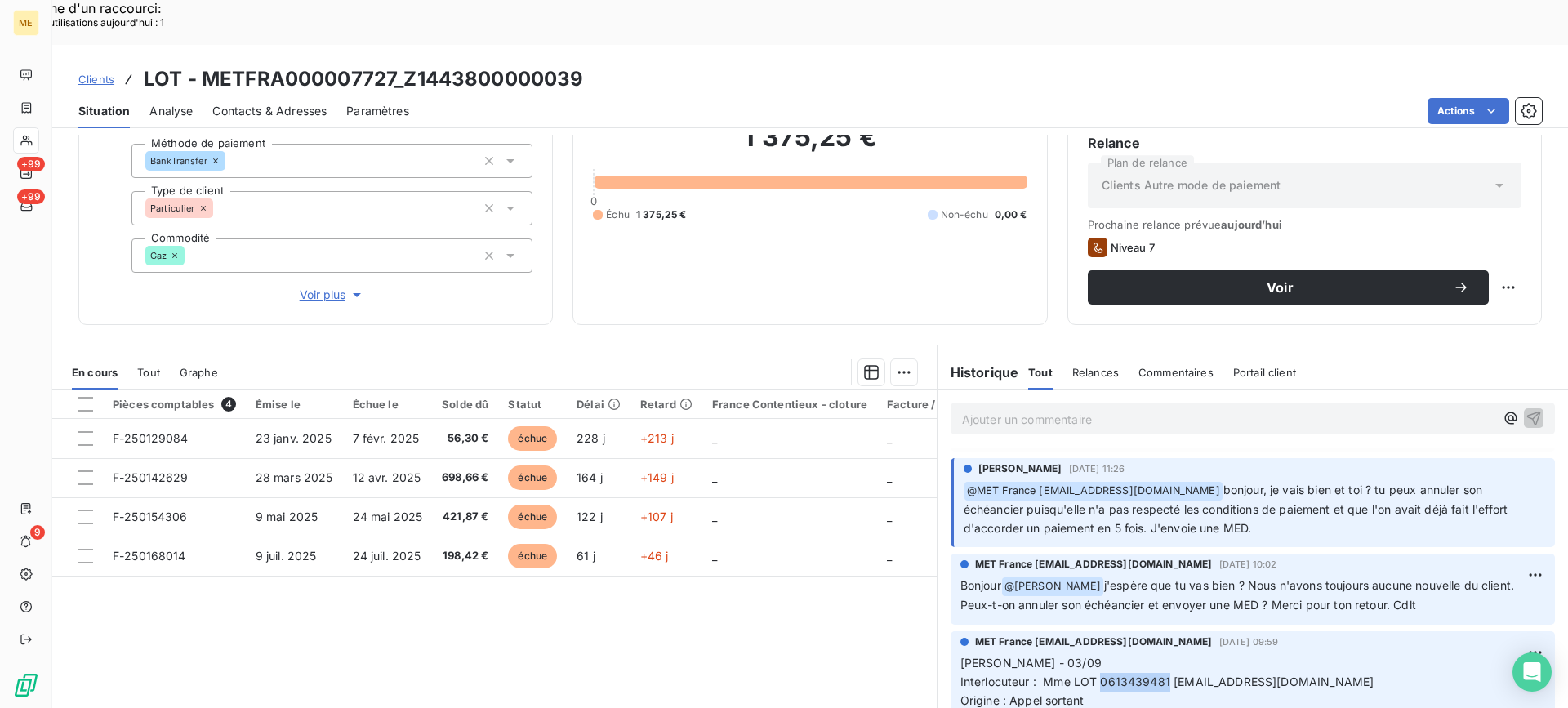
drag, startPoint x: 1094, startPoint y: 642, endPoint x: 1159, endPoint y: 639, distance: 65.1
click at [1159, 675] on span "Interlocuteur : Mme LOT 0613439481 [EMAIL_ADDRESS][DOMAIN_NAME]" at bounding box center [1167, 681] width 414 height 14
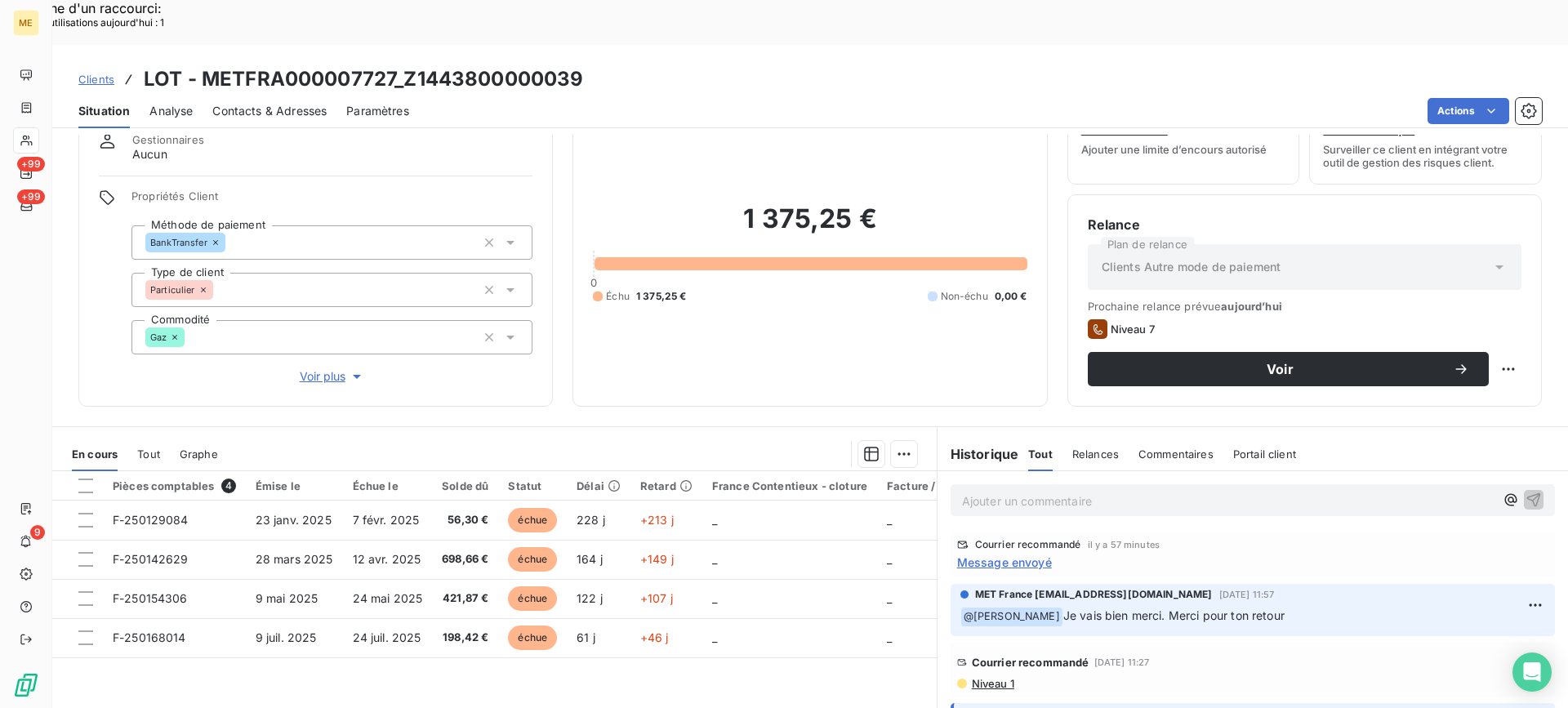
scroll to position [0, 0]
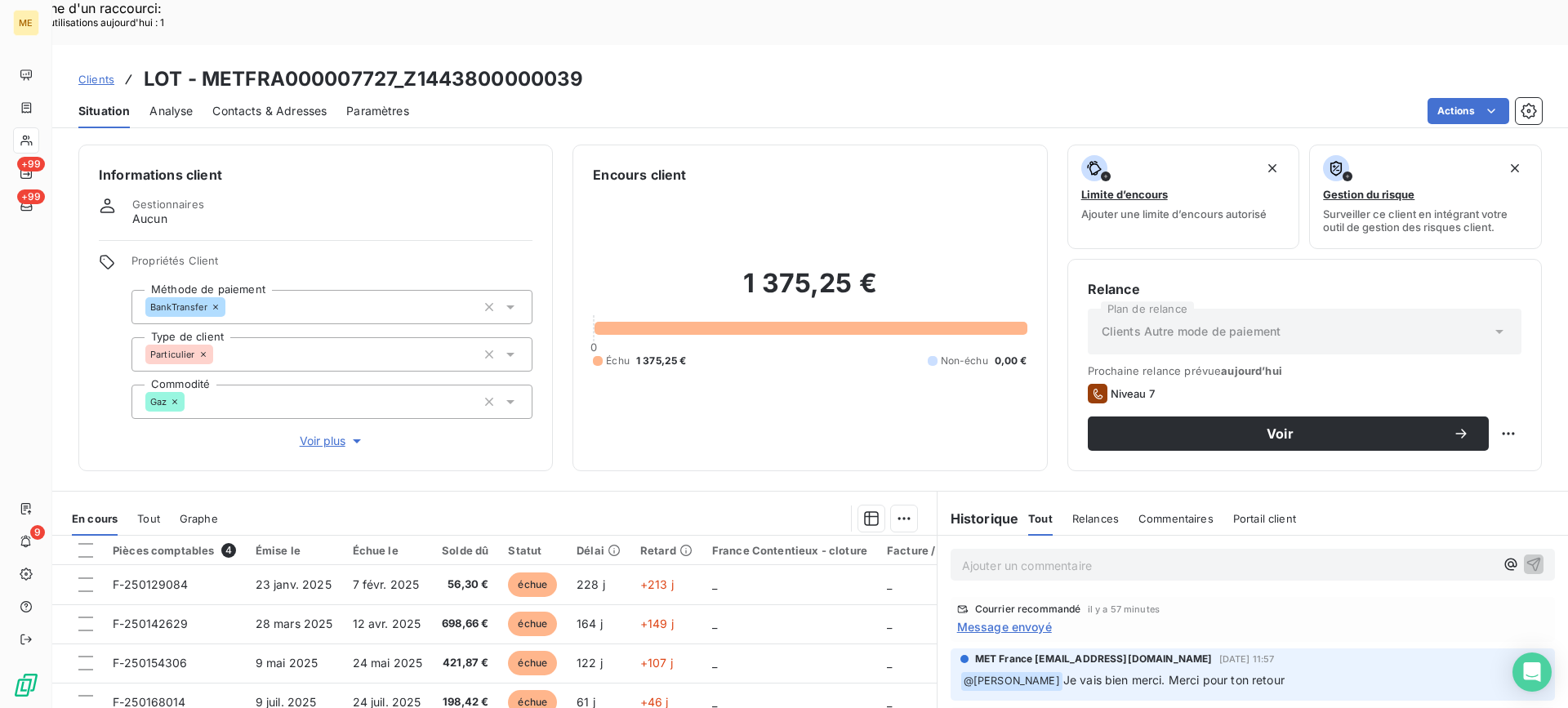
click at [1047, 555] on p "Ajouter un commentaire ﻿" at bounding box center [1228, 565] width 532 height 21
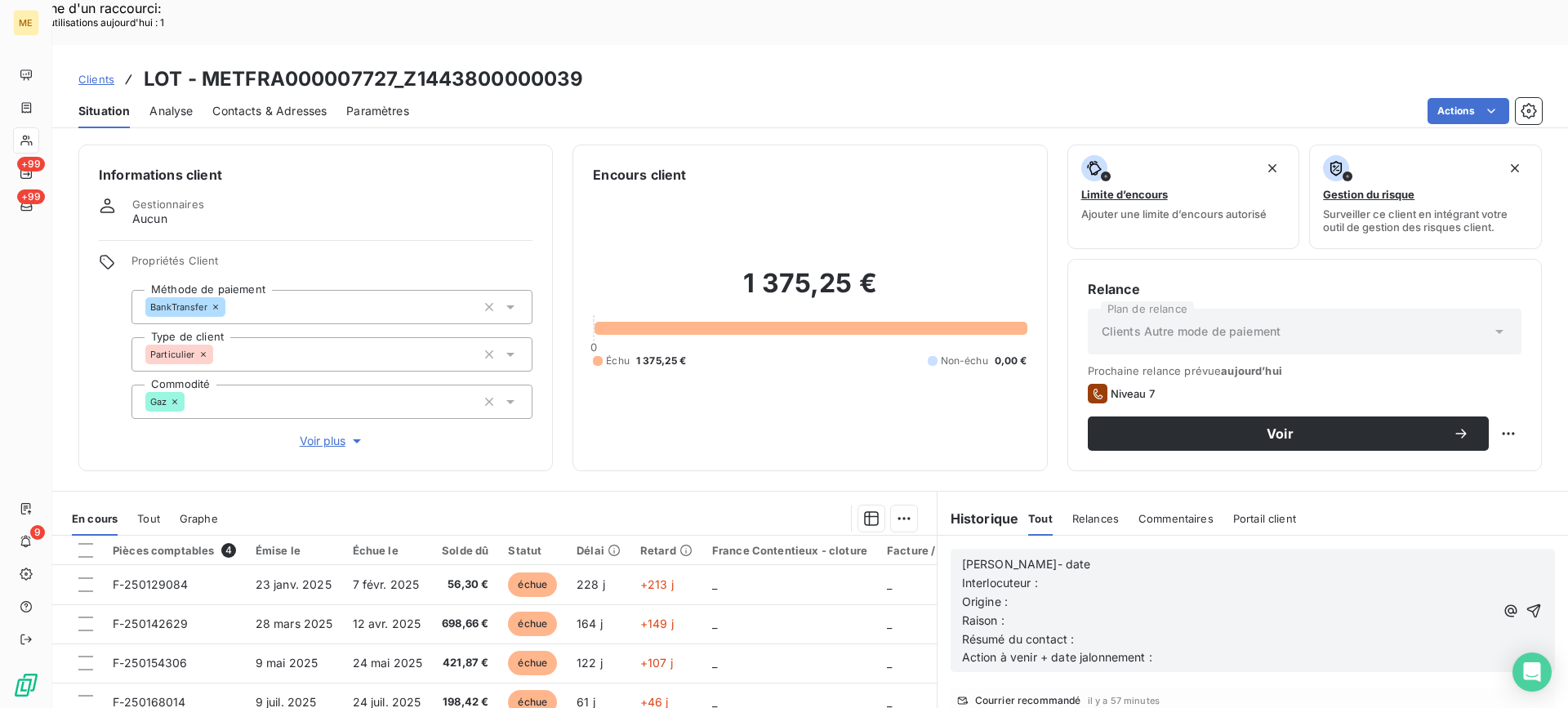
click at [1168, 573] on p "Interlocuteur :" at bounding box center [1228, 582] width 532 height 19
click at [1173, 555] on p "[PERSON_NAME]- date" at bounding box center [1228, 564] width 532 height 19
click at [1165, 573] on p "Interlocuteur :" at bounding box center [1228, 582] width 532 height 19
click at [1159, 555] on p "[PERSON_NAME]- 09/09" at bounding box center [1228, 564] width 532 height 19
click at [1150, 573] on p "Interlocuteur :" at bounding box center [1228, 582] width 532 height 19
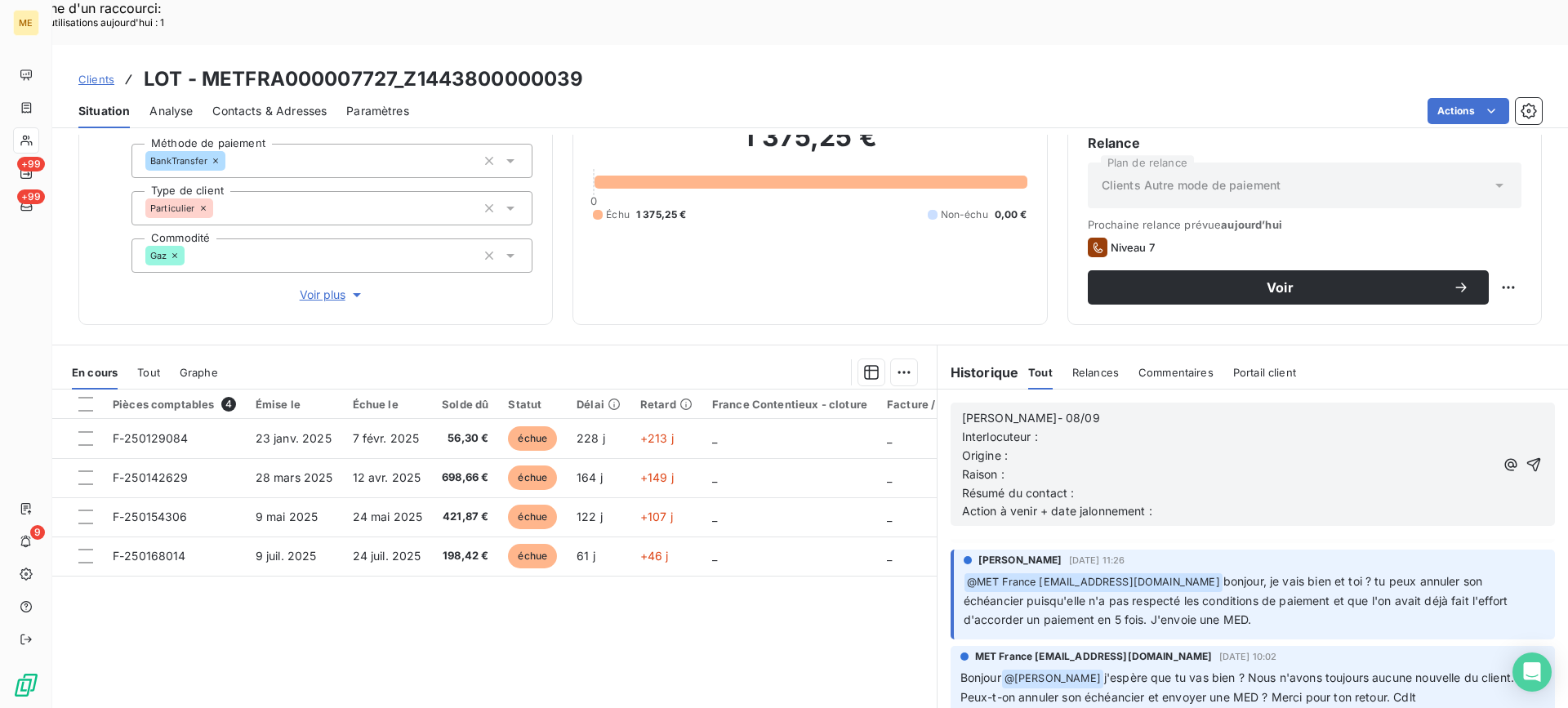
scroll to position [245, 0]
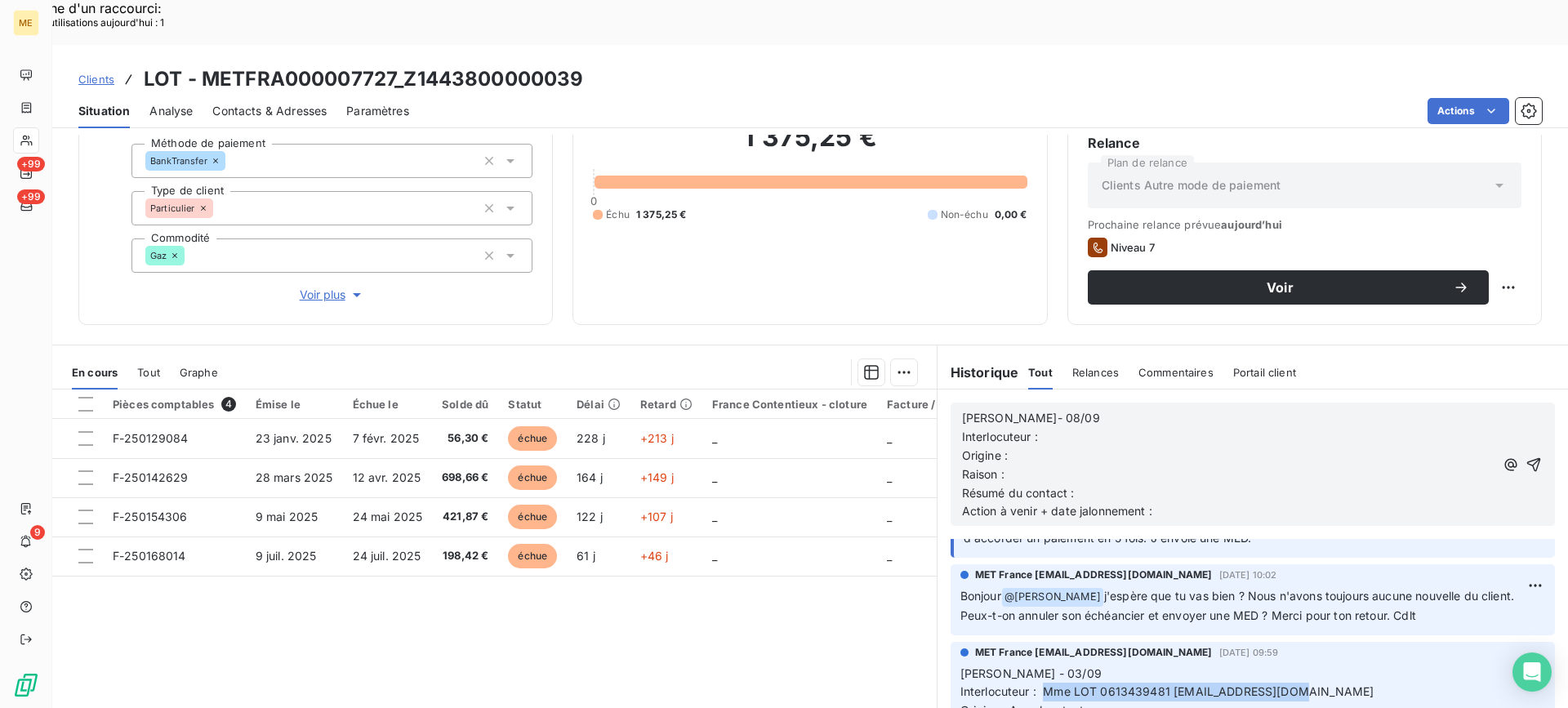
drag, startPoint x: 1037, startPoint y: 647, endPoint x: 1279, endPoint y: 643, distance: 242.0
click at [1279, 665] on p "[PERSON_NAME] - 03/09 Interlocuteur : Mme LOT 0613439481 [EMAIL_ADDRESS][DOMAIN…" at bounding box center [1253, 721] width 585 height 112
click at [1122, 447] on p "Origine :" at bounding box center [1228, 456] width 532 height 19
click at [1128, 428] on p "Interlocuteur :" at bounding box center [1228, 437] width 532 height 19
click at [1101, 447] on p "Origine :" at bounding box center [1228, 456] width 532 height 19
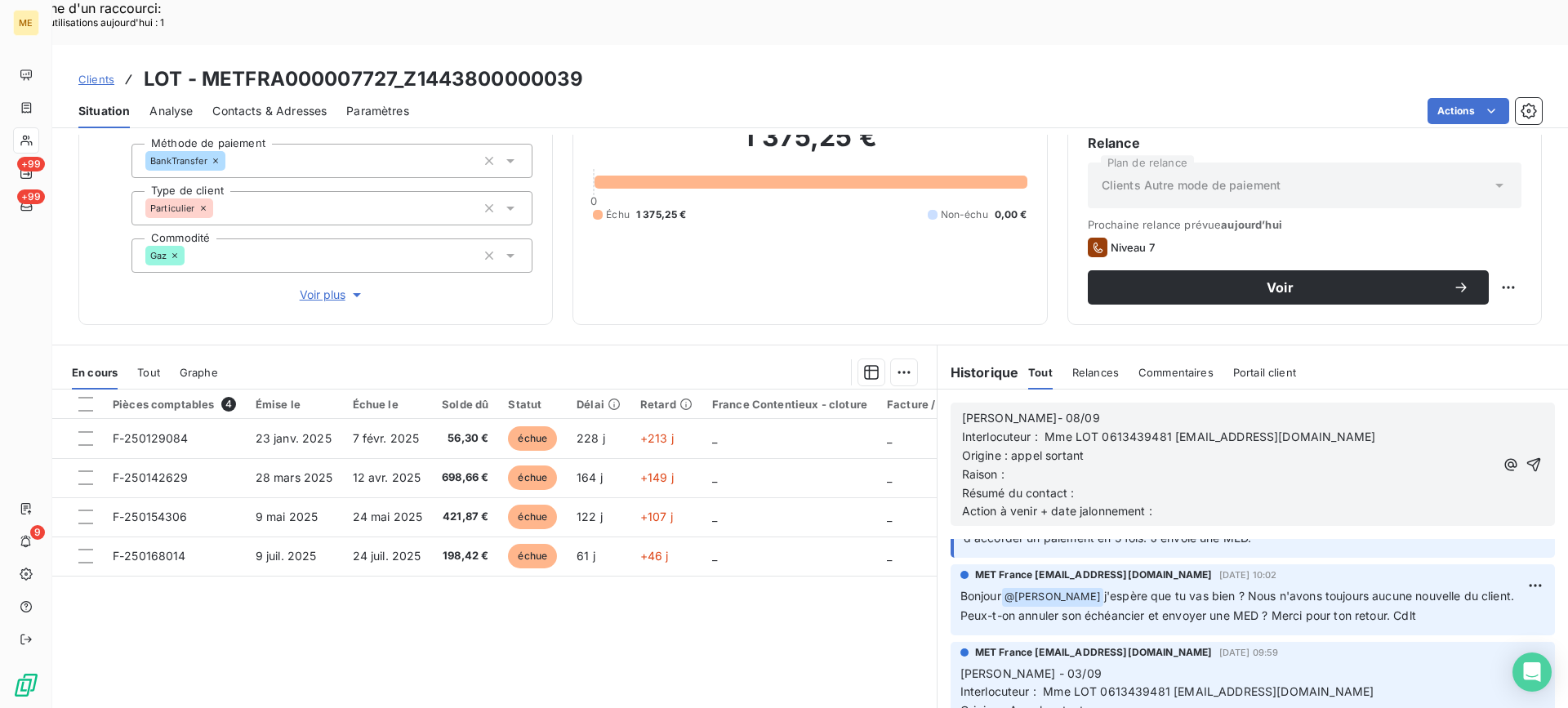
click at [1171, 465] on p "Raison :" at bounding box center [1228, 474] width 532 height 19
click at [1177, 465] on p "Raison : tâche" at bounding box center [1228, 474] width 532 height 19
click at [1194, 484] on p "Résumé du contact :" at bounding box center [1228, 493] width 532 height 19
click at [1197, 502] on p "Action à venir + date jalonnement :" at bounding box center [1228, 511] width 532 height 19
click at [1527, 458] on icon "button" at bounding box center [1534, 464] width 14 height 14
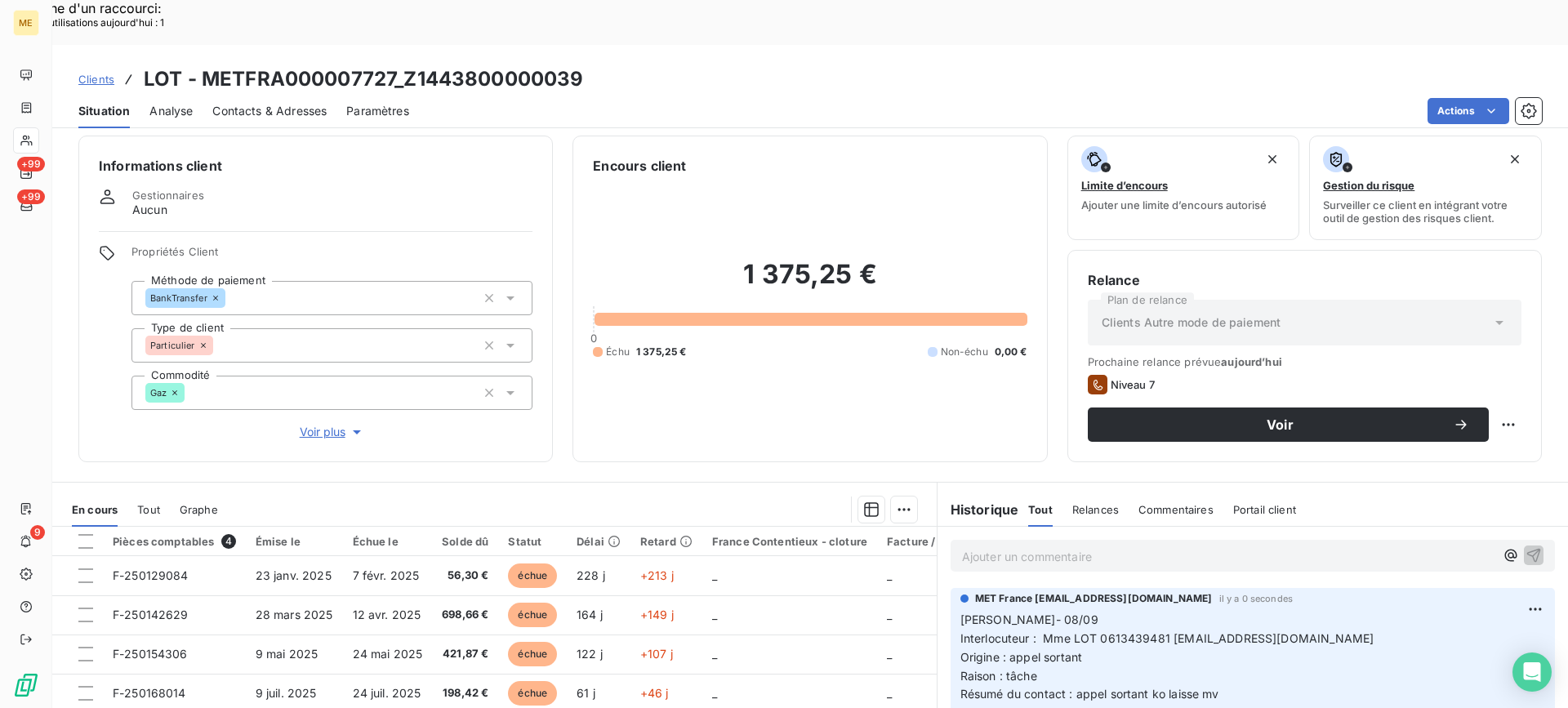
scroll to position [0, 0]
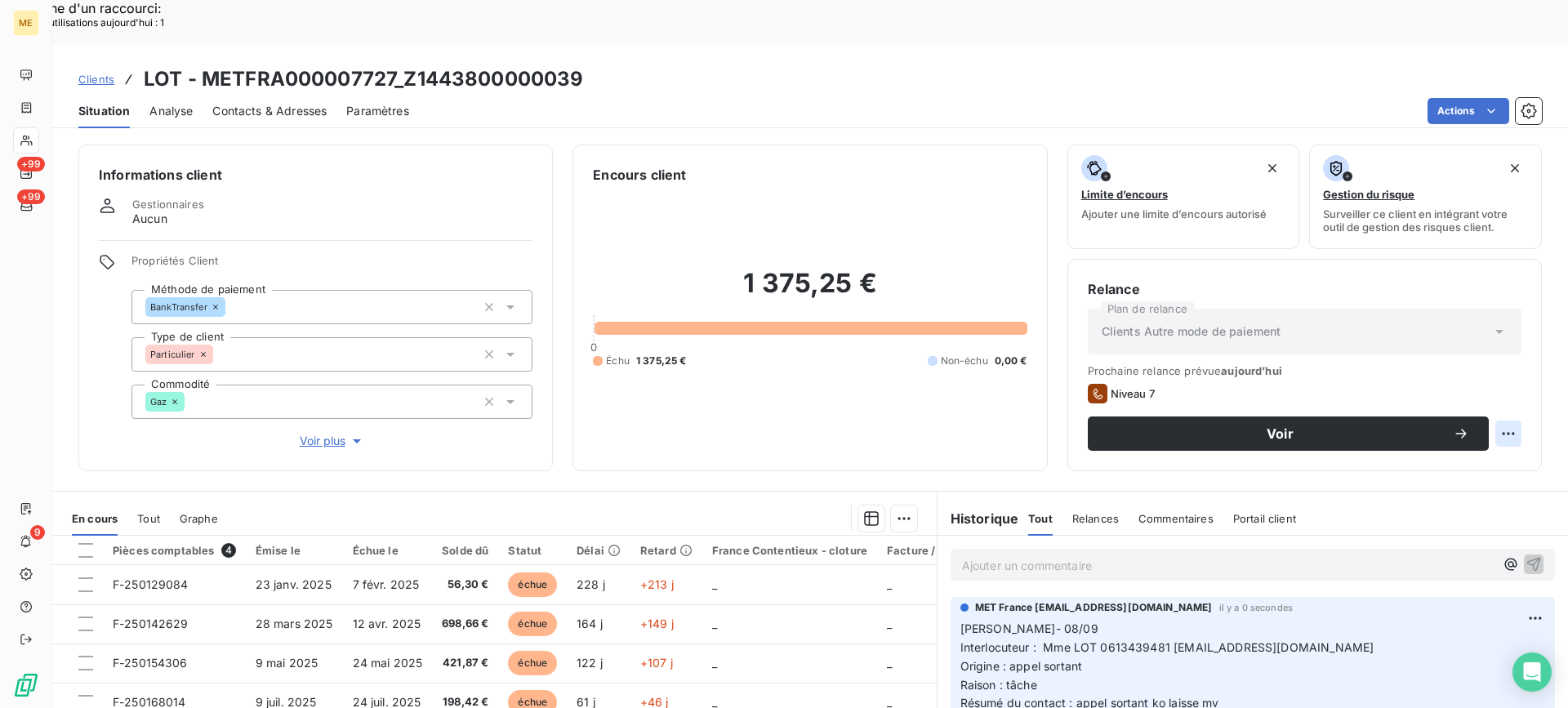
click at [1499, 413] on div "Replanifier cette action" at bounding box center [1428, 424] width 146 height 27
select select "8"
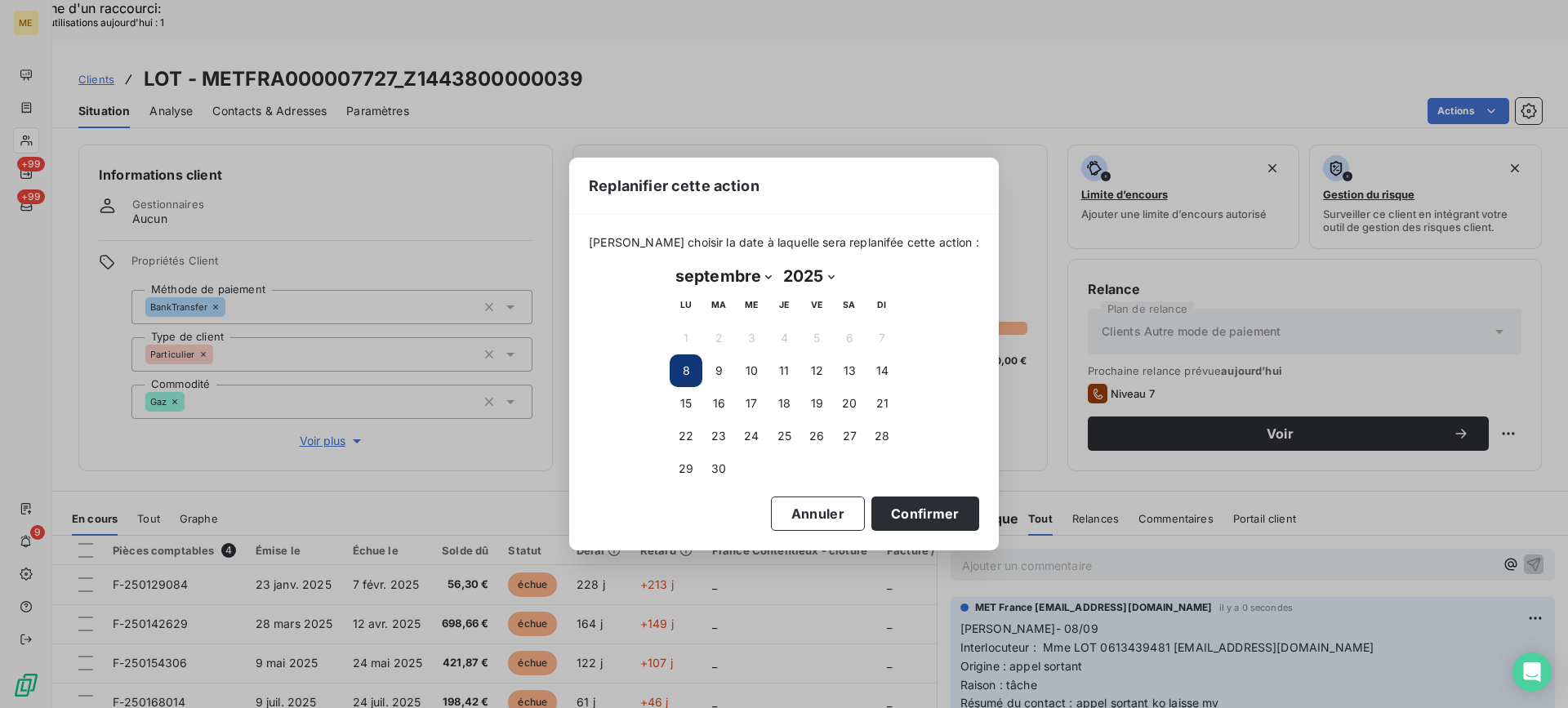
click at [735, 364] on td "10" at bounding box center [751, 370] width 32 height 32
click at [736, 365] on button "10" at bounding box center [751, 370] width 32 height 32
drag, startPoint x: 882, startPoint y: 511, endPoint x: 888, endPoint y: 504, distance: 9.2
click at [884, 511] on button "Confirmer" at bounding box center [925, 513] width 108 height 34
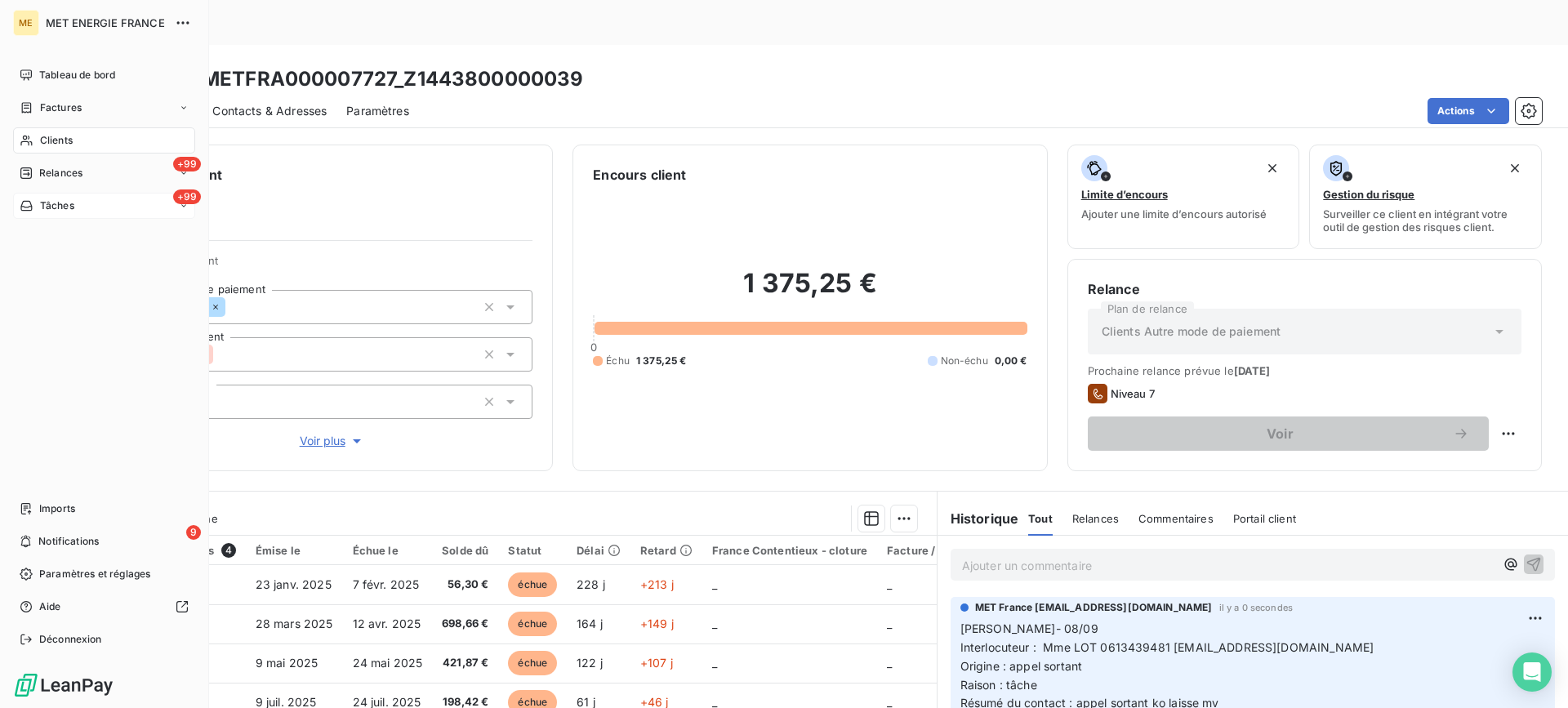
click at [113, 205] on div "+99 Tâches" at bounding box center [103, 205] width 182 height 27
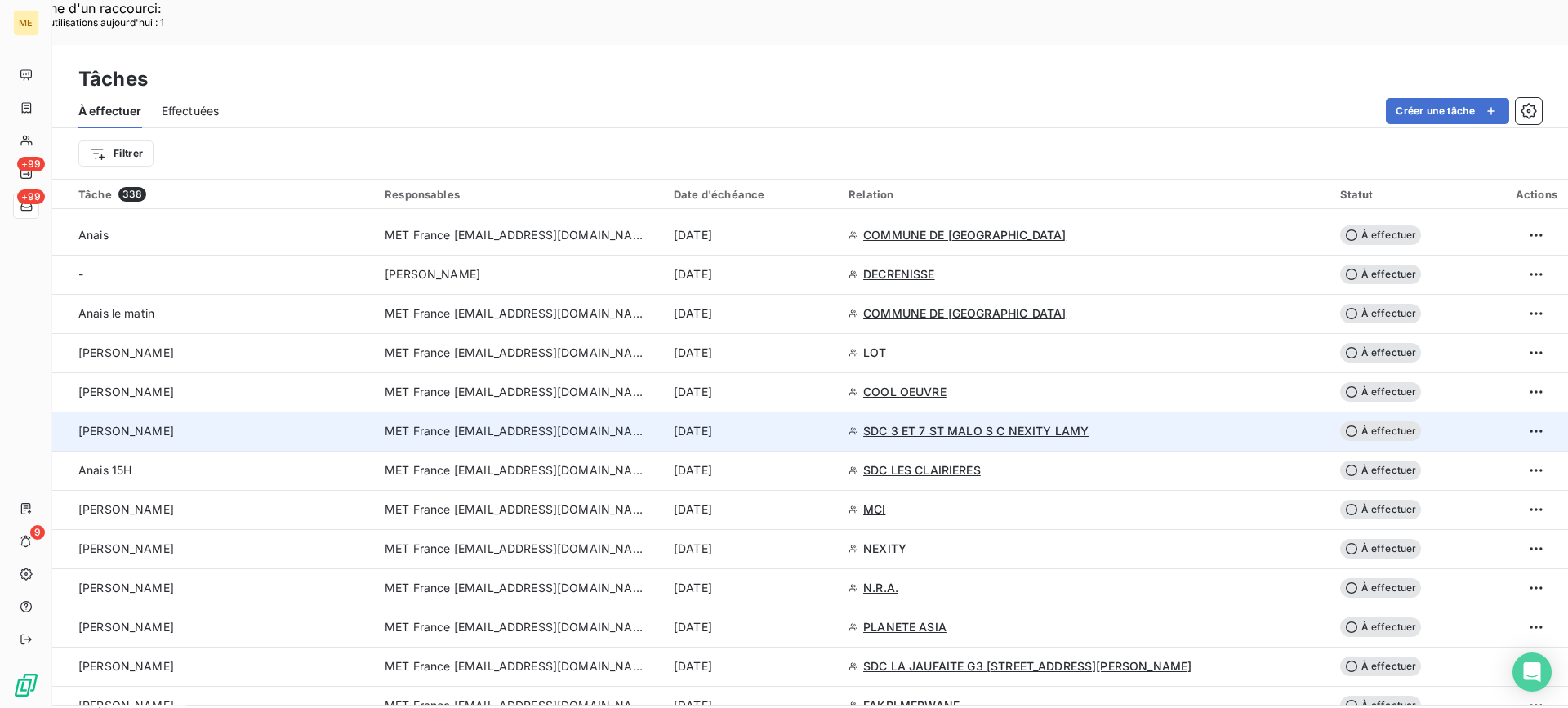
scroll to position [572, 0]
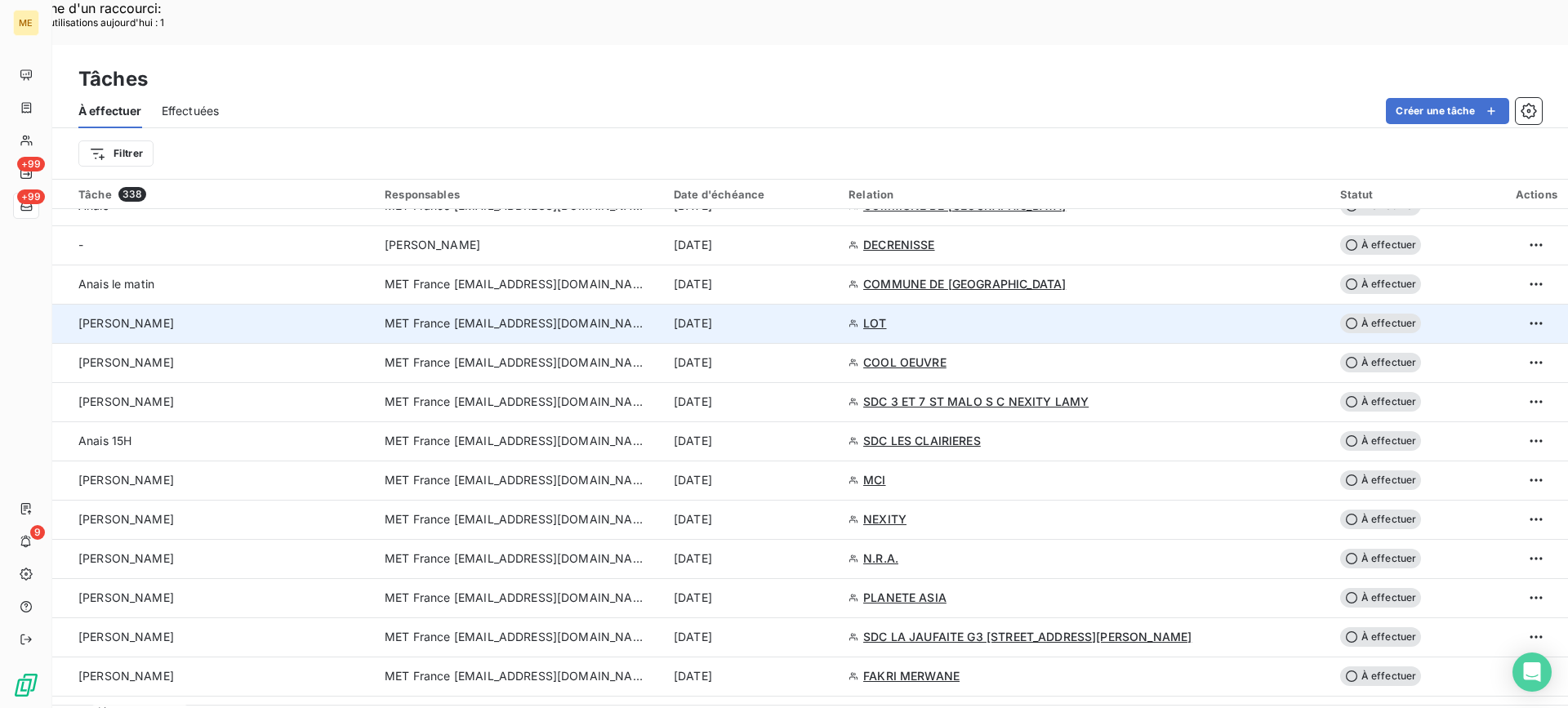
click at [333, 315] on div "[PERSON_NAME]" at bounding box center [222, 323] width 287 height 17
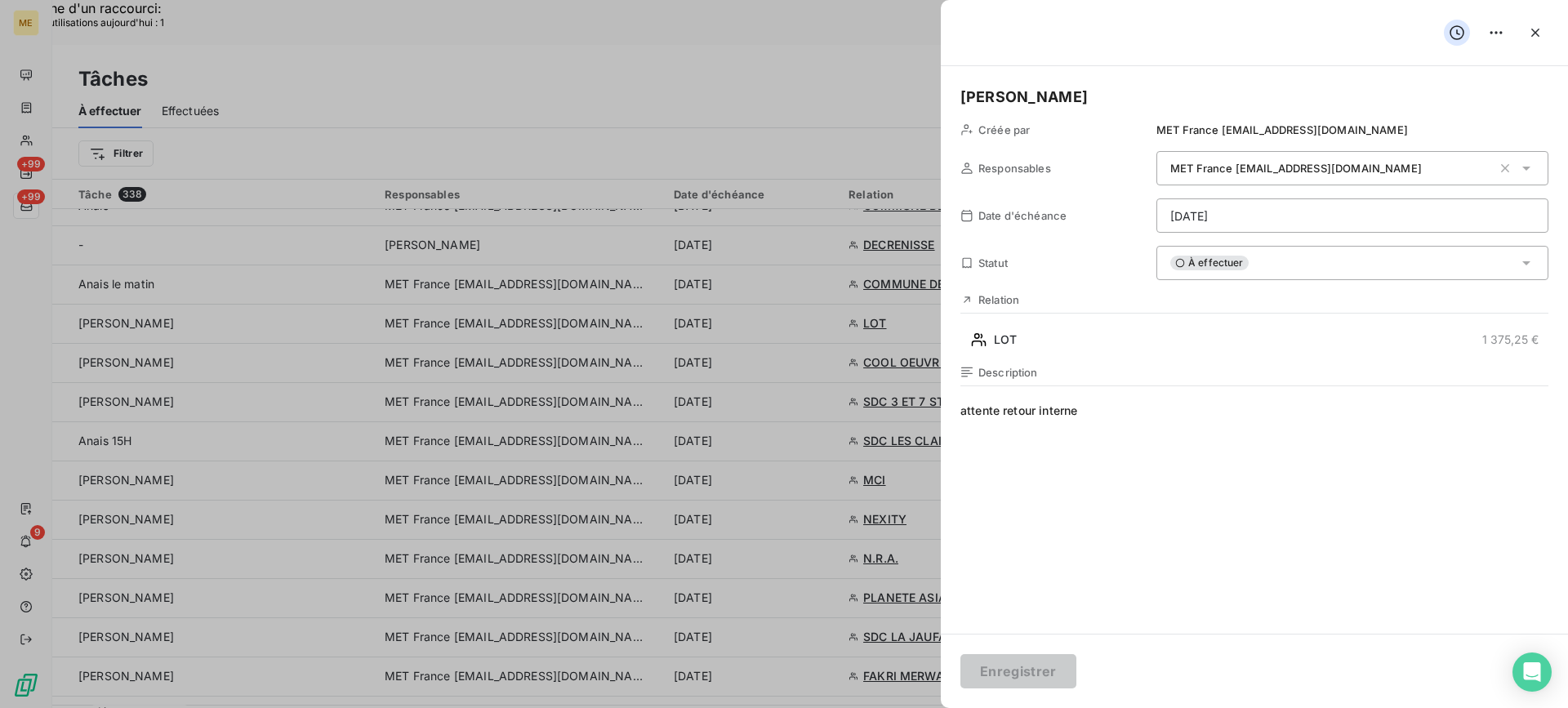
click at [1344, 261] on div "À effectuer" at bounding box center [1352, 262] width 392 height 34
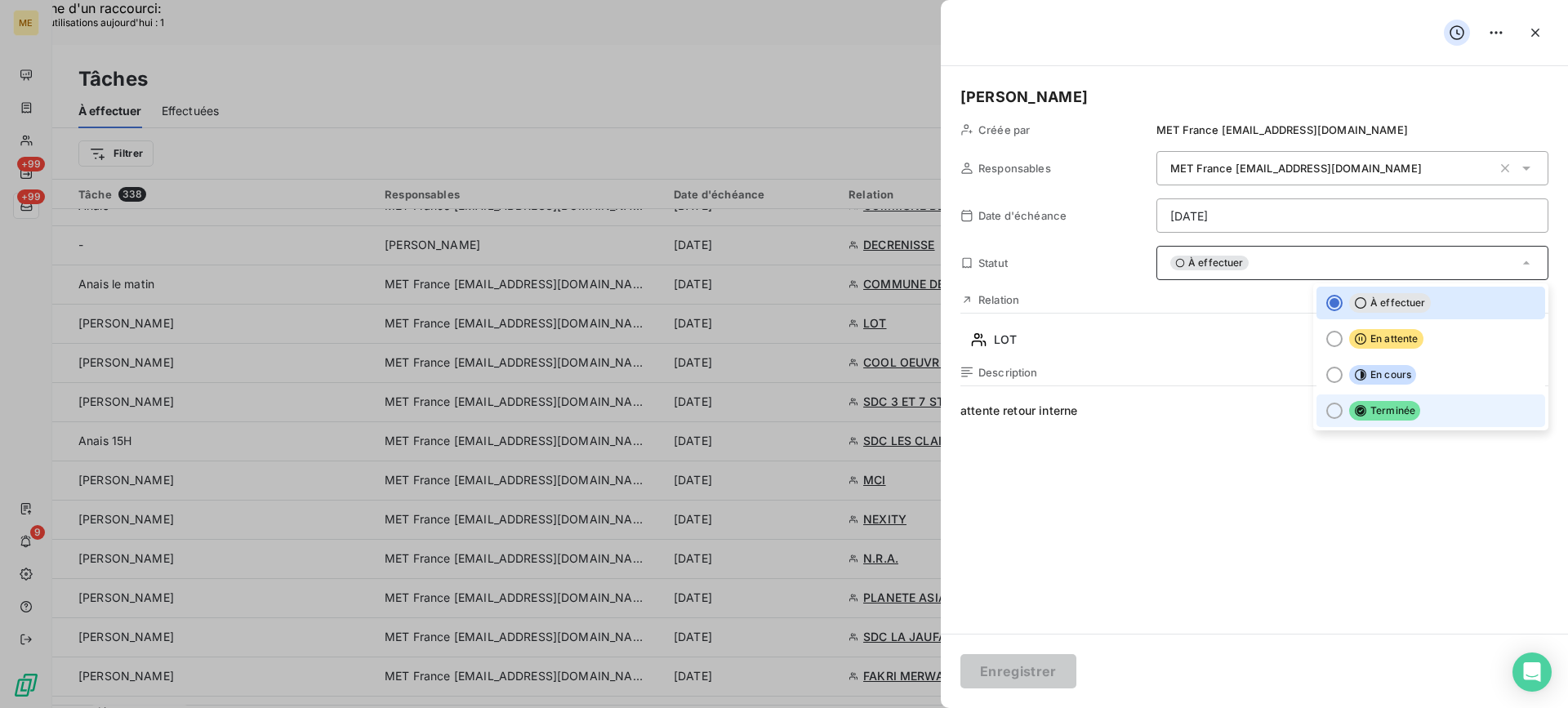
click at [1406, 401] on li "Terminée" at bounding box center [1430, 410] width 229 height 32
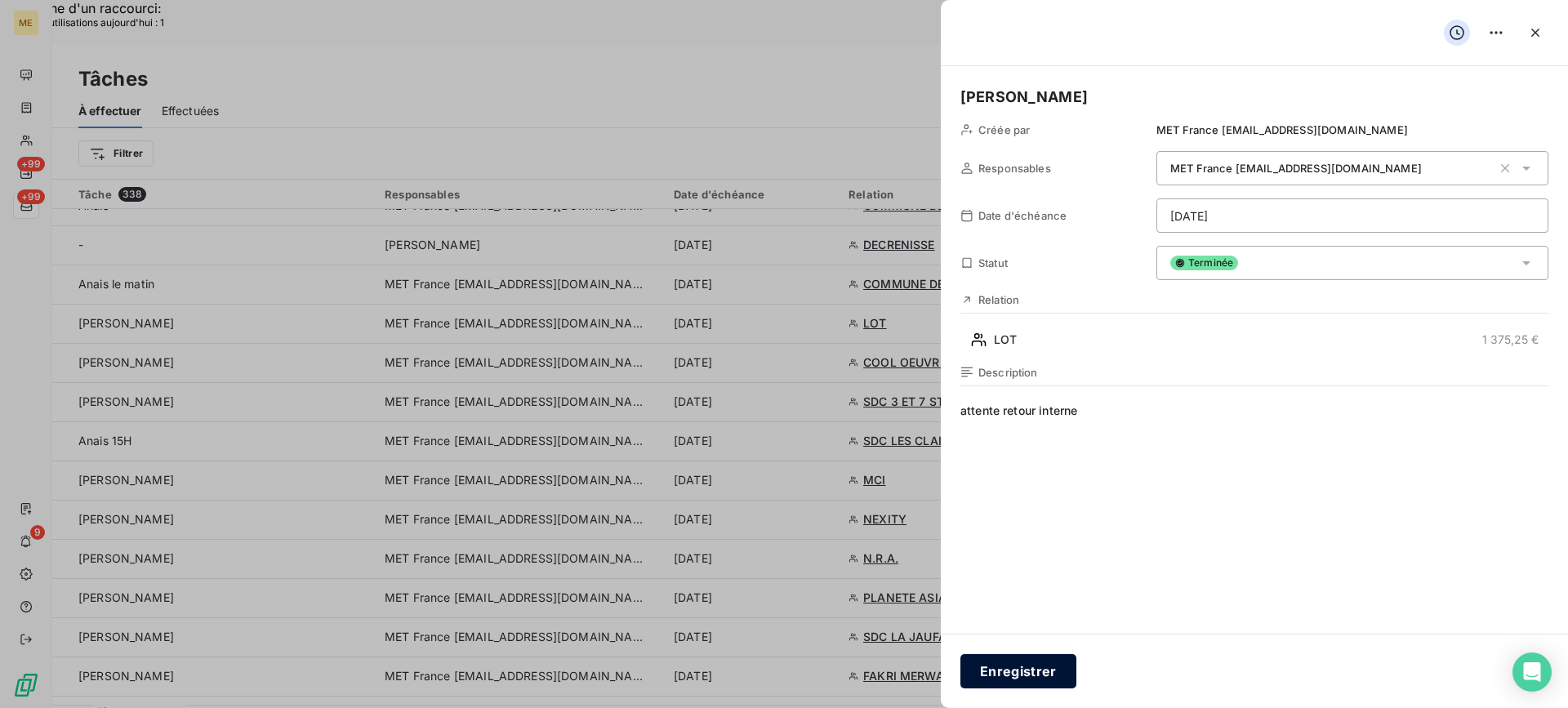
click at [998, 673] on button "Enregistrer" at bounding box center [1019, 671] width 116 height 34
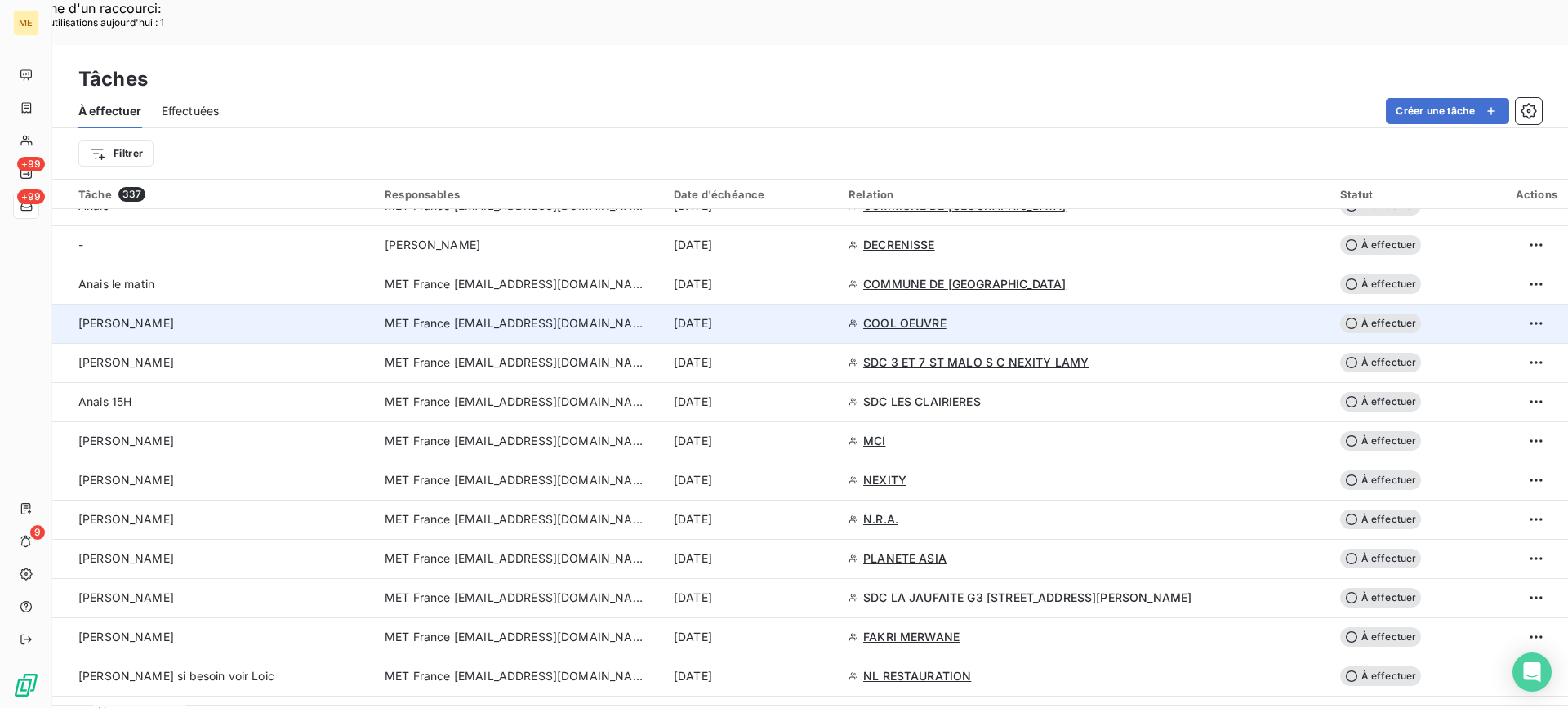
click at [214, 315] on div "[PERSON_NAME]" at bounding box center [222, 323] width 287 height 17
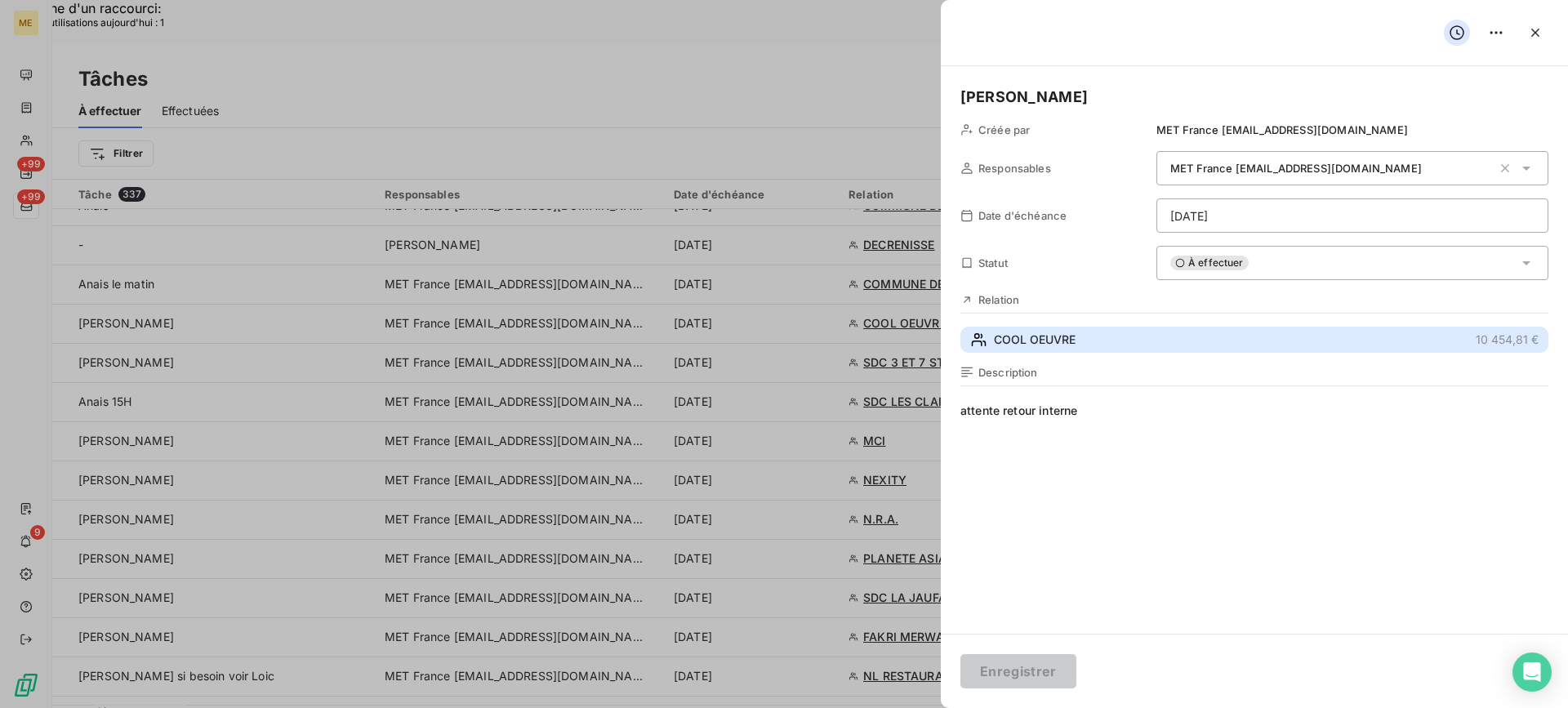
click at [1016, 337] on span "COOL OEUVRE" at bounding box center [1035, 340] width 82 height 17
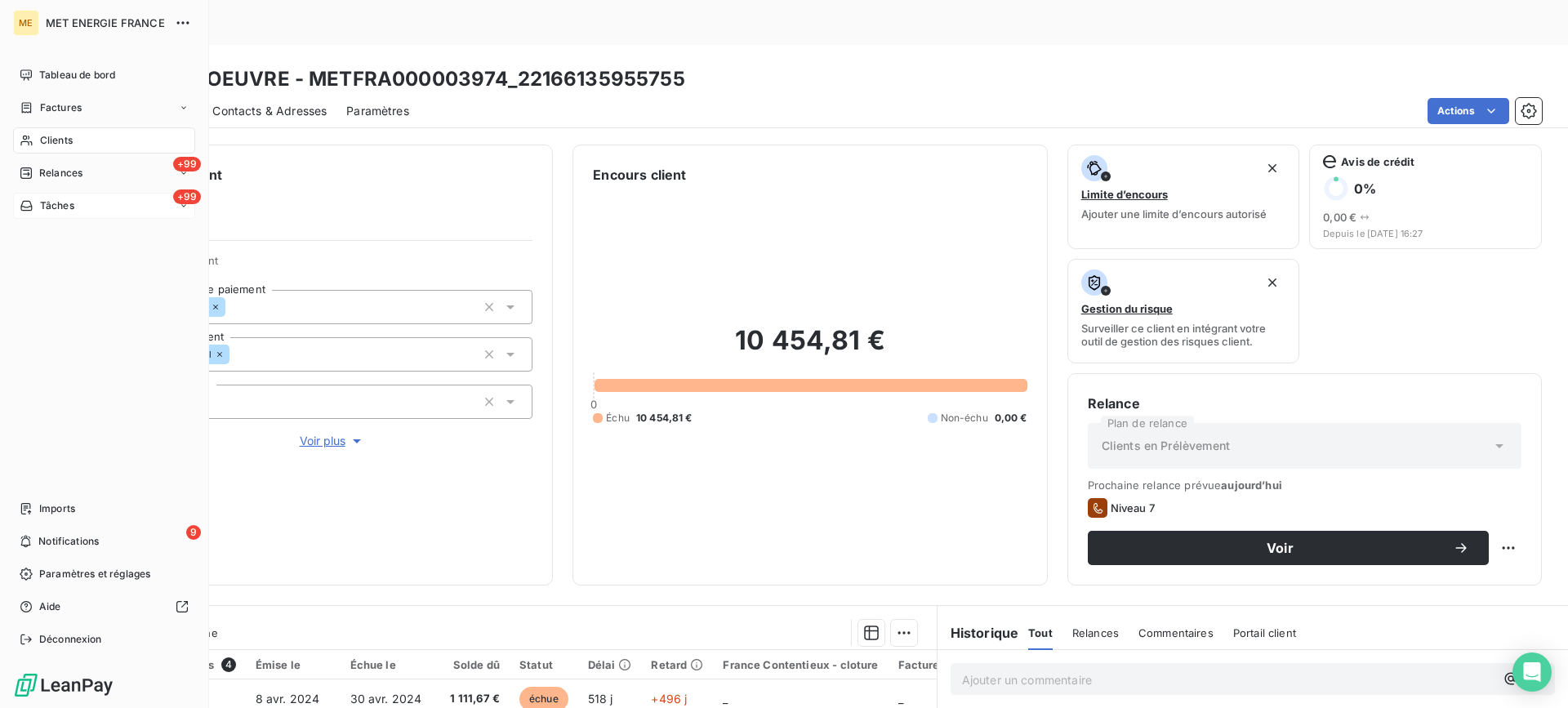
click at [103, 210] on div "+99 Tâches" at bounding box center [103, 205] width 182 height 27
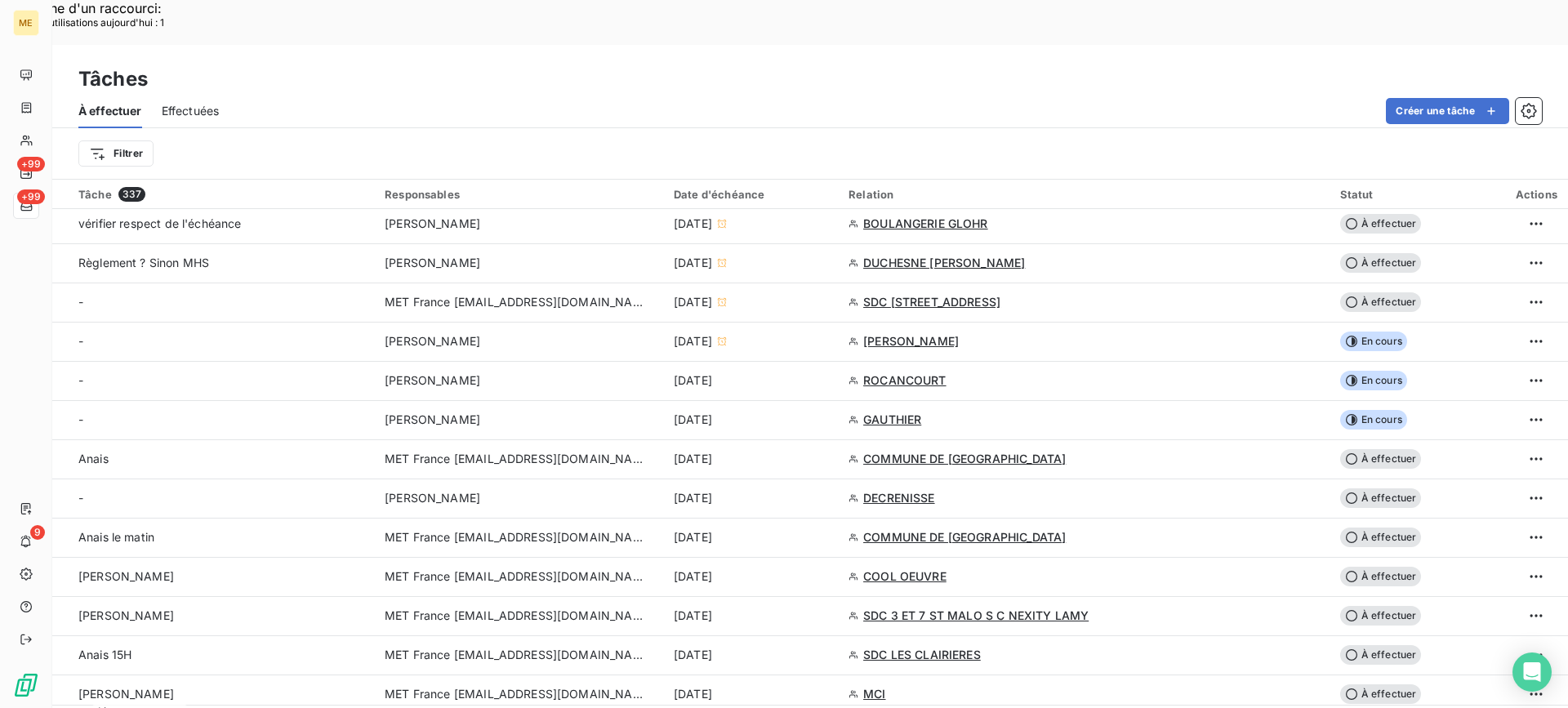
scroll to position [327, 0]
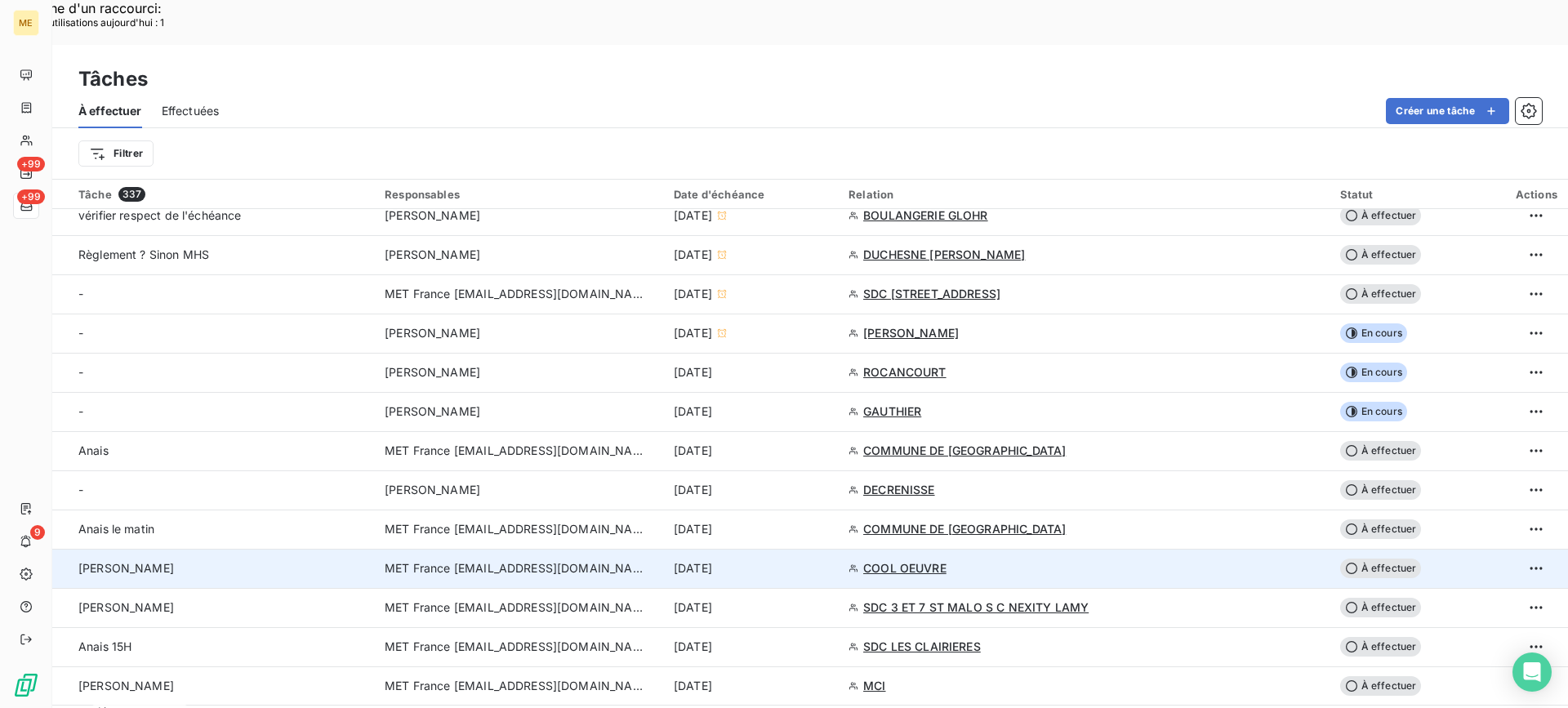
click at [316, 549] on td "[PERSON_NAME]" at bounding box center [213, 569] width 322 height 39
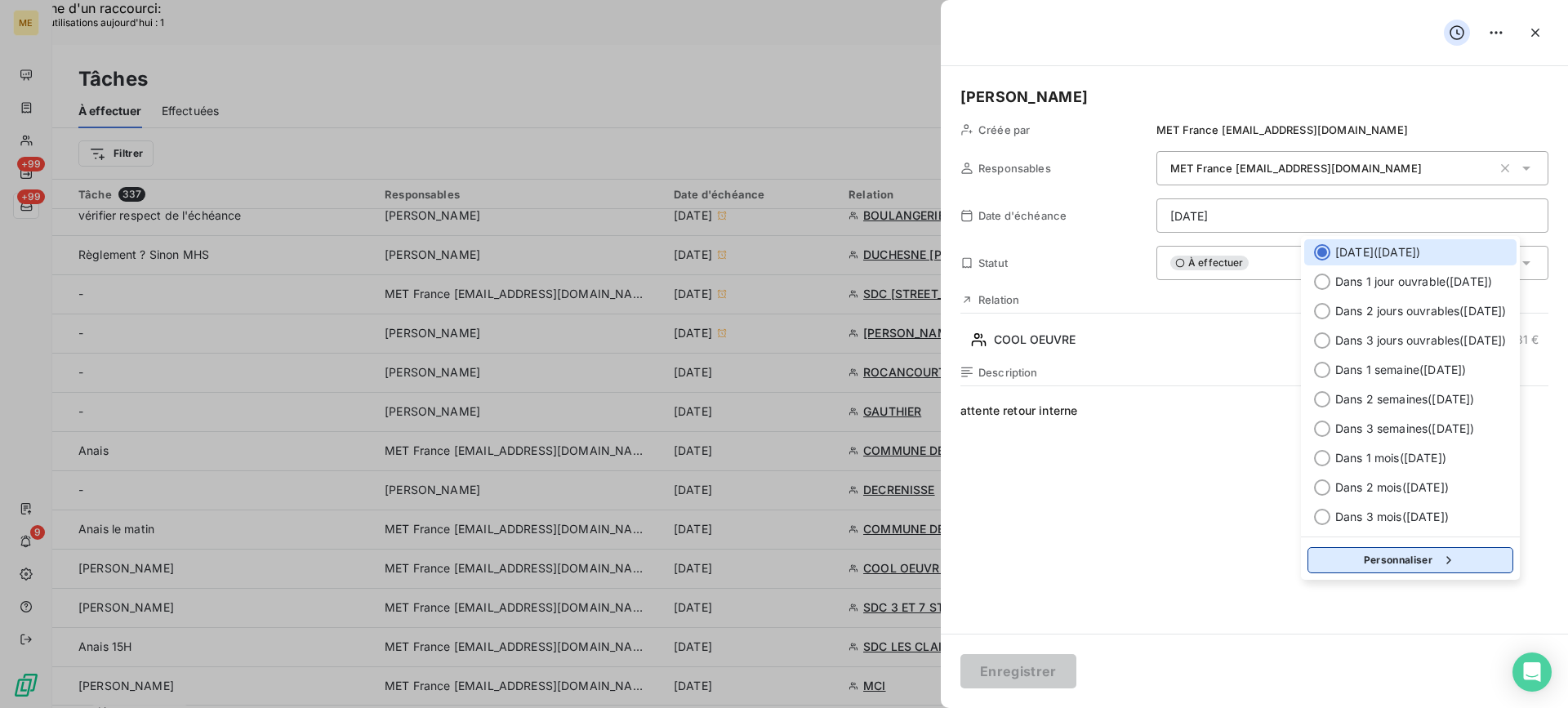
click at [1415, 561] on button "Personnaliser" at bounding box center [1410, 560] width 205 height 27
select select "8"
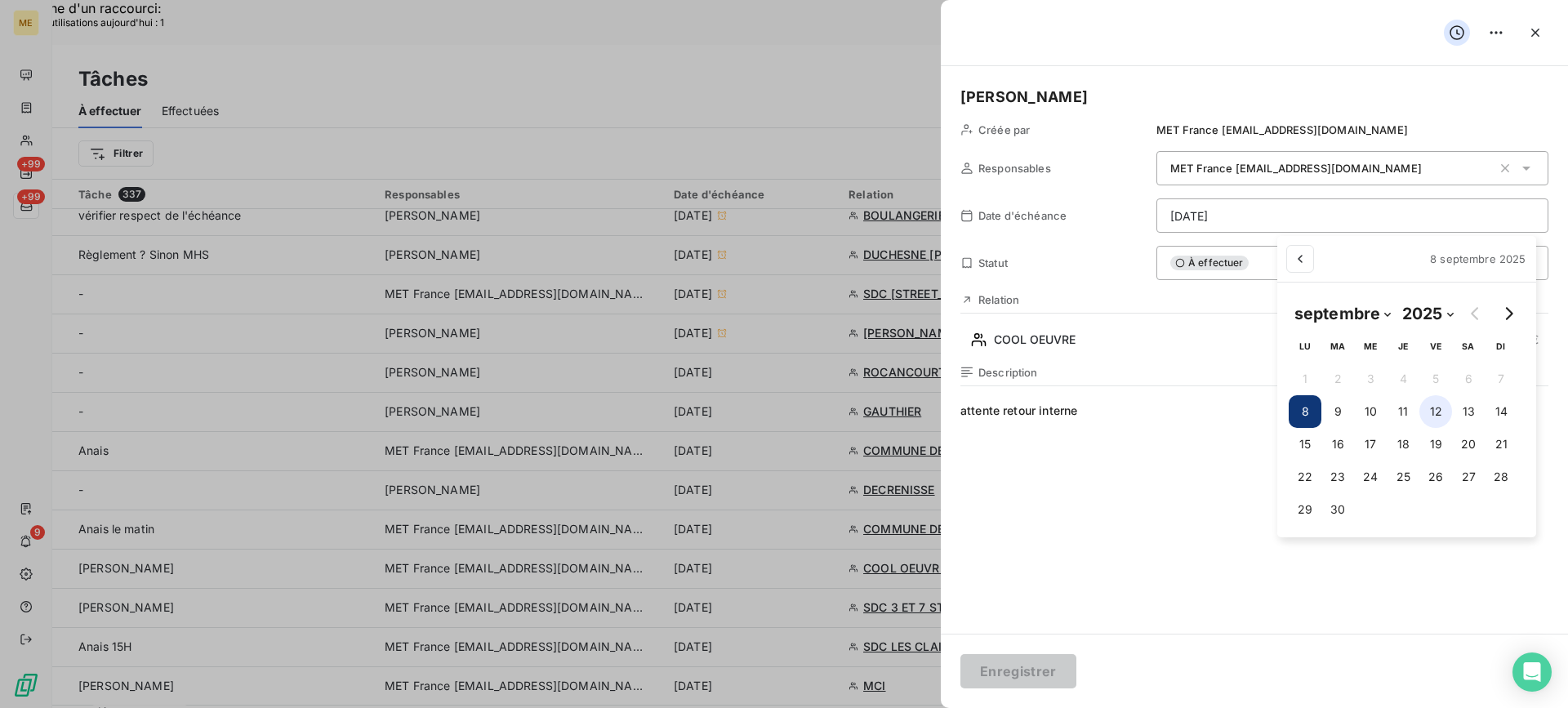
click at [1428, 419] on button "12" at bounding box center [1435, 410] width 32 height 32
type input "[DATE]"
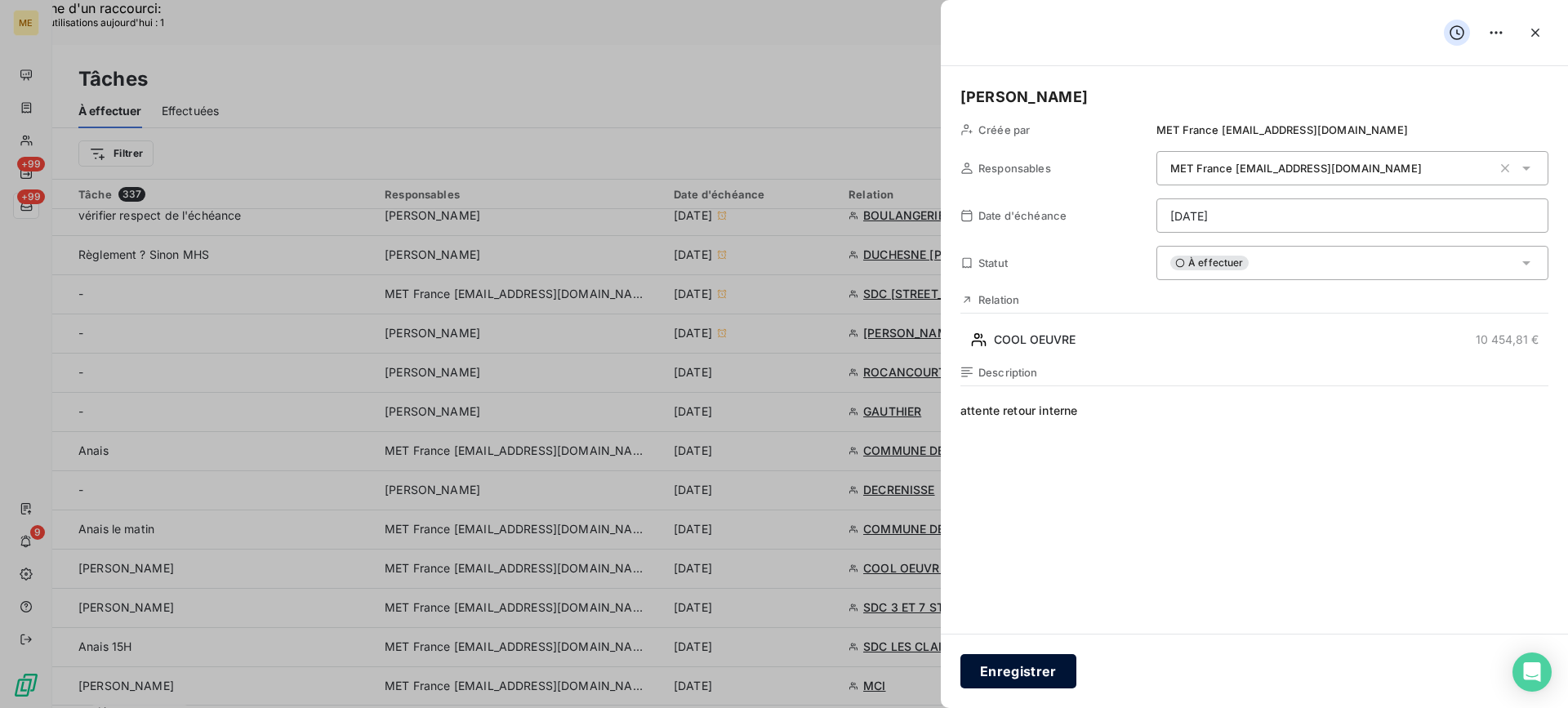
click at [1008, 674] on button "Enregistrer" at bounding box center [1019, 671] width 116 height 34
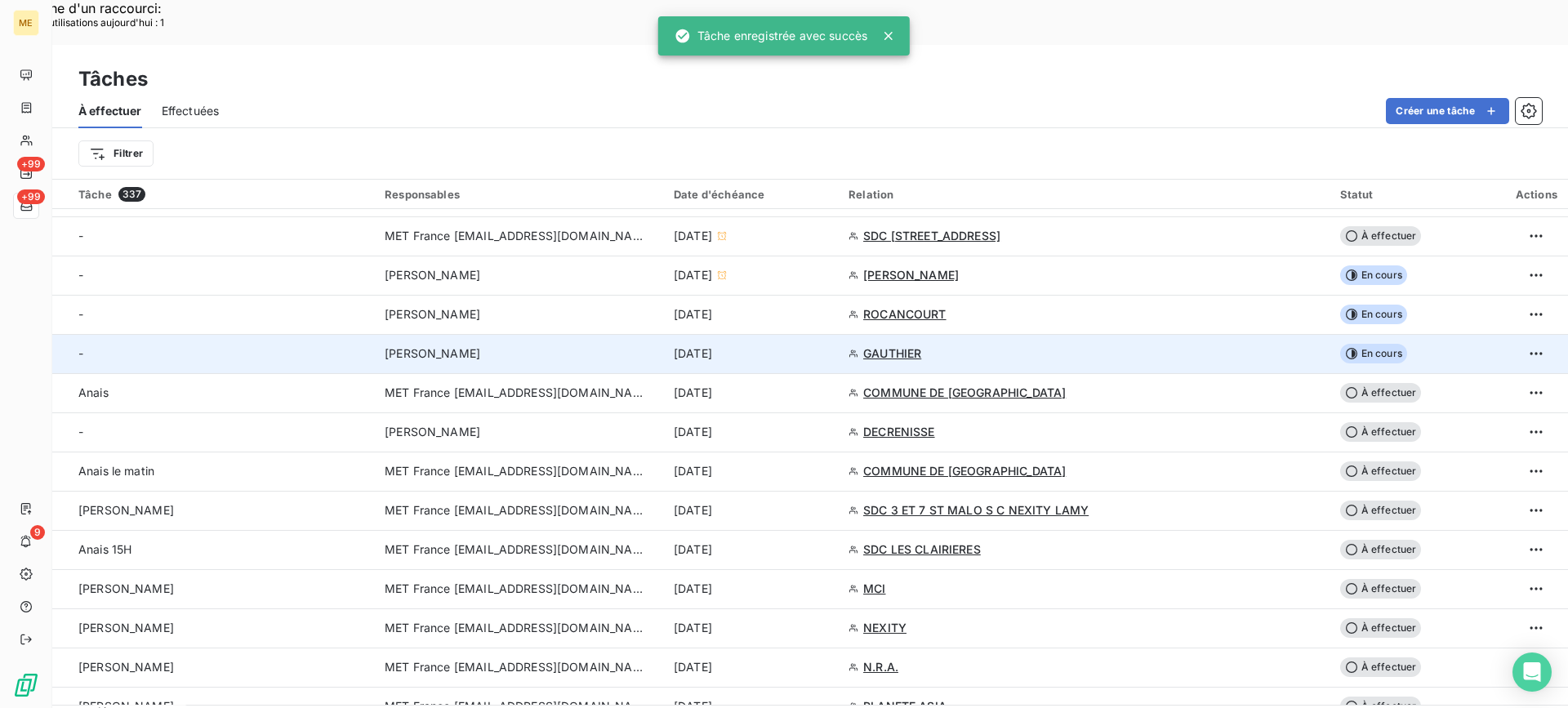
scroll to position [408, 0]
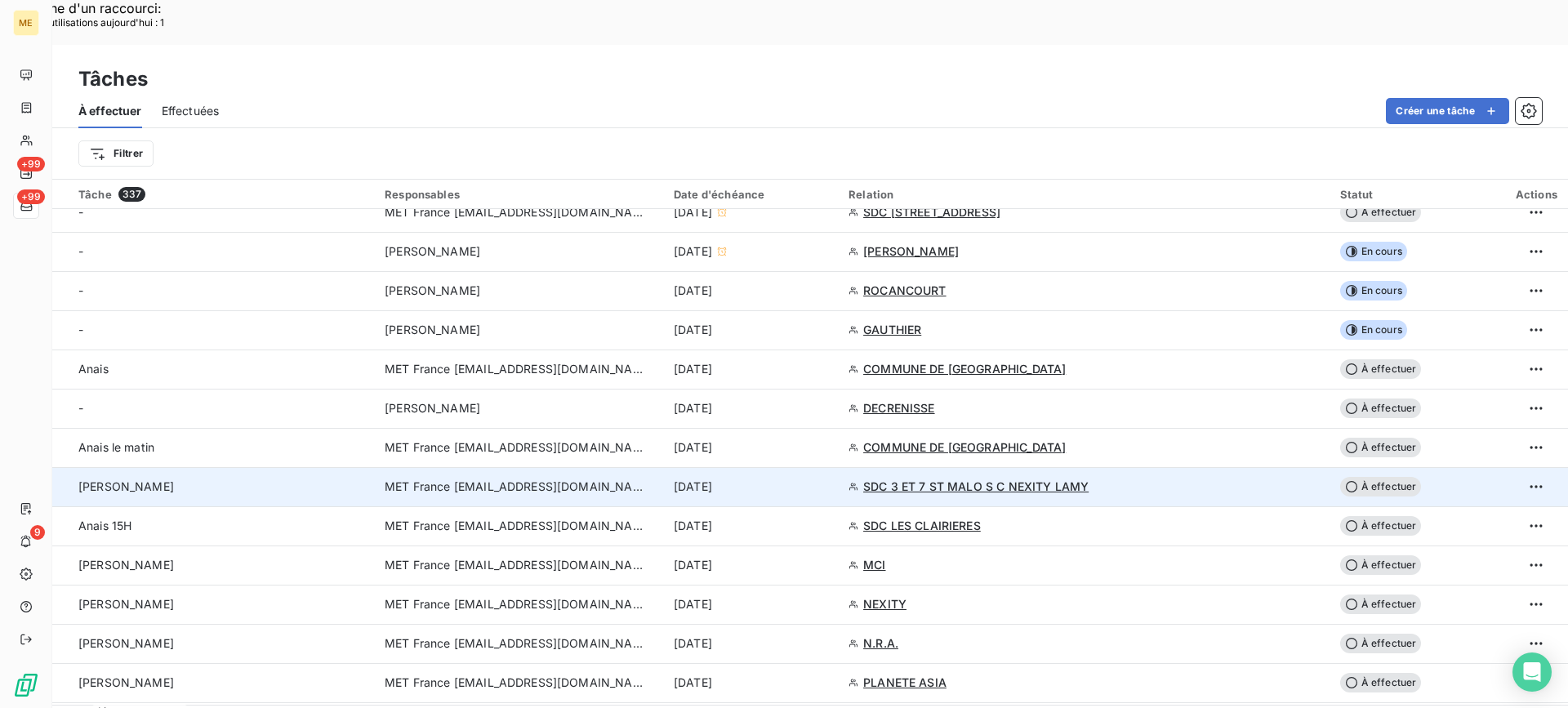
click at [285, 478] on div "[PERSON_NAME]" at bounding box center [222, 486] width 287 height 17
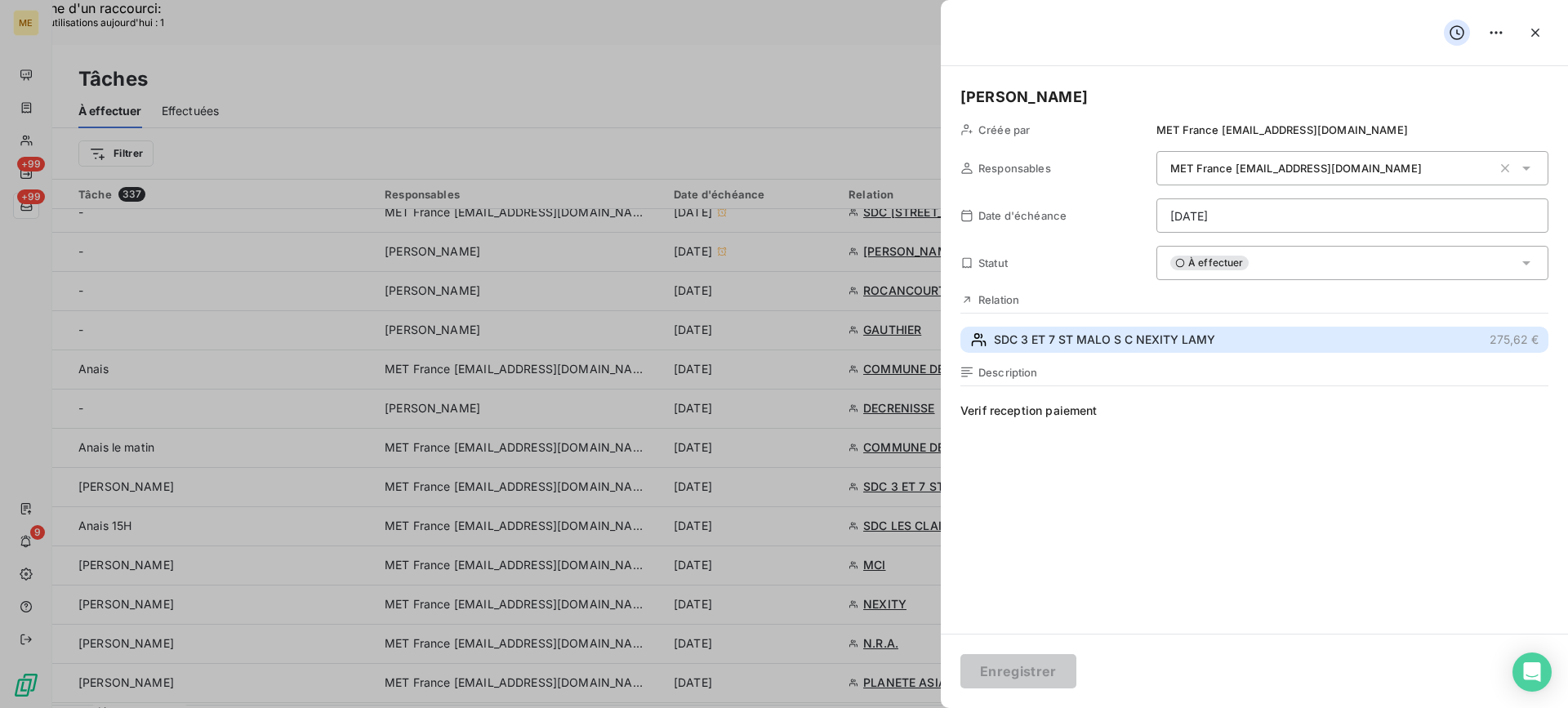
click at [1121, 341] on span "SDC 3 ET 7 ST MALO S C NEXITY LAMY" at bounding box center [1104, 340] width 221 height 17
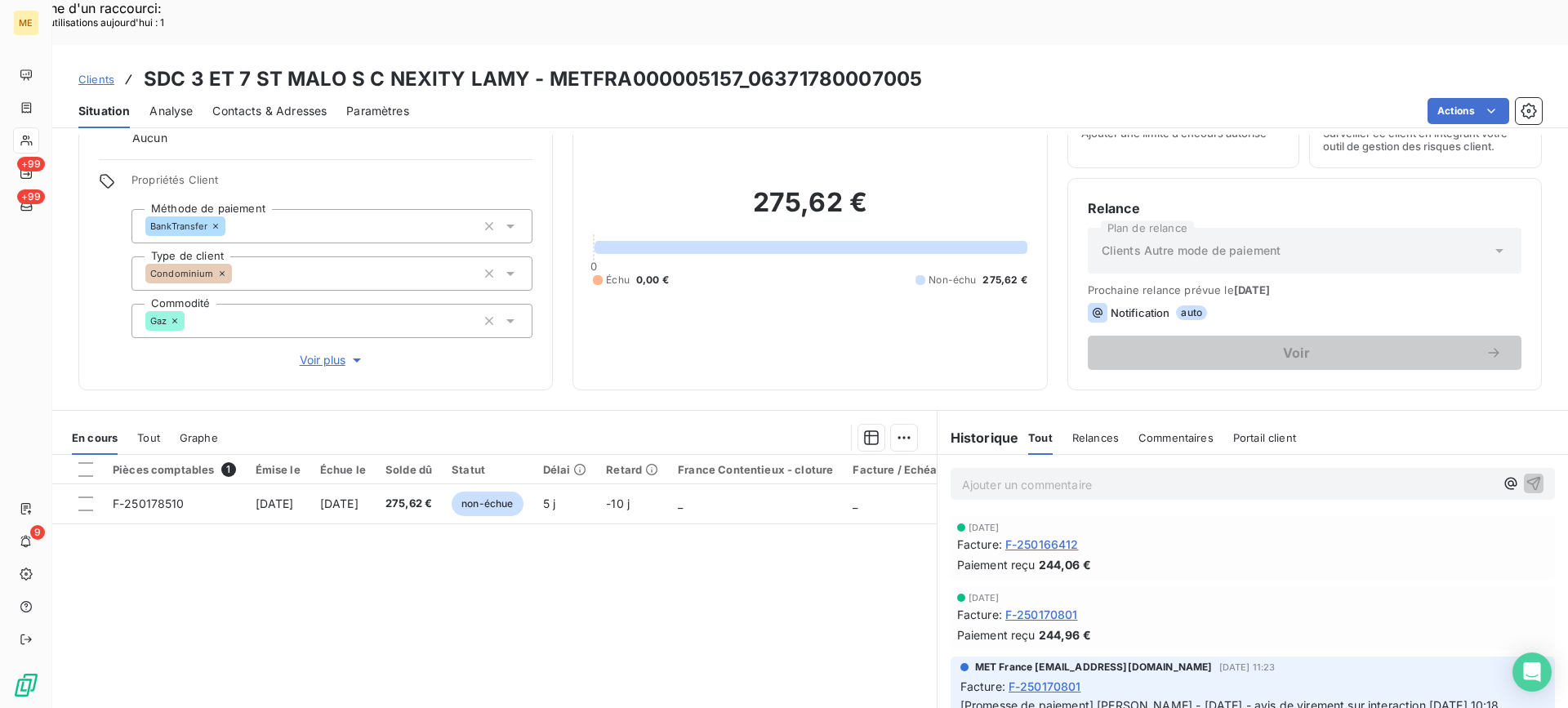
scroll to position [146, 0]
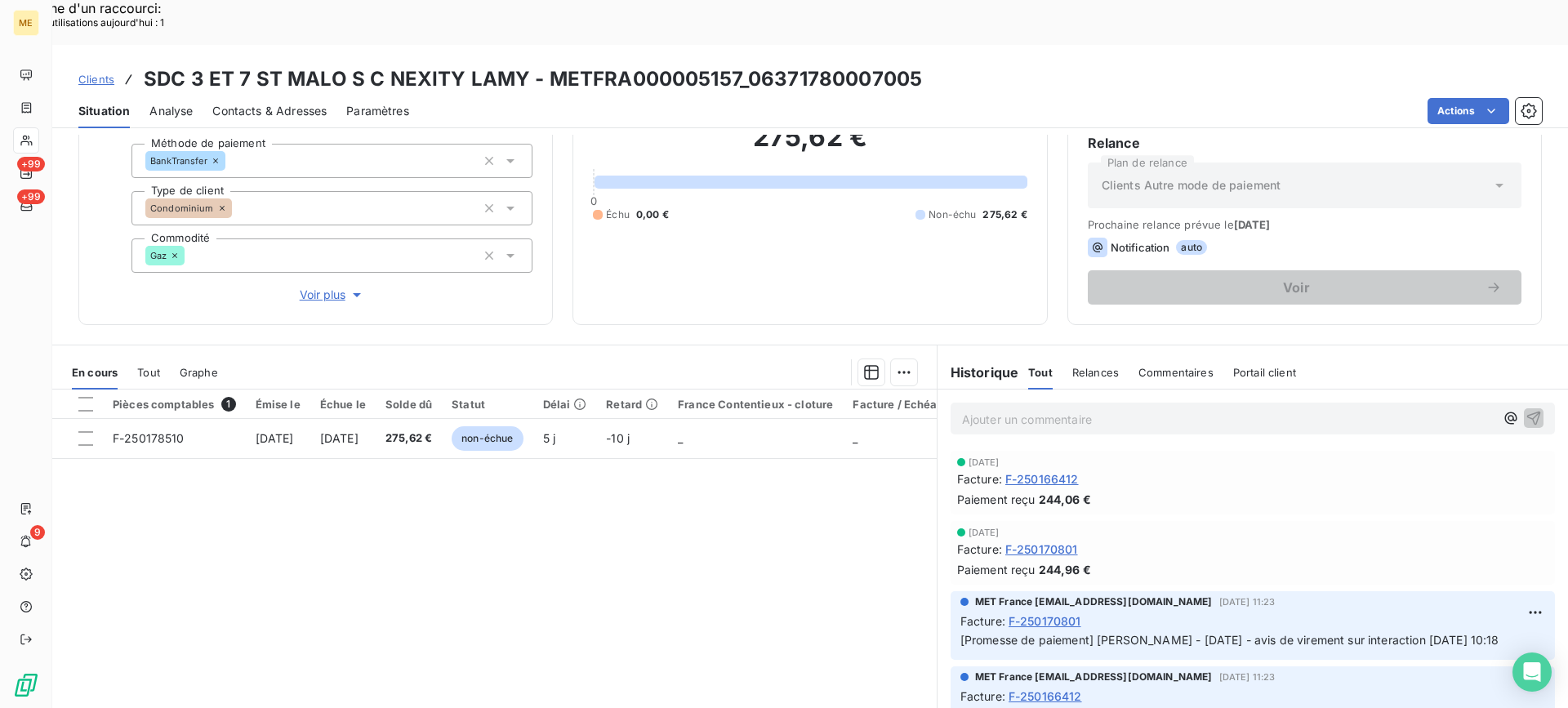
click at [328, 258] on div "Informations client Gestionnaires Aucun Propriétés Client Méthode de paiement B…" at bounding box center [315, 161] width 475 height 327
click at [327, 287] on span "Voir plus" at bounding box center [332, 295] width 66 height 17
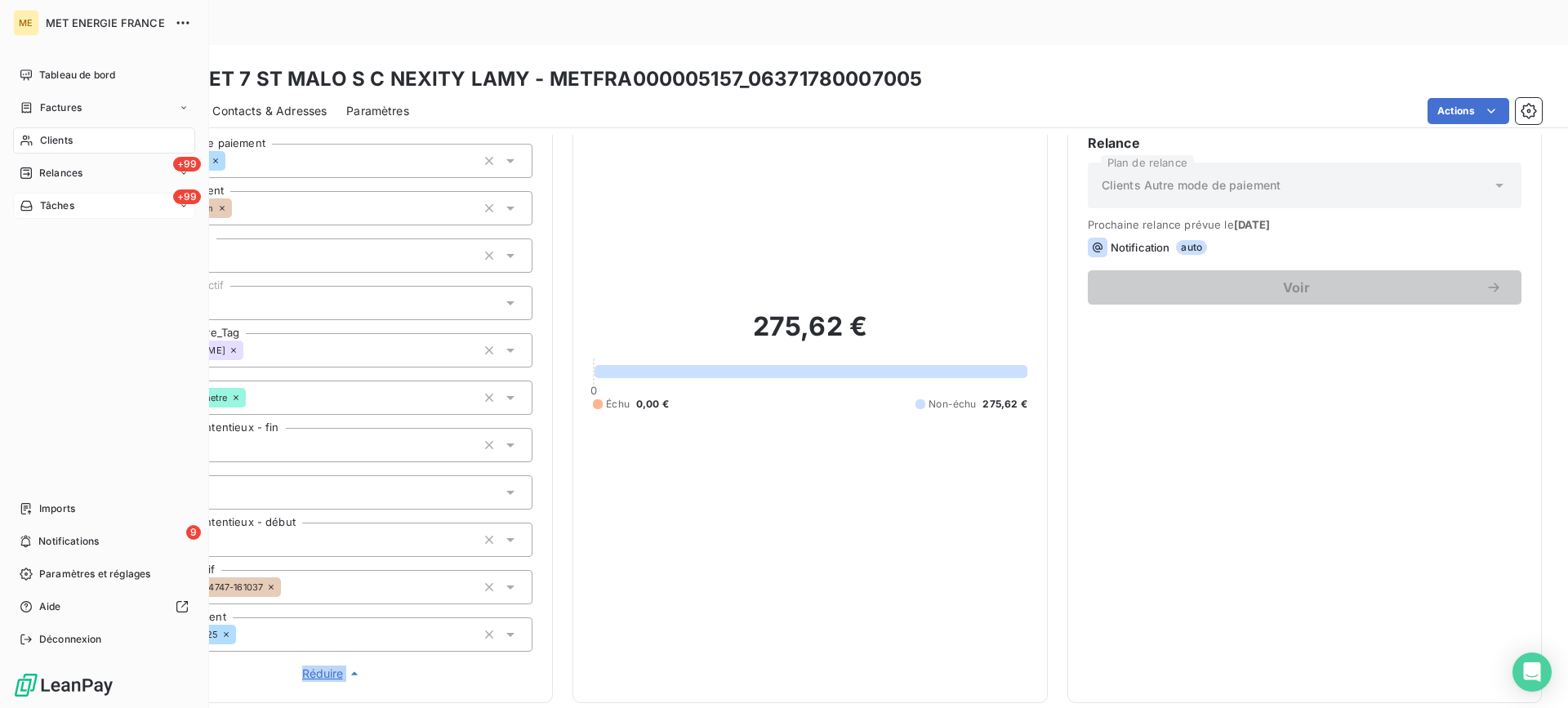
click at [100, 202] on div "+99 Tâches" at bounding box center [103, 205] width 182 height 27
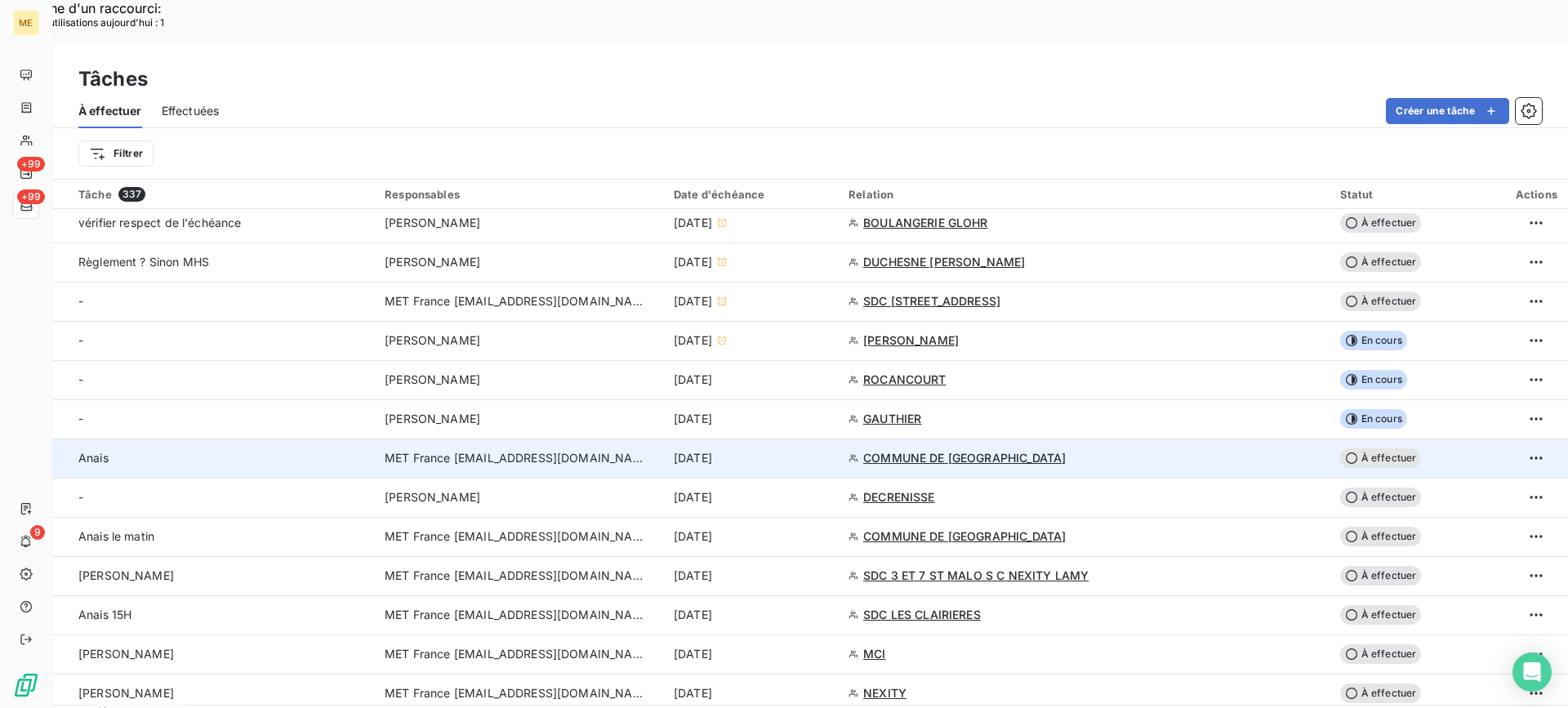
scroll to position [327, 0]
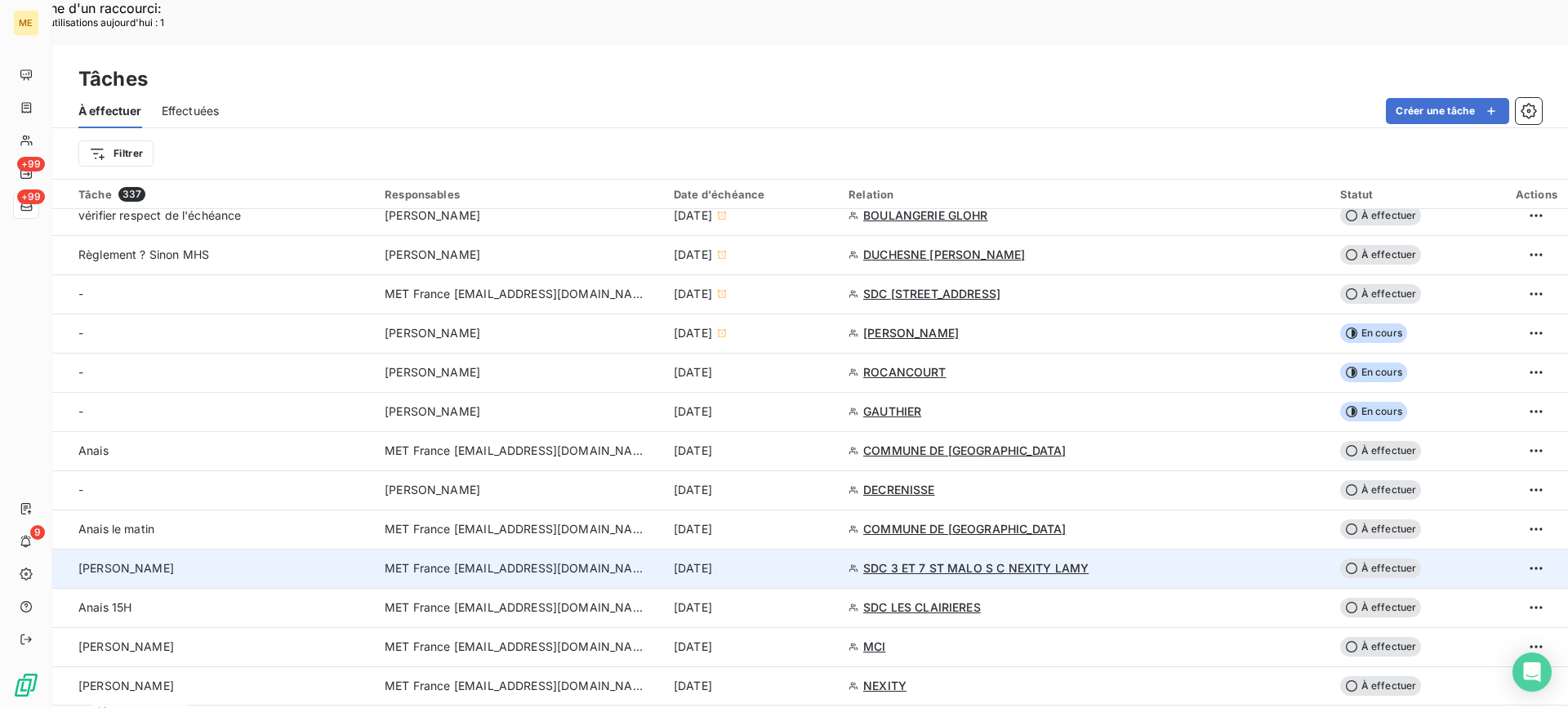
click at [273, 560] on div "[PERSON_NAME]" at bounding box center [222, 568] width 287 height 17
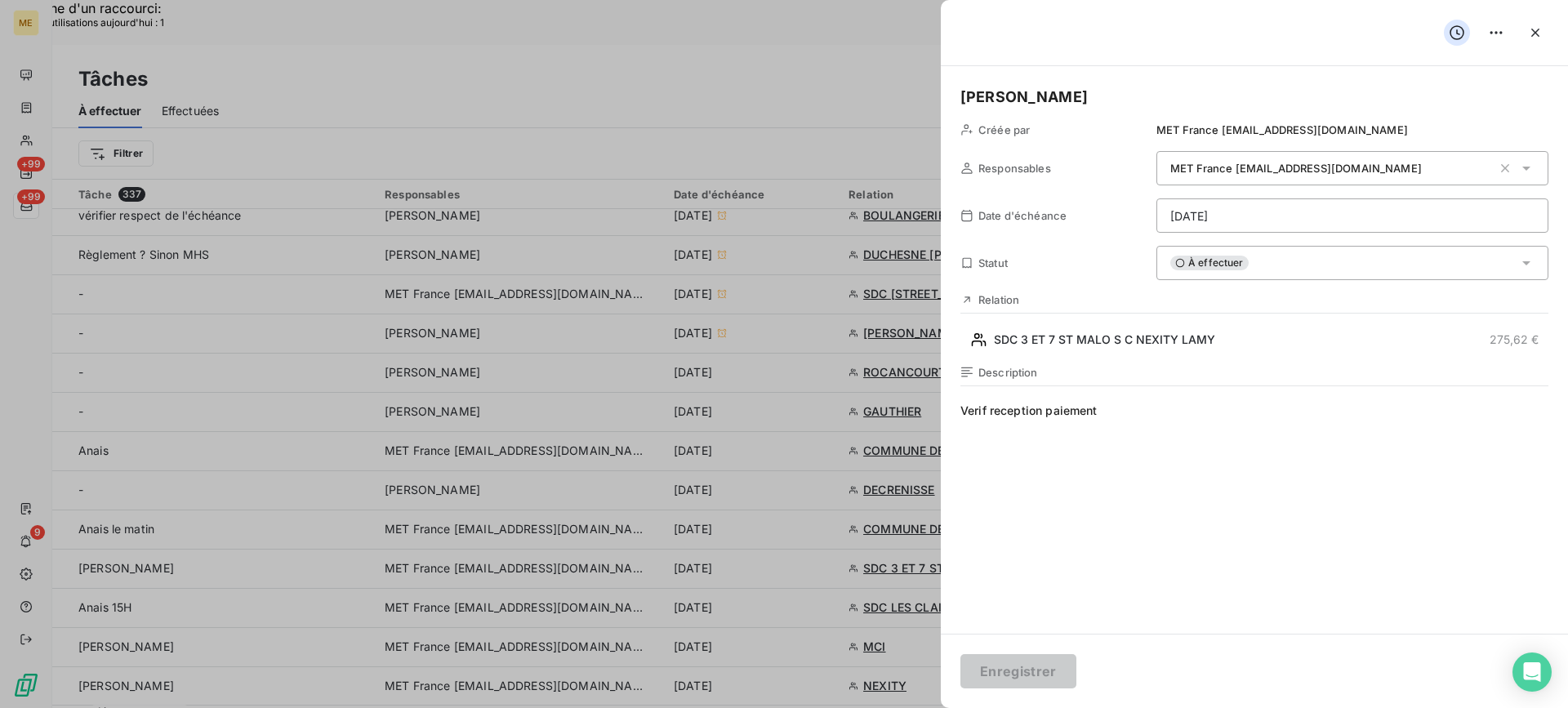
click at [1287, 268] on div "À effectuer" at bounding box center [1352, 262] width 392 height 34
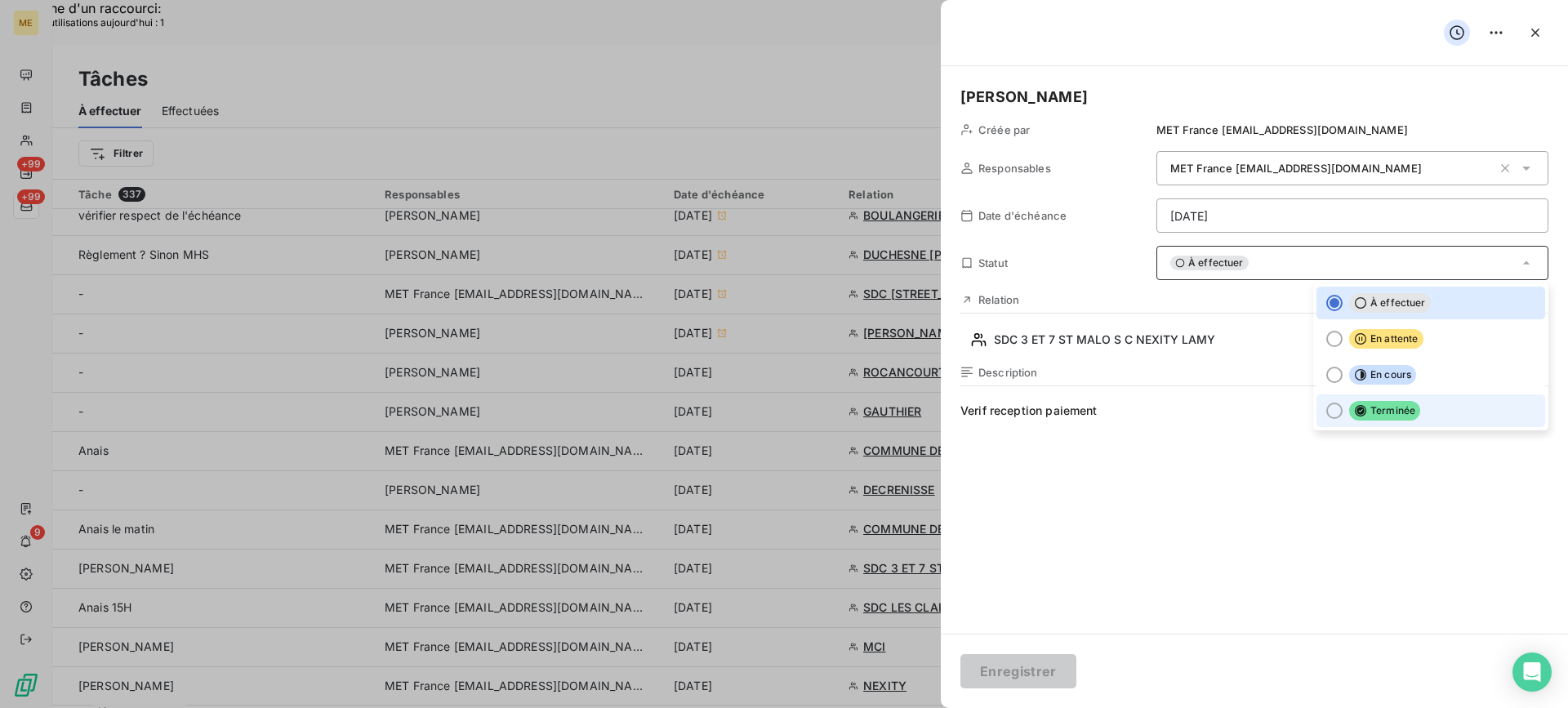
click at [1331, 404] on li "Terminée" at bounding box center [1430, 410] width 229 height 32
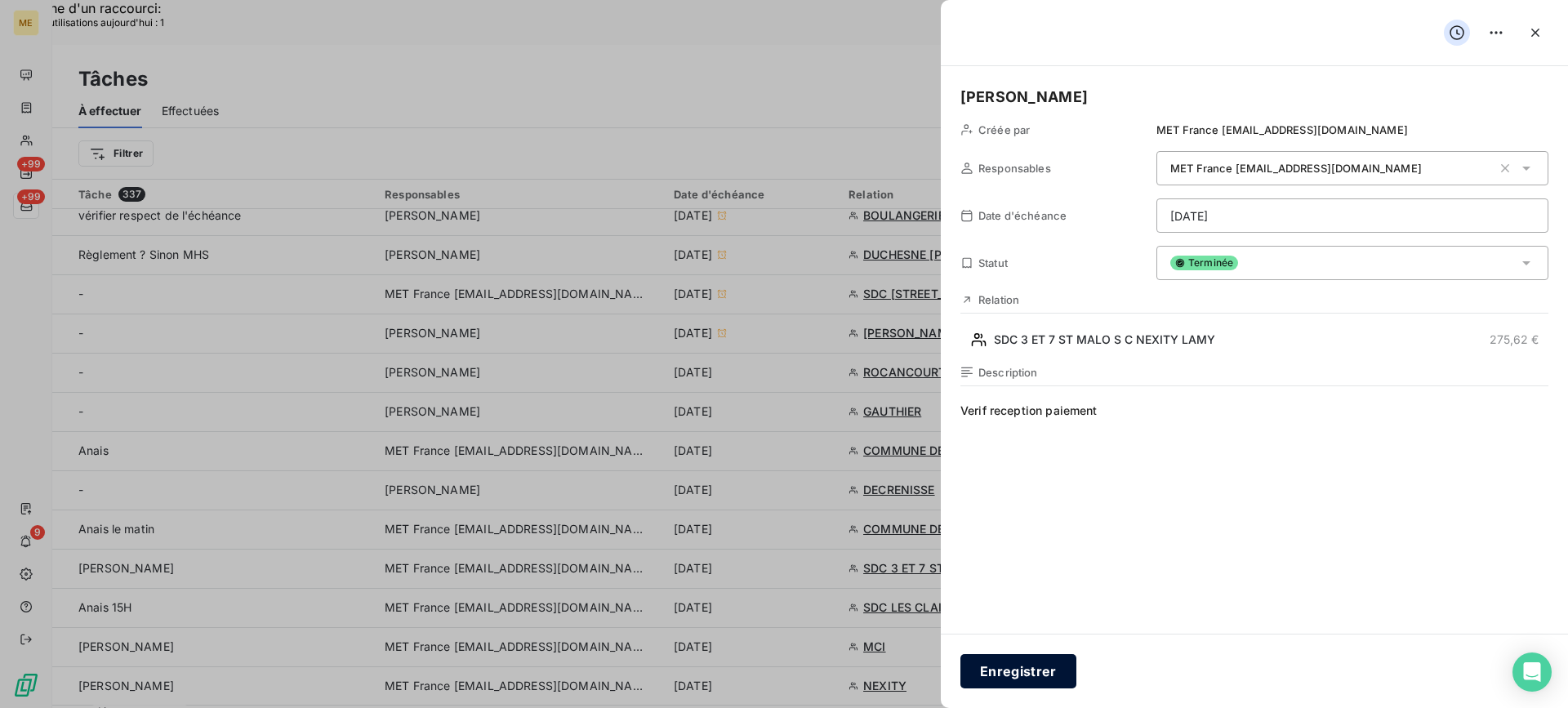
click at [1009, 679] on button "Enregistrer" at bounding box center [1019, 671] width 116 height 34
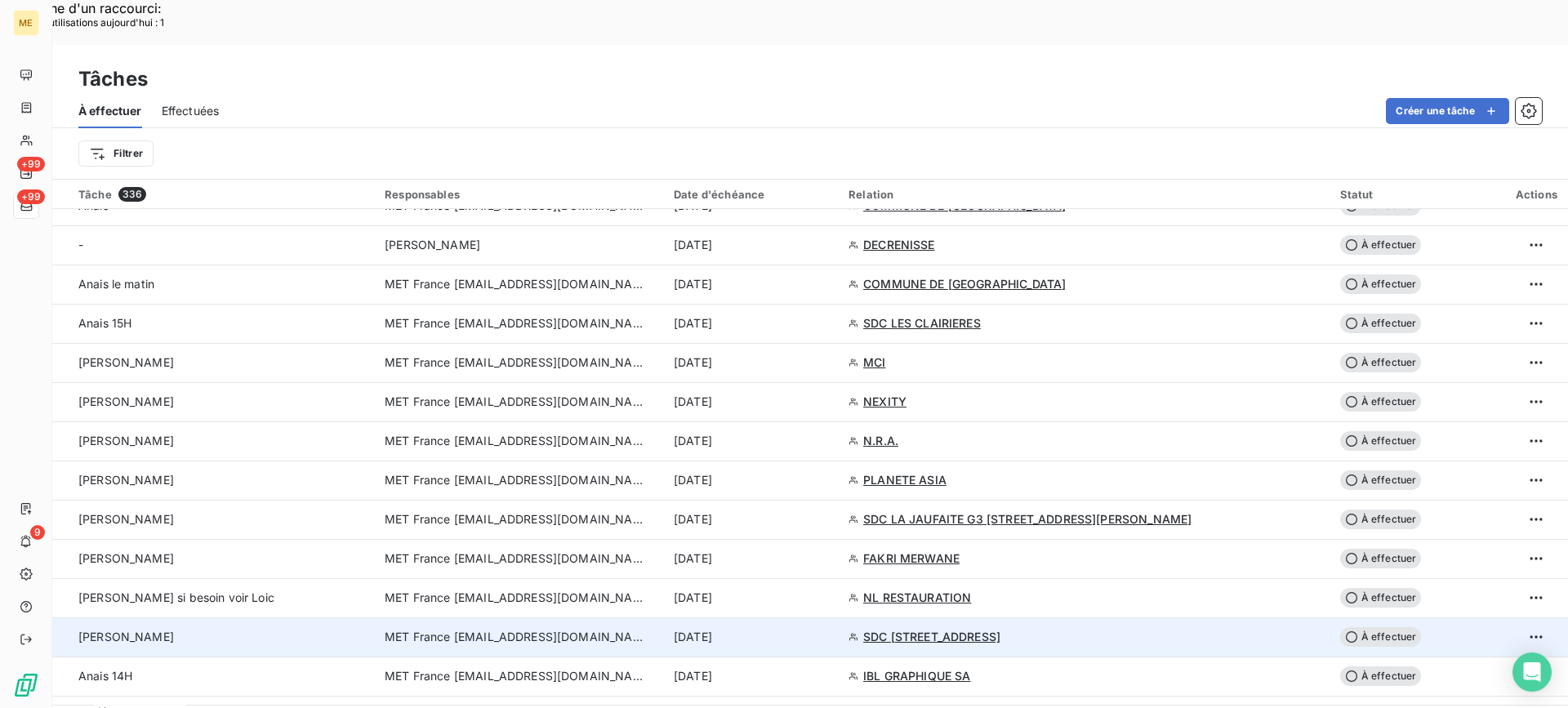
scroll to position [490, 0]
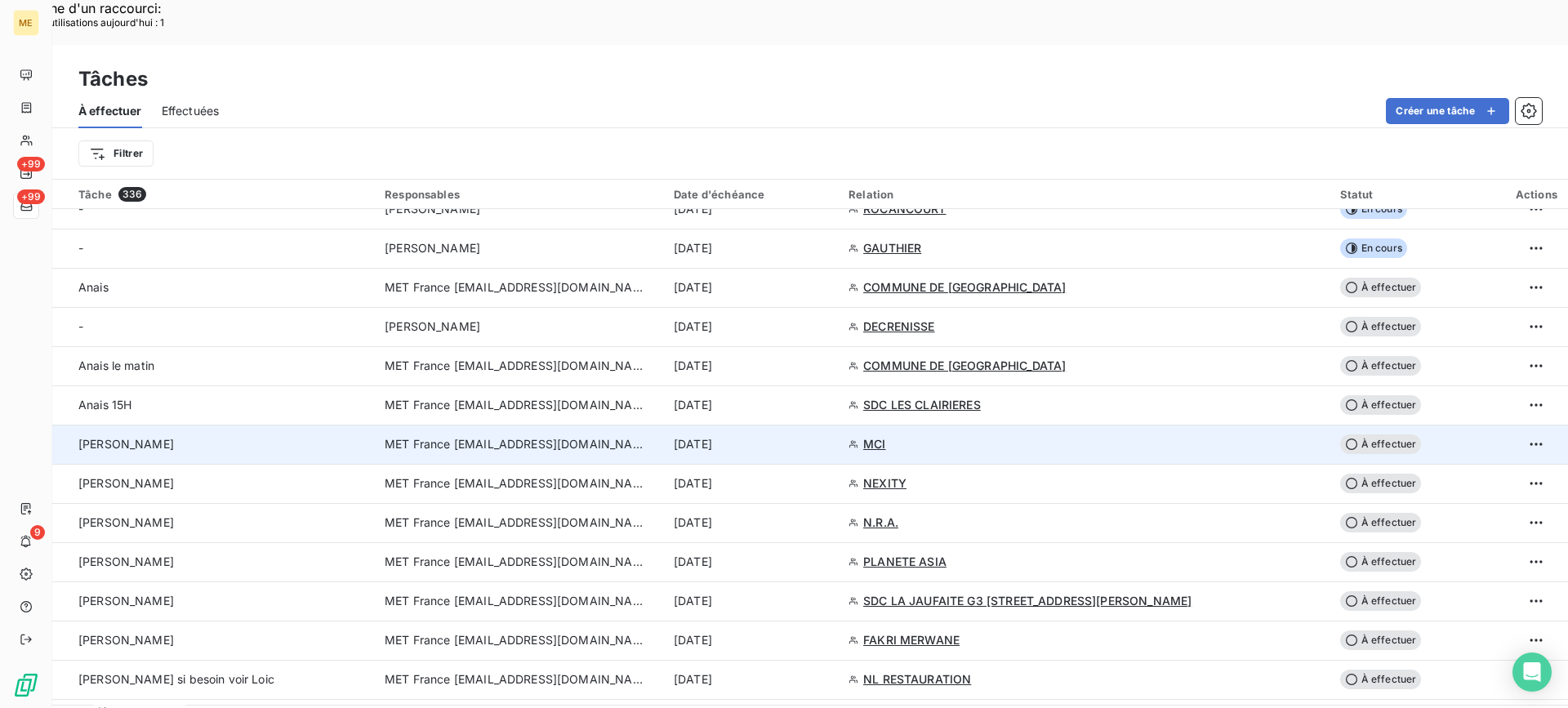
click at [304, 436] on div "[PERSON_NAME]" at bounding box center [222, 444] width 287 height 17
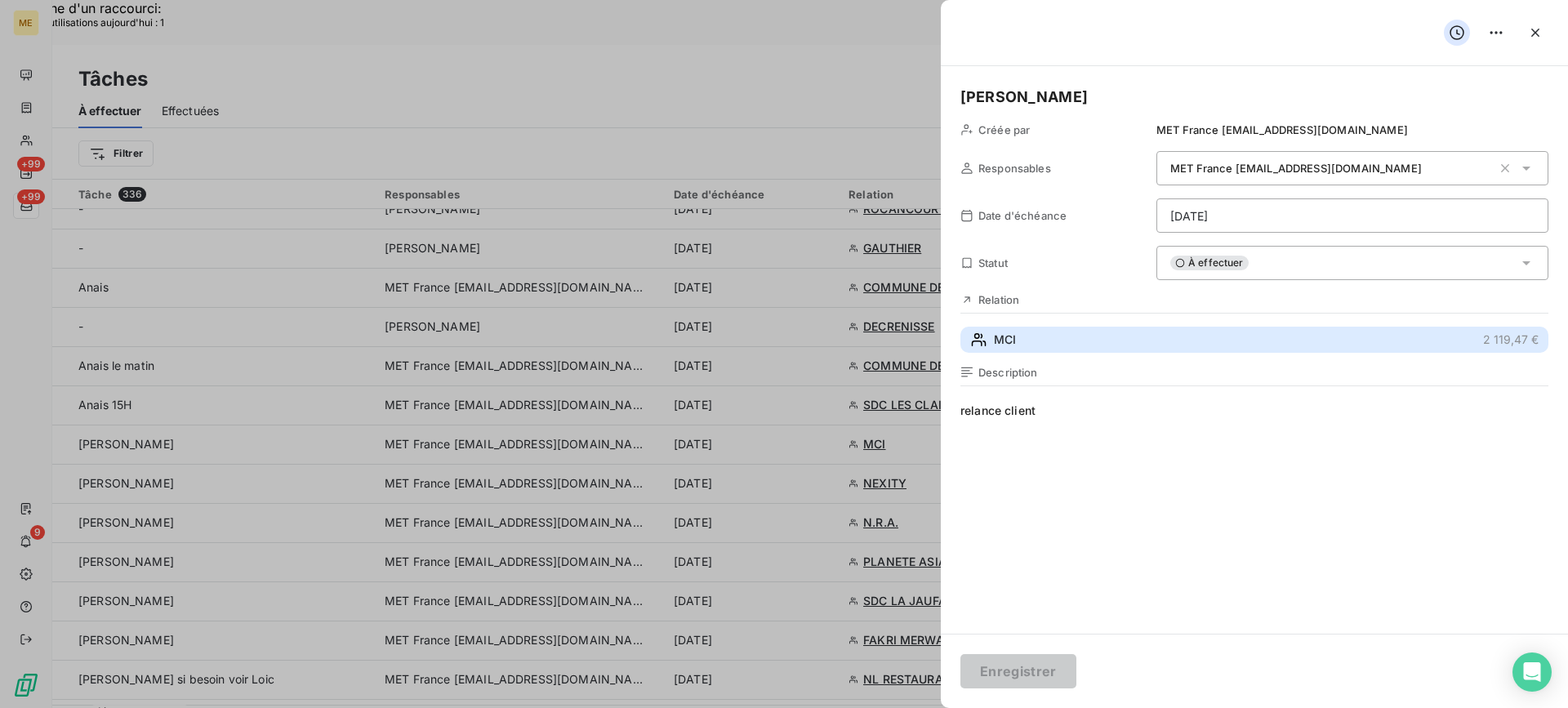
click at [1106, 332] on button "MCI 2 119,47 €" at bounding box center [1255, 340] width 588 height 27
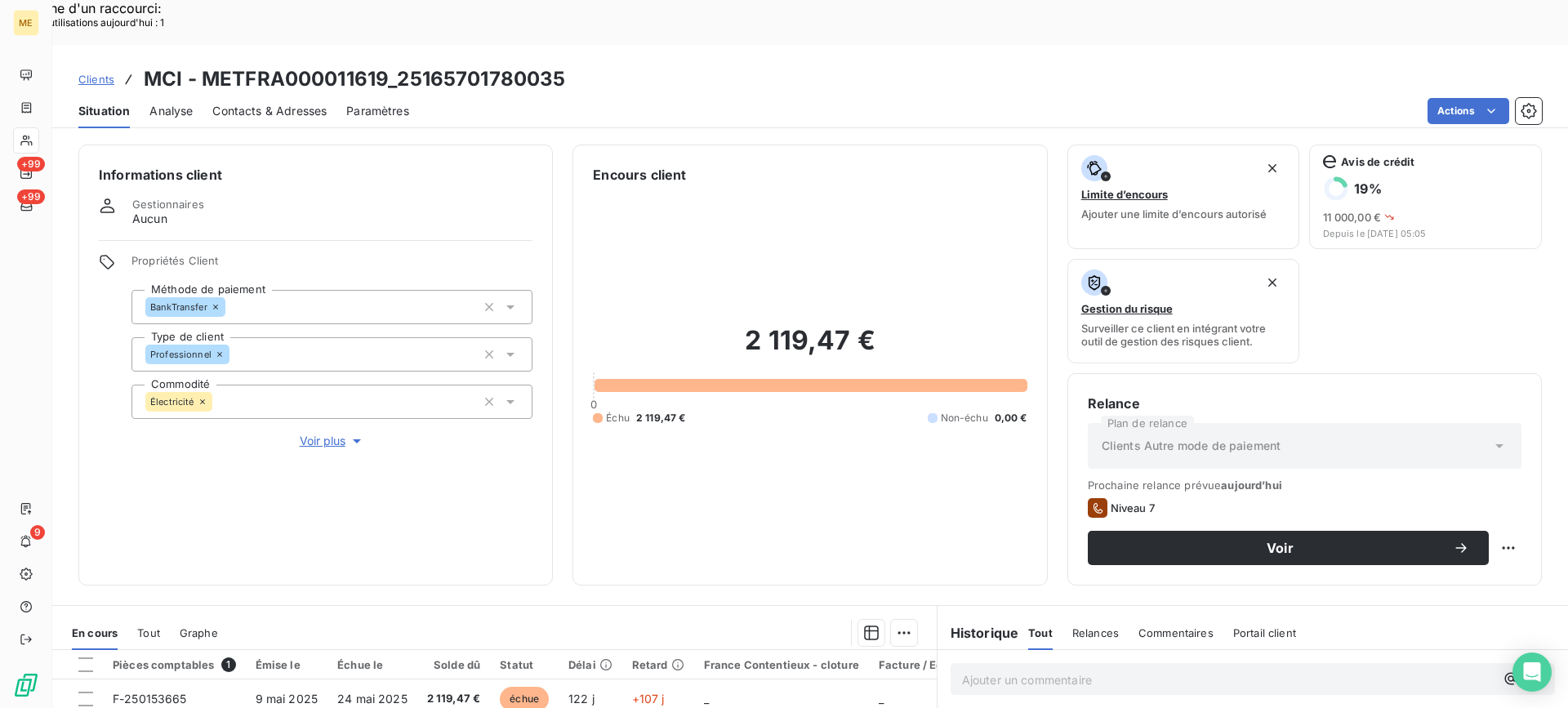
scroll to position [245, 0]
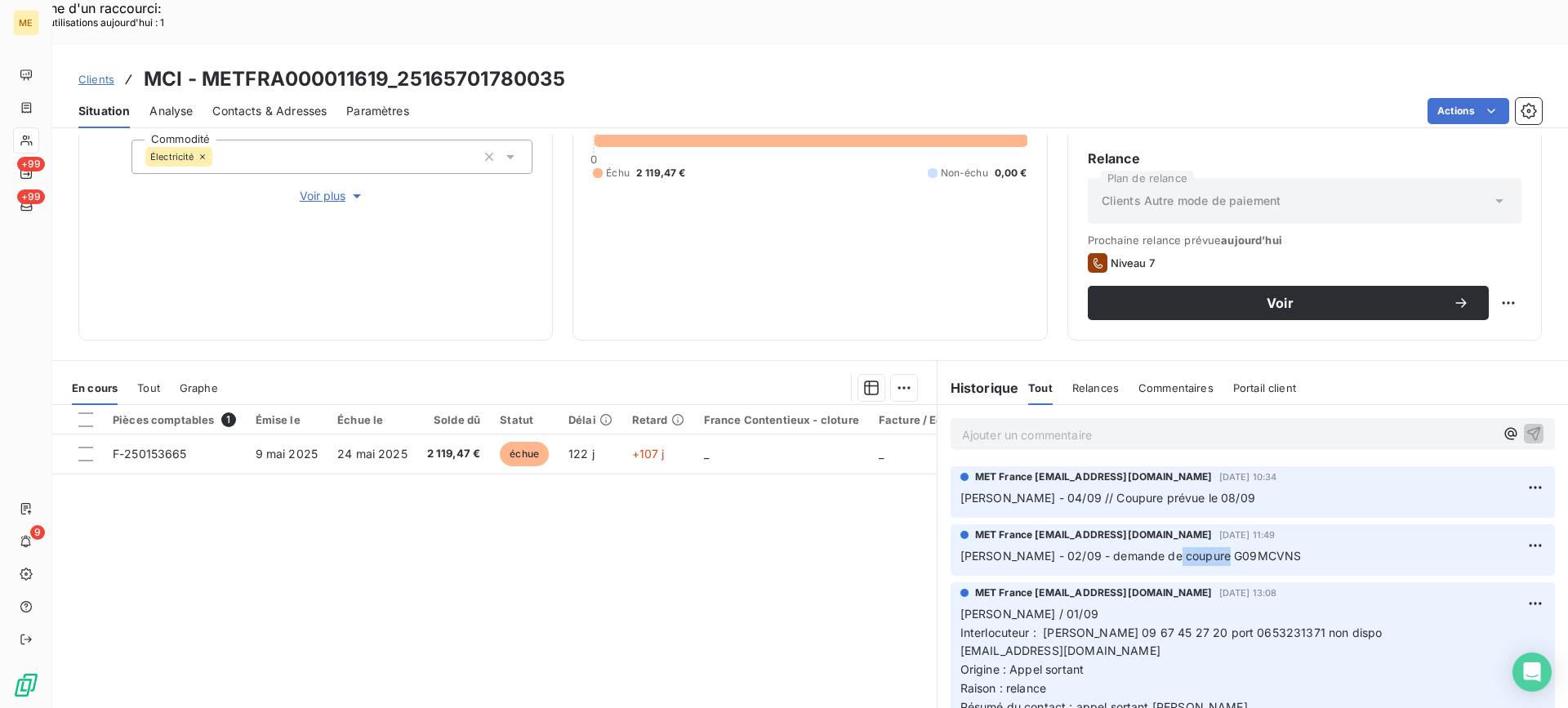
drag, startPoint x: 1154, startPoint y: 515, endPoint x: 1220, endPoint y: 516, distance: 66.0
click at [1220, 547] on p "[PERSON_NAME] - 02/09 - demande de coupure G09MCVNS" at bounding box center [1253, 556] width 585 height 19
click at [1279, 489] on p "[PERSON_NAME] - 04/09 // Coupure prévue le 08/09" at bounding box center [1253, 498] width 585 height 19
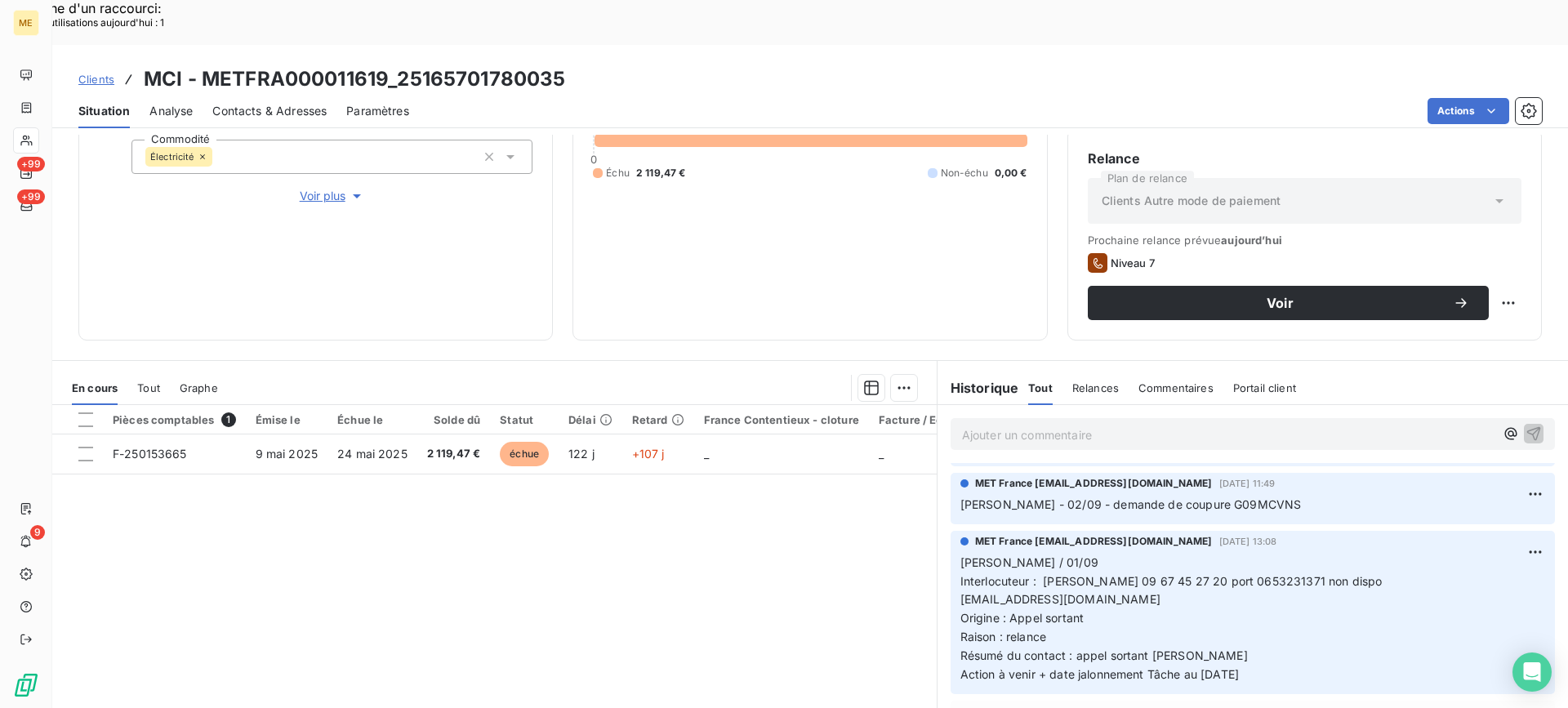
scroll to position [82, 0]
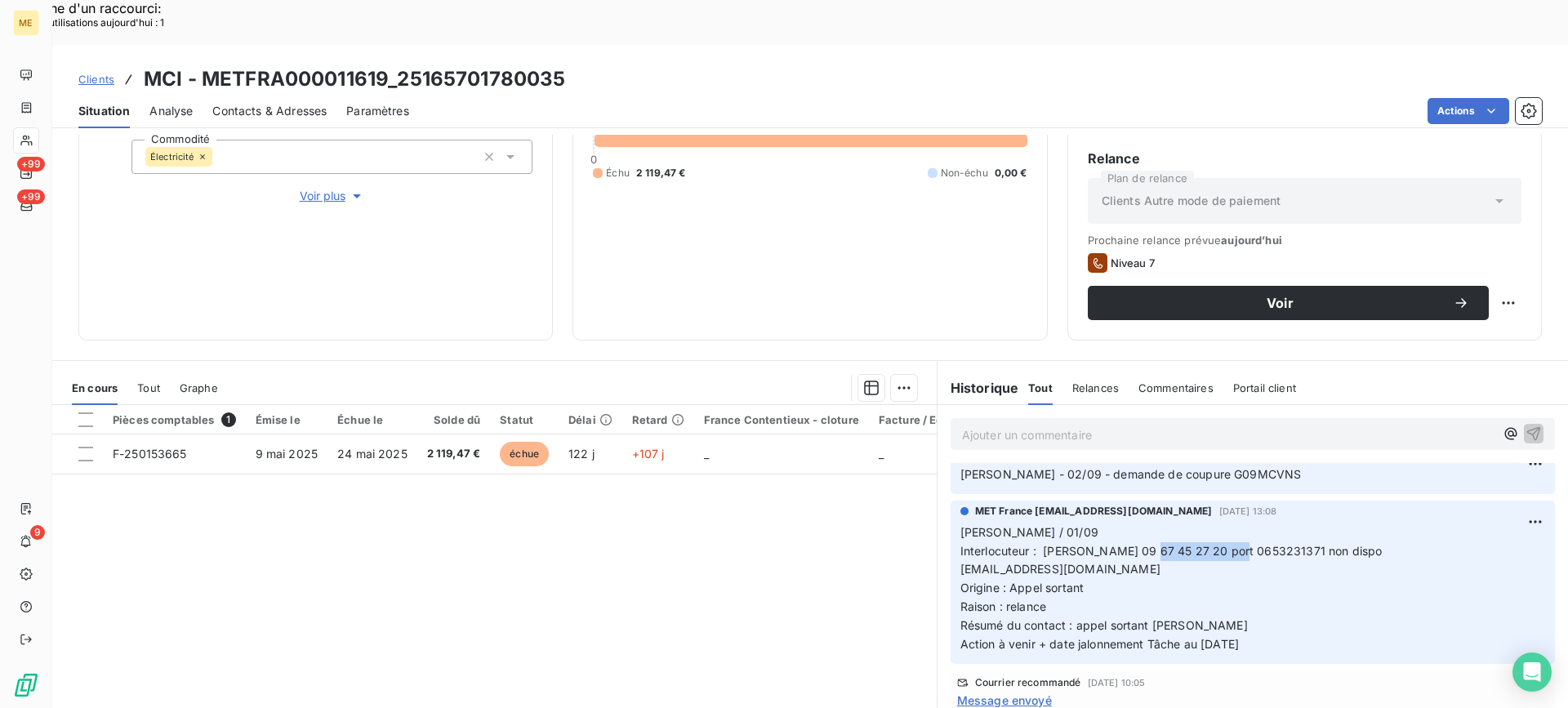
drag, startPoint x: 1161, startPoint y: 505, endPoint x: 1246, endPoint y: 510, distance: 85.1
click at [1246, 544] on span "Interlocuteur : [PERSON_NAME] 09 67 45 27 20 port 0653231371 non dispo" at bounding box center [1172, 551] width 422 height 14
drag, startPoint x: 1279, startPoint y: 509, endPoint x: 1348, endPoint y: 505, distance: 69.1
click at [1348, 544] on span "Interlocuteur : [PERSON_NAME] 09 67 45 27 20 port 0653231371 non dispo" at bounding box center [1172, 551] width 422 height 14
click at [1274, 590] on p "[PERSON_NAME] / 01/09 Interlocuteur : [PERSON_NAME] 09 67 45 27 20 port 0653231…" at bounding box center [1253, 588] width 585 height 131
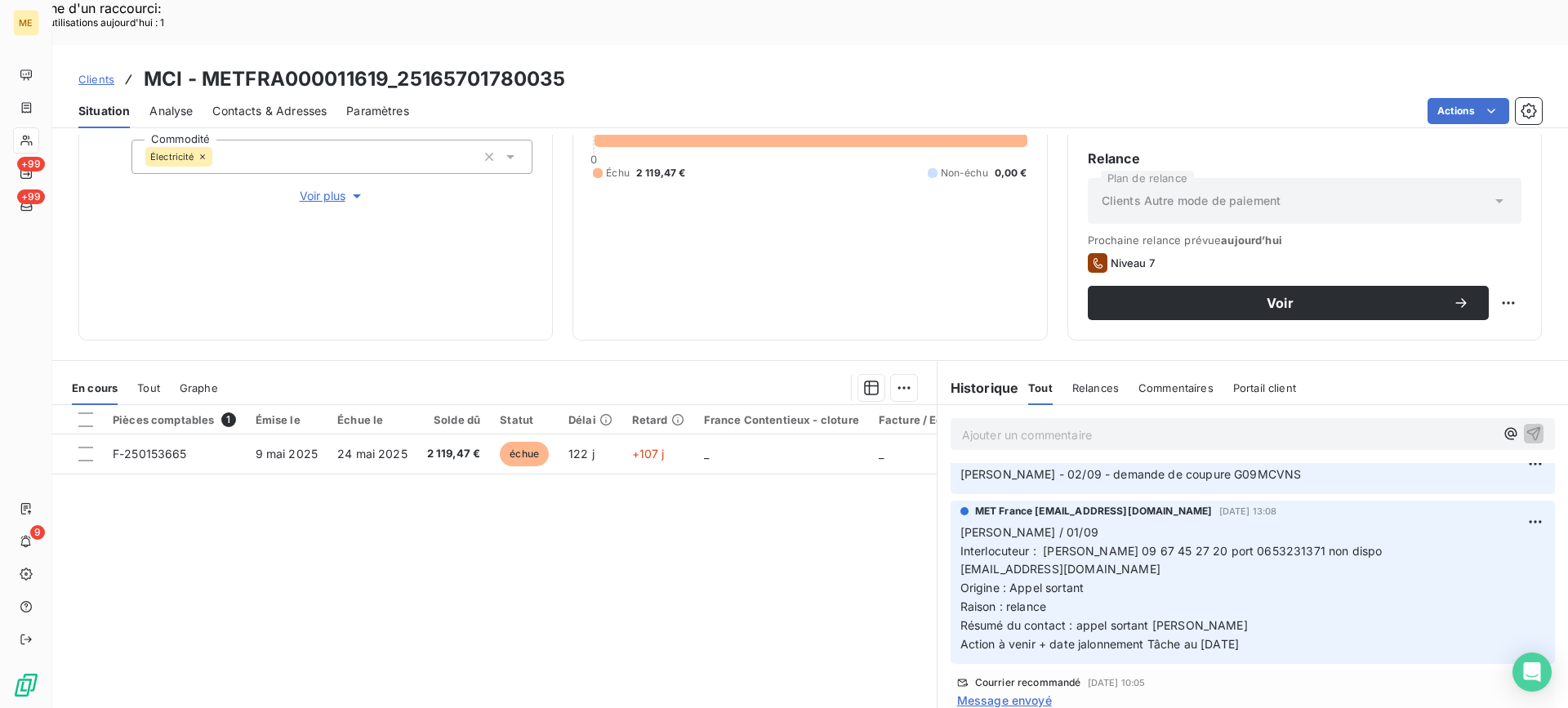
drag, startPoint x: 1277, startPoint y: 600, endPoint x: 945, endPoint y: 485, distance: 351.4
click at [951, 501] on div "MET France [EMAIL_ADDRESS][DOMAIN_NAME] [DATE] 13:08 [PERSON_NAME] / 01/09 Inte…" at bounding box center [1253, 582] width 604 height 163
click at [1053, 424] on p "Ajouter un commentaire ﻿" at bounding box center [1228, 434] width 532 height 21
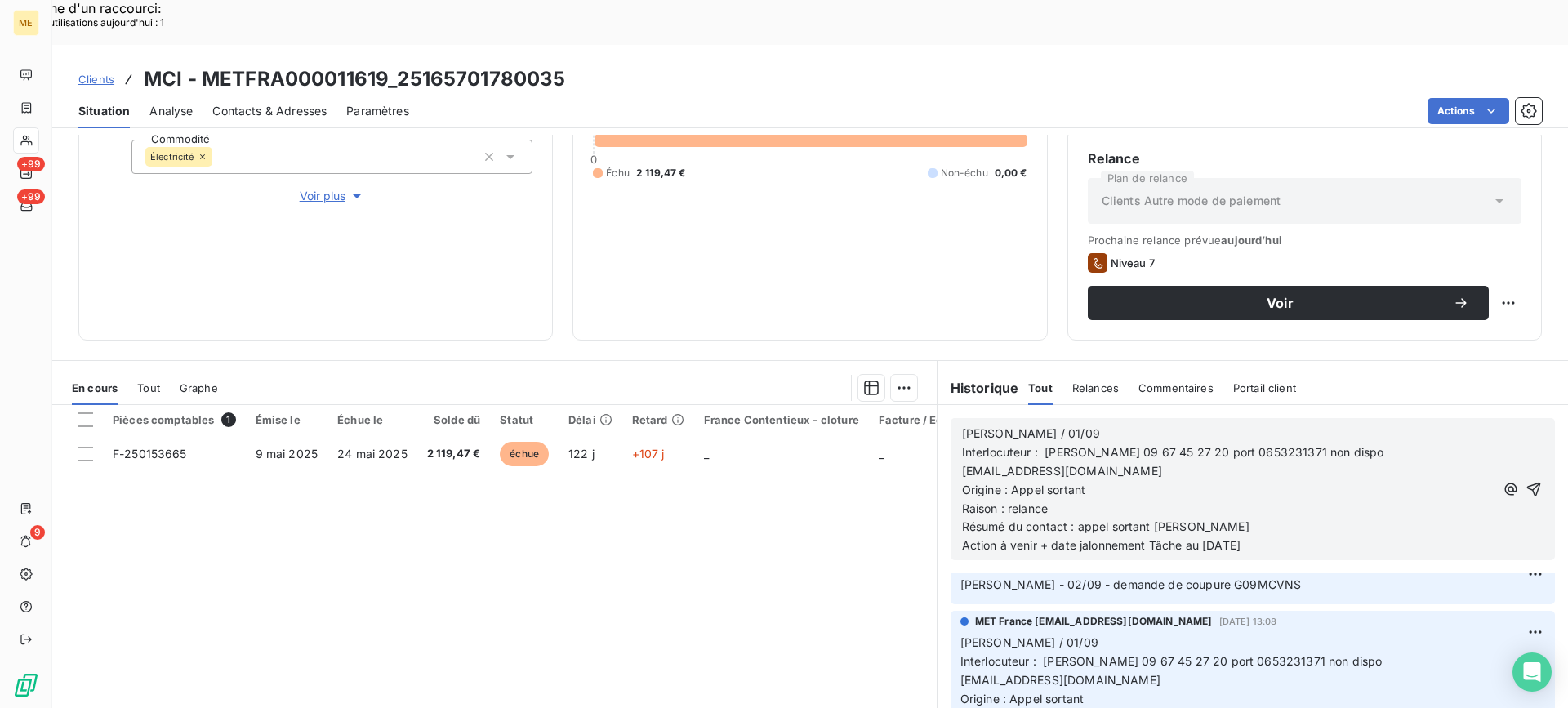
scroll to position [191, 0]
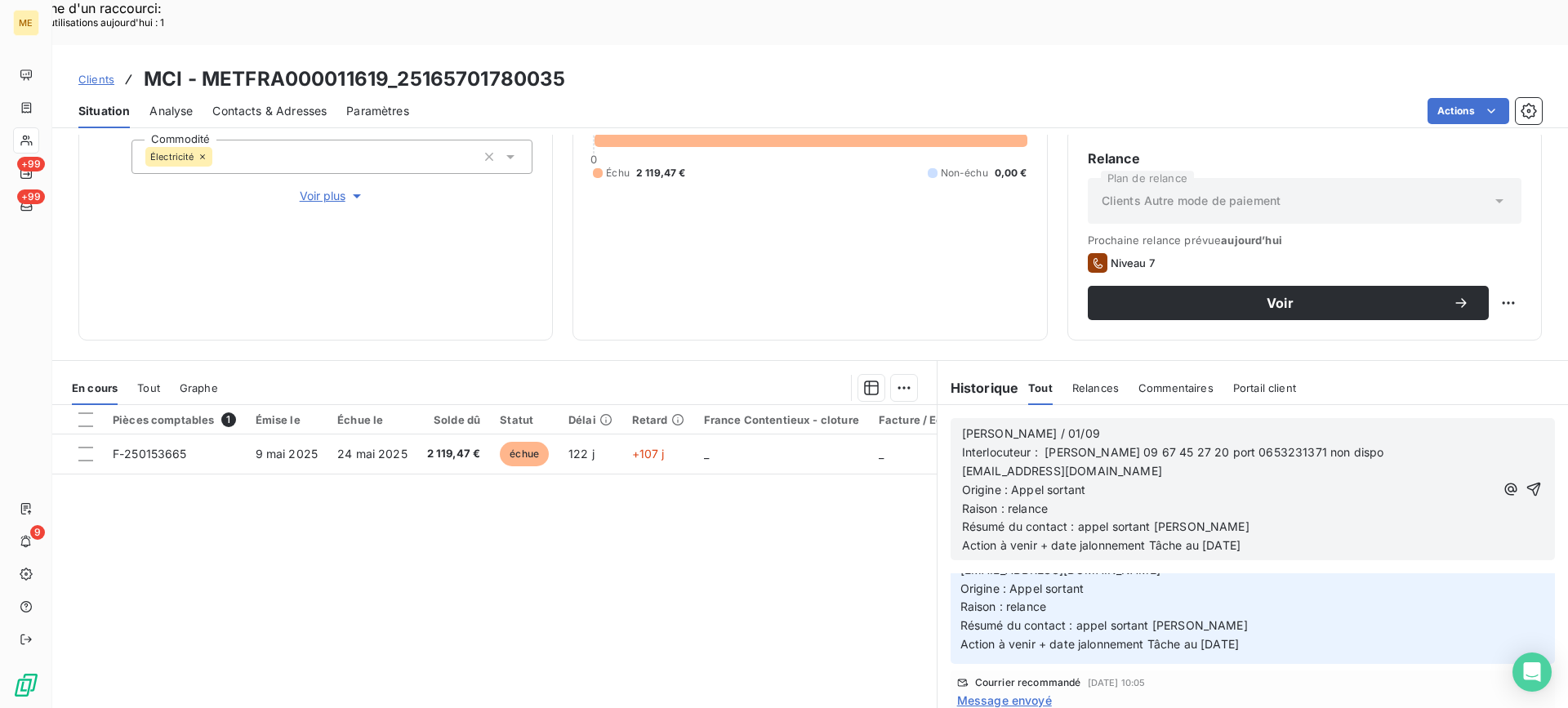
click at [1053, 424] on p "[PERSON_NAME] / 01/09" at bounding box center [1228, 433] width 532 height 19
click at [1115, 481] on p "Origine : Appel sortant" at bounding box center [1228, 490] width 532 height 19
click at [1091, 500] on p "Raison : relance" at bounding box center [1228, 509] width 532 height 19
drag, startPoint x: 1283, startPoint y: 502, endPoint x: 1143, endPoint y: 501, distance: 140.0
click at [1143, 536] on p "Action à venir + date jalonnement Tâche au [DATE]" at bounding box center [1228, 545] width 532 height 19
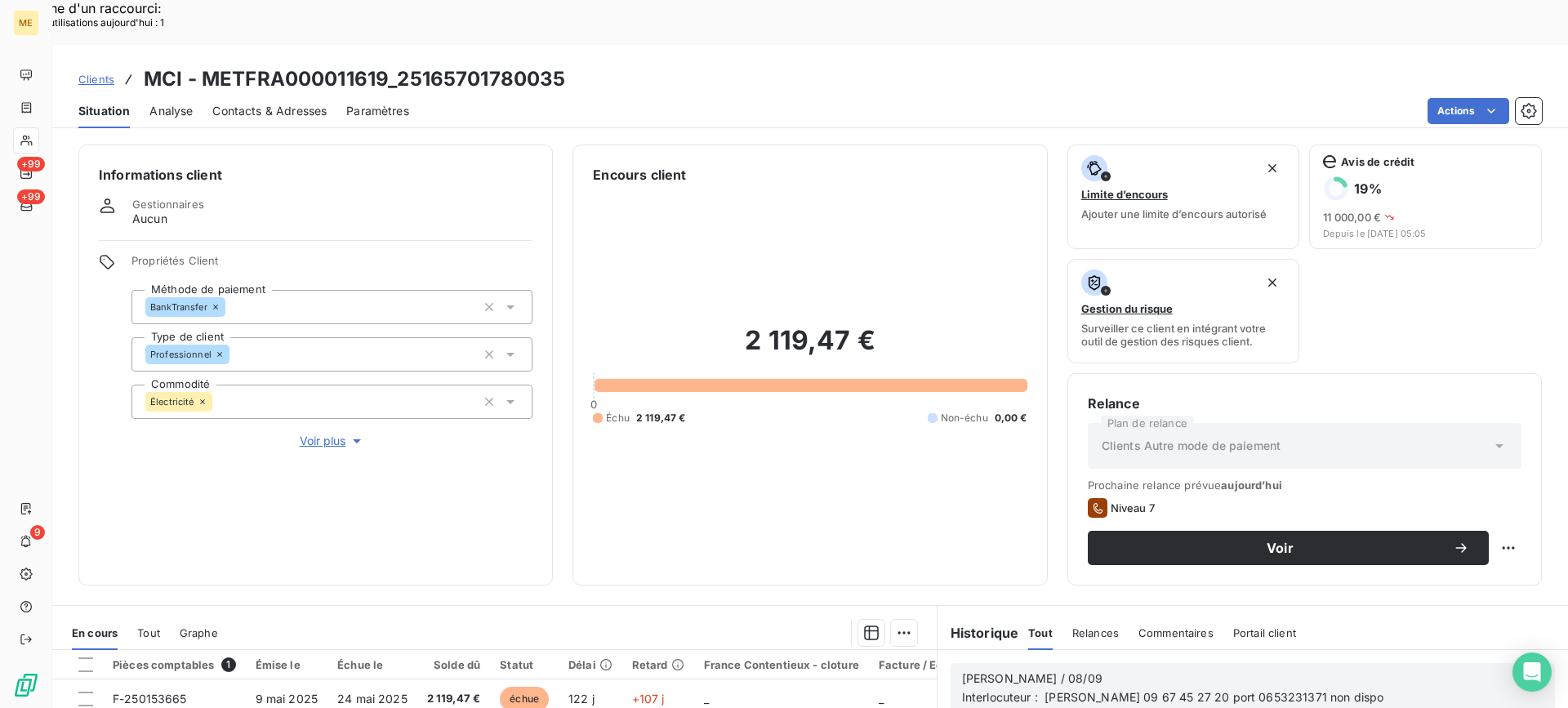
scroll to position [260, 0]
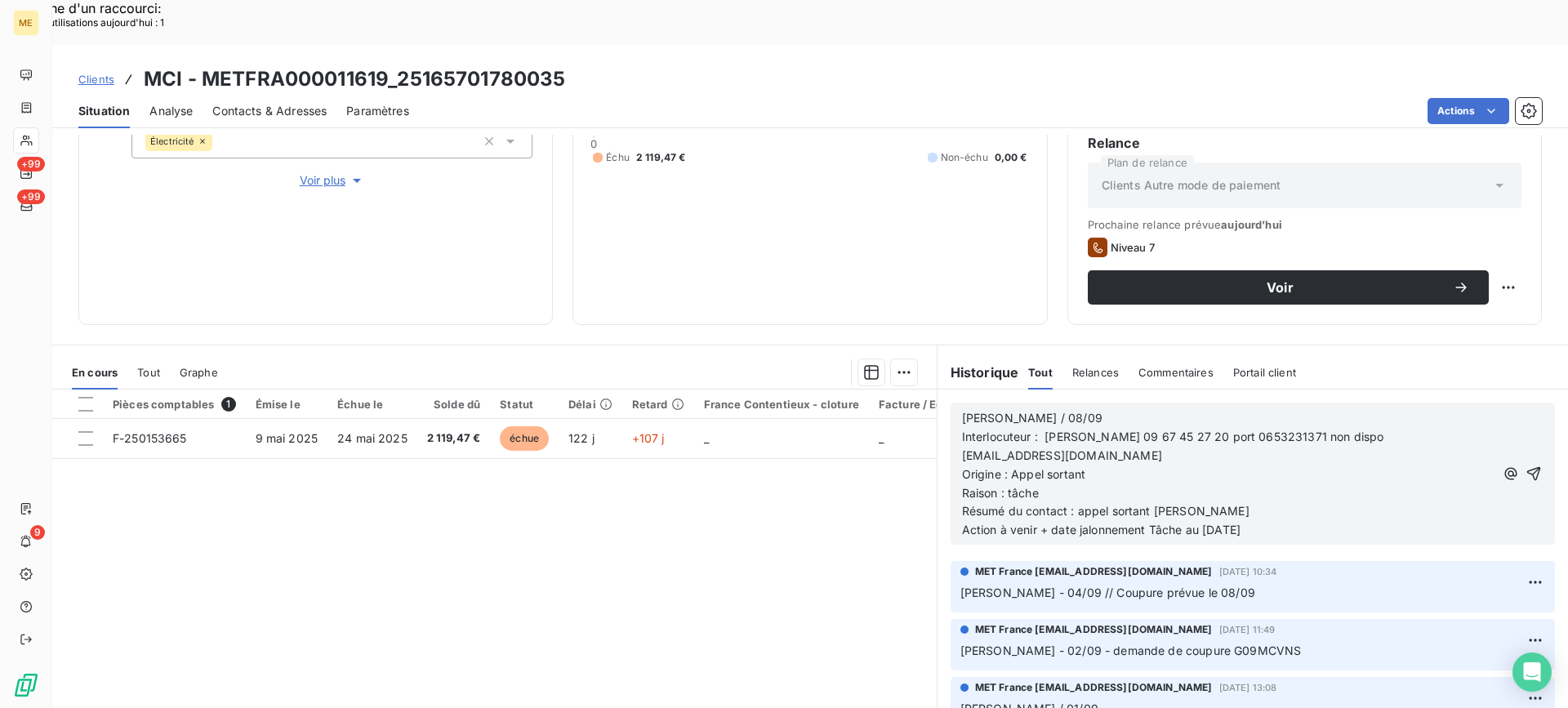
click at [1275, 497] on div "[PERSON_NAME] / 08/09 Interlocuteur : [PERSON_NAME] 09 67 45 27 20 port 0653231…" at bounding box center [1253, 473] width 604 height 142
click at [1280, 520] on p "Action à venir + date jalonnement Tâche au [DATE]" at bounding box center [1228, 529] width 532 height 19
click at [1526, 465] on icon "button" at bounding box center [1534, 473] width 17 height 17
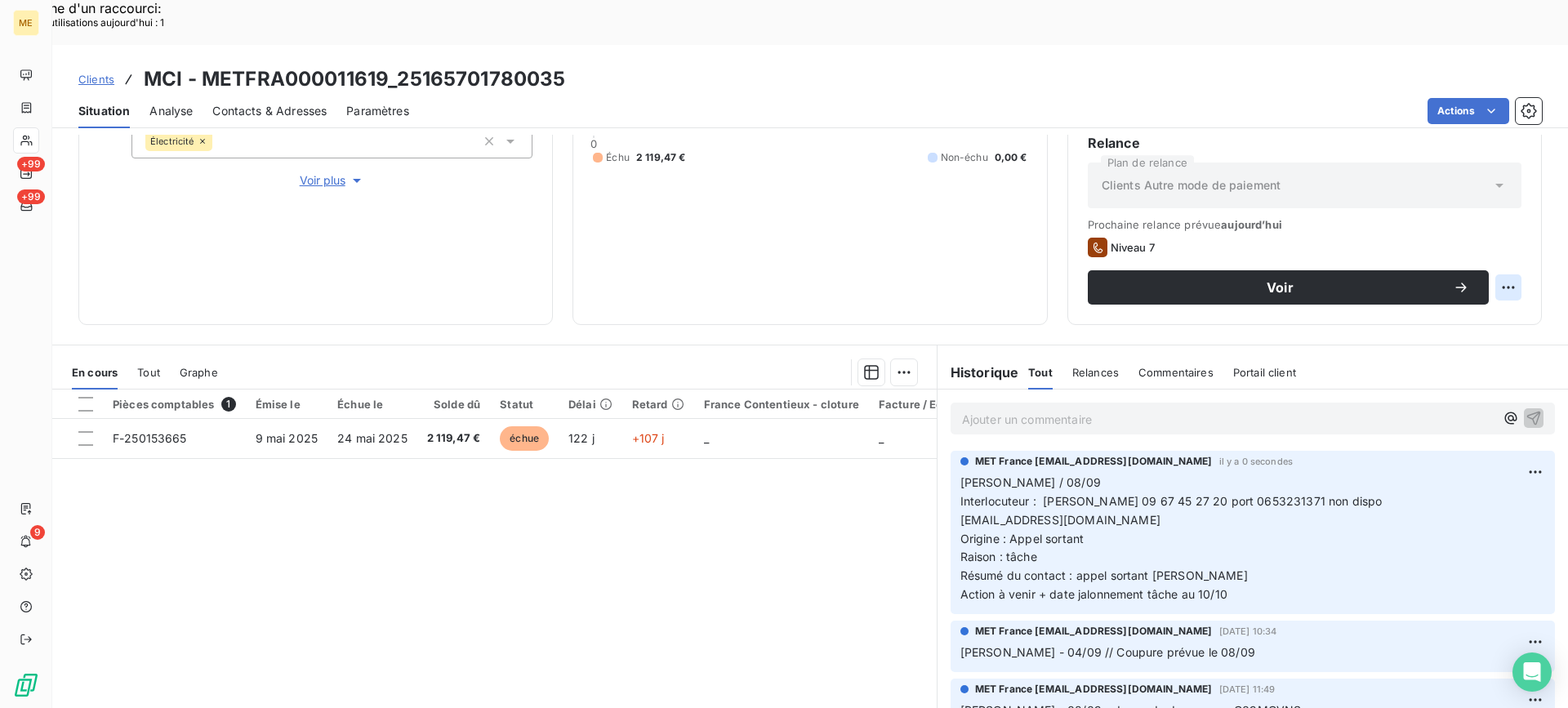
click at [1508, 238] on div "Relance Plan de relance Clients Autre mode de paiement Prochaine relance prévue…" at bounding box center [1304, 219] width 475 height 212
click at [1375, 279] on div "Replanifier cette action" at bounding box center [1428, 278] width 146 height 27
select select "8"
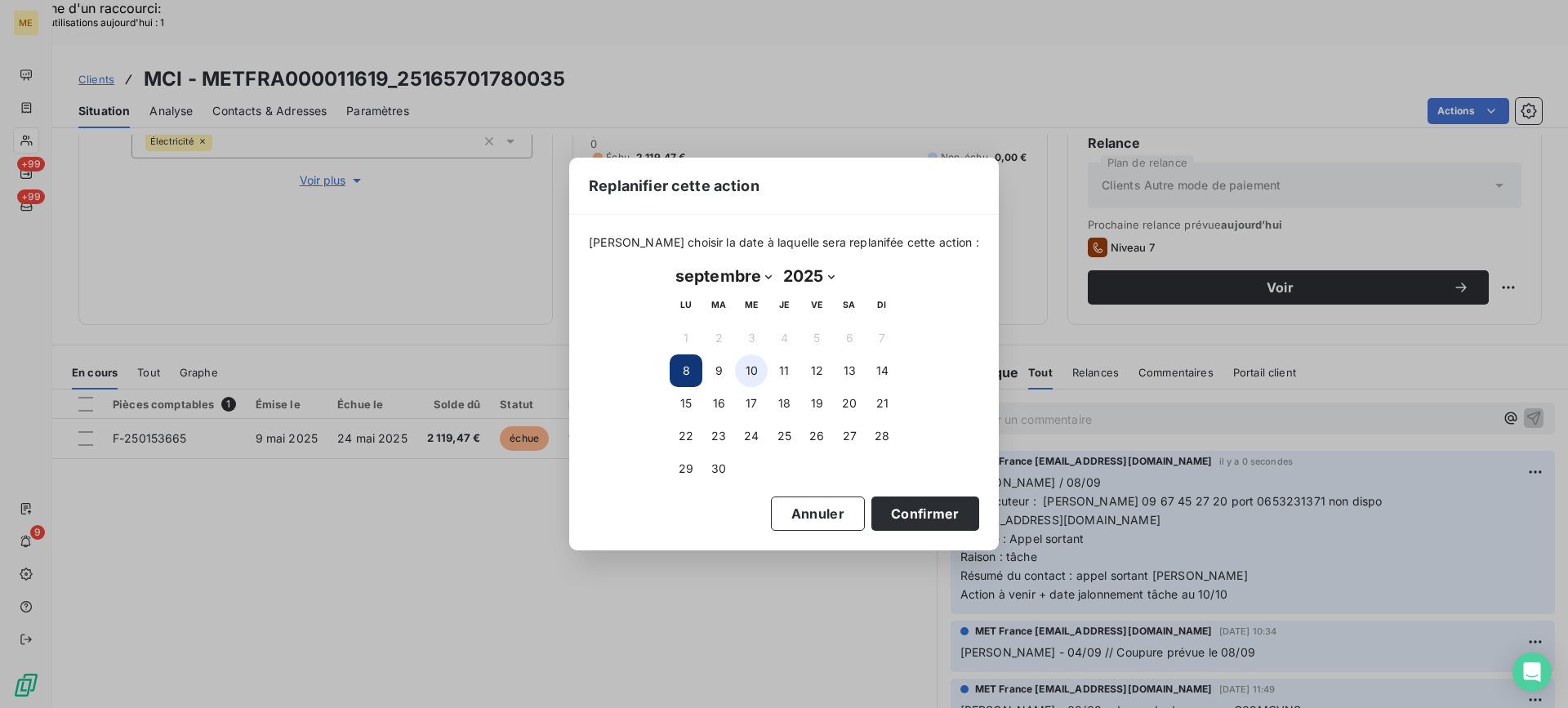
click at [742, 370] on button "10" at bounding box center [751, 370] width 32 height 32
drag, startPoint x: 895, startPoint y: 522, endPoint x: 899, endPoint y: 505, distance: 17.5
click at [896, 520] on button "Confirmer" at bounding box center [925, 513] width 108 height 34
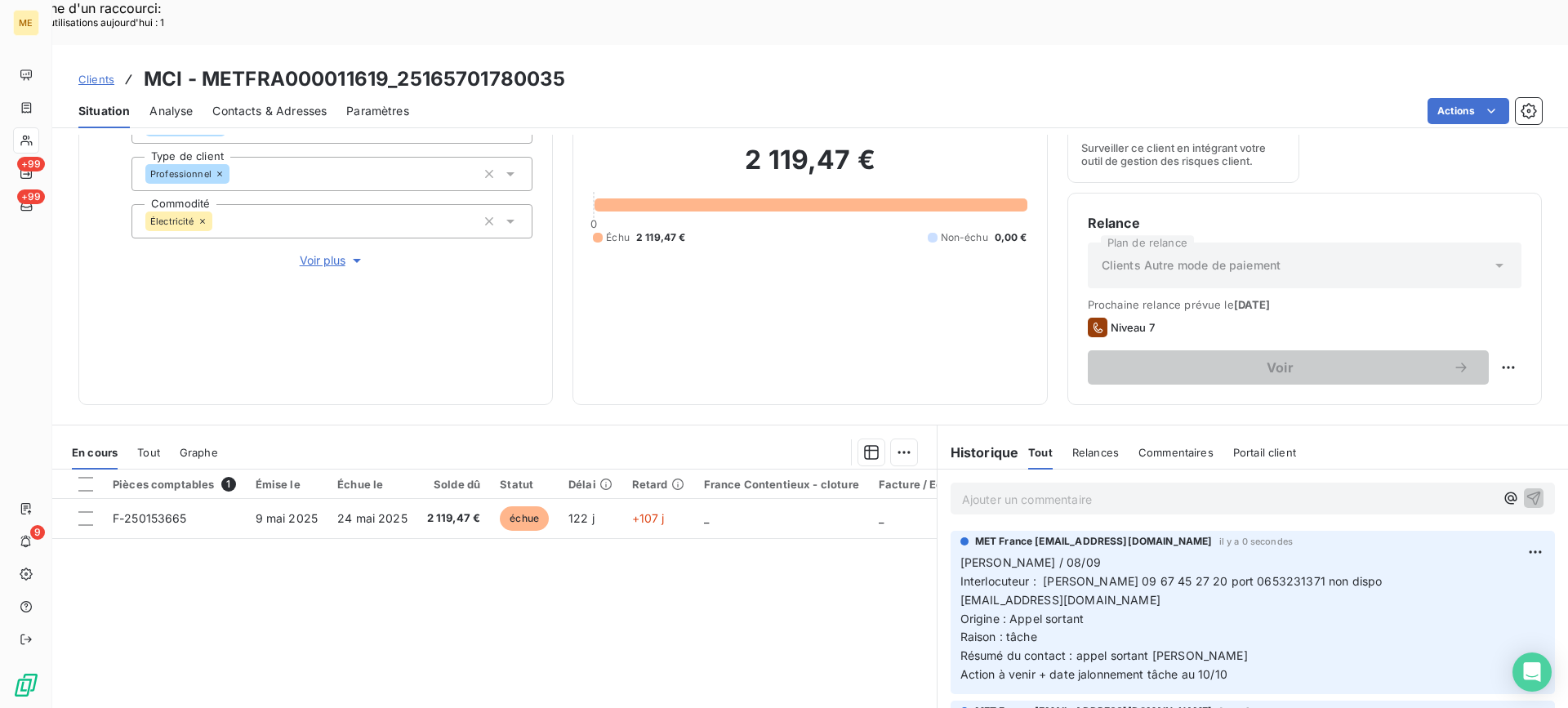
scroll to position [179, 0]
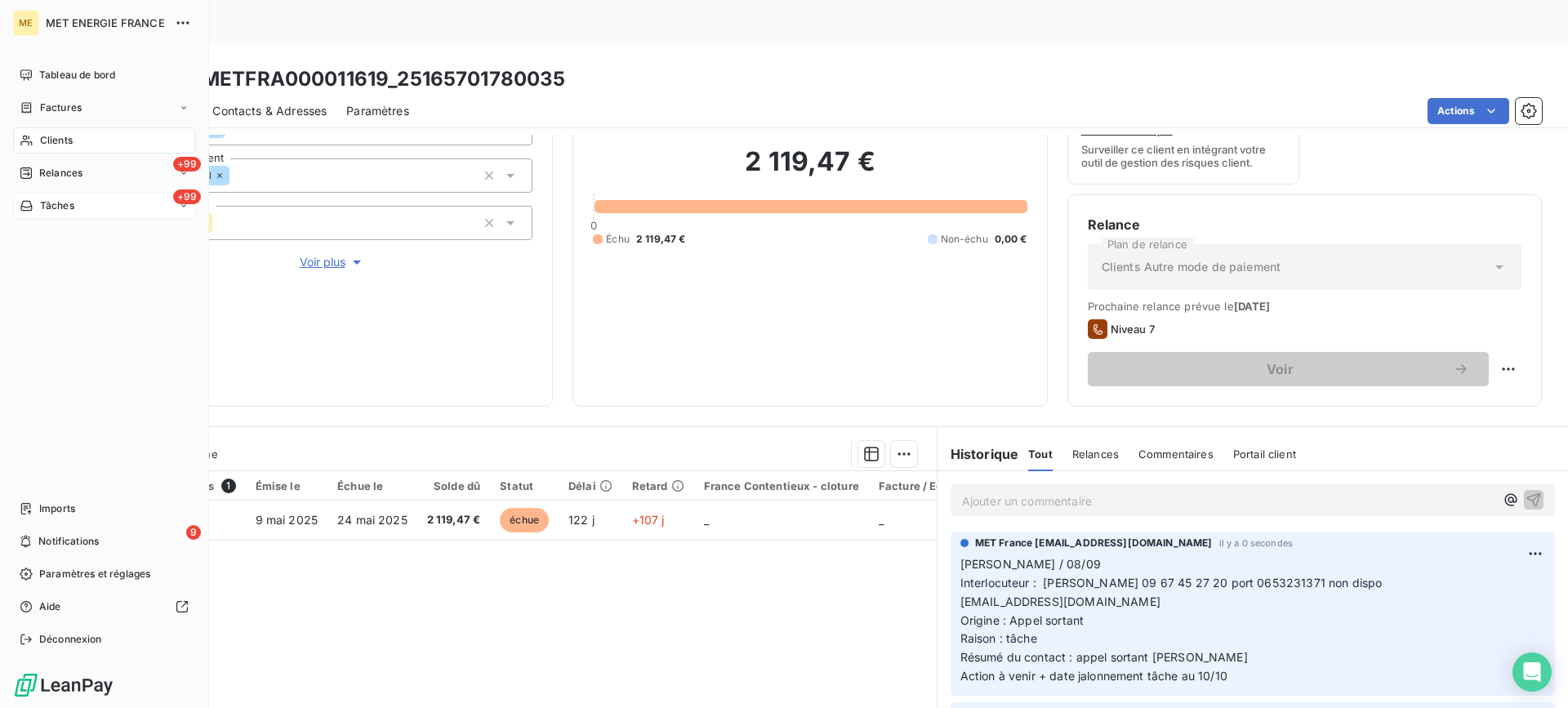
click at [93, 205] on div "+99 Tâches" at bounding box center [103, 205] width 182 height 27
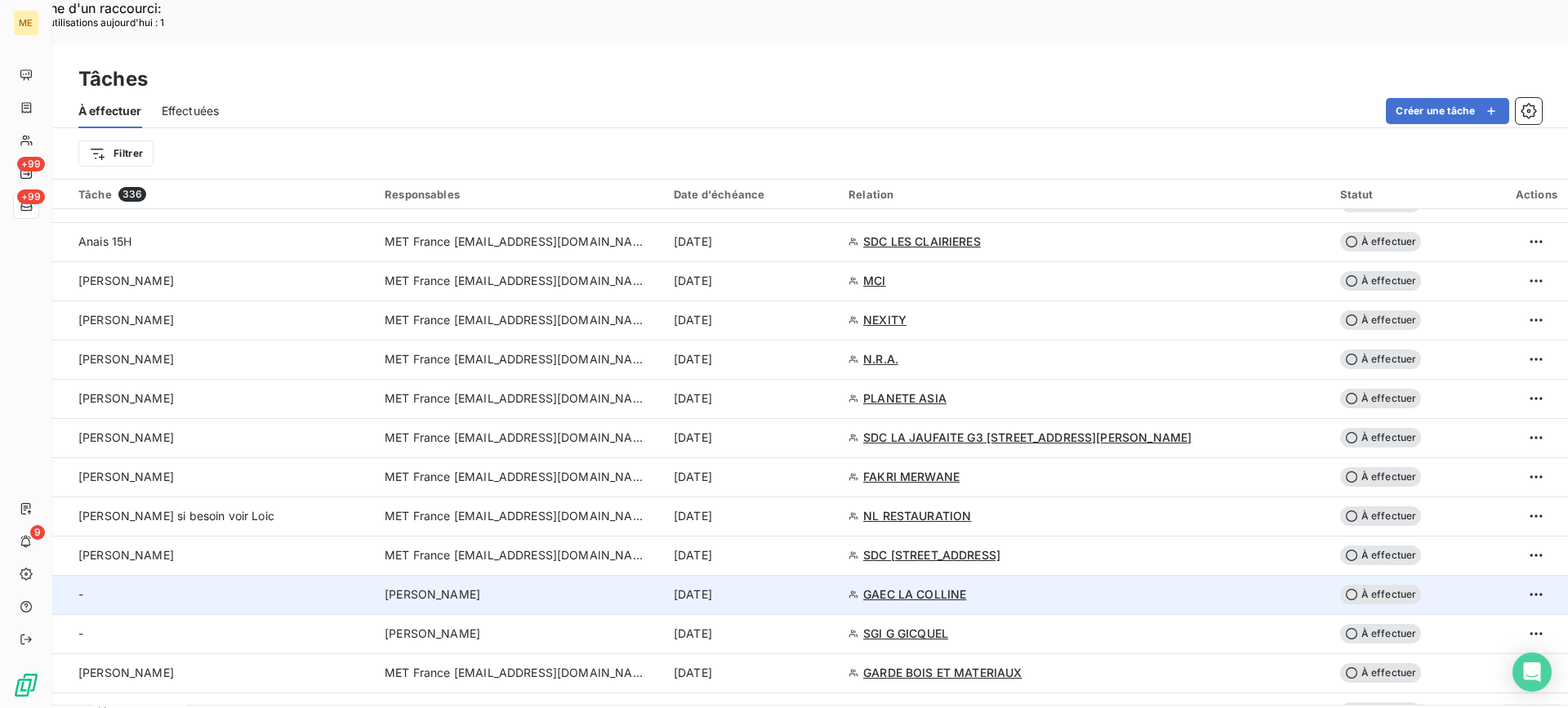
scroll to position [572, 0]
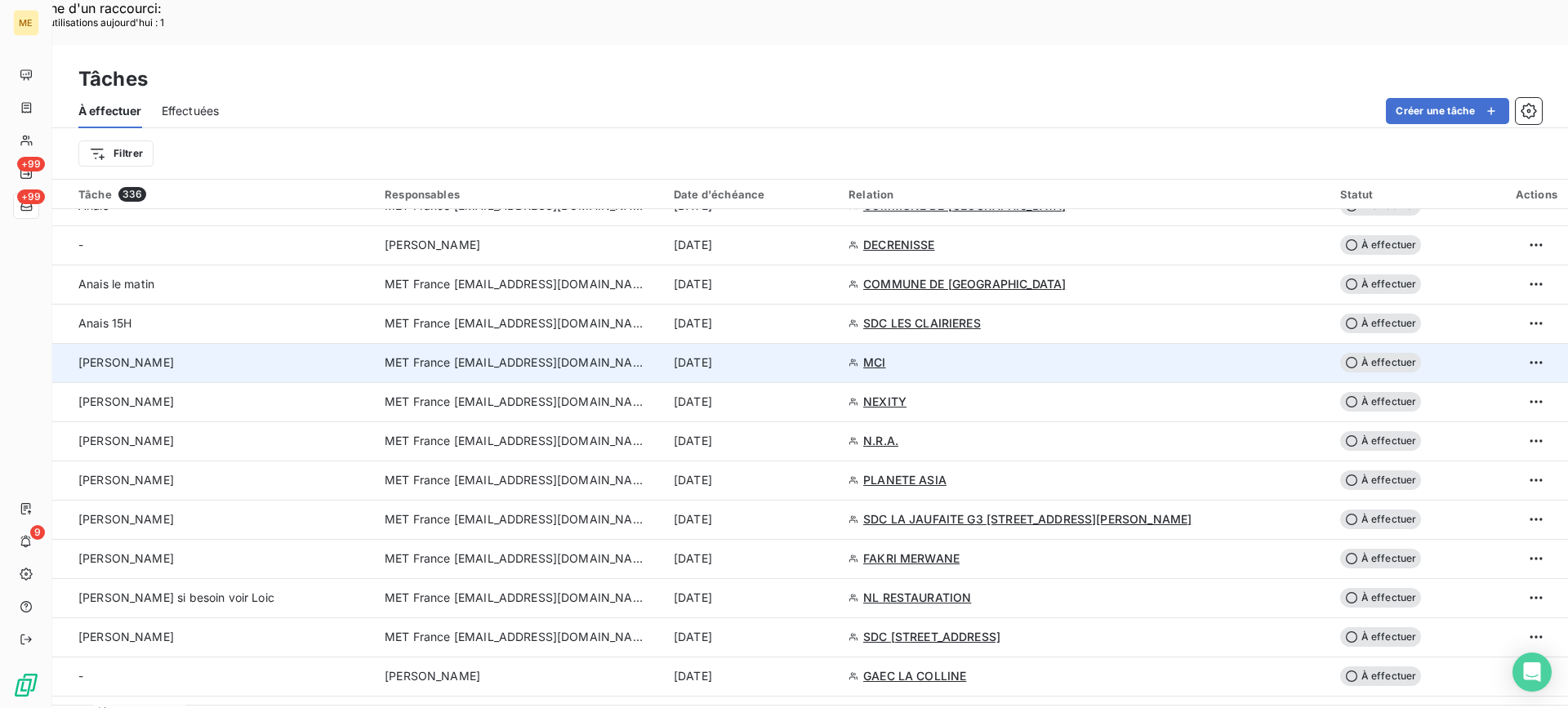
click at [196, 354] on div "[PERSON_NAME]" at bounding box center [222, 362] width 287 height 17
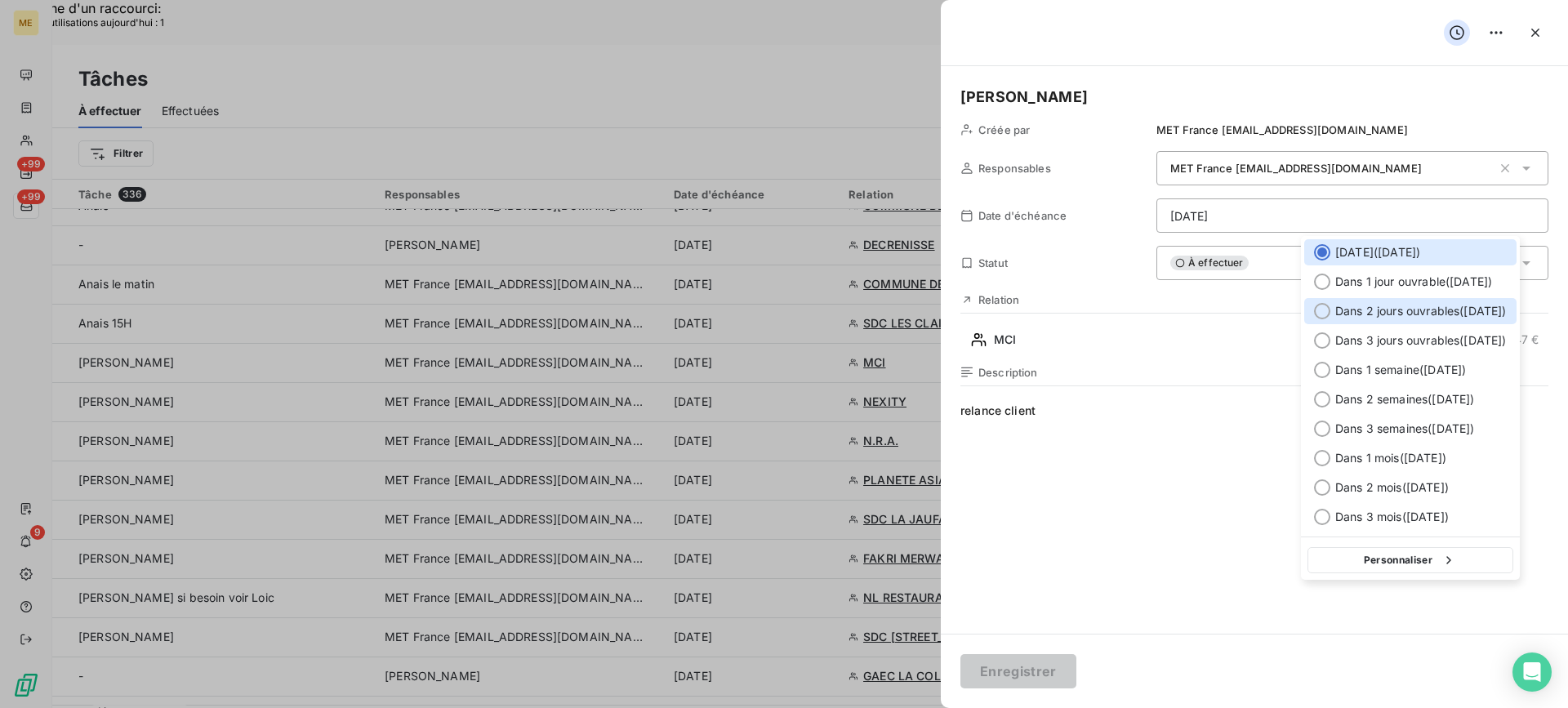
click at [1351, 311] on span "Dans 2 jours ouvrables ( [DATE] )" at bounding box center [1421, 310] width 172 height 17
type input "[DATE]"
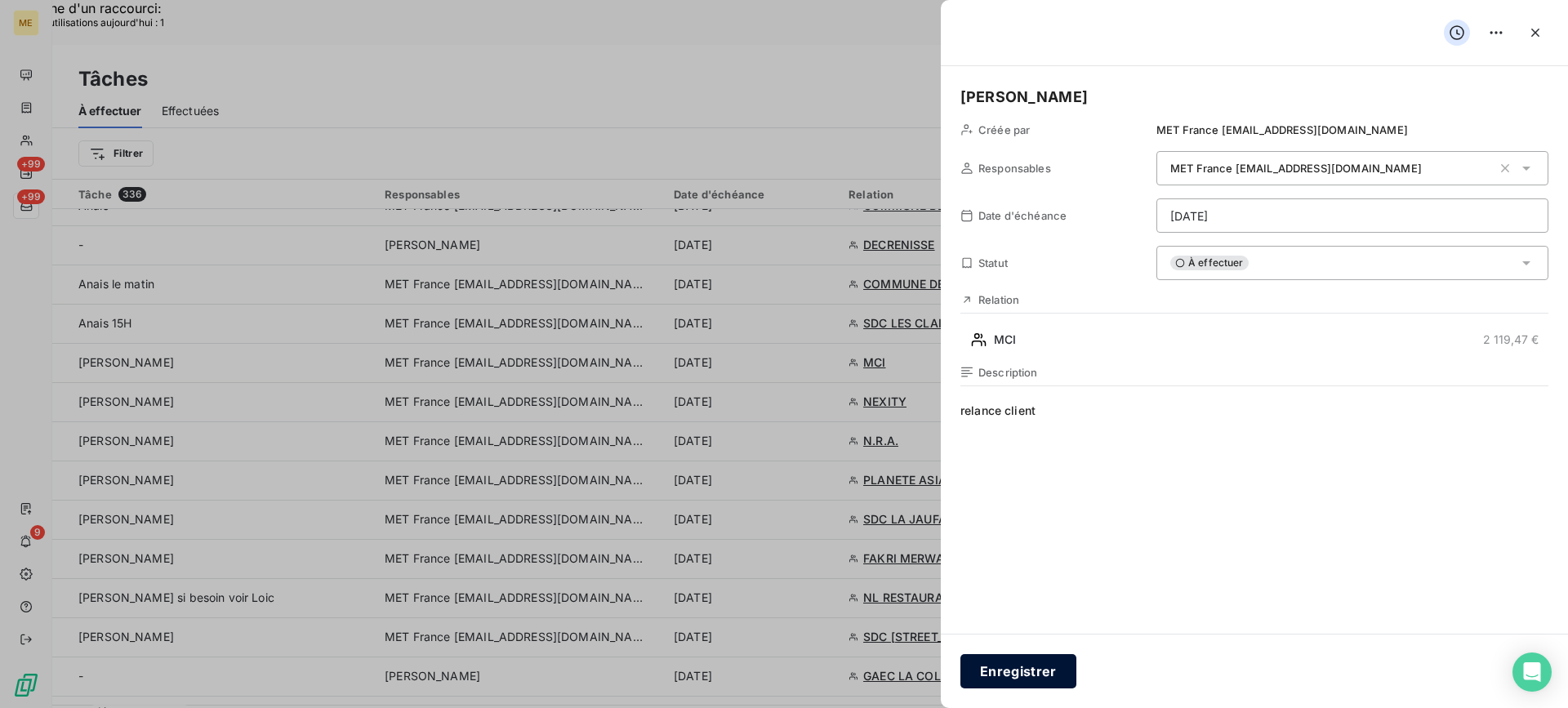
click at [1057, 677] on button "Enregistrer" at bounding box center [1019, 671] width 116 height 34
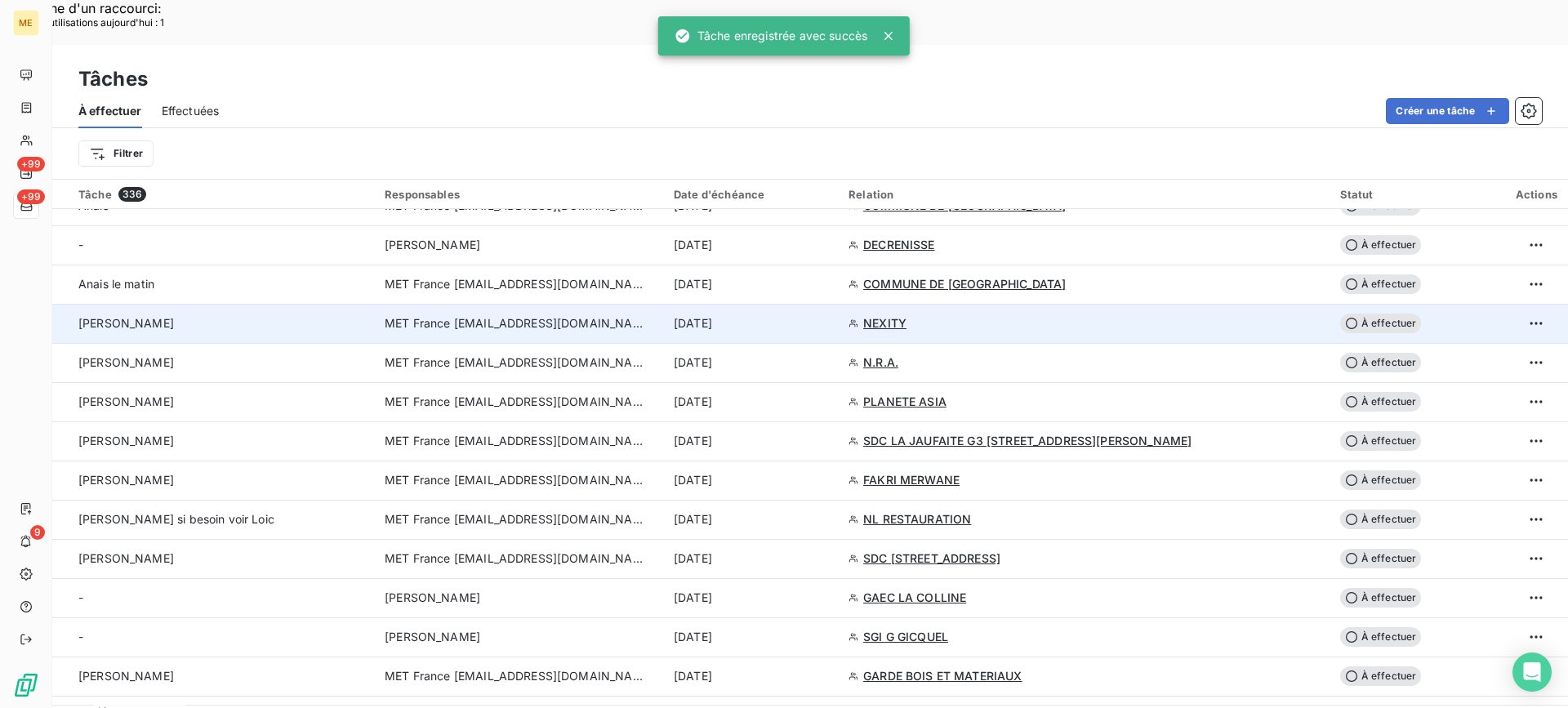
click at [275, 315] on div "[PERSON_NAME]" at bounding box center [222, 323] width 287 height 17
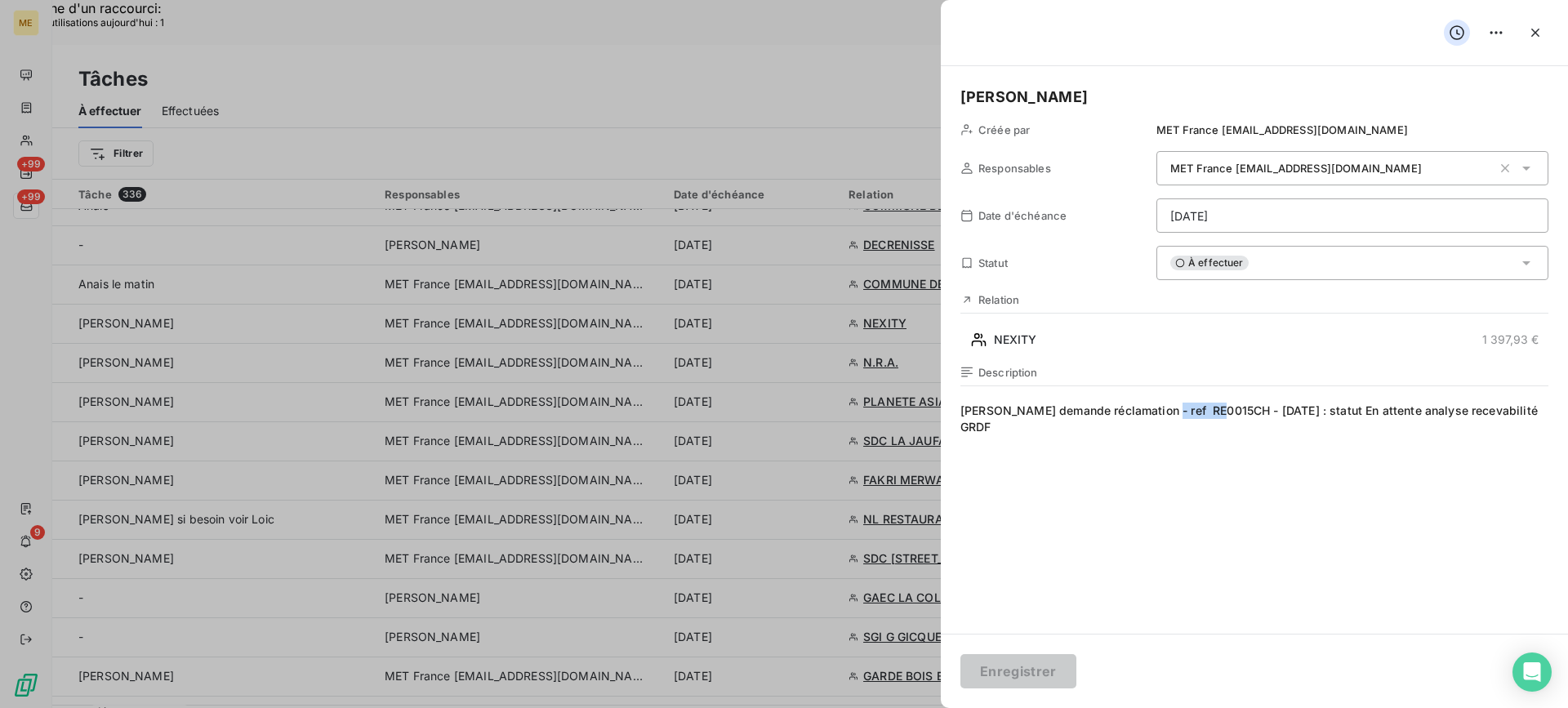
drag, startPoint x: 1154, startPoint y: 408, endPoint x: 1217, endPoint y: 408, distance: 63.0
click at [1217, 408] on span "[PERSON_NAME] demande réclamation - ref RE0015CH - [DATE] : statut En attente a…" at bounding box center [1255, 559] width 588 height 313
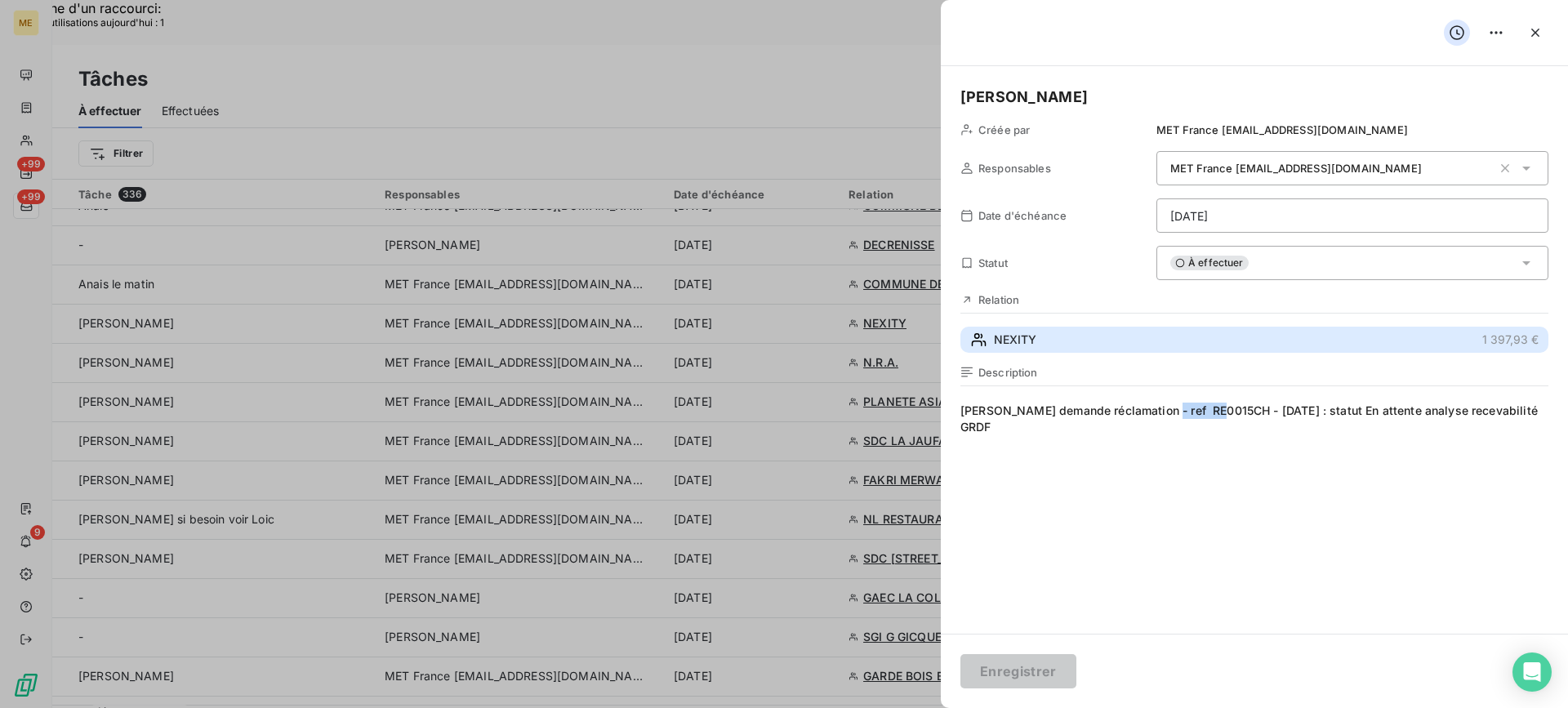
drag, startPoint x: 1062, startPoint y: 331, endPoint x: 1115, endPoint y: 317, distance: 54.8
click at [1062, 331] on button "NEXITY 1 397,93 €" at bounding box center [1255, 340] width 588 height 27
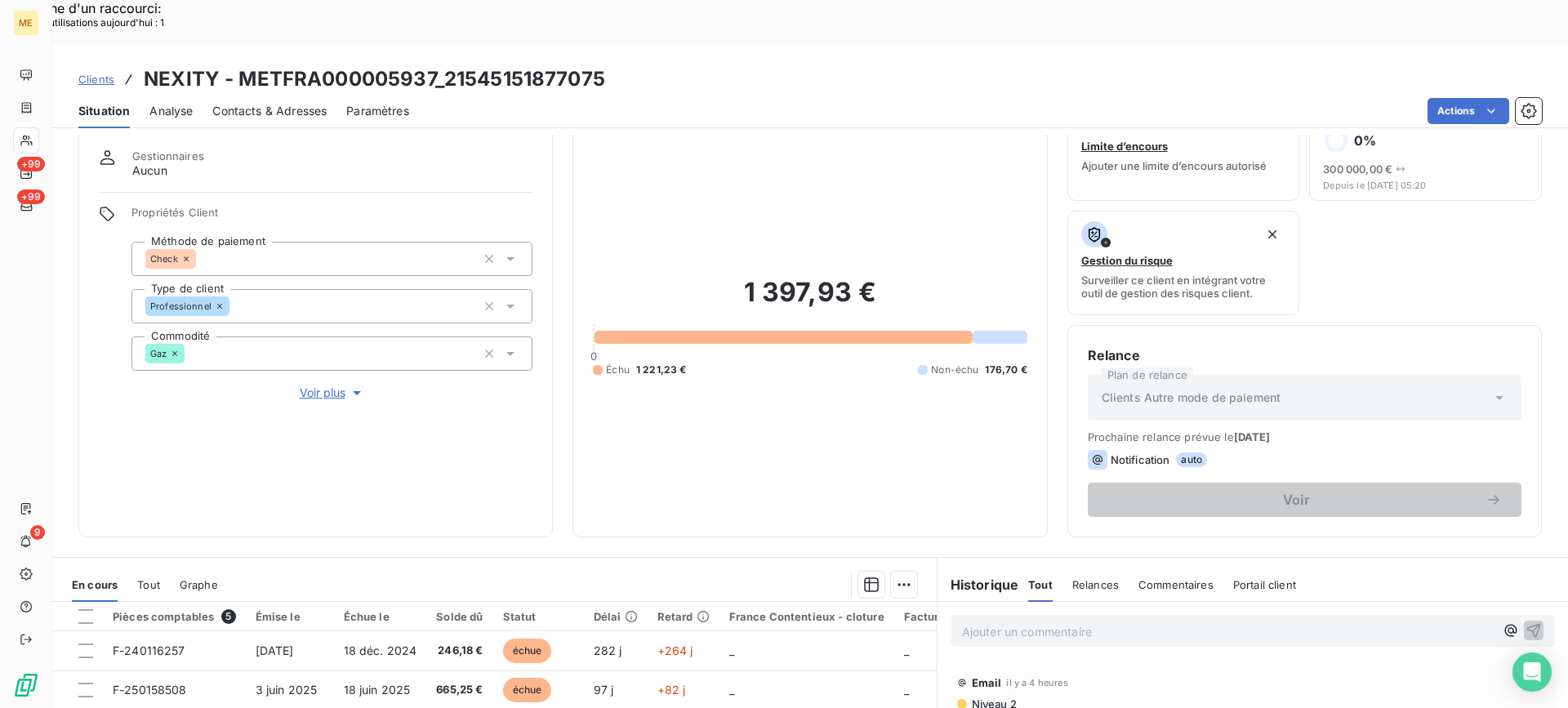
scroll to position [245, 0]
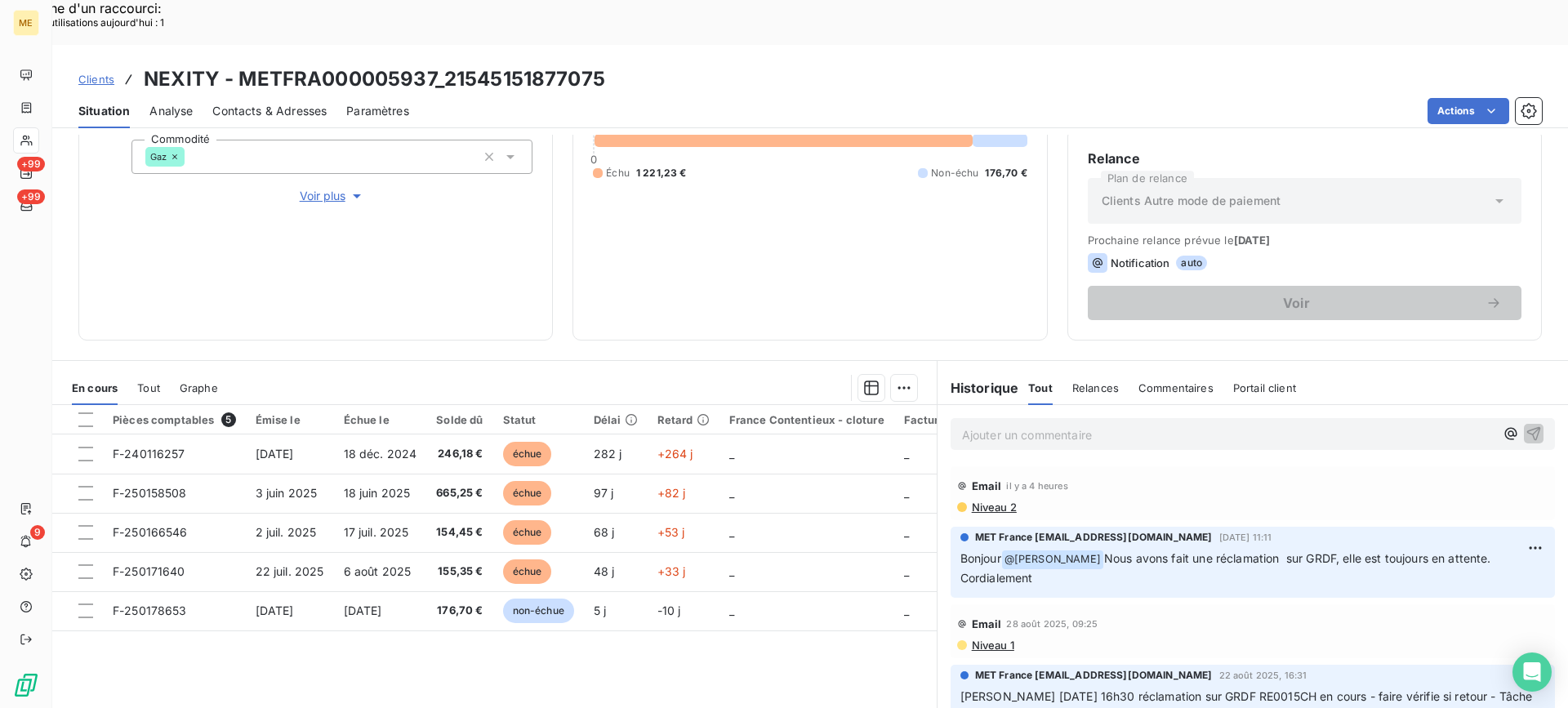
click at [1189, 418] on div "Ajouter un commentaire ﻿" at bounding box center [1253, 434] width 604 height 31
click at [1198, 424] on p "Ajouter un commentaire ﻿" at bounding box center [1228, 434] width 532 height 21
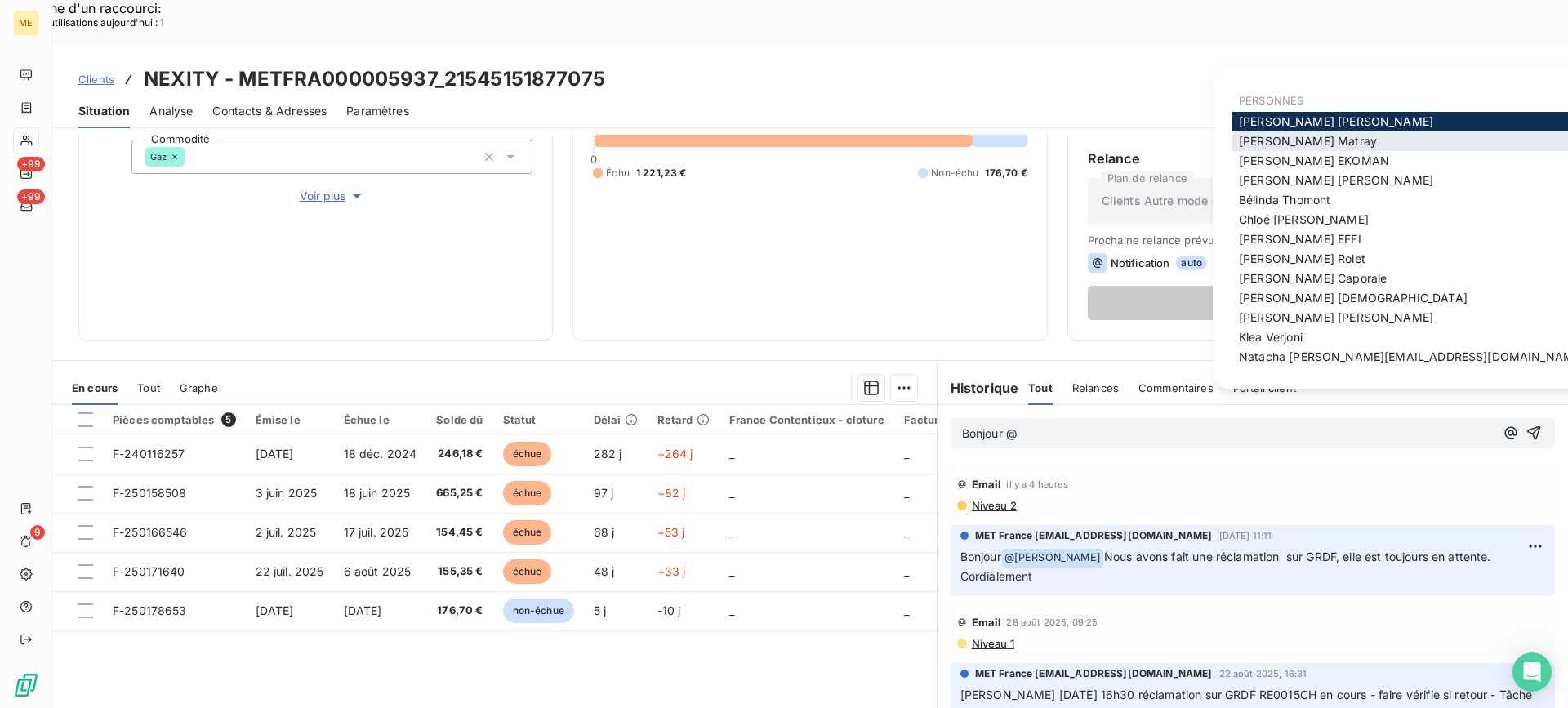
click at [1278, 135] on span "[PERSON_NAME]" at bounding box center [1308, 140] width 138 height 14
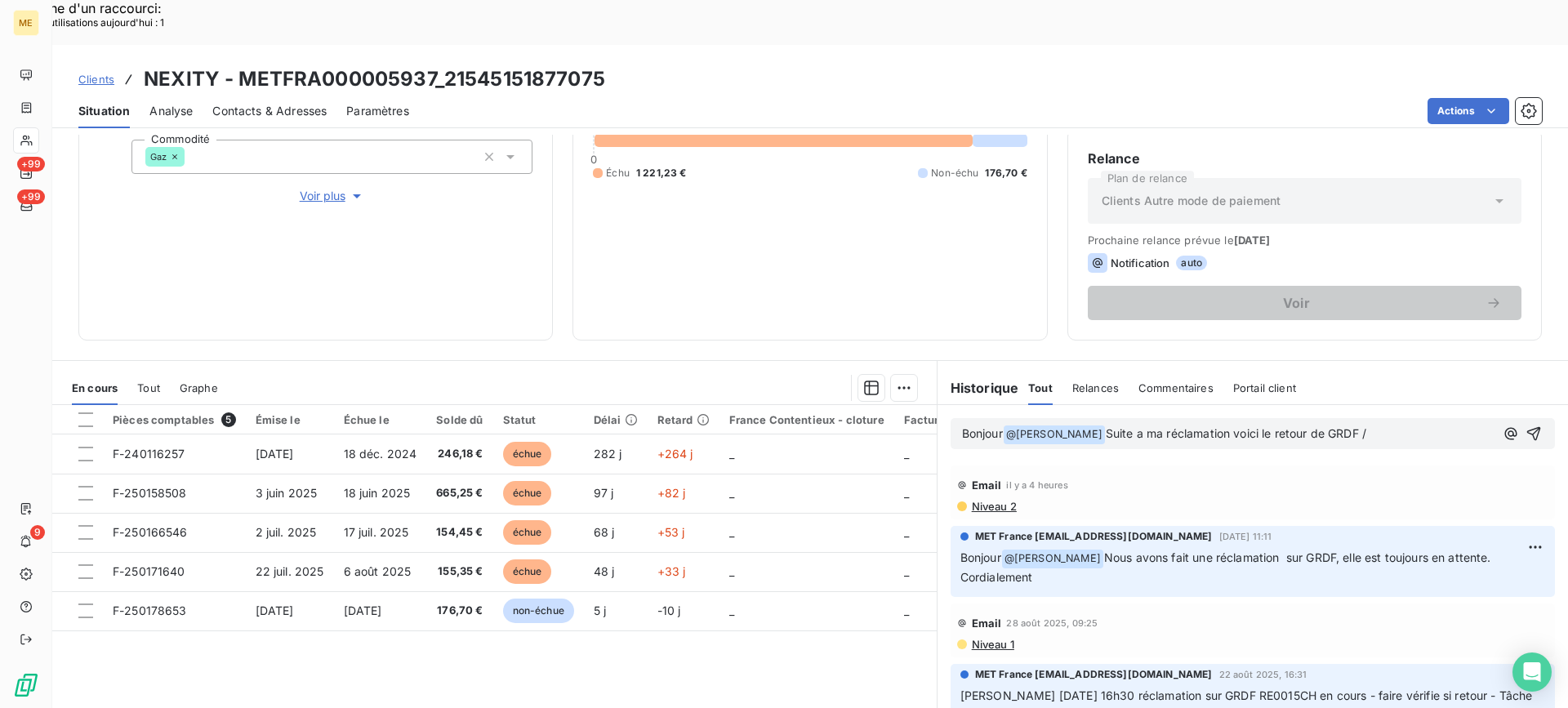
click at [1389, 423] on div "Bonjour @ [PERSON_NAME] ﻿ Suite a ma réclamation voici le retour de GRDF /" at bounding box center [1228, 434] width 532 height 22
click at [1375, 424] on p "Bonjour @ [PERSON_NAME] ﻿ Suite a ma réclamation voici le retour de GRDF /" at bounding box center [1228, 434] width 532 height 20
paste div
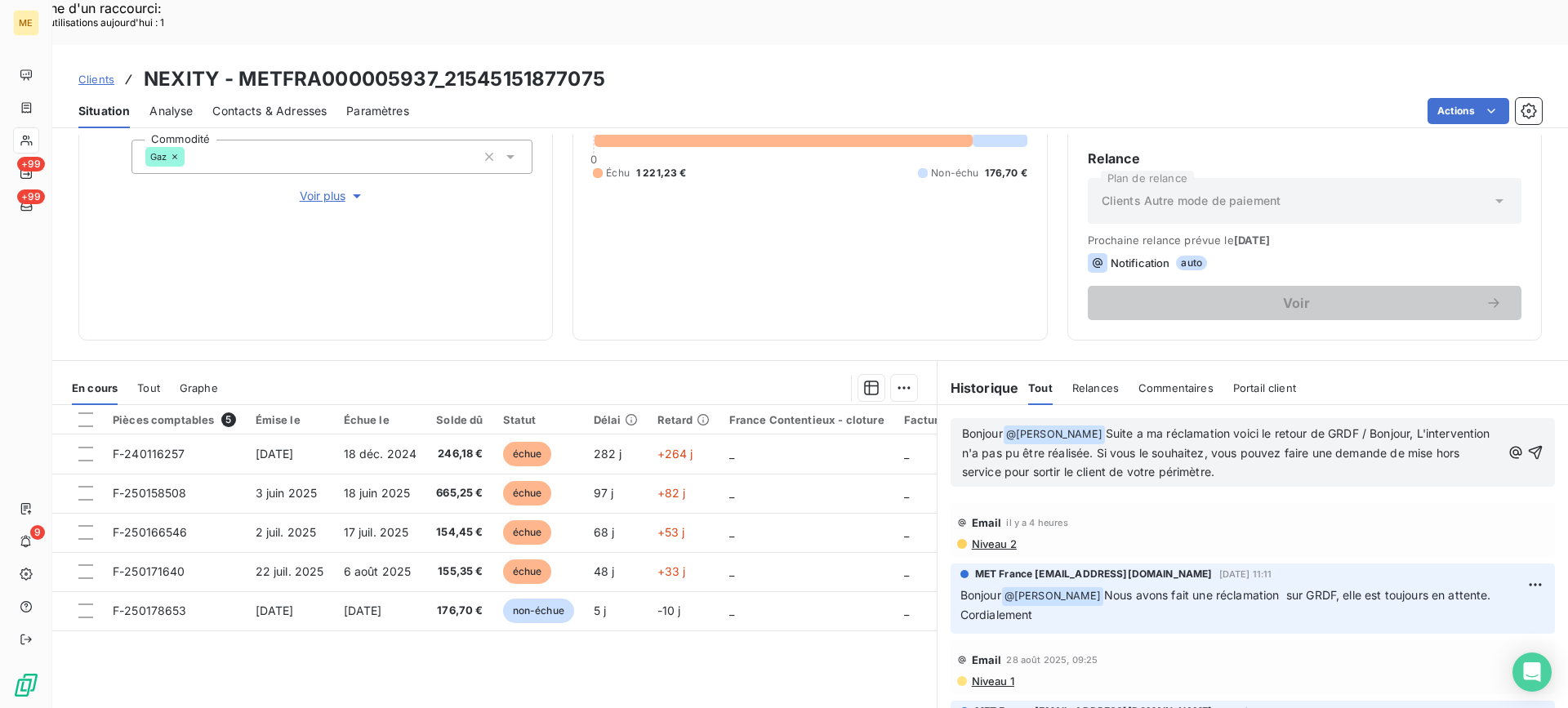
click at [1126, 426] on span "Suite a ma réclamation voici le retour de GRDF / Bonjour, L'intervention n'a pa…" at bounding box center [1227, 452] width 532 height 52
click at [0, 0] on lt-div "Dans cette expression, la préposition « a » possède un accent grave. à Ignorer" at bounding box center [0, 0] width 0 height 0
click at [0, 0] on lt-span "à" at bounding box center [0, 0] width 0 height 0
click at [1527, 444] on icon "button" at bounding box center [1535, 452] width 17 height 17
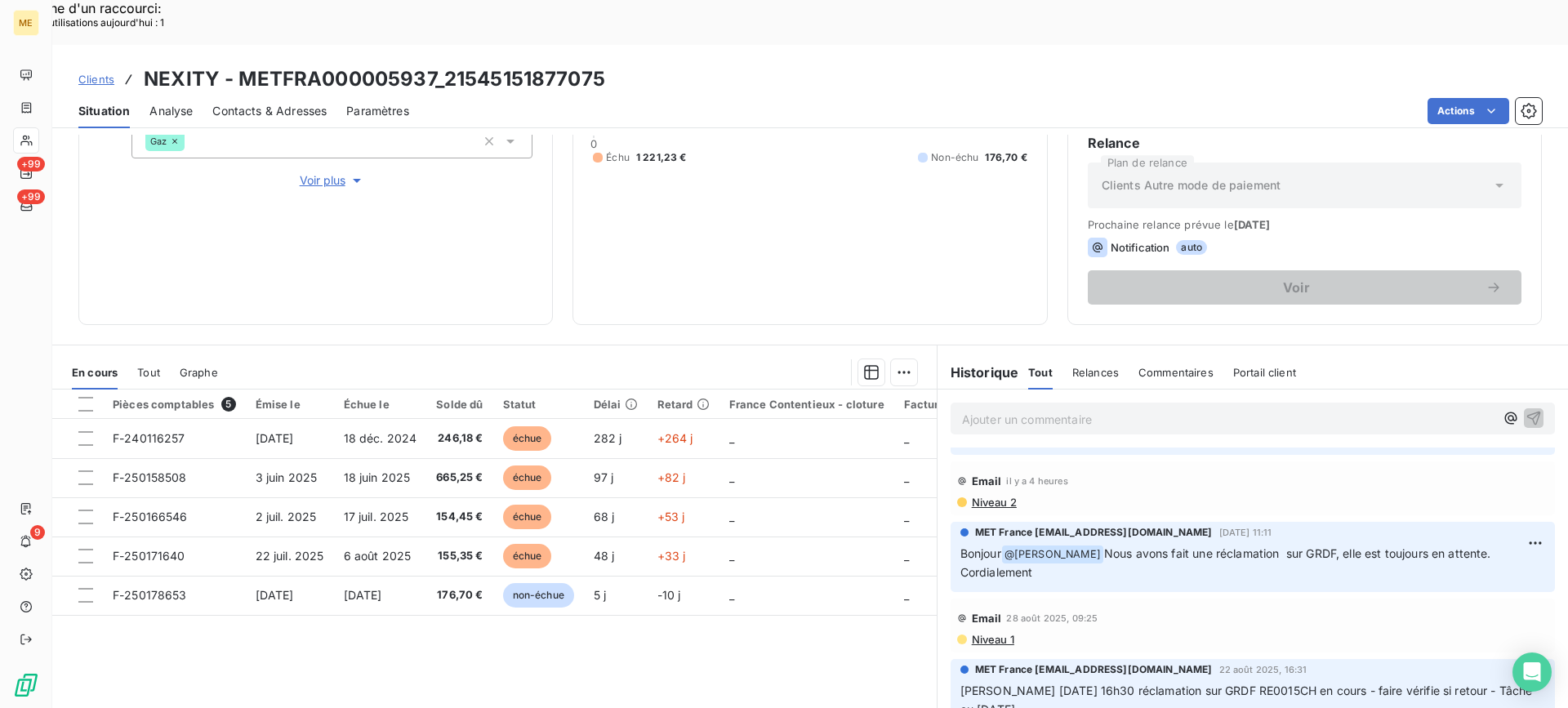
scroll to position [0, 0]
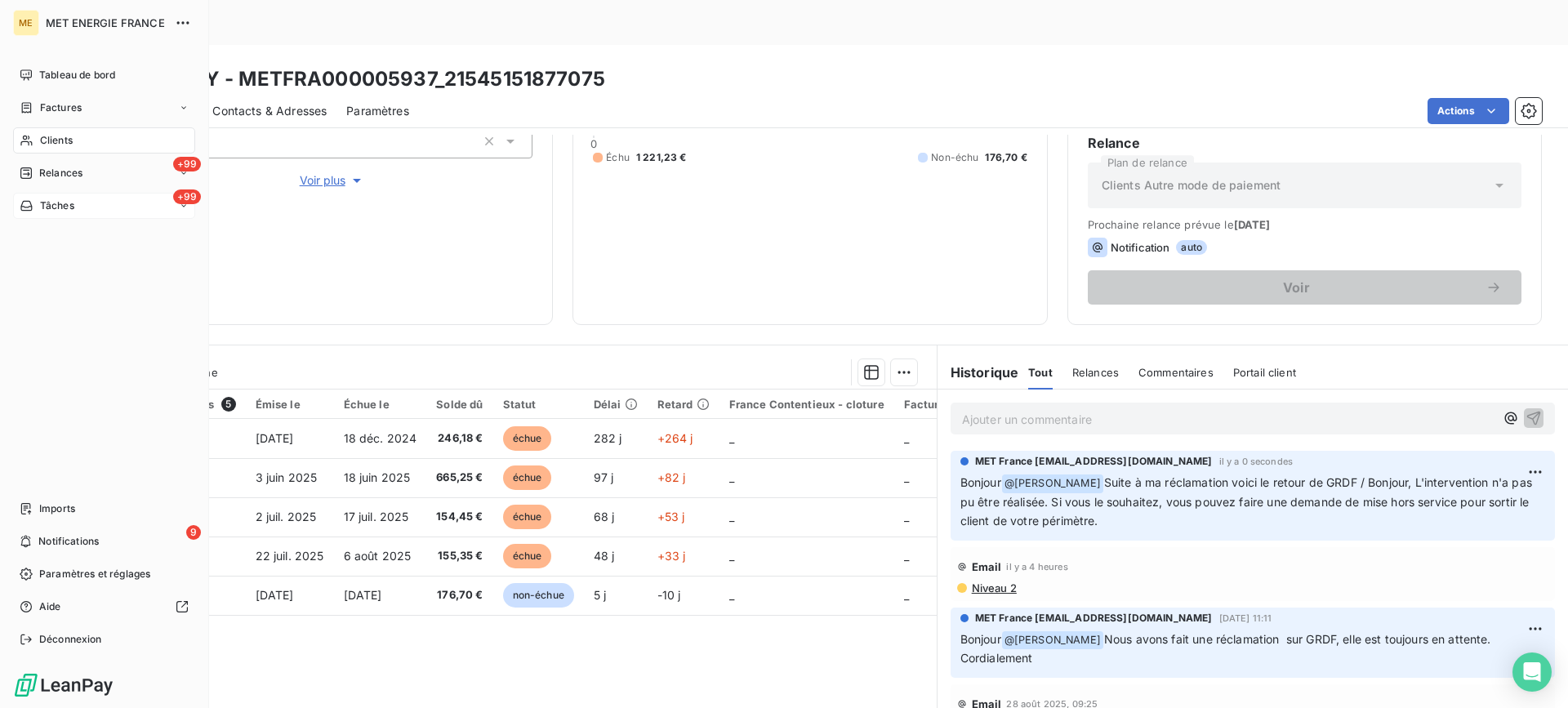
click at [140, 205] on div "+99 Tâches" at bounding box center [103, 205] width 182 height 27
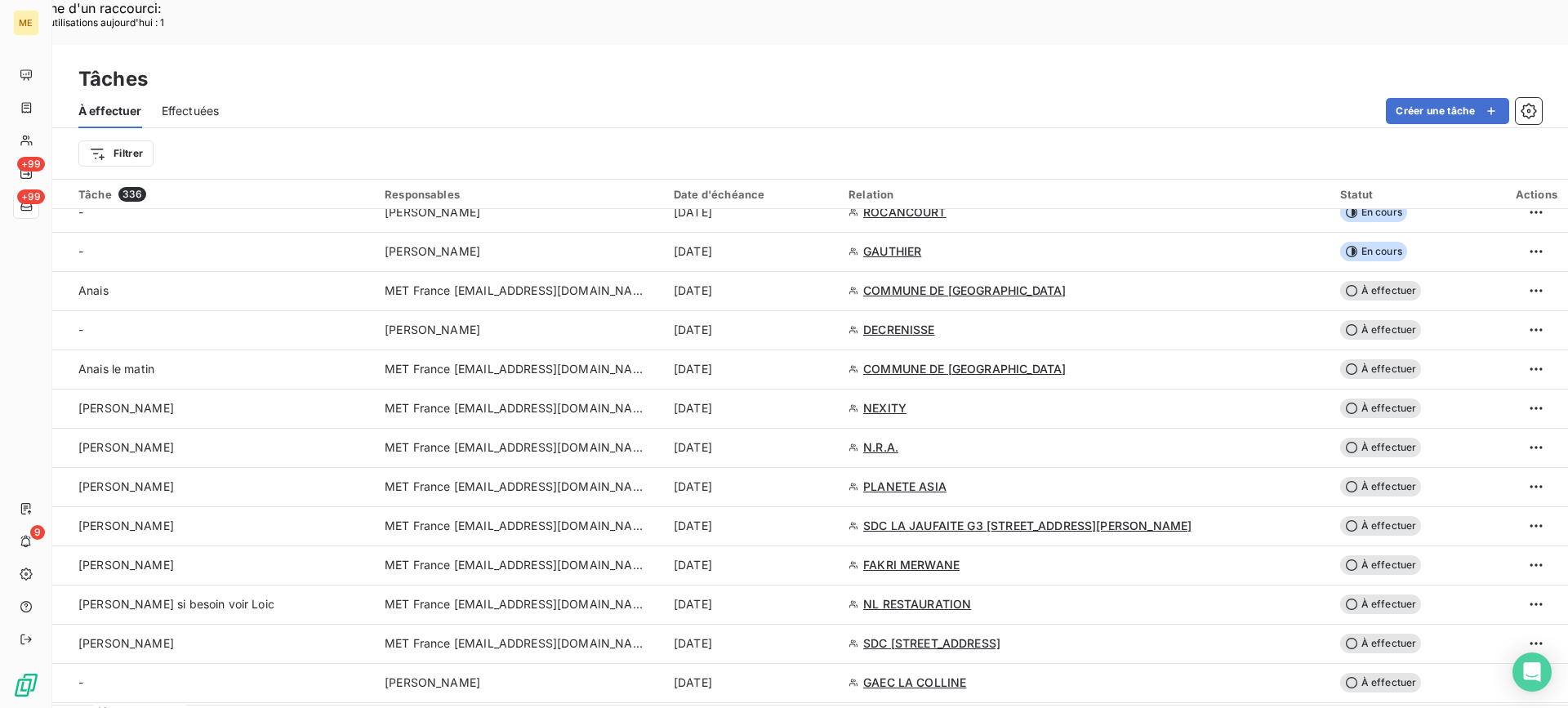
scroll to position [490, 0]
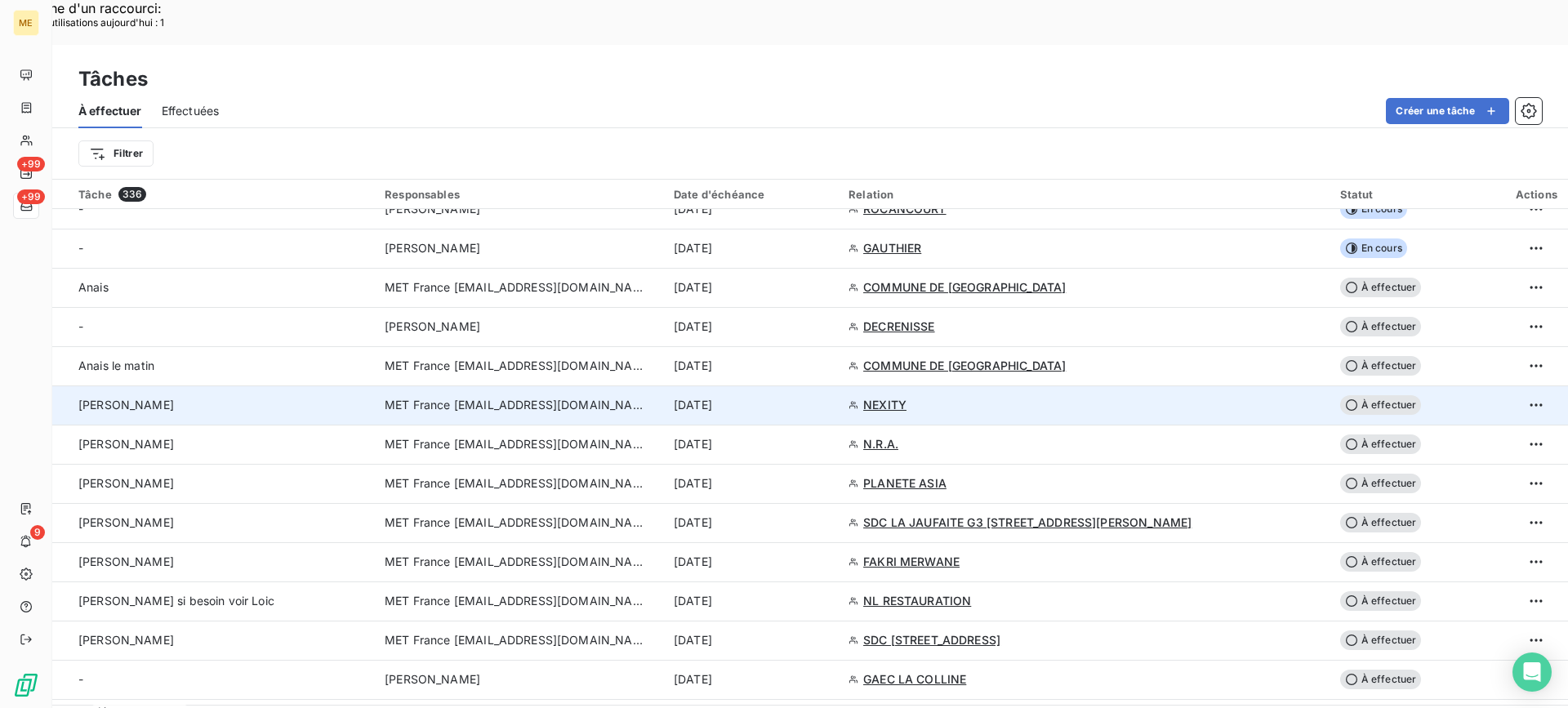
click at [259, 397] on div "[PERSON_NAME]" at bounding box center [222, 405] width 287 height 17
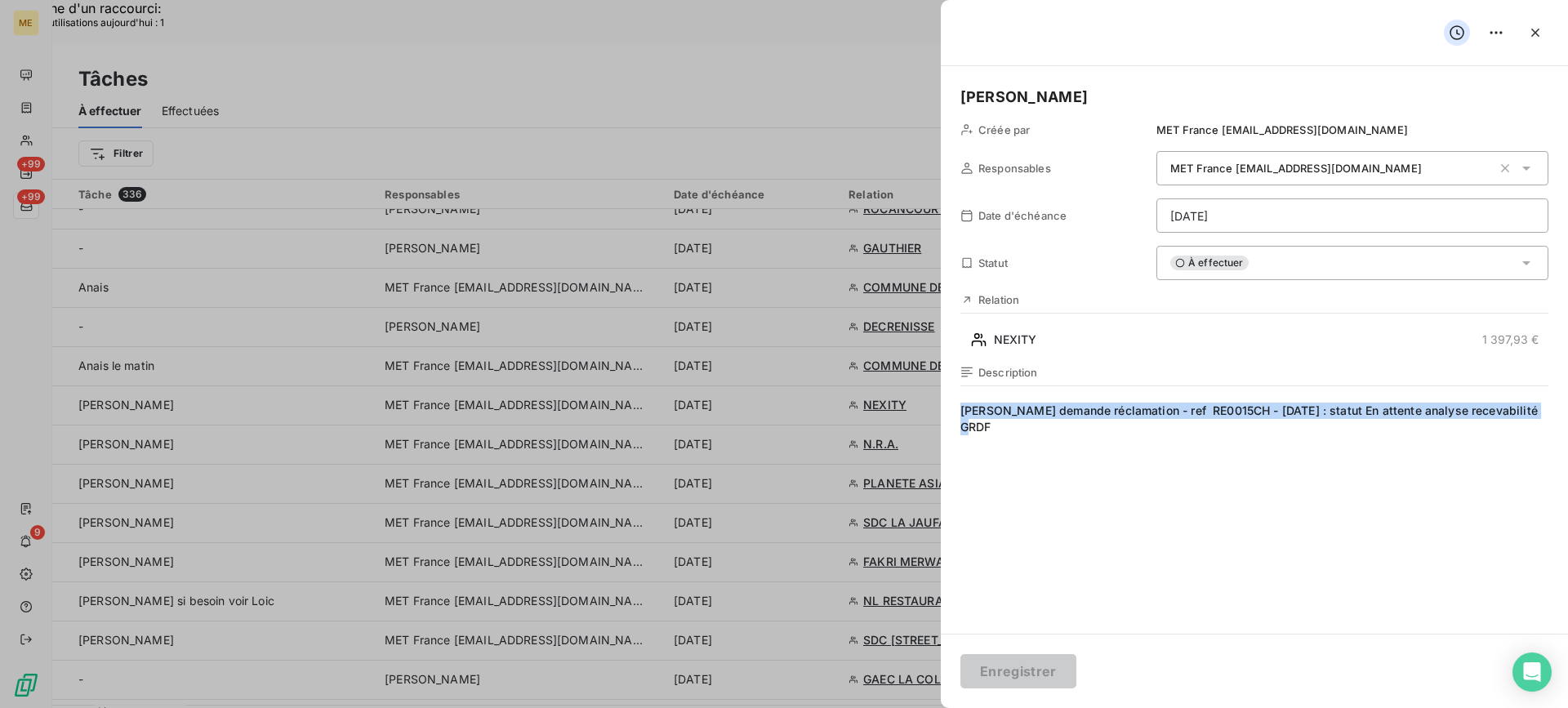
drag, startPoint x: 1145, startPoint y: 443, endPoint x: 904, endPoint y: 401, distance: 244.6
click at [904, 401] on div at bounding box center [784, 354] width 1568 height 708
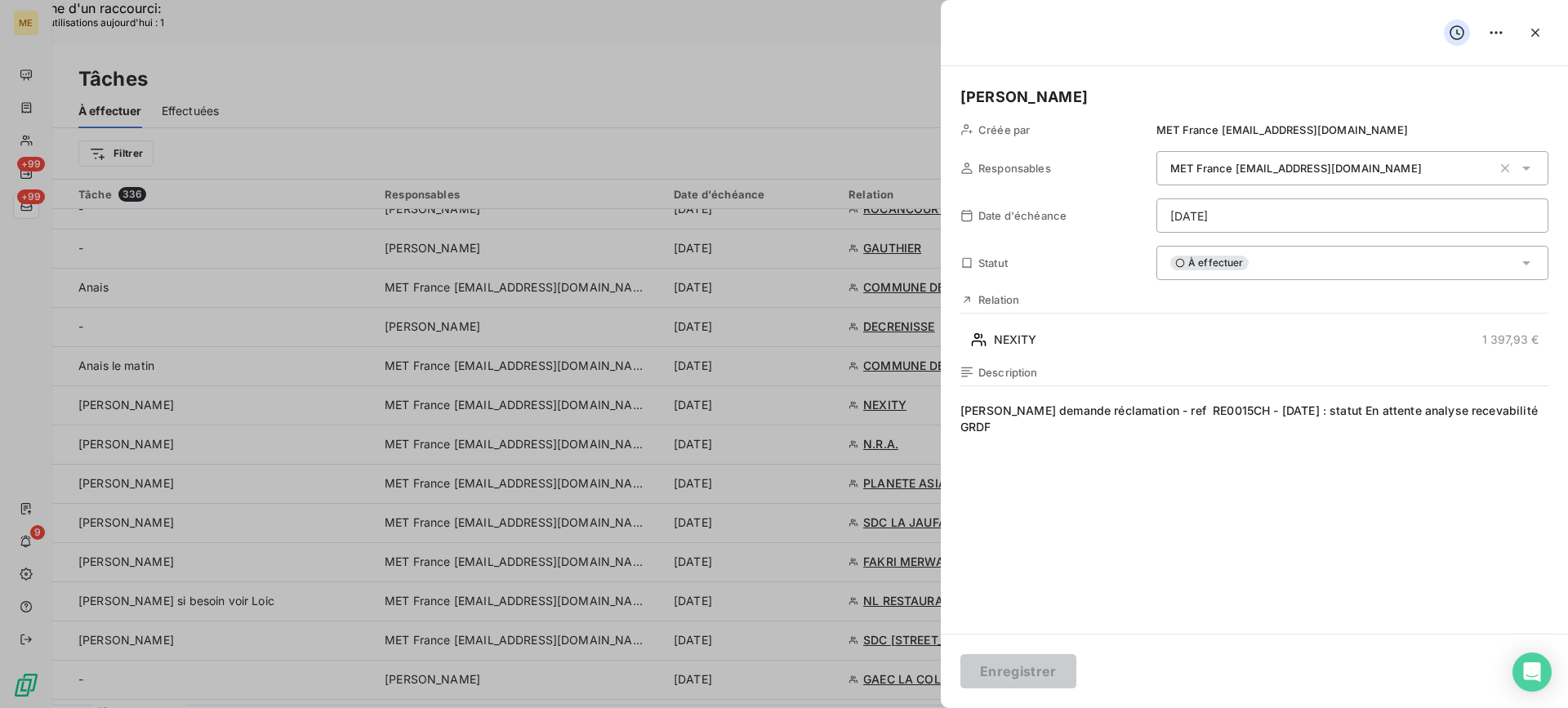
click at [1171, 475] on span "[PERSON_NAME] demande réclamation - ref RE0015CH - [DATE] : statut En attente a…" at bounding box center [1255, 559] width 588 height 313
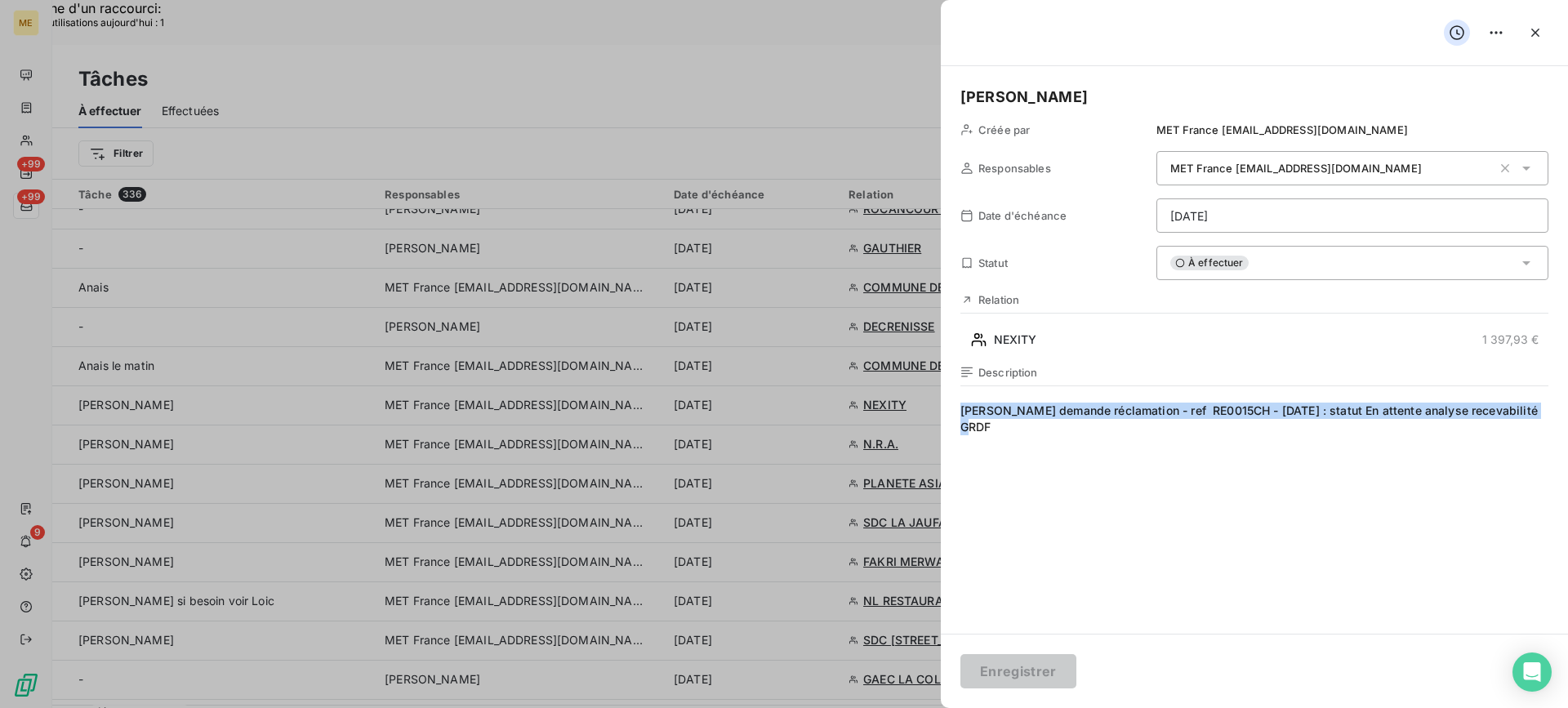
drag, startPoint x: 977, startPoint y: 431, endPoint x: 909, endPoint y: 413, distance: 70.3
click at [1299, 398] on div "Description [PERSON_NAME] demande réclamation - ref RE0015CH - [DATE] : statut …" at bounding box center [1255, 540] width 588 height 351
drag, startPoint x: 1054, startPoint y: 434, endPoint x: 905, endPoint y: 408, distance: 151.3
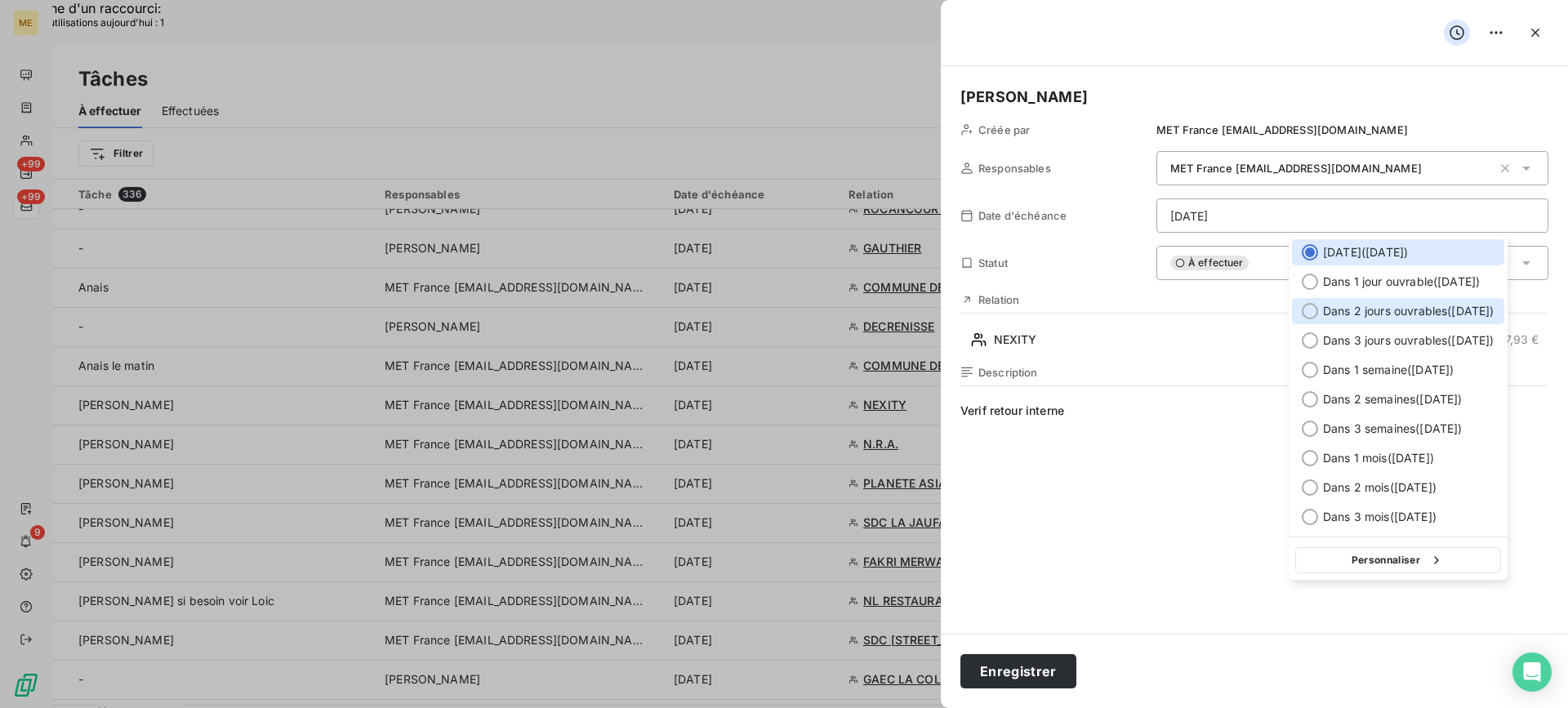
click at [1385, 322] on div "Dans 2 jours ouvrables ( [DATE] )" at bounding box center [1398, 310] width 212 height 27
type input "[DATE]"
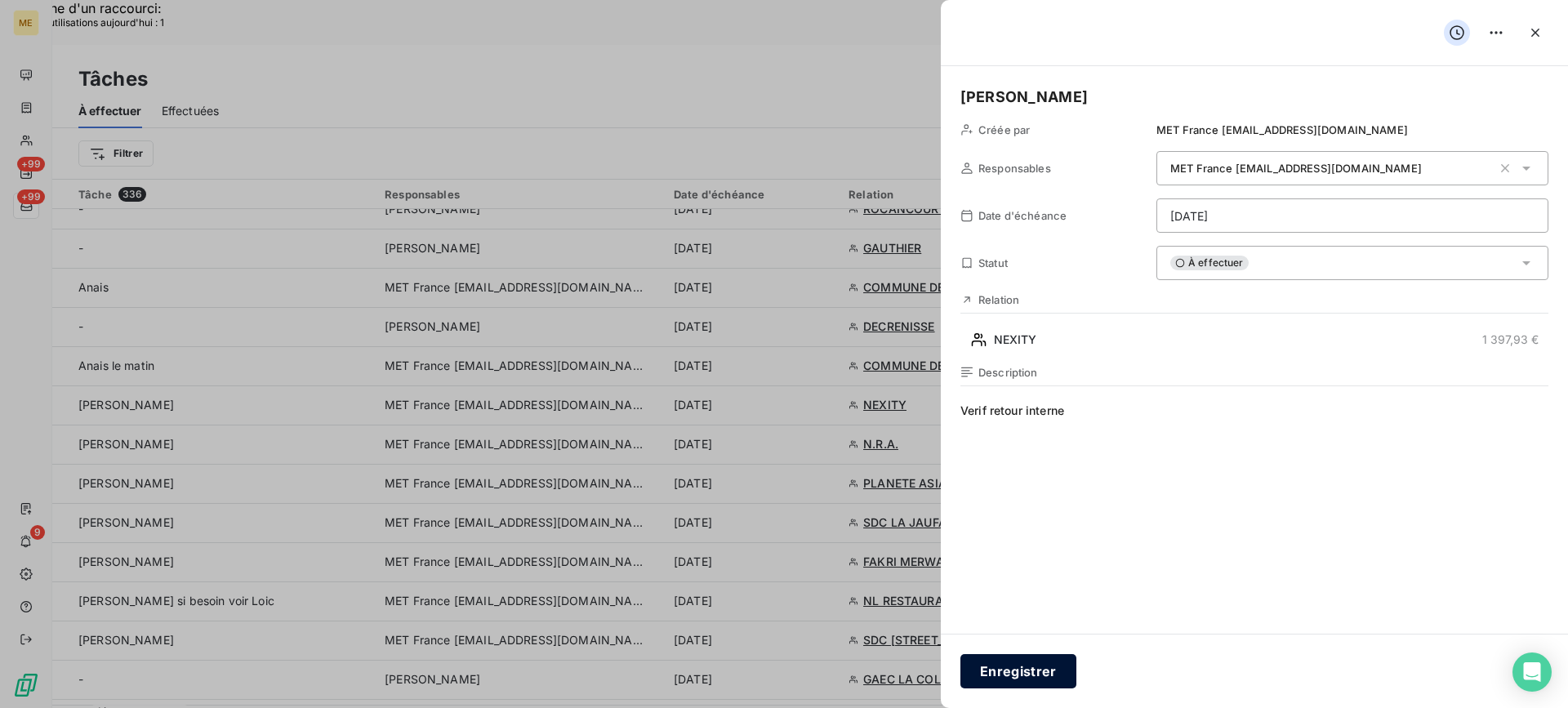
click at [993, 656] on button "Enregistrer" at bounding box center [1019, 671] width 116 height 34
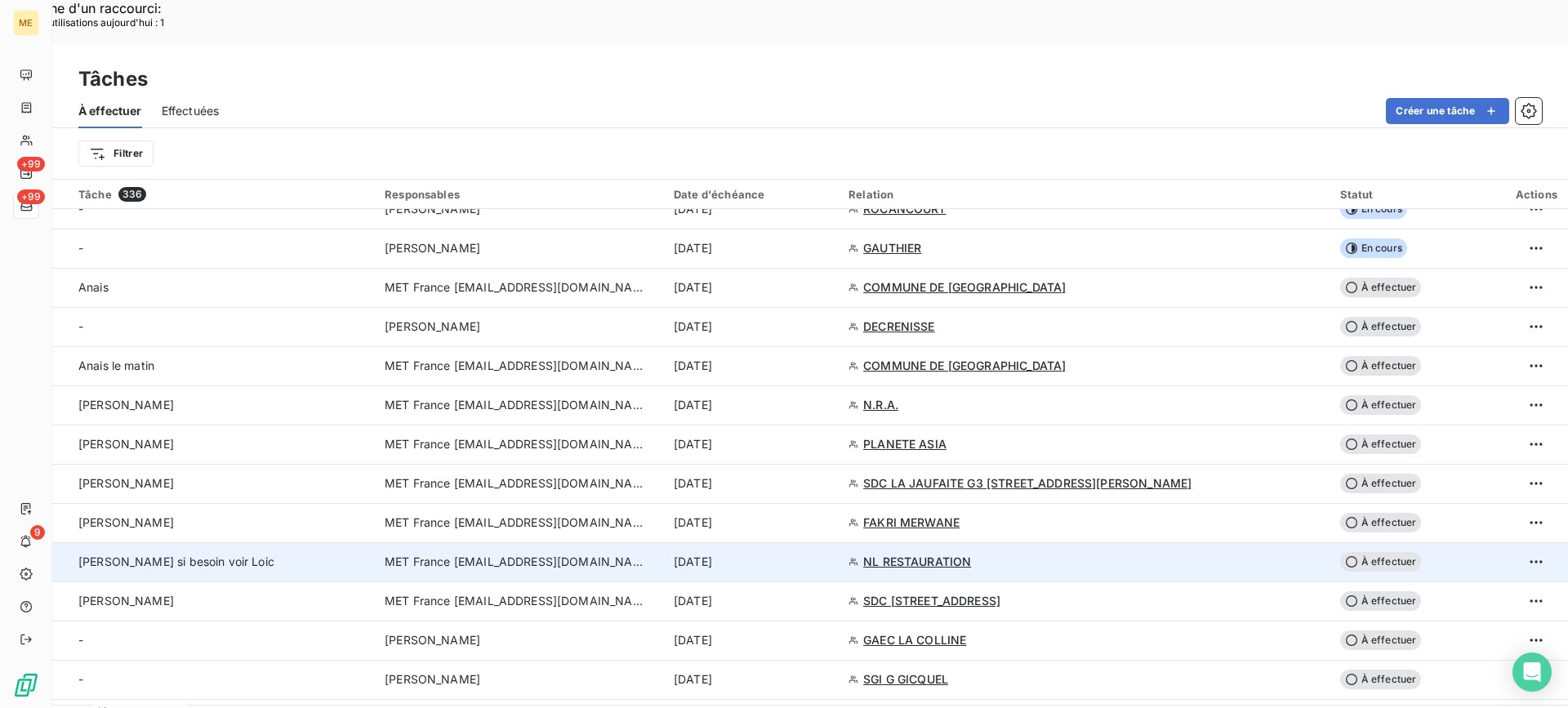
click at [154, 554] on span "[PERSON_NAME] si besoin voir Loic" at bounding box center [177, 561] width 196 height 14
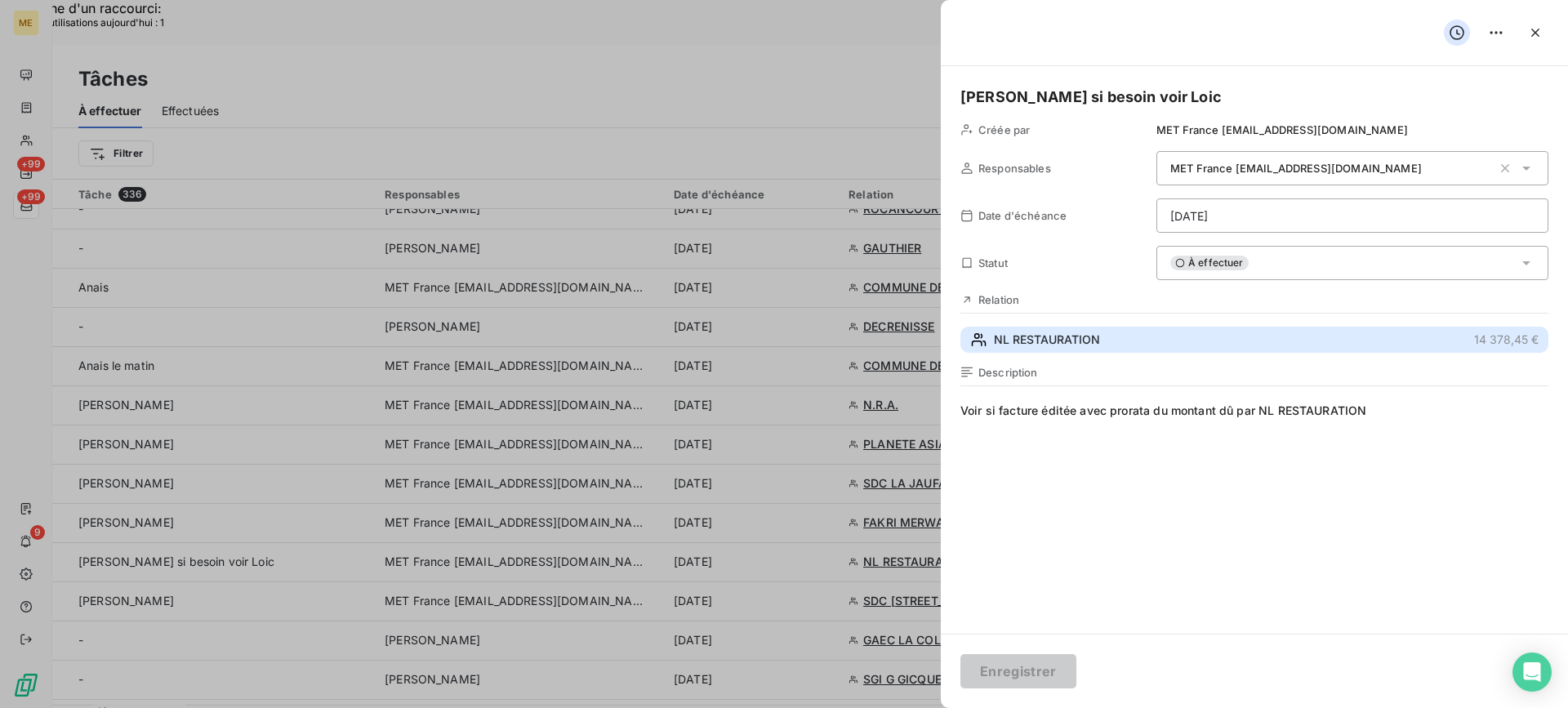
click at [1219, 349] on button "NL RESTAURATION 14 378,45 €" at bounding box center [1255, 340] width 588 height 27
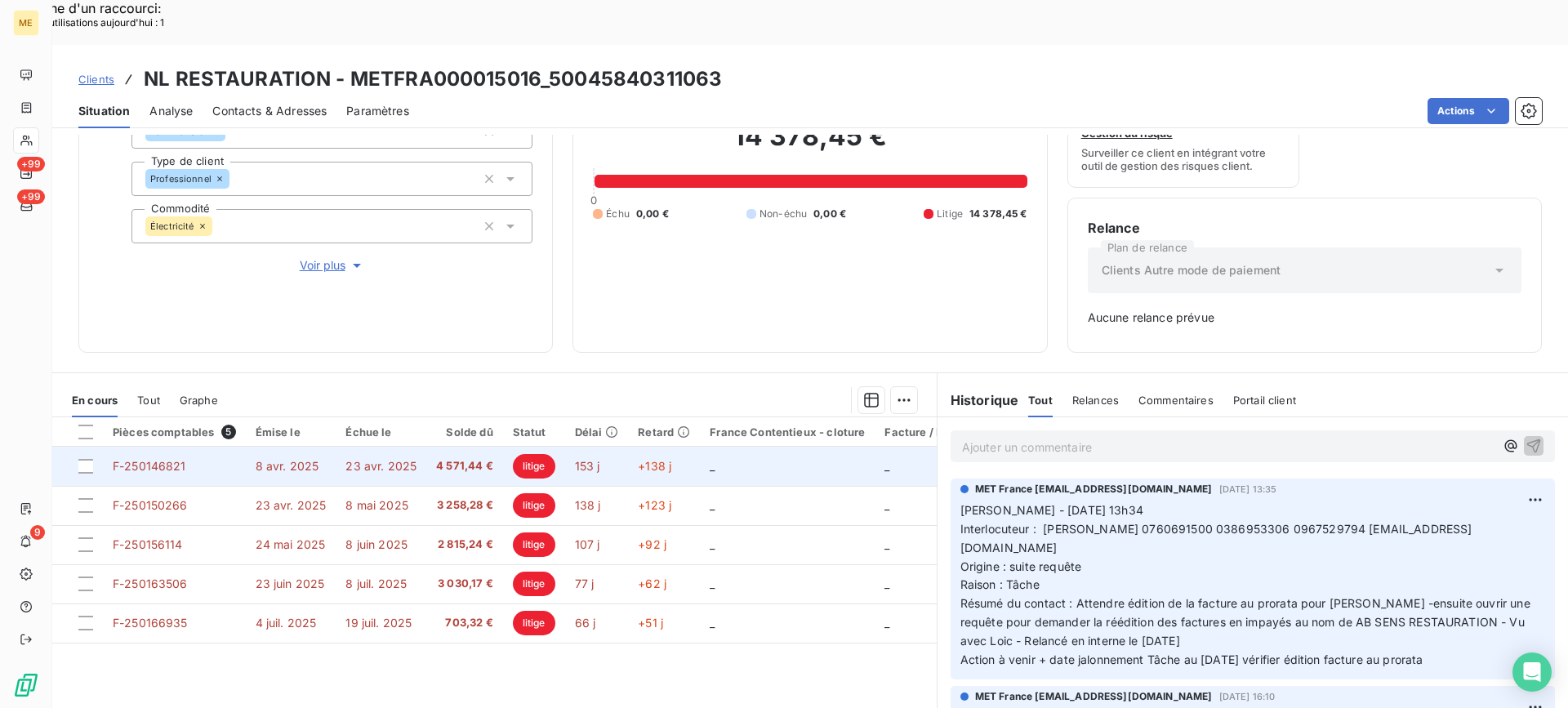
scroll to position [203, 0]
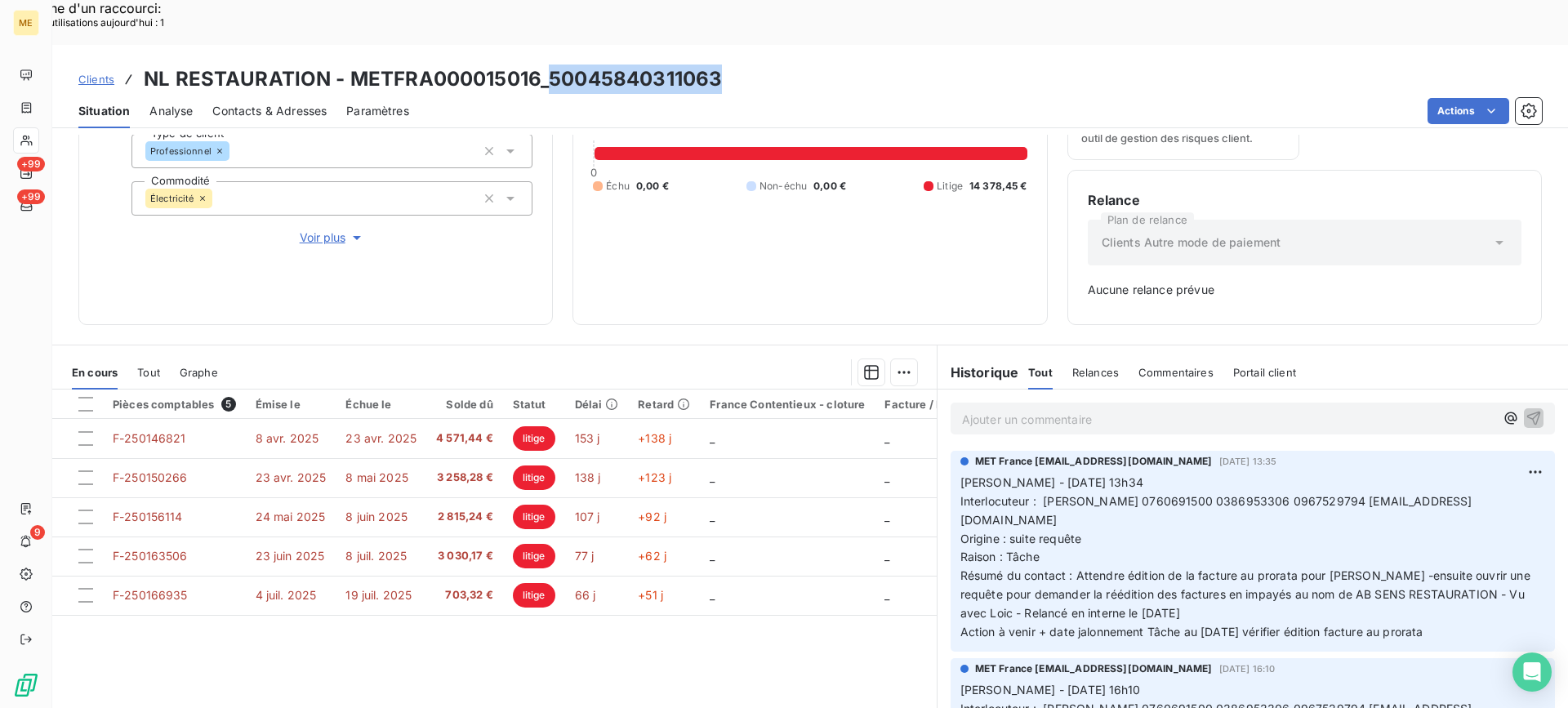
drag, startPoint x: 674, startPoint y: 43, endPoint x: 746, endPoint y: 39, distance: 72.1
click at [746, 65] on div "Clients NL RESTAURATION - METFRA000015016_50045840311063" at bounding box center [810, 80] width 1516 height 29
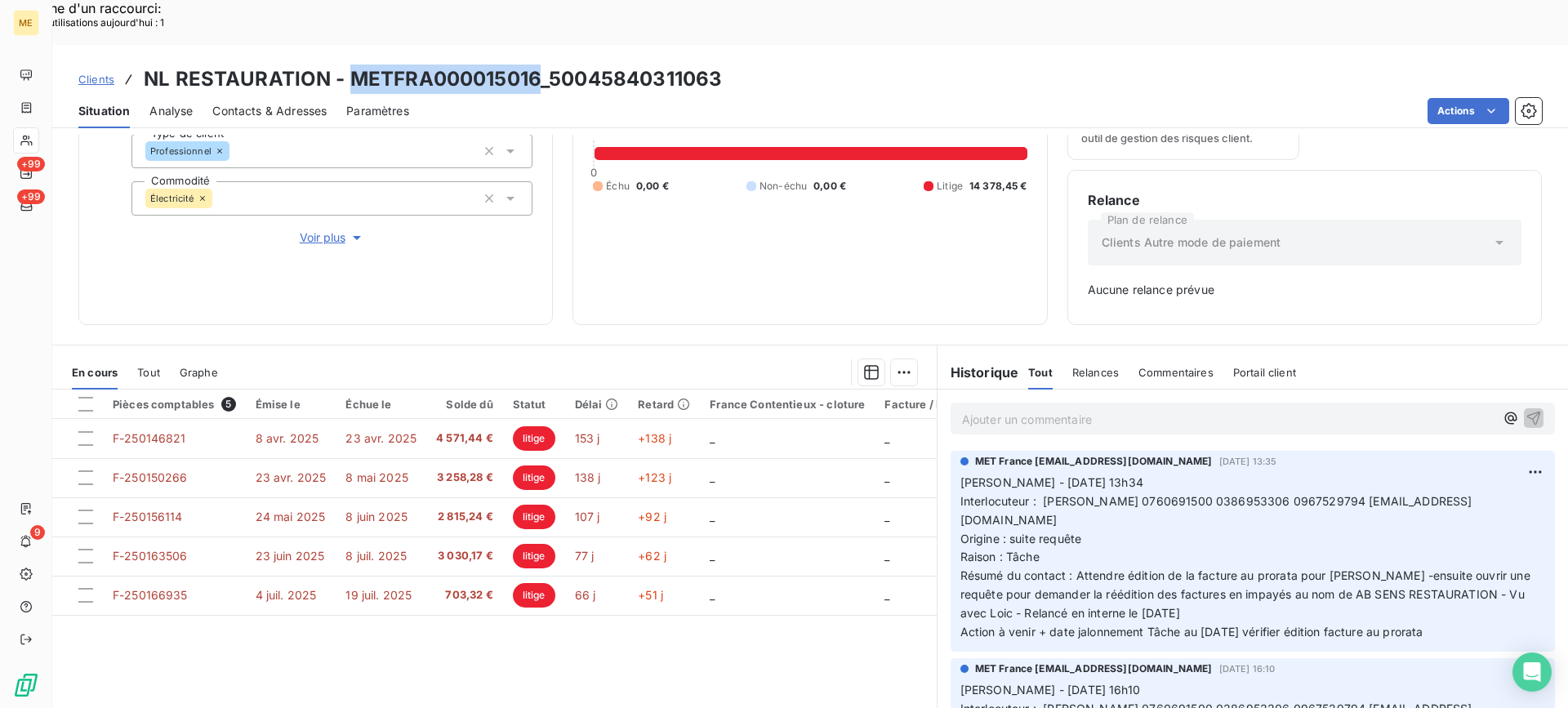
drag, startPoint x: 353, startPoint y: 36, endPoint x: 535, endPoint y: 25, distance: 182.3
click at [535, 65] on h3 "NL RESTAURATION - METFRA000015016_50045840311063" at bounding box center [432, 80] width 579 height 29
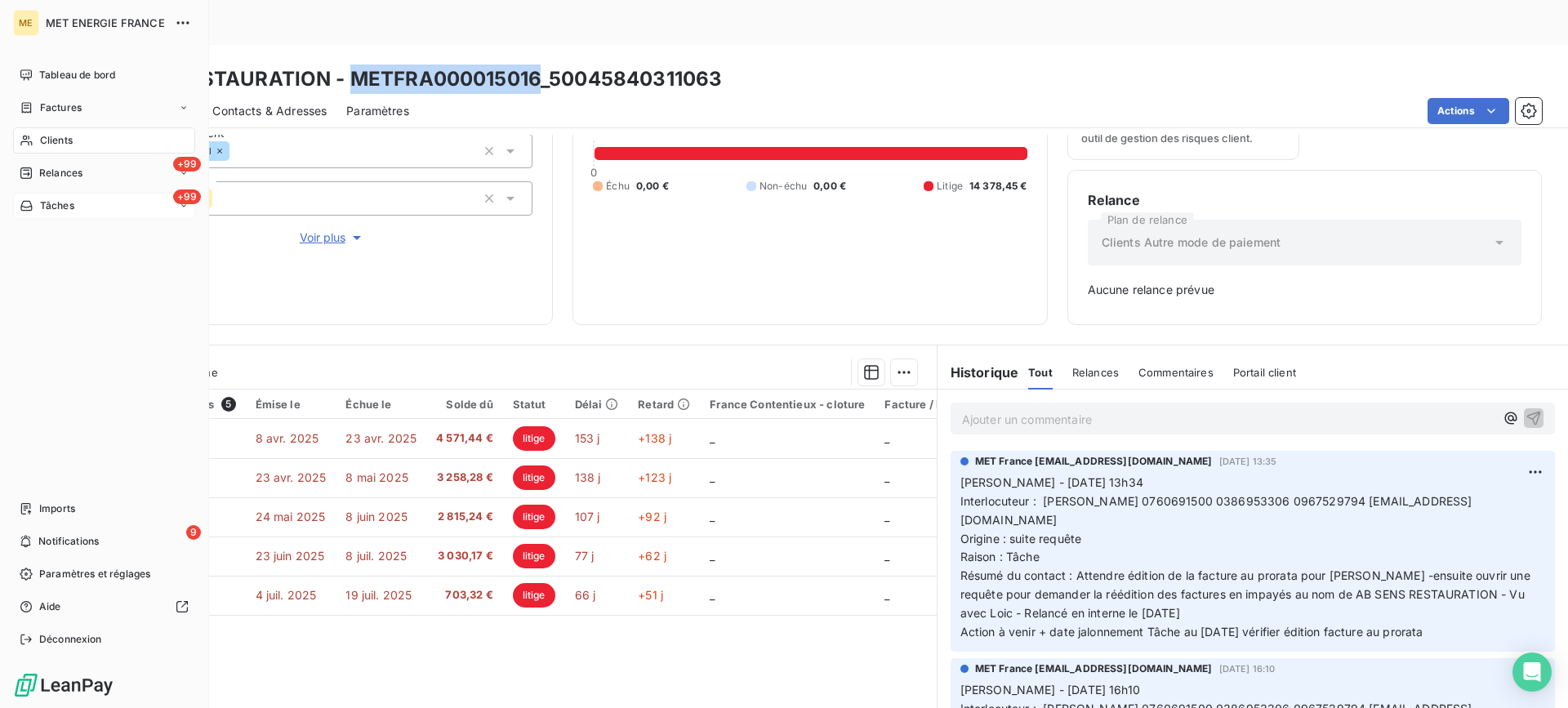
click at [98, 207] on div "+99 Tâches" at bounding box center [103, 205] width 182 height 27
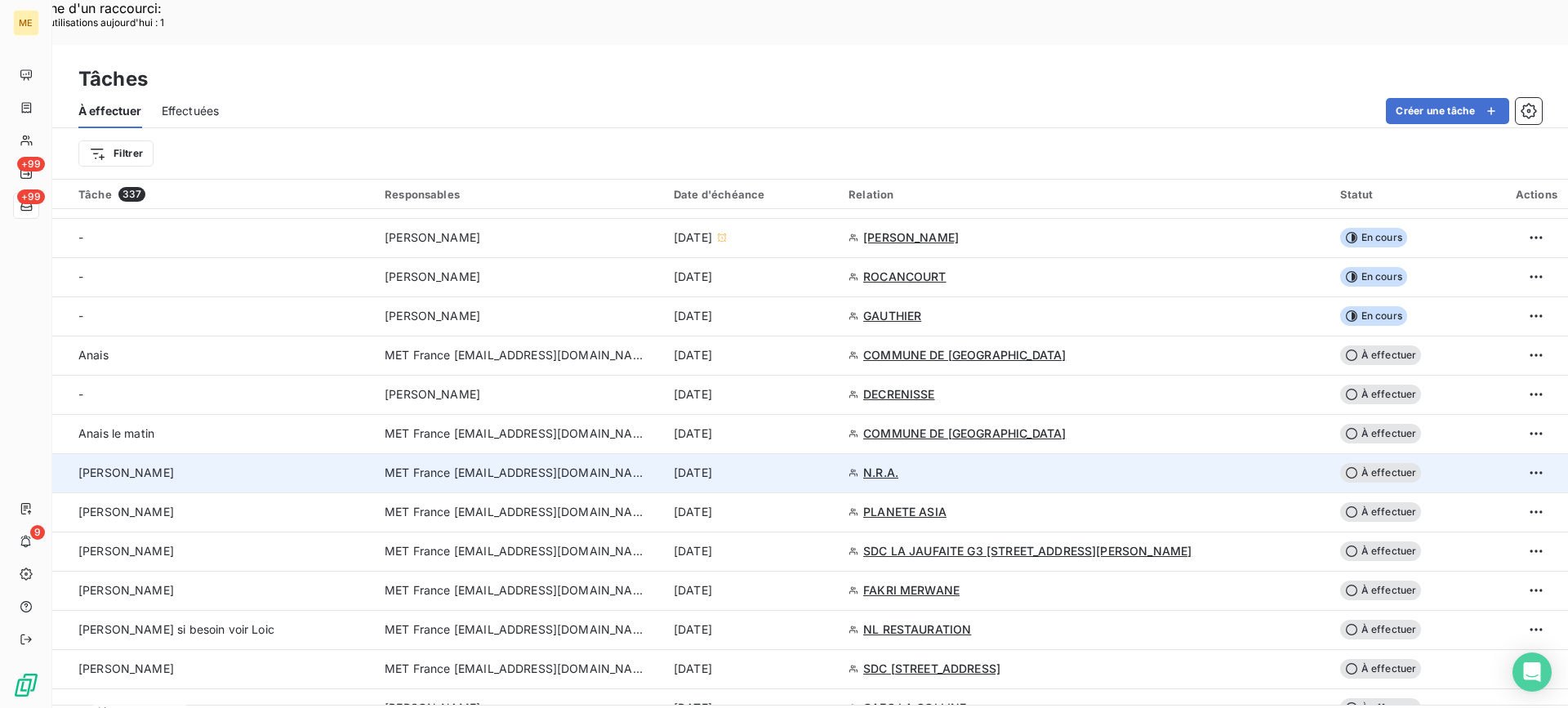
scroll to position [490, 0]
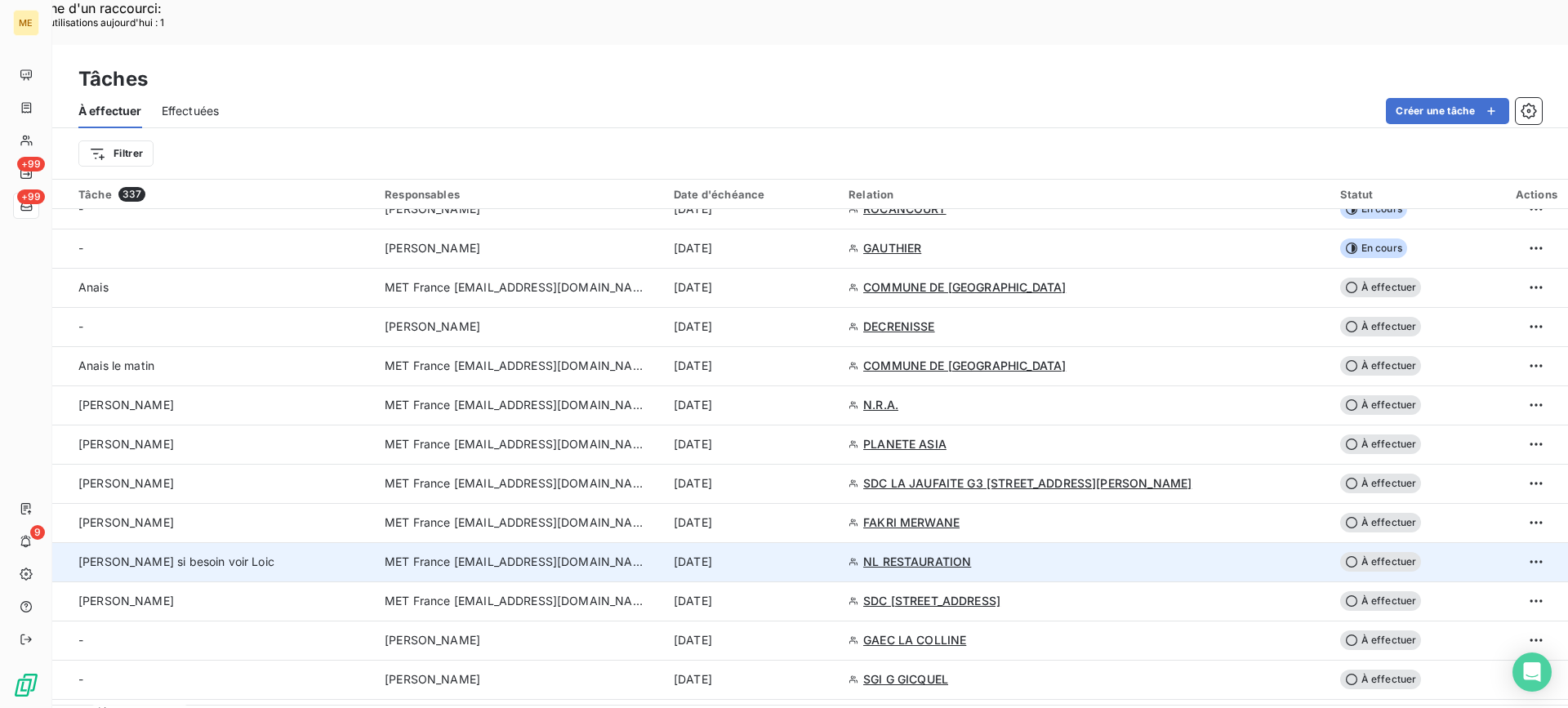
click at [971, 554] on span "NL RESTAURATION" at bounding box center [918, 562] width 108 height 17
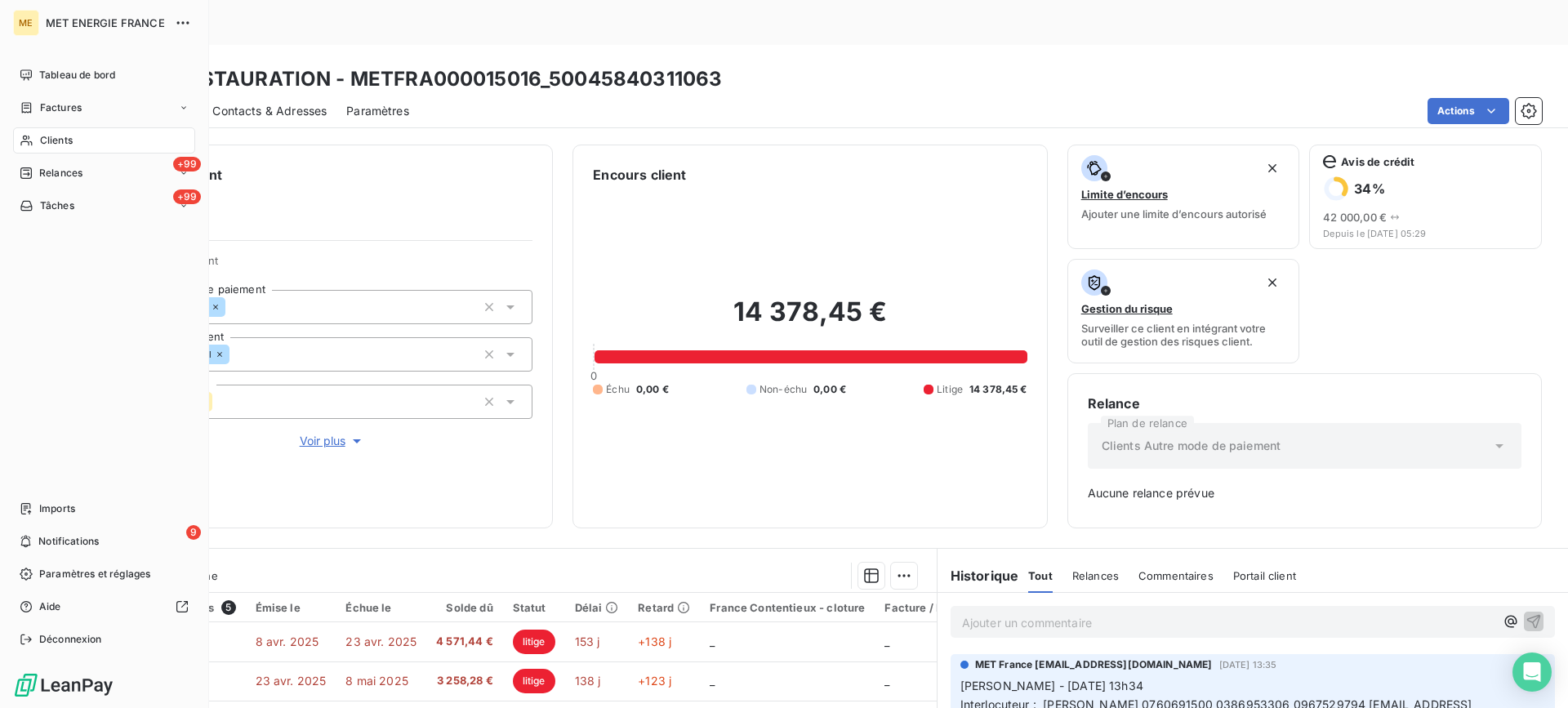
click at [41, 202] on span "Tâches" at bounding box center [57, 205] width 34 height 15
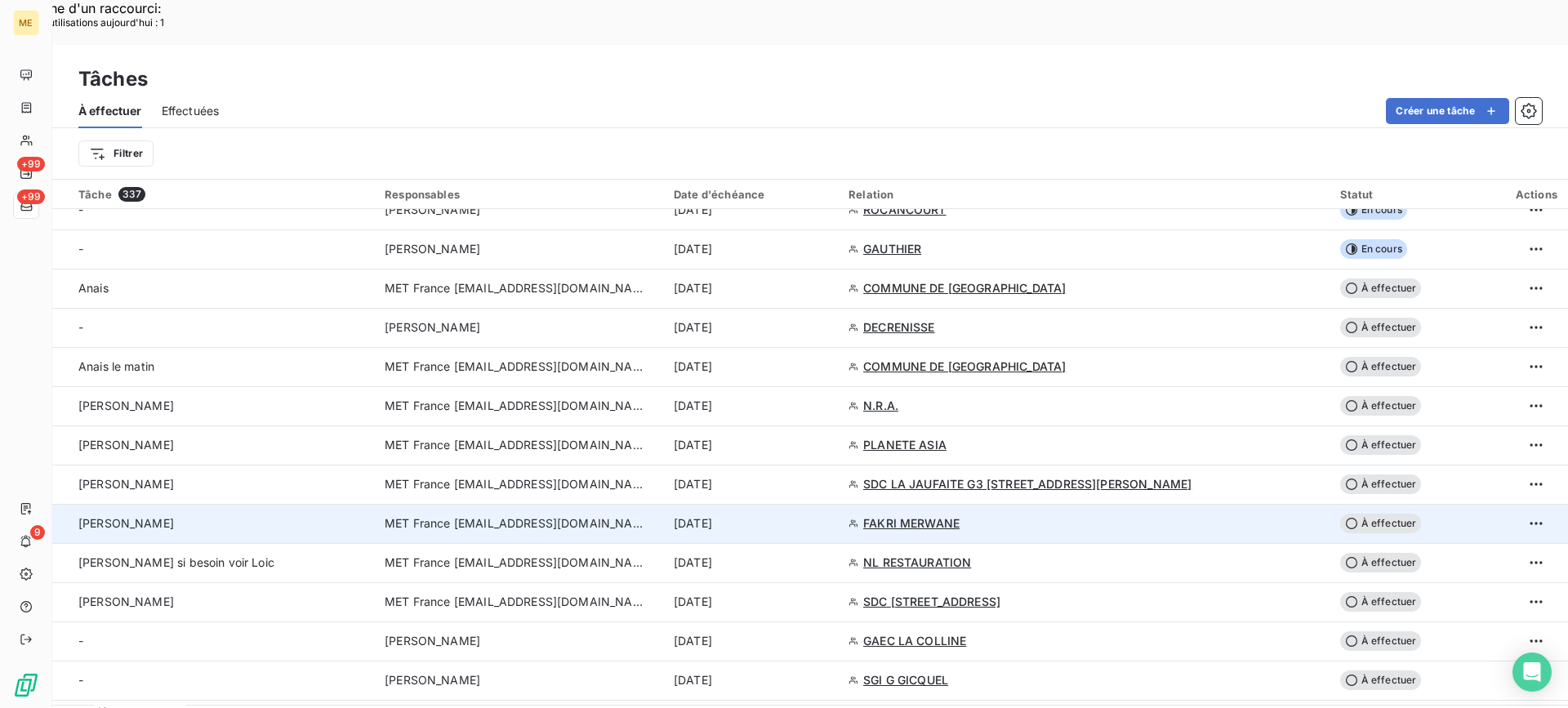
scroll to position [490, 0]
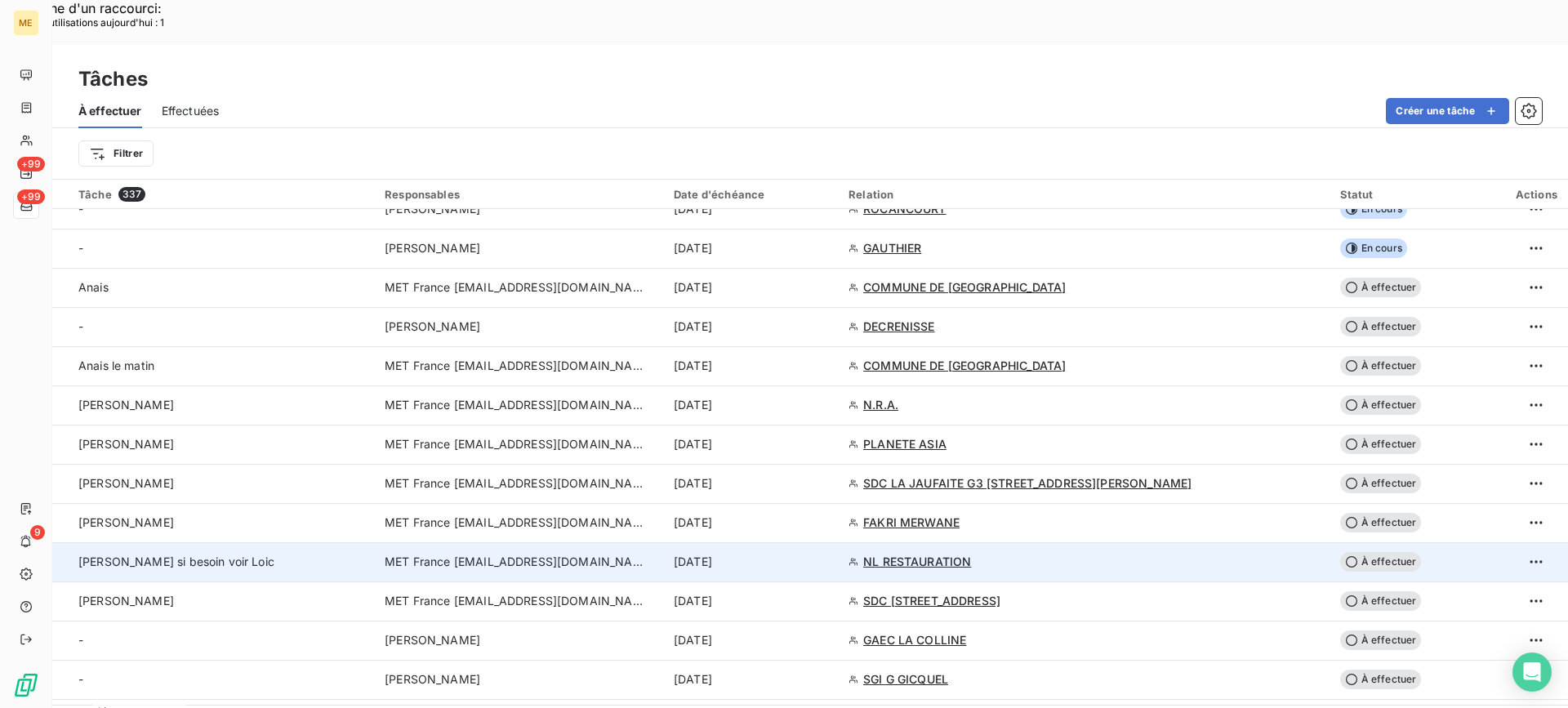
click at [569, 554] on span "MET France [EMAIL_ADDRESS][DOMAIN_NAME]" at bounding box center [516, 562] width 261 height 17
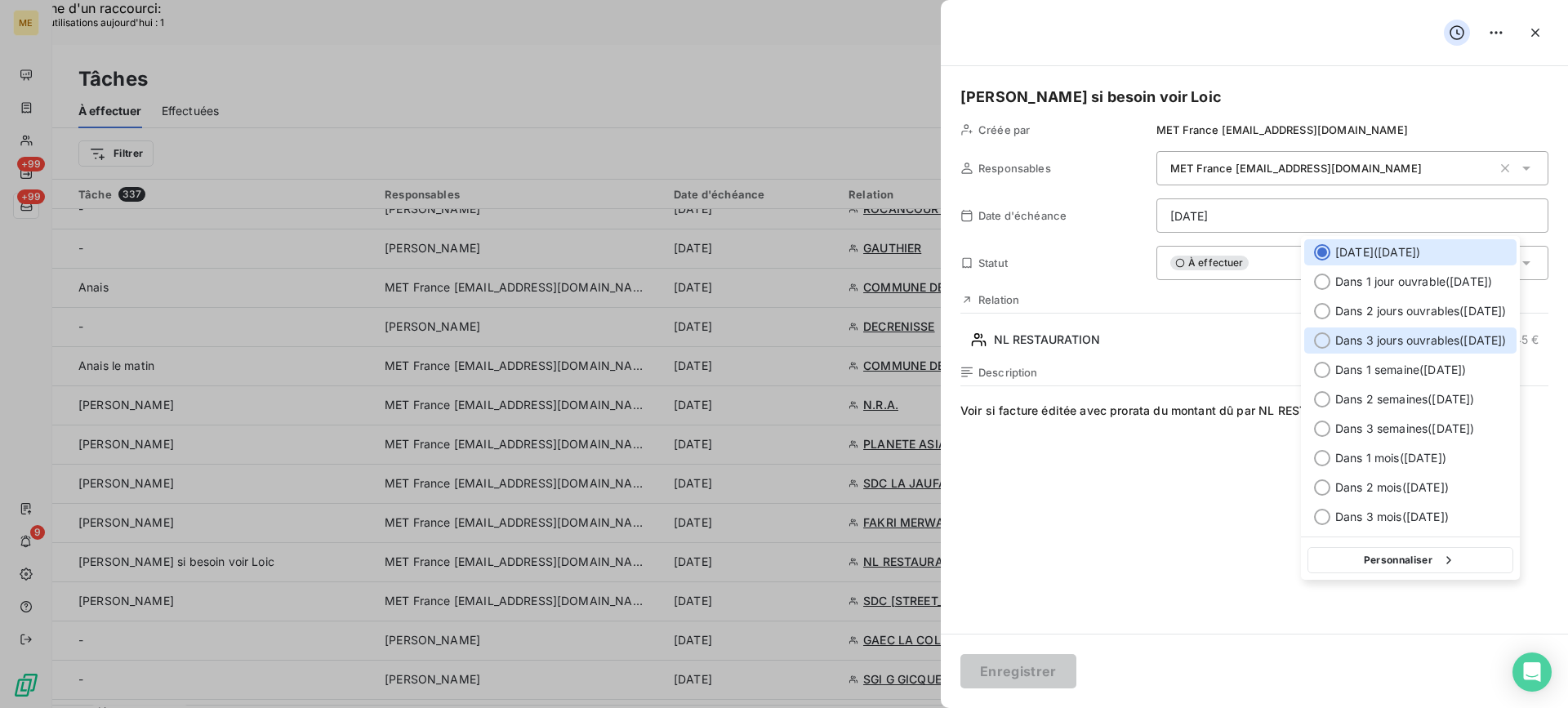
click at [1340, 338] on span "Dans 3 jours ouvrables ( [DATE] )" at bounding box center [1421, 340] width 172 height 17
type input "[DATE]"
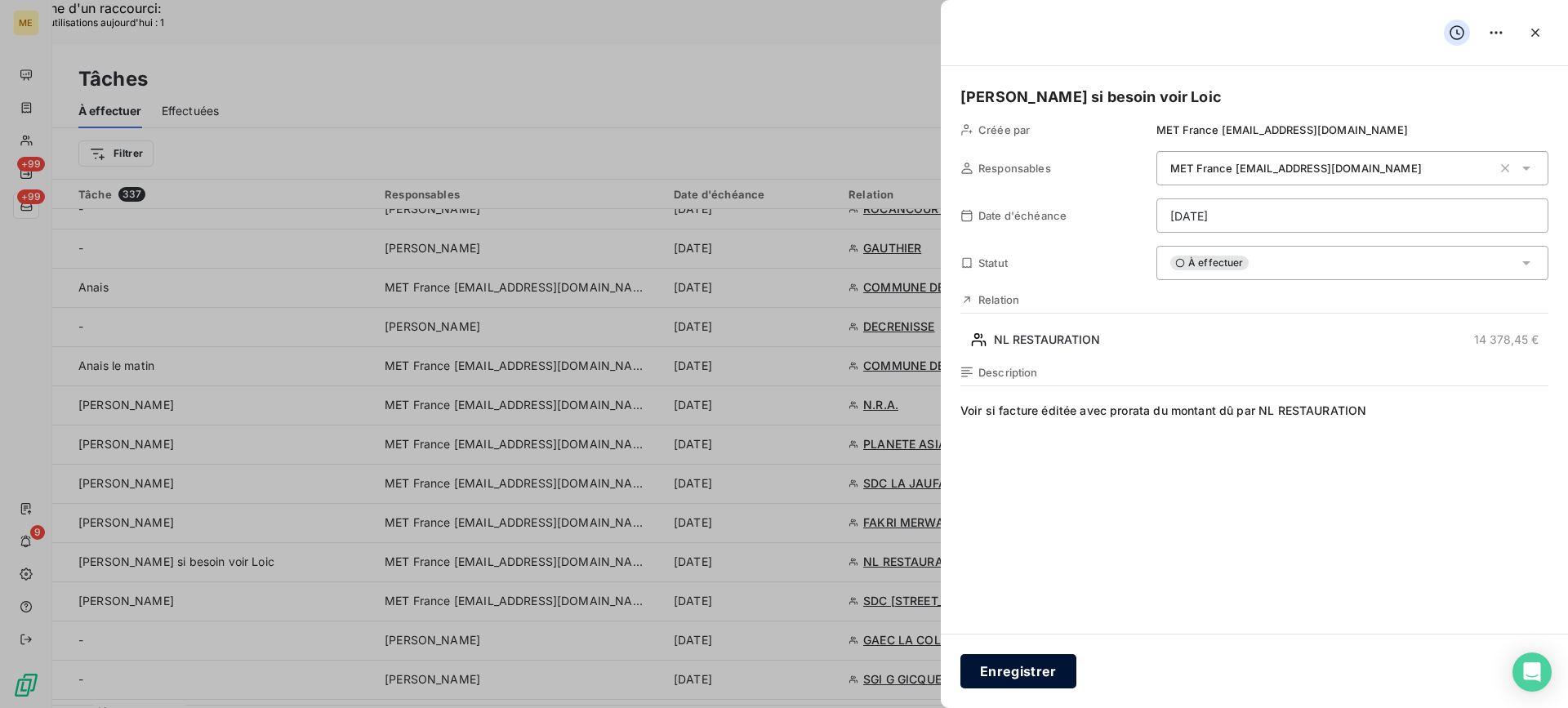
click at [1066, 664] on button "Enregistrer" at bounding box center [1019, 671] width 116 height 34
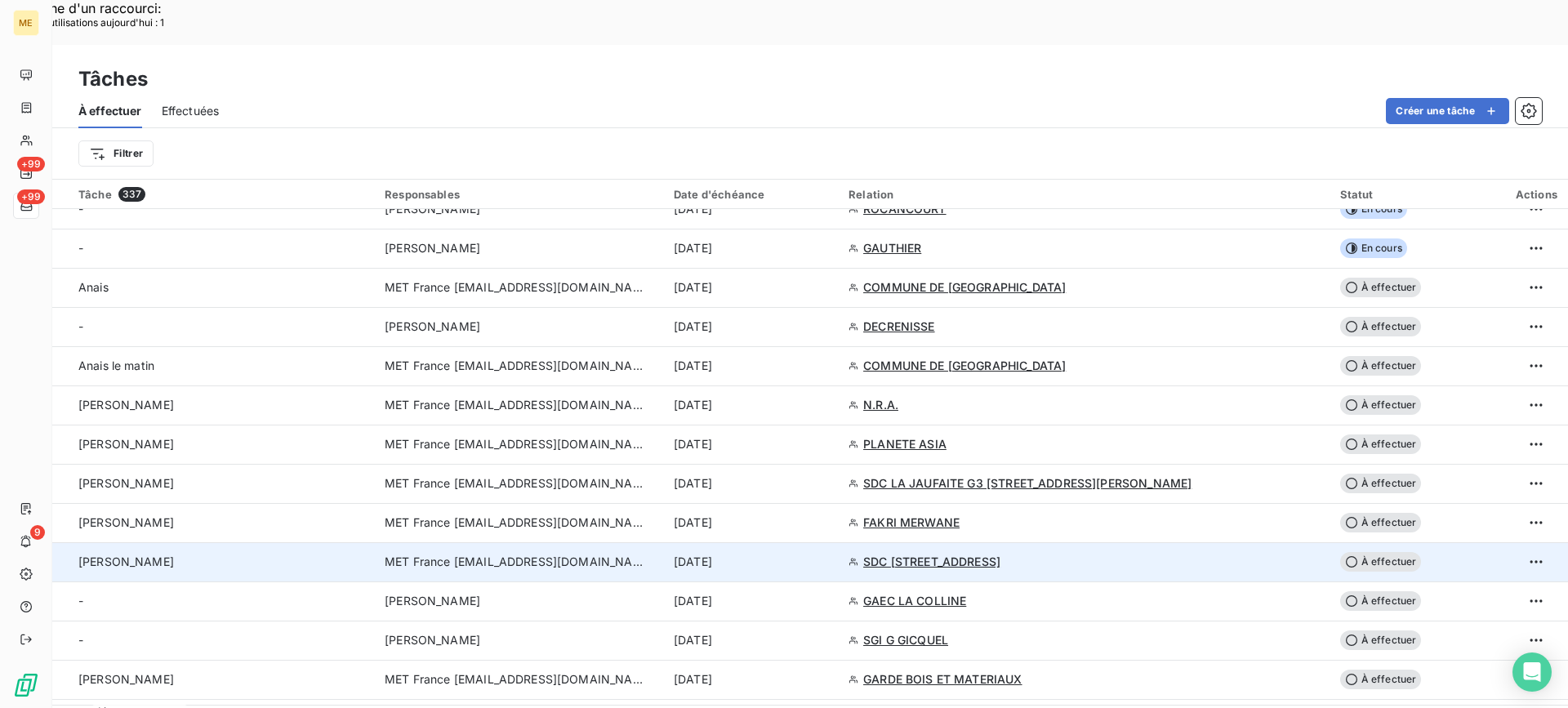
click at [221, 542] on td "[PERSON_NAME]" at bounding box center [213, 562] width 322 height 39
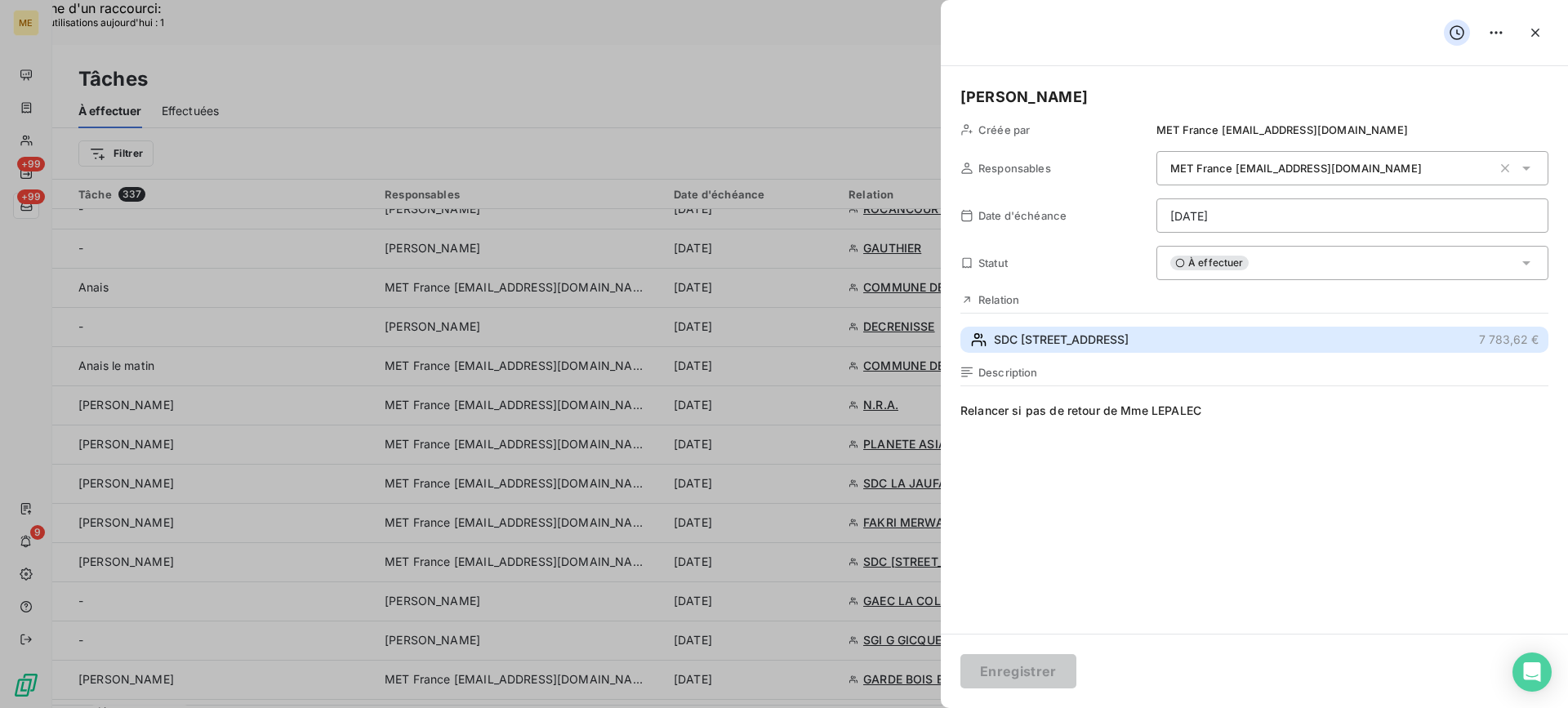
click at [1300, 327] on button "SDC [STREET_ADDRESS] 7 783,62 €" at bounding box center [1255, 340] width 588 height 27
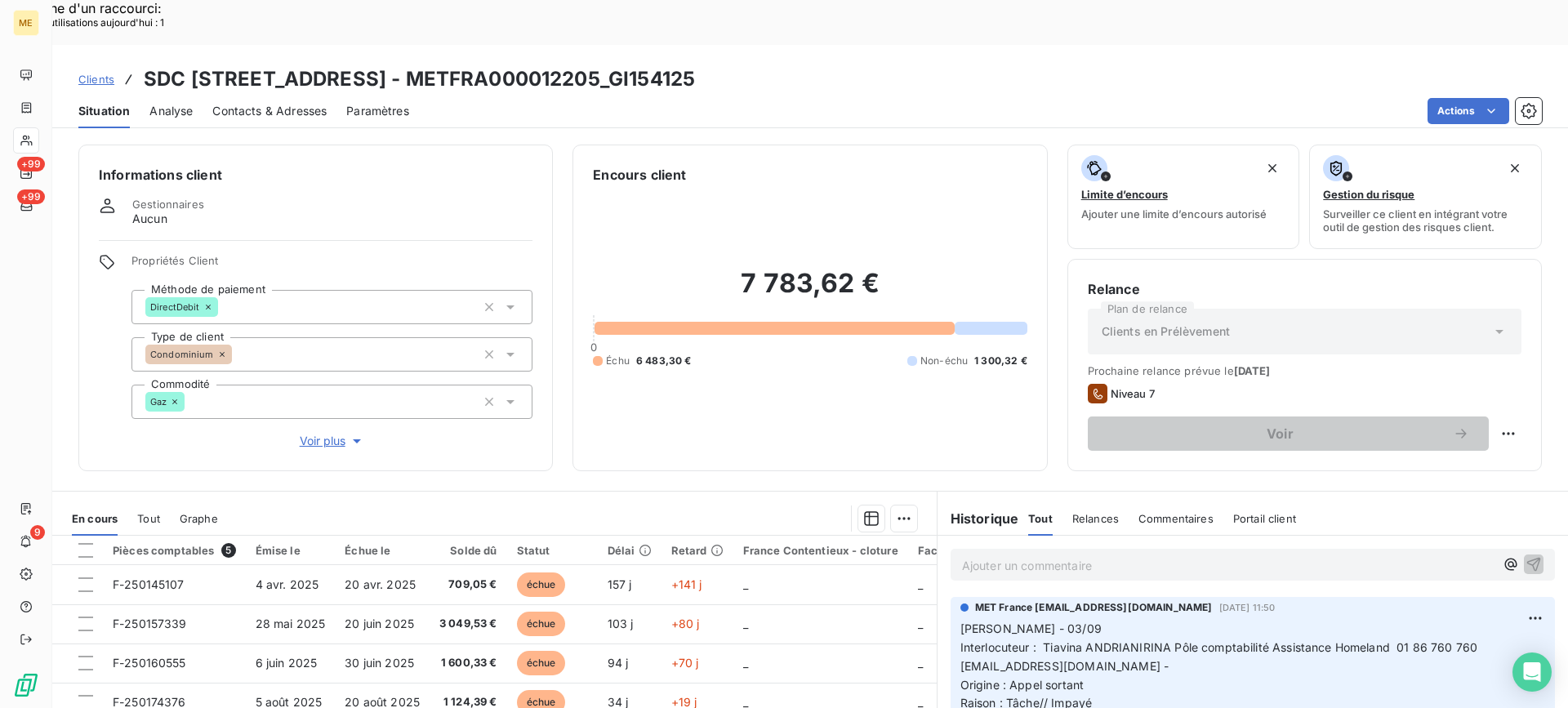
scroll to position [82, 0]
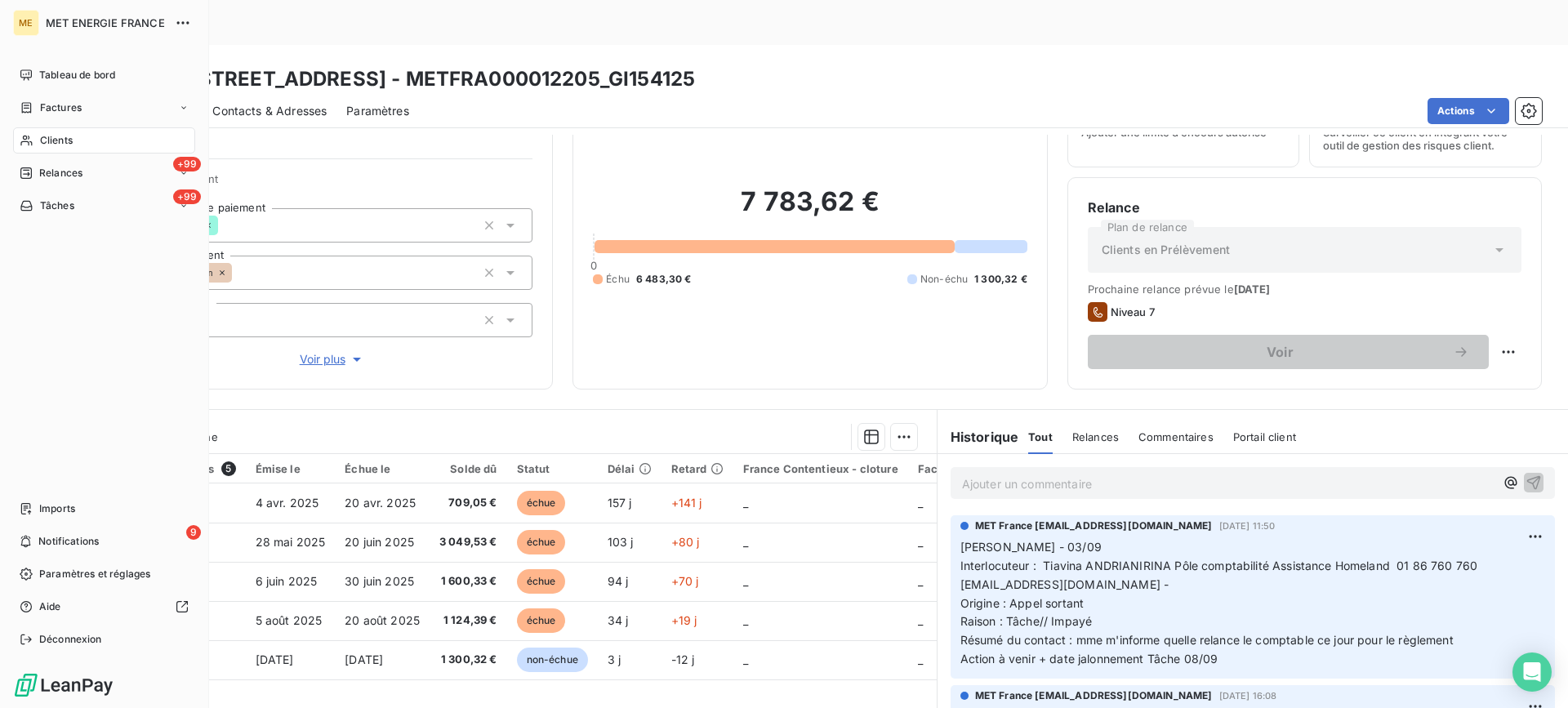
click at [94, 152] on div "Clients" at bounding box center [103, 140] width 182 height 27
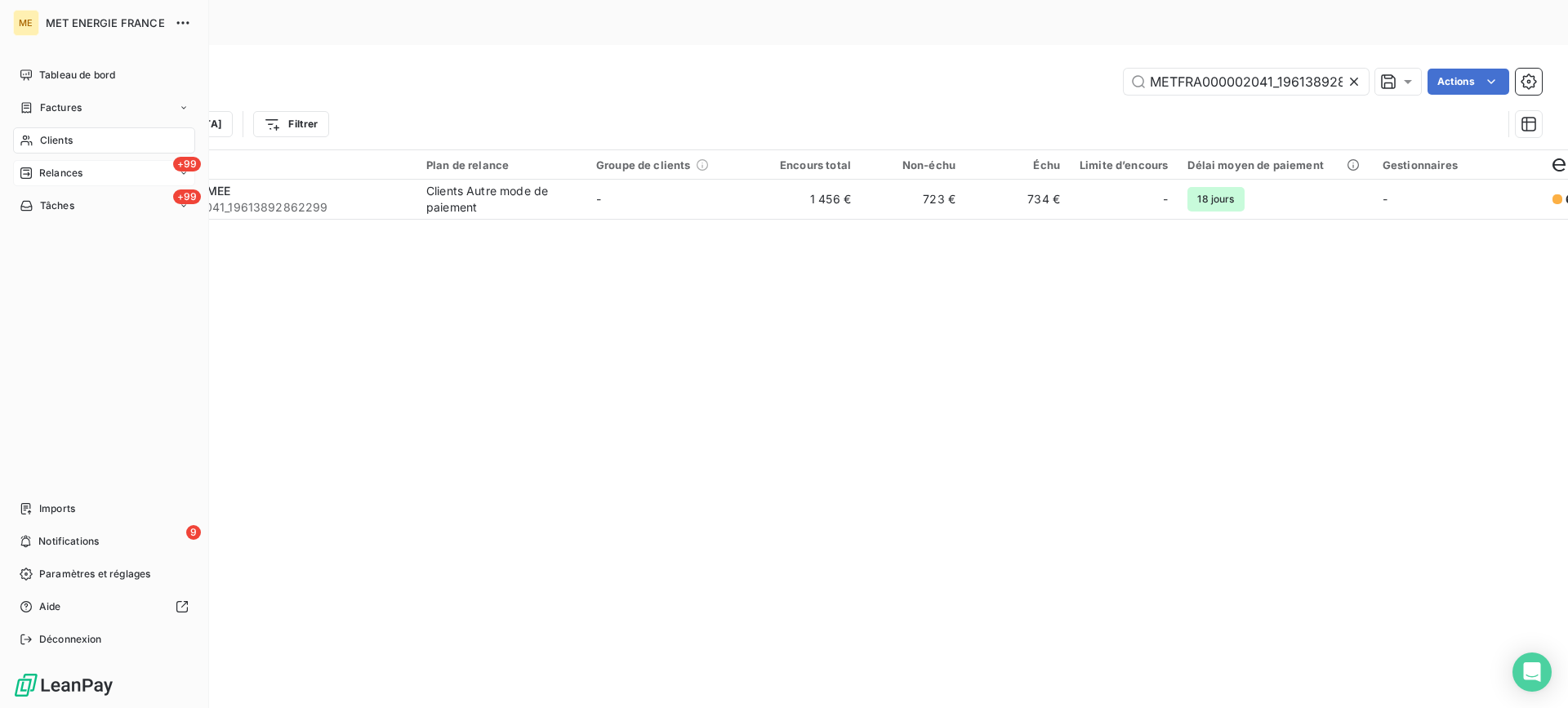
scroll to position [0, 43]
click at [127, 217] on div "Tableau de bord Factures Clients +99 Relances +99 Tâches Imports 9 Notification…" at bounding box center [103, 356] width 182 height 590
click at [134, 216] on div "+99 Tâches" at bounding box center [103, 205] width 182 height 27
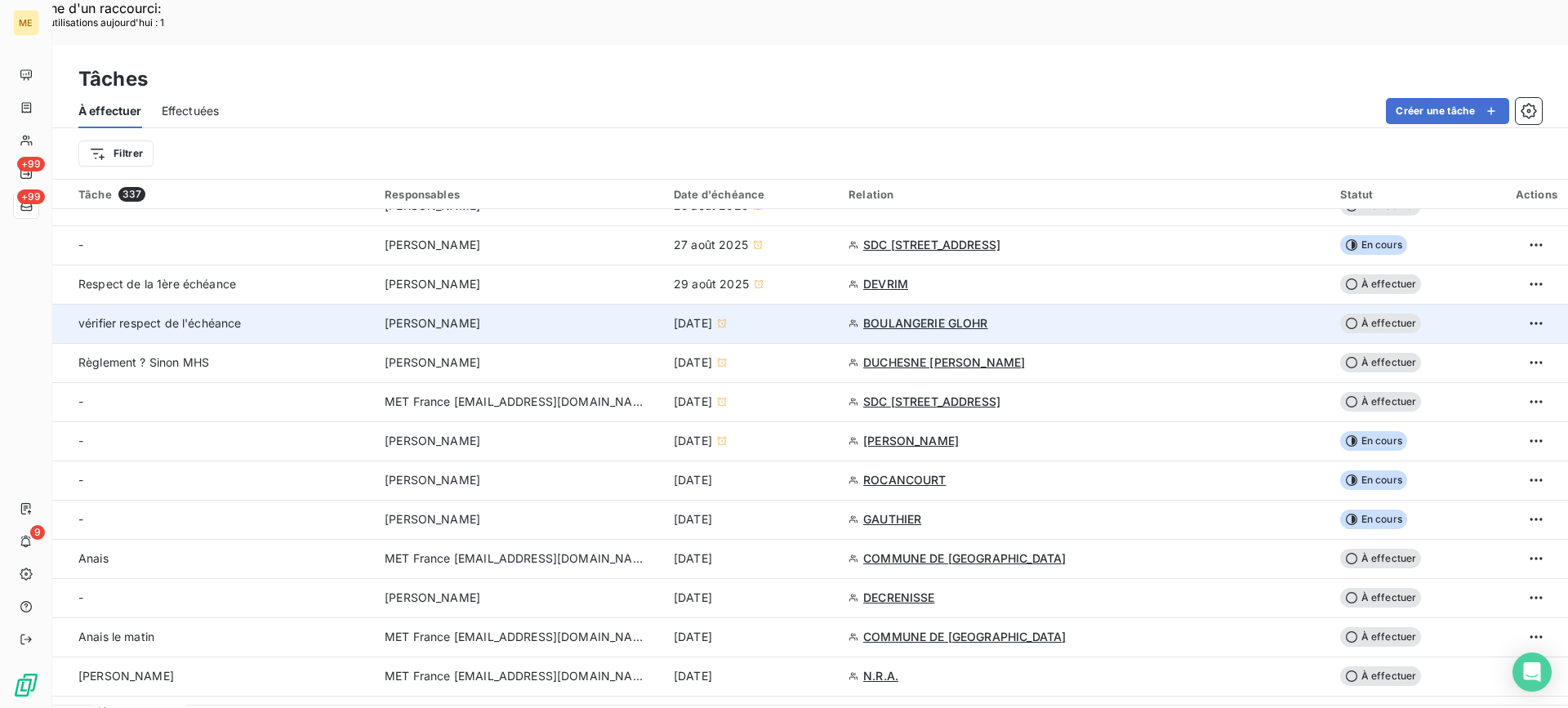
scroll to position [408, 0]
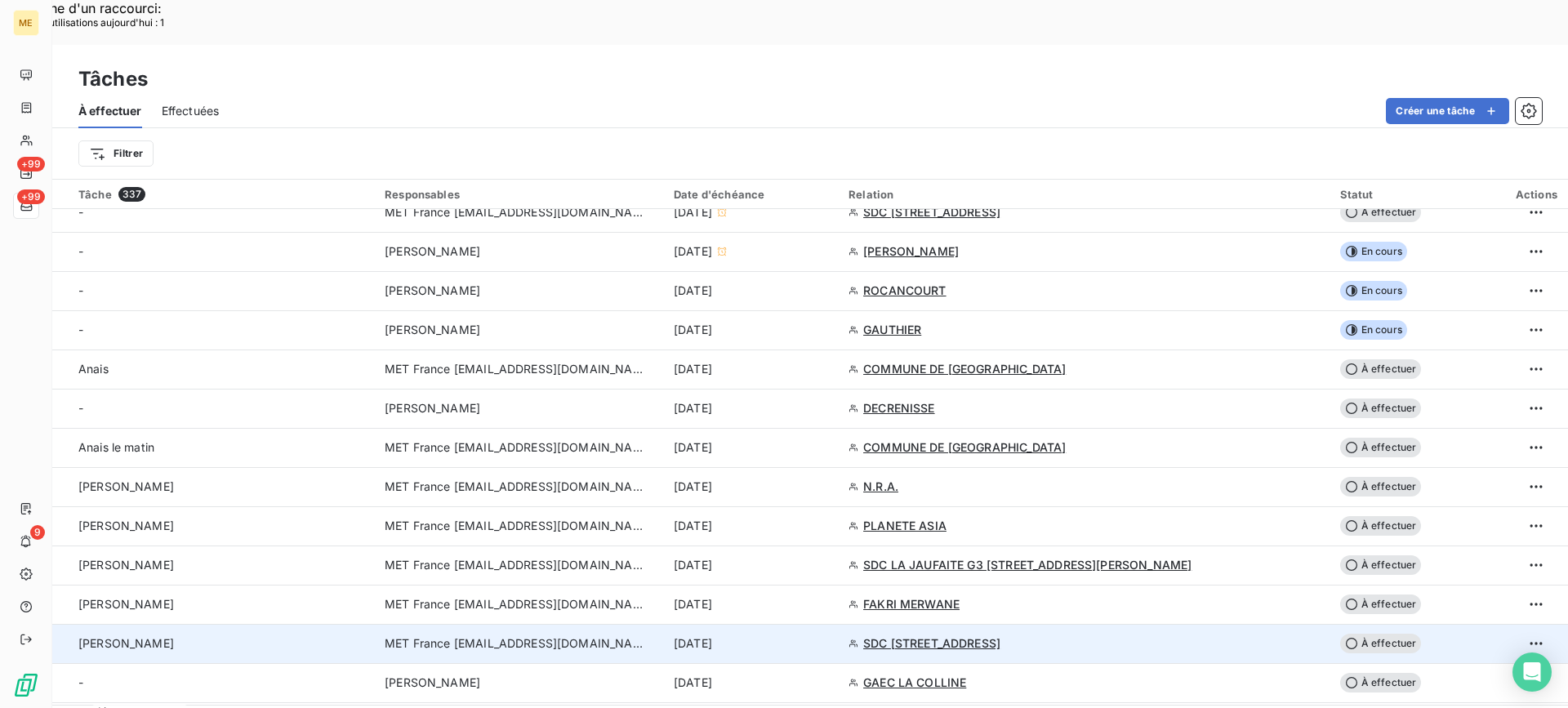
click at [249, 635] on div "[PERSON_NAME]" at bounding box center [222, 643] width 287 height 17
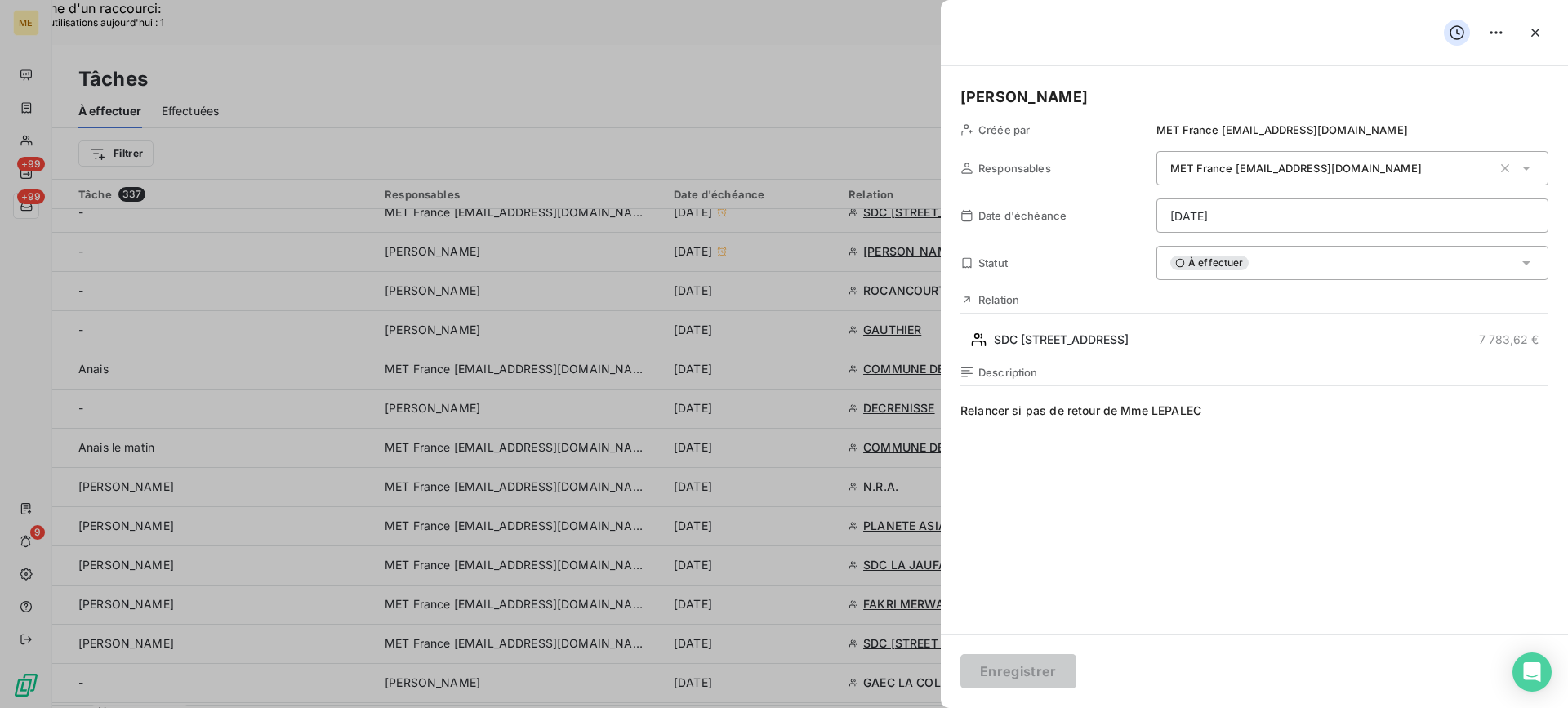
click at [1290, 271] on div "À effectuer" at bounding box center [1352, 262] width 392 height 34
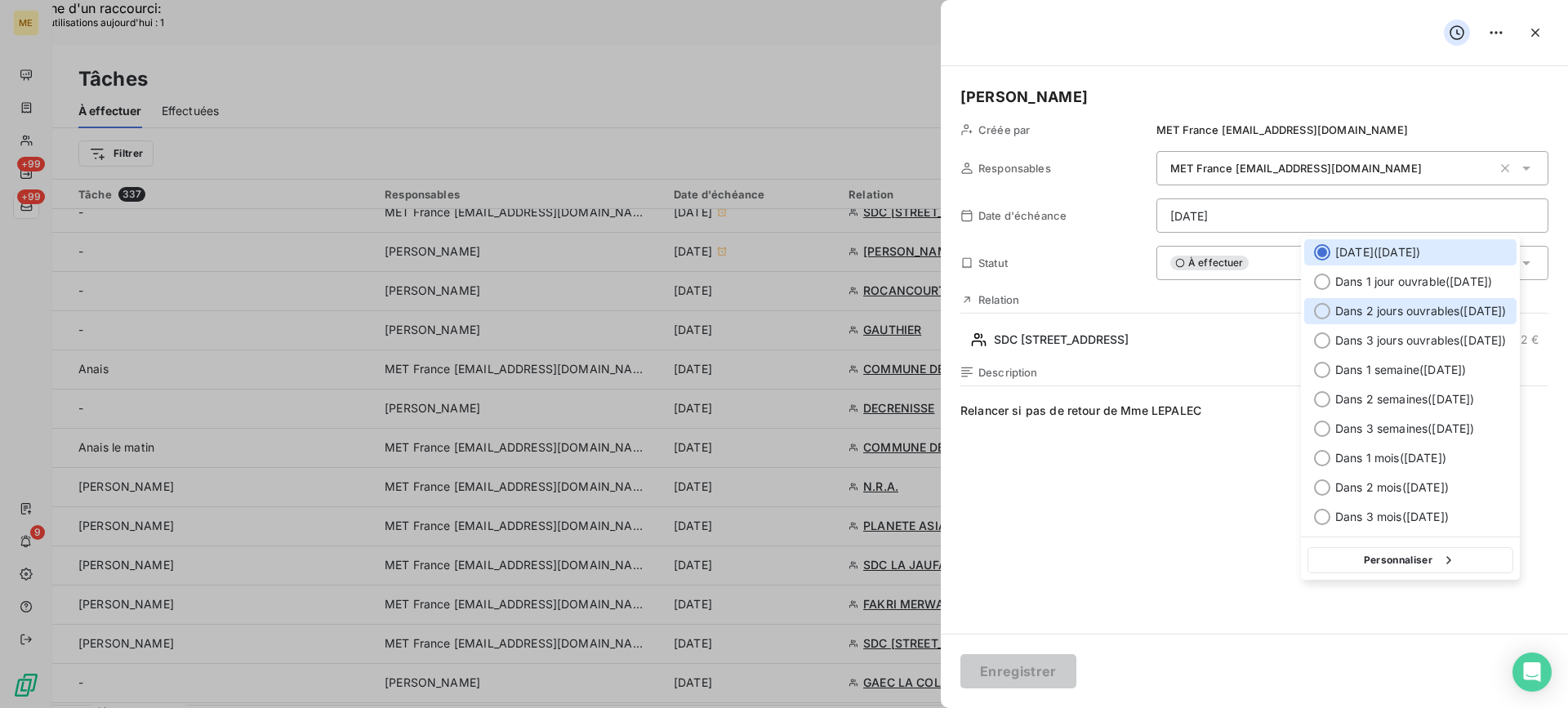
click at [1365, 300] on div "Dans 2 jours ouvrables ( [DATE] )" at bounding box center [1411, 310] width 212 height 27
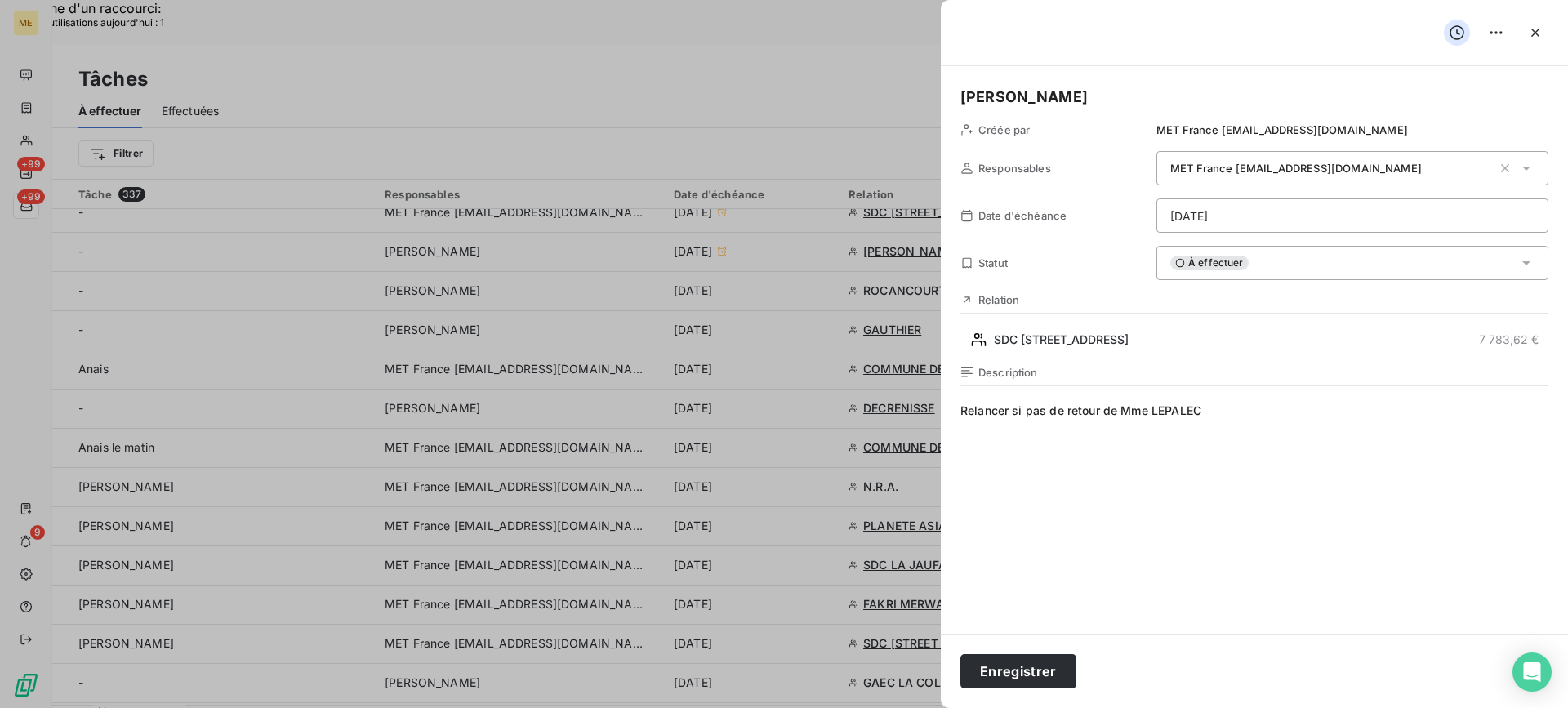
click at [1372, 273] on div "À effectuer" at bounding box center [1352, 262] width 392 height 34
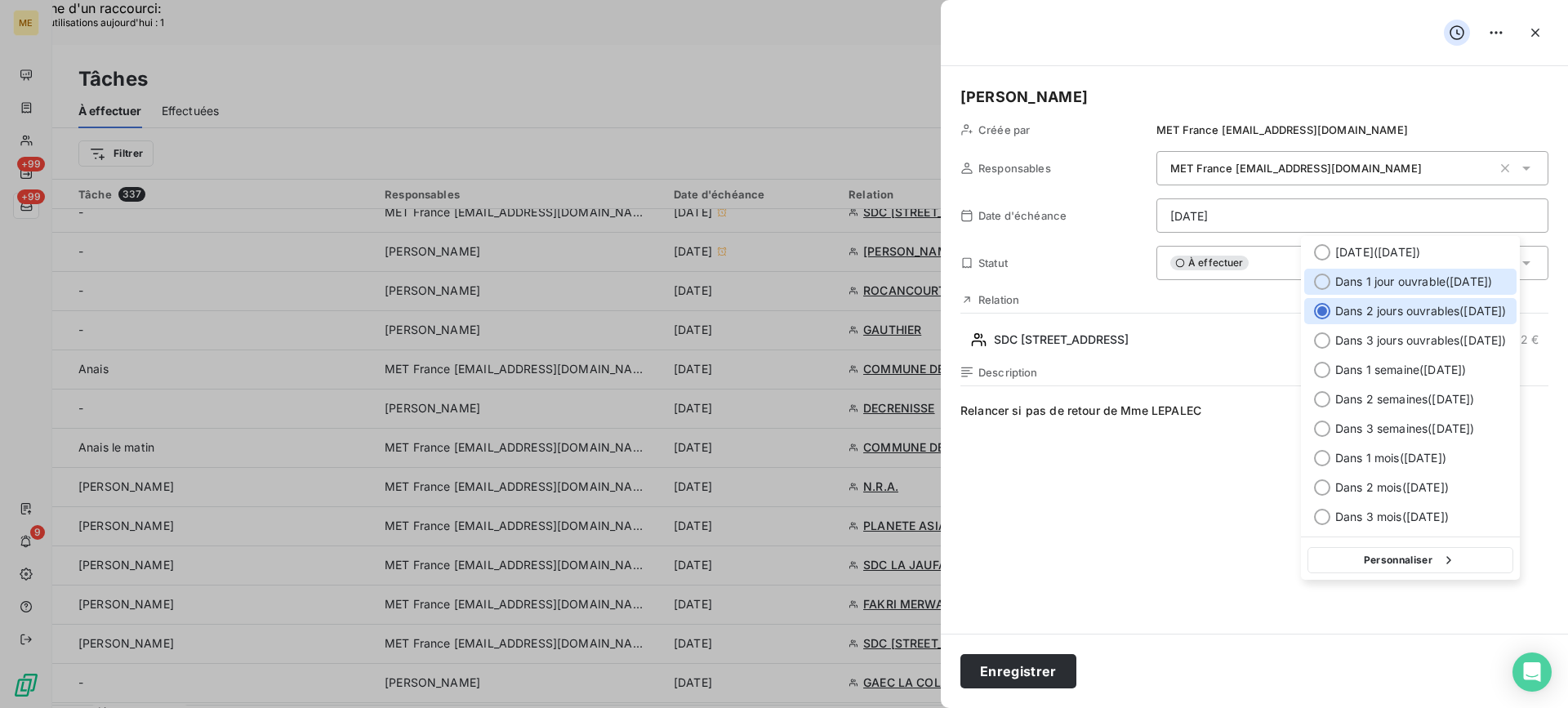
click at [1372, 279] on span "Dans 1 jour ouvrable ( [DATE] )" at bounding box center [1414, 281] width 157 height 17
type input "[DATE]"
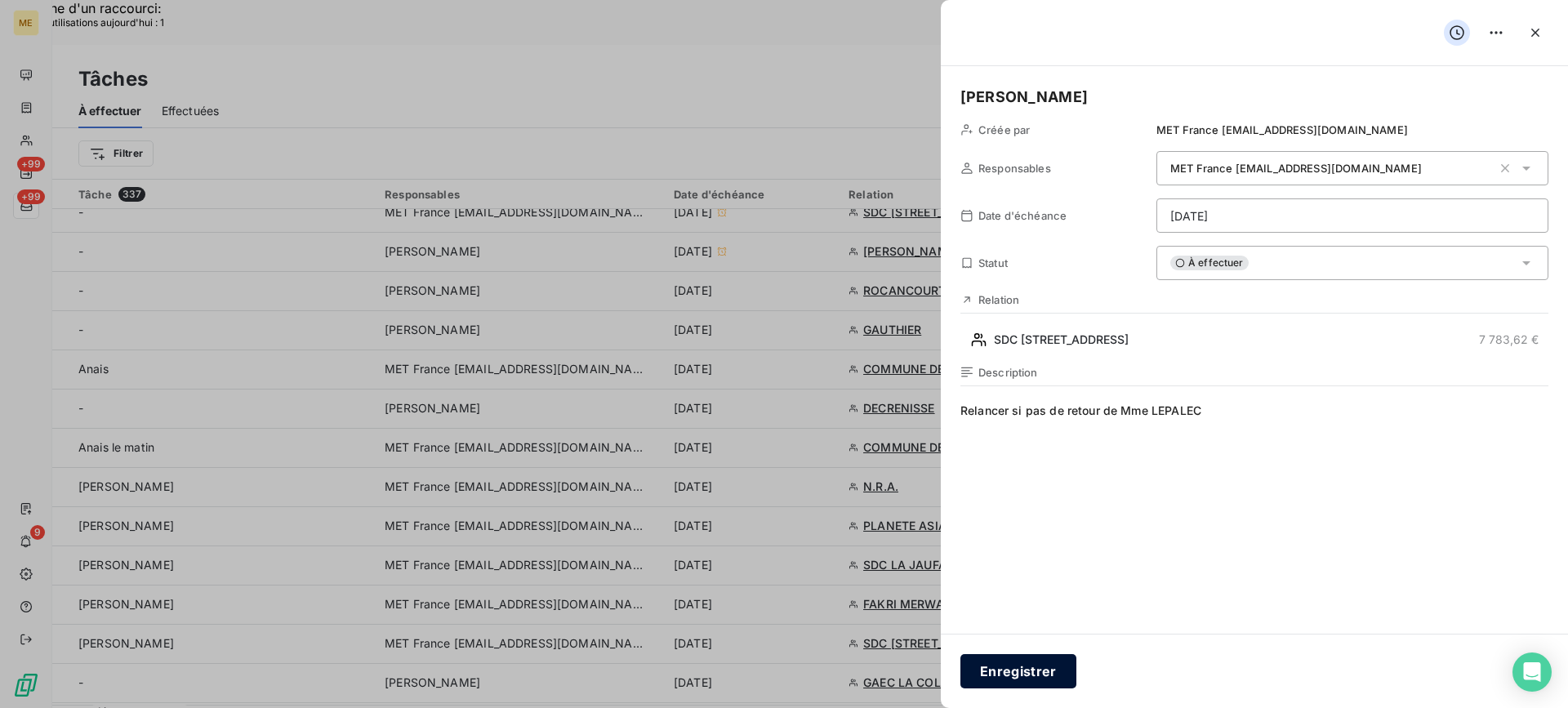
click at [1047, 681] on button "Enregistrer" at bounding box center [1019, 671] width 116 height 34
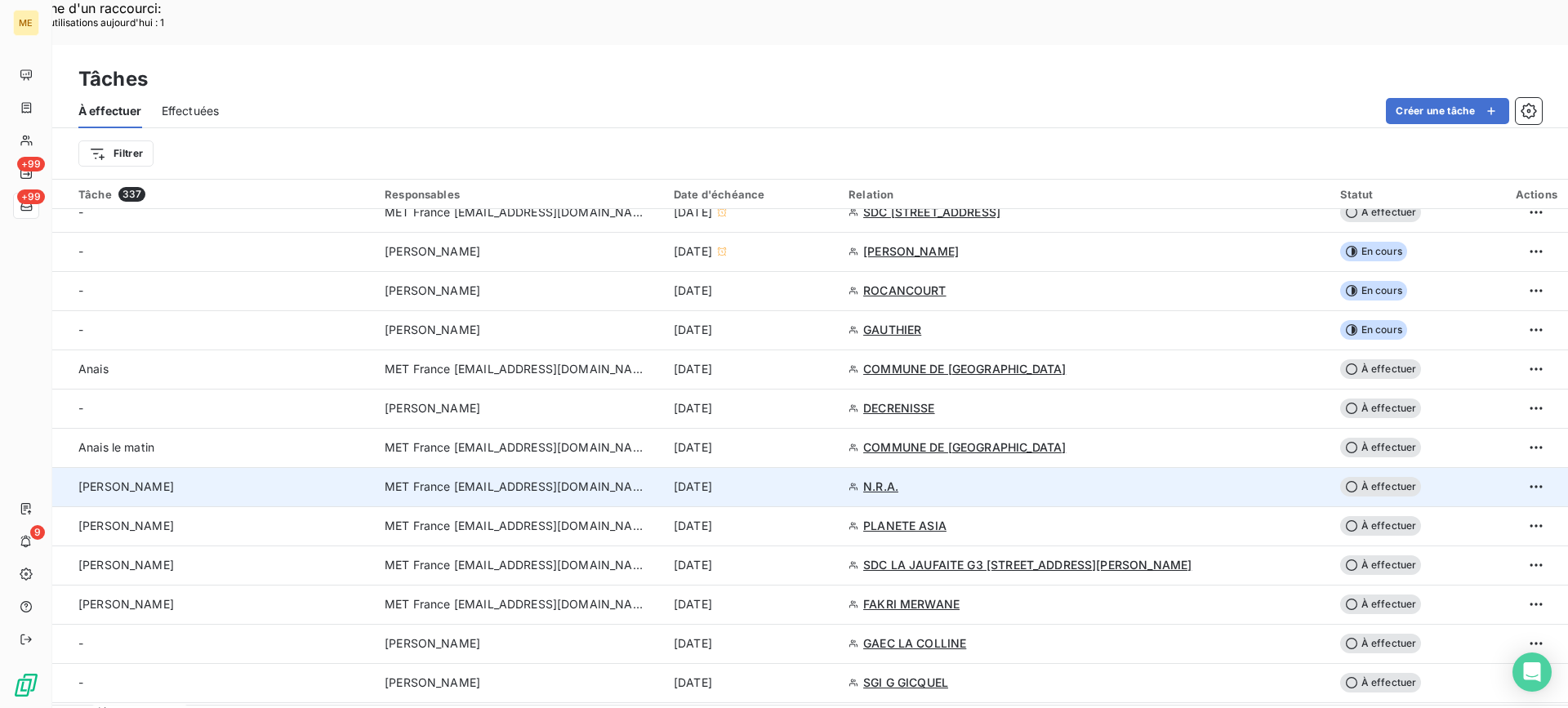
click at [282, 478] on div "[PERSON_NAME]" at bounding box center [222, 486] width 287 height 17
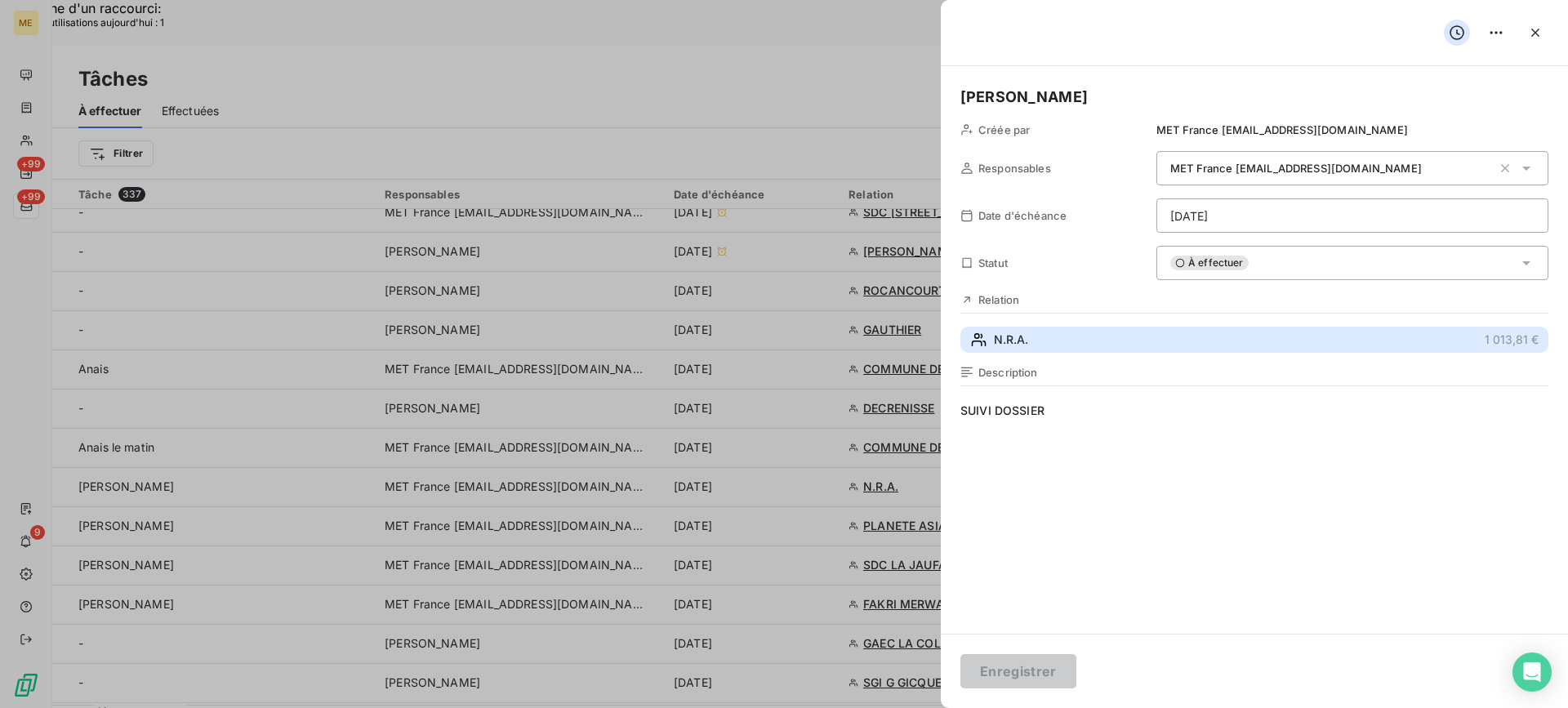
click at [1110, 342] on button "N.R.A. 1 013,81 €" at bounding box center [1255, 340] width 588 height 27
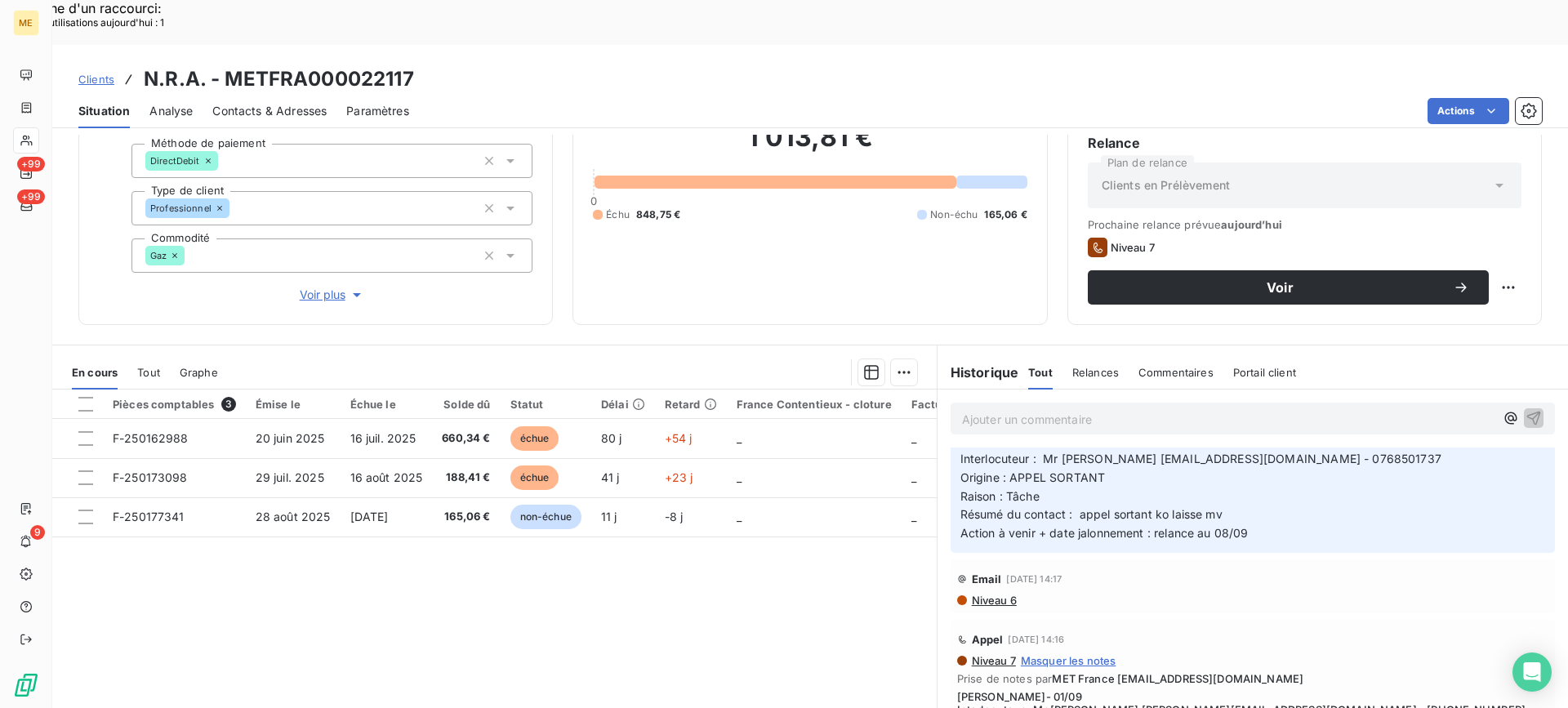
scroll to position [73, 0]
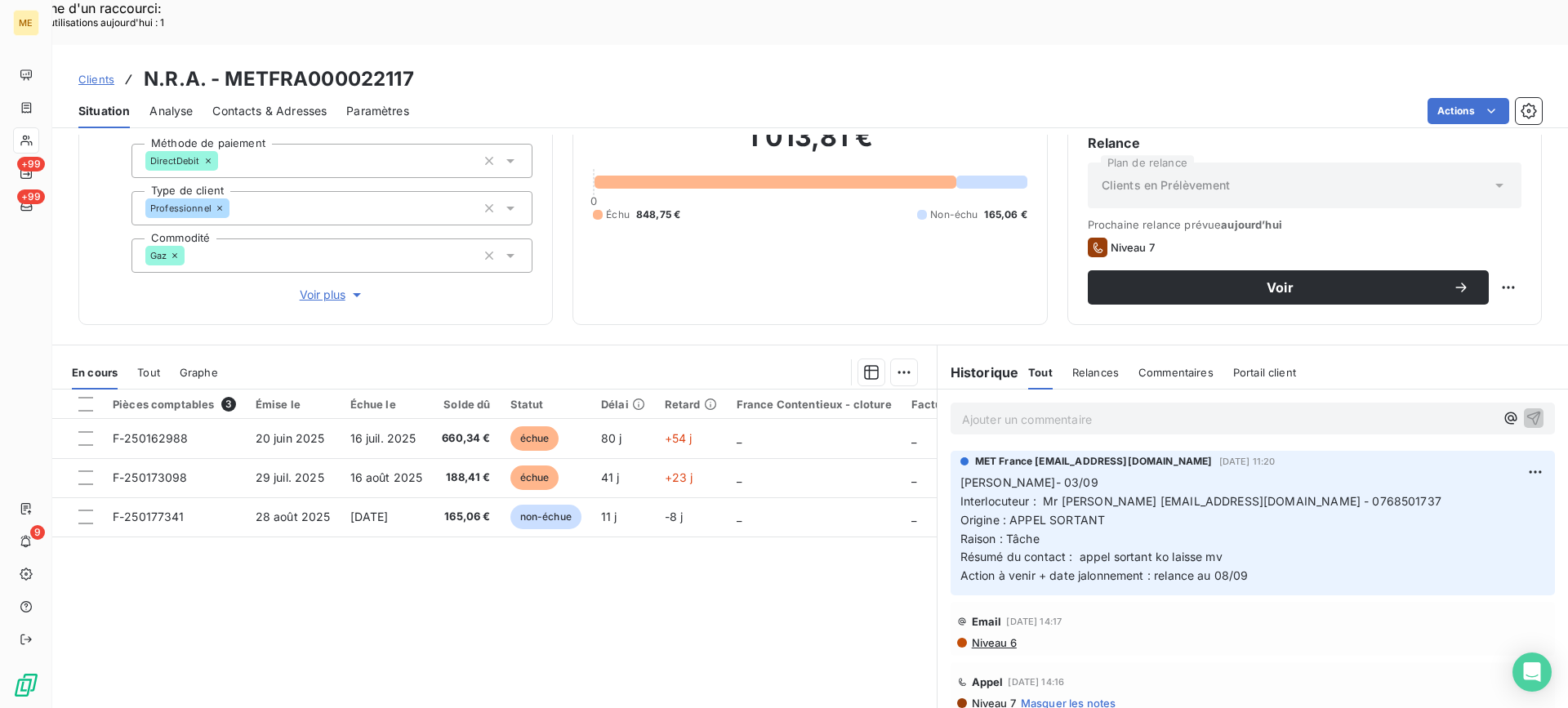
scroll to position [0, 0]
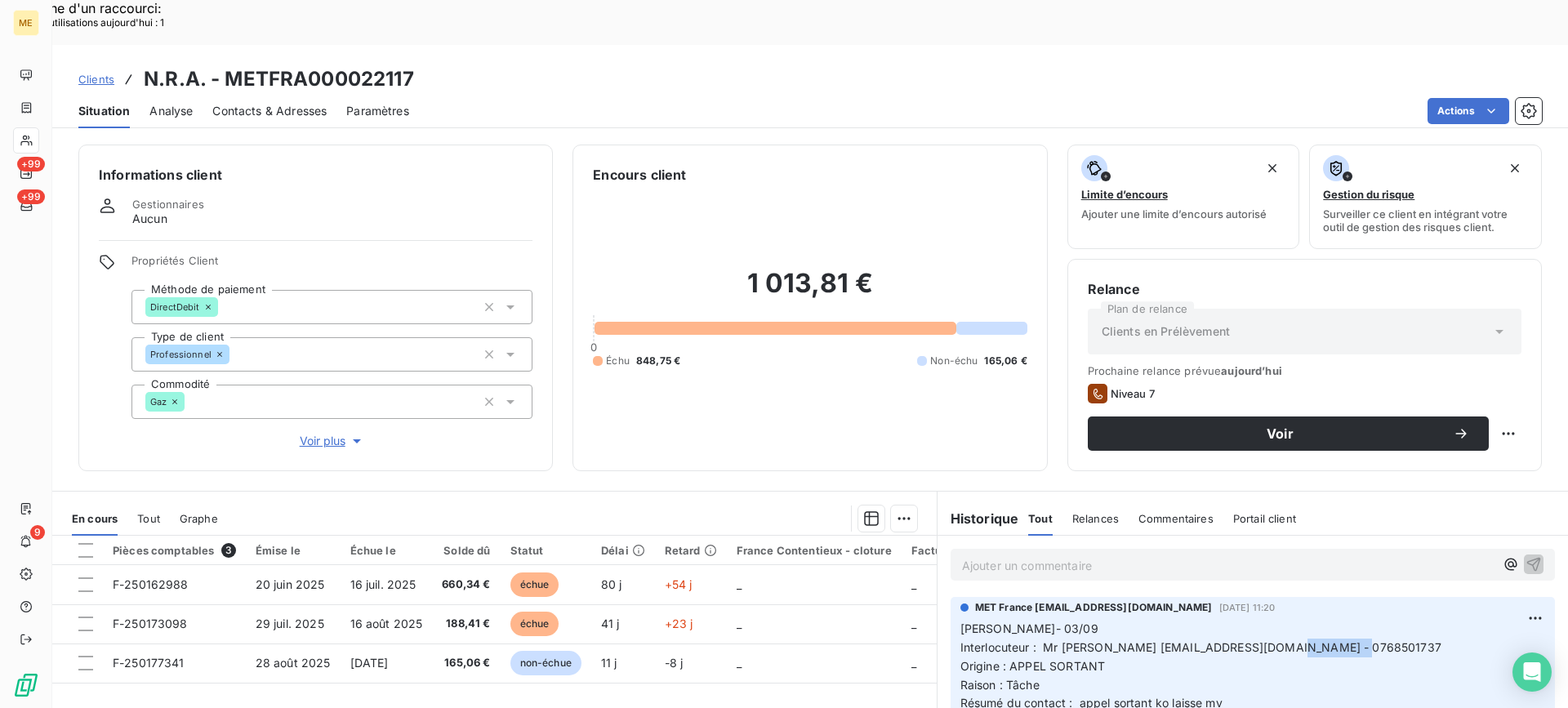
drag, startPoint x: 1250, startPoint y: 604, endPoint x: 1327, endPoint y: 604, distance: 77.0
click at [1327, 620] on p "[PERSON_NAME]- 03/09 Interlocuteur : Mr [PERSON_NAME] [EMAIL_ADDRESS][DOMAIN_NA…" at bounding box center [1253, 676] width 585 height 112
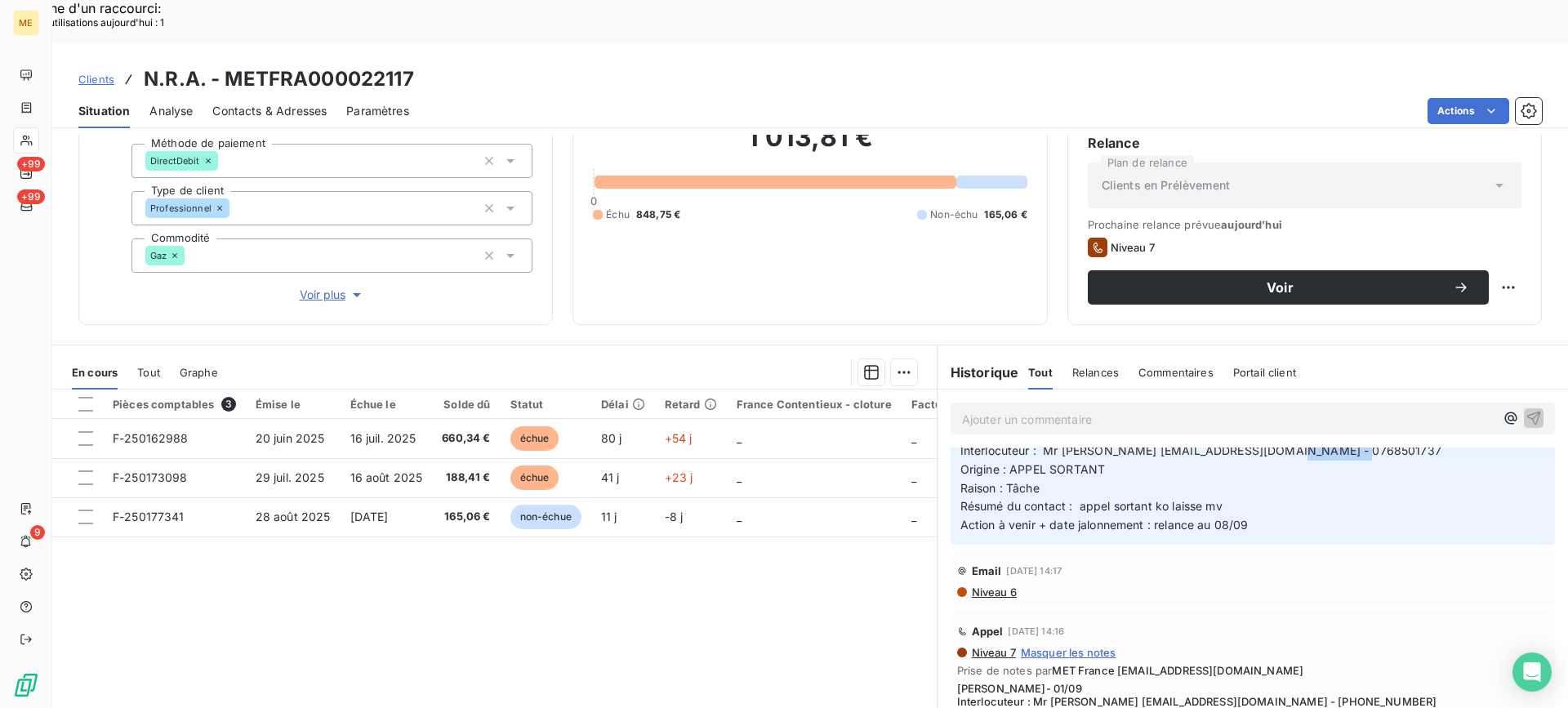
scroll to position [85, 0]
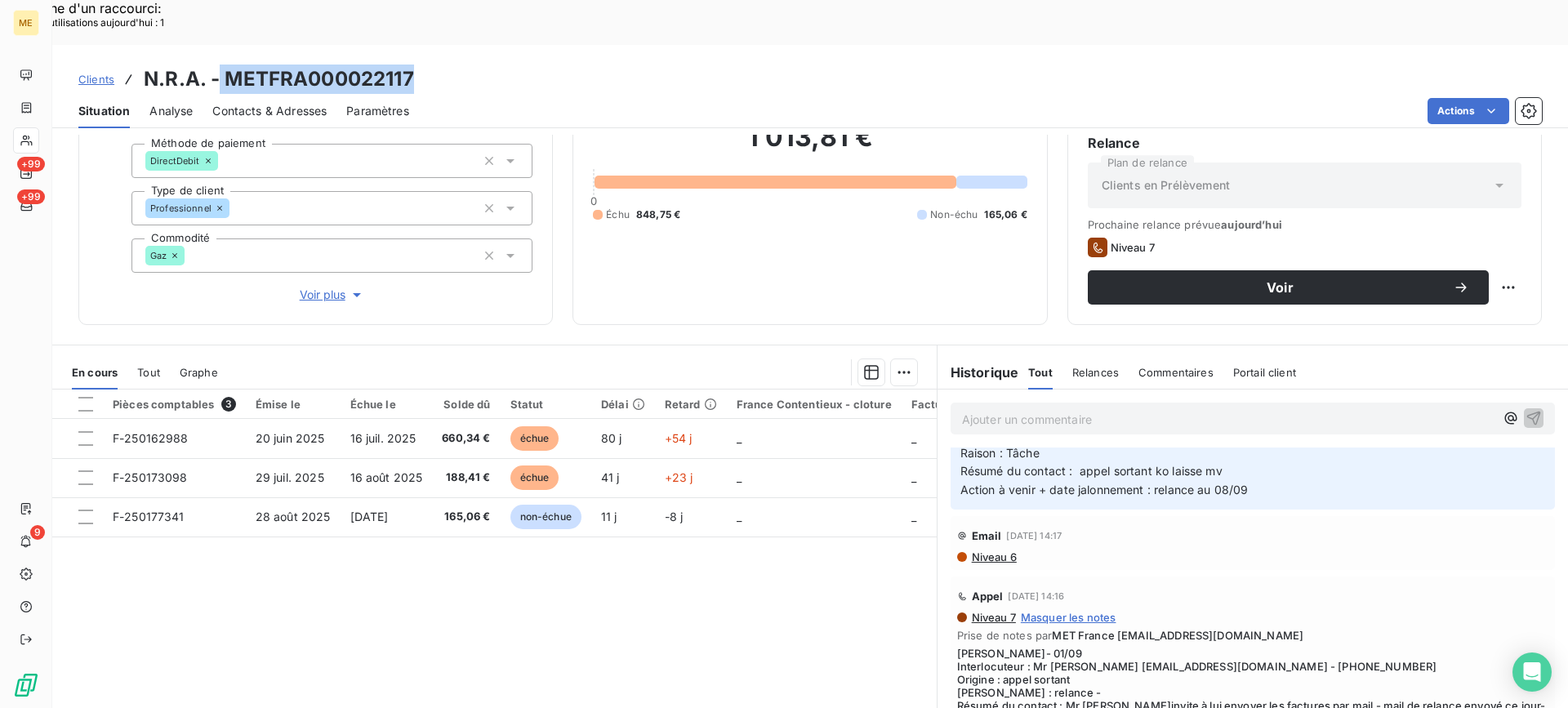
drag, startPoint x: 220, startPoint y: 31, endPoint x: 416, endPoint y: 28, distance: 196.0
click at [416, 65] on div "Clients N.R.A. - METFRA000022117" at bounding box center [810, 80] width 1516 height 29
click at [431, 65] on div "Clients N.R.A. - METFRA000022117" at bounding box center [810, 80] width 1516 height 29
drag, startPoint x: 229, startPoint y: 31, endPoint x: 417, endPoint y: 31, distance: 188.0
click at [417, 65] on div "Clients N.R.A. - METFRA000022117" at bounding box center [810, 80] width 1516 height 29
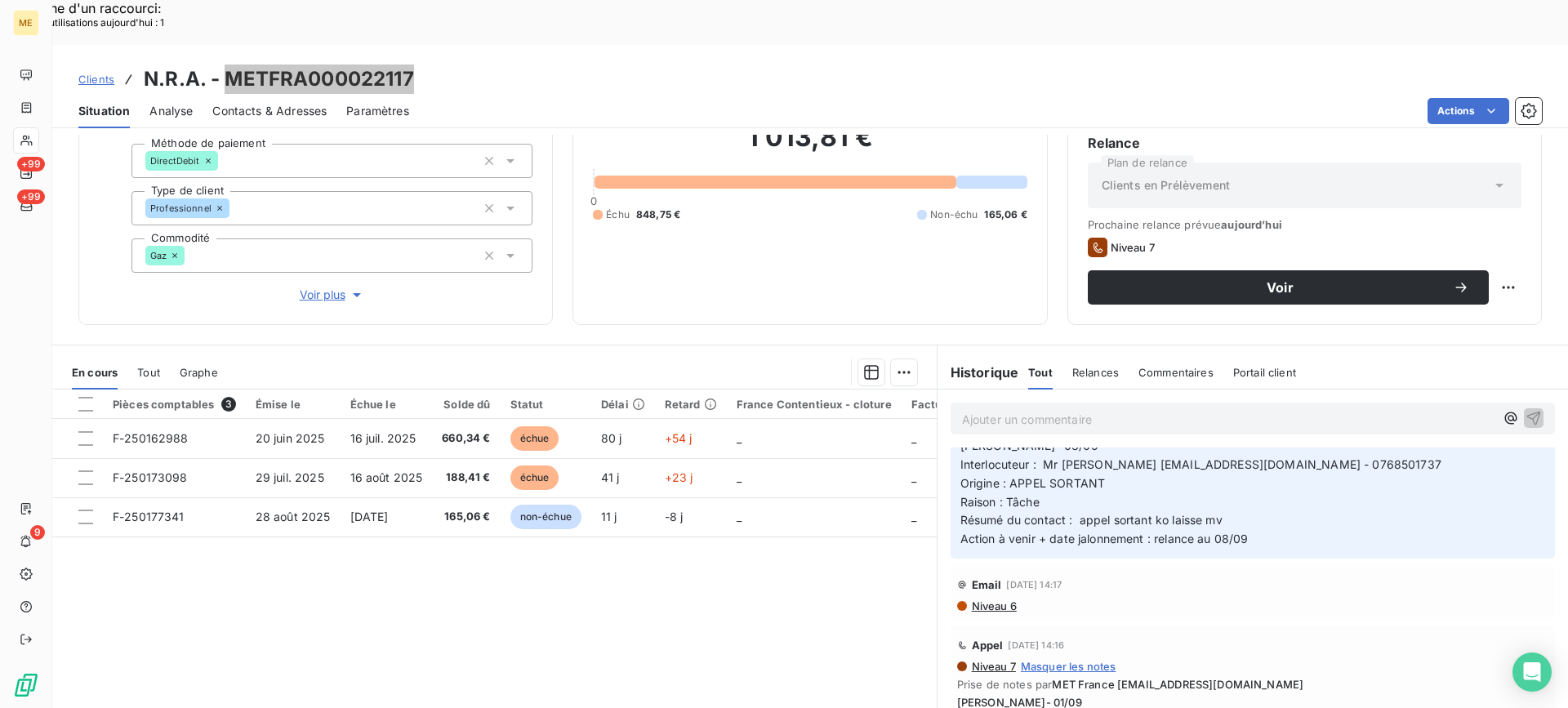
scroll to position [0, 0]
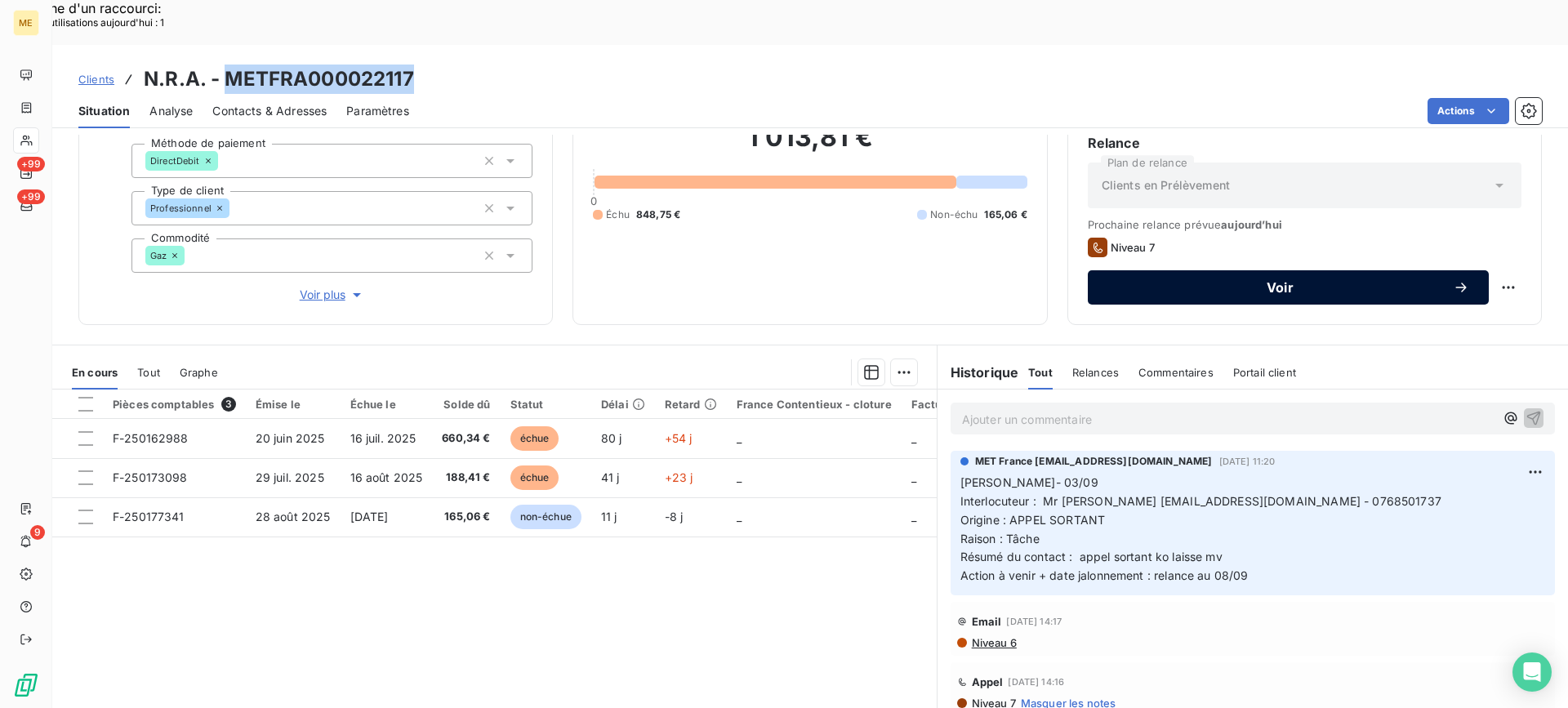
click at [1267, 270] on button "Voir" at bounding box center [1288, 287] width 401 height 34
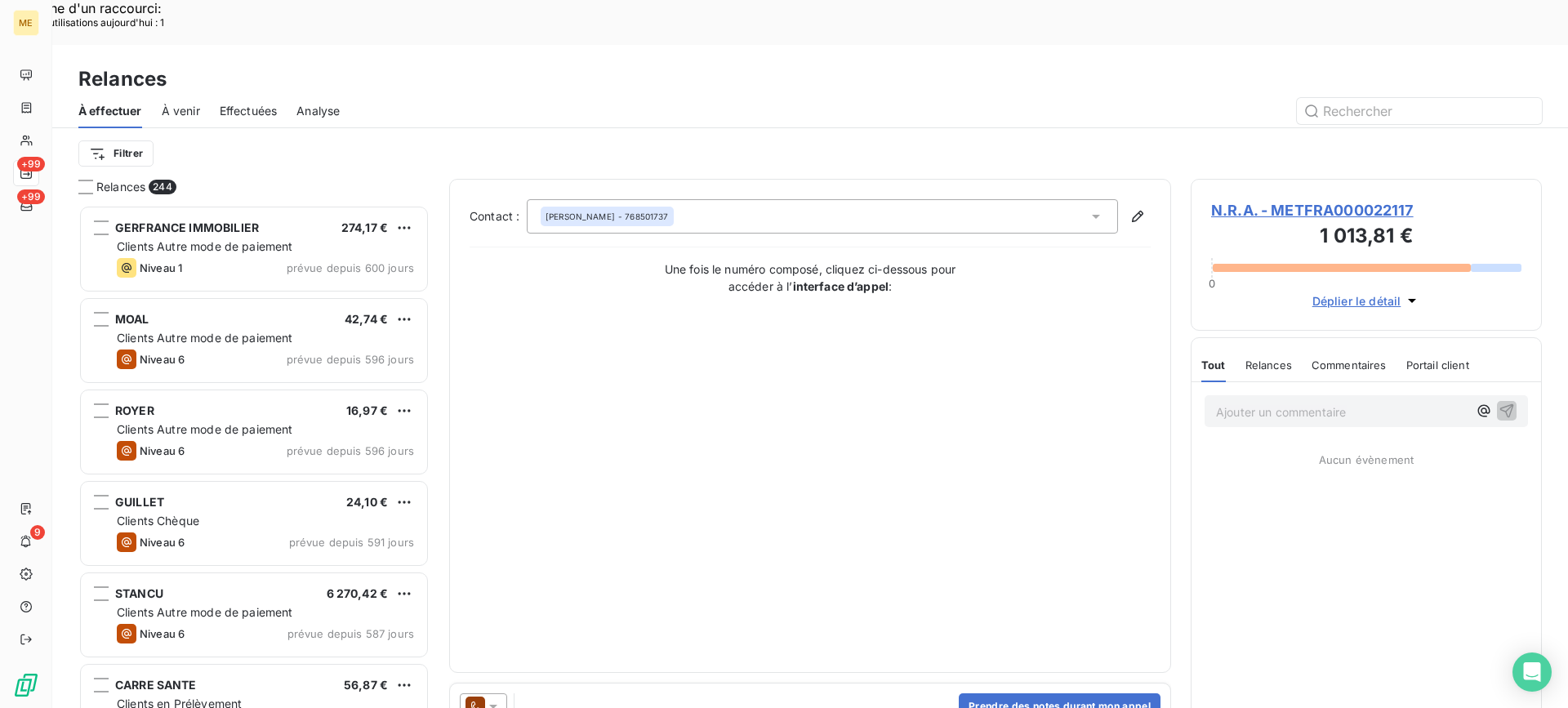
scroll to position [535, 339]
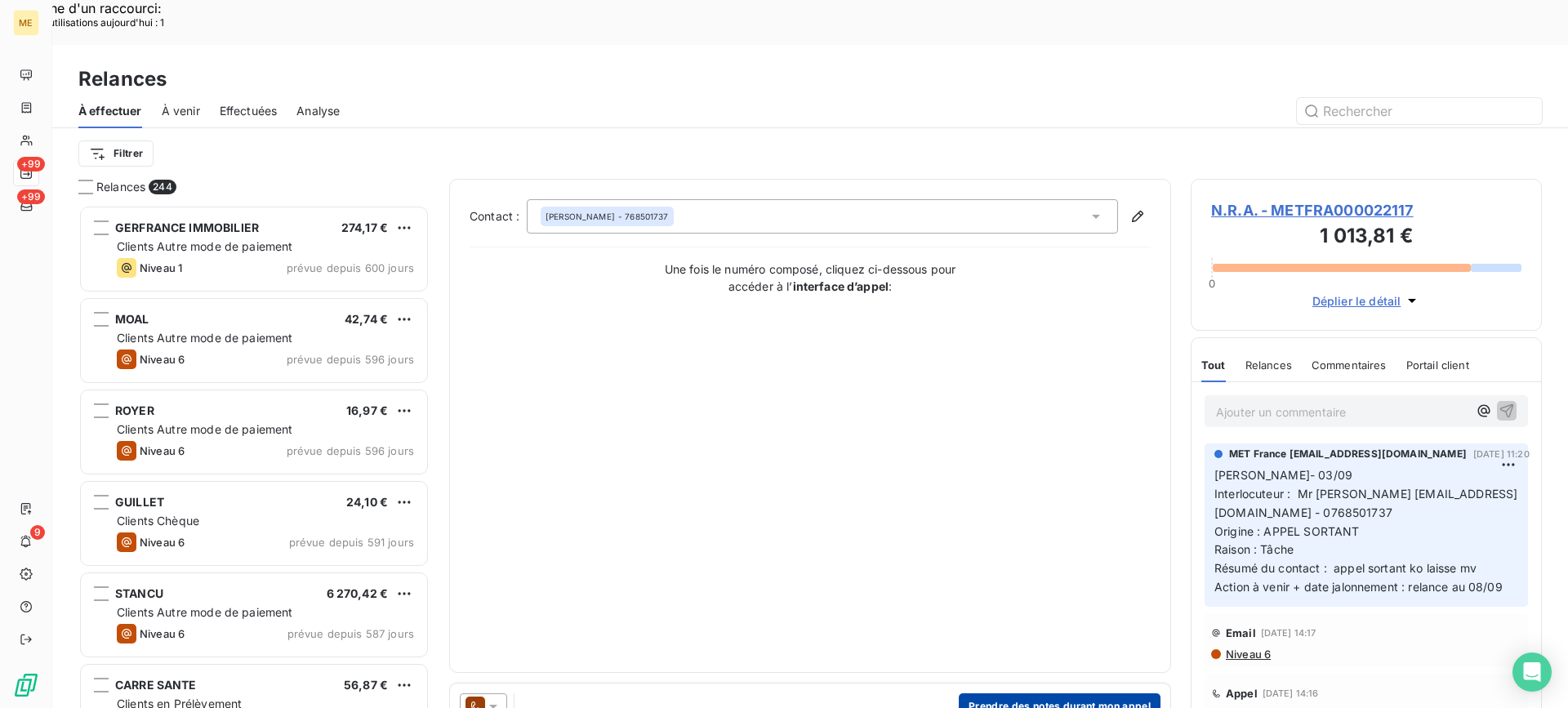
click at [995, 693] on button "Prendre des notes durant mon appel" at bounding box center [1059, 706] width 201 height 27
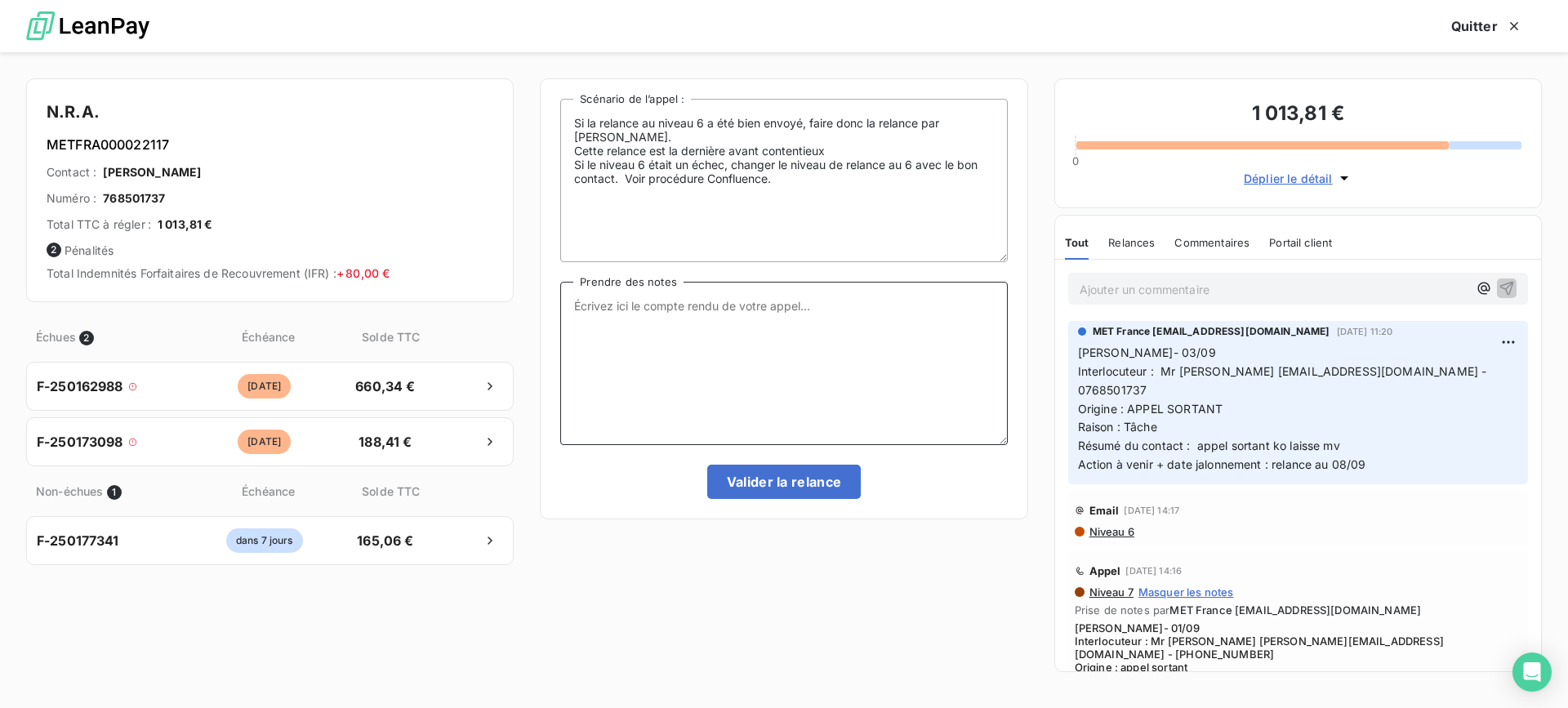
click at [757, 380] on textarea "Prendre des notes" at bounding box center [783, 363] width 447 height 163
paste textarea "[PERSON_NAME]- date Interlocuteur : Origine : [PERSON_NAME] : Résumé du contact…"
click at [774, 293] on textarea "[PERSON_NAME]- date Interlocuteur : Origine : [PERSON_NAME] : Résumé du contact…" at bounding box center [783, 363] width 447 height 163
click at [857, 311] on textarea "[PERSON_NAME]- 08/09 Interlocuteur : Origine : [PERSON_NAME] : Résumé du contac…" at bounding box center [783, 363] width 447 height 163
click at [844, 329] on textarea "[PERSON_NAME]- 08/09 Interlocuteur : Origine : [PERSON_NAME] : Résumé du contac…" at bounding box center [783, 363] width 447 height 163
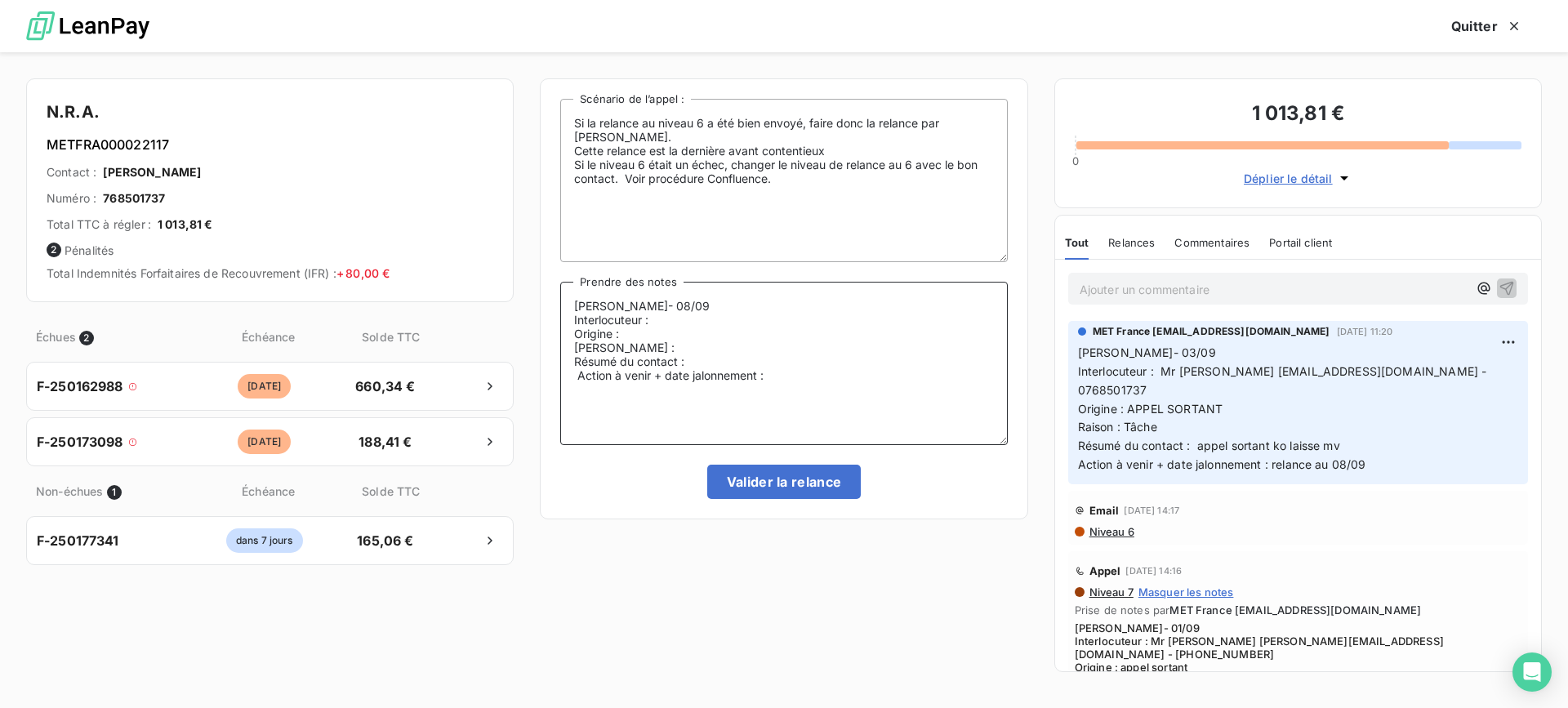
click at [850, 307] on textarea "[PERSON_NAME]- 08/09 Interlocuteur : Origine : [PERSON_NAME] : Résumé du contac…" at bounding box center [783, 363] width 447 height 163
click at [850, 315] on textarea "[PERSON_NAME]- 08/09 Interlocuteur : Origine : [PERSON_NAME] : Résumé du contac…" at bounding box center [783, 363] width 447 height 163
drag, startPoint x: 1149, startPoint y: 618, endPoint x: 1416, endPoint y: 624, distance: 267.1
click at [1416, 624] on span "[PERSON_NAME]- 01/09 Interlocuteur : Mr [PERSON_NAME] [PERSON_NAME][EMAIL_ADDRE…" at bounding box center [1298, 667] width 447 height 91
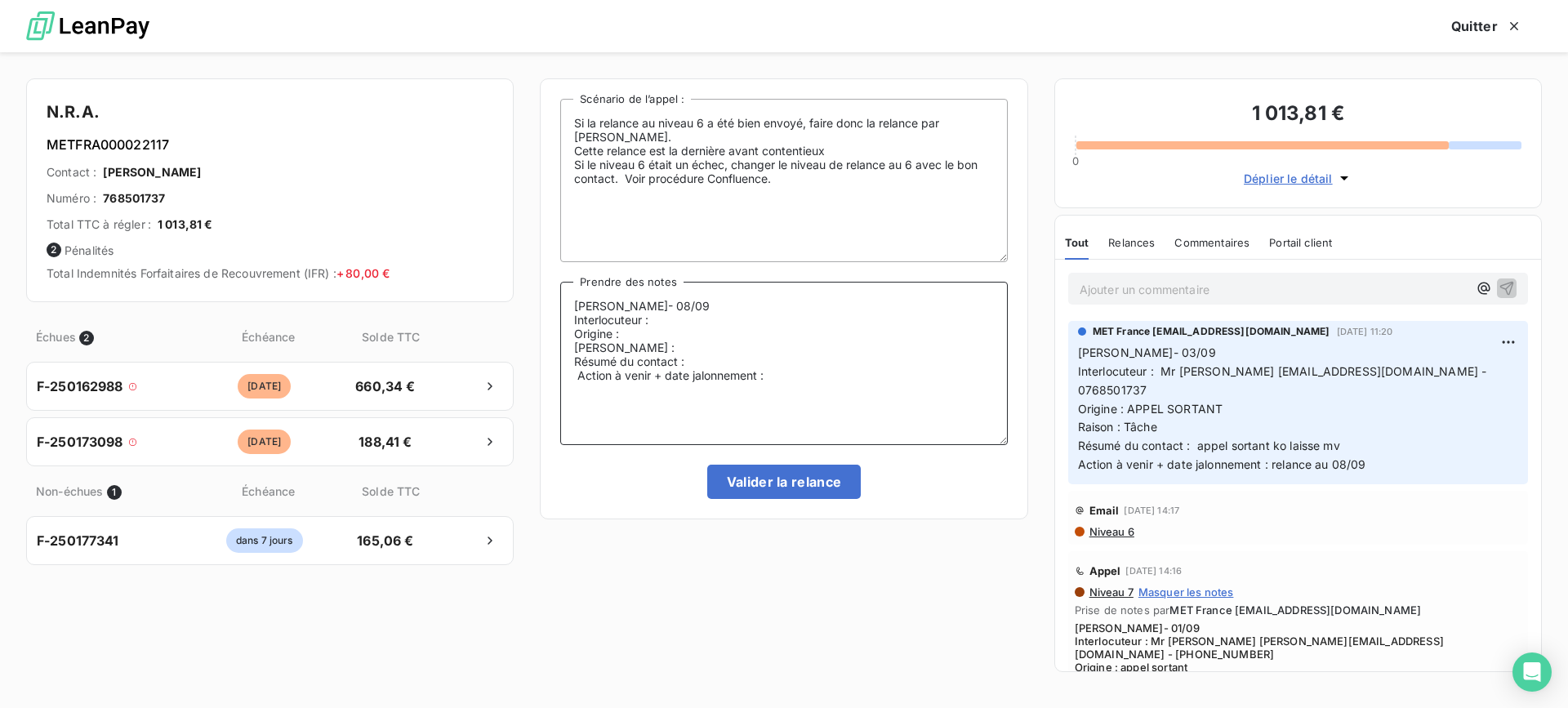
click at [737, 324] on textarea "[PERSON_NAME]- 08/09 Interlocuteur : Origine : [PERSON_NAME] : Résumé du contac…" at bounding box center [783, 363] width 447 height 163
paste textarea "Mr [PERSON_NAME] [EMAIL_ADDRESS][DOMAIN_NAME] - 0768501737"
click at [736, 332] on textarea "[PERSON_NAME]- 08/09 Interlocuteur : Mr [PERSON_NAME] [EMAIL_ADDRESS][DOMAIN_NA…" at bounding box center [783, 363] width 447 height 163
click at [785, 360] on textarea "[PERSON_NAME]- 08/09 Interlocuteur : Mr [PERSON_NAME] [EMAIL_ADDRESS][DOMAIN_NA…" at bounding box center [783, 363] width 447 height 163
click at [796, 355] on textarea "[PERSON_NAME]- 08/09 Interlocuteur : Mr [PERSON_NAME] [EMAIL_ADDRESS][DOMAIN_NA…" at bounding box center [783, 363] width 447 height 163
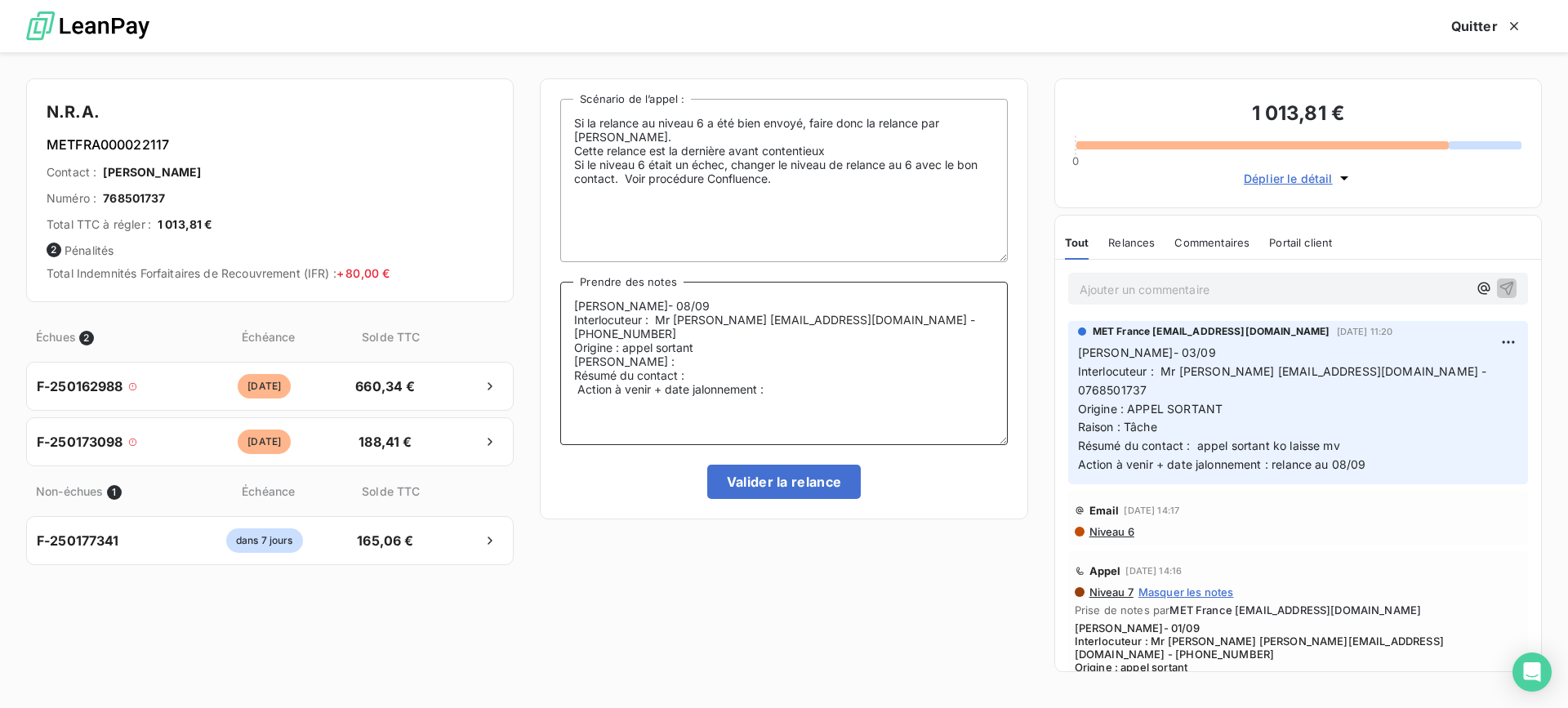
click at [807, 350] on textarea "[PERSON_NAME]- 08/09 Interlocuteur : Mr [PERSON_NAME] [EMAIL_ADDRESS][DOMAIN_NA…" at bounding box center [783, 363] width 447 height 163
click at [857, 360] on textarea "[PERSON_NAME]- 08/09 Interlocuteur : Mr [PERSON_NAME] [EMAIL_ADDRESS][DOMAIN_NA…" at bounding box center [783, 363] width 447 height 163
drag, startPoint x: 857, startPoint y: 380, endPoint x: 845, endPoint y: 388, distance: 14.4
click at [856, 380] on textarea "[PERSON_NAME]- 08/09 Interlocuteur : Mr [PERSON_NAME] [EMAIL_ADDRESS][DOMAIN_NA…" at bounding box center [783, 363] width 447 height 163
click at [845, 388] on textarea "[PERSON_NAME]- 08/09 Interlocuteur : Mr [PERSON_NAME] [EMAIL_ADDRESS][DOMAIN_NA…" at bounding box center [783, 363] width 447 height 163
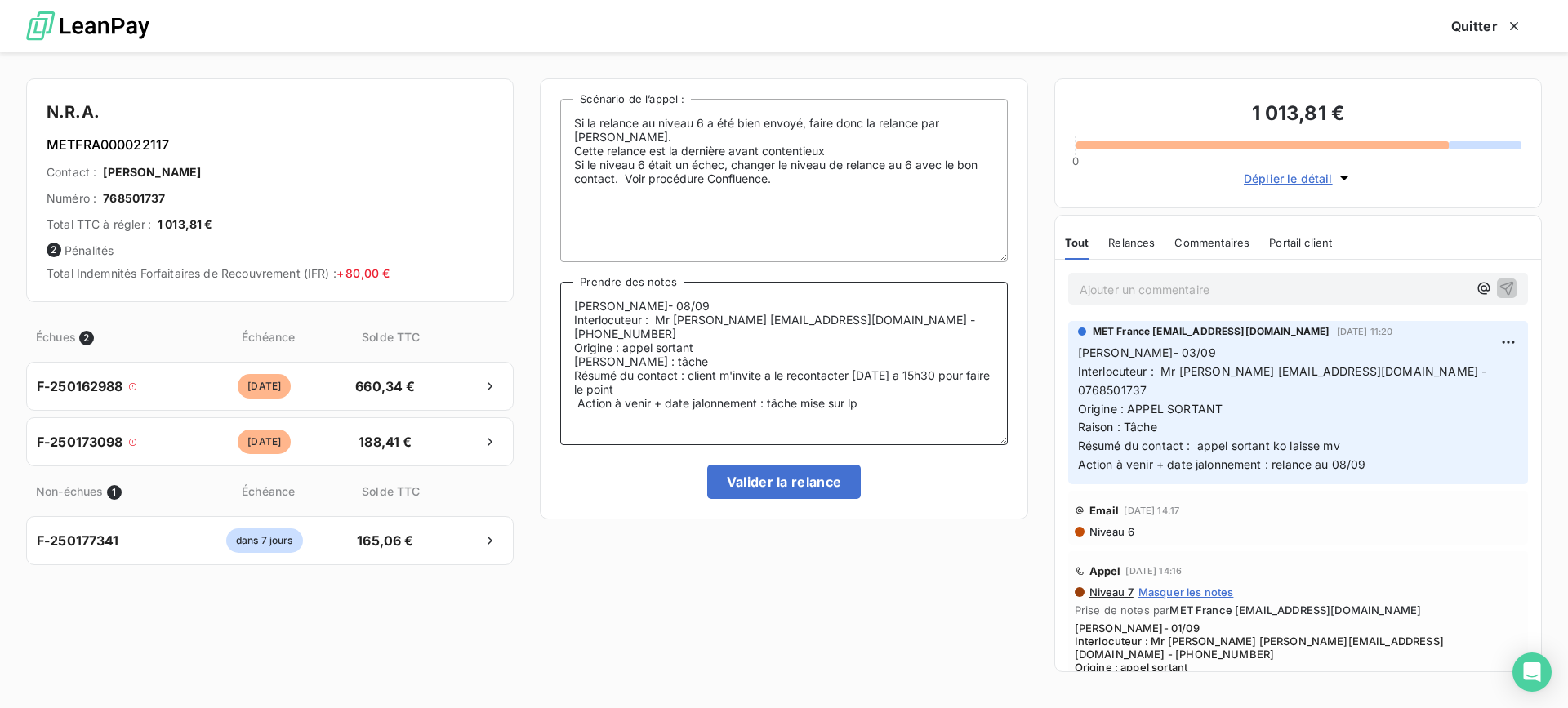
click at [809, 367] on textarea "[PERSON_NAME]- 08/09 Interlocuteur : Mr [PERSON_NAME] [EMAIL_ADDRESS][DOMAIN_NA…" at bounding box center [783, 363] width 447 height 163
click at [0, 0] on lt-span "à le recontacter" at bounding box center [0, 0] width 0 height 0
click at [925, 362] on textarea "[PERSON_NAME]- 08/09 Interlocuteur : Mr [PERSON_NAME] [EMAIL_ADDRESS][DOMAIN_NA…" at bounding box center [783, 363] width 447 height 163
click at [0, 0] on lt-span "15 h 30" at bounding box center [0, 0] width 0 height 0
drag, startPoint x: 904, startPoint y: 362, endPoint x: 903, endPoint y: 370, distance: 8.1
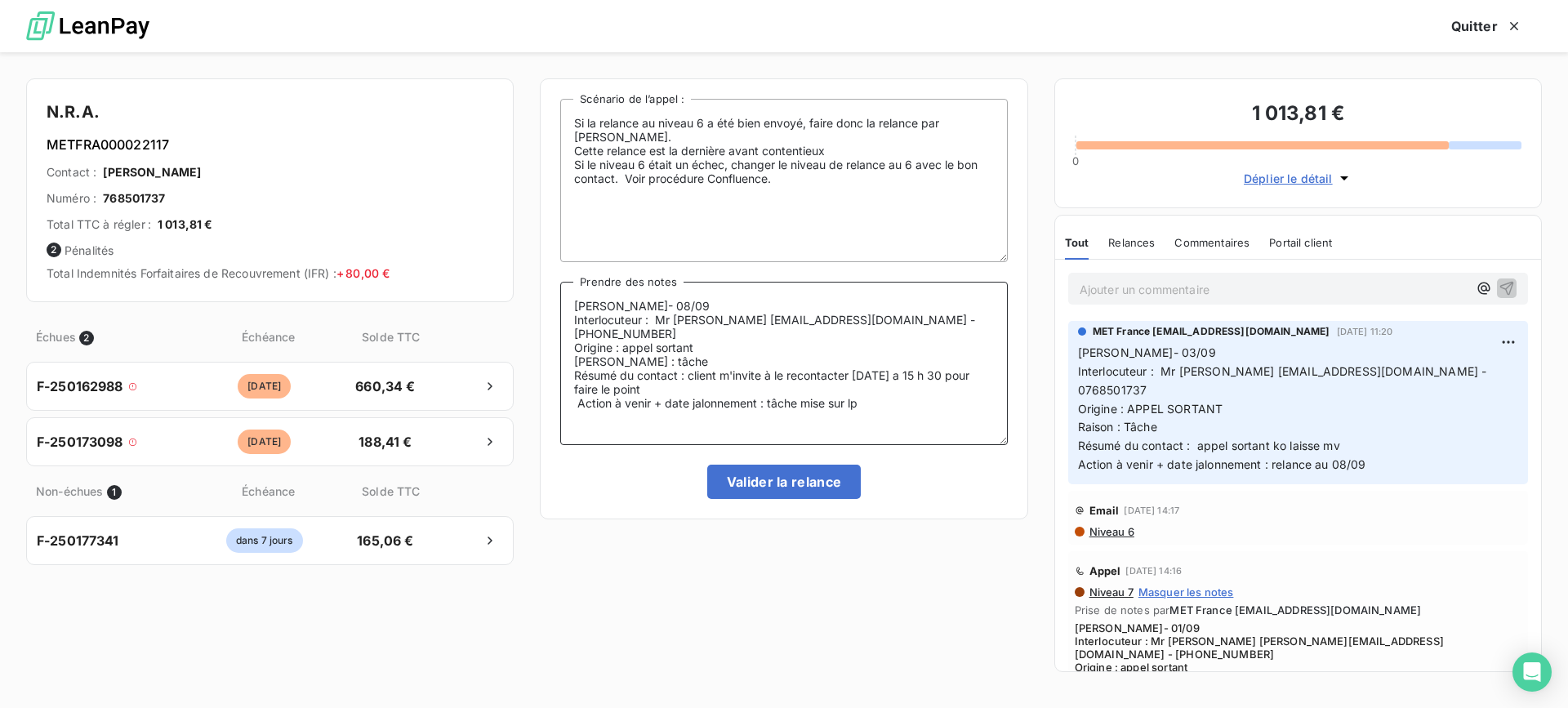
click at [903, 363] on textarea "[PERSON_NAME]- 08/09 Interlocuteur : Mr [PERSON_NAME] [EMAIL_ADDRESS][DOMAIN_NA…" at bounding box center [783, 363] width 447 height 163
click at [0, 0] on lt-em "à" at bounding box center [0, 0] width 0 height 0
type textarea "[PERSON_NAME]- 08/09 Interlocuteur : Mr [PERSON_NAME] [EMAIL_ADDRESS][DOMAIN_NA…"
click at [830, 477] on button "Valider la relance" at bounding box center [784, 481] width 154 height 34
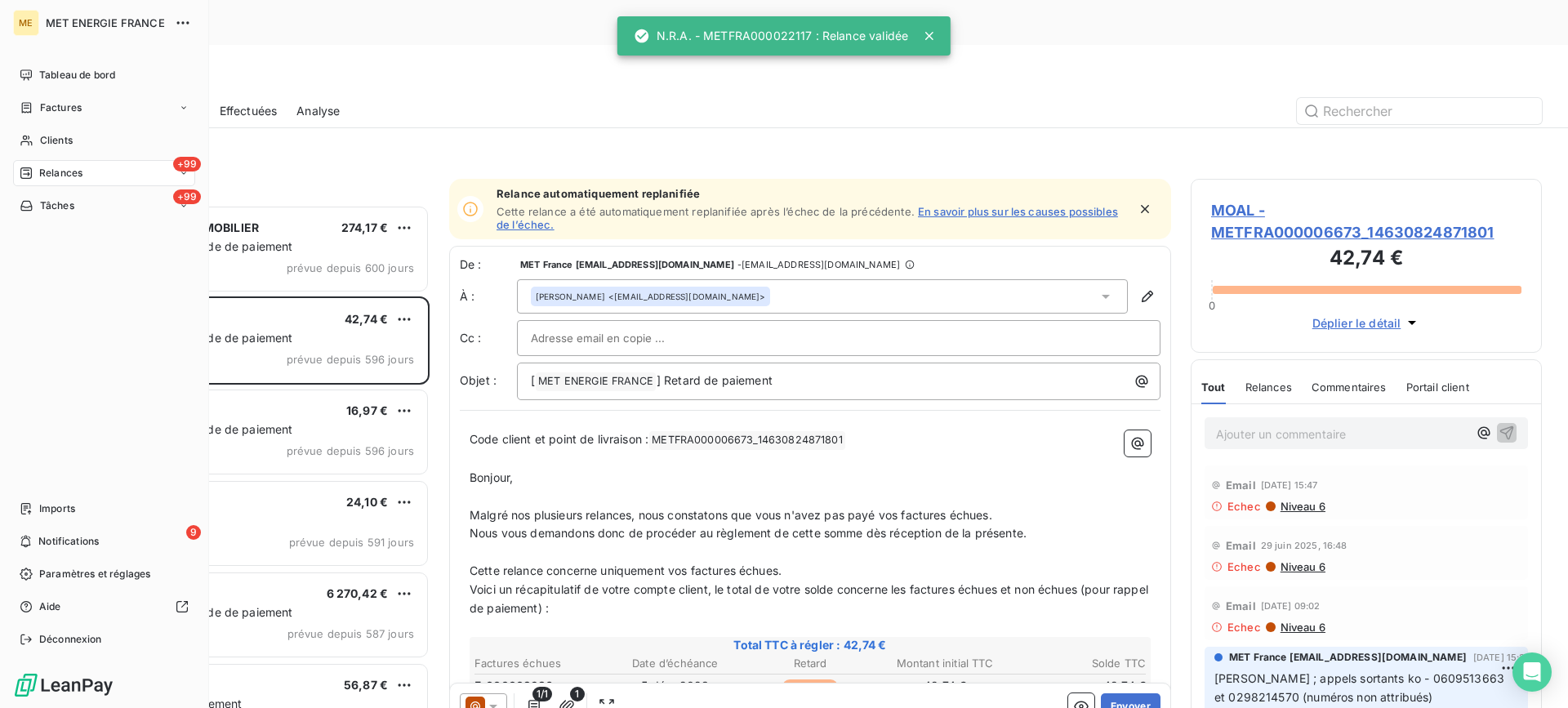
click at [28, 210] on icon at bounding box center [27, 205] width 12 height 10
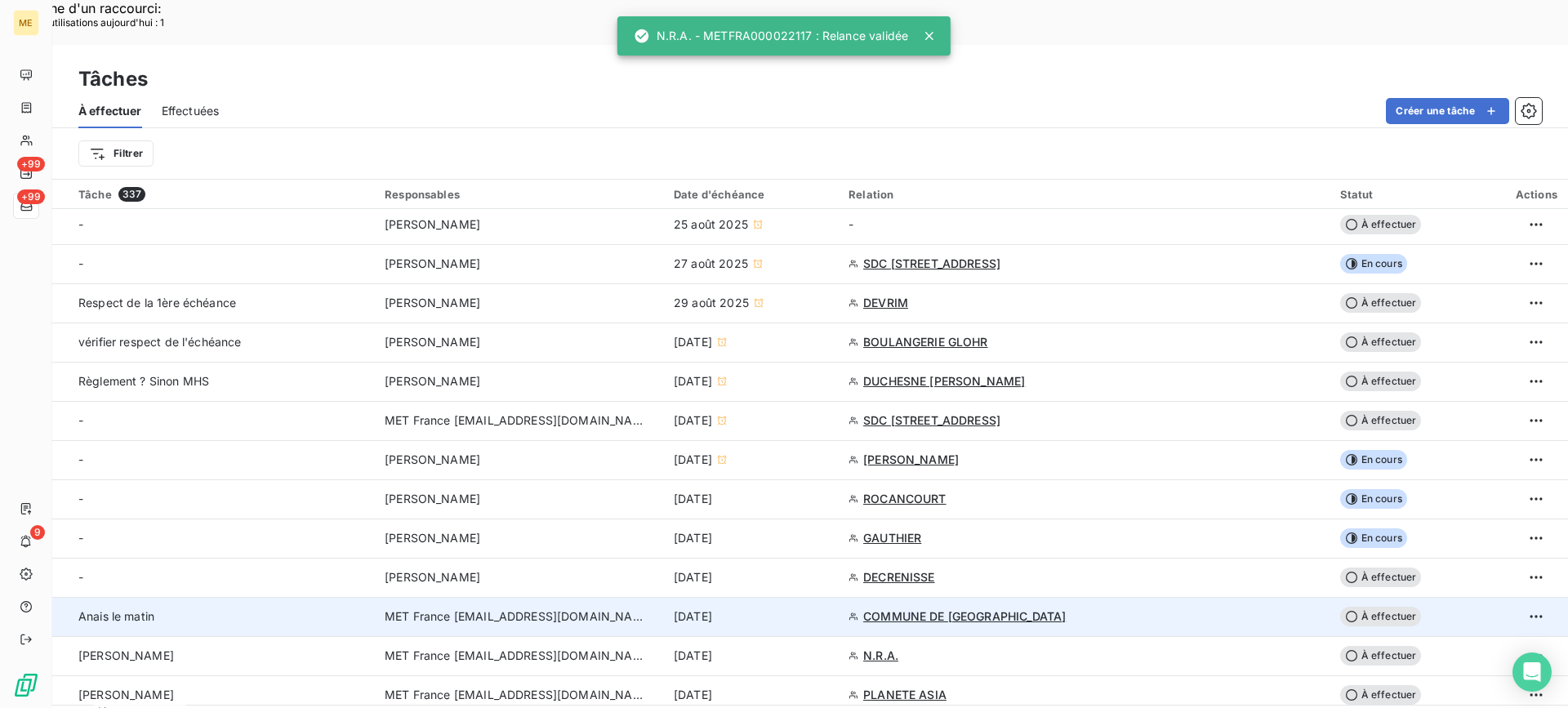
scroll to position [327, 0]
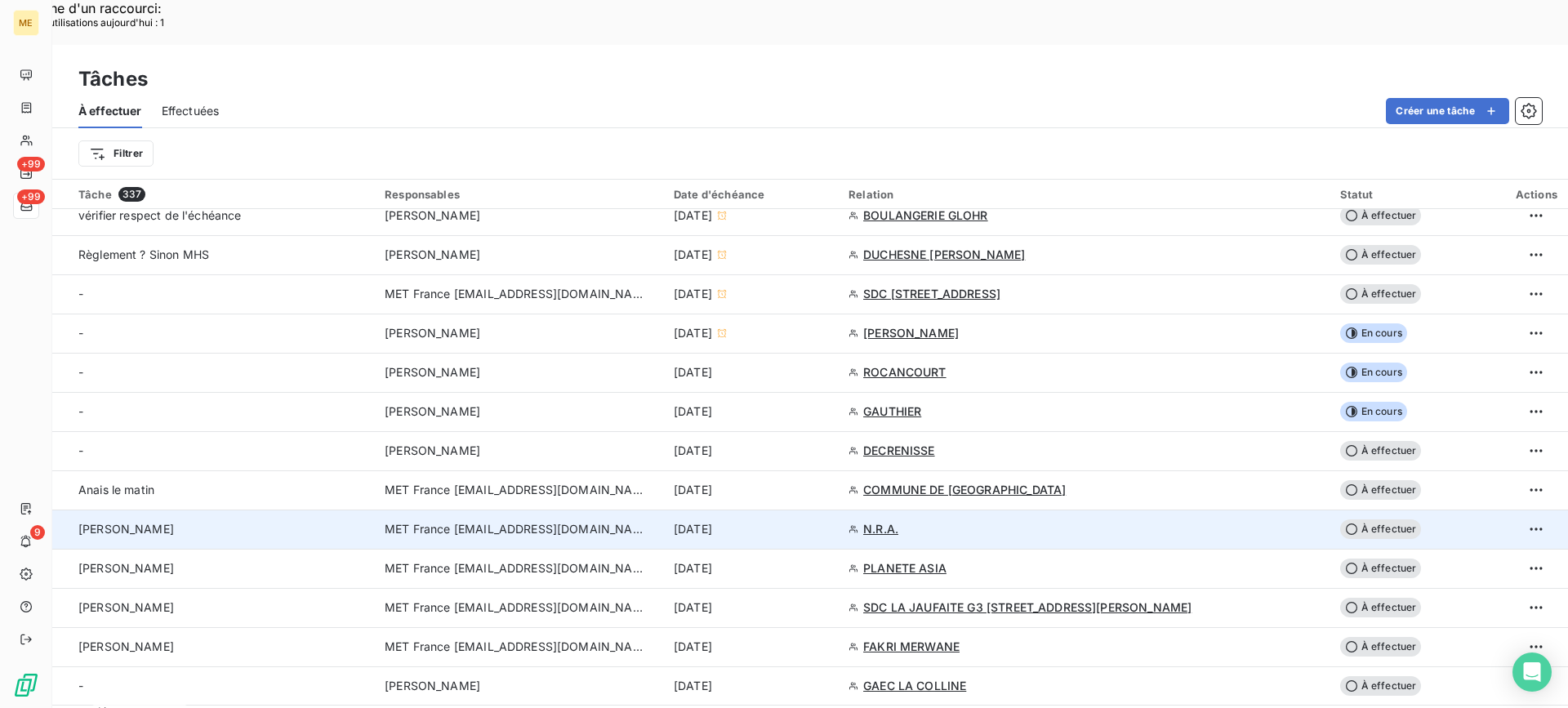
click at [322, 520] on div "[PERSON_NAME]" at bounding box center [222, 528] width 287 height 17
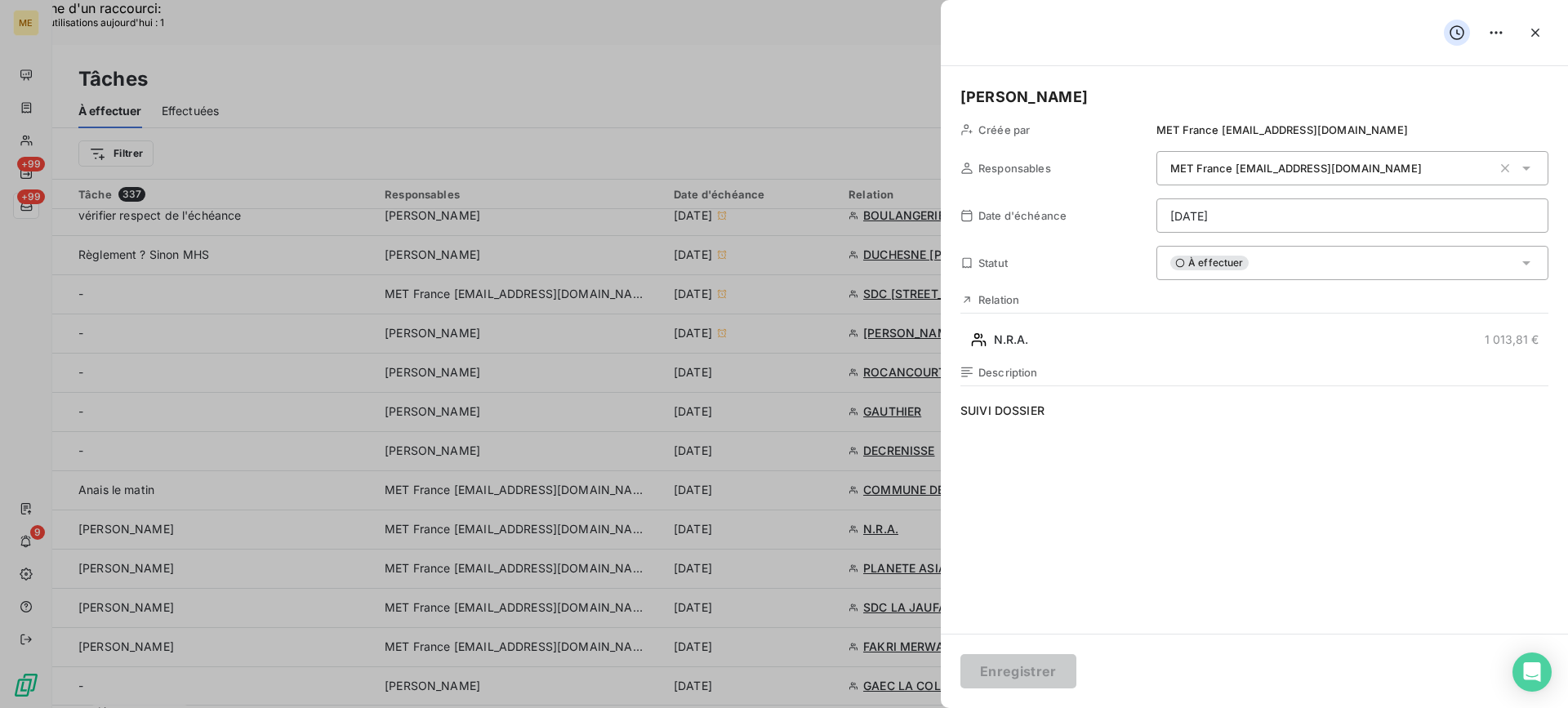
click at [1107, 94] on h5 "[PERSON_NAME]" at bounding box center [1255, 96] width 588 height 23
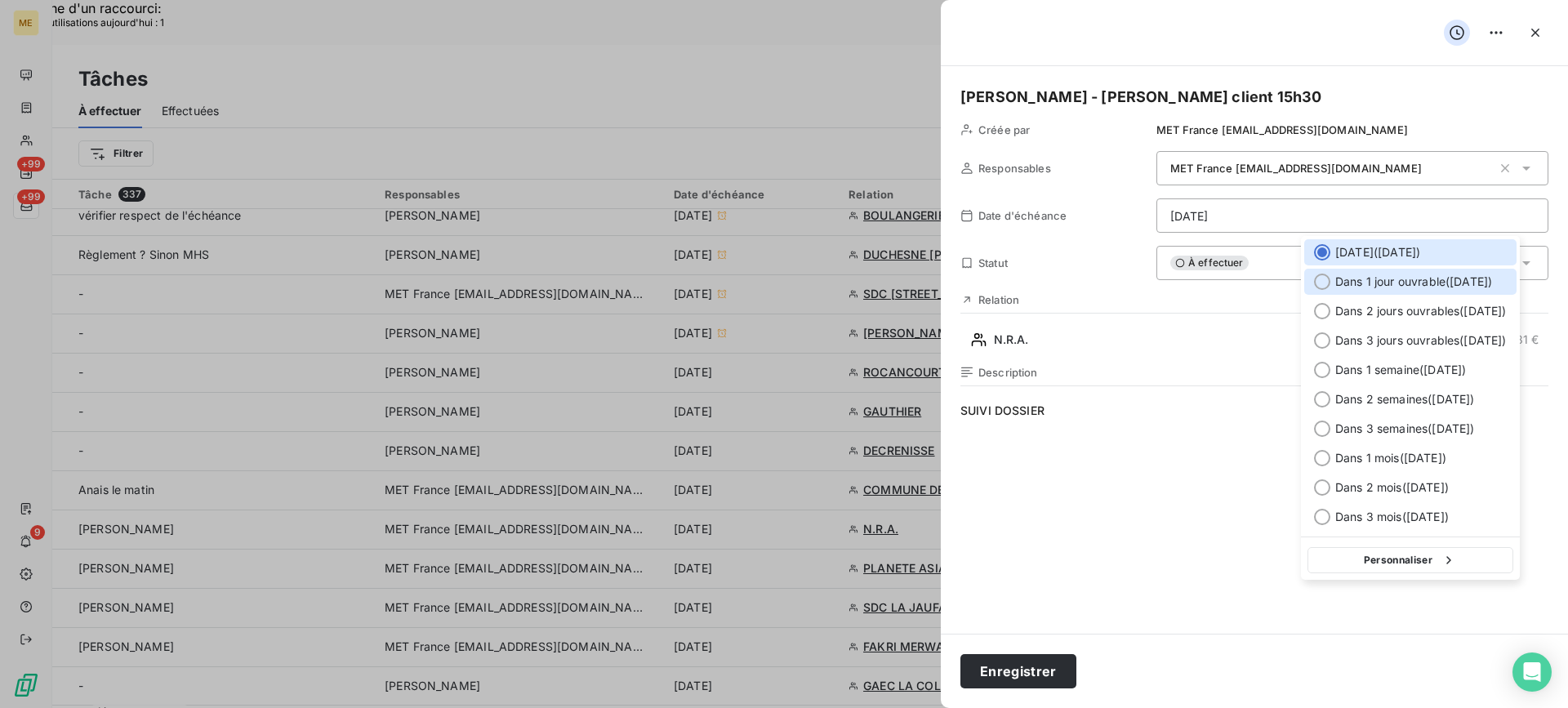
drag, startPoint x: 1332, startPoint y: 288, endPoint x: 1283, endPoint y: 317, distance: 56.9
click at [1331, 288] on div "Dans 1 jour ouvrable ( [DATE] )" at bounding box center [1411, 281] width 212 height 27
type input "[DATE]"
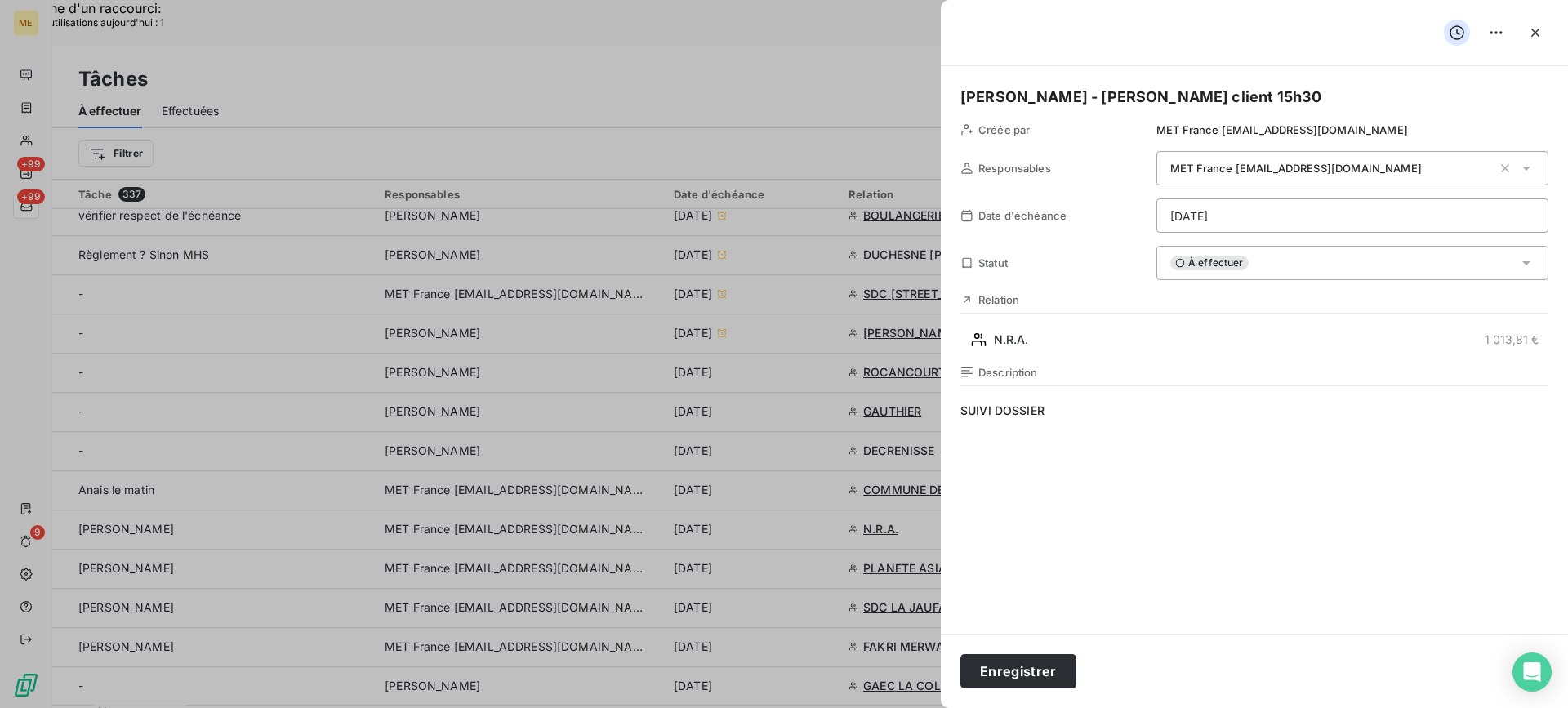
click at [1000, 693] on div "Enregistrer" at bounding box center [1255, 671] width 627 height 75
click at [1009, 670] on button "Enregistrer" at bounding box center [1019, 671] width 116 height 34
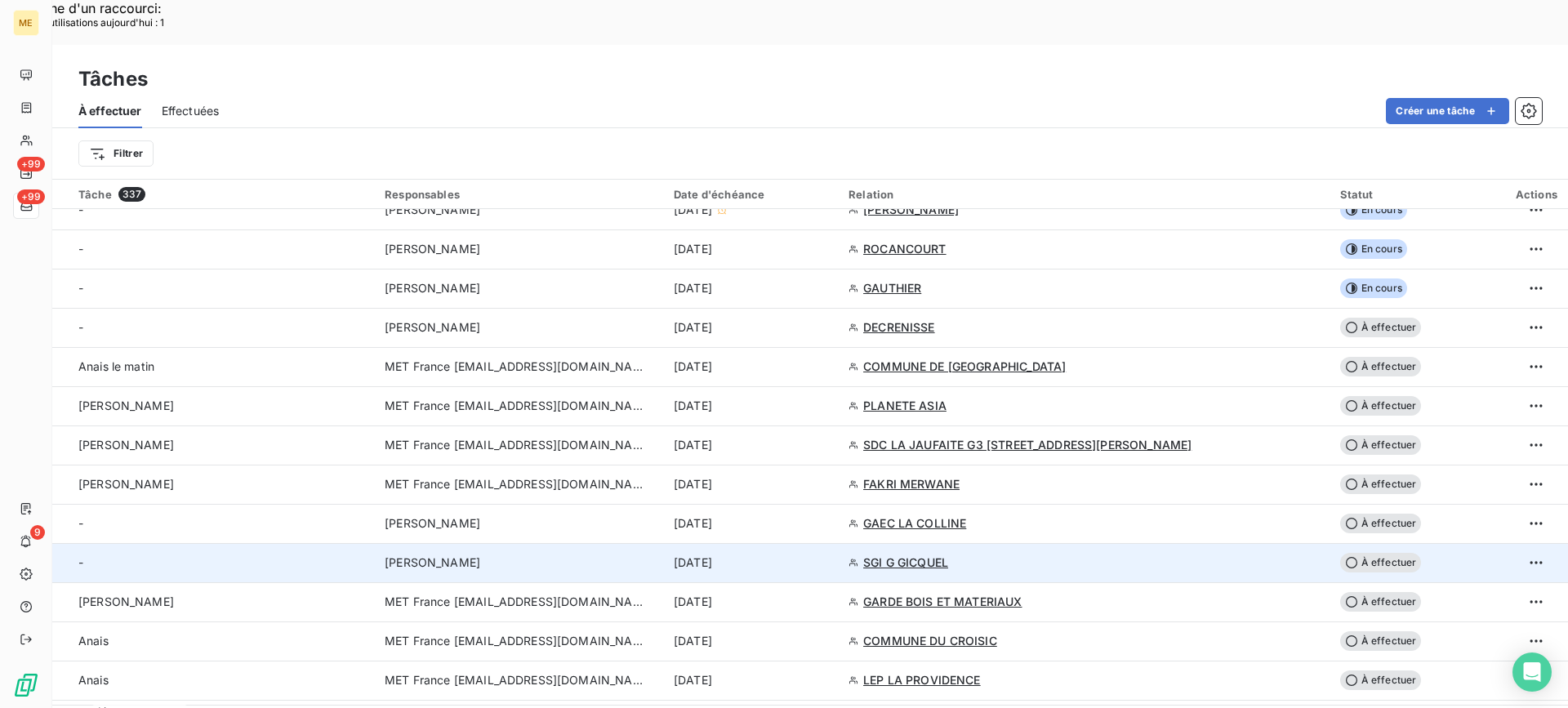
scroll to position [408, 0]
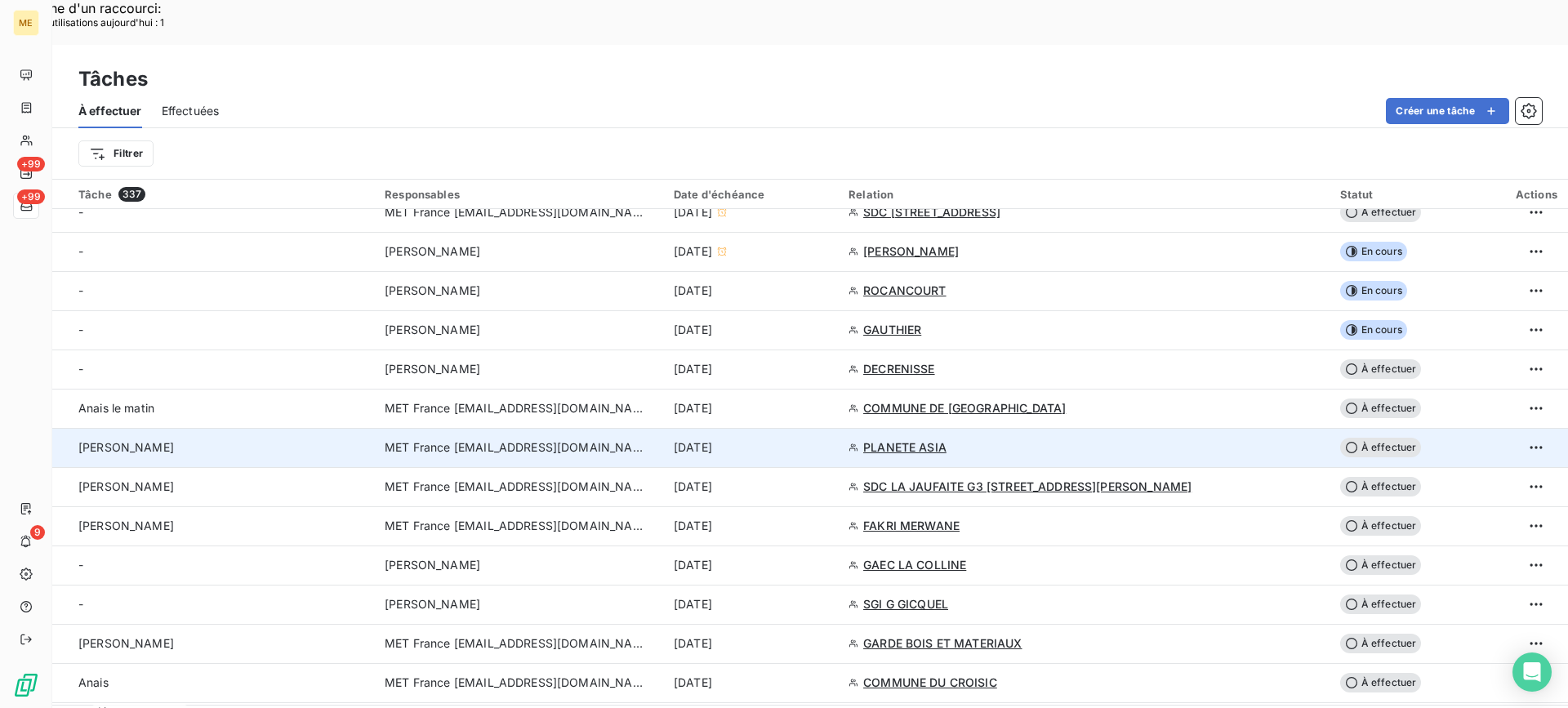
click at [177, 428] on td "[PERSON_NAME]" at bounding box center [213, 448] width 322 height 39
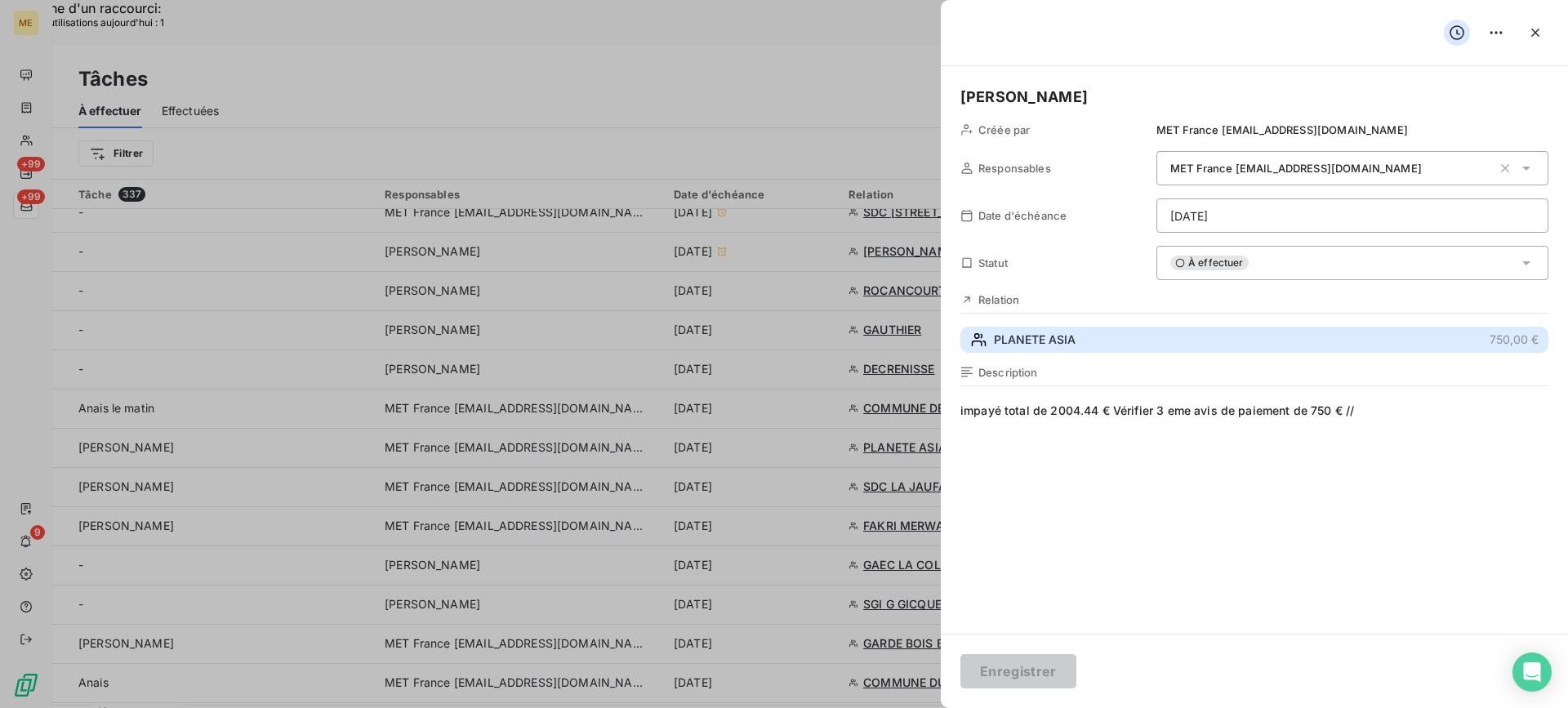
click at [1143, 344] on button "PLANETE ASIA 750,00 €" at bounding box center [1255, 340] width 588 height 27
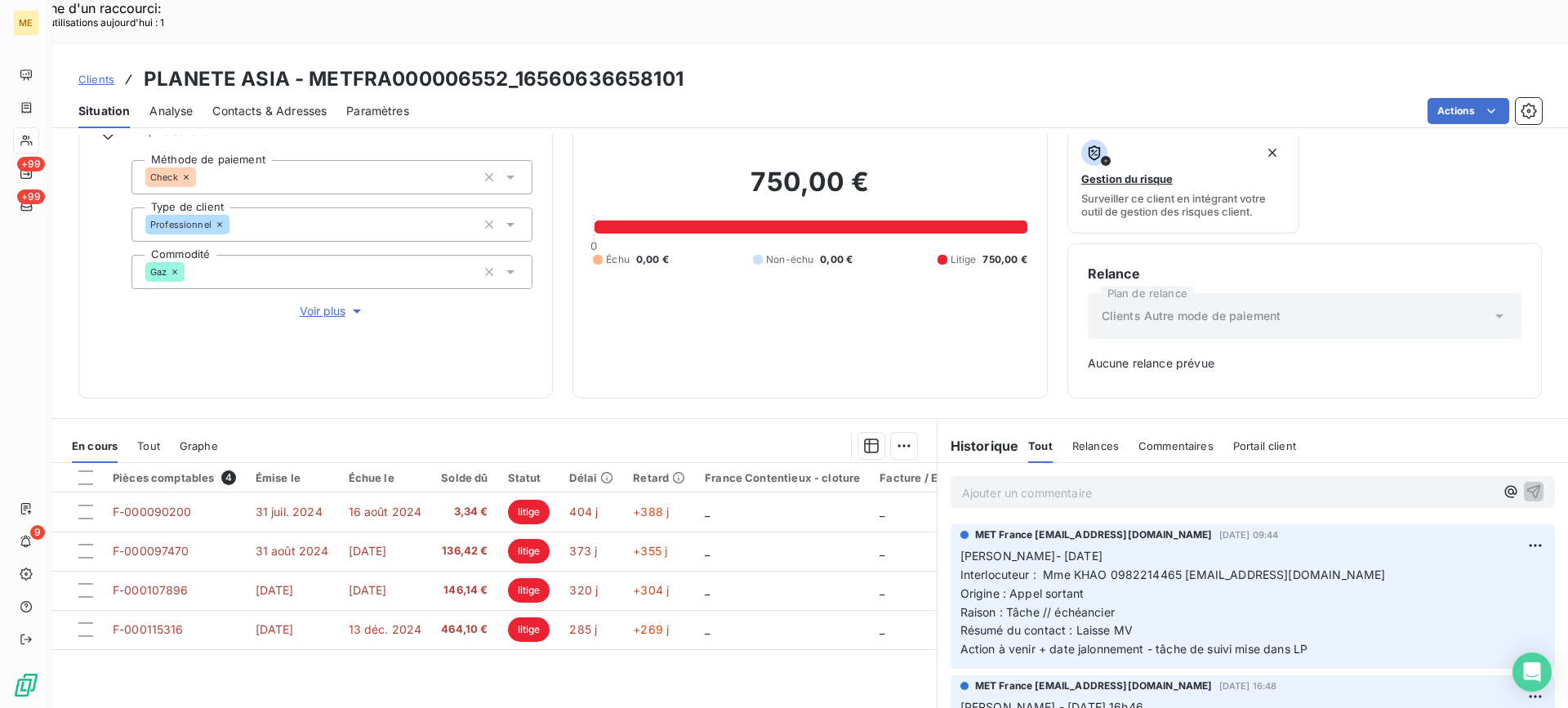
scroll to position [203, 0]
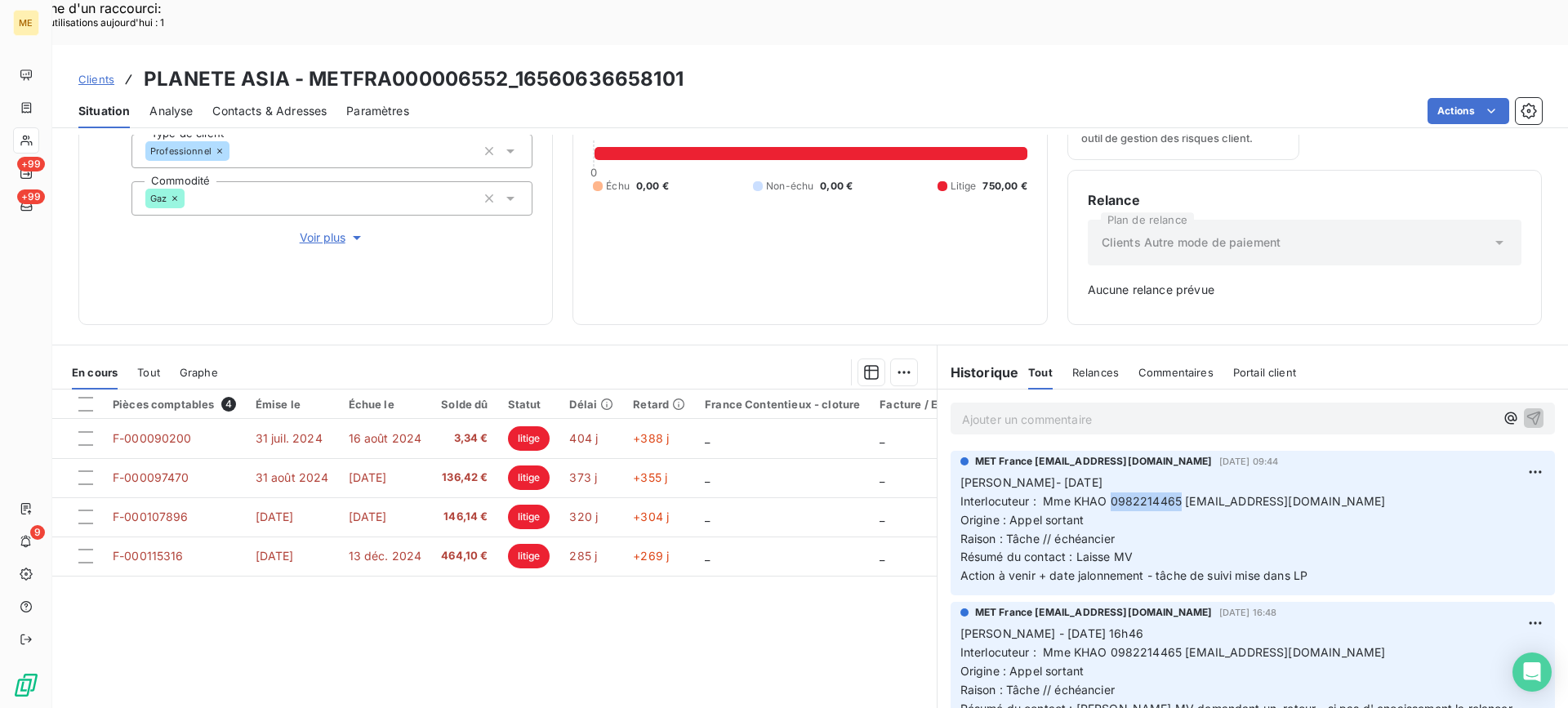
drag, startPoint x: 1102, startPoint y: 450, endPoint x: 1173, endPoint y: 464, distance: 72.4
click at [1173, 473] on p "[PERSON_NAME]- [DATE] Interlocuteur : Mme KHAO 0982214465 [EMAIL_ADDRESS][DOMAI…" at bounding box center [1253, 529] width 585 height 112
drag, startPoint x: 511, startPoint y: 33, endPoint x: 699, endPoint y: 34, distance: 188.0
click at [699, 65] on div "Clients PLANETE ASIA - METFRA000006552_16560636658101" at bounding box center [810, 80] width 1516 height 29
click at [843, 617] on div "Pièces comptables 4 Émise le Échue le Solde dû Statut Délai Retard France Conte…" at bounding box center [494, 547] width 884 height 314
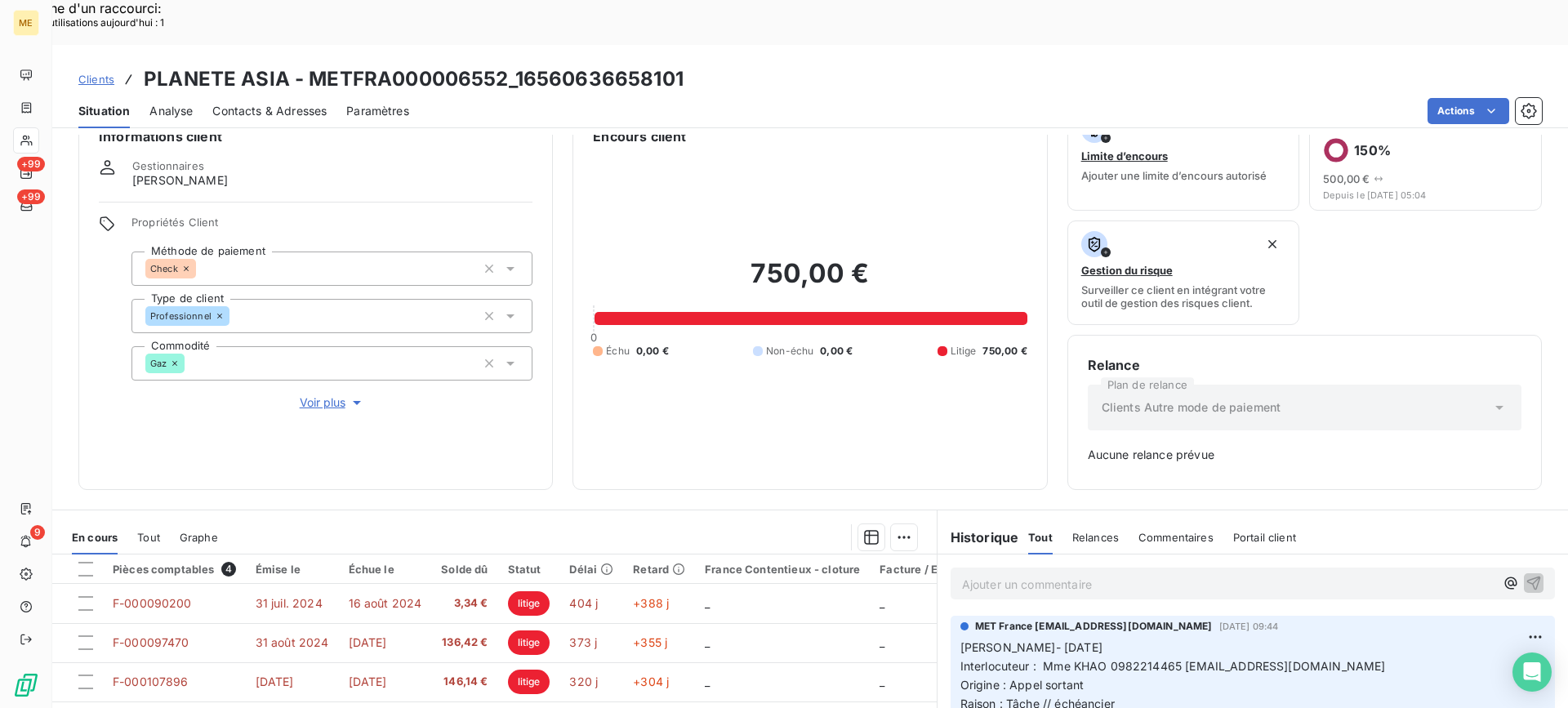
scroll to position [0, 0]
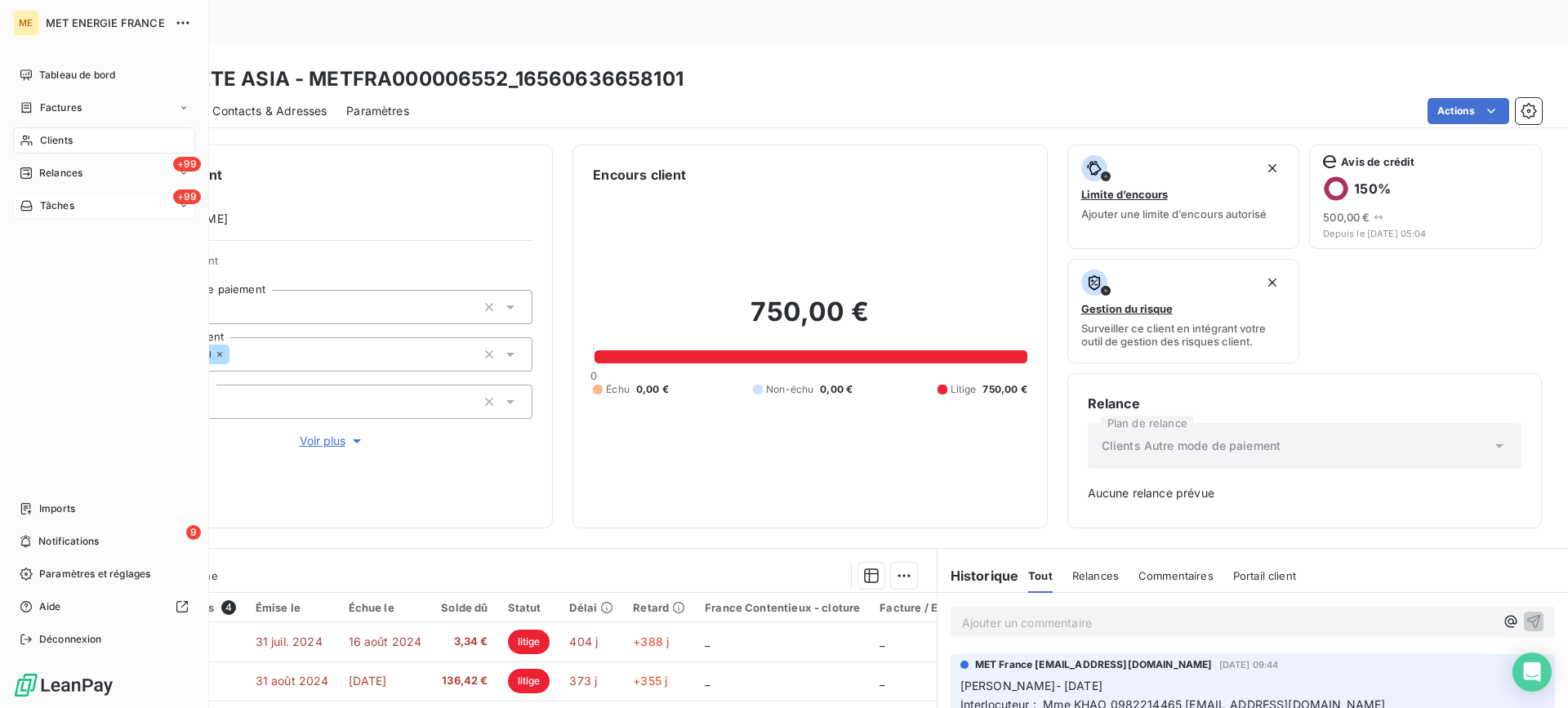
click at [82, 205] on div "+99 Tâches" at bounding box center [103, 205] width 182 height 27
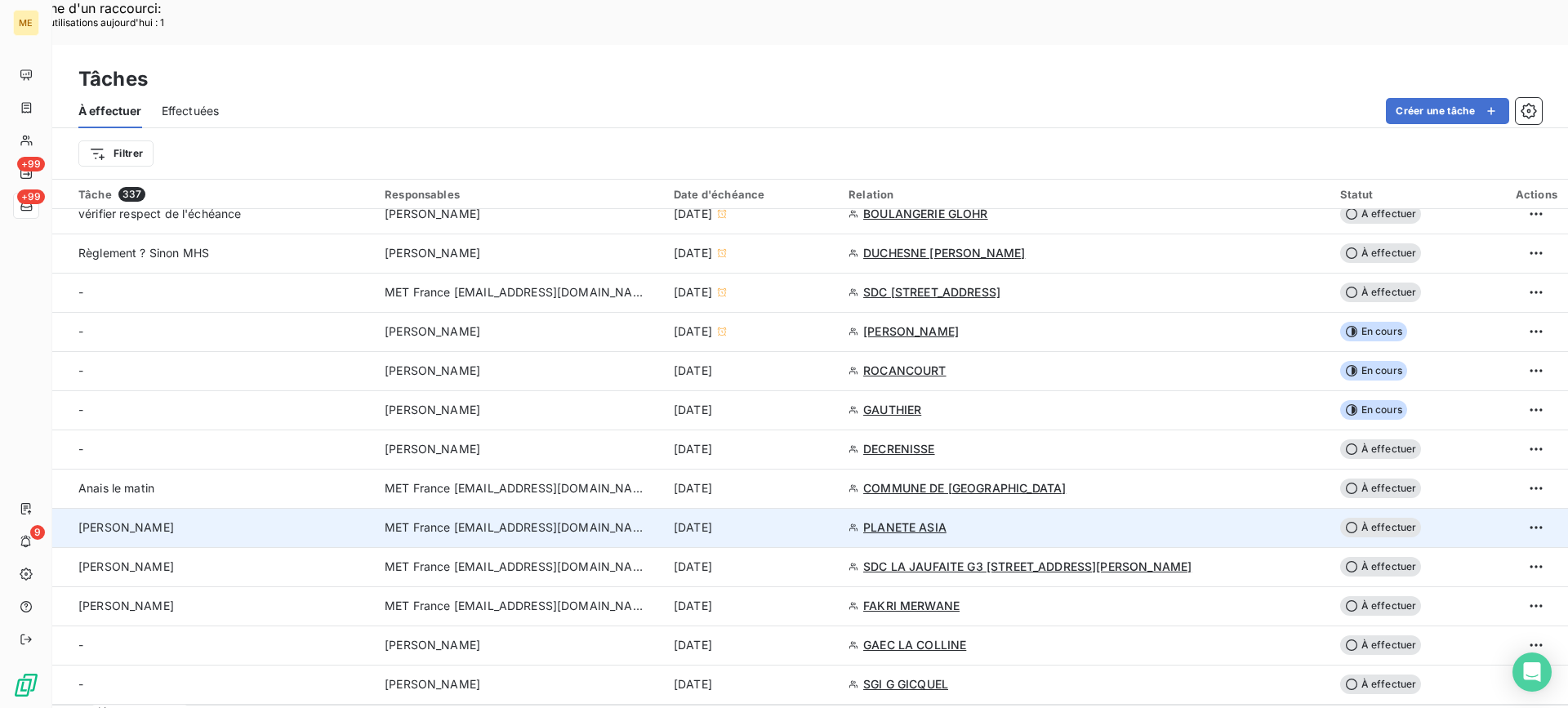
scroll to position [490, 0]
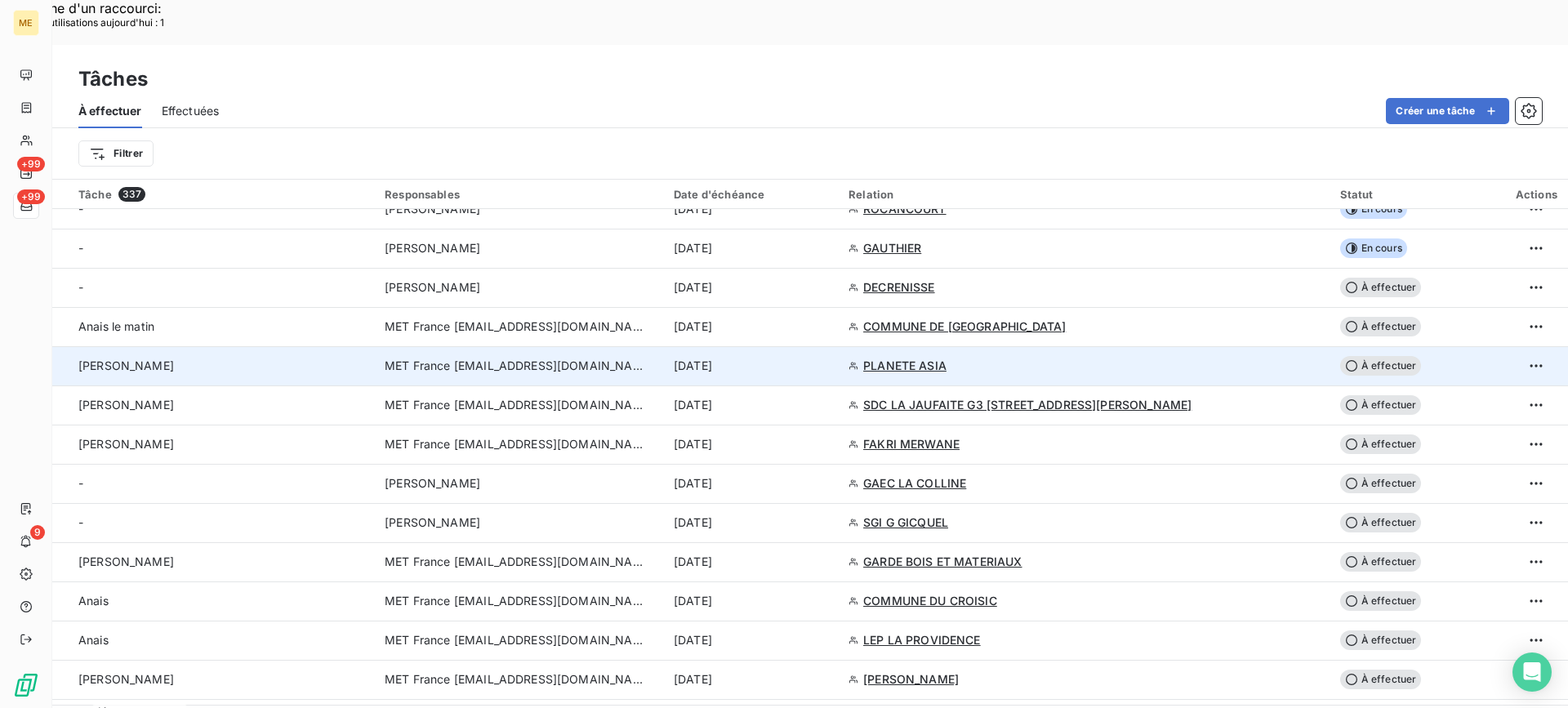
click at [266, 346] on td "[PERSON_NAME]" at bounding box center [213, 365] width 322 height 39
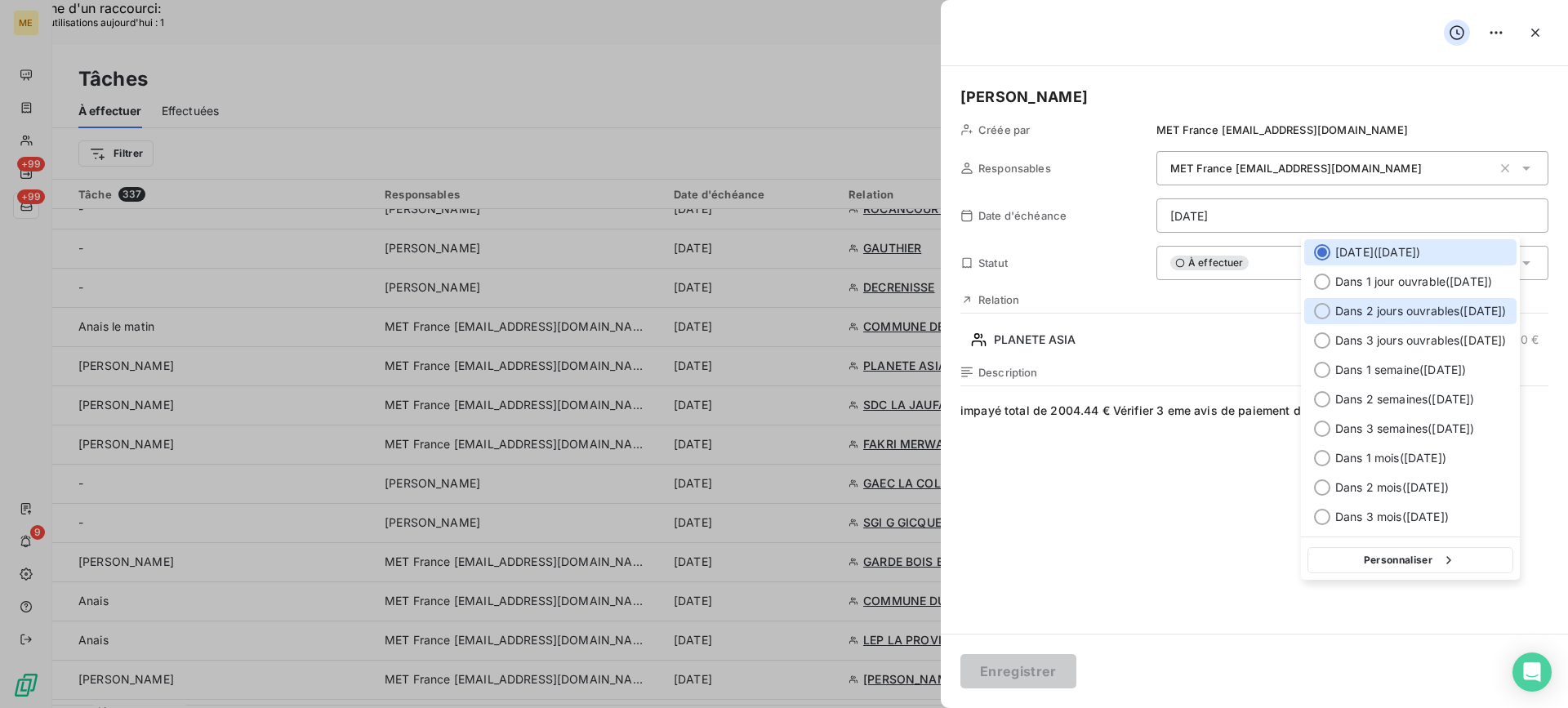
click at [1329, 312] on div at bounding box center [1322, 310] width 17 height 17
type input "[DATE]"
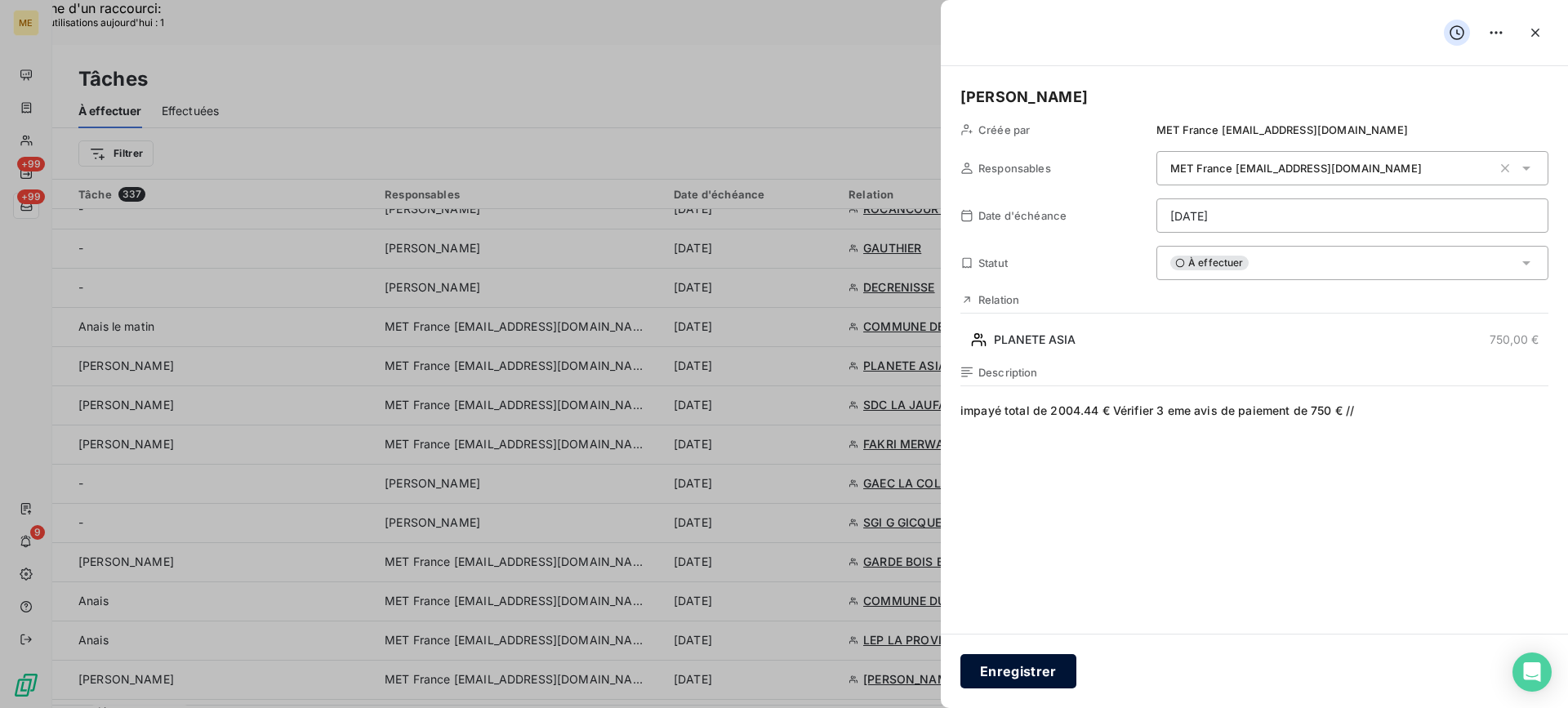
click at [1029, 667] on button "Enregistrer" at bounding box center [1019, 671] width 116 height 34
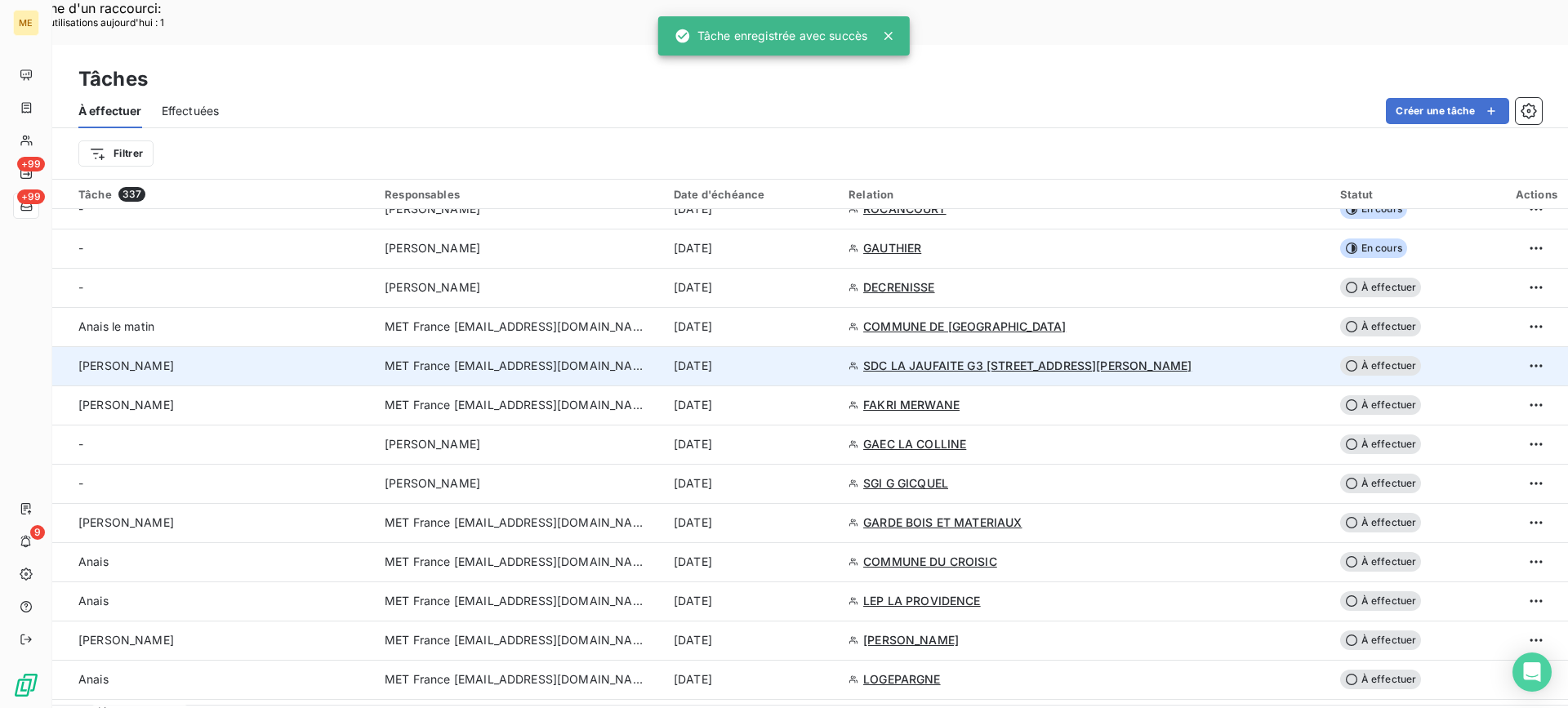
click at [269, 346] on td "[PERSON_NAME]" at bounding box center [213, 365] width 322 height 39
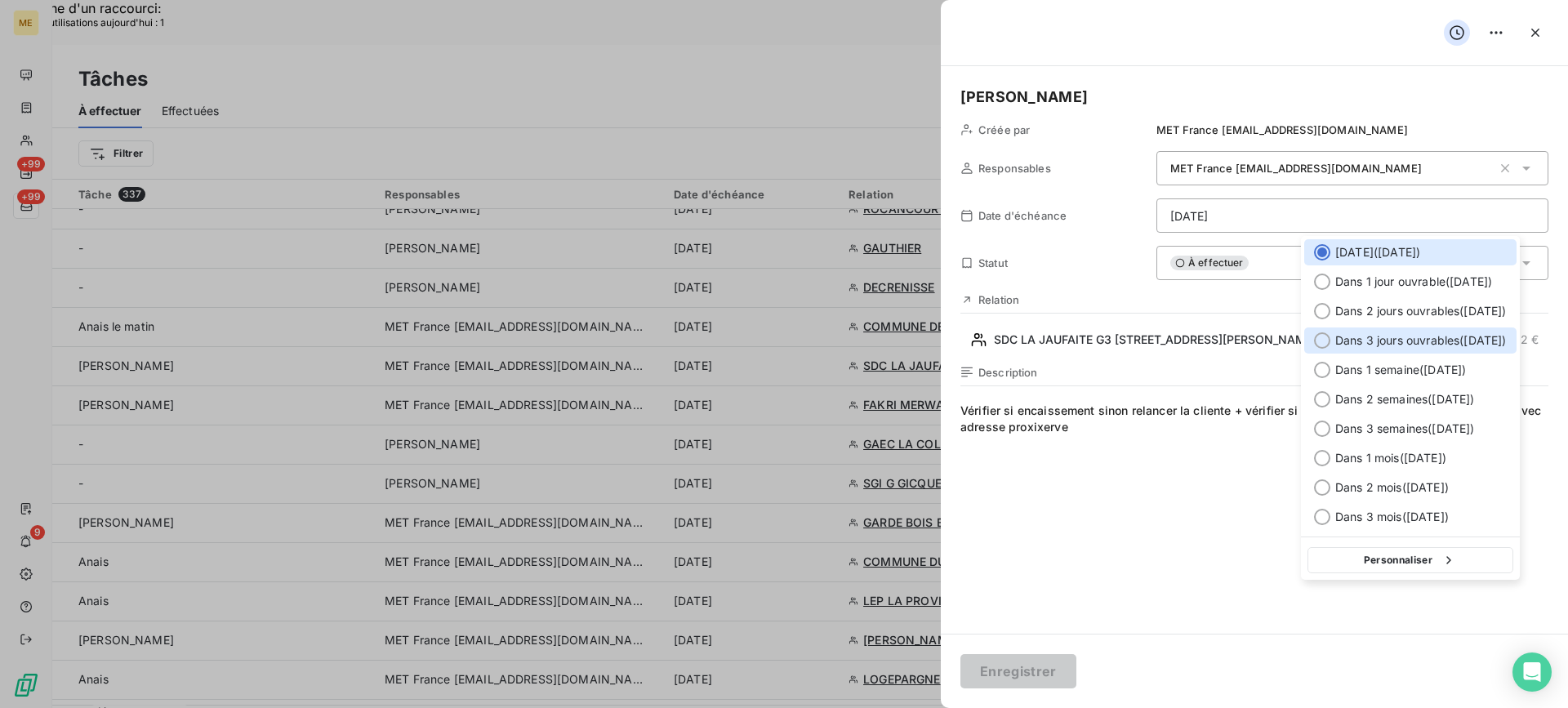
click at [1331, 333] on div "Dans 3 jours ouvrables ( [DATE] )" at bounding box center [1411, 340] width 212 height 27
type input "[DATE]"
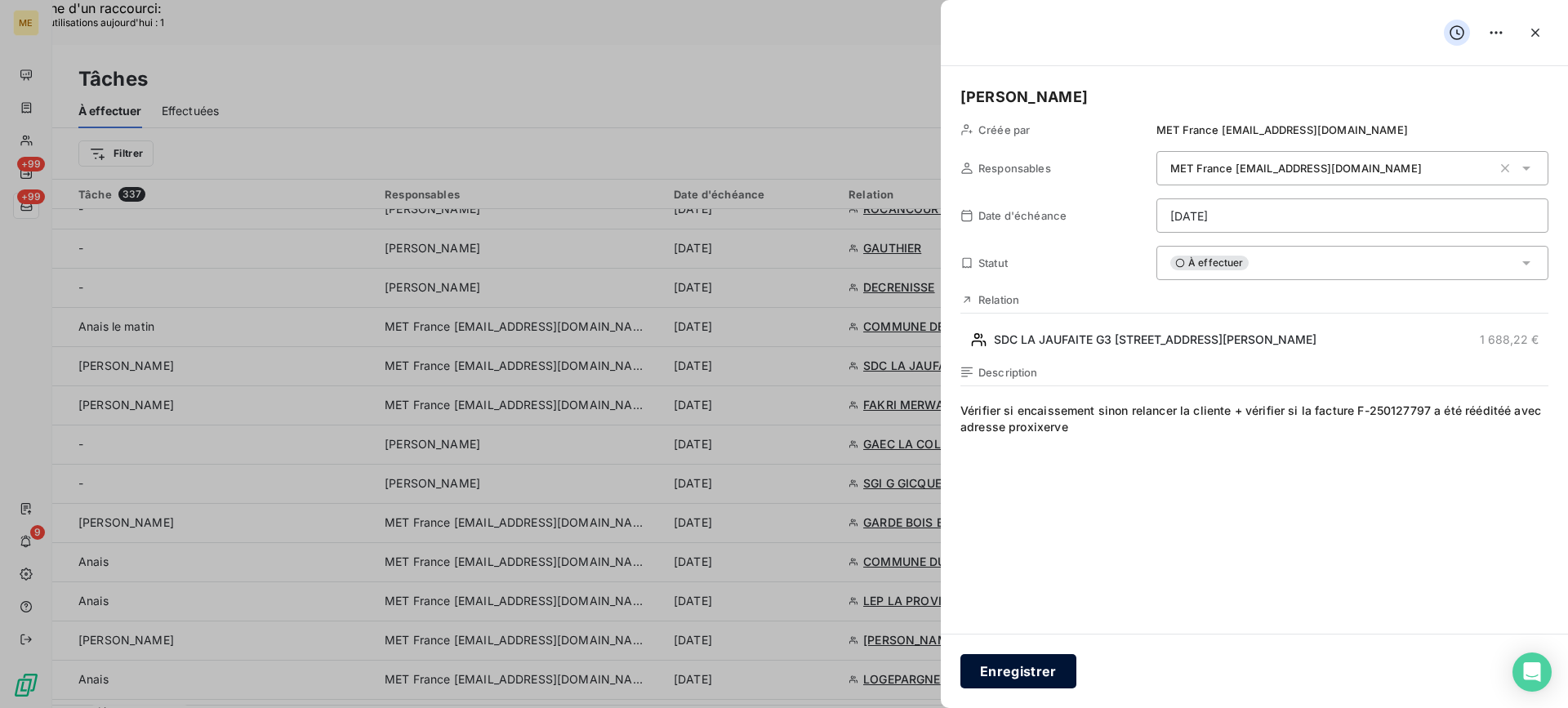
click at [1019, 671] on button "Enregistrer" at bounding box center [1019, 671] width 116 height 34
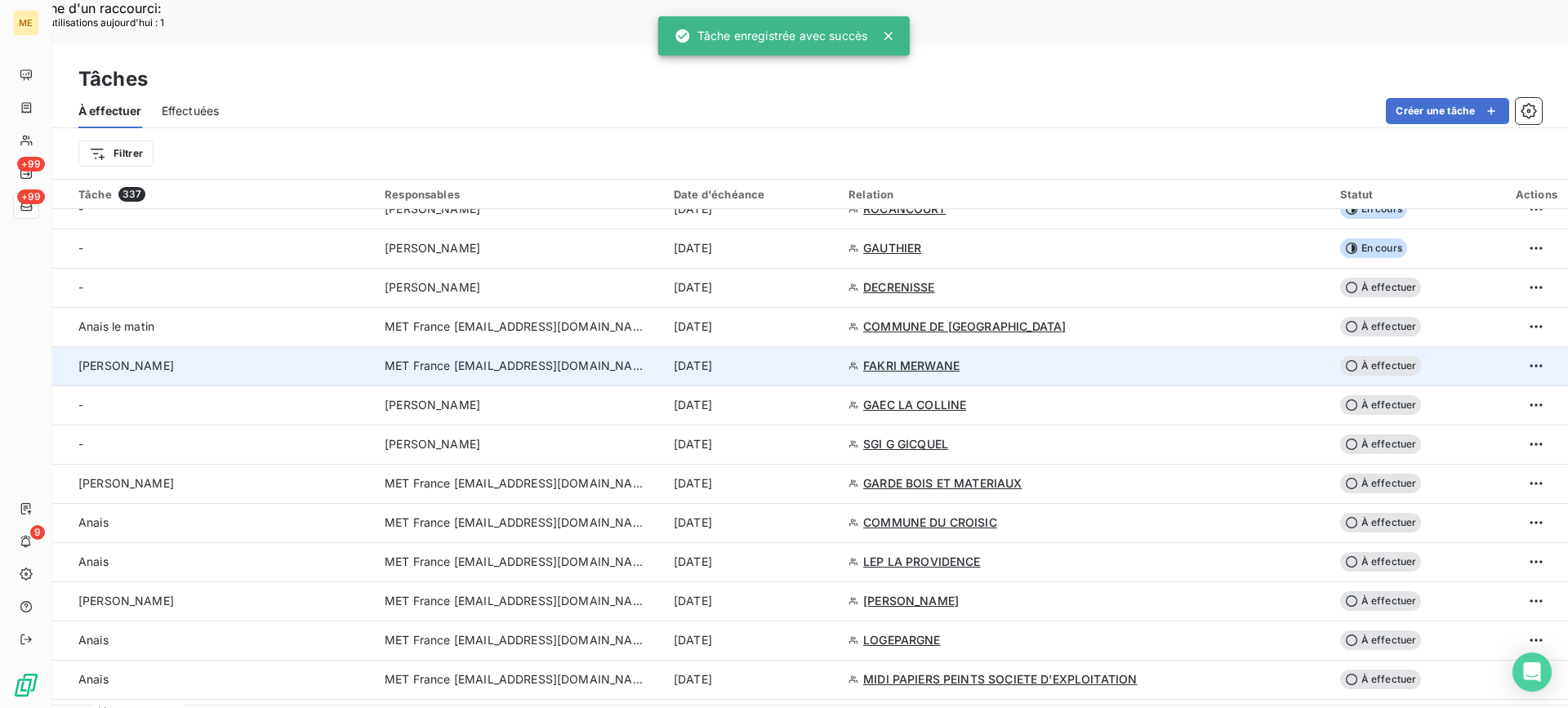
click at [284, 357] on div "[PERSON_NAME]" at bounding box center [222, 365] width 287 height 17
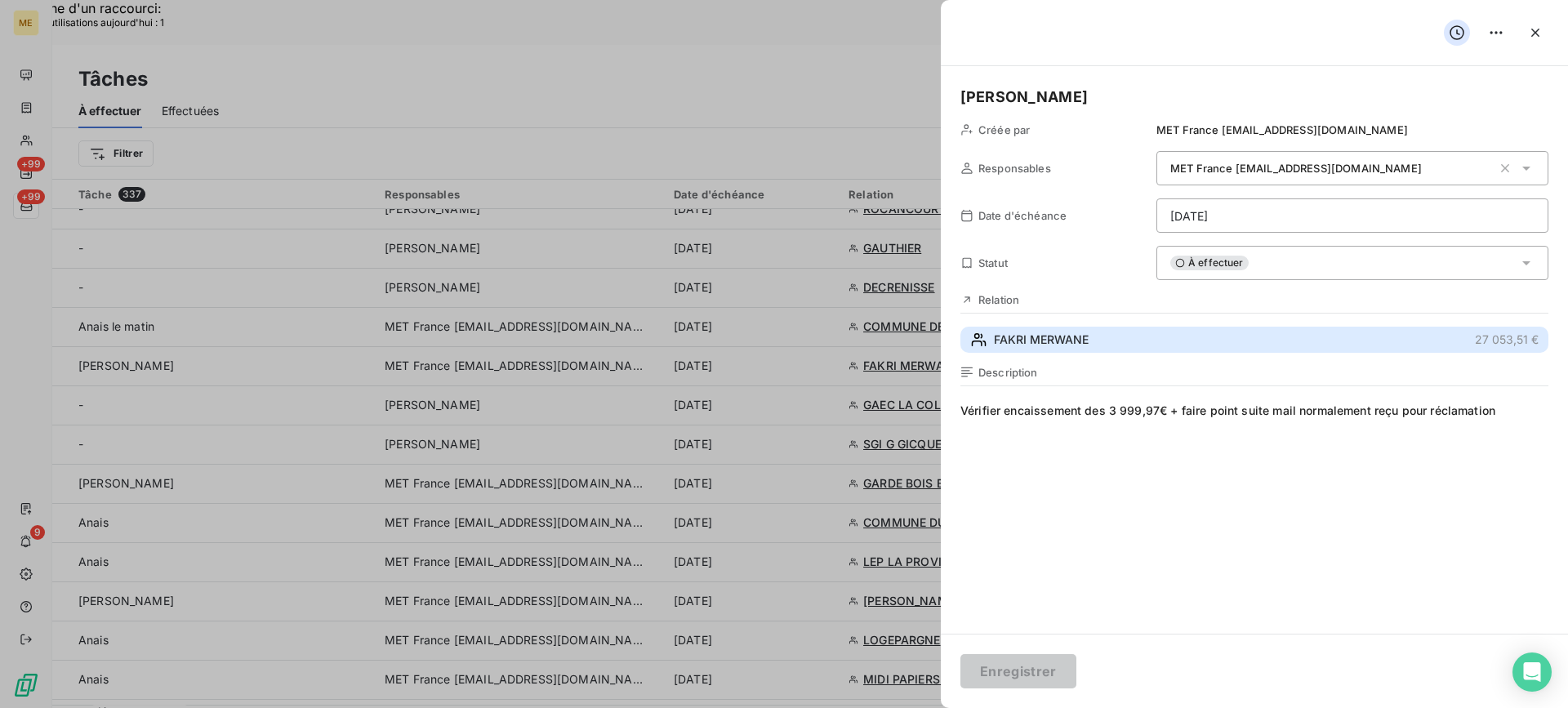
click at [1232, 351] on button "FAKRI MERWANE 27 053,51 €" at bounding box center [1255, 340] width 588 height 27
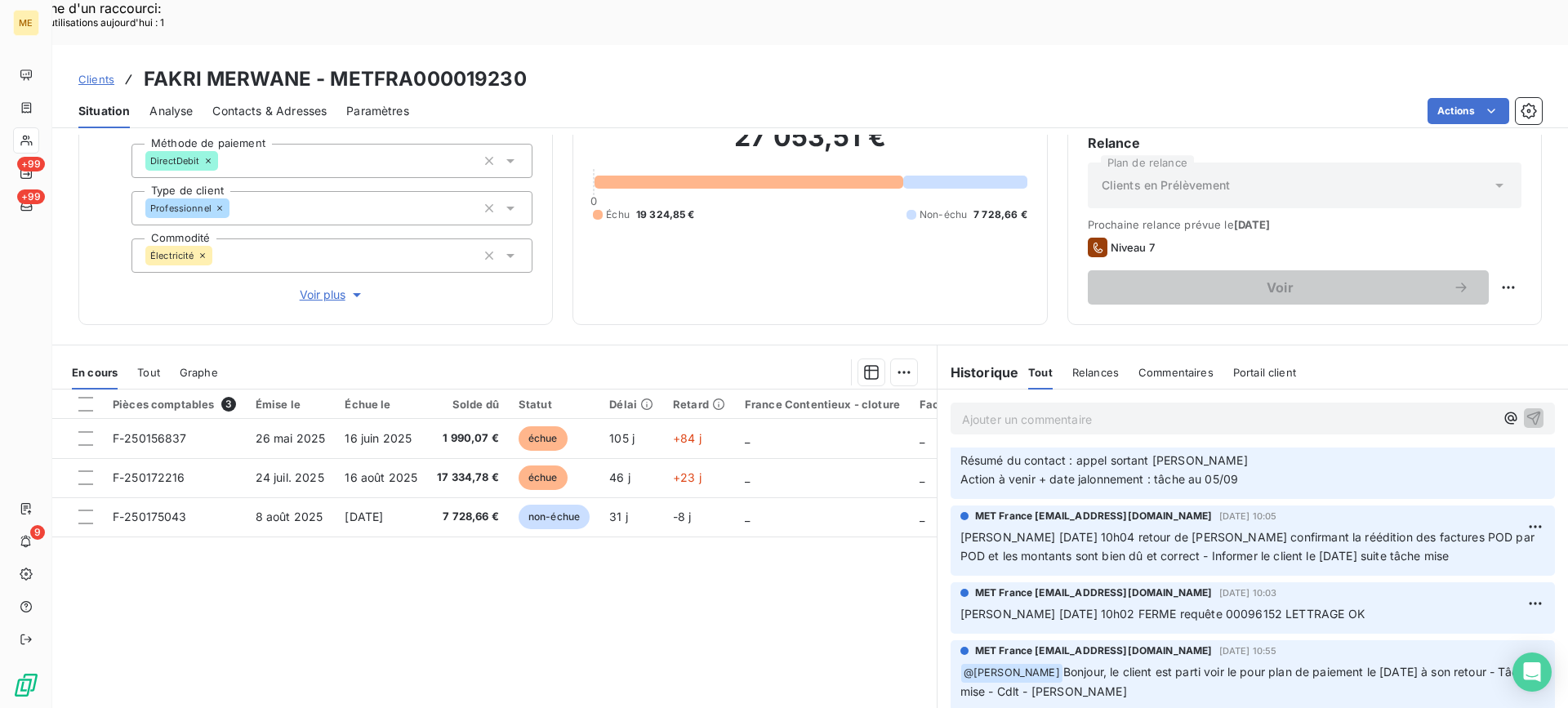
scroll to position [163, 0]
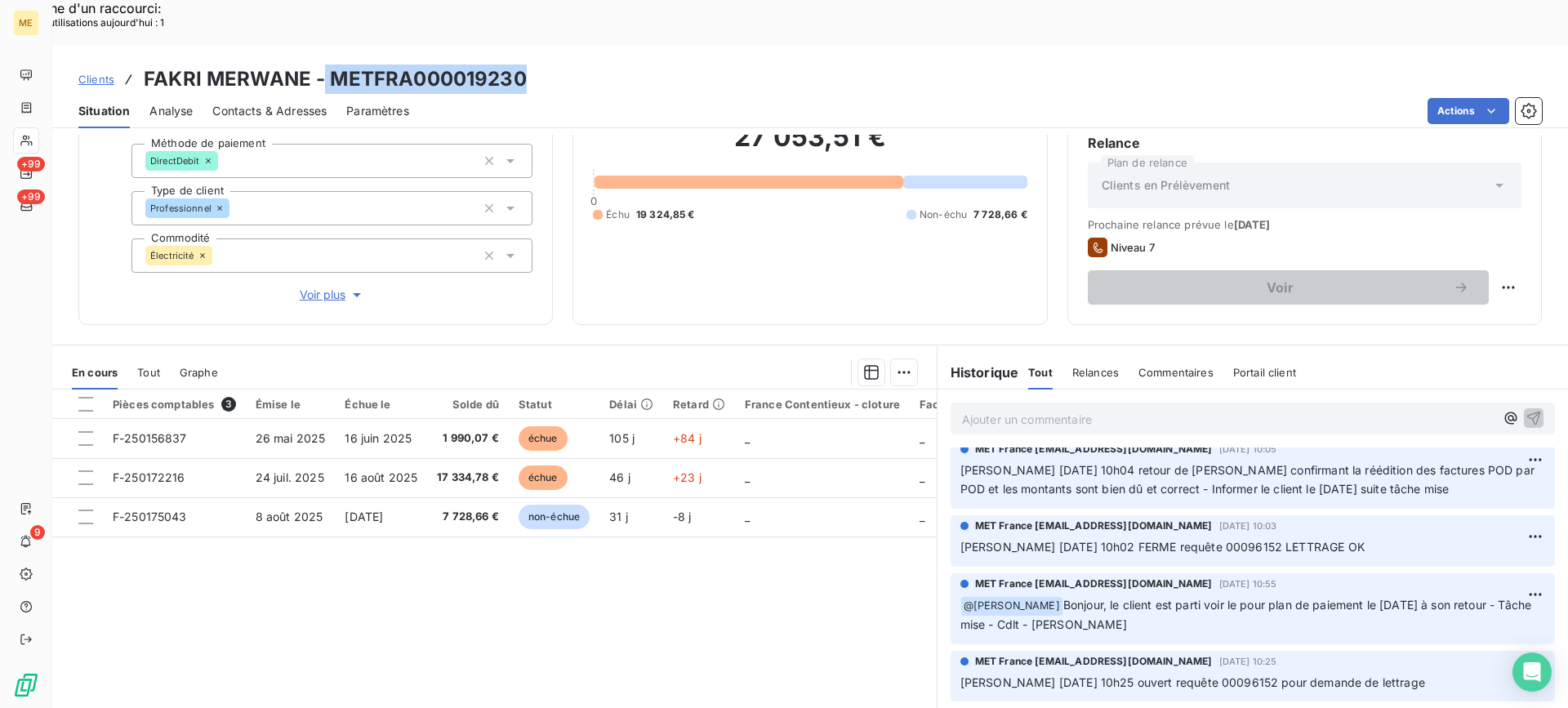
drag, startPoint x: 324, startPoint y: 33, endPoint x: 524, endPoint y: 28, distance: 200.1
click at [524, 65] on h3 "FAKRI MERWANE - METFRA000019230" at bounding box center [335, 80] width 383 height 29
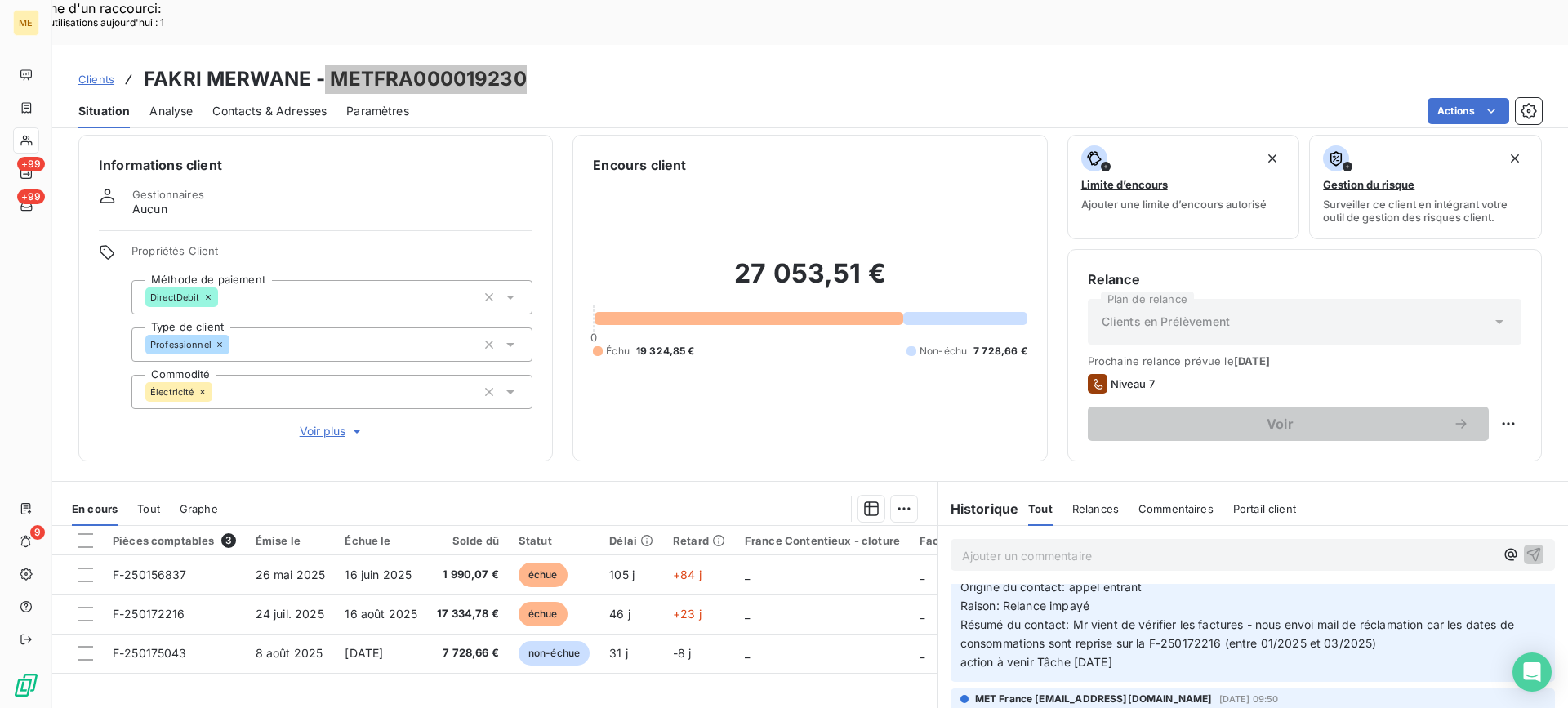
scroll to position [0, 0]
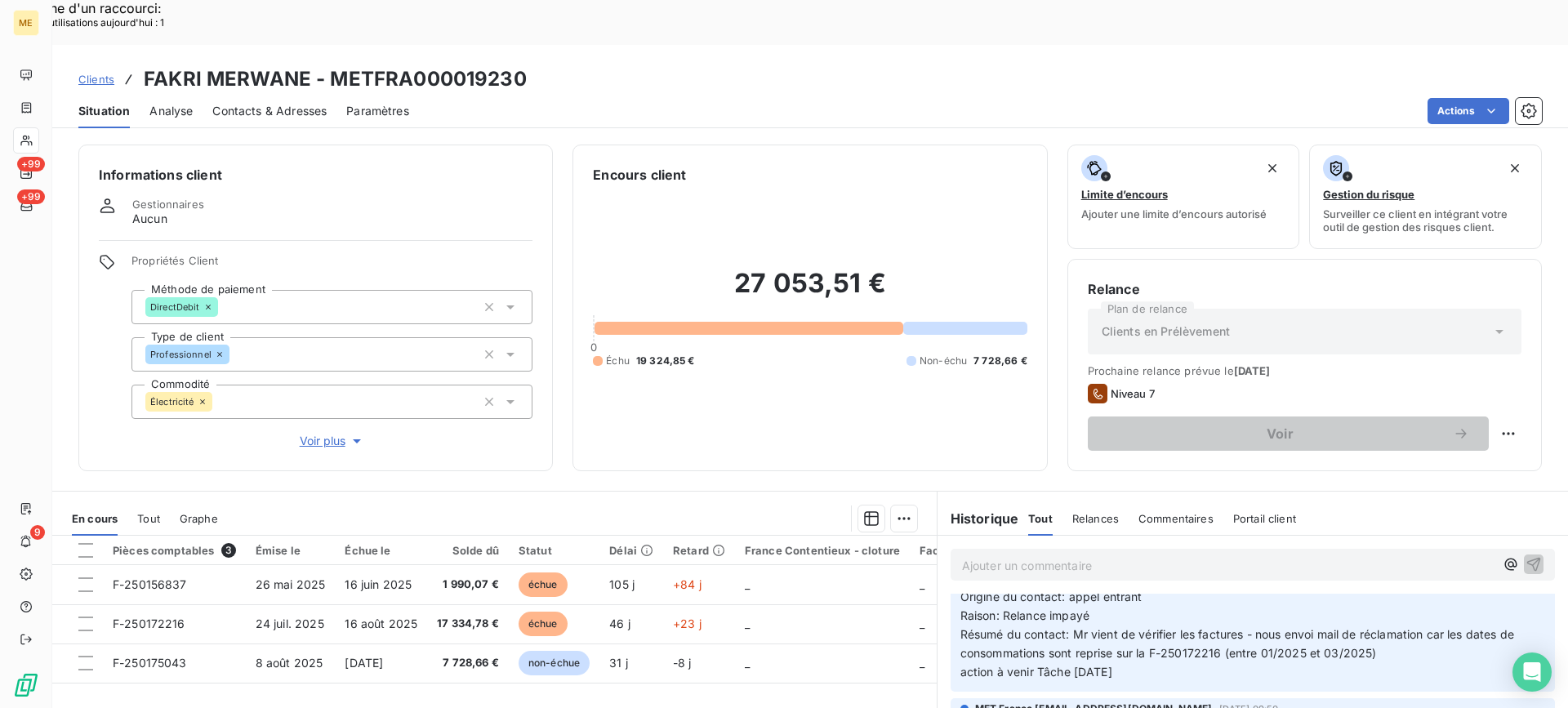
click at [819, 362] on div "27 053,51 € 0 Échu 19 324,85 € Non-échu 7 728,66 €" at bounding box center [810, 317] width 433 height 266
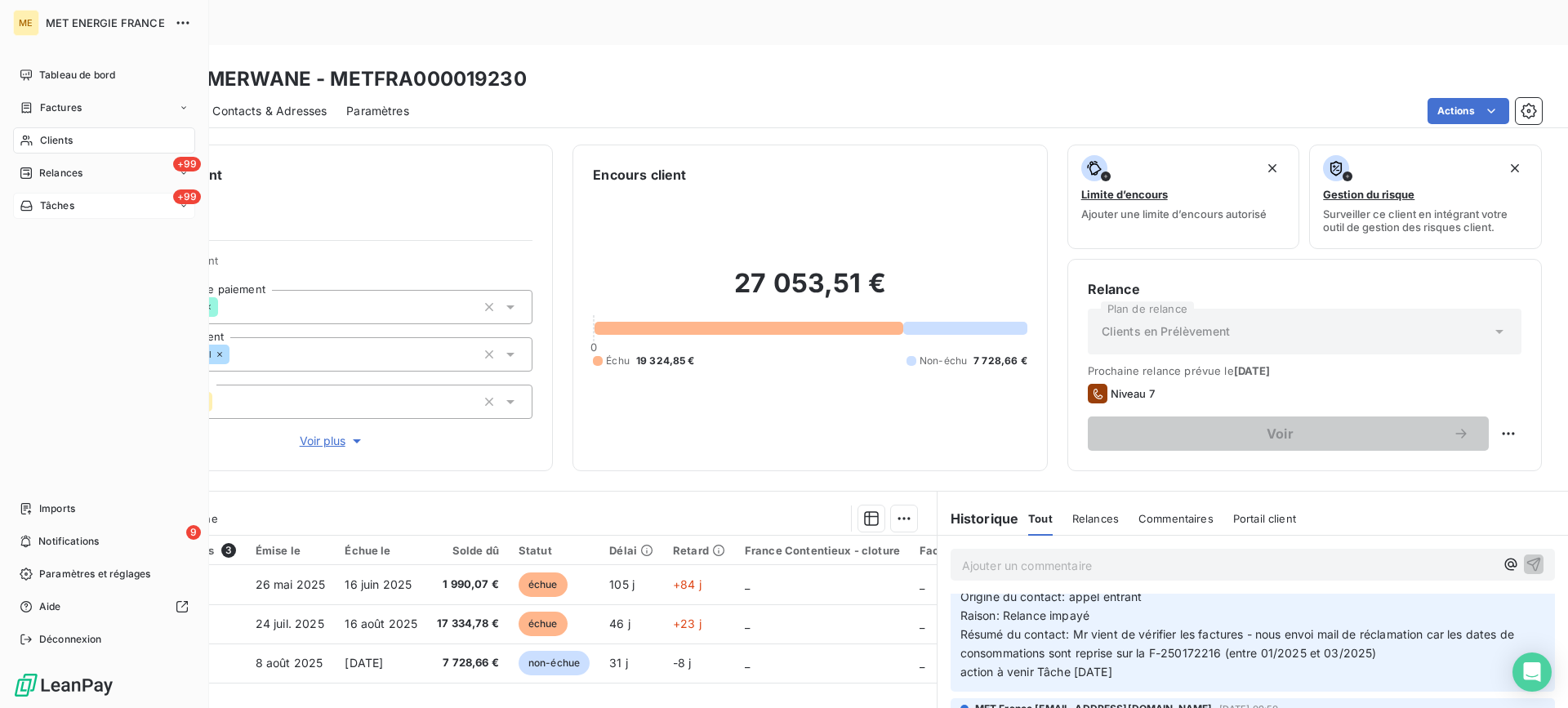
click at [70, 198] on span "Tâches" at bounding box center [57, 205] width 34 height 15
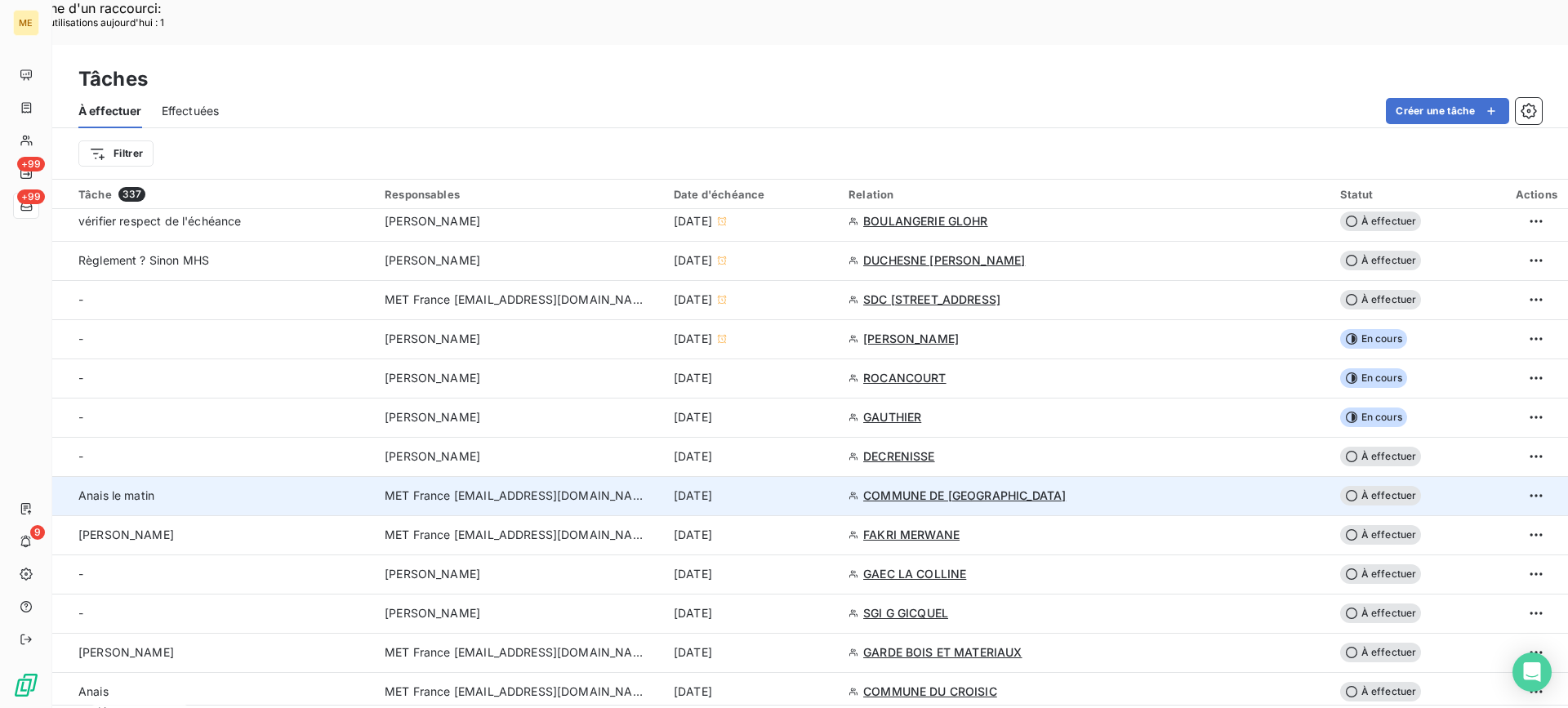
scroll to position [327, 0]
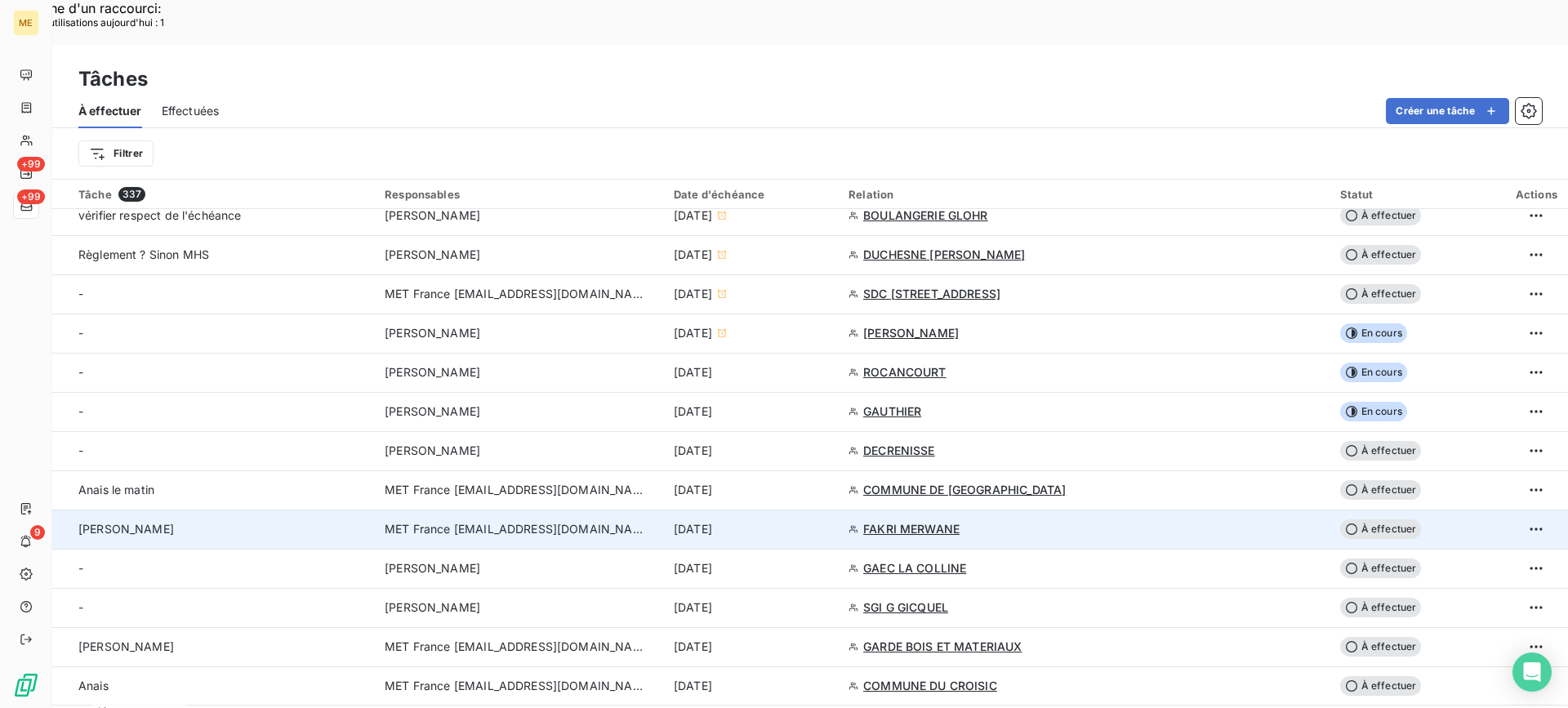
click at [323, 520] on div "[PERSON_NAME]" at bounding box center [222, 528] width 287 height 17
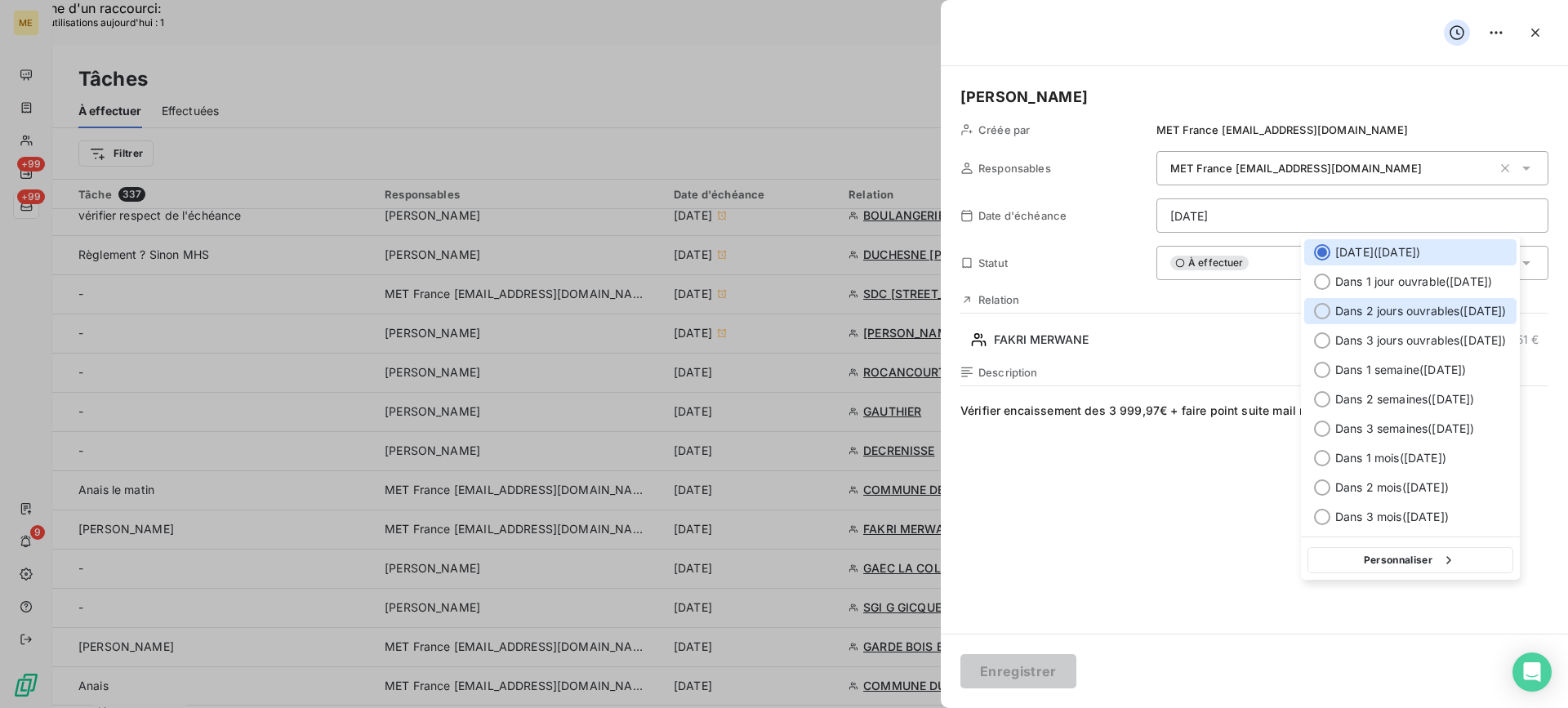
click at [1329, 312] on div at bounding box center [1322, 310] width 17 height 17
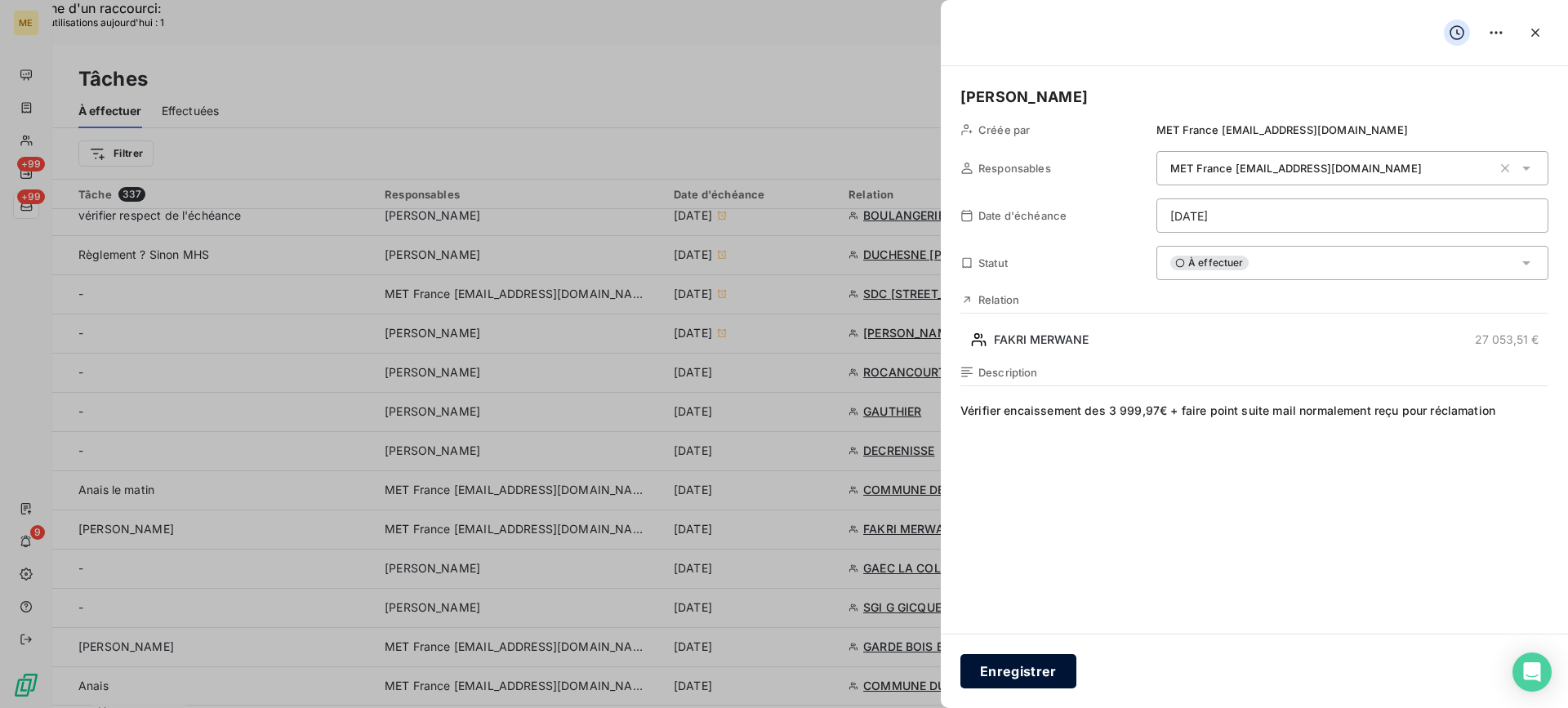
click at [1056, 667] on button "Enregistrer" at bounding box center [1019, 671] width 116 height 34
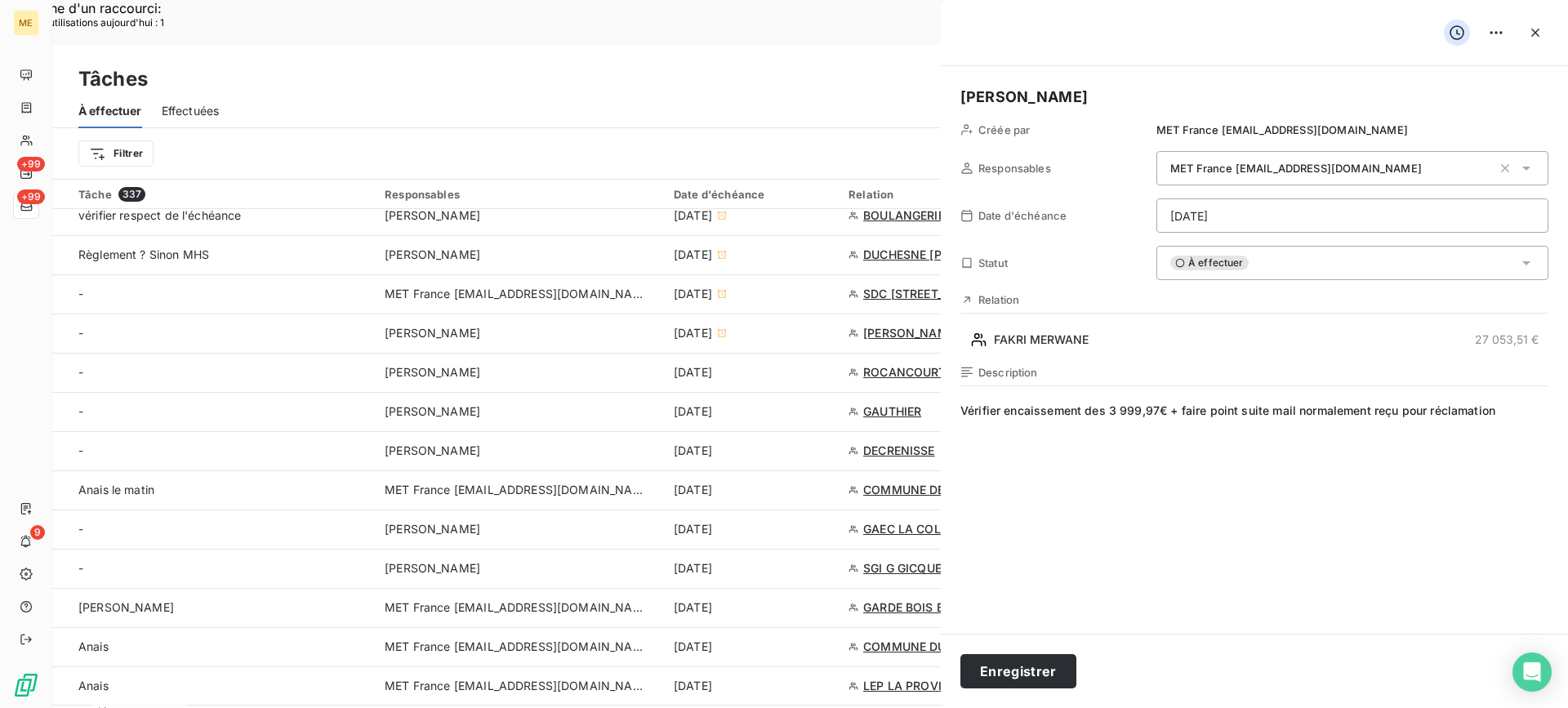
type input "[DATE]"
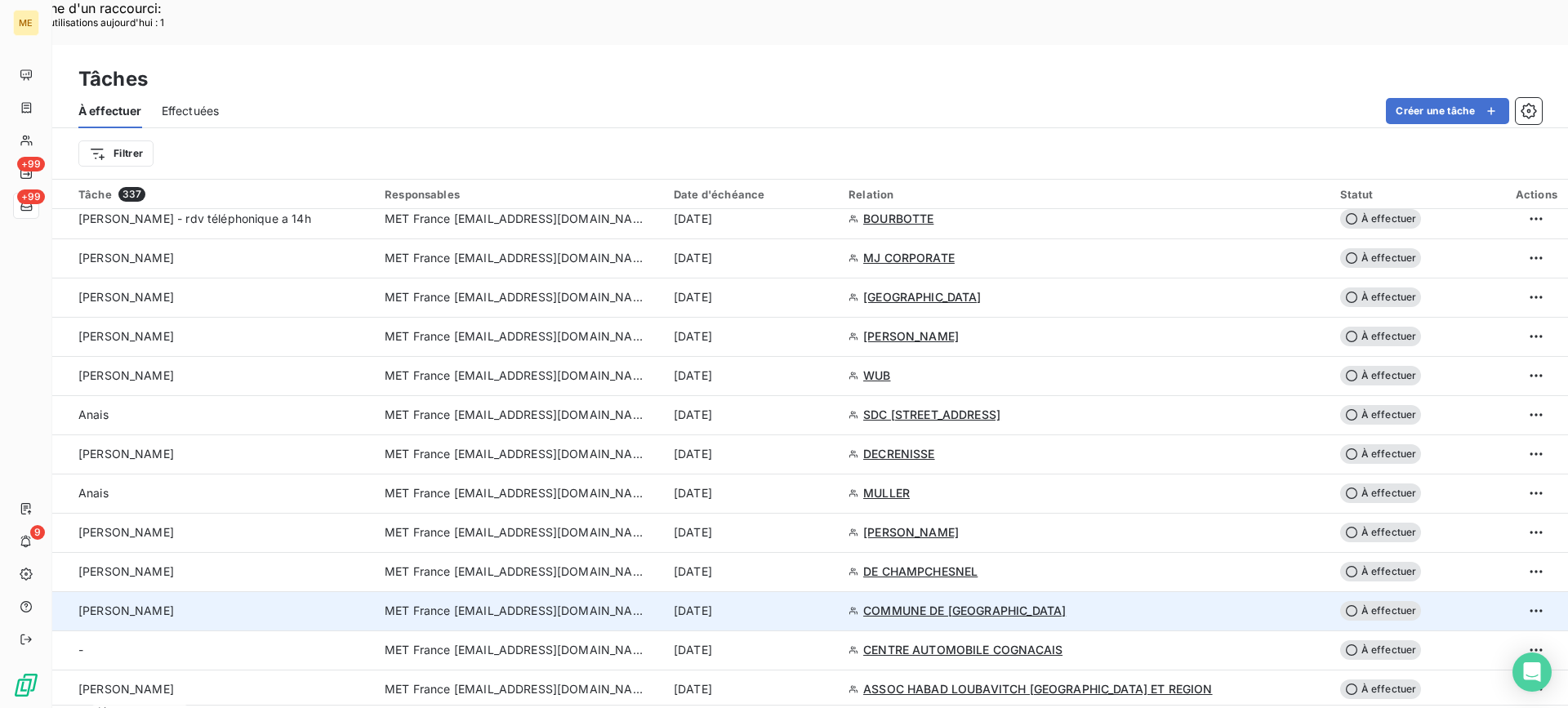
scroll to position [3423, 0]
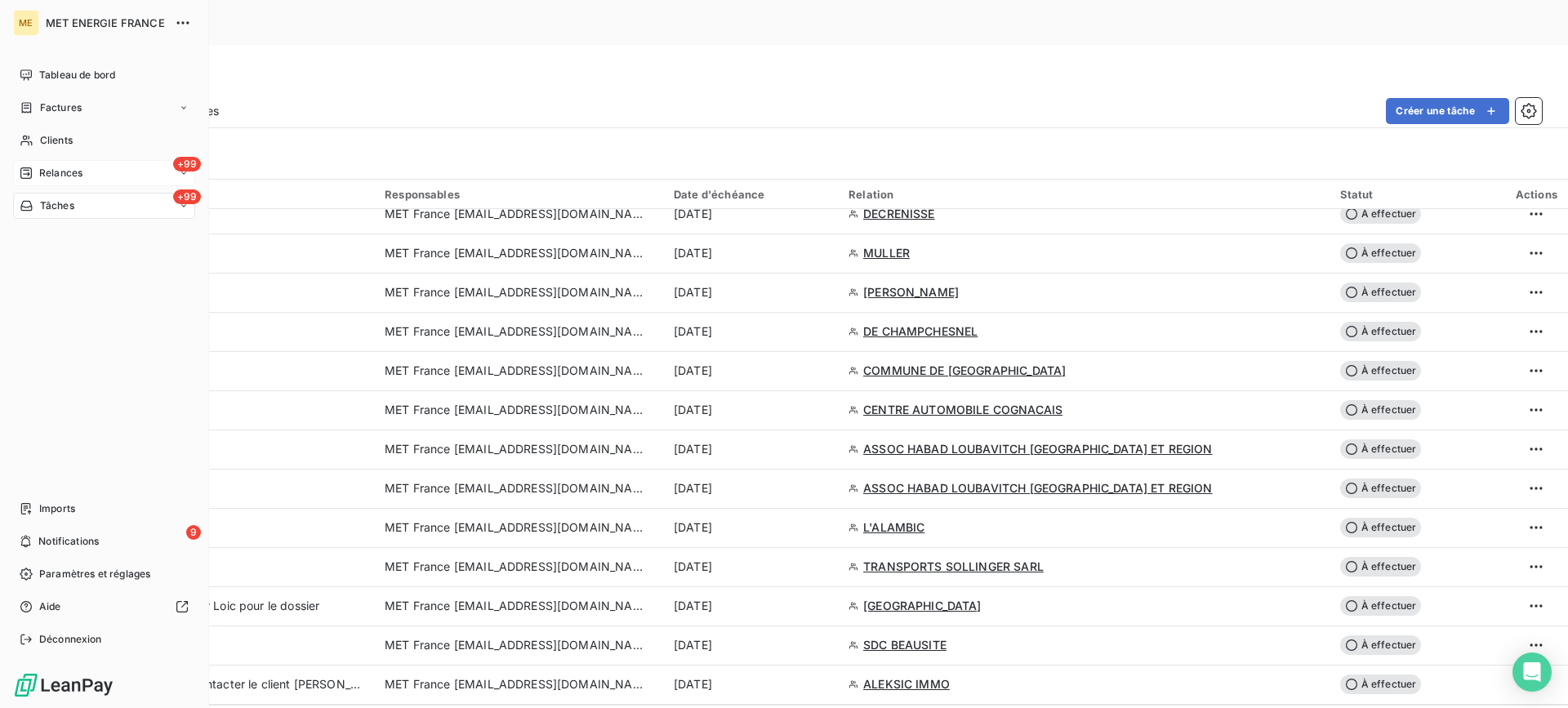
click at [106, 162] on div "+99 Relances" at bounding box center [103, 173] width 182 height 27
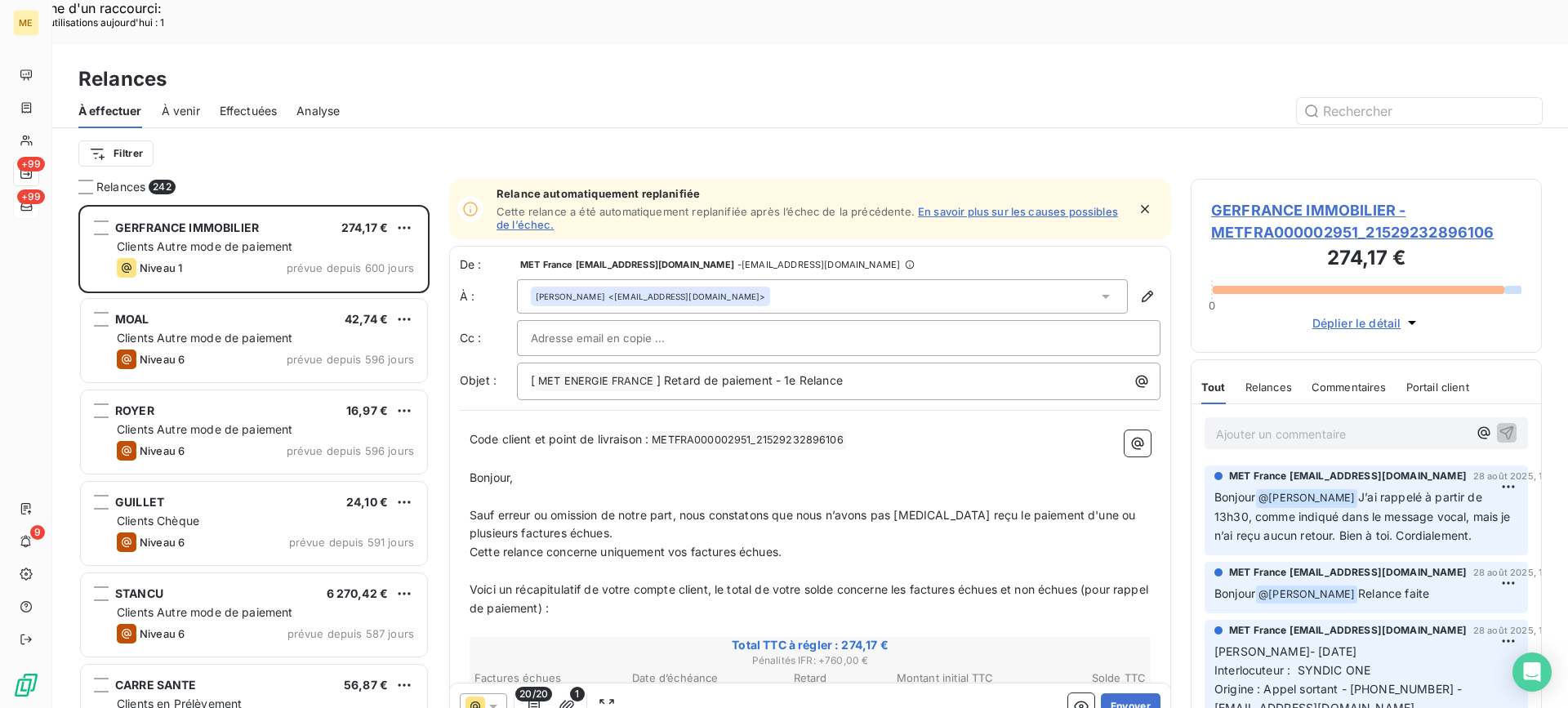
scroll to position [535, 339]
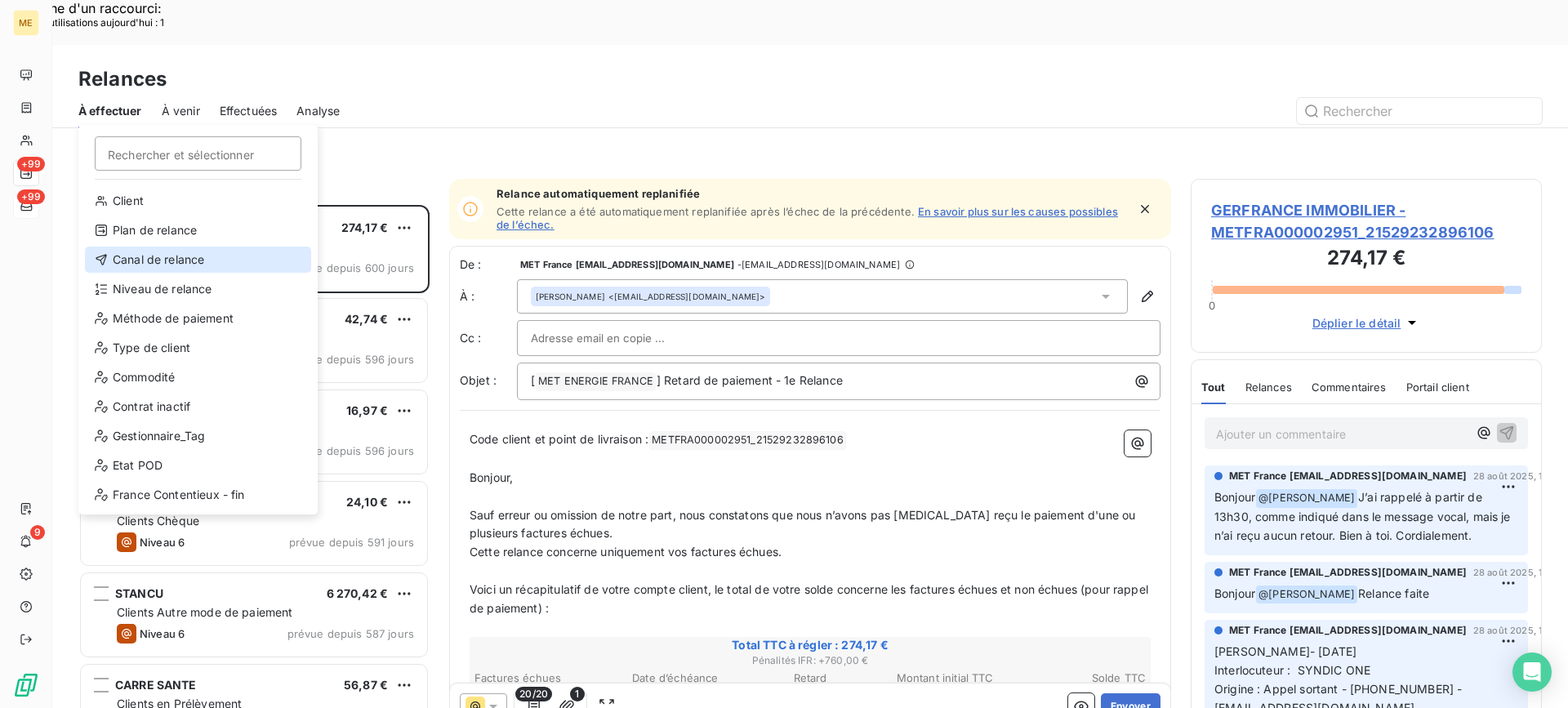
click at [167, 248] on div "Canal de relance" at bounding box center [197, 259] width 226 height 27
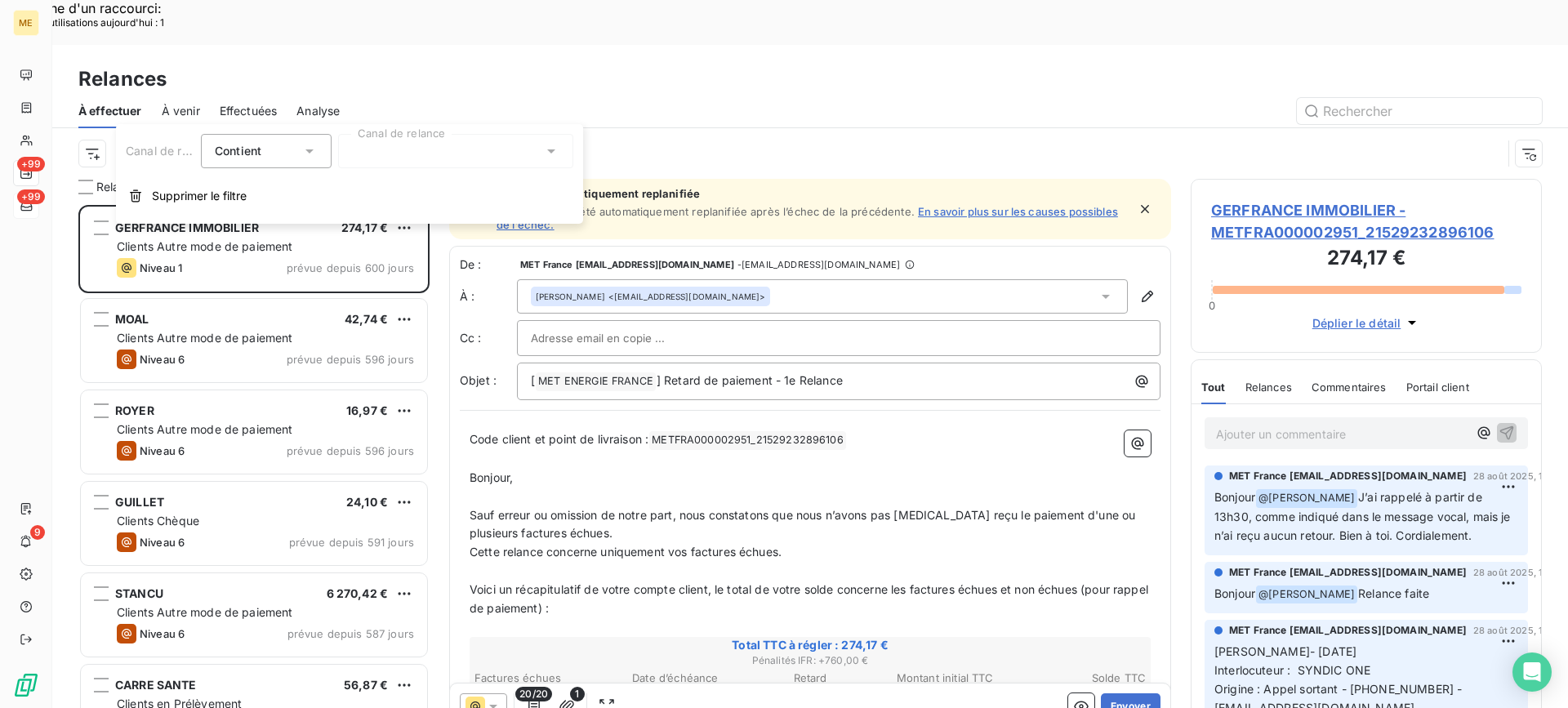
click at [471, 152] on div at bounding box center [455, 150] width 235 height 34
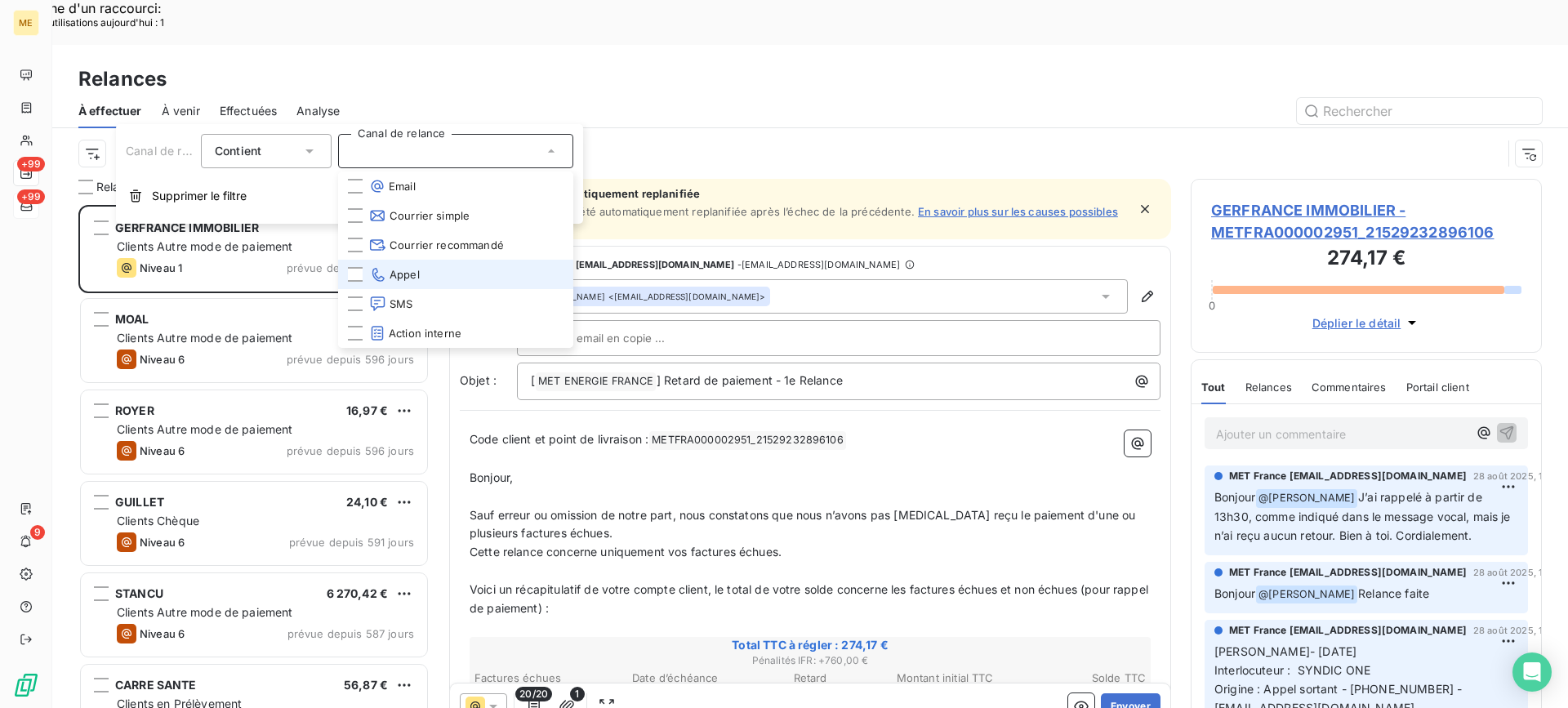
click at [426, 272] on li "Appel" at bounding box center [455, 274] width 235 height 29
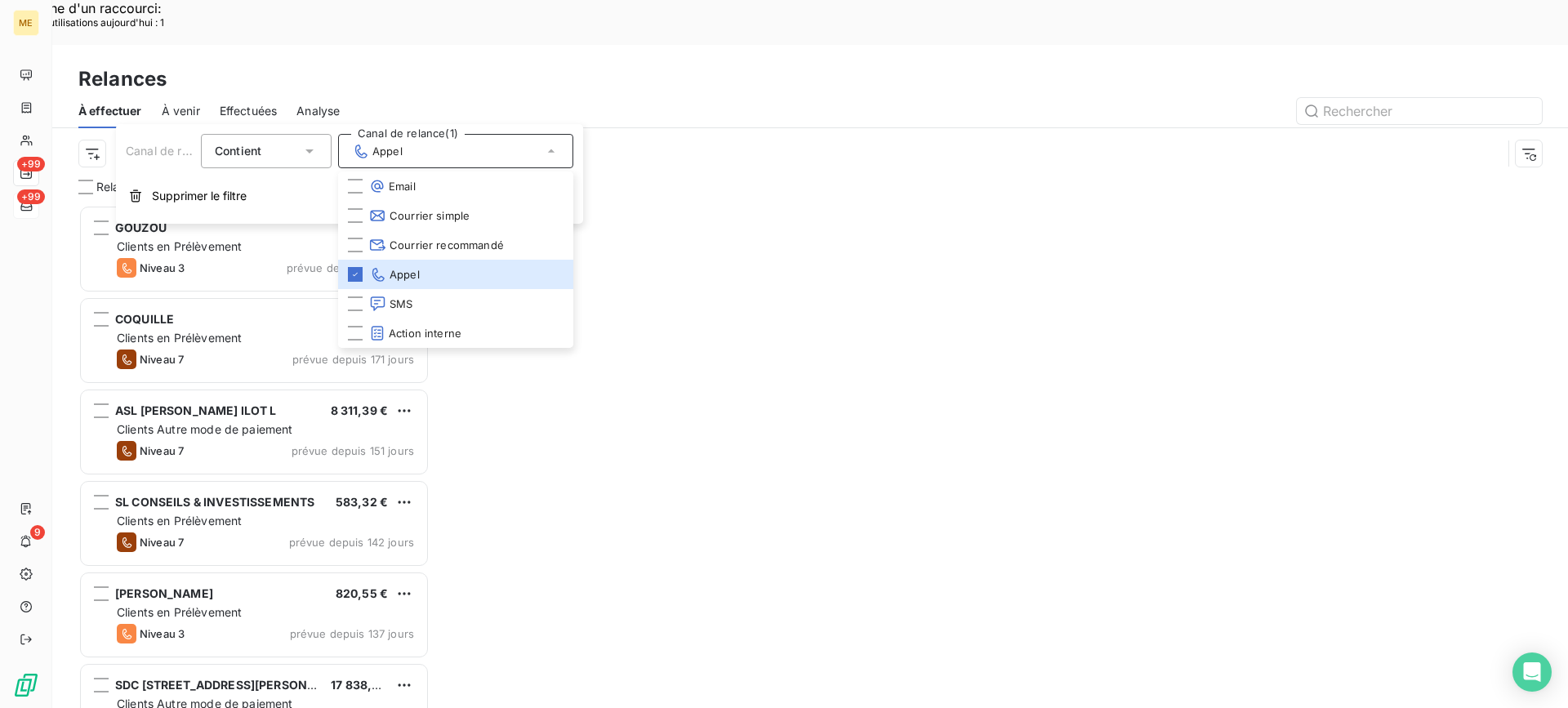
scroll to position [535, 339]
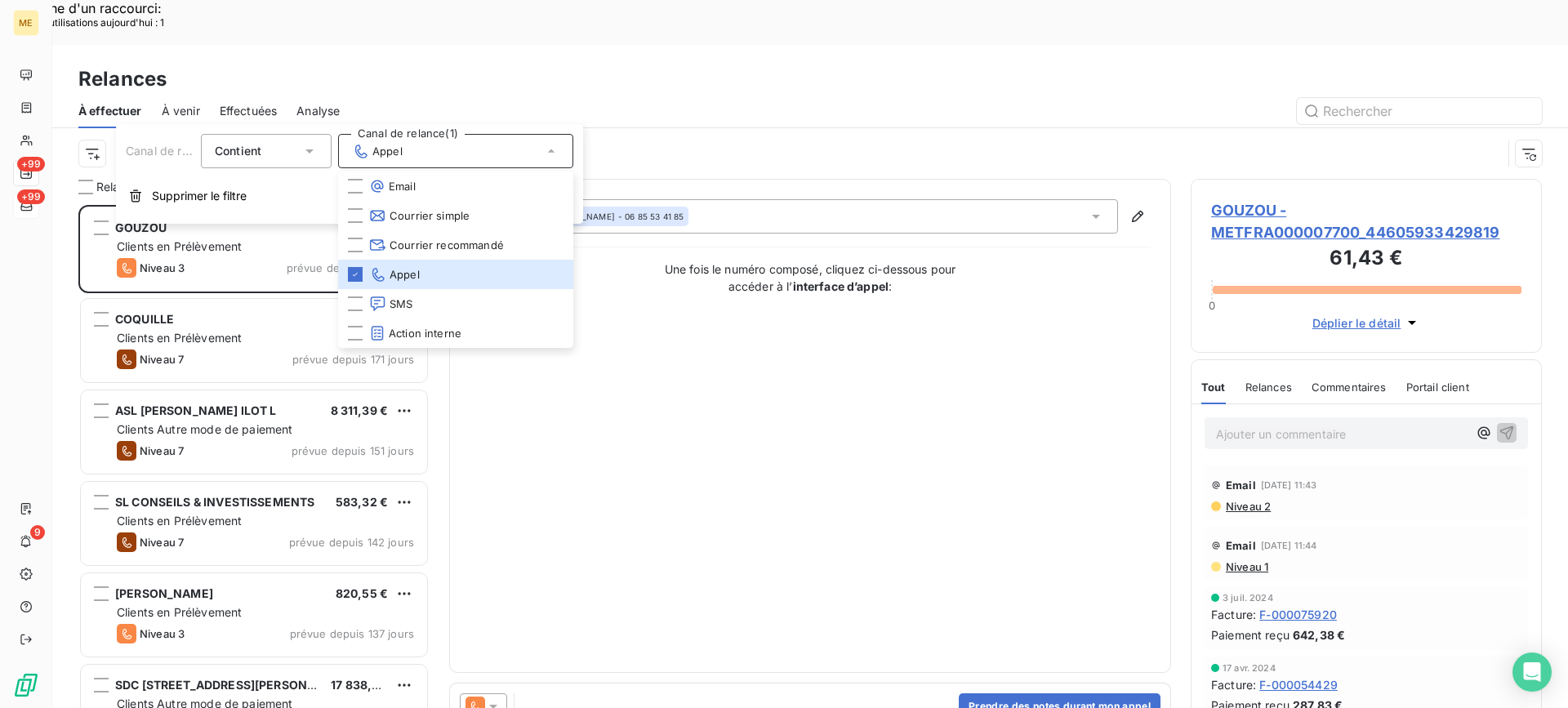
click at [411, 98] on div at bounding box center [951, 111] width 1183 height 27
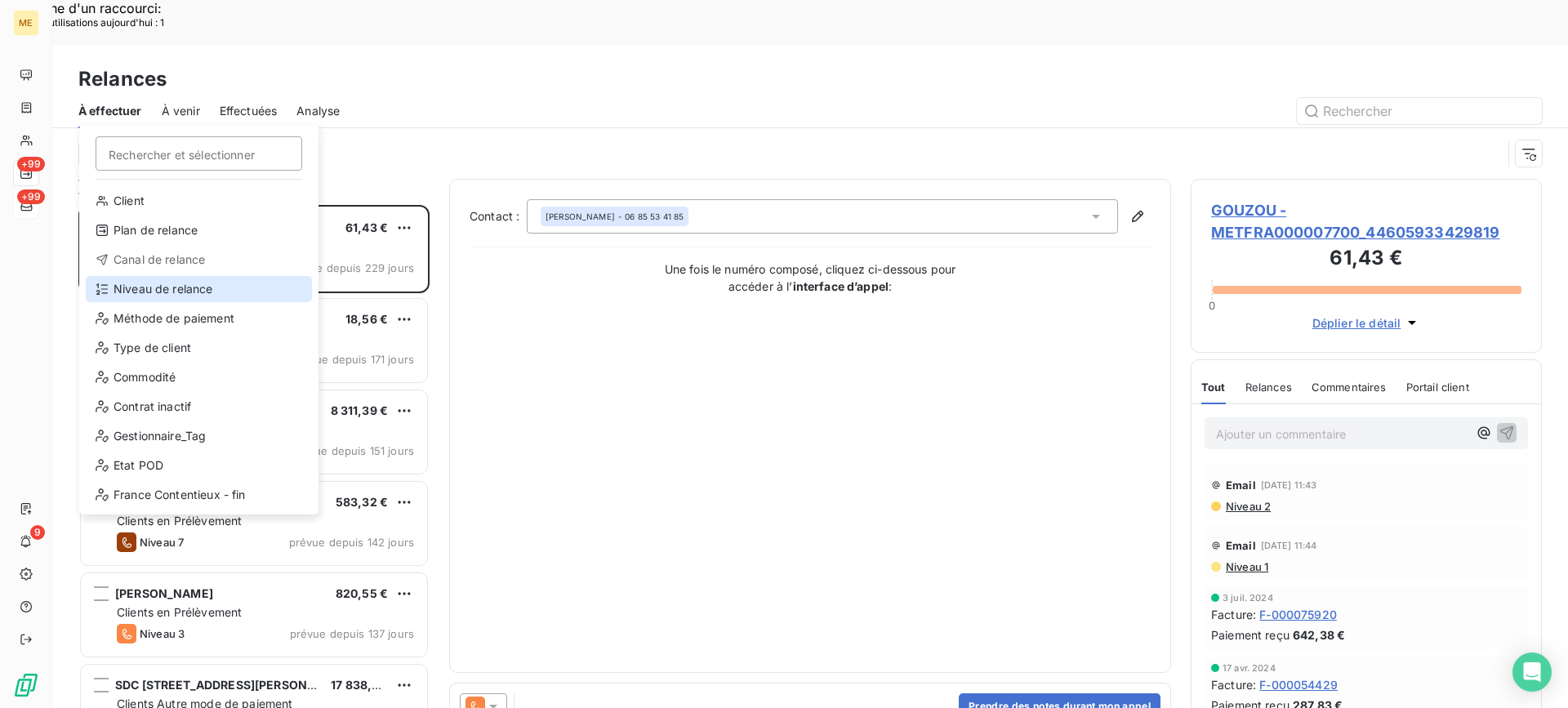
click at [164, 291] on div "Niveau de relance" at bounding box center [198, 289] width 226 height 27
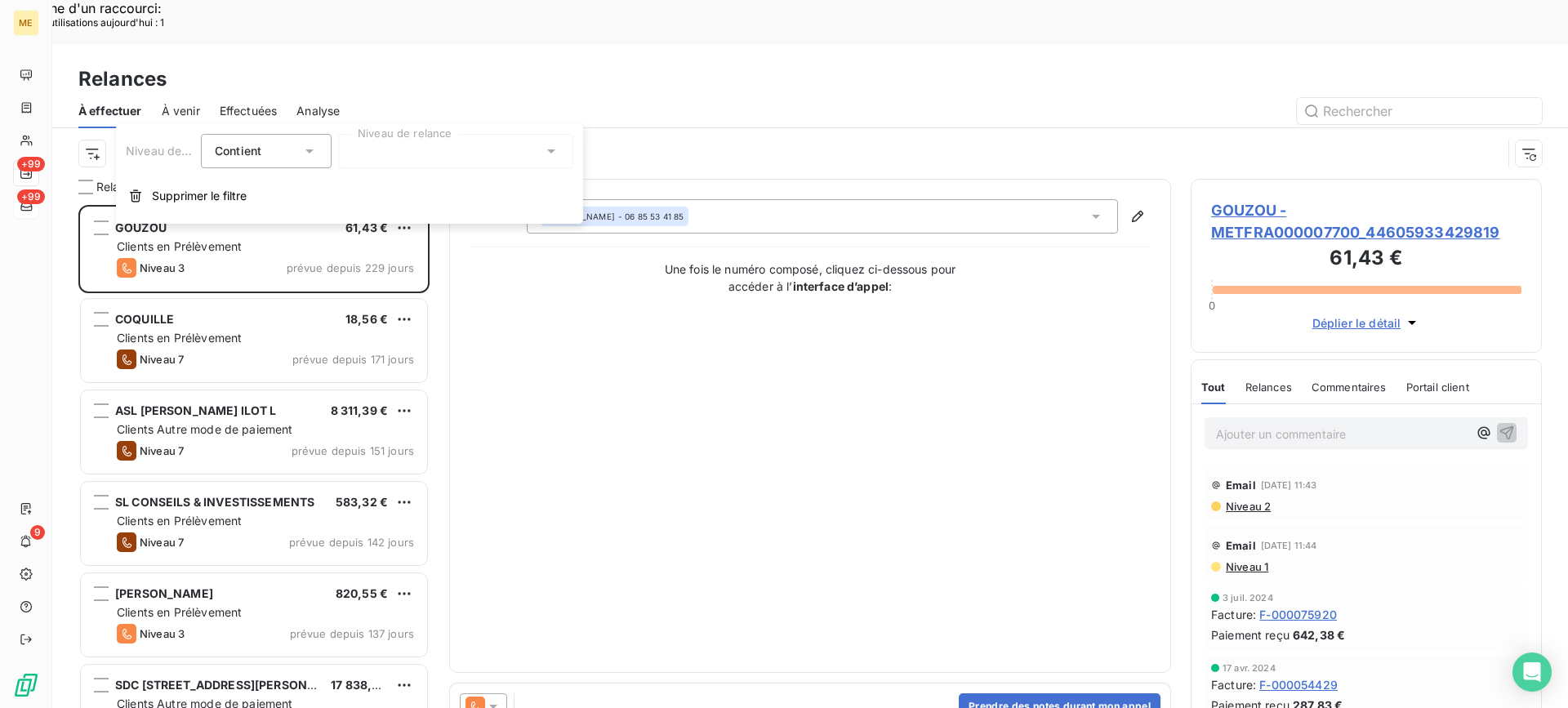
click at [368, 149] on div at bounding box center [455, 150] width 235 height 34
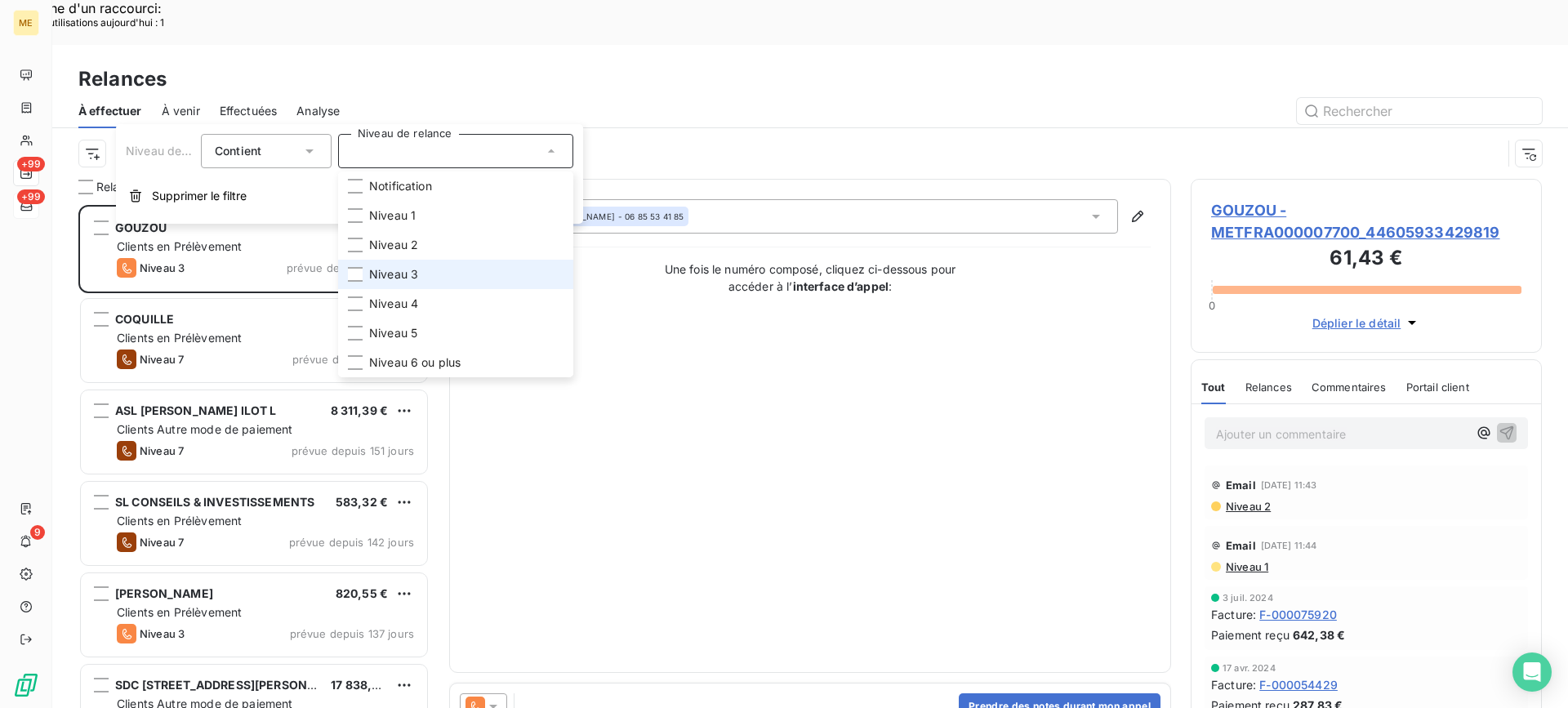
click at [395, 261] on li "Niveau 3" at bounding box center [455, 274] width 235 height 29
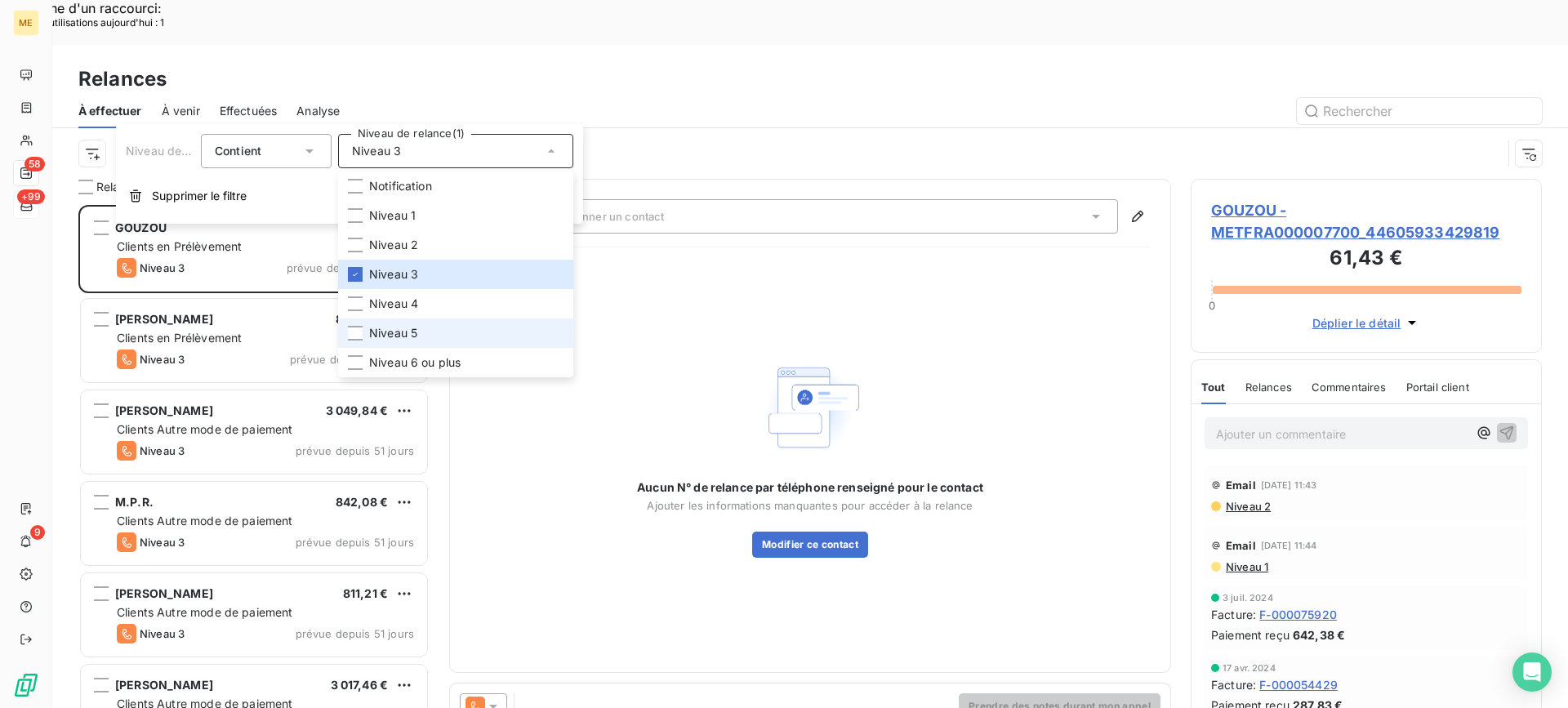
click at [395, 324] on li "Niveau 5" at bounding box center [455, 333] width 235 height 29
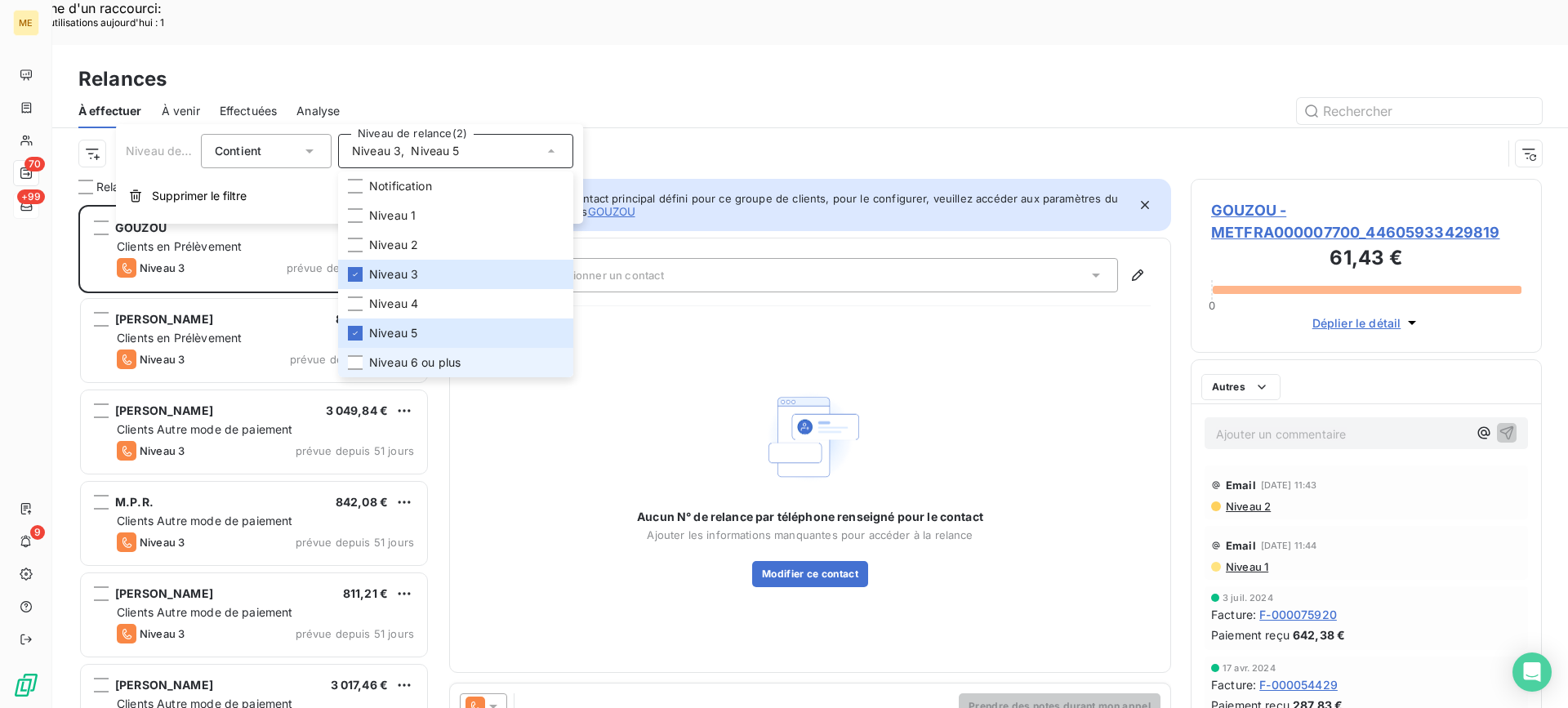
click at [395, 362] on span "Niveau 6 ou plus" at bounding box center [415, 362] width 91 height 17
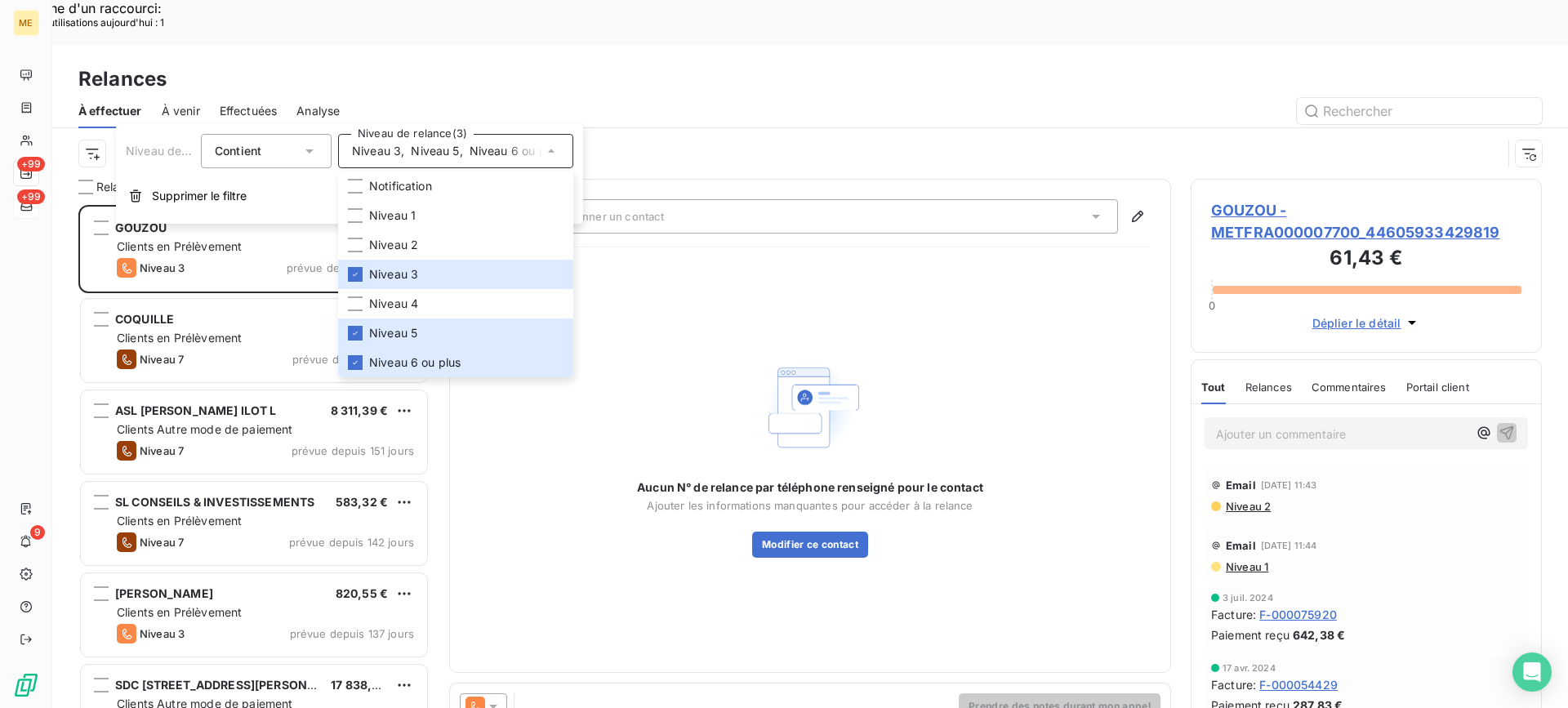
click at [564, 137] on div "Canal de relance : Appel Niveau de relance : Niveau 3 , ..." at bounding box center [790, 153] width 1424 height 31
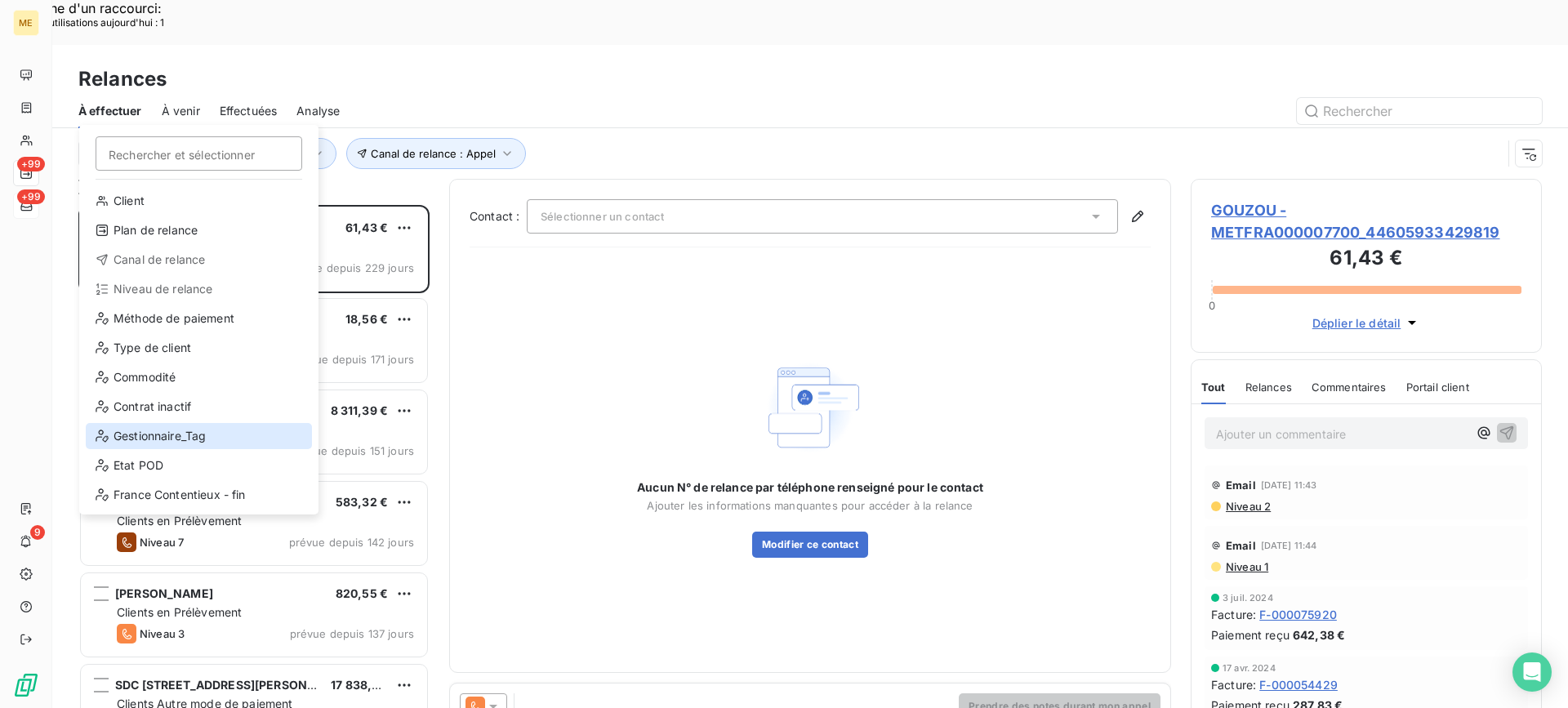
click at [177, 437] on div "Gestionnaire_Tag" at bounding box center [198, 436] width 226 height 27
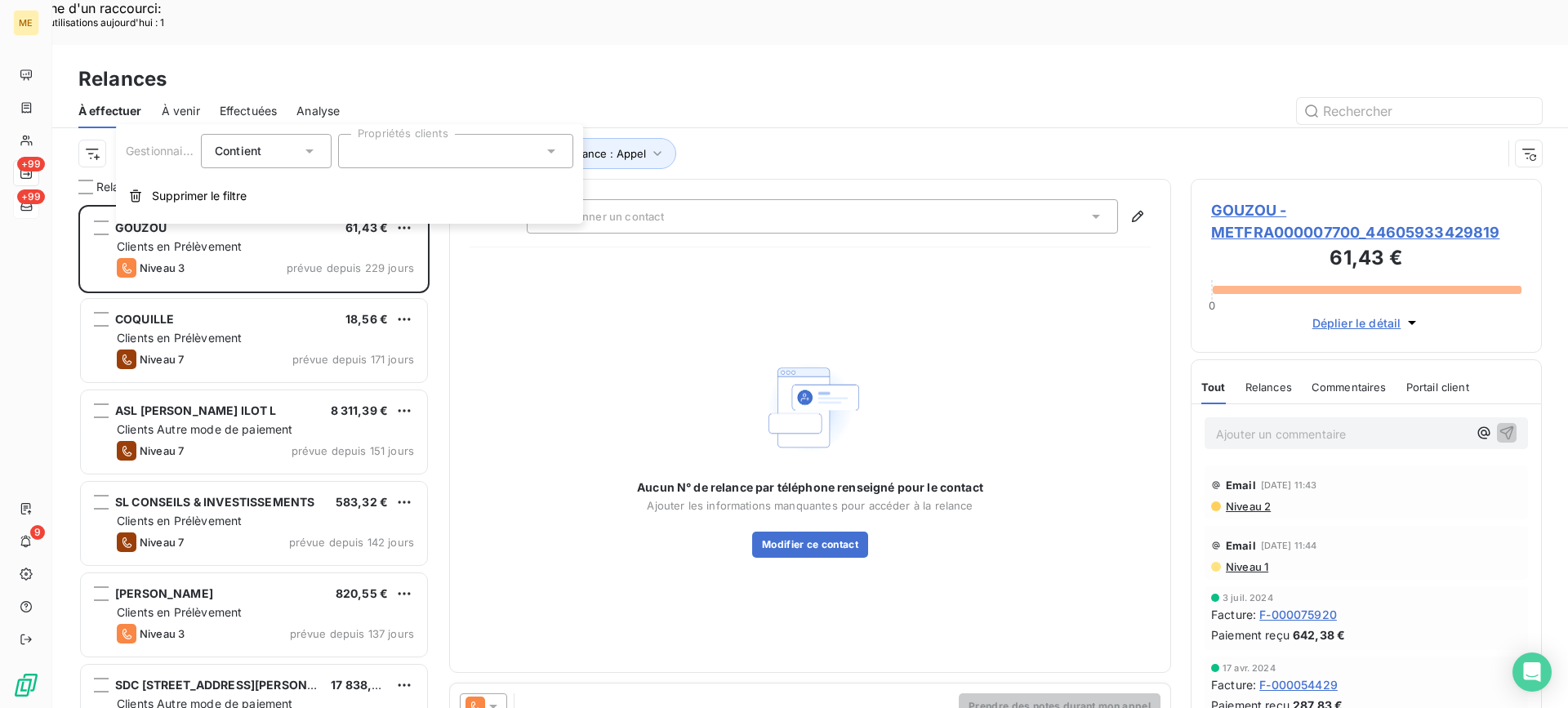
click at [451, 154] on div at bounding box center [455, 150] width 235 height 34
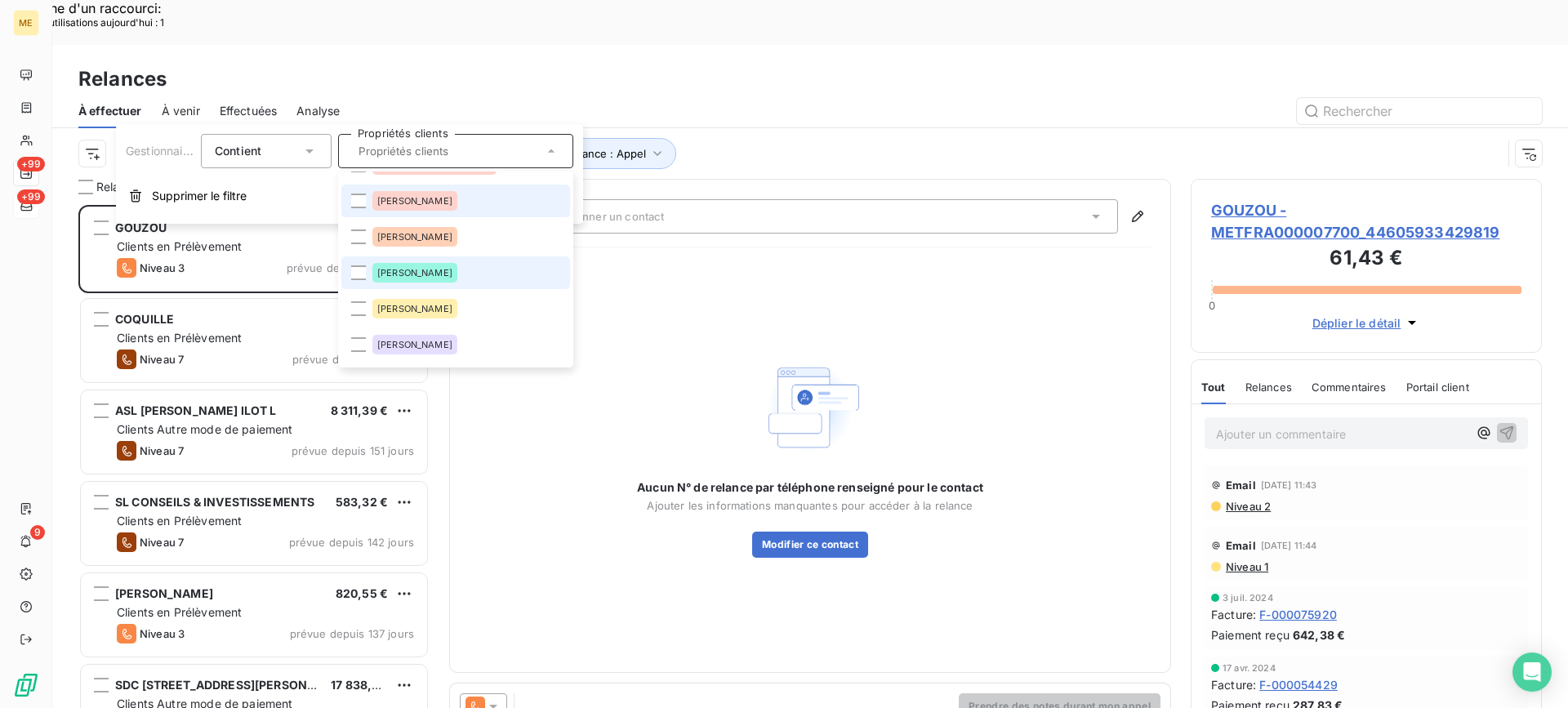
scroll to position [163, 0]
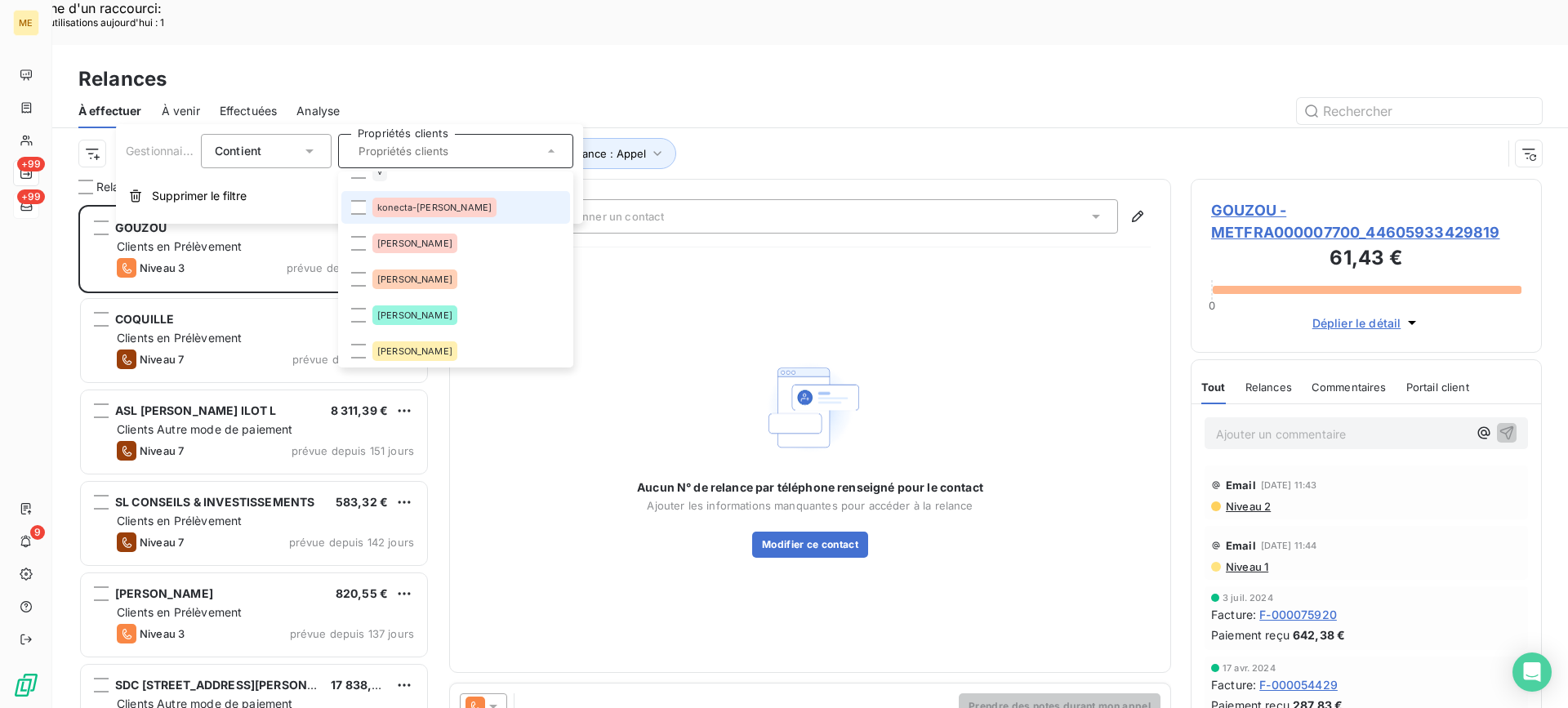
click at [476, 220] on li "konecta-[PERSON_NAME]" at bounding box center [455, 207] width 229 height 32
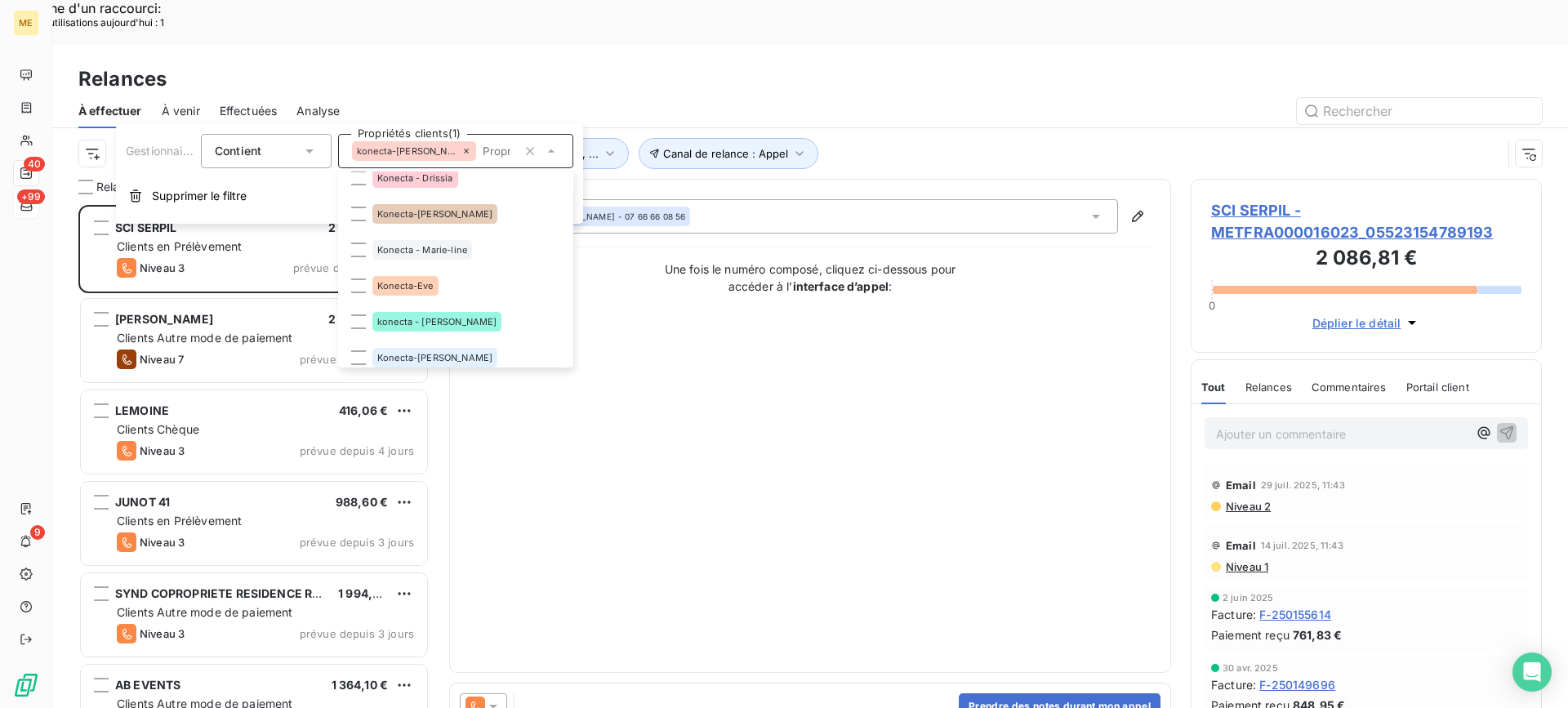
scroll to position [490, 0]
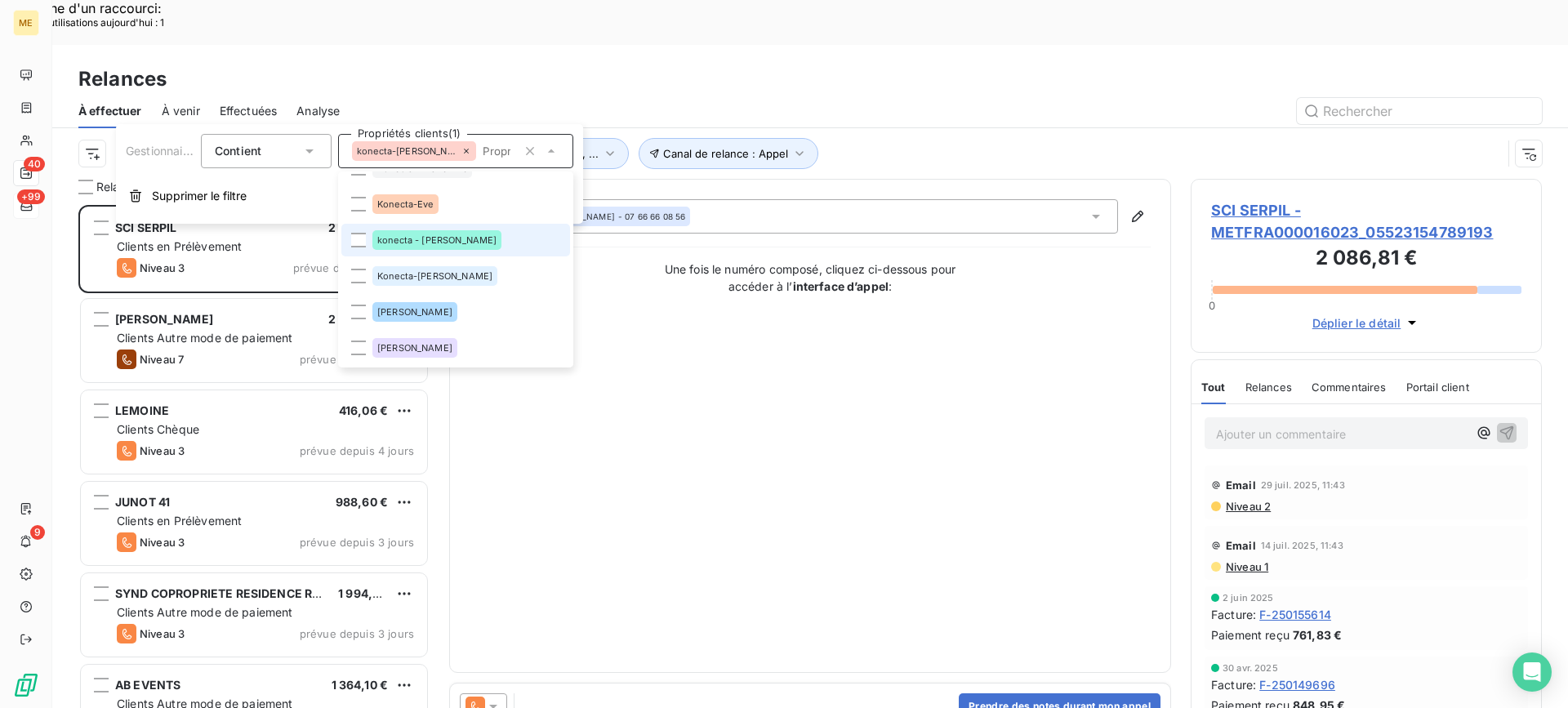
click at [491, 250] on li "konecta - [PERSON_NAME]" at bounding box center [455, 240] width 229 height 32
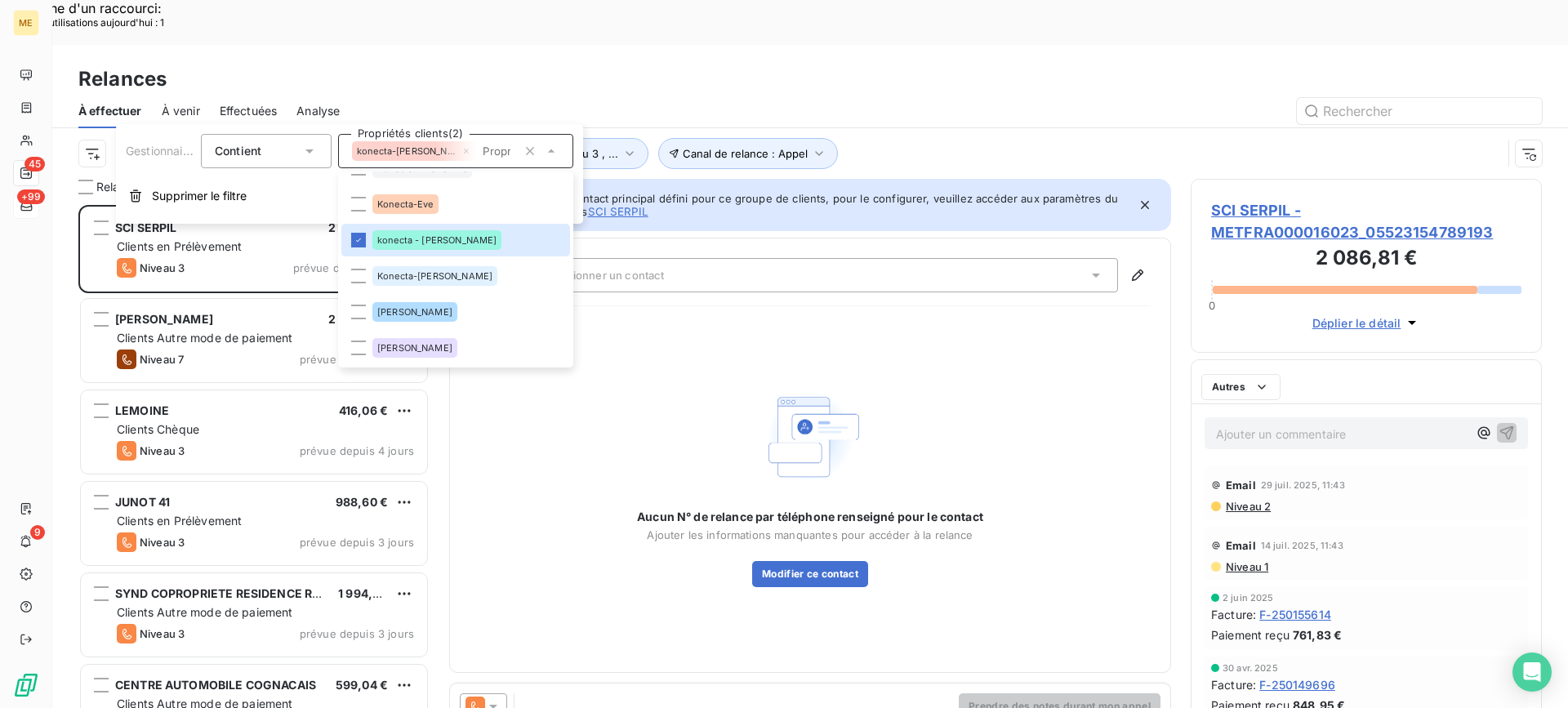
scroll to position [535, 339]
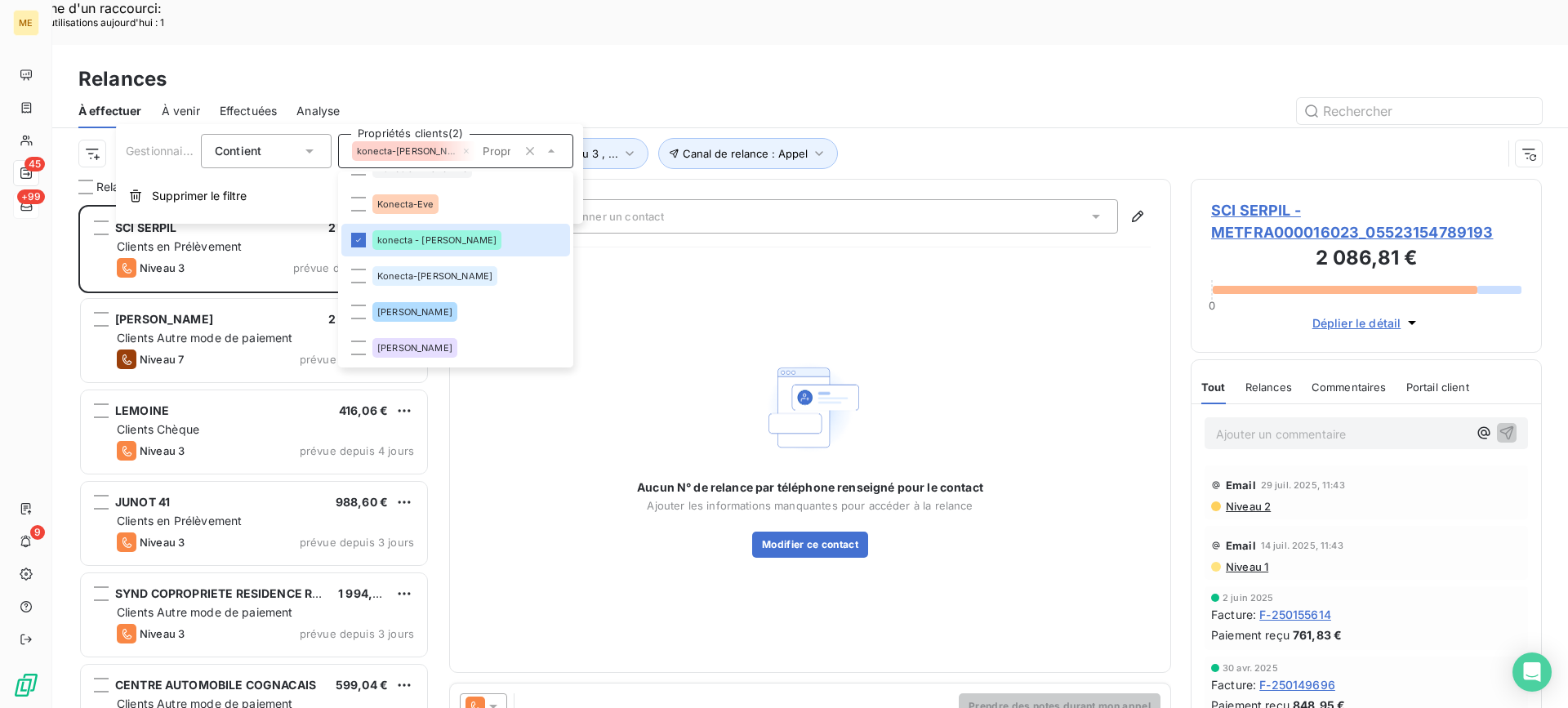
click at [859, 94] on div "À effectuer À venir Effectuées Analyse" at bounding box center [810, 111] width 1516 height 34
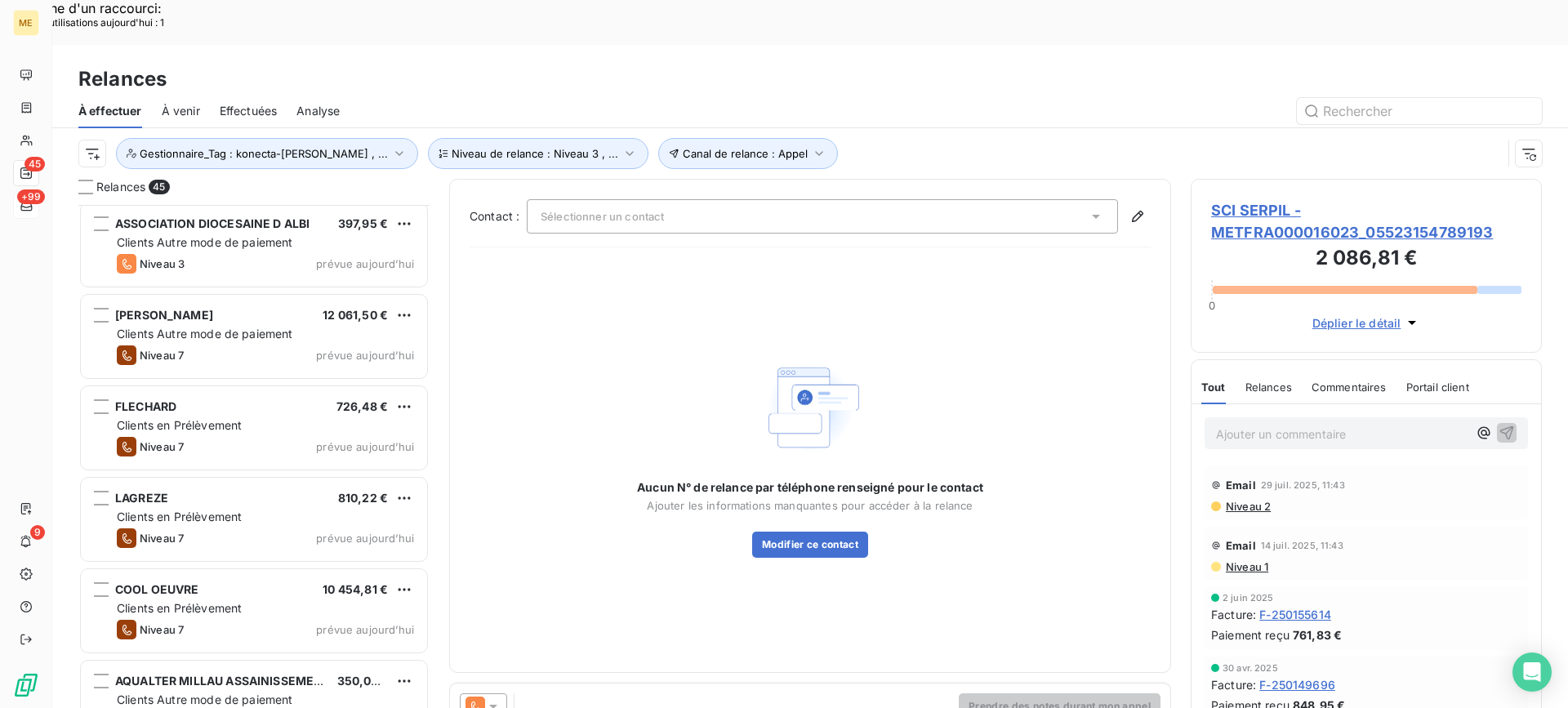
scroll to position [3567, 0]
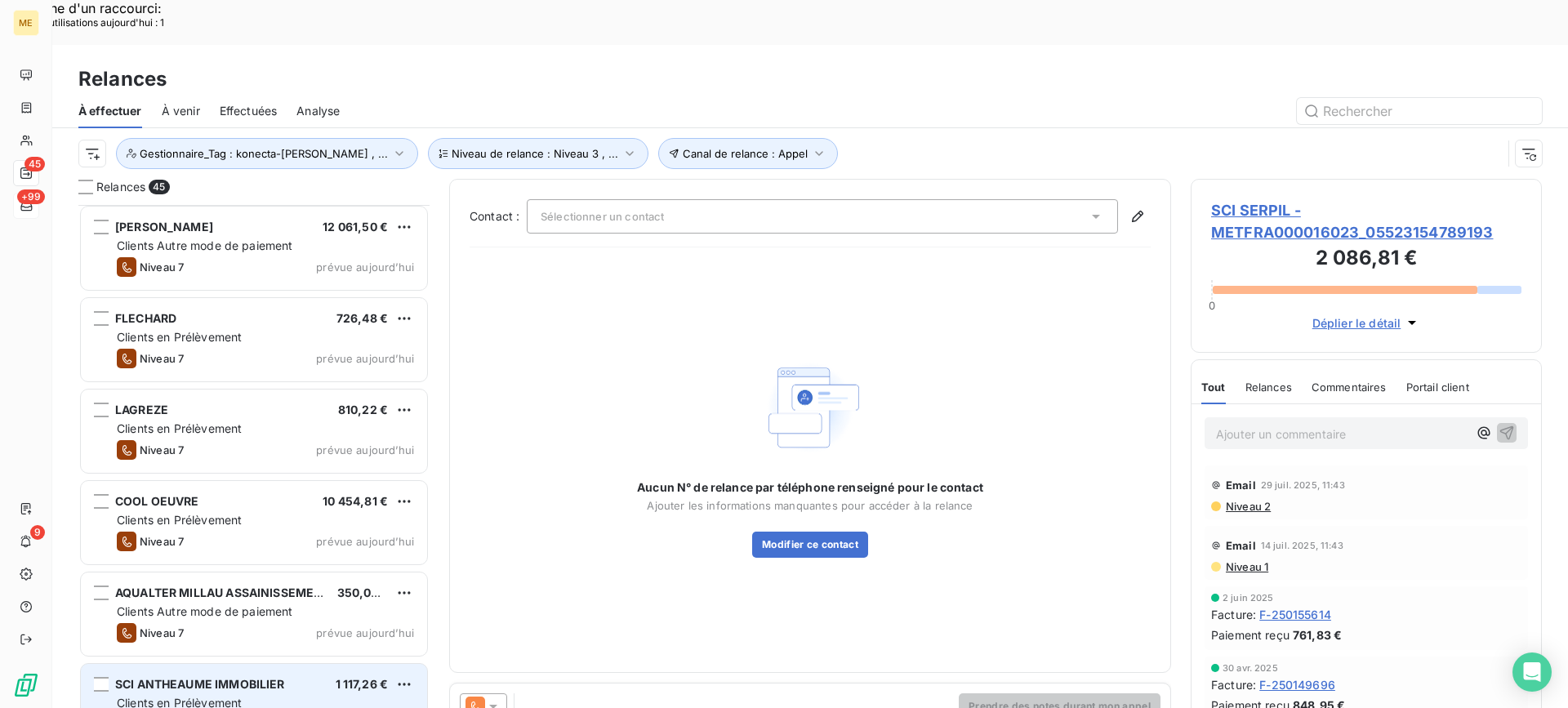
click at [291, 664] on div "SCI ANTHEAUME IMMOBILIER 1 117,26 € Clients en Prélèvement Niveau 3 prévue [DAT…" at bounding box center [253, 705] width 346 height 83
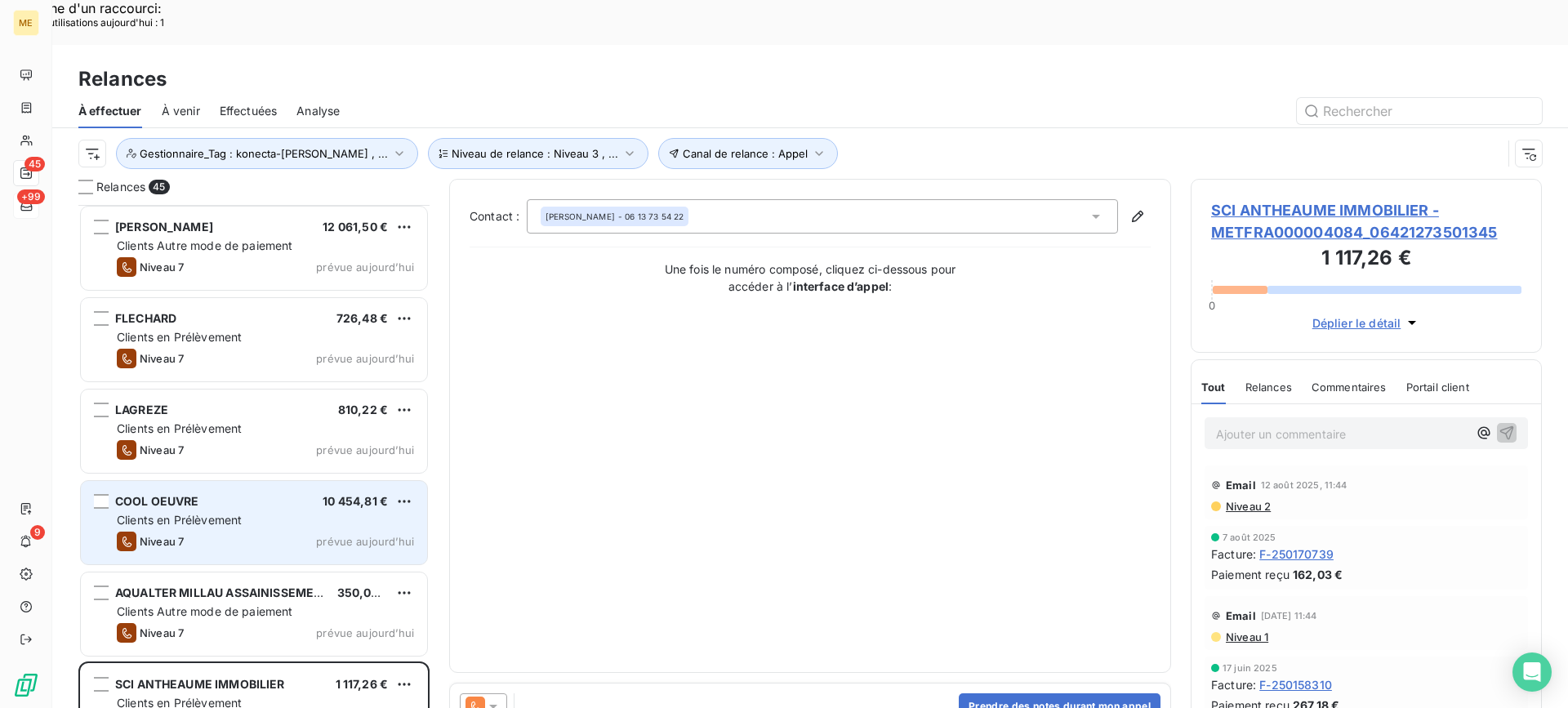
click at [318, 534] on span "prévue aujourd’hui" at bounding box center [365, 540] width 98 height 13
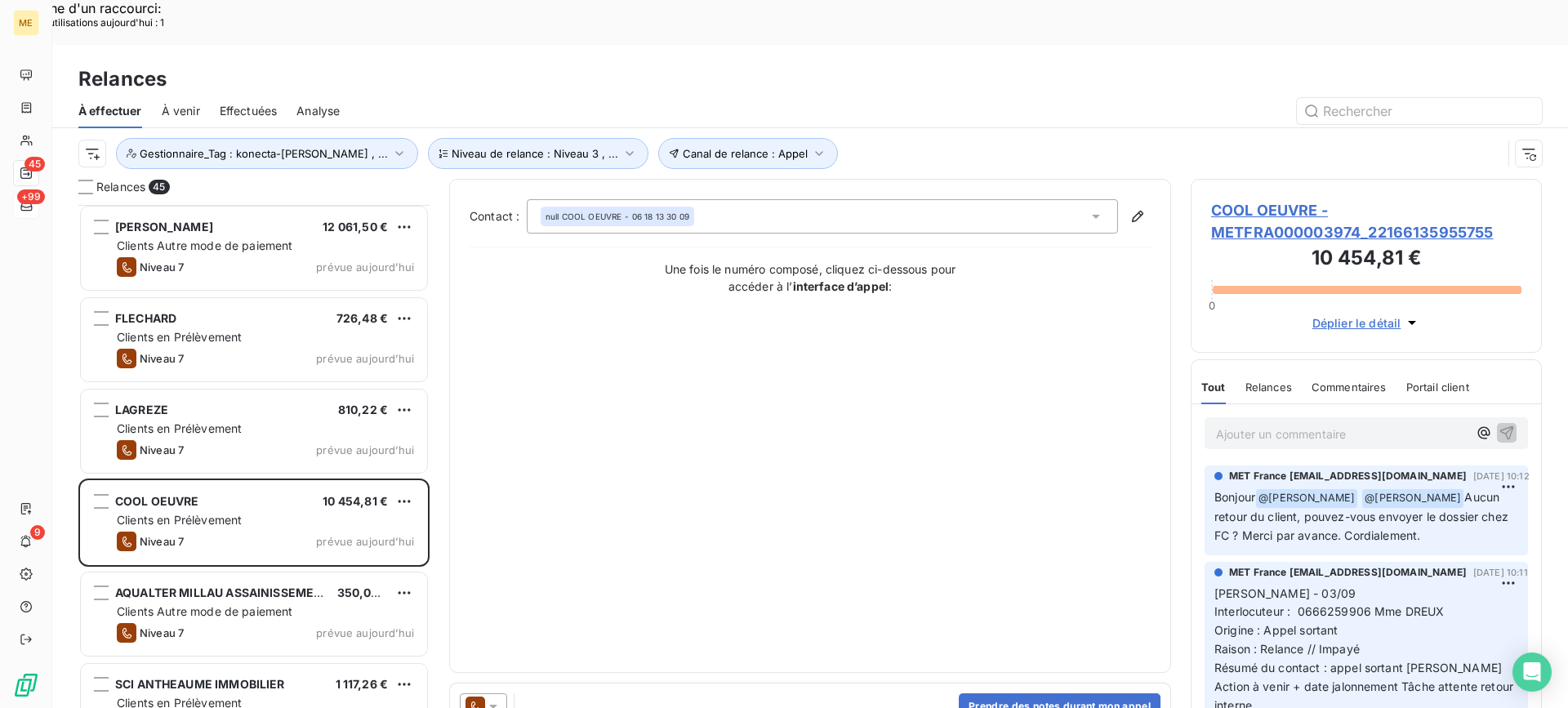
click at [1433, 199] on span "COOL OEUVRE - METFRA000003974_22166135955755" at bounding box center [1367, 221] width 310 height 44
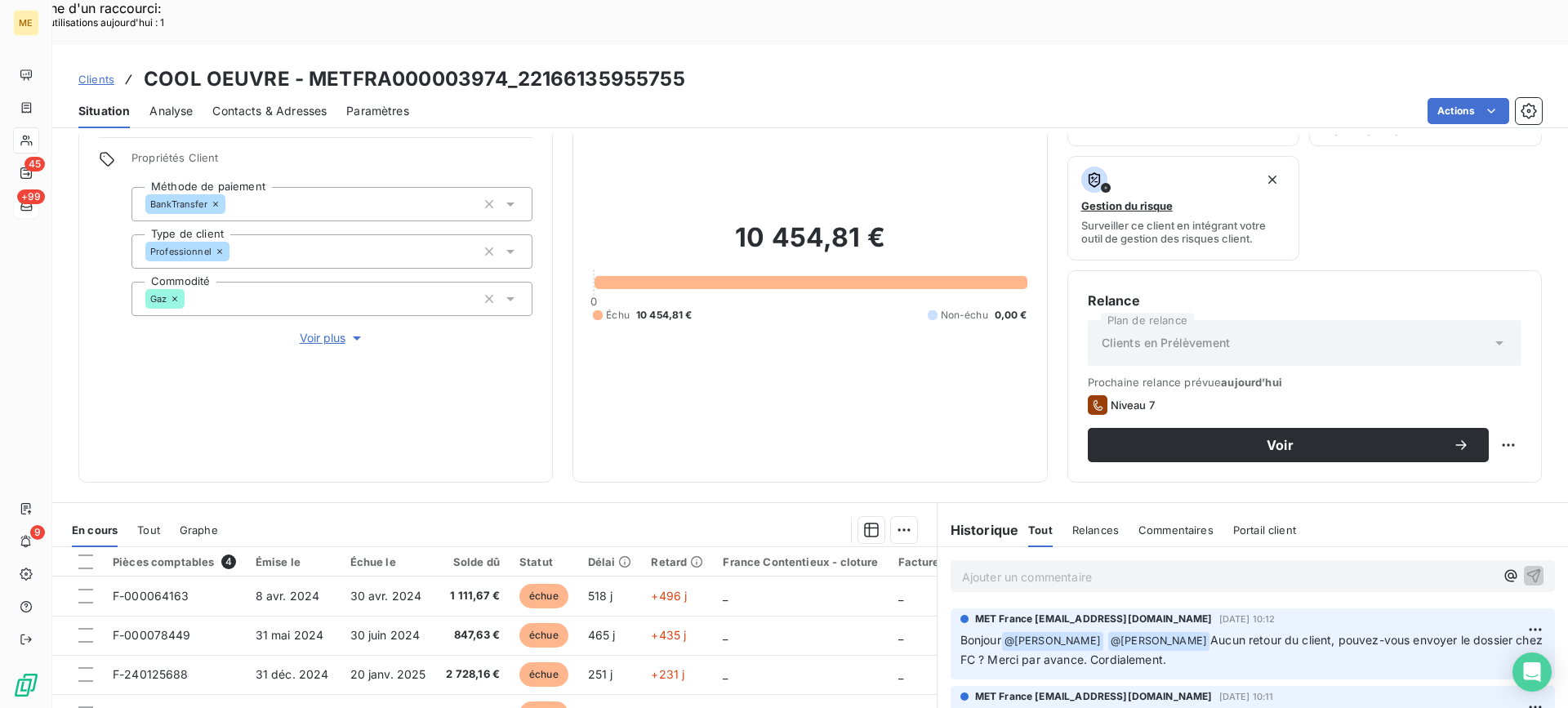
scroll to position [245, 0]
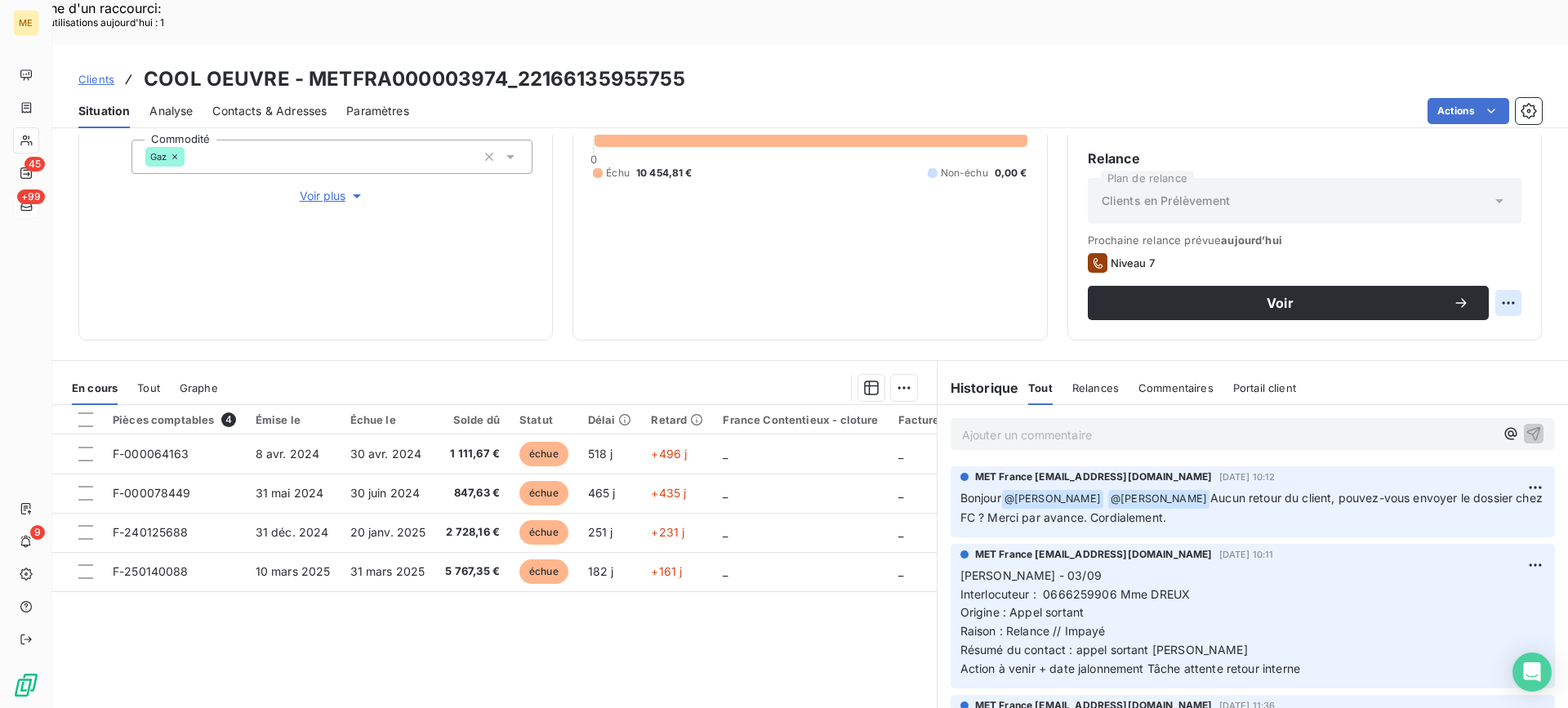
click at [1464, 285] on div "Replanifier cette action" at bounding box center [1428, 294] width 146 height 27
select select "8"
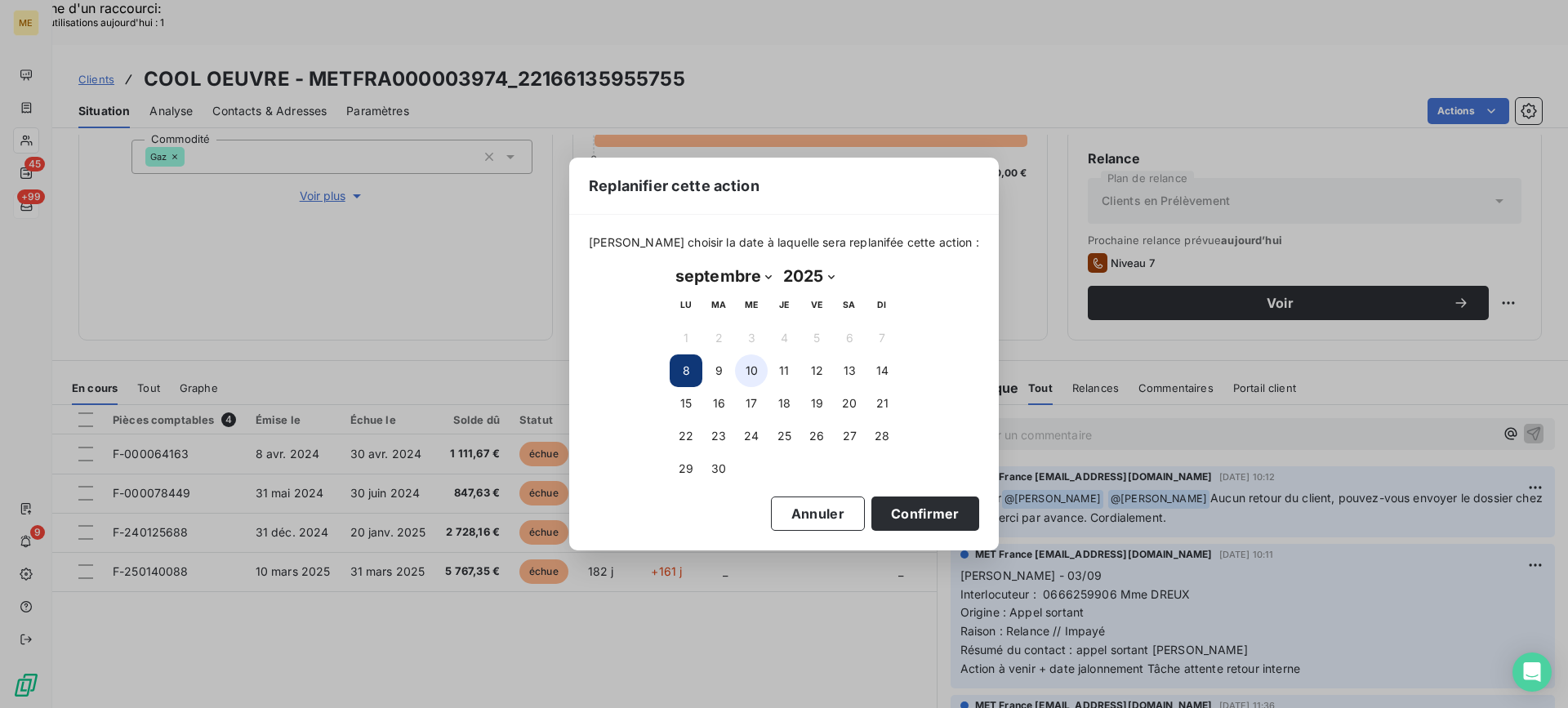
click at [737, 379] on button "10" at bounding box center [751, 370] width 32 height 32
click at [871, 497] on button "Confirmer" at bounding box center [925, 513] width 108 height 34
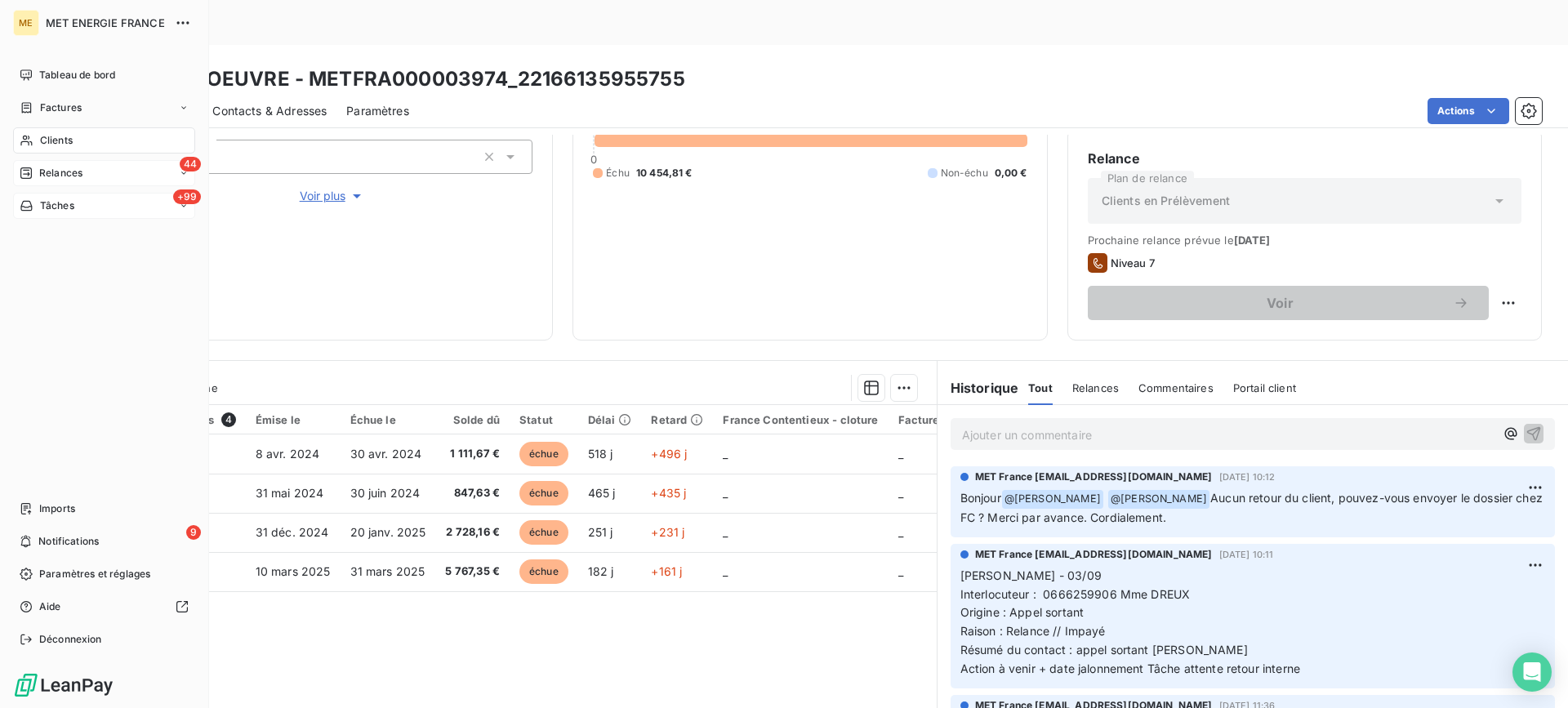
click at [45, 167] on span "Relances" at bounding box center [61, 173] width 43 height 15
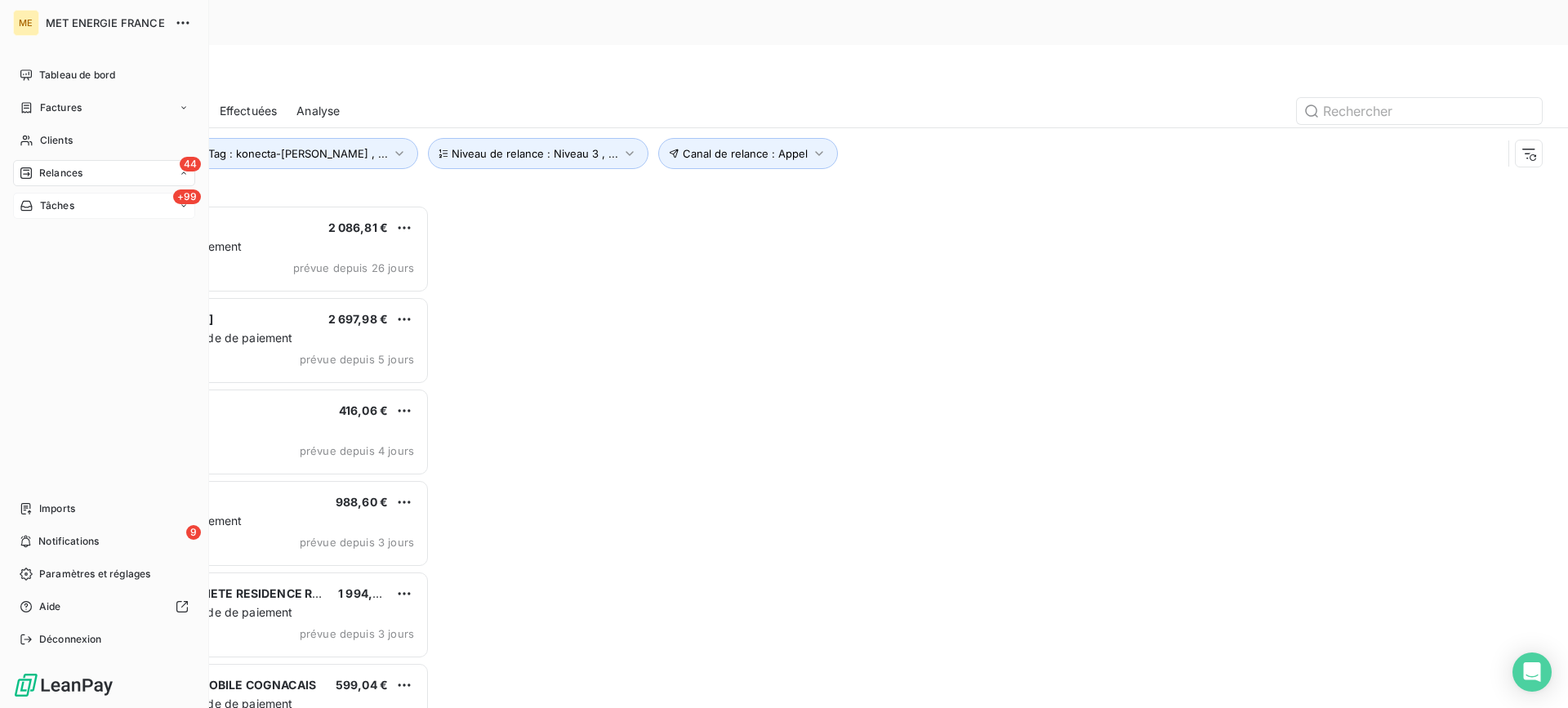
scroll to position [535, 339]
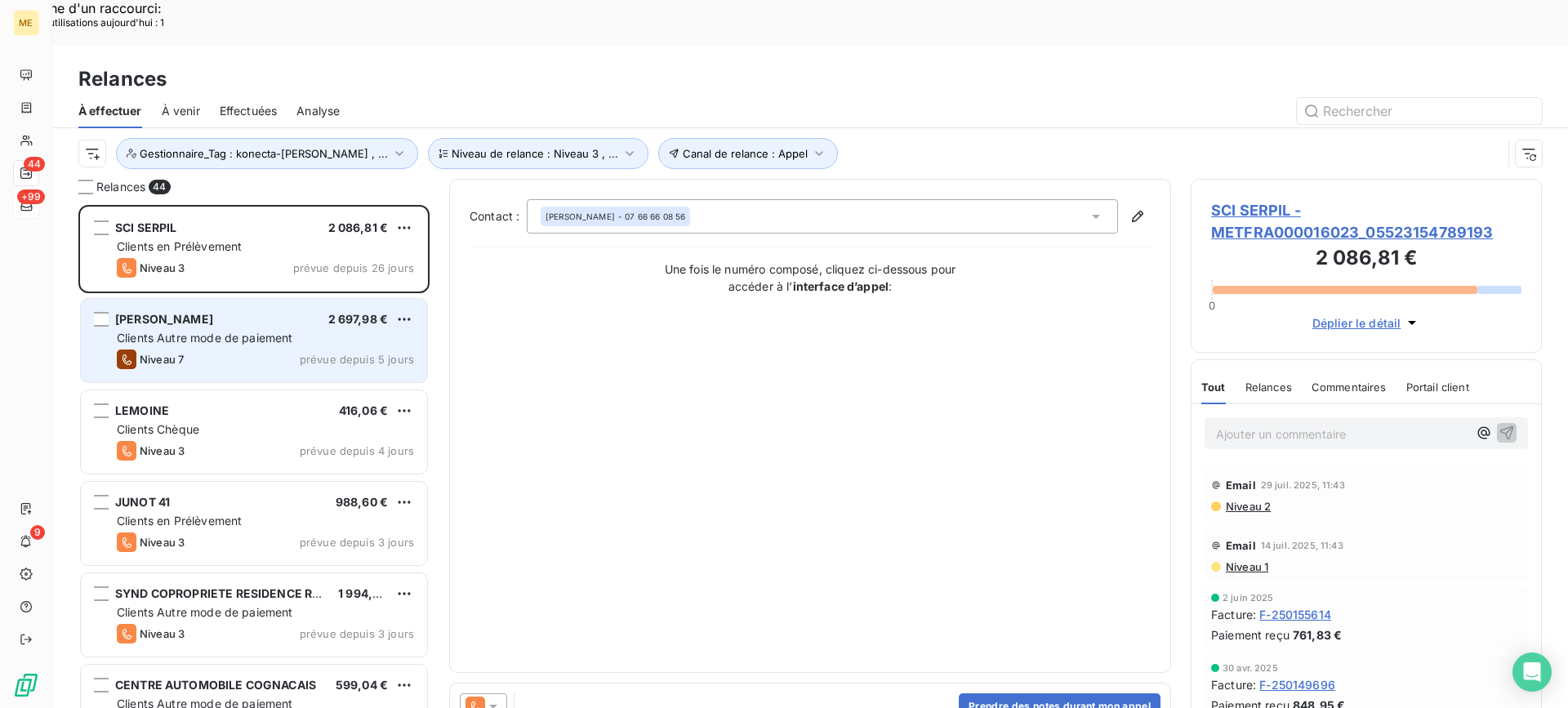
click at [110, 304] on div "[PERSON_NAME] 2 697,98 € Clients Autre mode de paiement Niveau 7 prévue depuis …" at bounding box center [253, 340] width 346 height 83
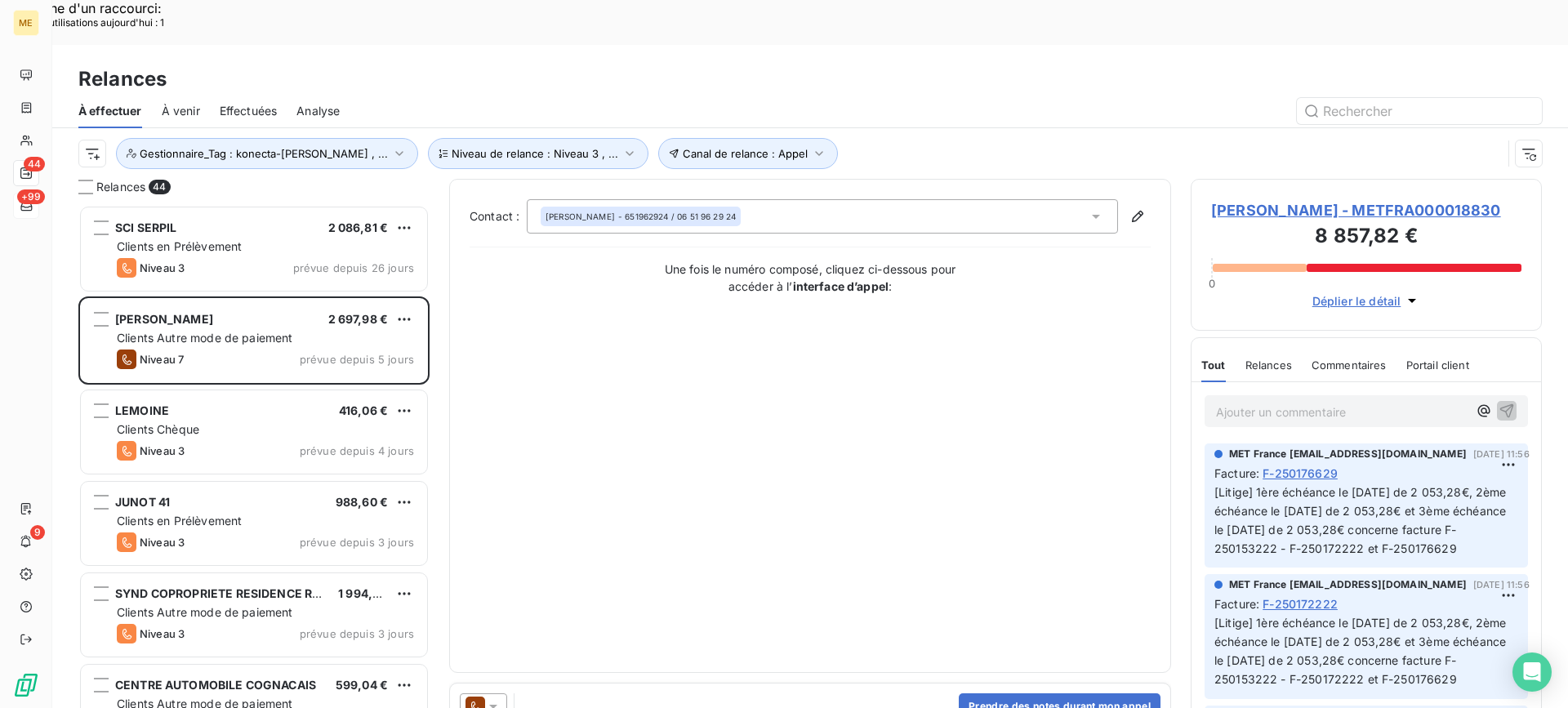
click at [1274, 199] on span "[PERSON_NAME] - METFRA000018830" at bounding box center [1367, 210] width 310 height 22
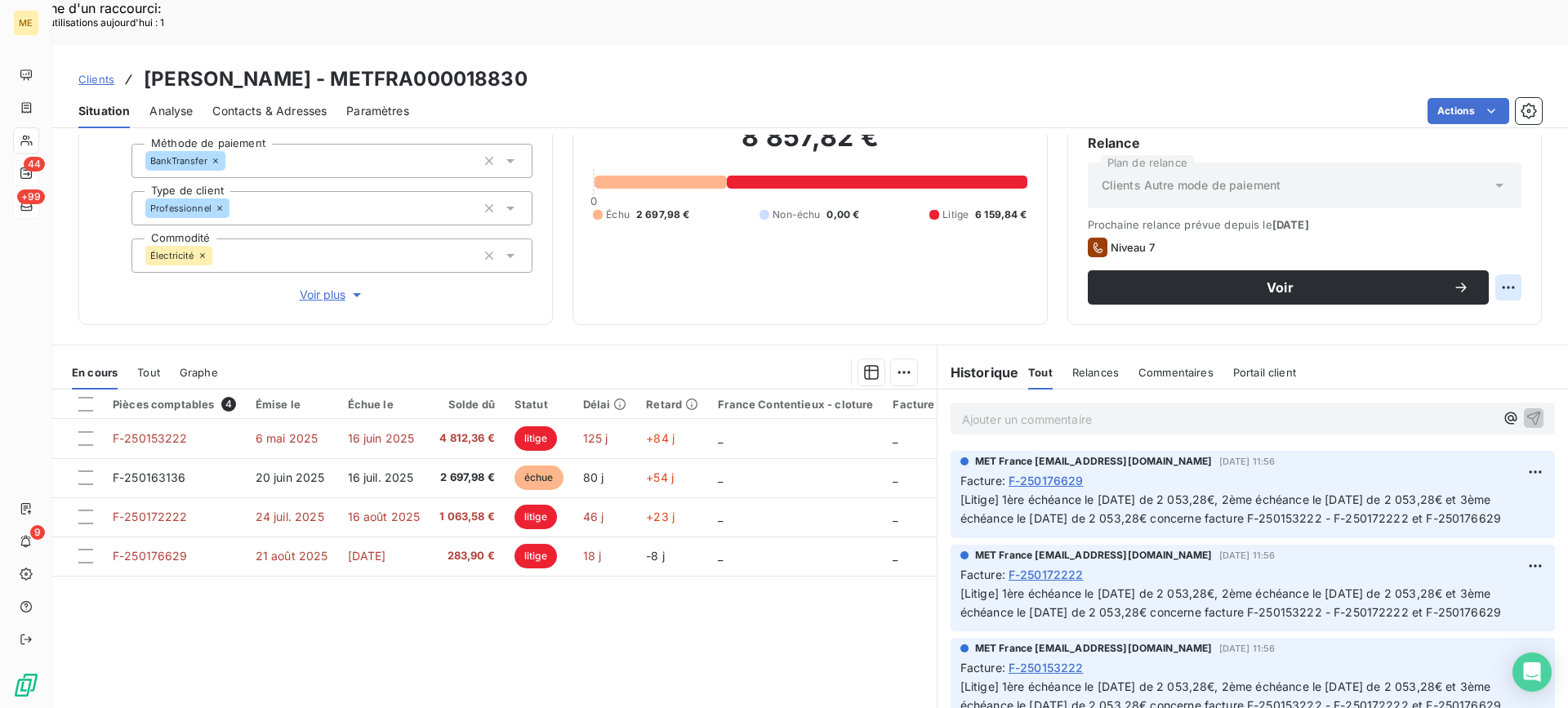
click at [1464, 270] on div "Replanifier cette action" at bounding box center [1428, 278] width 146 height 27
select select "8"
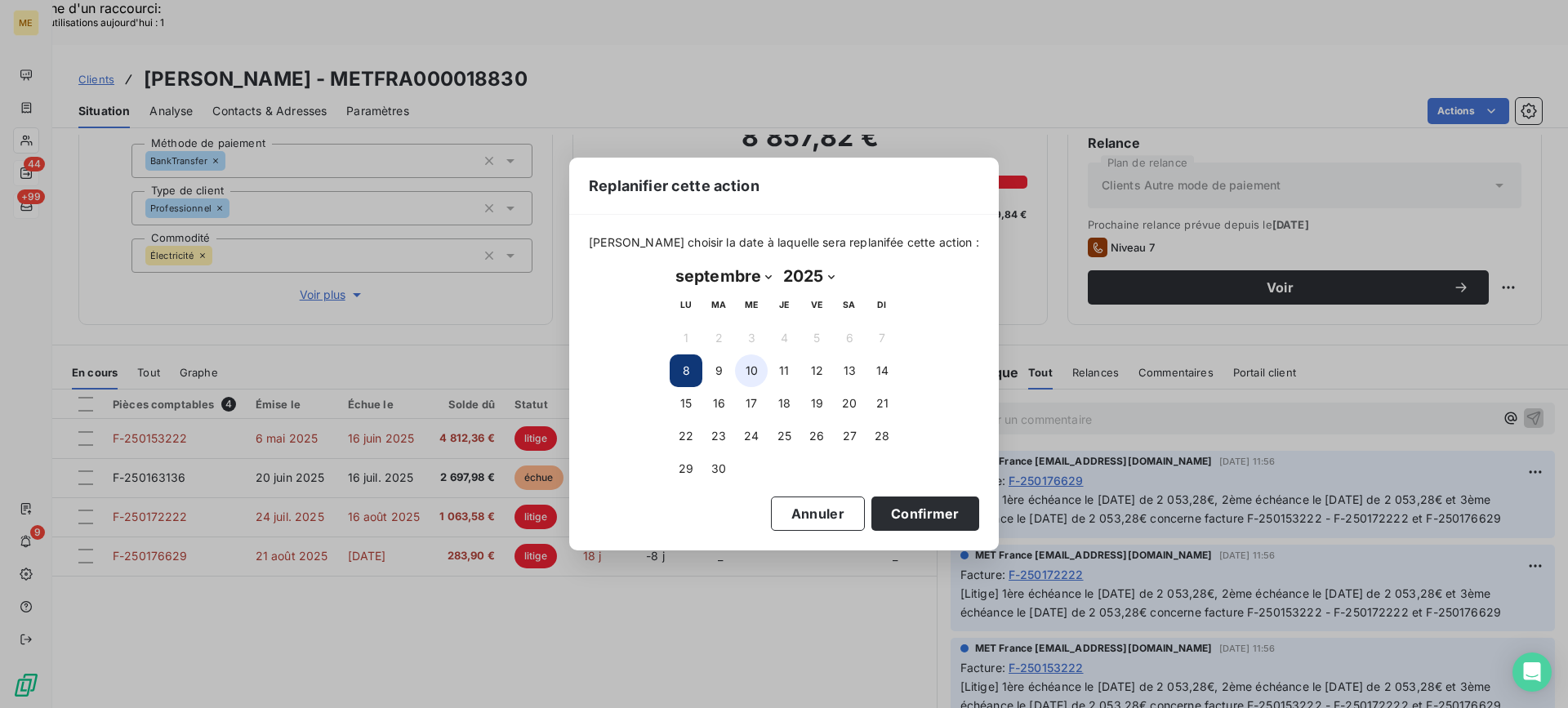
click at [750, 375] on button "10" at bounding box center [751, 370] width 32 height 32
click at [784, 370] on button "11" at bounding box center [783, 370] width 32 height 32
click at [894, 510] on button "Confirmer" at bounding box center [925, 513] width 108 height 34
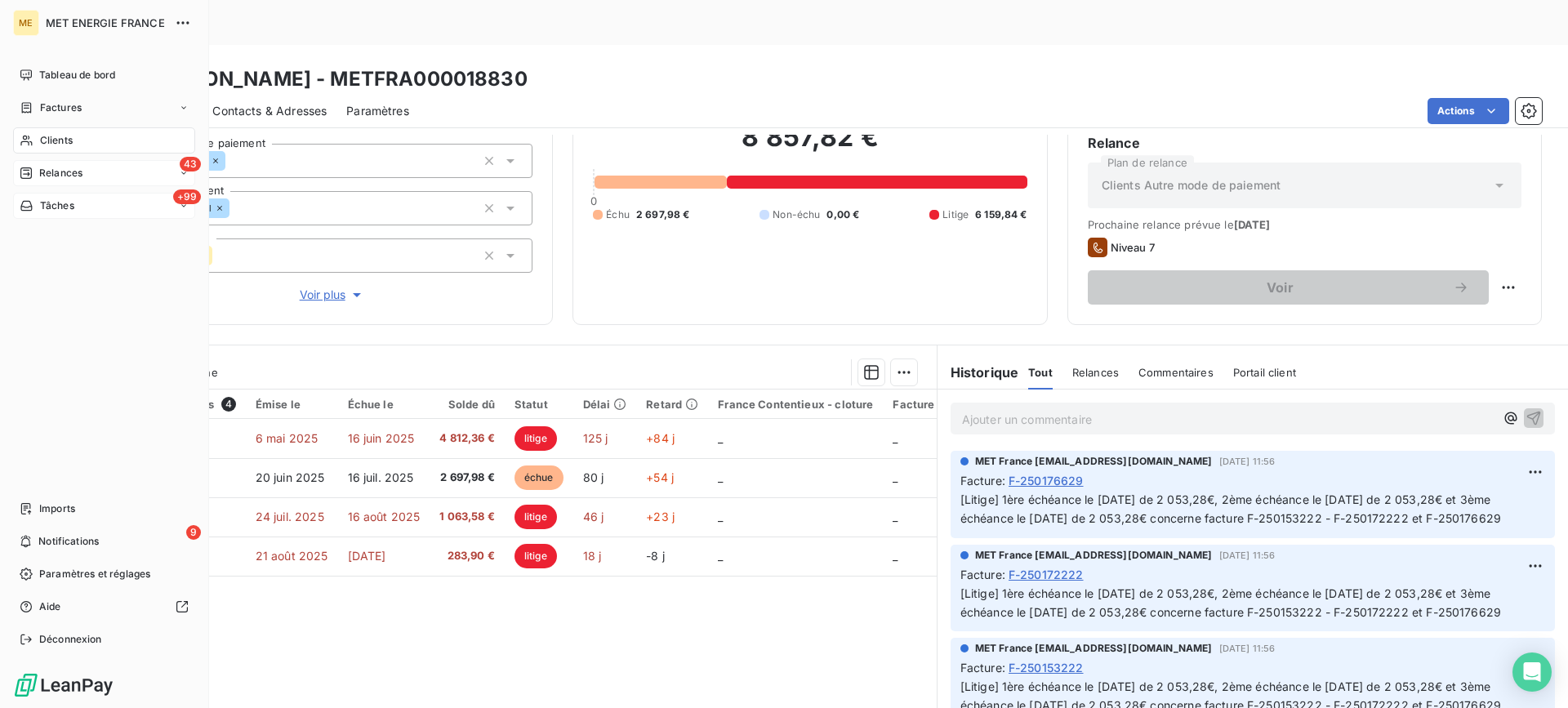
click at [90, 169] on div "43 Relances" at bounding box center [103, 173] width 182 height 27
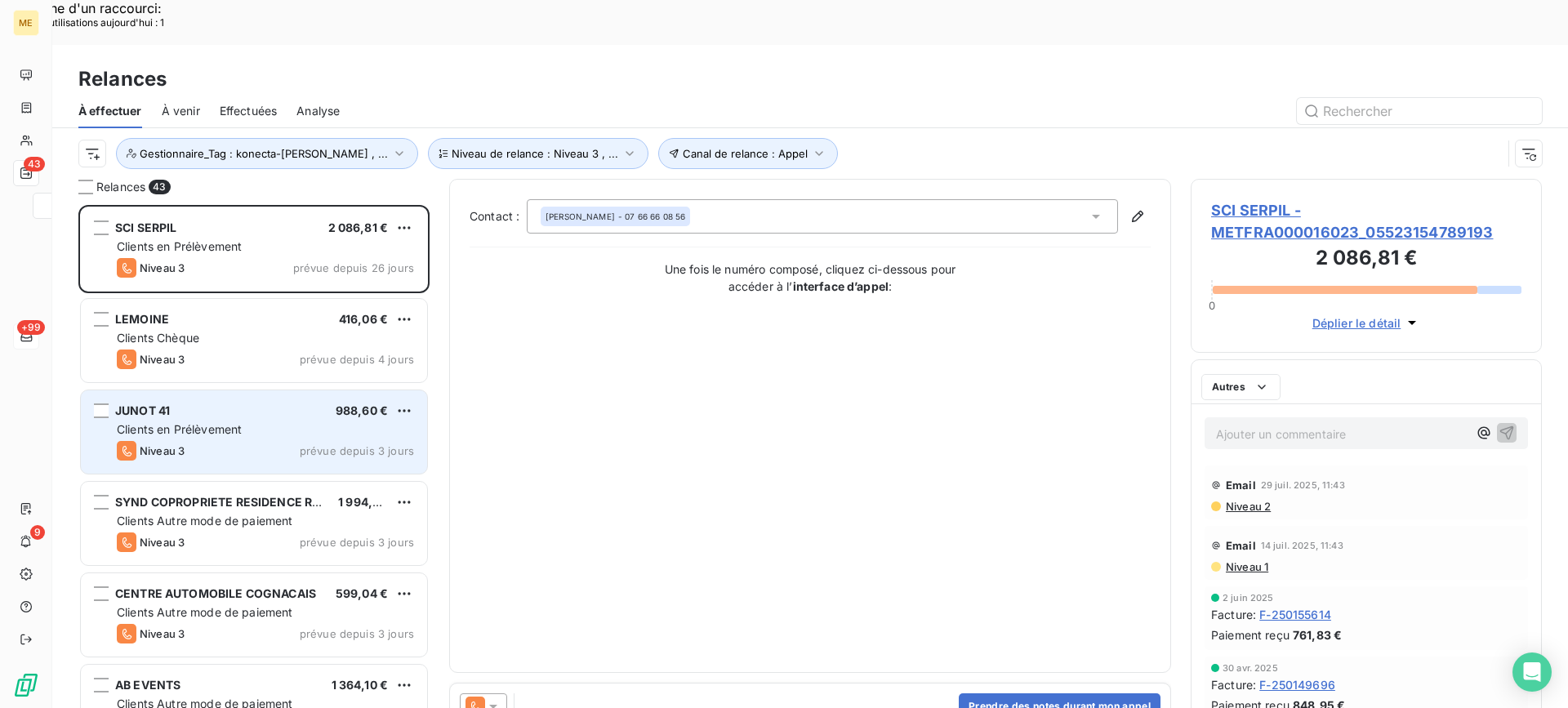
scroll to position [535, 339]
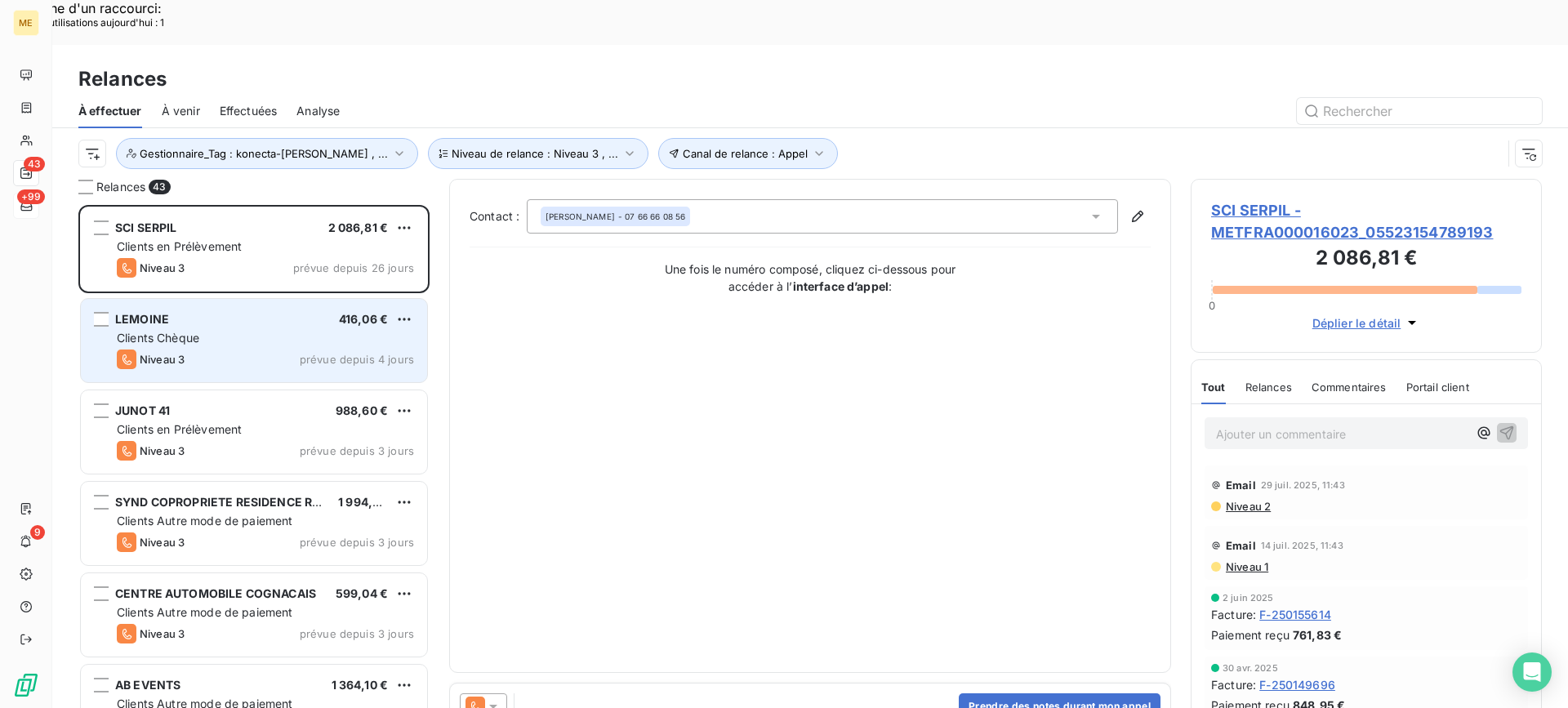
click at [318, 330] on div "Clients Chèque" at bounding box center [265, 338] width 298 height 17
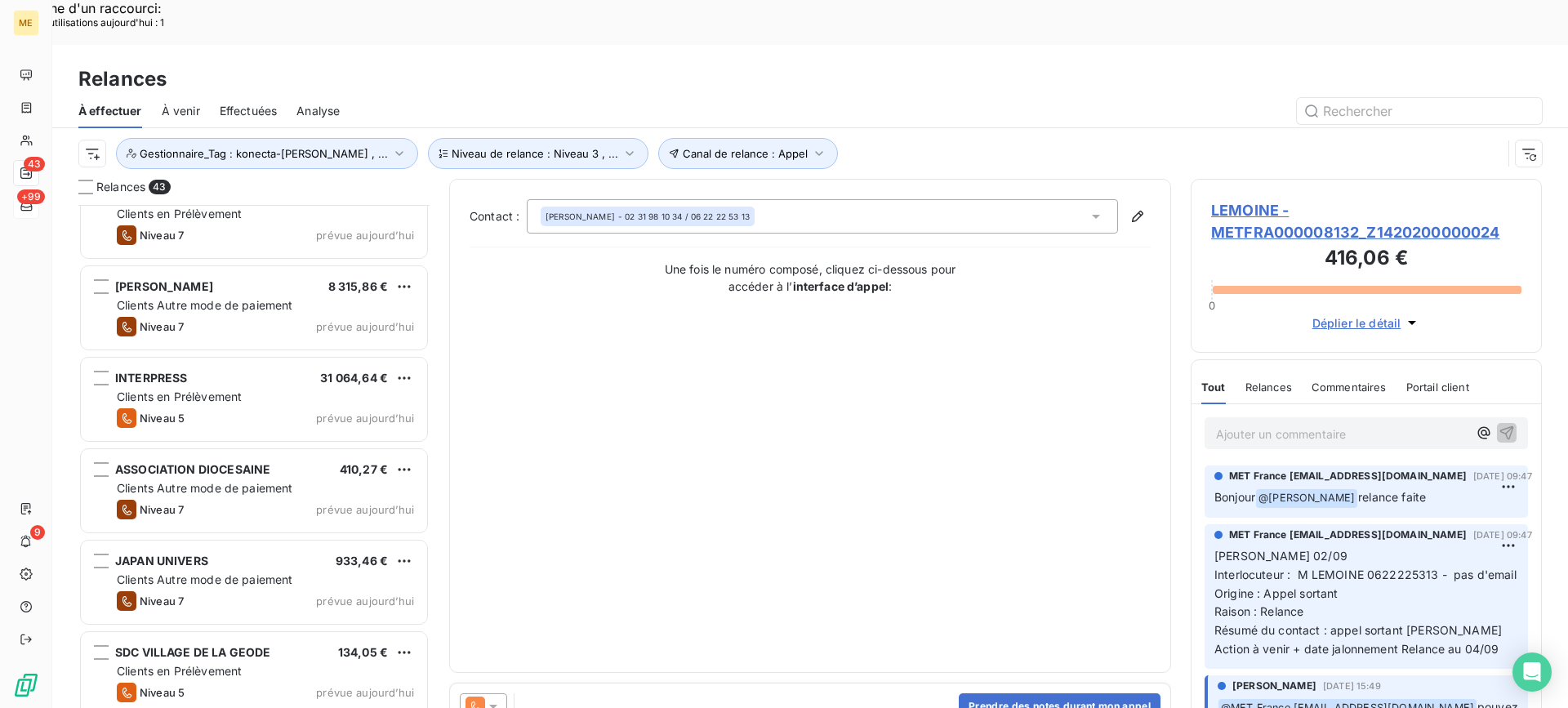
scroll to position [3384, 0]
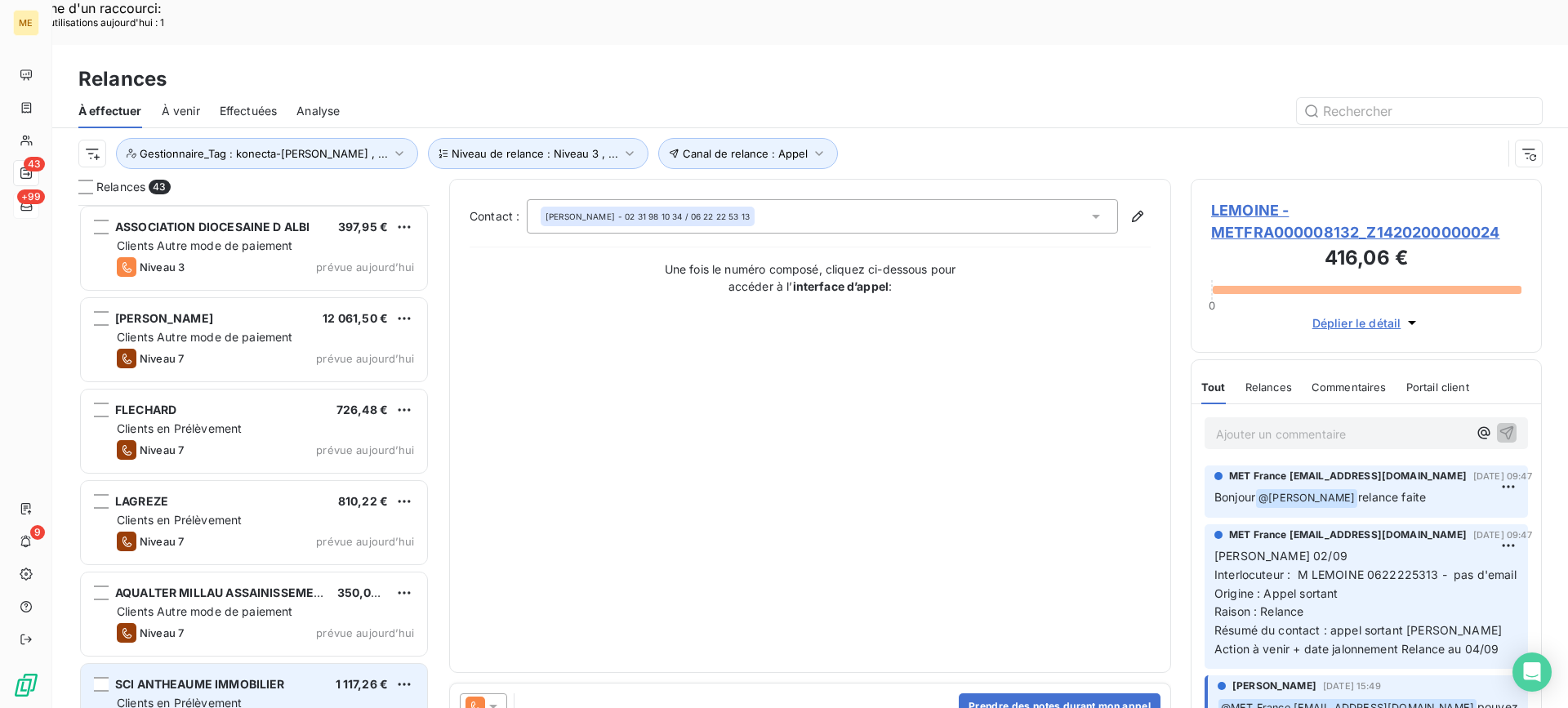
click at [236, 695] on span "Clients en Prélèvement" at bounding box center [179, 702] width 125 height 14
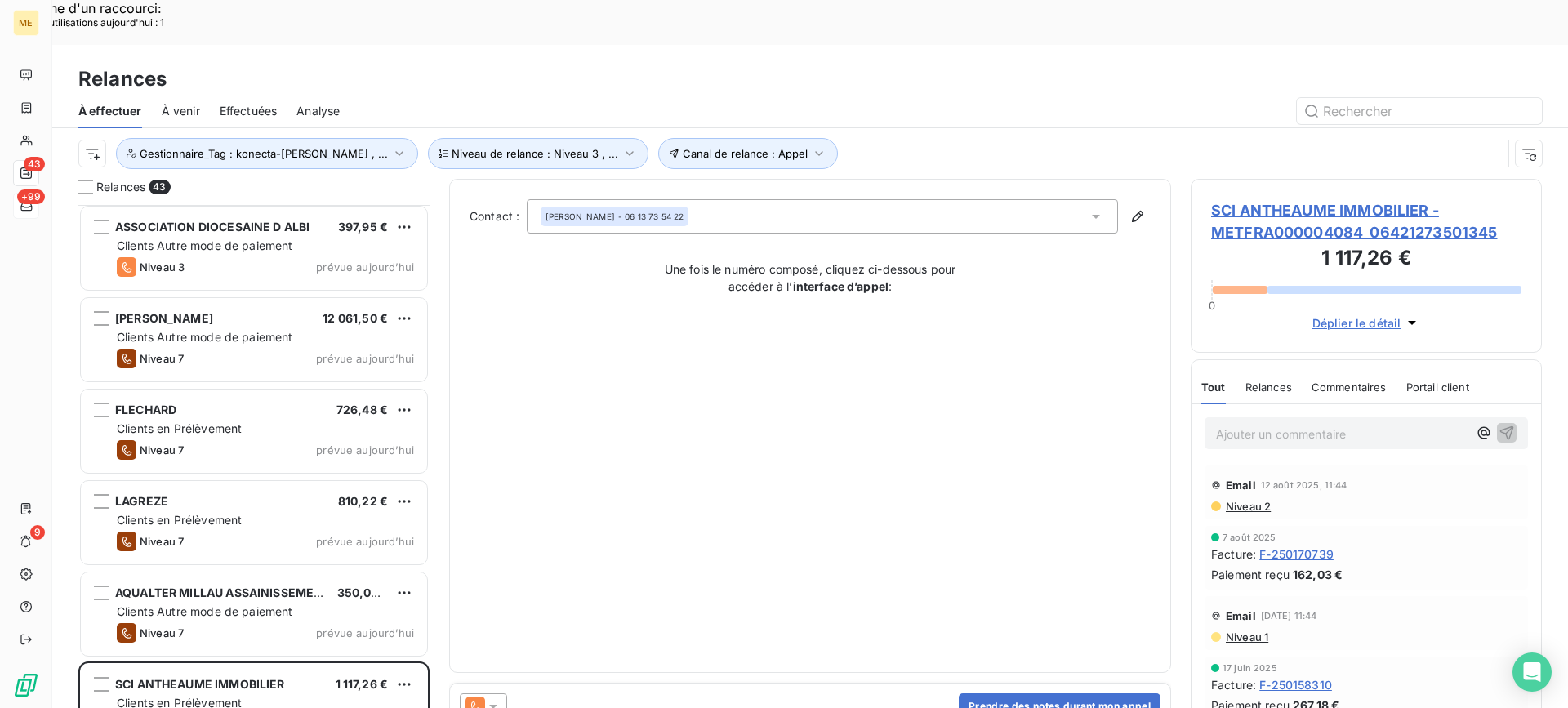
click at [1260, 199] on span "SCI ANTHEAUME IMMOBILIER - METFRA000004084_06421273501345" at bounding box center [1367, 221] width 310 height 44
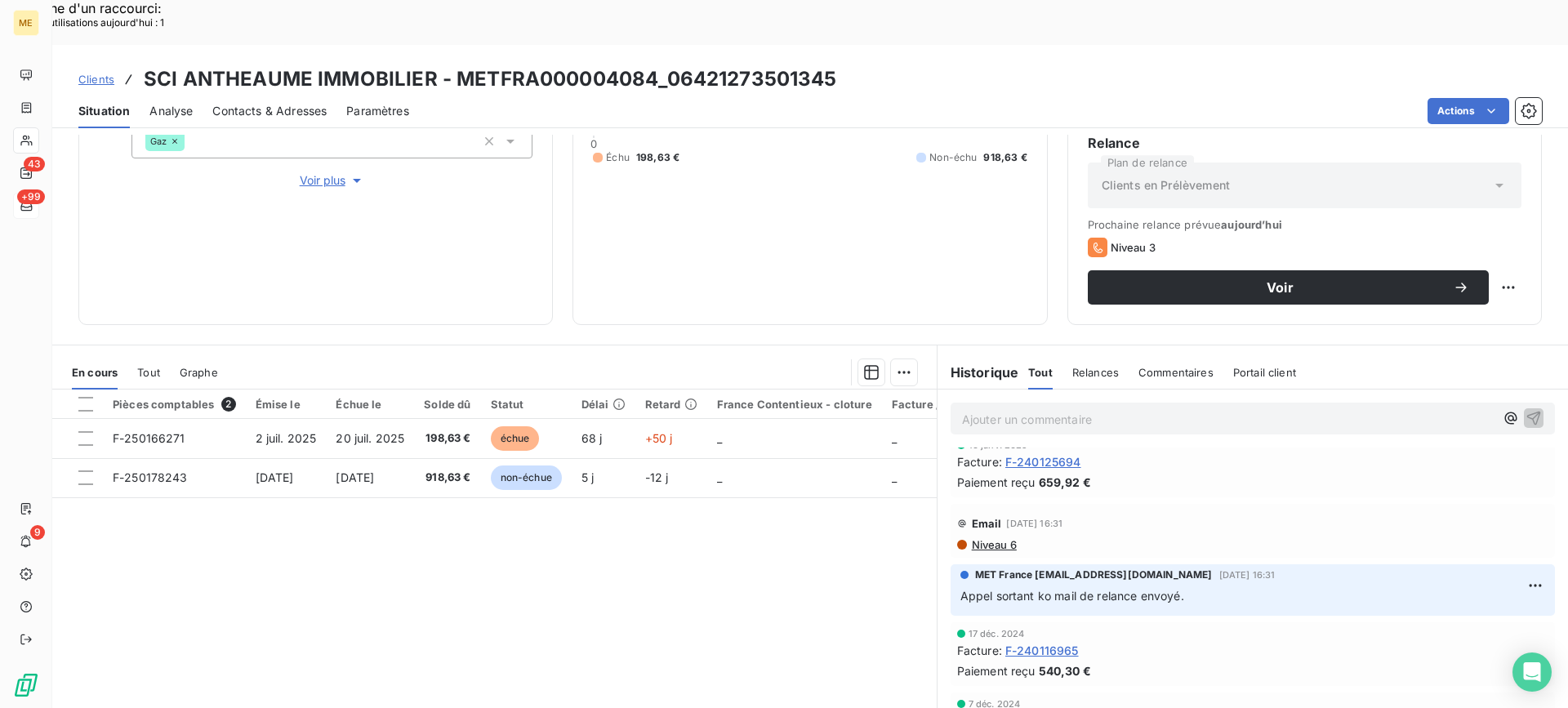
scroll to position [572, 0]
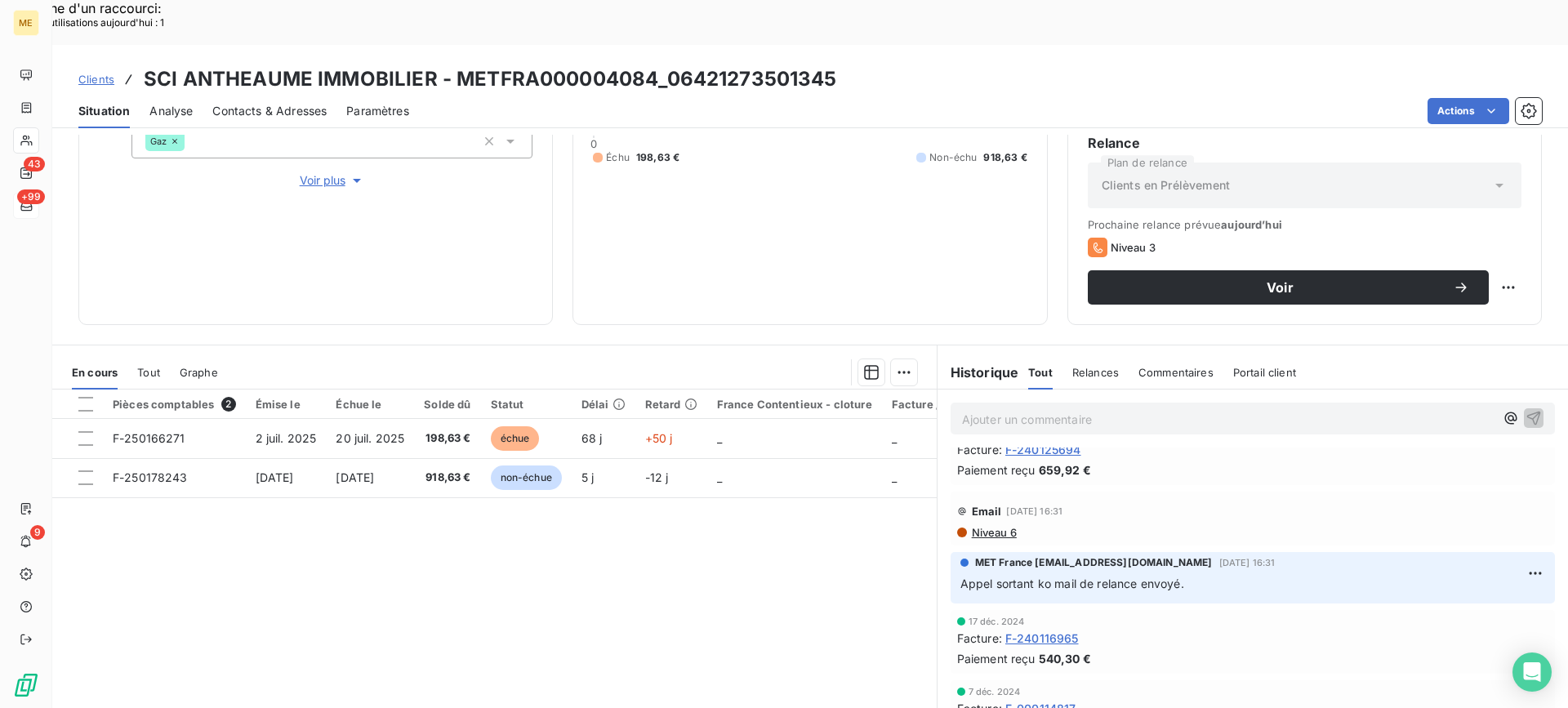
click at [331, 172] on span "Voir plus" at bounding box center [332, 180] width 66 height 17
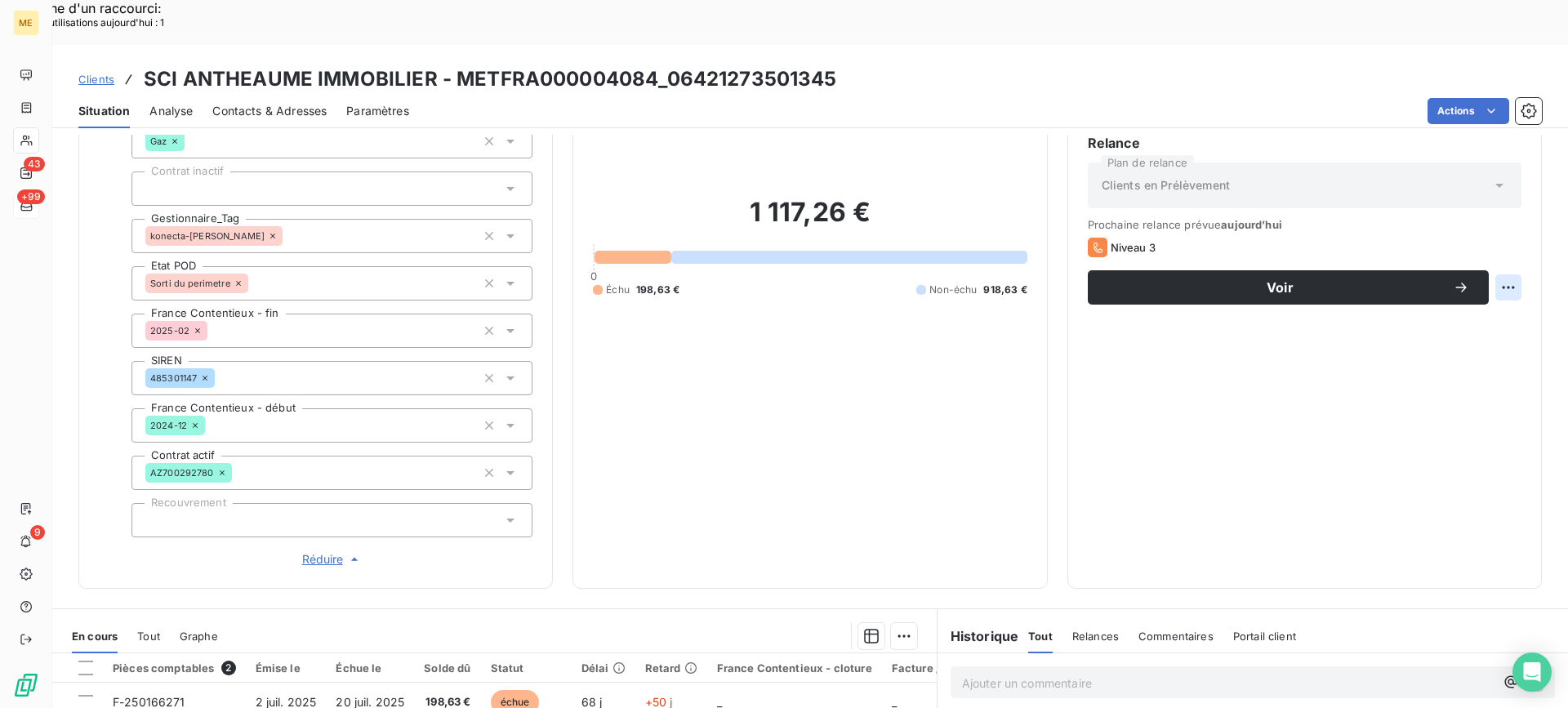
click at [1465, 278] on div "Replanifier cette action" at bounding box center [1428, 278] width 146 height 27
select select "8"
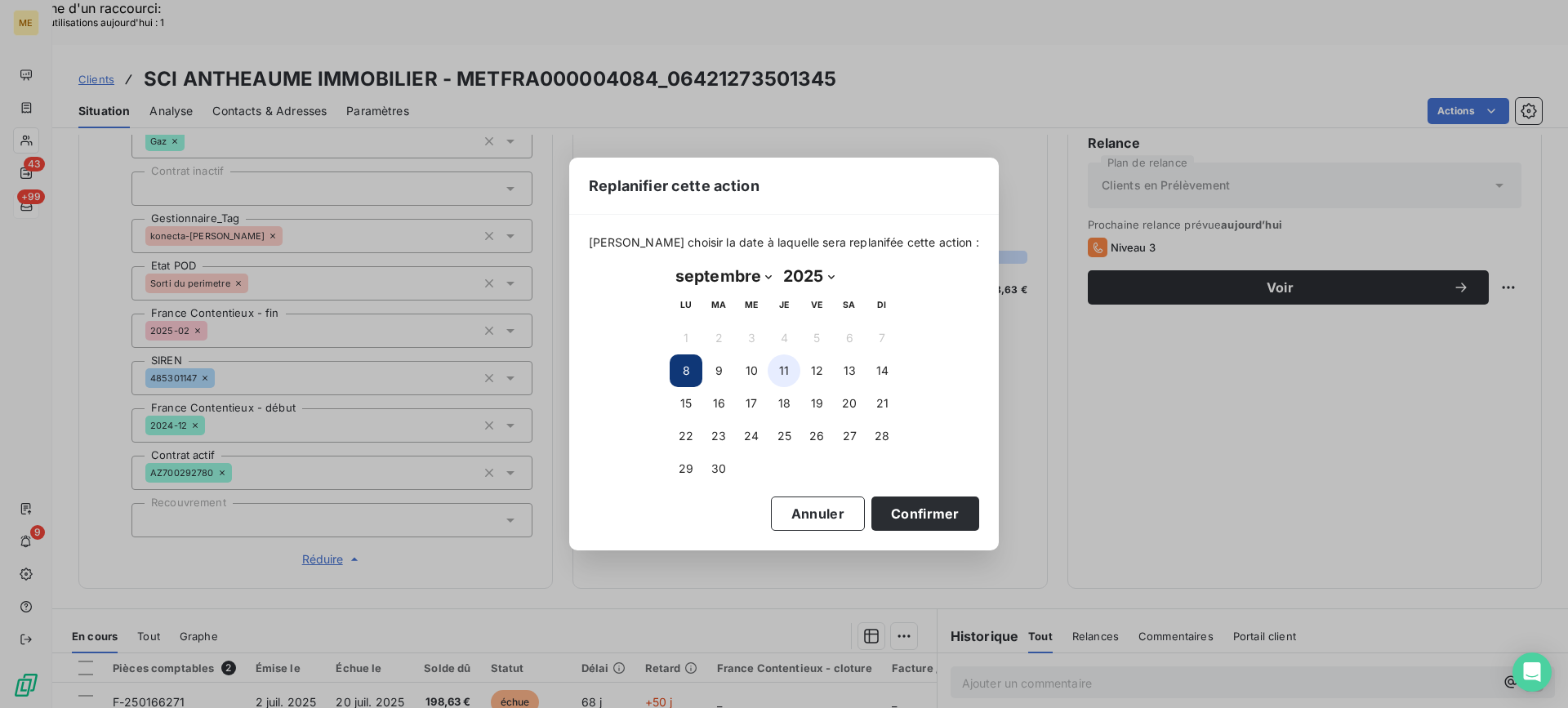
click at [796, 375] on button "11" at bounding box center [783, 370] width 32 height 32
click at [876, 509] on button "Confirmer" at bounding box center [925, 513] width 108 height 34
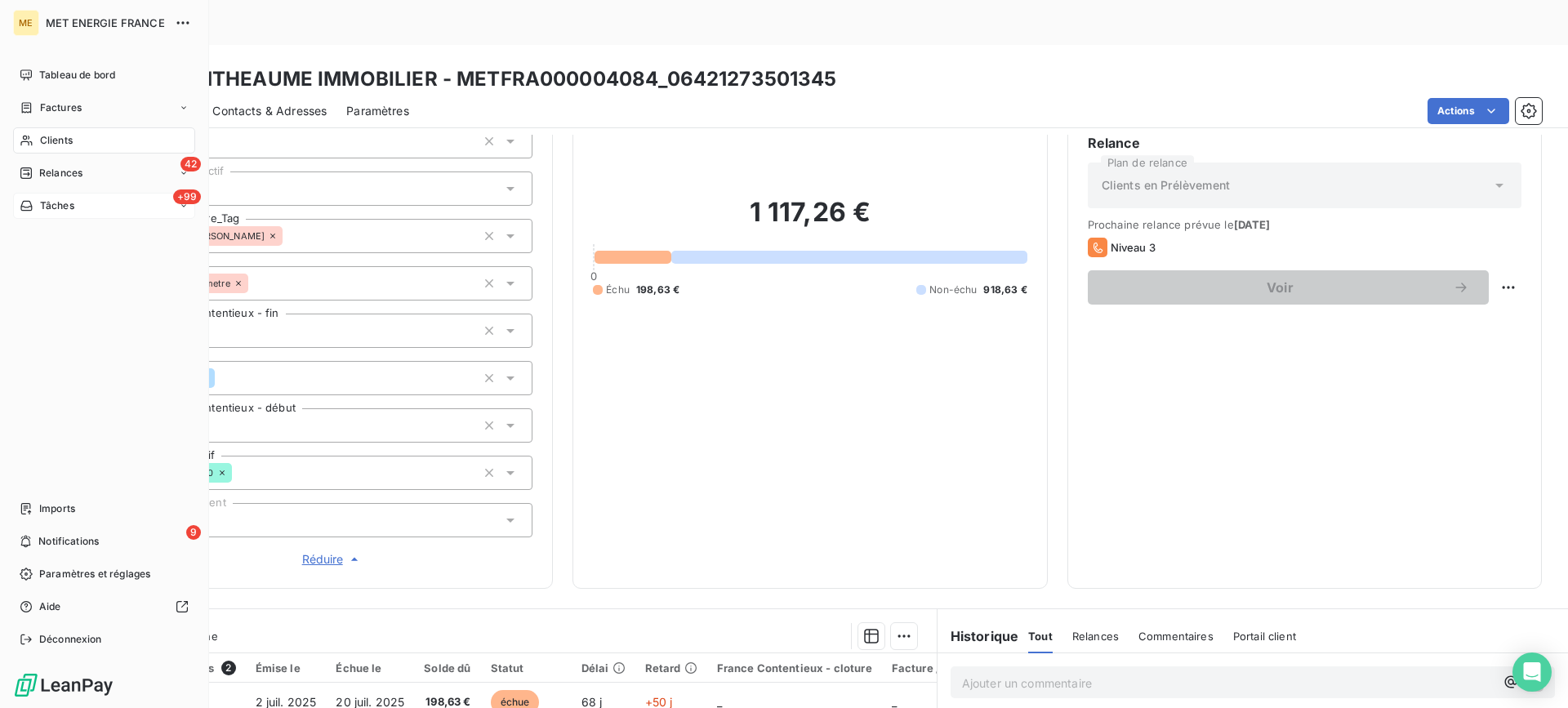
click at [32, 179] on div "Relances" at bounding box center [51, 173] width 63 height 15
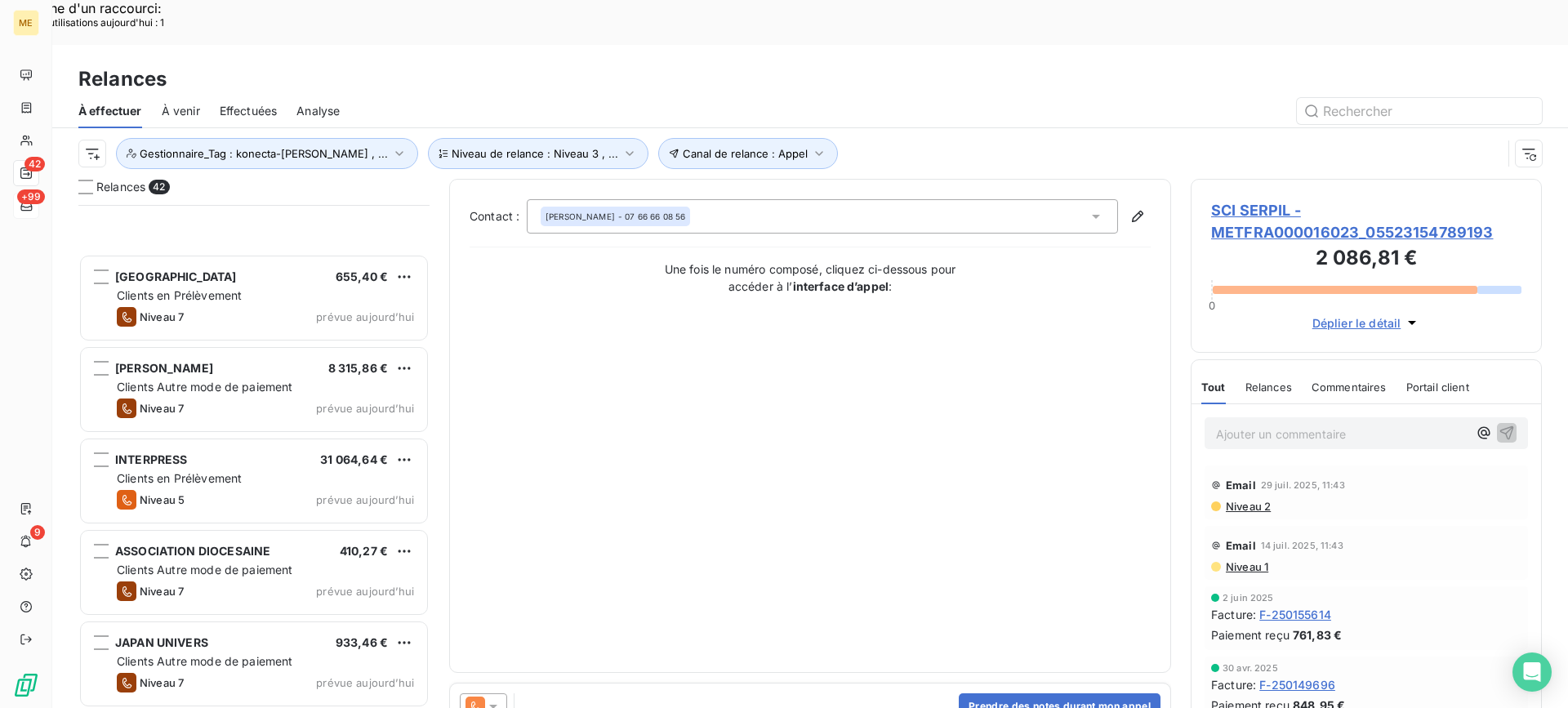
scroll to position [3293, 0]
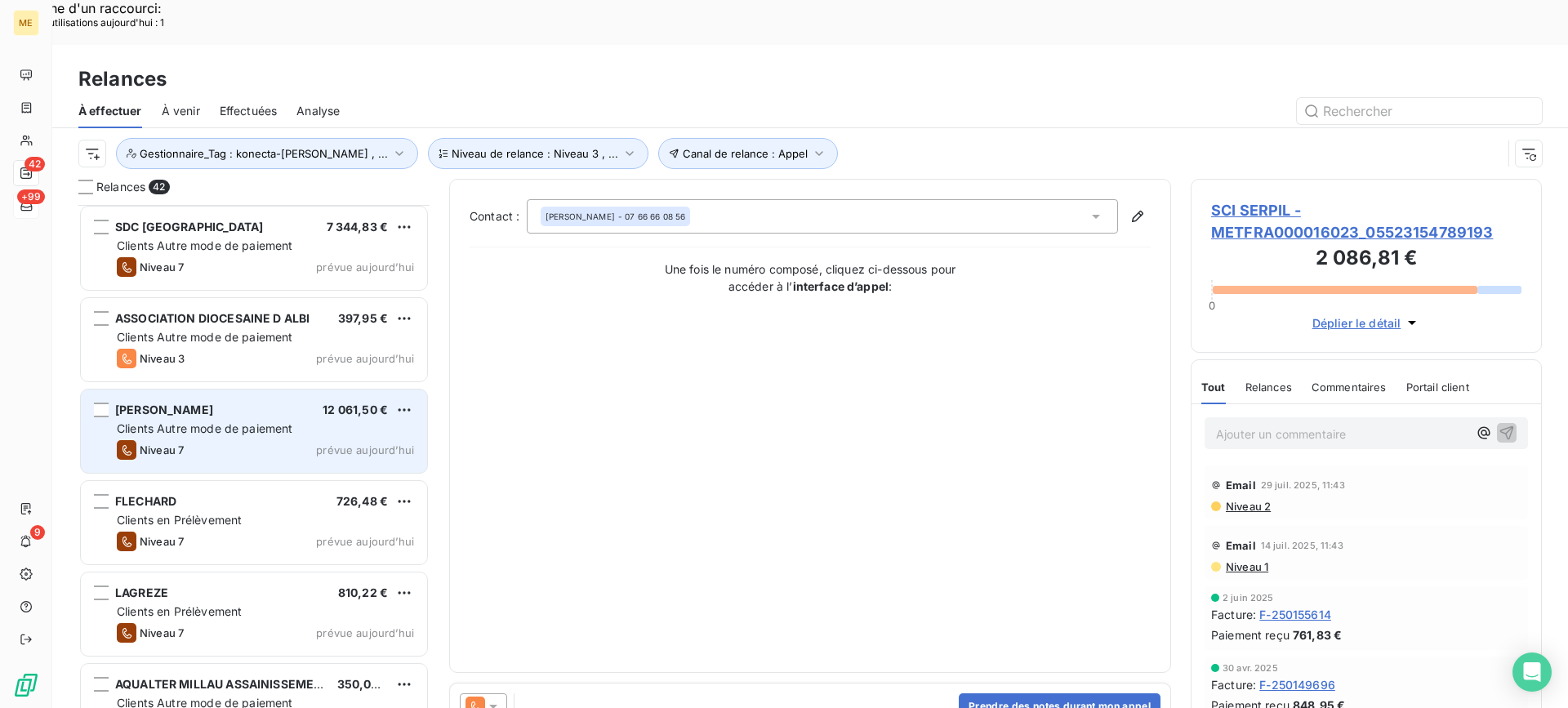
click at [275, 421] on span "Clients Autre mode de paiement" at bounding box center [205, 428] width 177 height 14
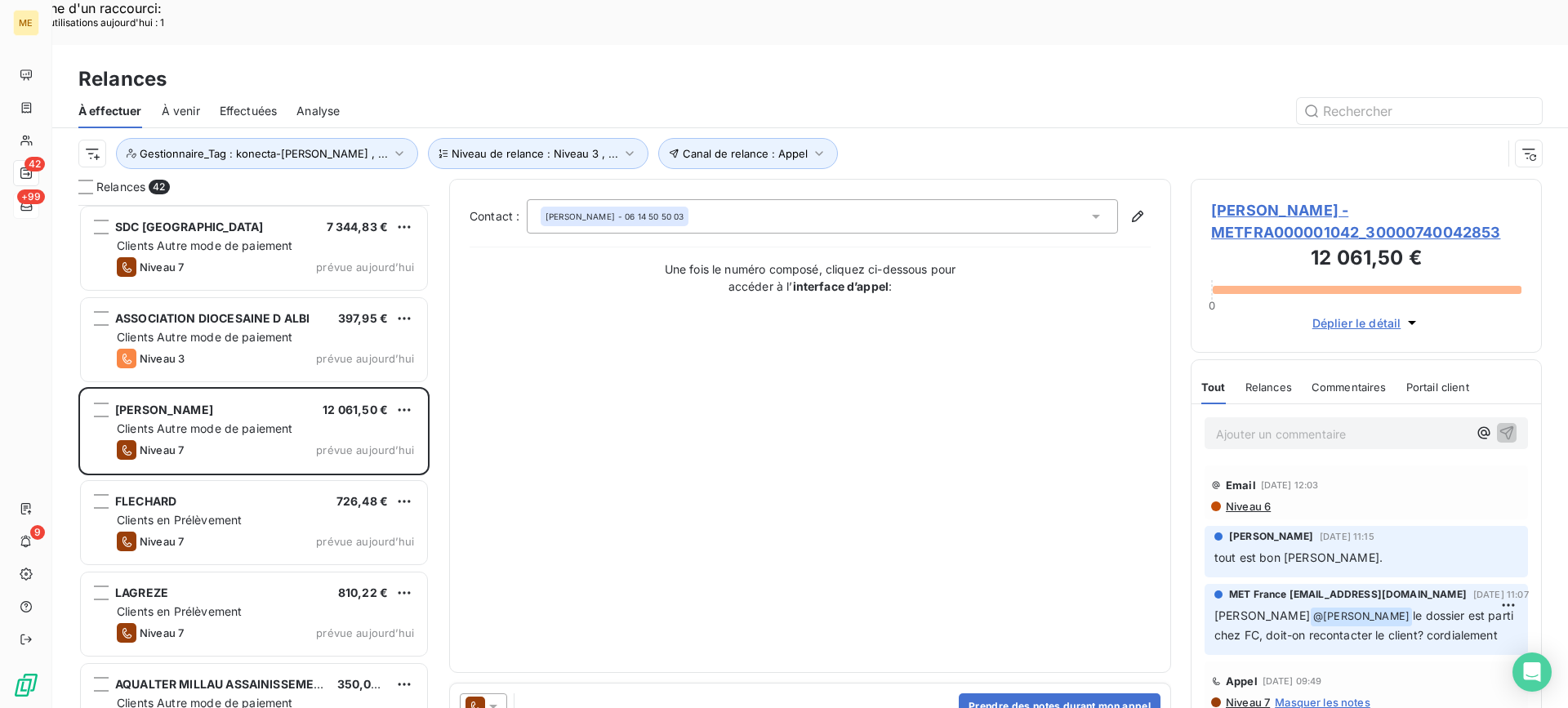
click at [1265, 199] on span "[PERSON_NAME] - METFRA000001042_30000740042853" at bounding box center [1367, 221] width 310 height 44
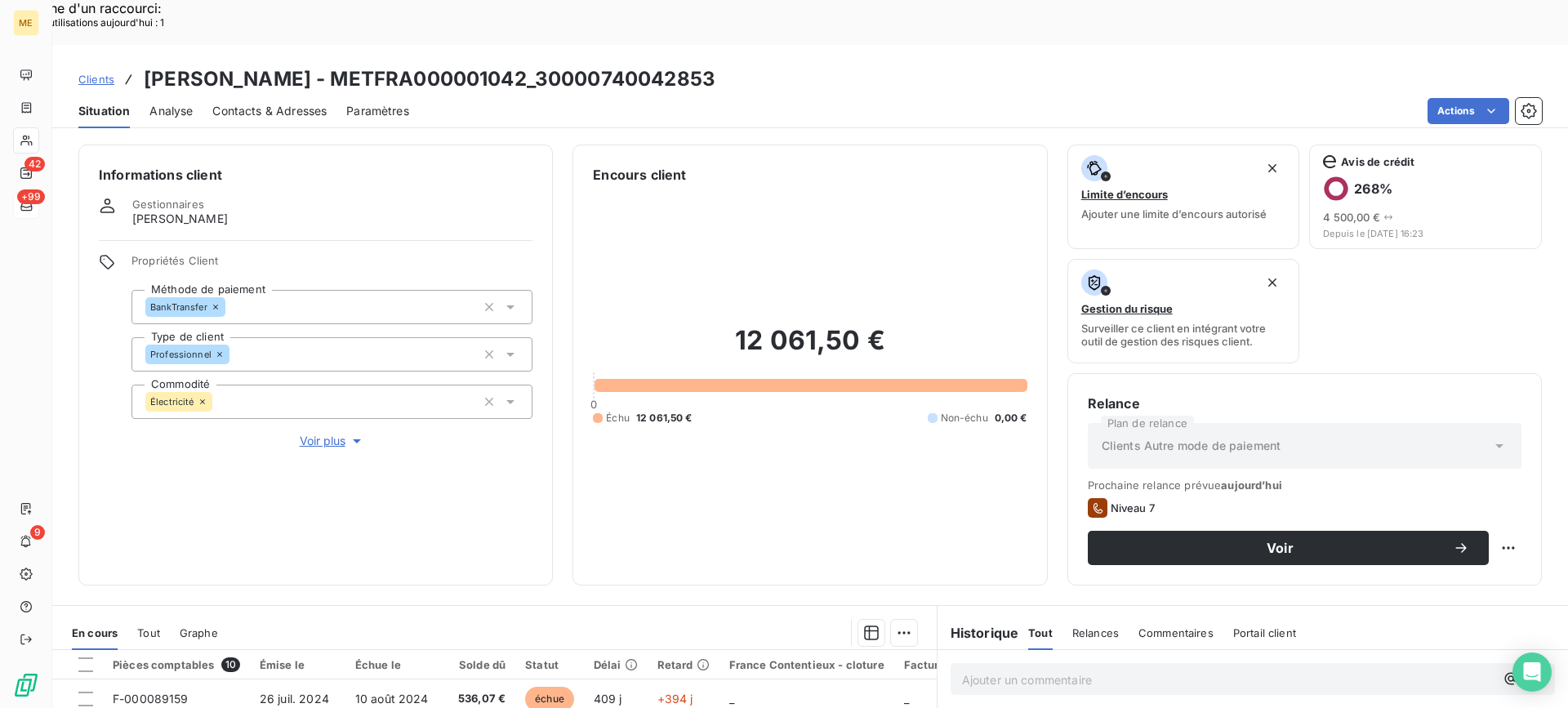
click at [320, 433] on span "Voir plus" at bounding box center [332, 441] width 66 height 17
